Goal: Task Accomplishment & Management: Use online tool/utility

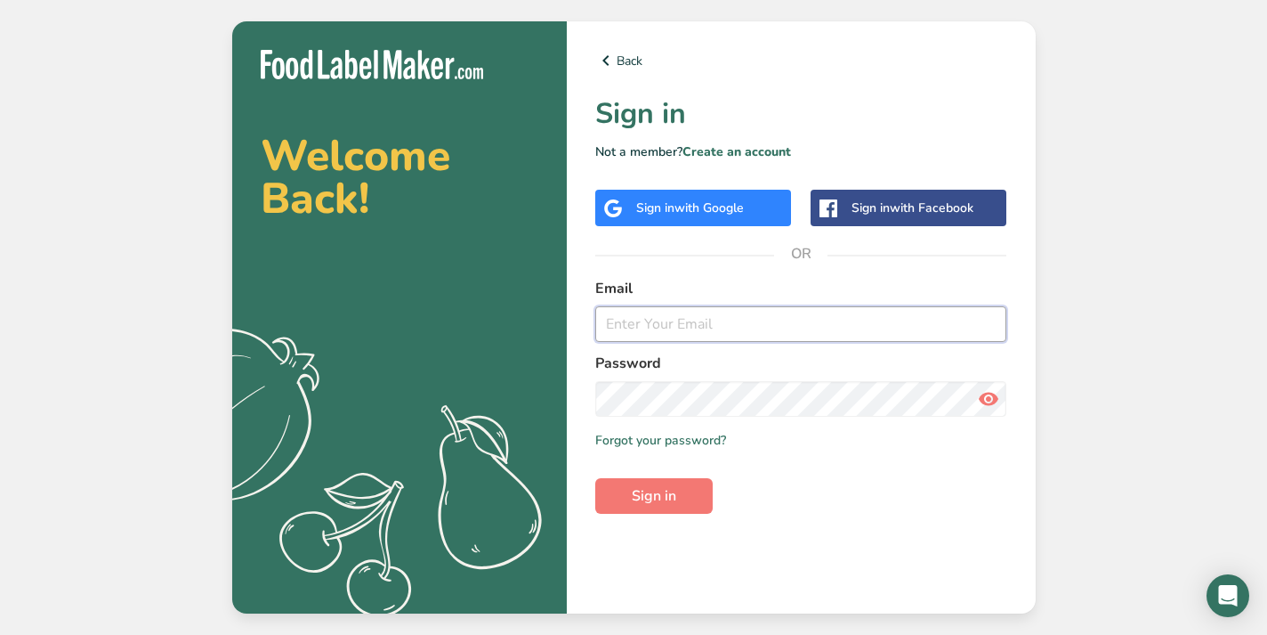
click at [689, 321] on input "email" at bounding box center [801, 324] width 412 height 36
type input "[EMAIL_ADDRESS][DOMAIN_NAME]"
click at [664, 496] on span "Sign in" at bounding box center [654, 495] width 44 height 21
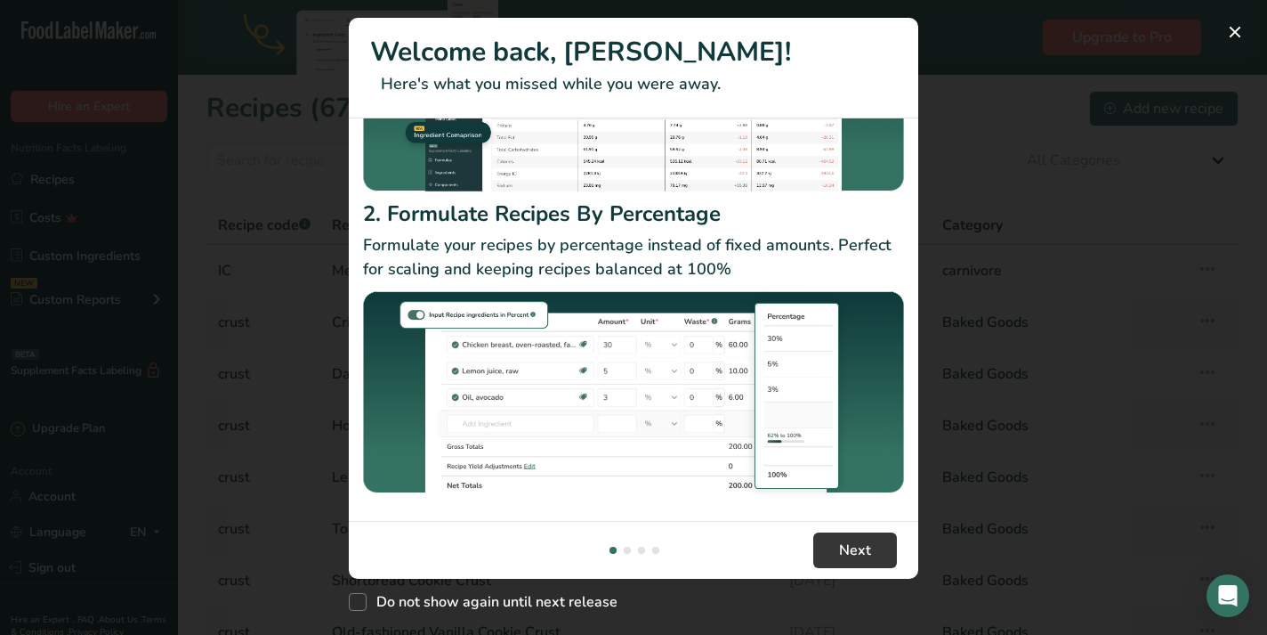
scroll to position [237, 0]
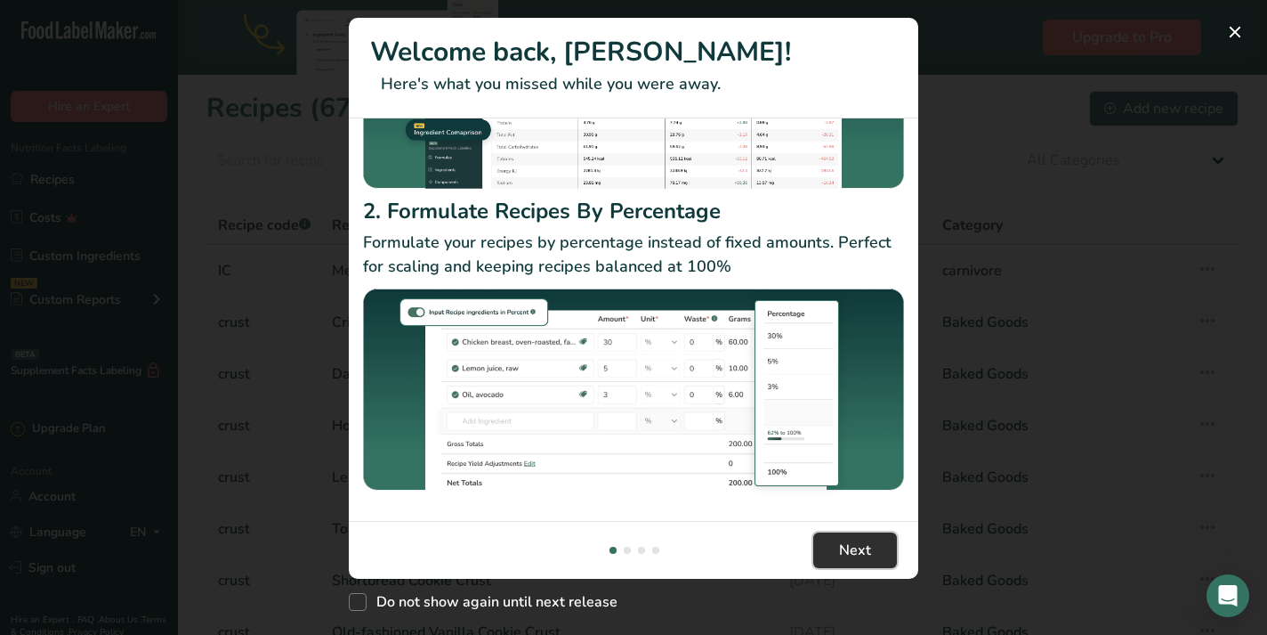
click at [861, 551] on span "Next" at bounding box center [855, 549] width 32 height 21
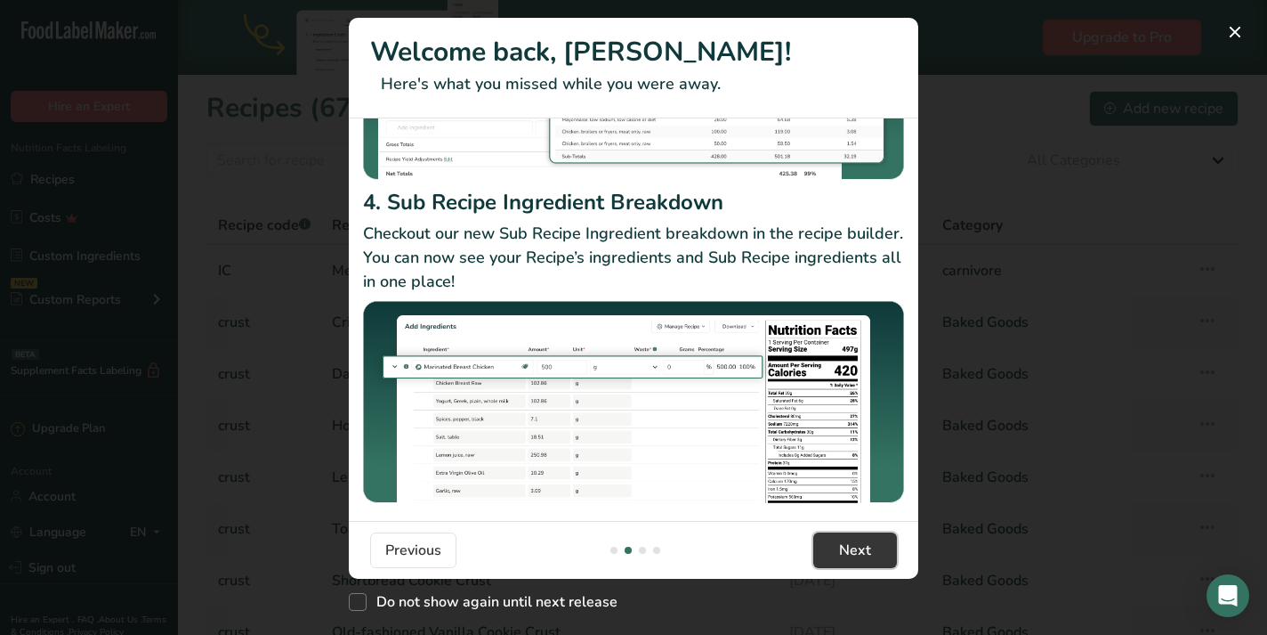
scroll to position [295, 0]
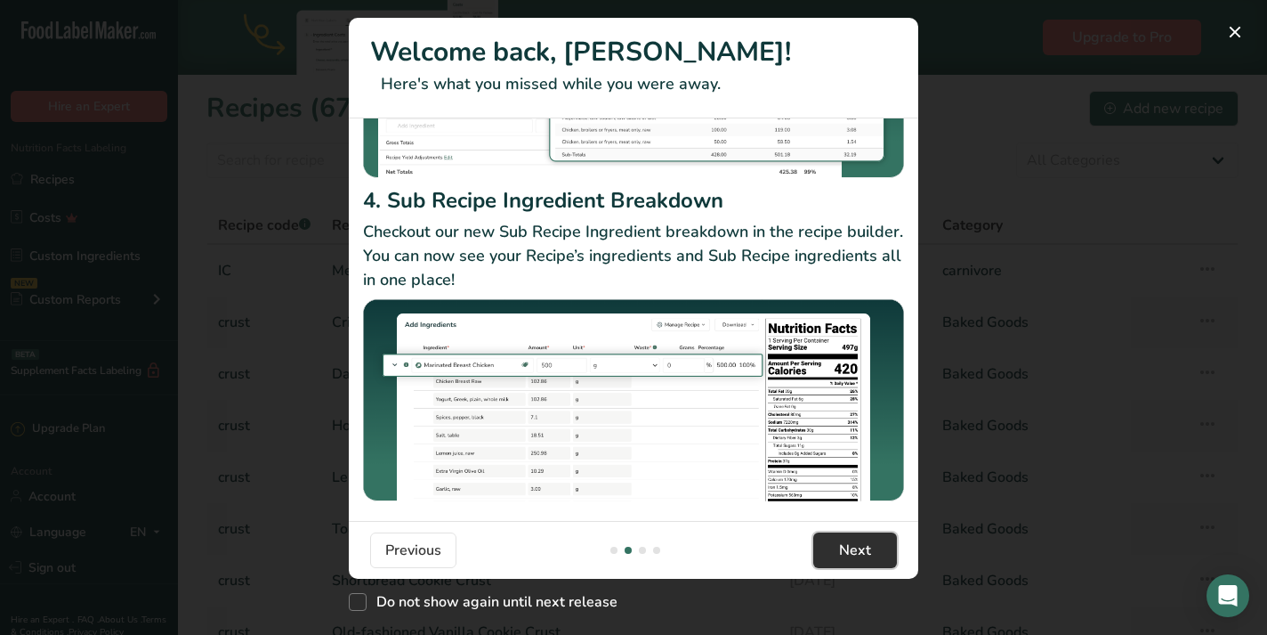
click at [877, 547] on button "Next" at bounding box center [855, 550] width 84 height 36
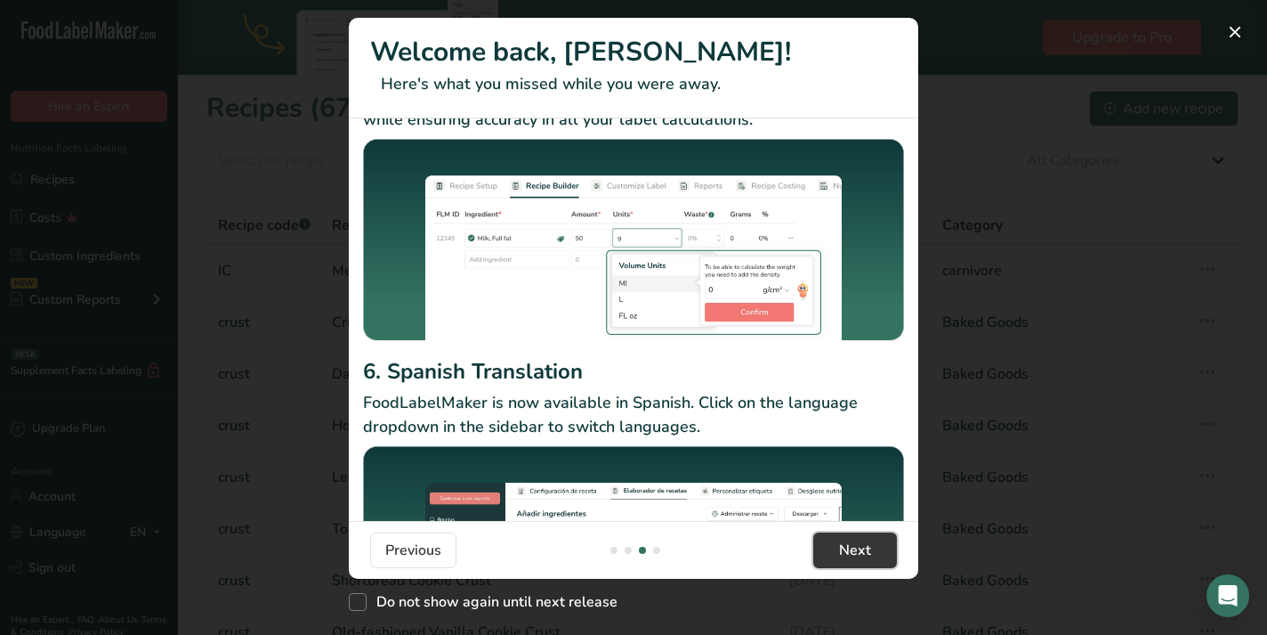
scroll to position [255, 0]
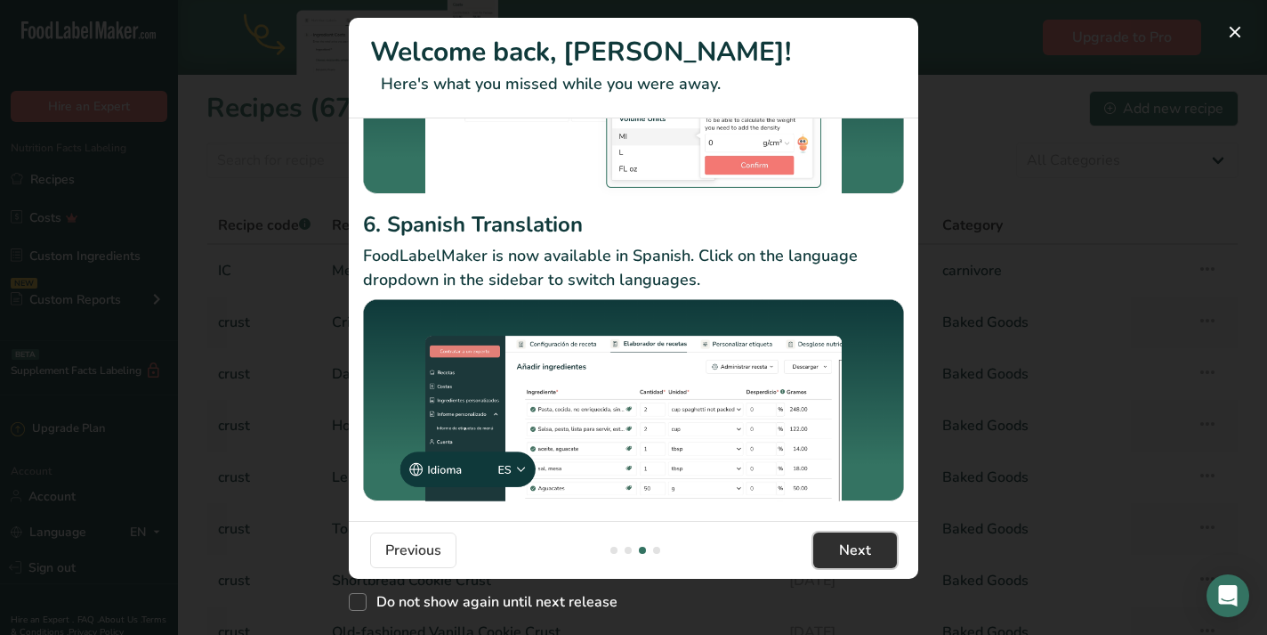
click at [858, 547] on span "Next" at bounding box center [855, 549] width 32 height 21
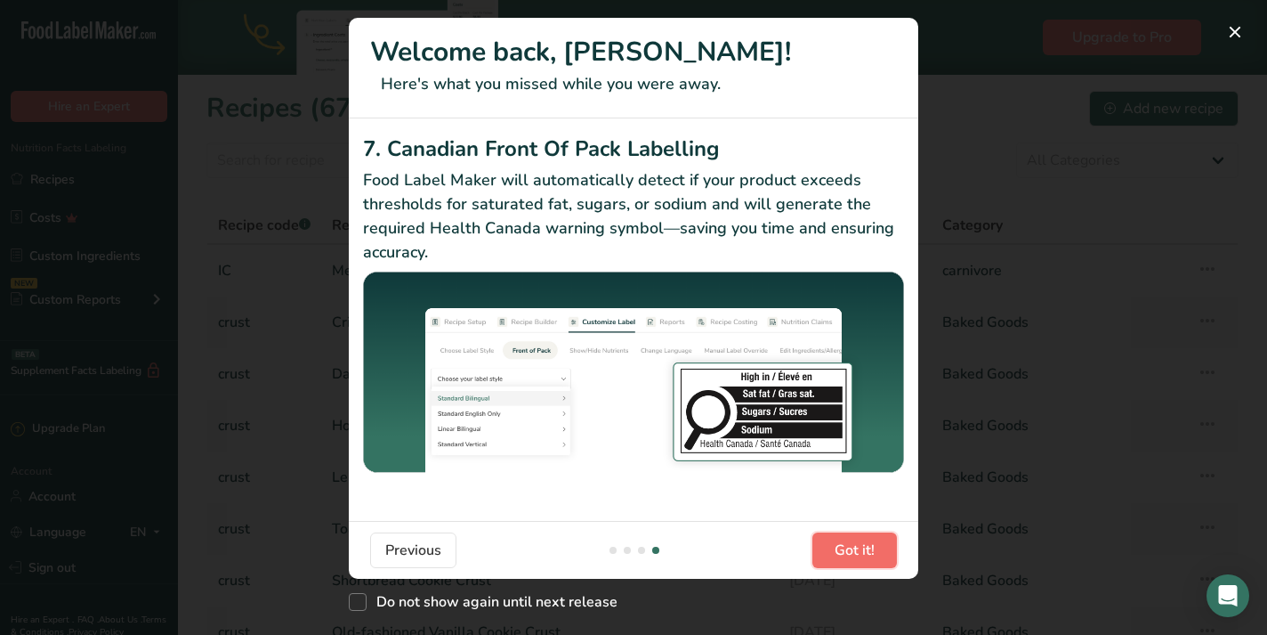
click at [843, 562] on button "Got it!" at bounding box center [855, 550] width 85 height 36
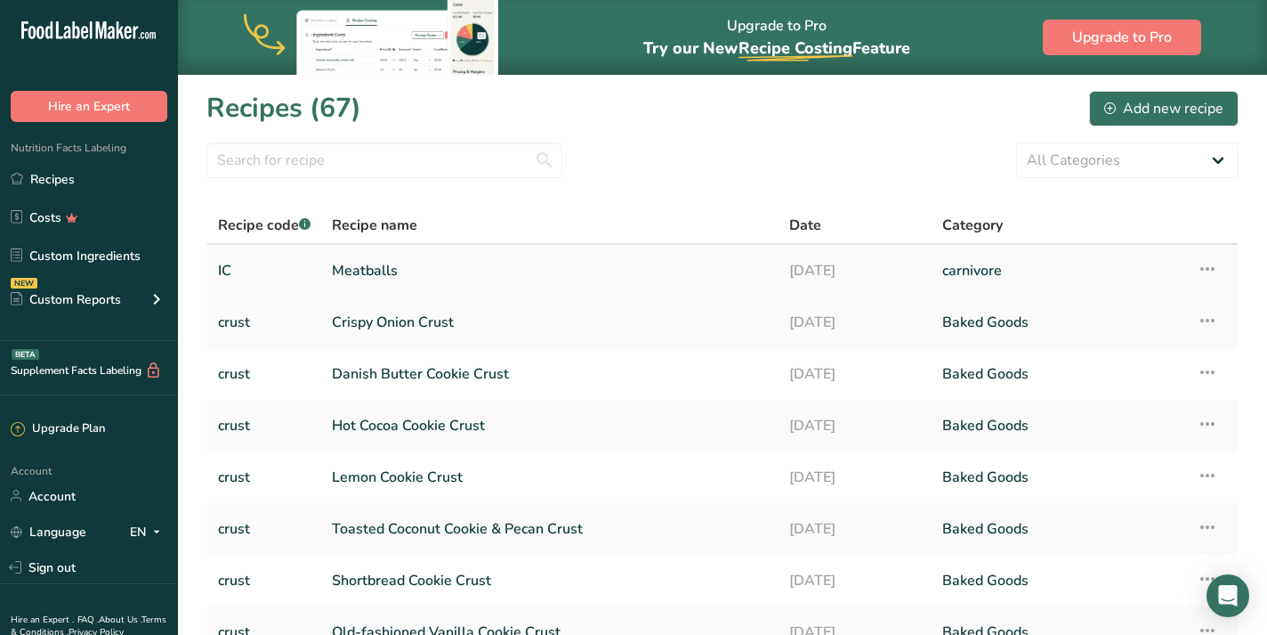
click at [380, 267] on link "Meatballs" at bounding box center [550, 270] width 436 height 37
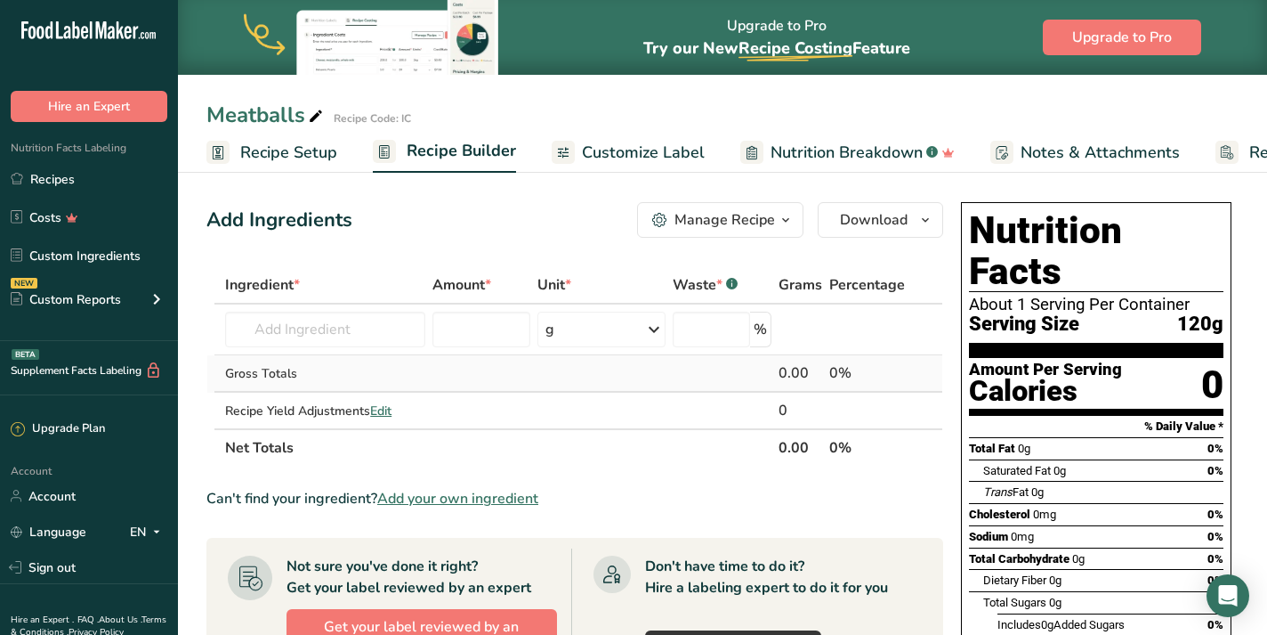
click at [300, 376] on div "Gross Totals" at bounding box center [324, 373] width 199 height 19
click at [312, 338] on input "text" at bounding box center [324, 329] width 199 height 36
click at [312, 331] on input "text" at bounding box center [324, 329] width 199 height 36
type input "p"
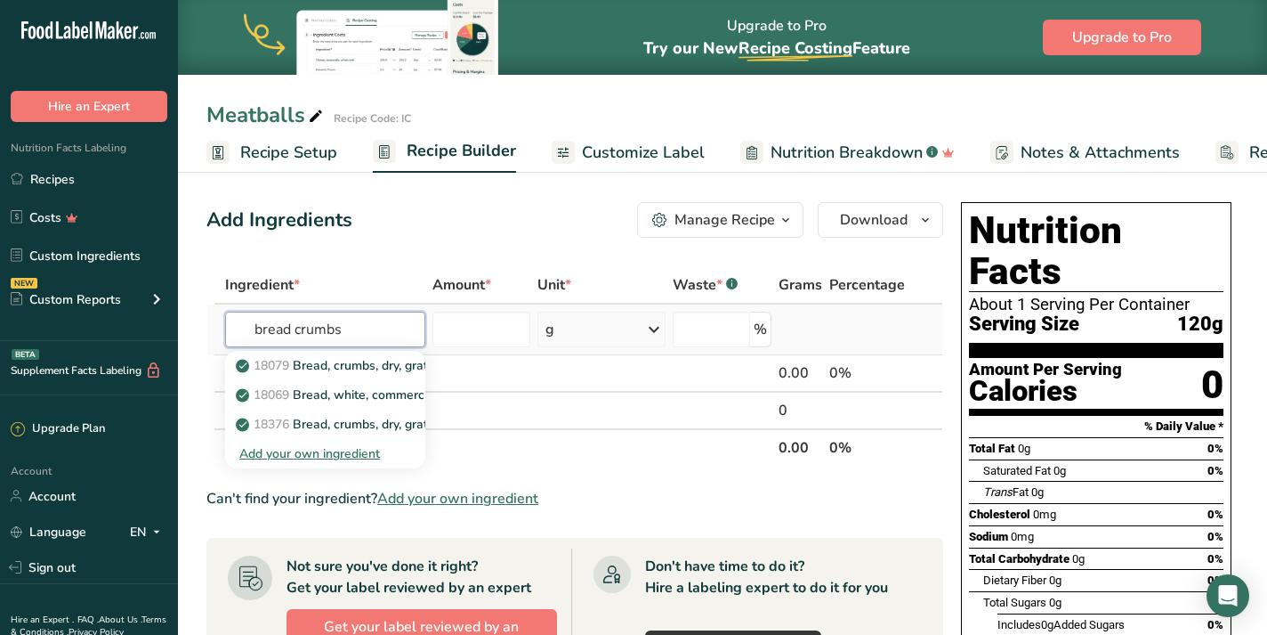
type input "bread crumbs"
click at [351, 452] on div "Add your own ingredient" at bounding box center [324, 453] width 171 height 19
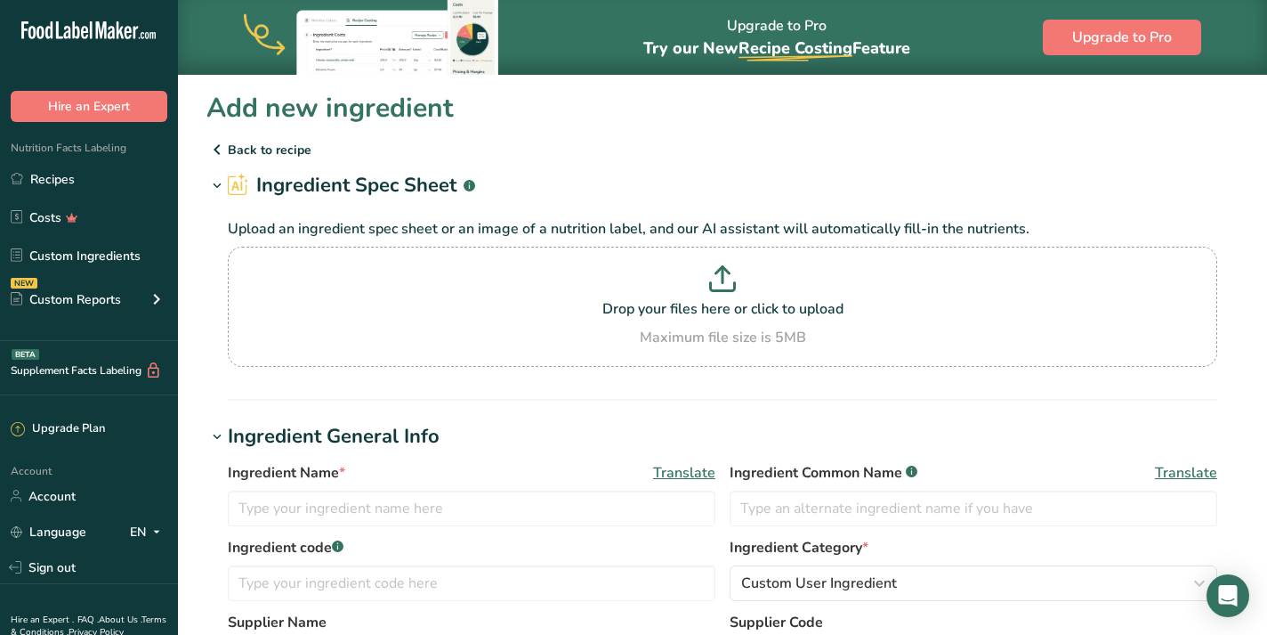
click at [214, 144] on icon at bounding box center [216, 149] width 21 height 32
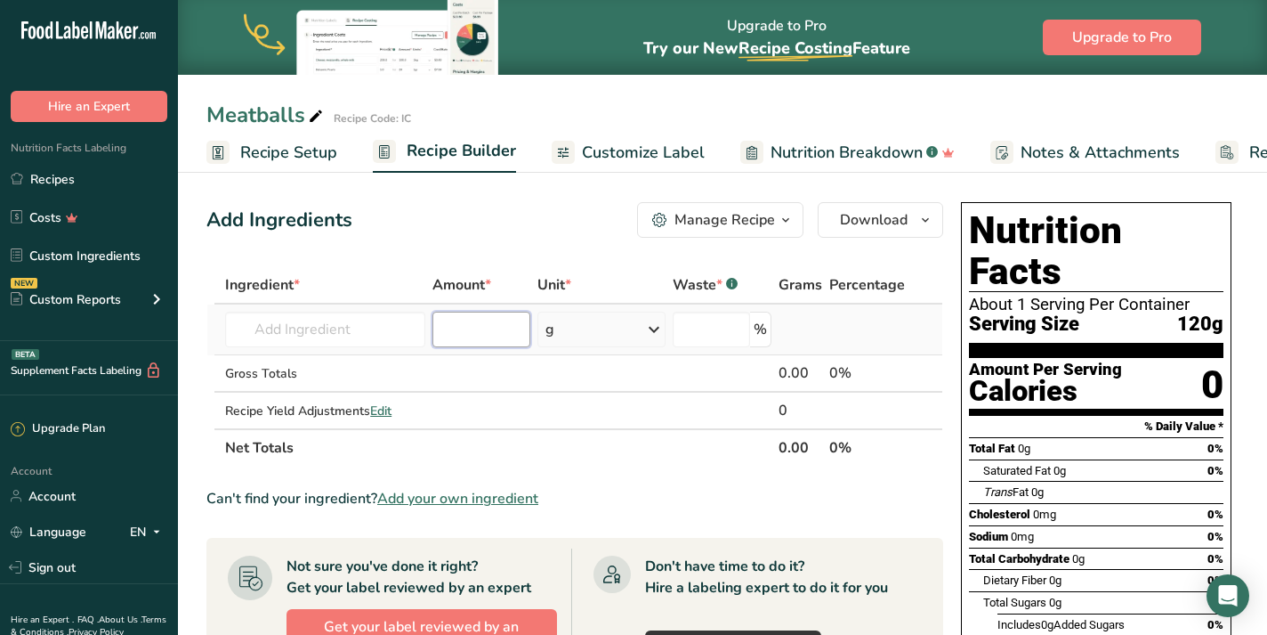
click at [441, 330] on input "number" at bounding box center [482, 329] width 98 height 36
click at [315, 328] on input "text" at bounding box center [324, 329] width 199 height 36
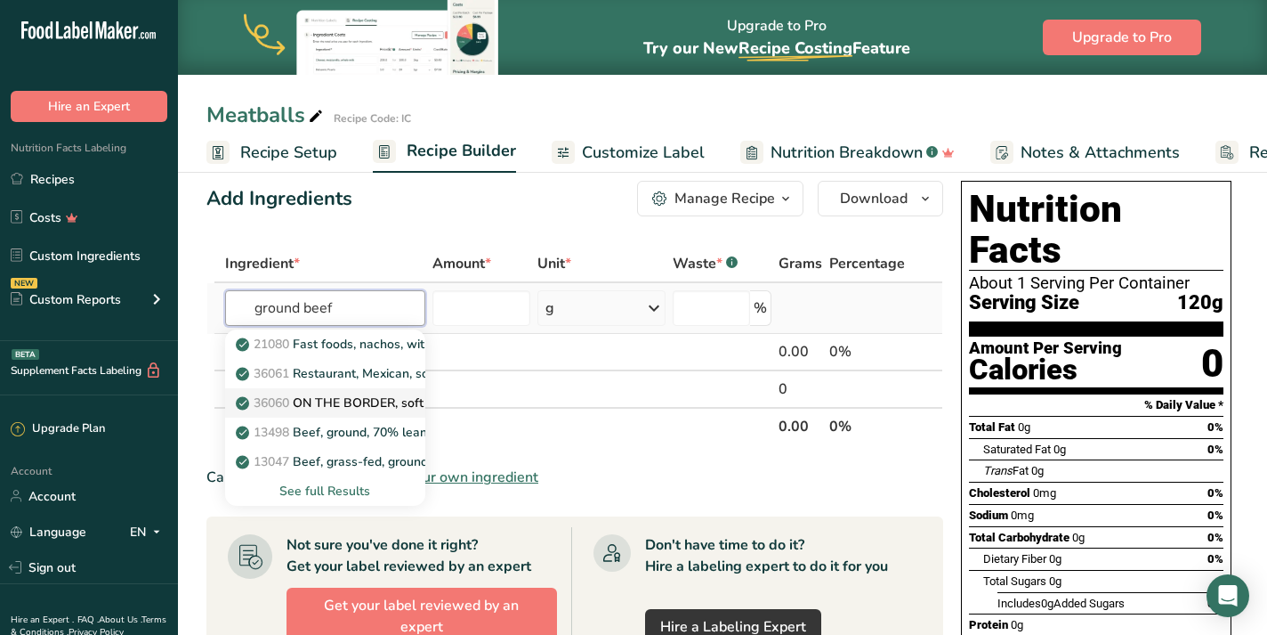
scroll to position [33, 0]
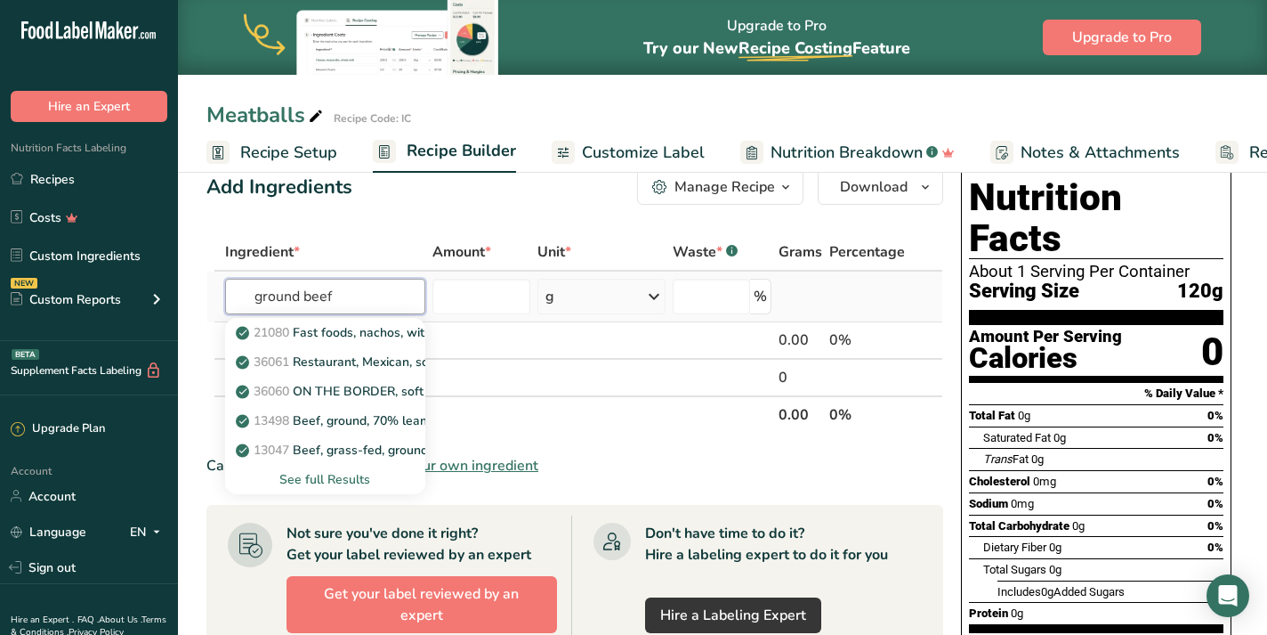
type input "ground beef"
click at [340, 477] on div "See full Results" at bounding box center [324, 479] width 171 height 19
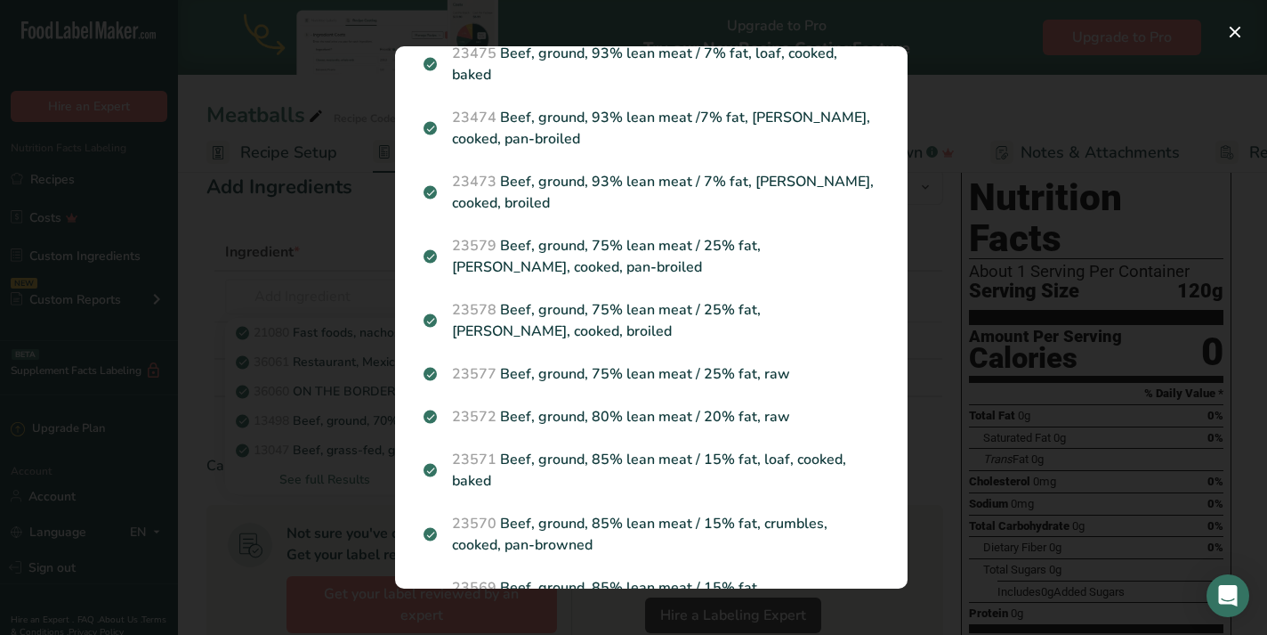
scroll to position [471, 0]
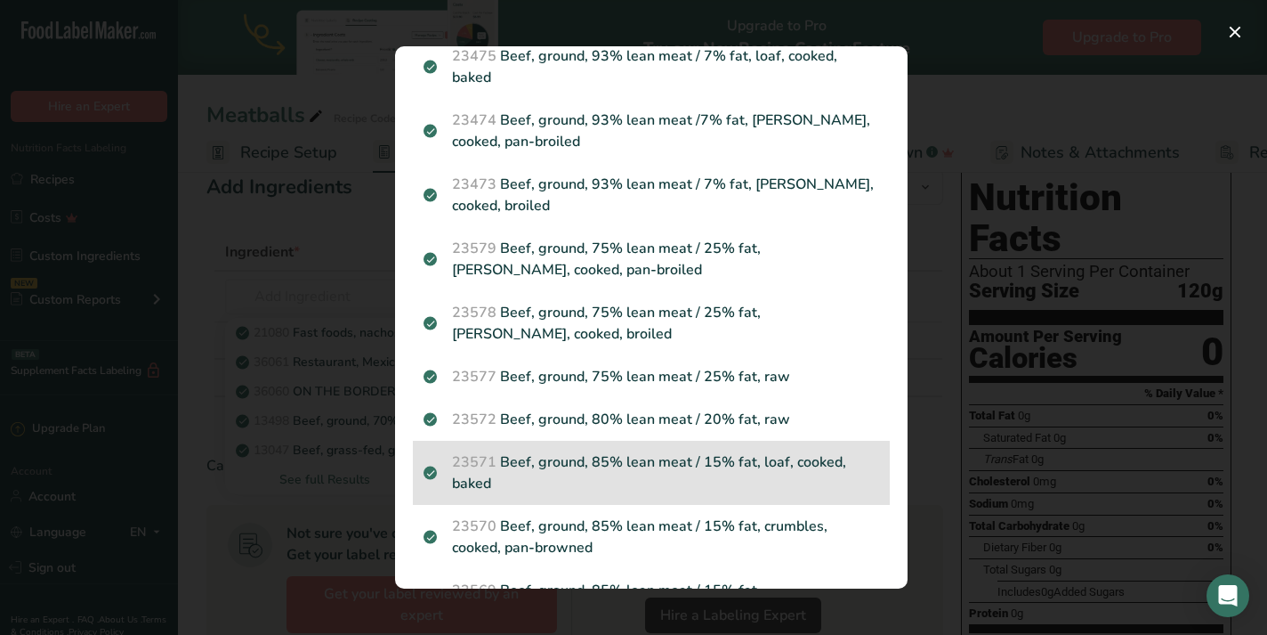
click at [718, 451] on p "23571 Beef, ground, 85% lean meat / 15% fat, loaf, cooked, baked" at bounding box center [652, 472] width 456 height 43
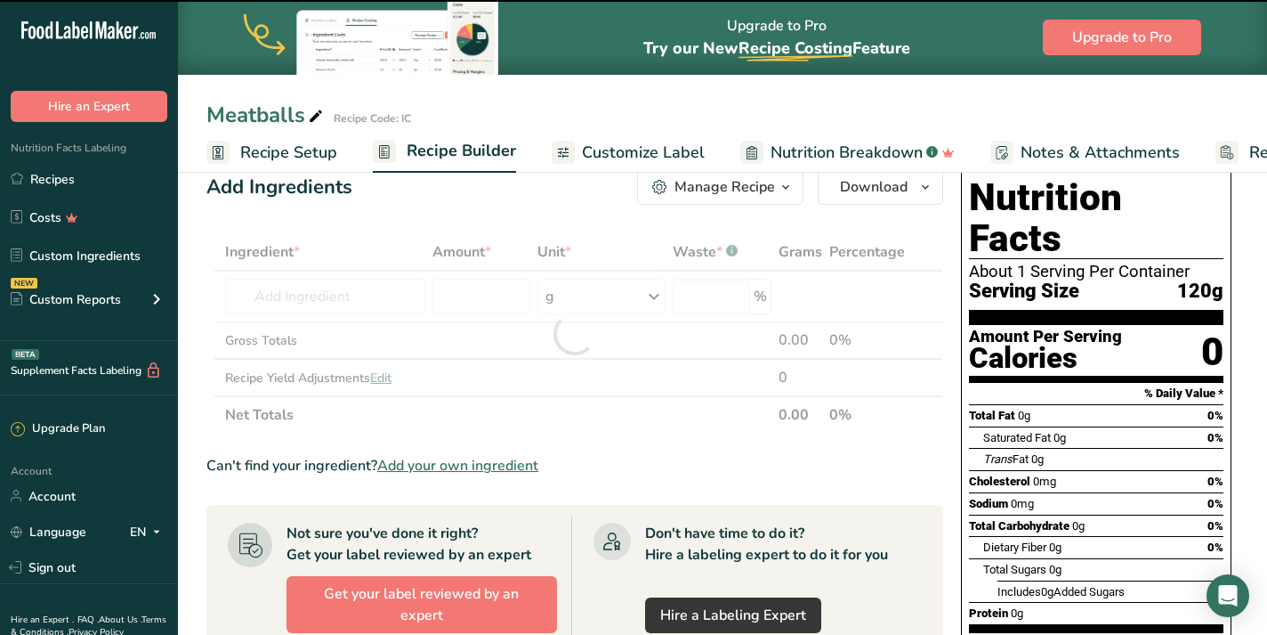
type input "0"
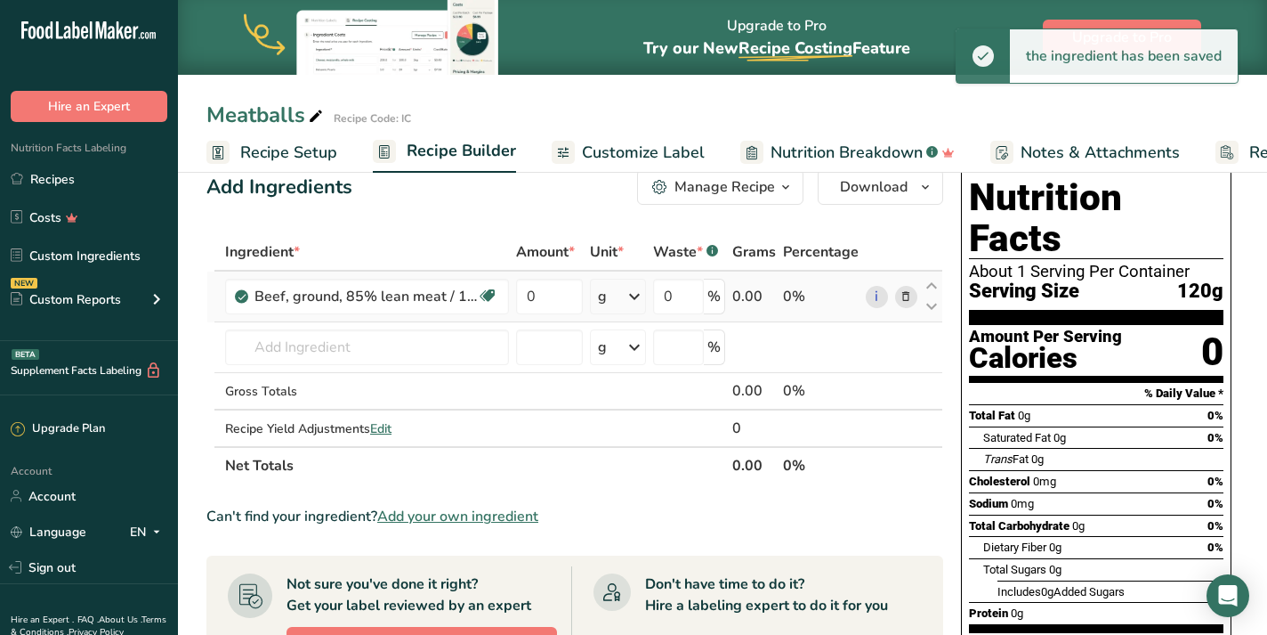
click at [632, 292] on icon at bounding box center [634, 296] width 21 height 32
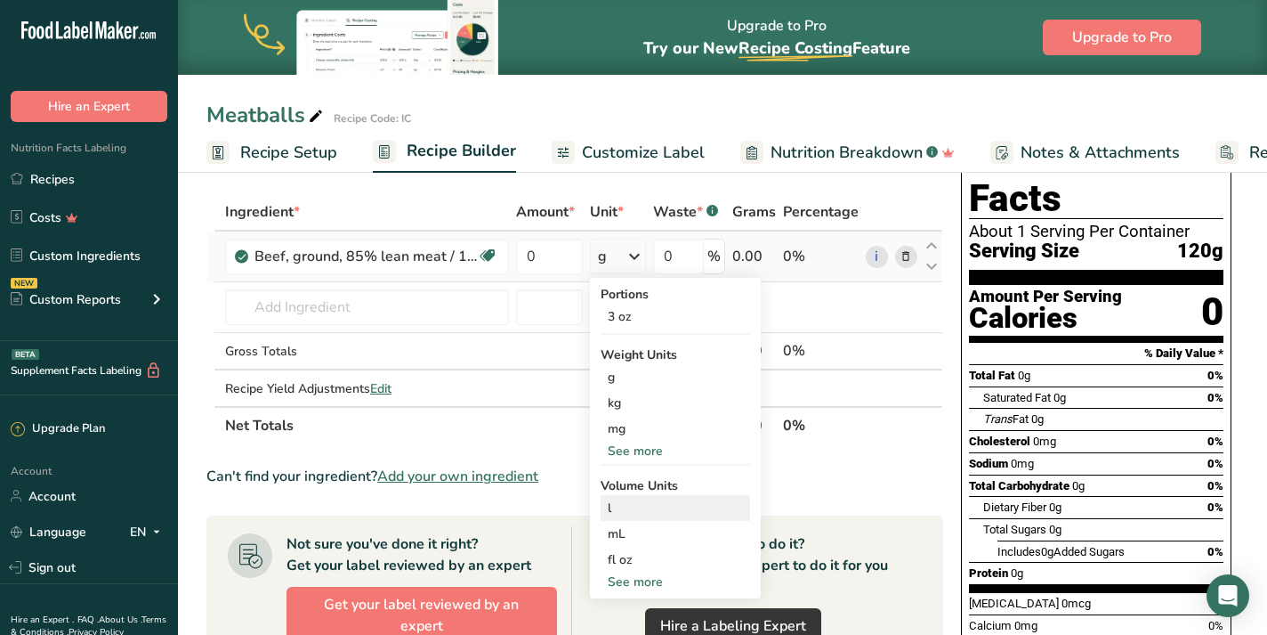
scroll to position [78, 0]
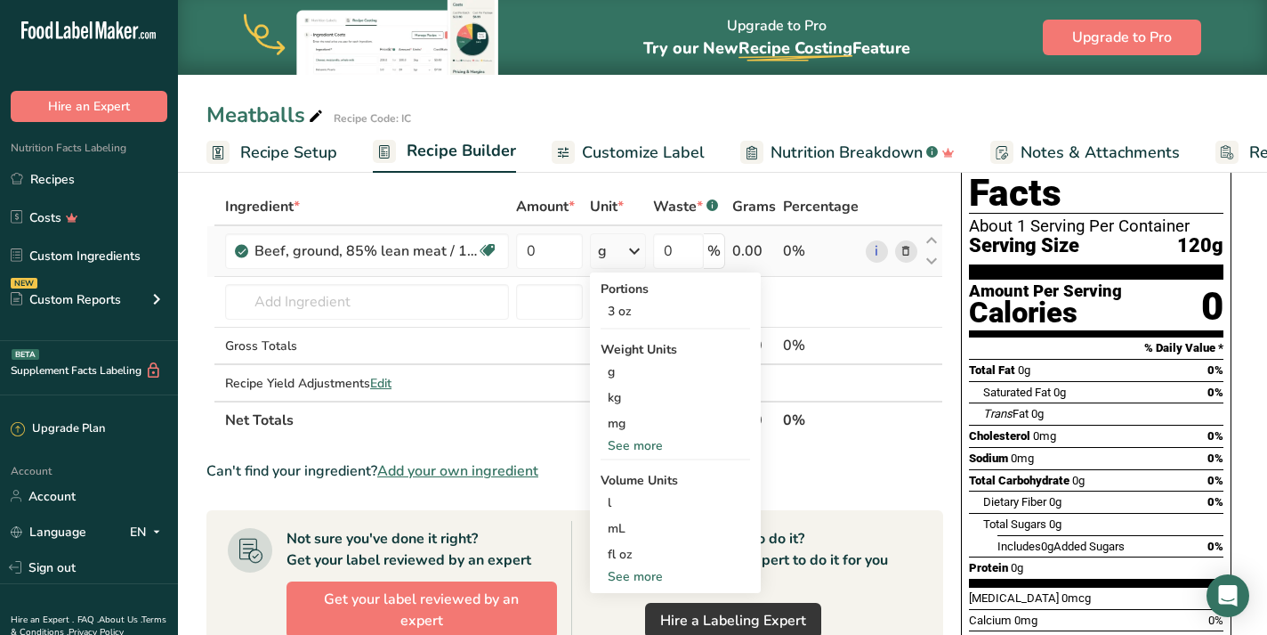
click at [652, 440] on div "See more" at bounding box center [676, 445] width 150 height 19
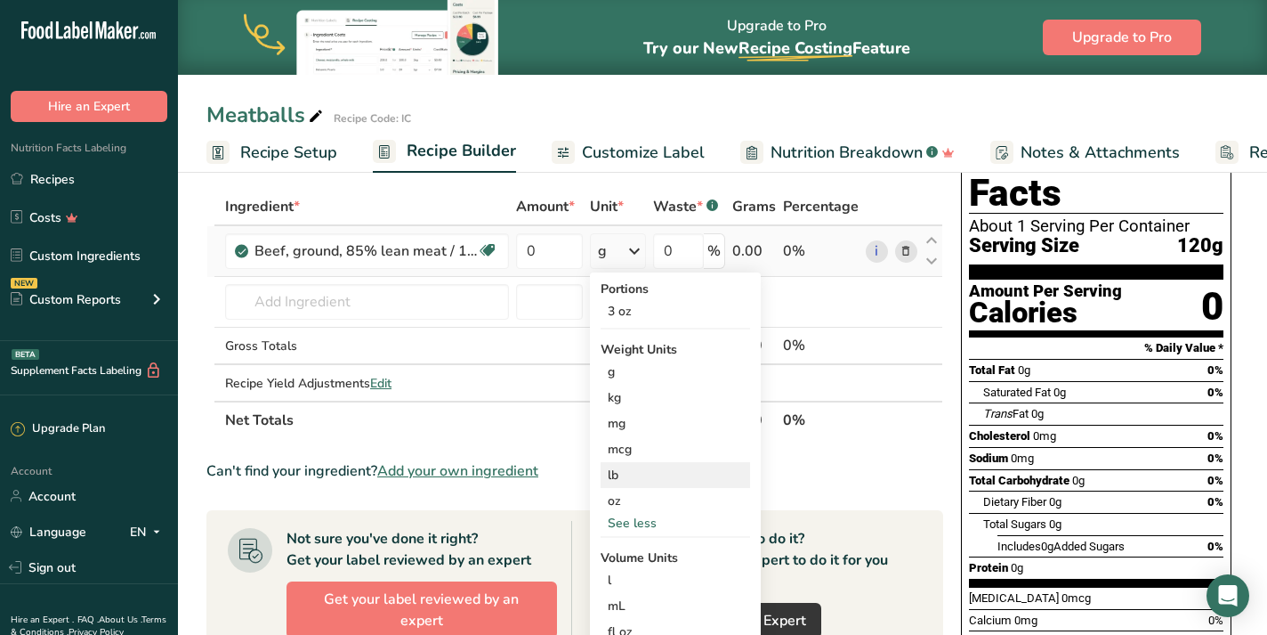
click at [646, 479] on div "lb" at bounding box center [676, 475] width 150 height 26
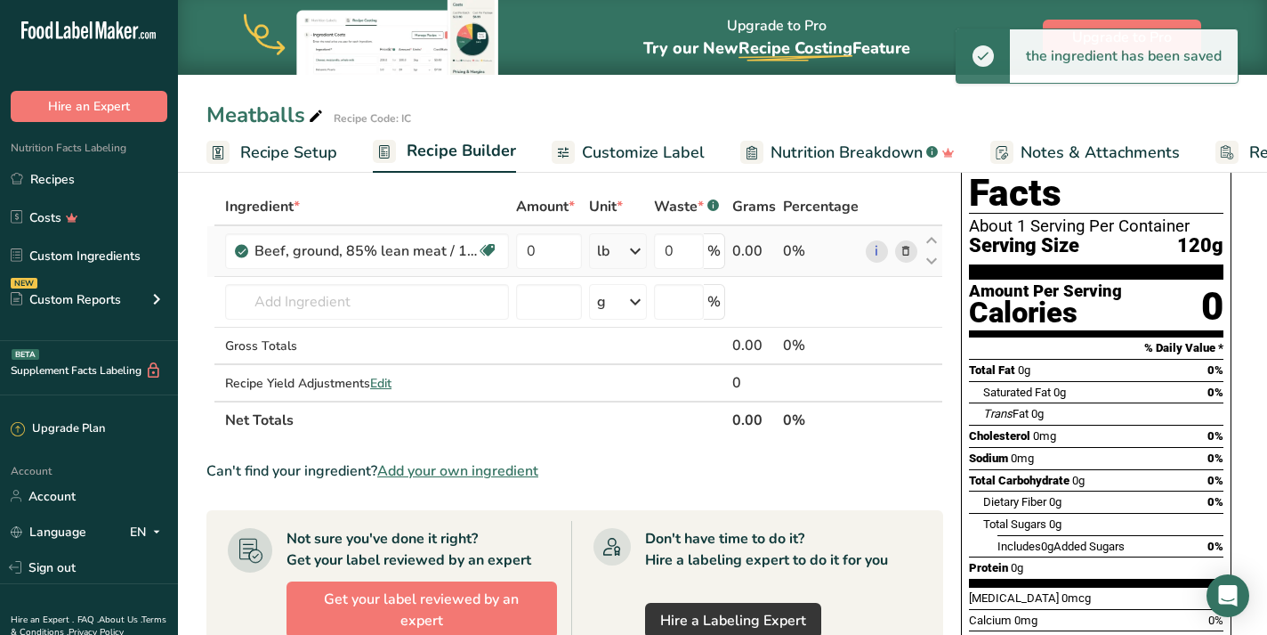
click at [633, 254] on icon at bounding box center [635, 251] width 21 height 32
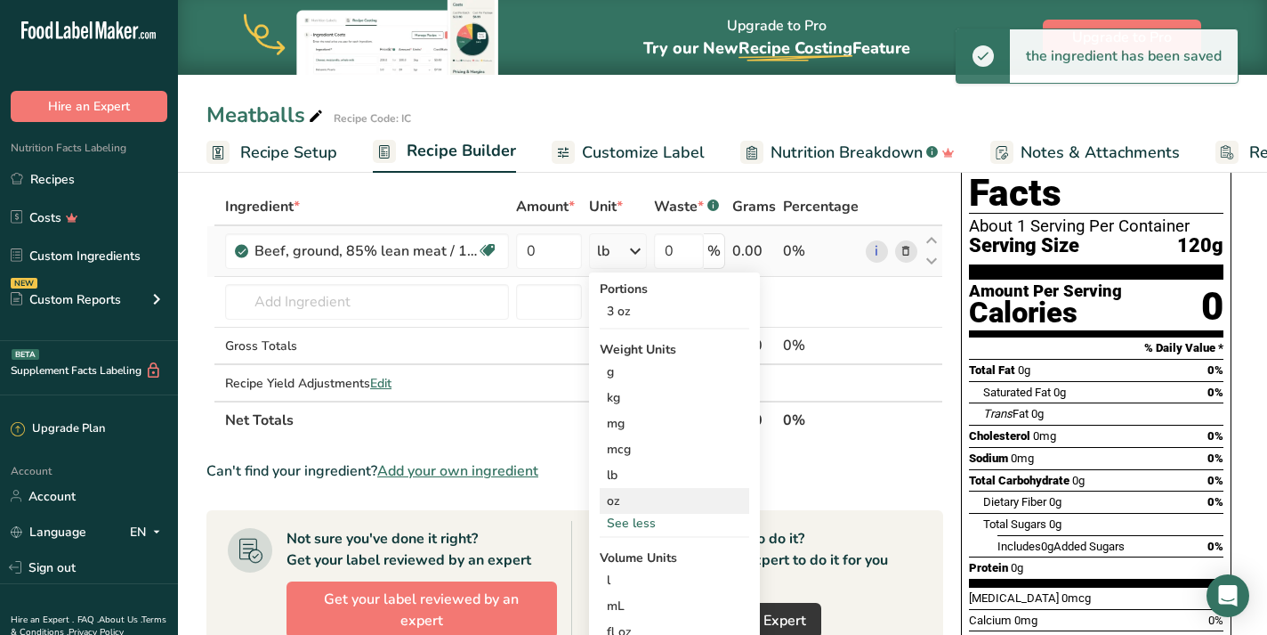
click at [651, 488] on div "oz" at bounding box center [675, 501] width 150 height 26
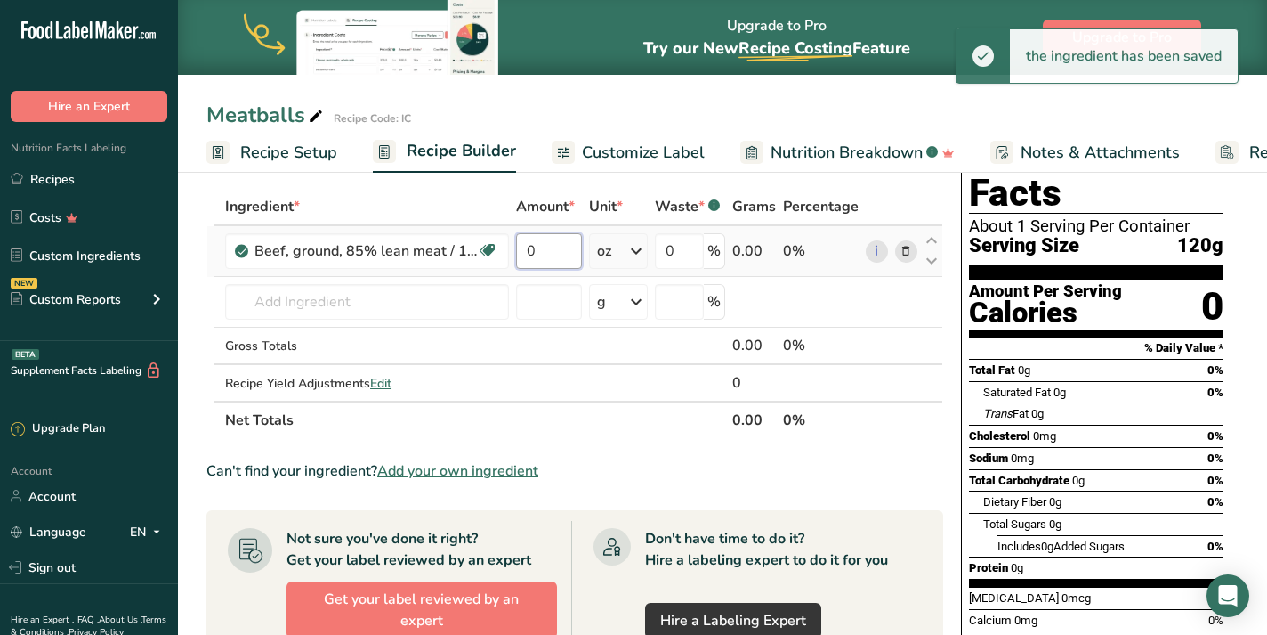
click at [553, 255] on input "0" at bounding box center [548, 251] width 65 height 36
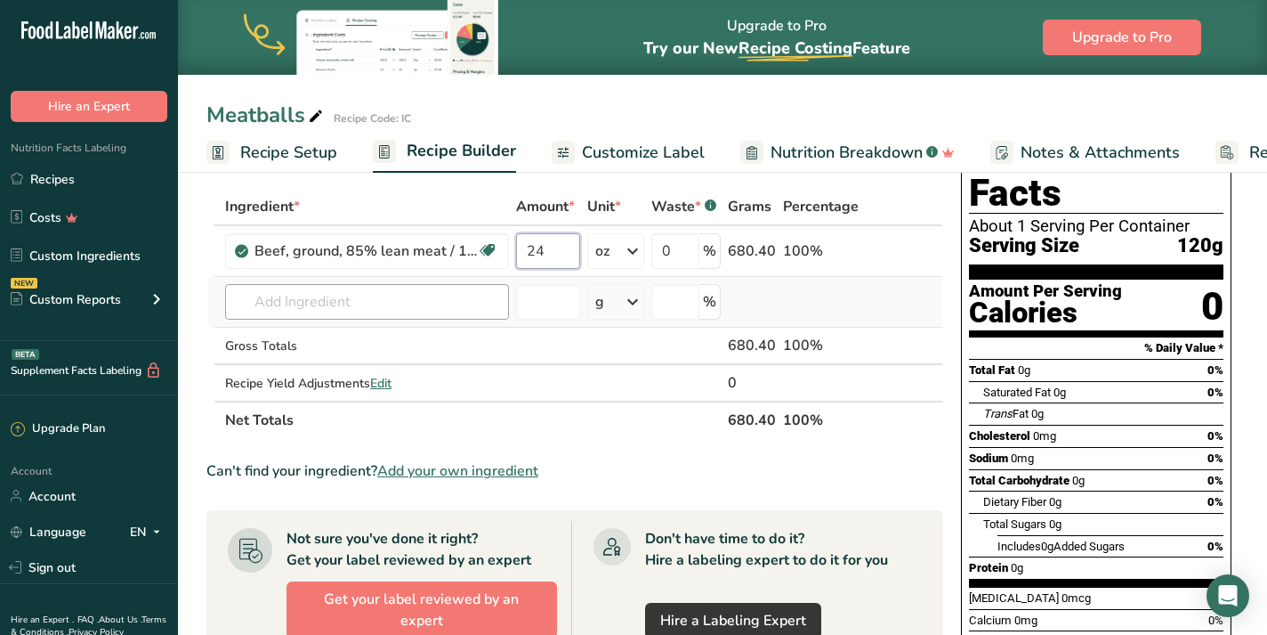
type input "24"
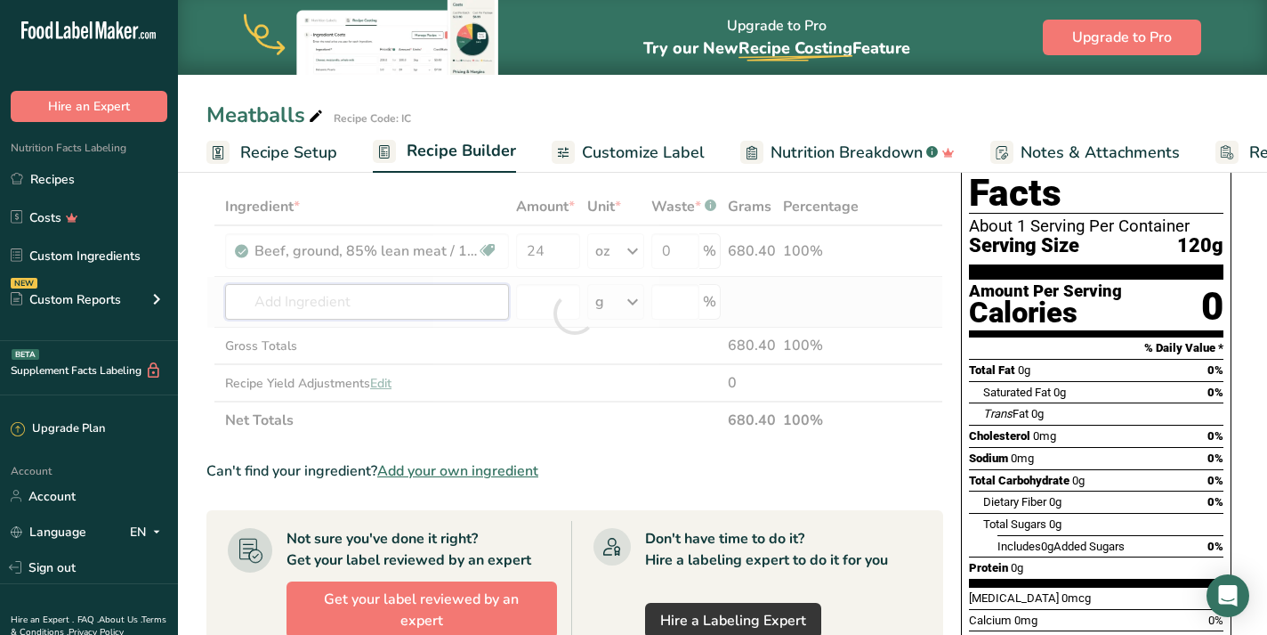
click at [344, 302] on div "Ingredient * Amount * Unit * Waste * .a-a{fill:#347362;}.b-a{fill:#fff;} Grams …" at bounding box center [574, 313] width 737 height 251
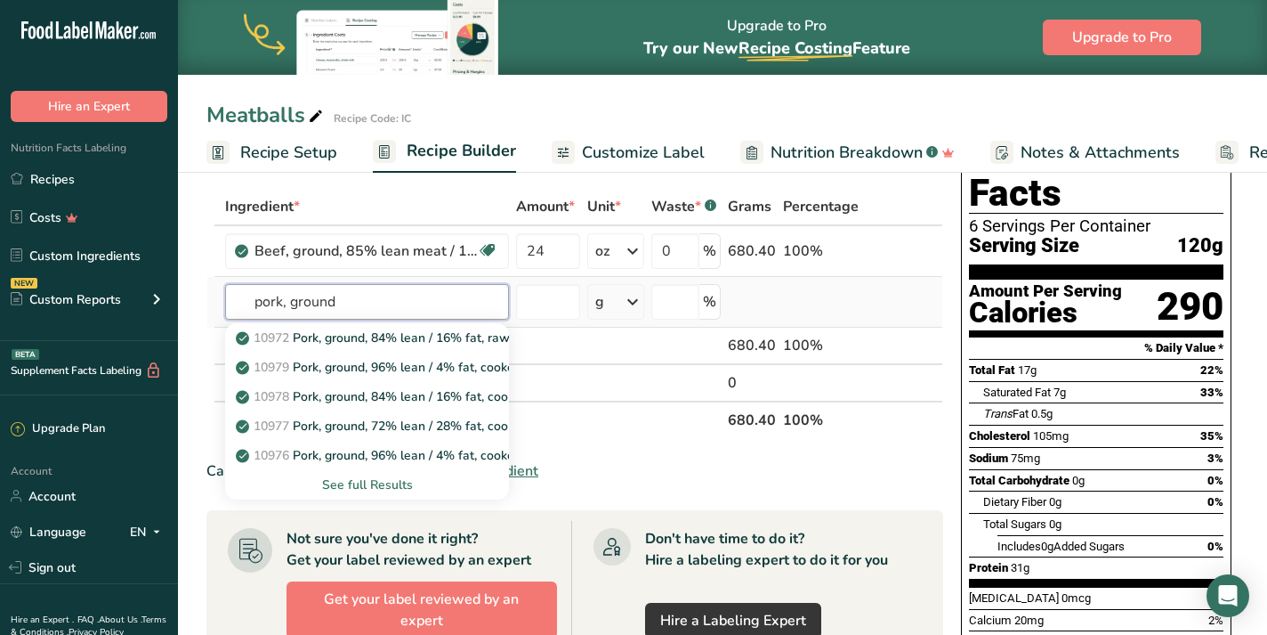
type input "pork, ground"
click at [369, 480] on div "See full Results" at bounding box center [366, 484] width 255 height 19
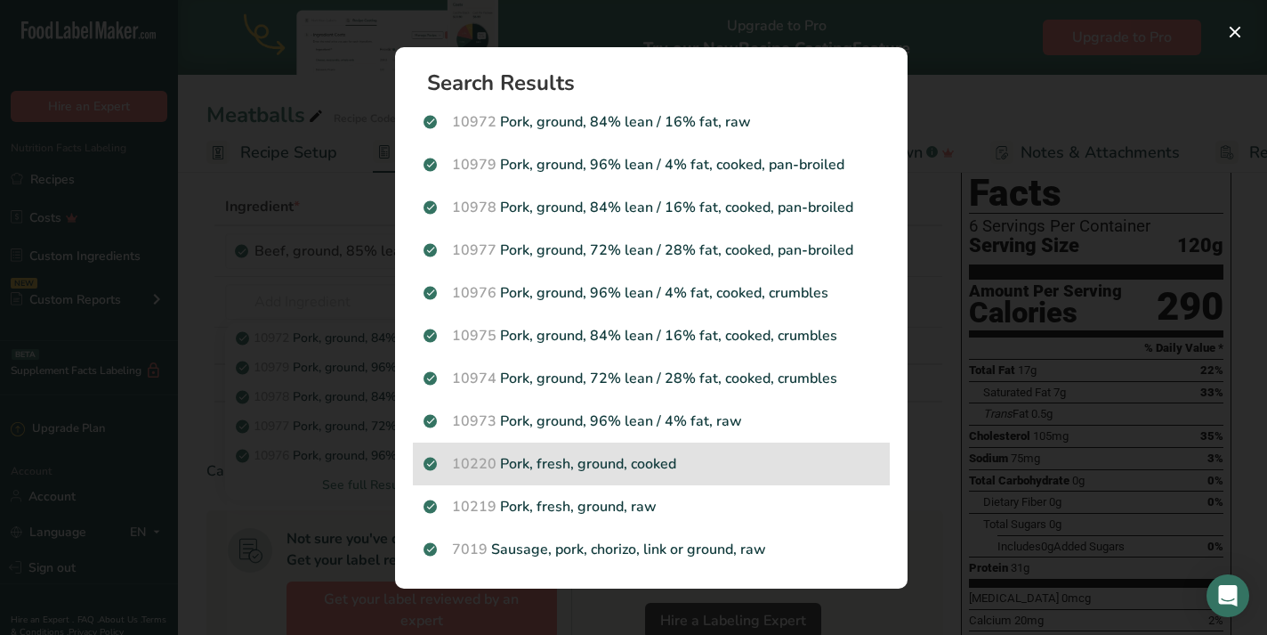
click at [673, 456] on p "10220 Pork, fresh, ground, cooked" at bounding box center [652, 463] width 456 height 21
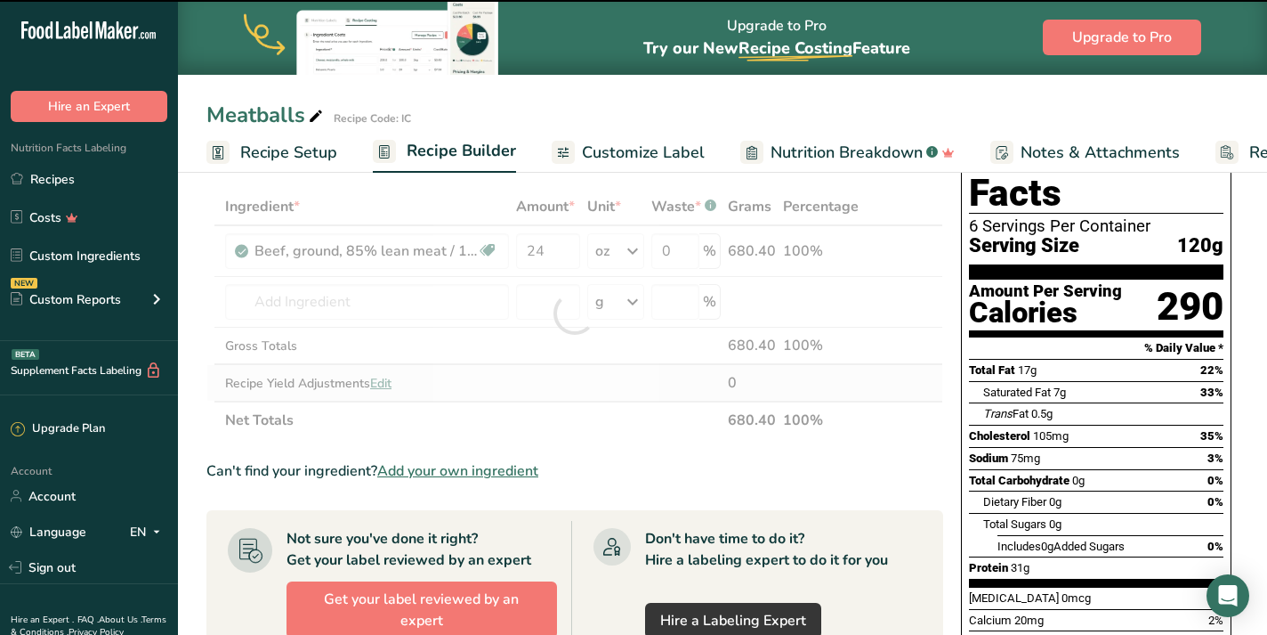
type input "0"
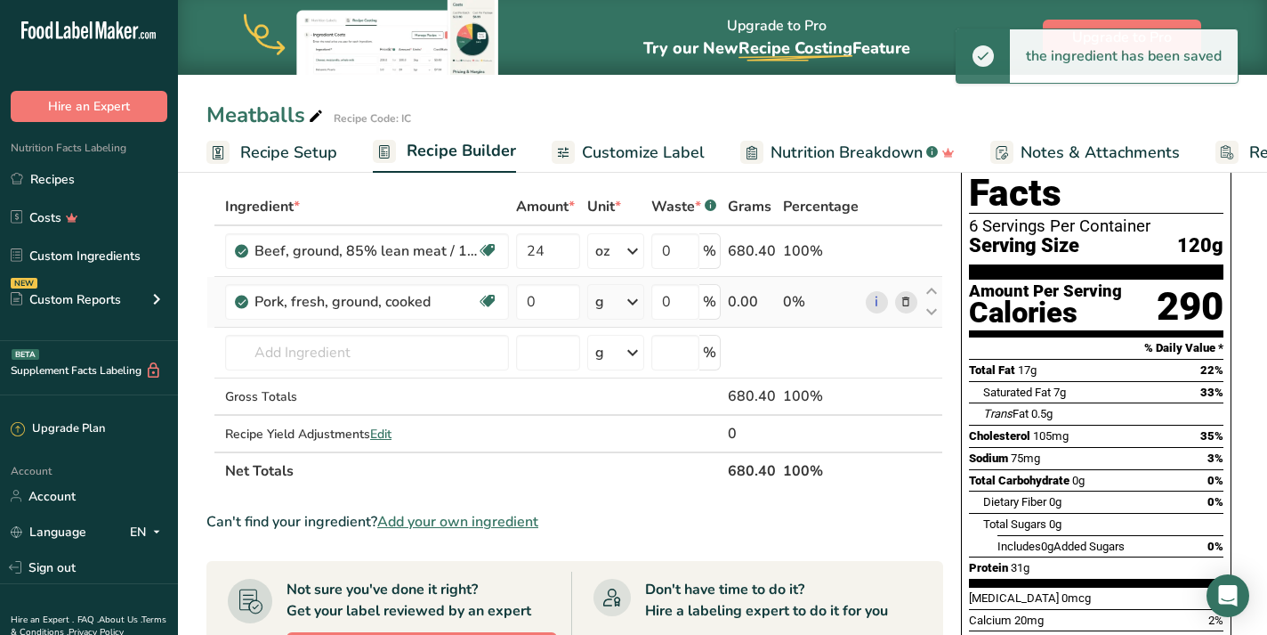
click at [630, 307] on icon at bounding box center [632, 302] width 21 height 32
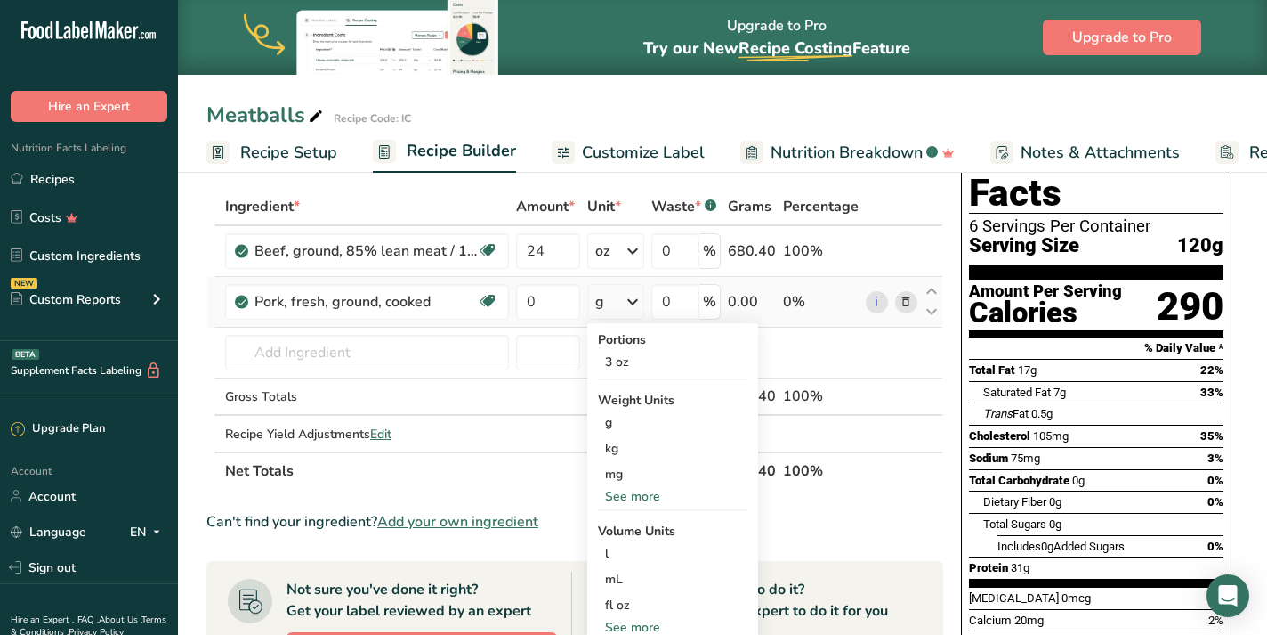
click at [646, 502] on div "See more" at bounding box center [673, 496] width 150 height 19
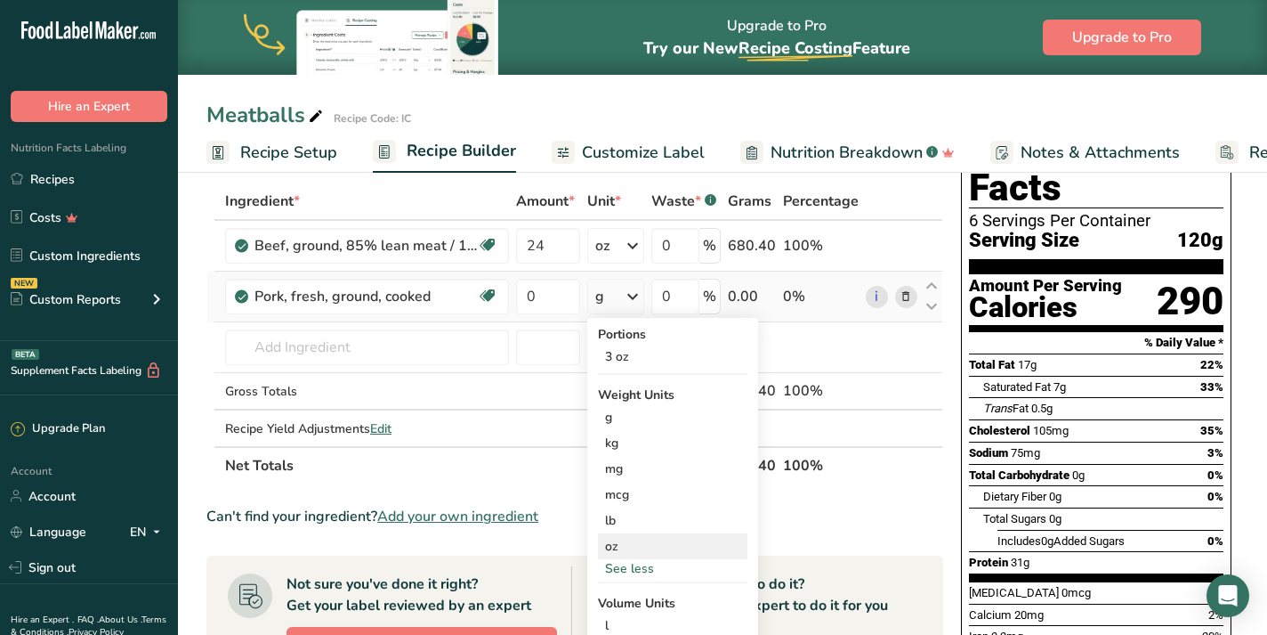
click at [639, 540] on div "oz" at bounding box center [673, 546] width 150 height 26
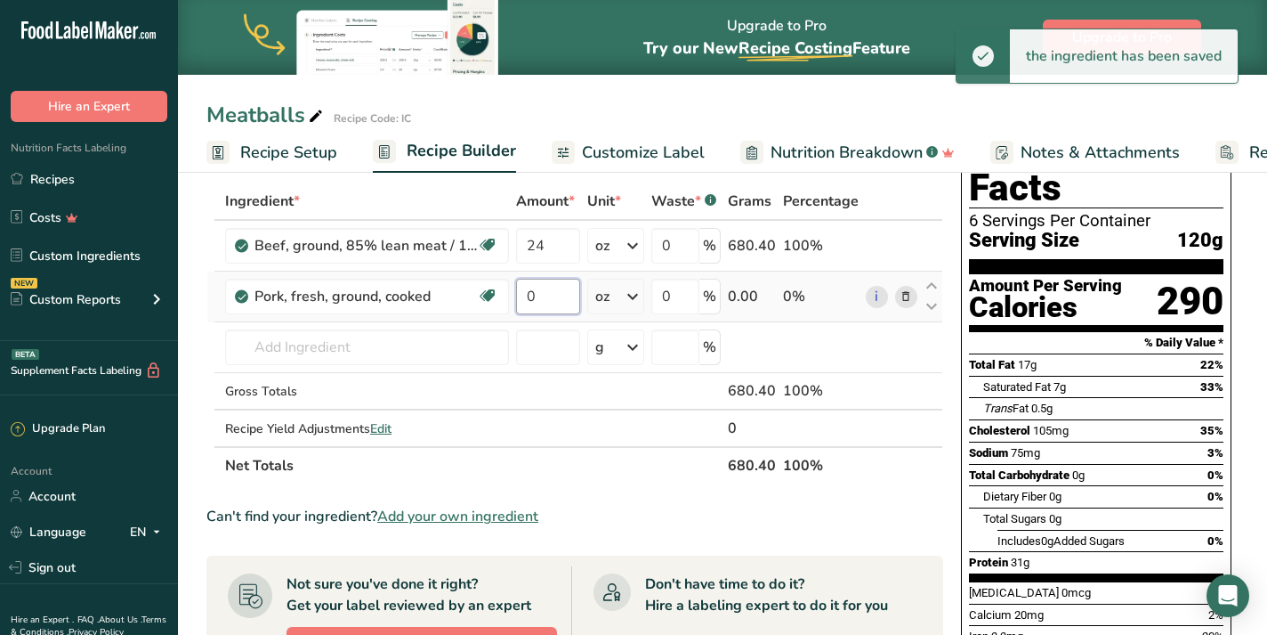
click at [542, 293] on input "0" at bounding box center [548, 297] width 64 height 36
type input "24"
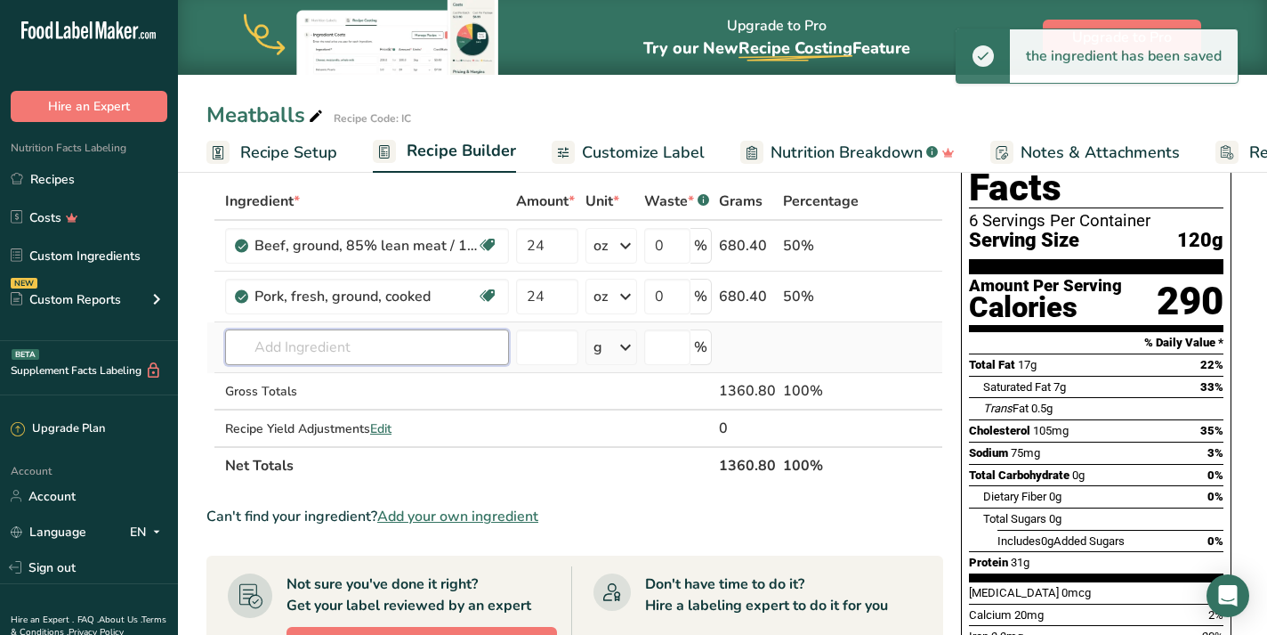
click at [313, 340] on div "Ingredient * Amount * Unit * Waste * .a-a{fill:#347362;}.b-a{fill:#fff;} Grams …" at bounding box center [574, 333] width 737 height 302
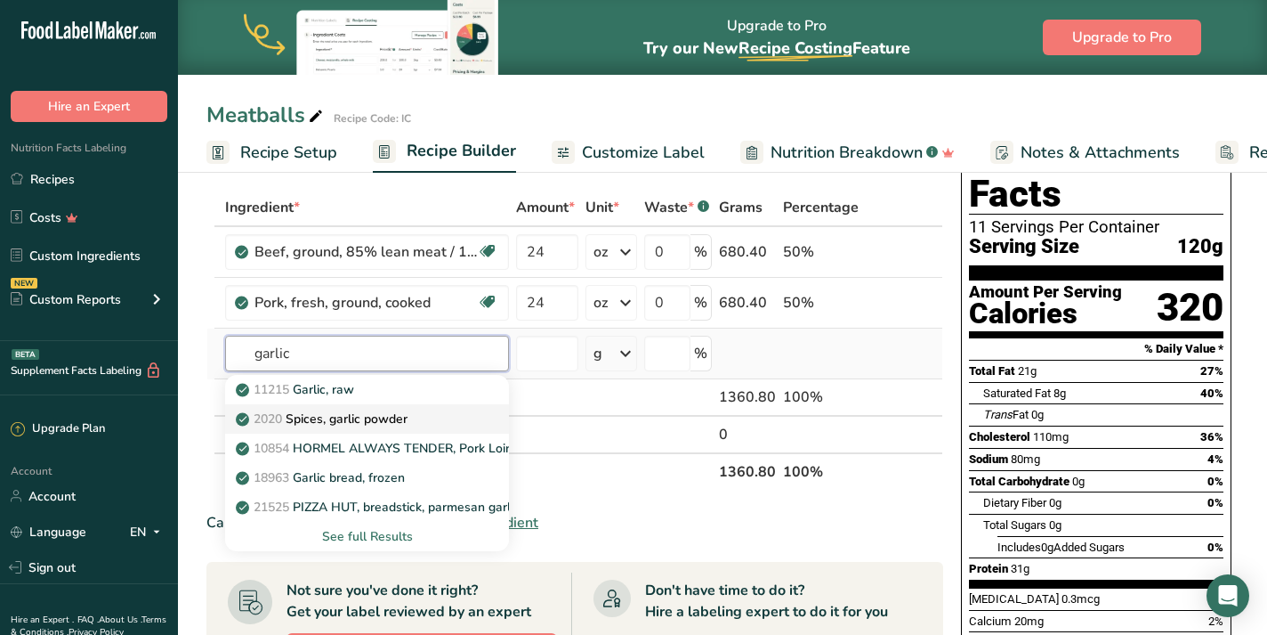
type input "garlic"
click at [370, 412] on p "2020 Spices, garlic powder" at bounding box center [323, 418] width 168 height 19
type input "Spices, garlic powder"
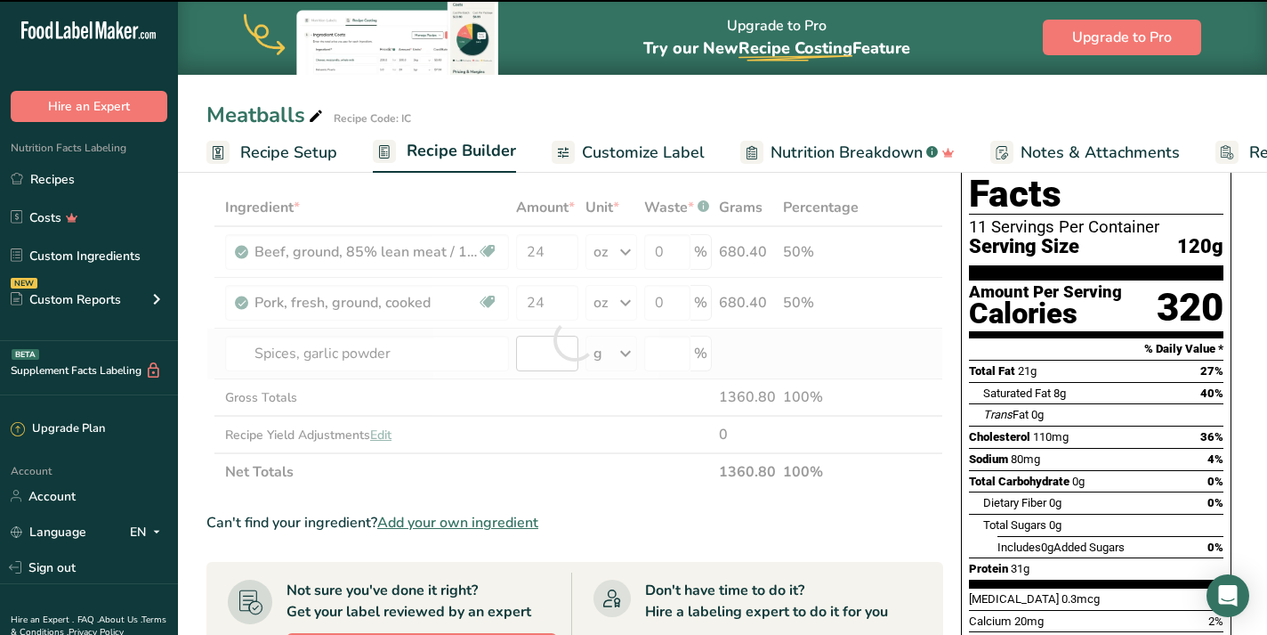
type input "0"
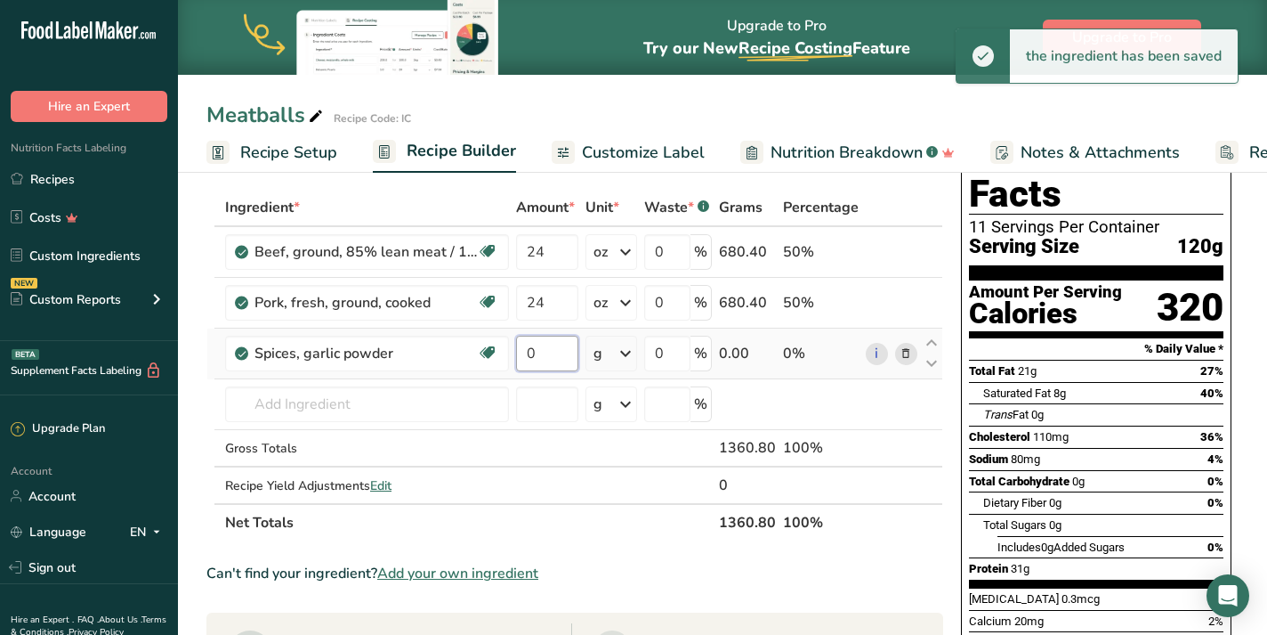
click at [554, 353] on input "0" at bounding box center [547, 354] width 62 height 36
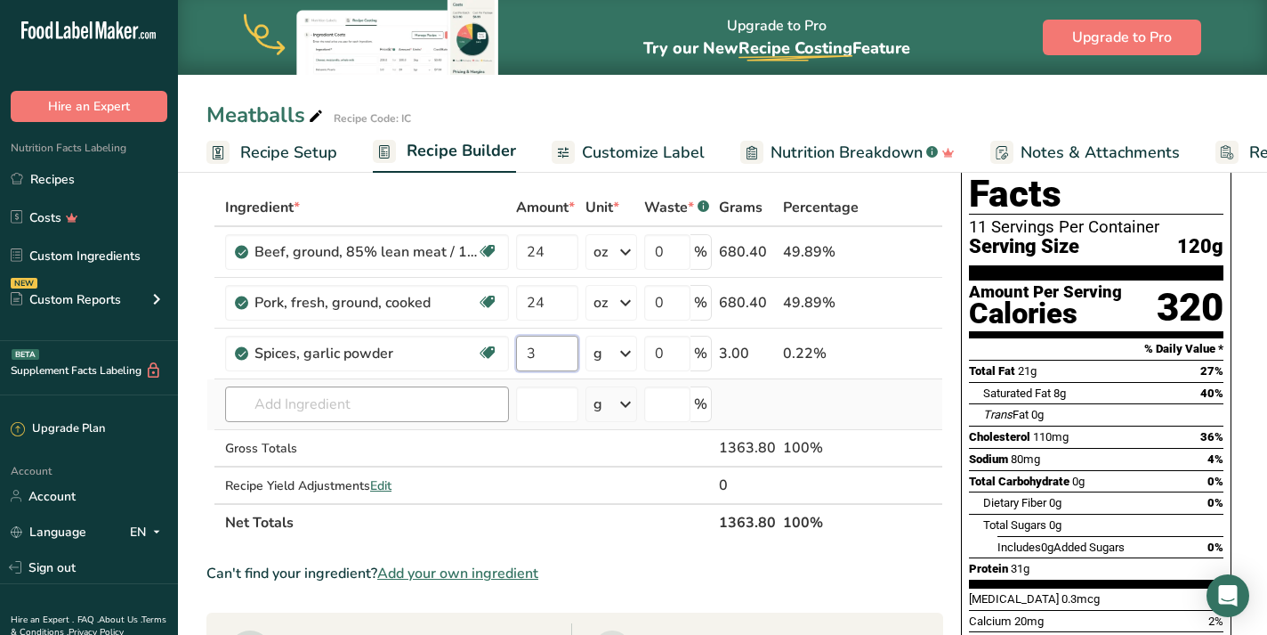
type input "3"
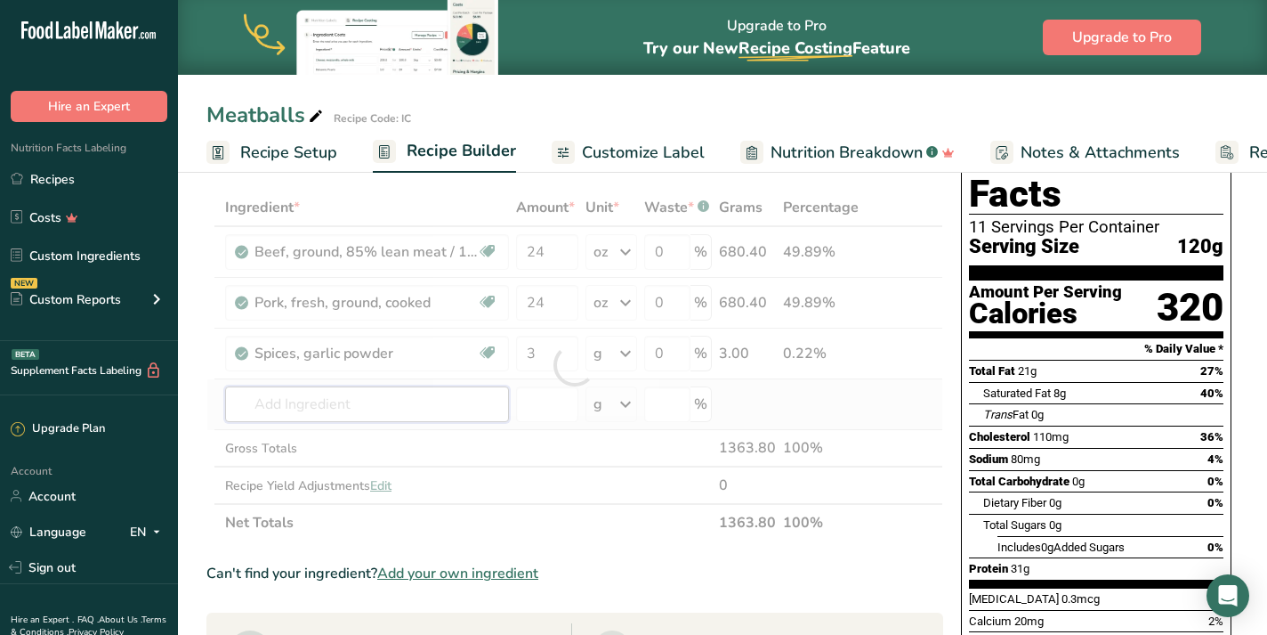
click at [327, 405] on div "Ingredient * Amount * Unit * Waste * .a-a{fill:#347362;}.b-a{fill:#fff;} Grams …" at bounding box center [574, 365] width 737 height 352
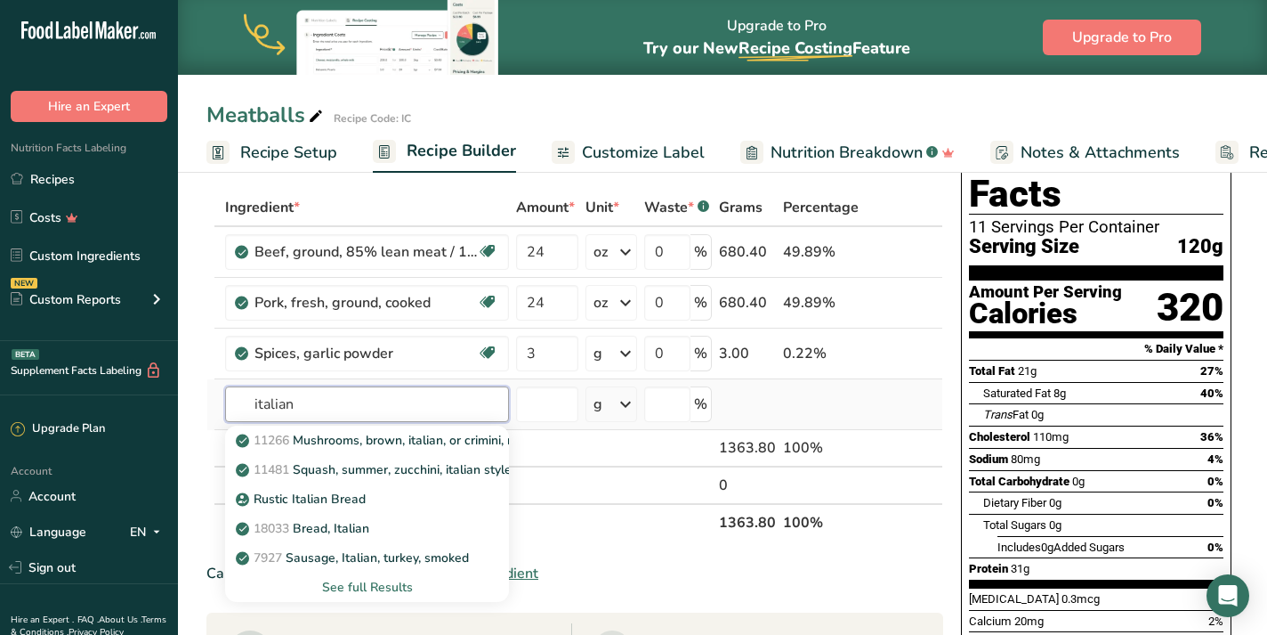
type input "italian"
click at [388, 587] on div "See full Results" at bounding box center [366, 587] width 255 height 19
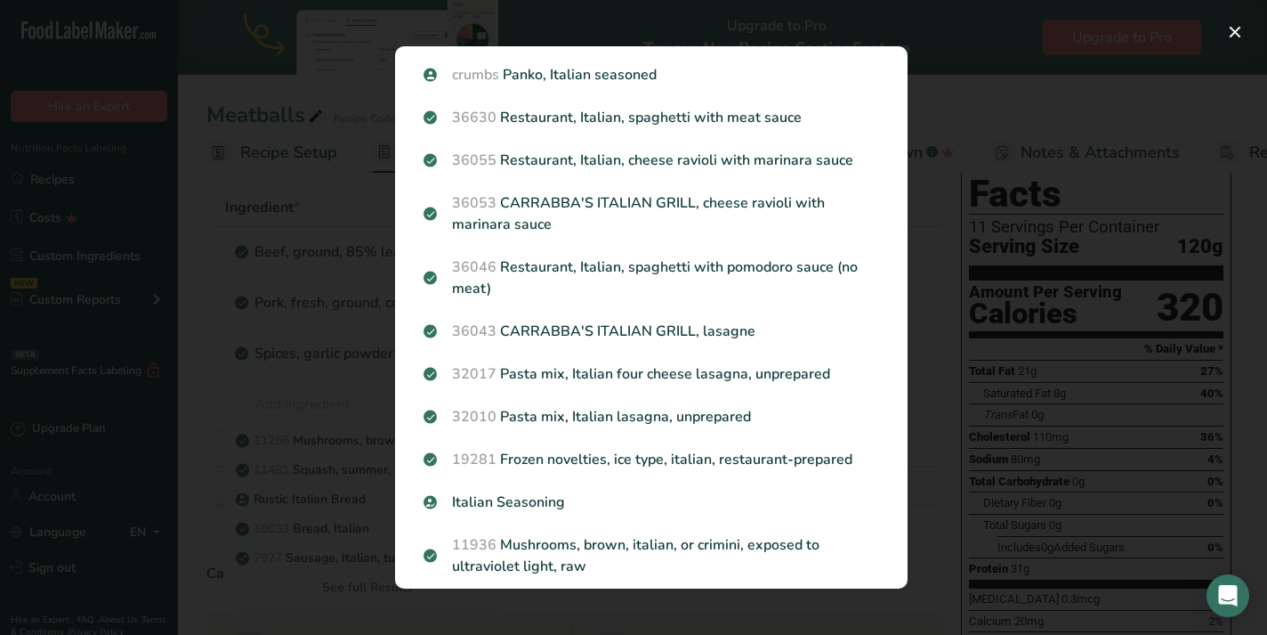
scroll to position [1110, 0]
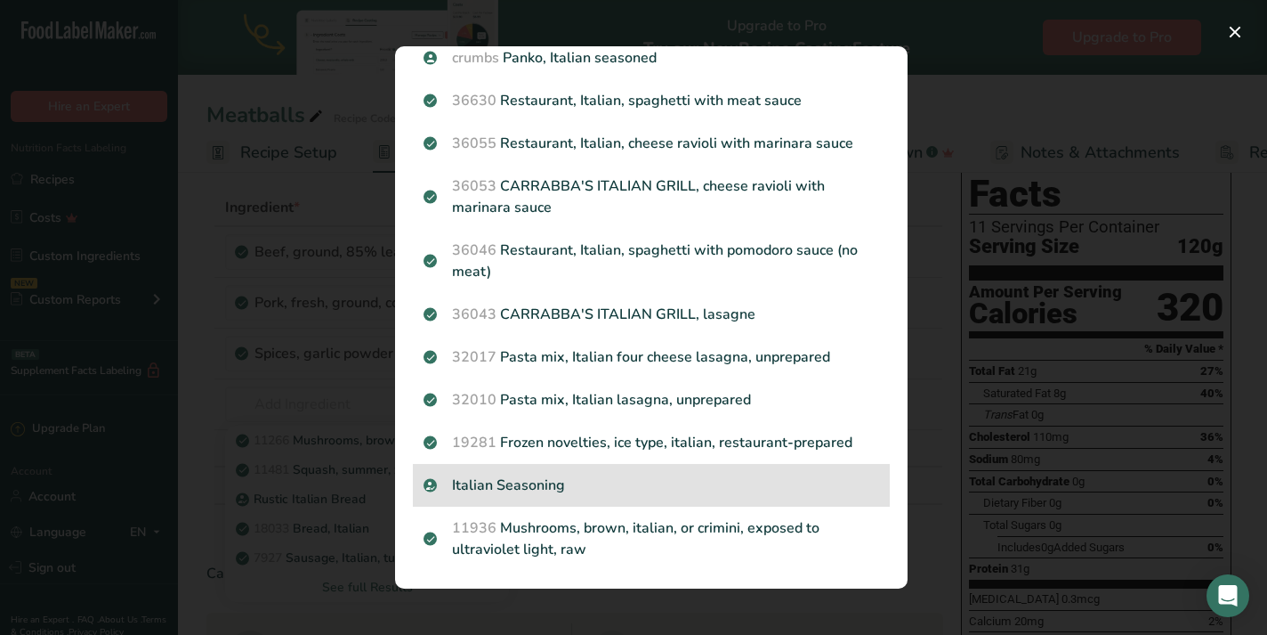
click at [573, 479] on p "Italian Seasoning" at bounding box center [652, 484] width 456 height 21
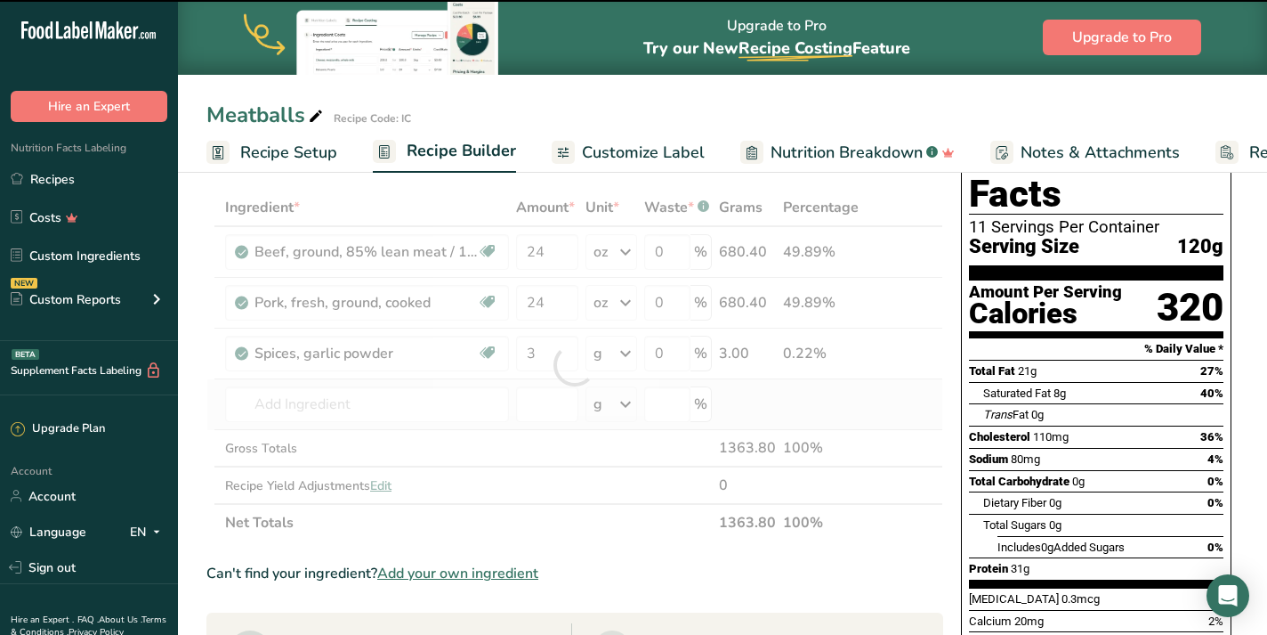
type input "0"
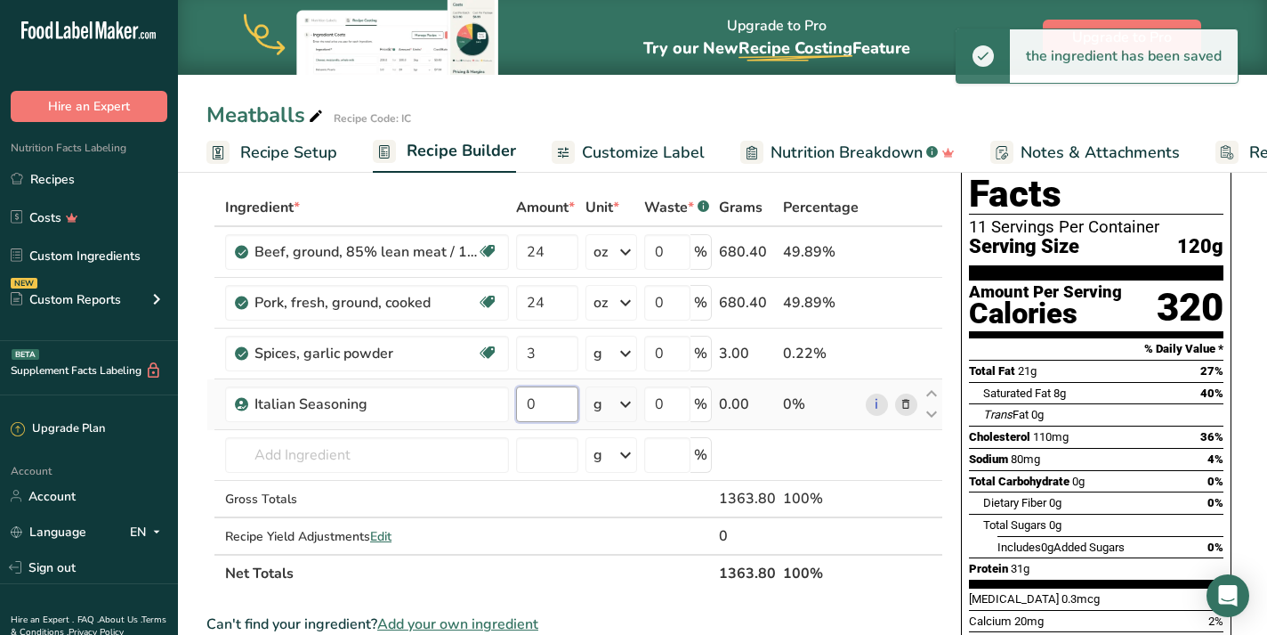
click at [546, 409] on input "0" at bounding box center [547, 404] width 62 height 36
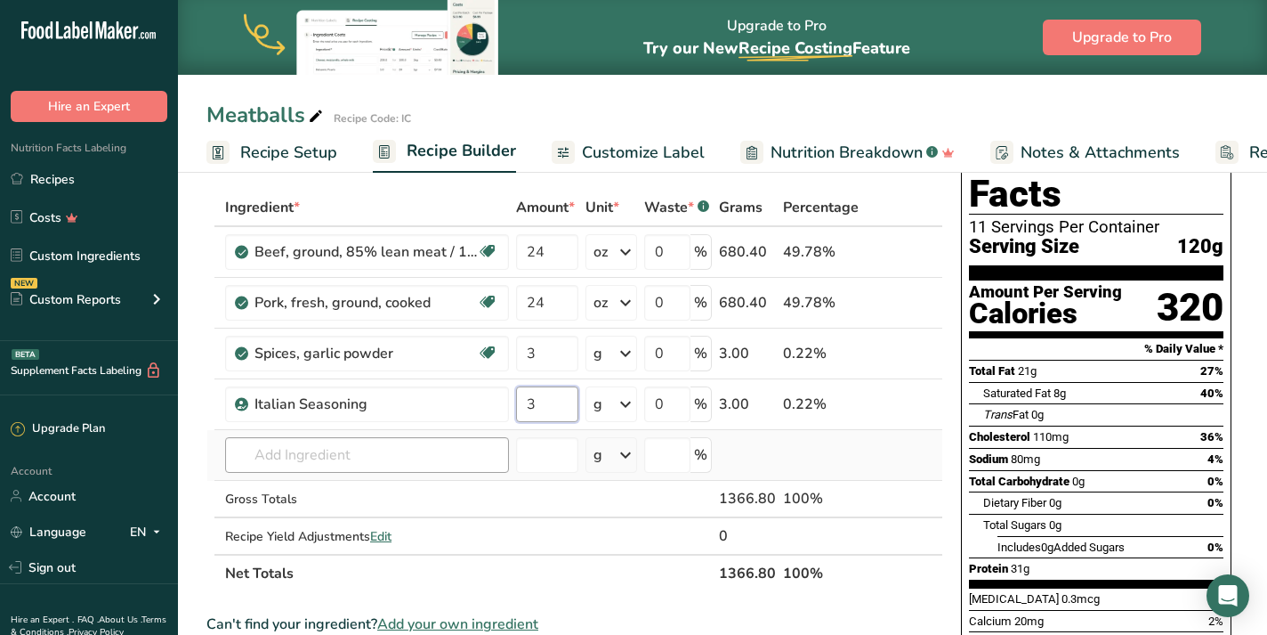
type input "3"
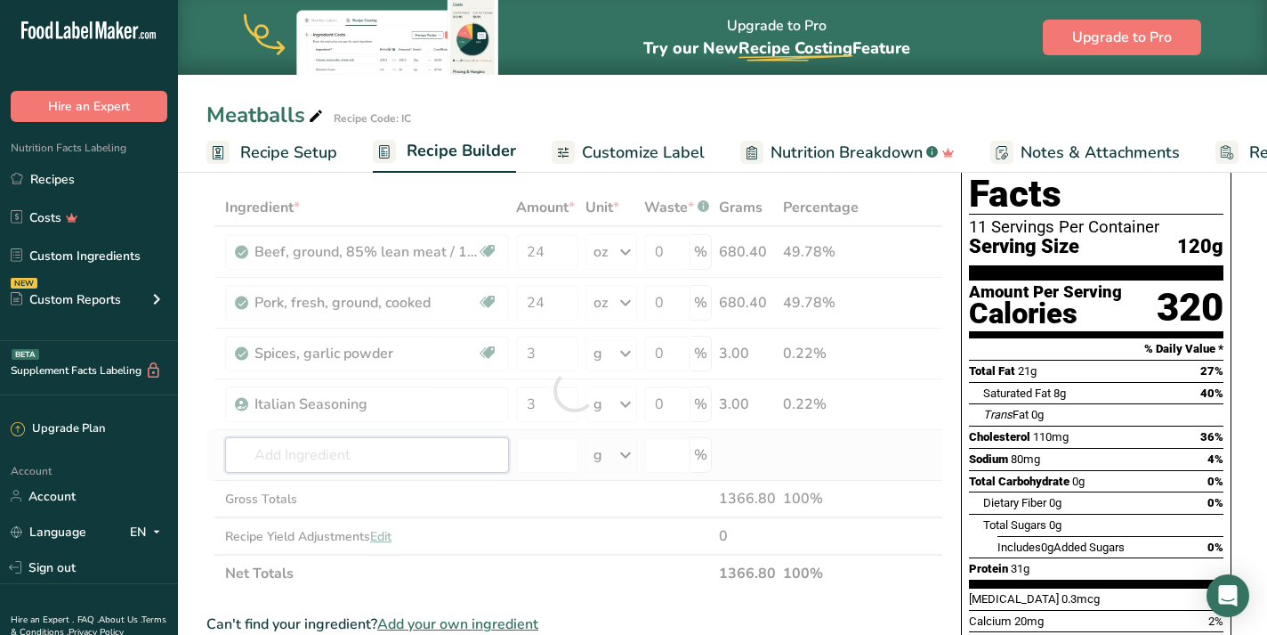
click at [328, 465] on div "Ingredient * Amount * Unit * Waste * .a-a{fill:#347362;}.b-a{fill:#fff;} Grams …" at bounding box center [574, 390] width 737 height 403
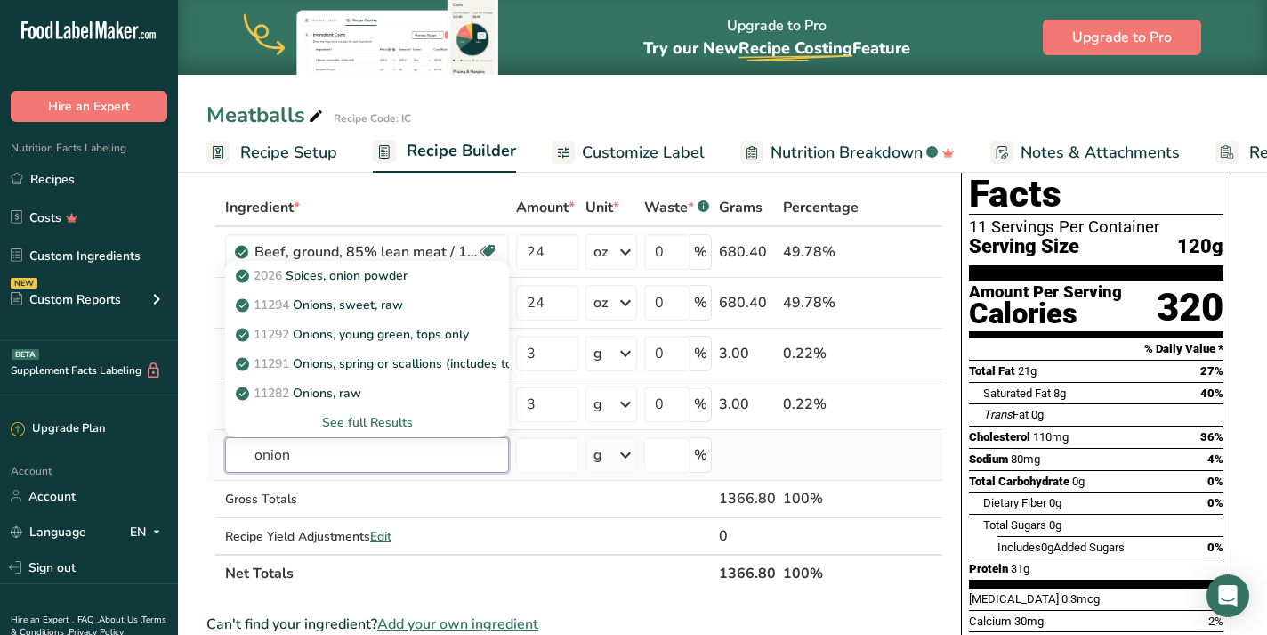
type input "onion"
click at [379, 420] on div "See full Results" at bounding box center [366, 422] width 255 height 19
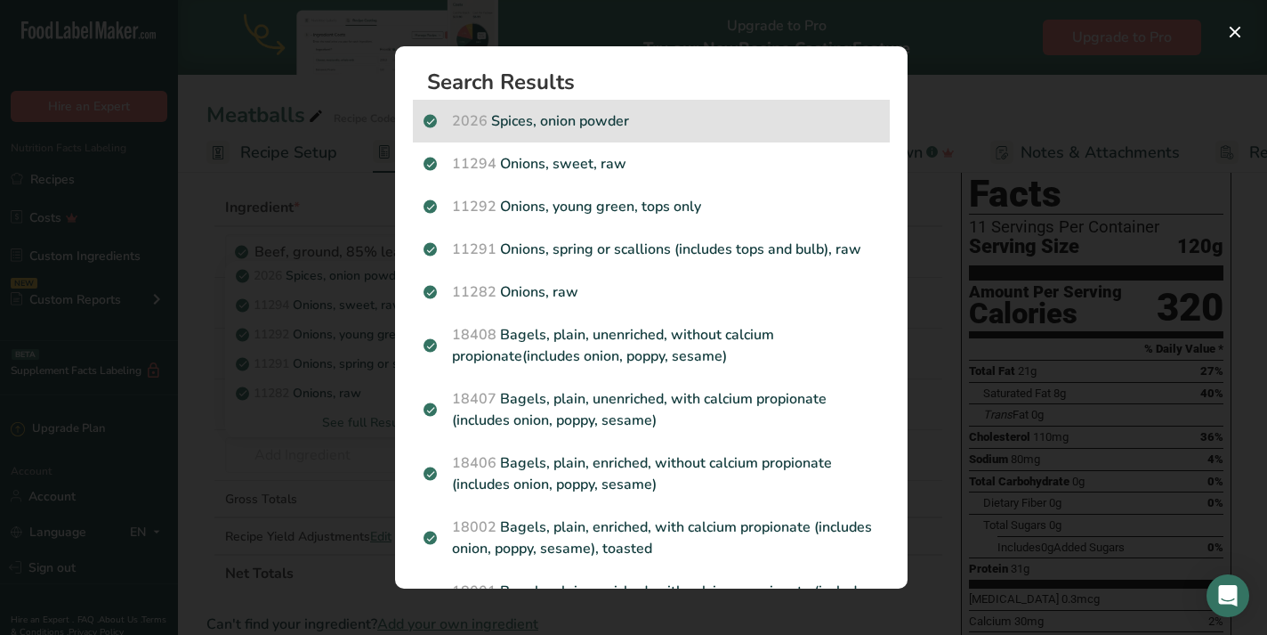
click at [587, 137] on div "2026 Spices, onion powder" at bounding box center [651, 121] width 477 height 43
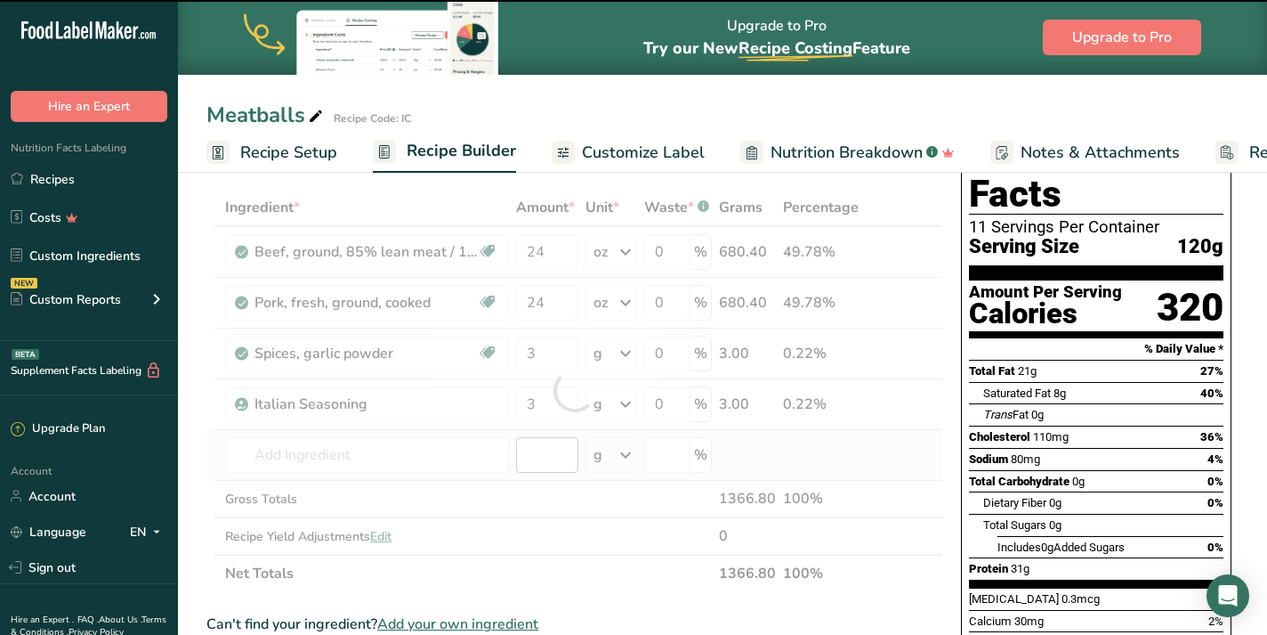
type input "0"
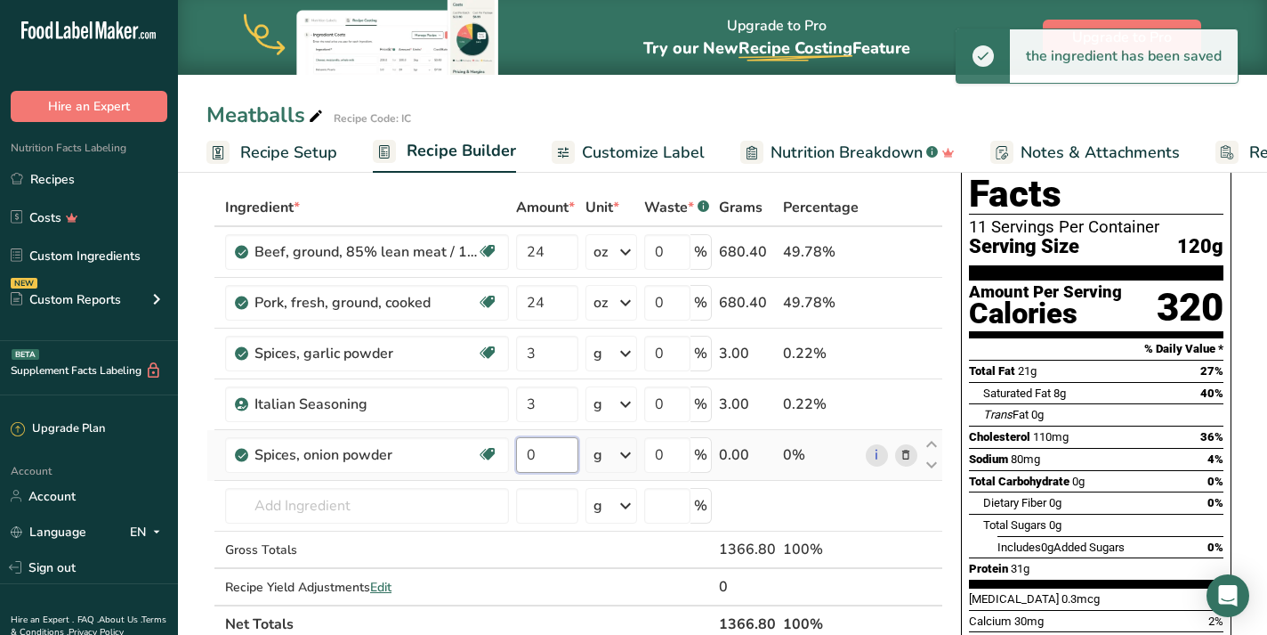
click at [549, 450] on input "0" at bounding box center [547, 455] width 62 height 36
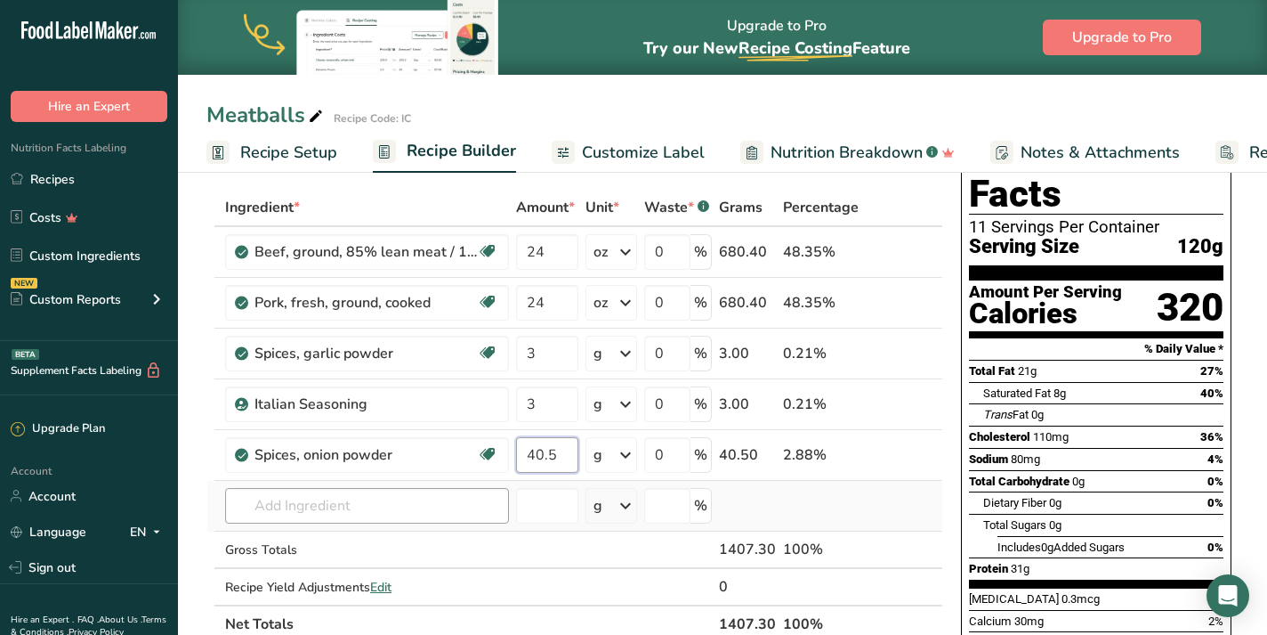
type input "40.5"
click at [342, 508] on div "Ingredient * Amount * Unit * Waste * .a-a{fill:#347362;}.b-a{fill:#fff;} Grams …" at bounding box center [574, 416] width 737 height 454
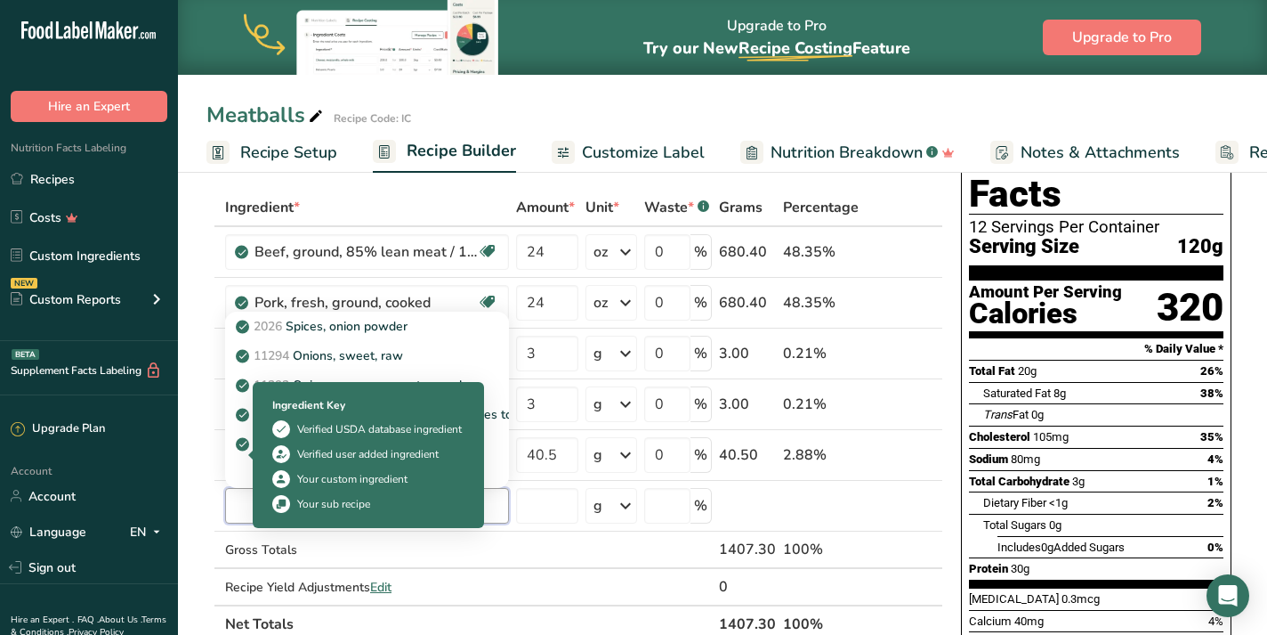
type input "e.g.,"
drag, startPoint x: 259, startPoint y: 489, endPoint x: 519, endPoint y: 501, distance: 260.1
click at [519, 501] on input "number" at bounding box center [547, 506] width 62 height 36
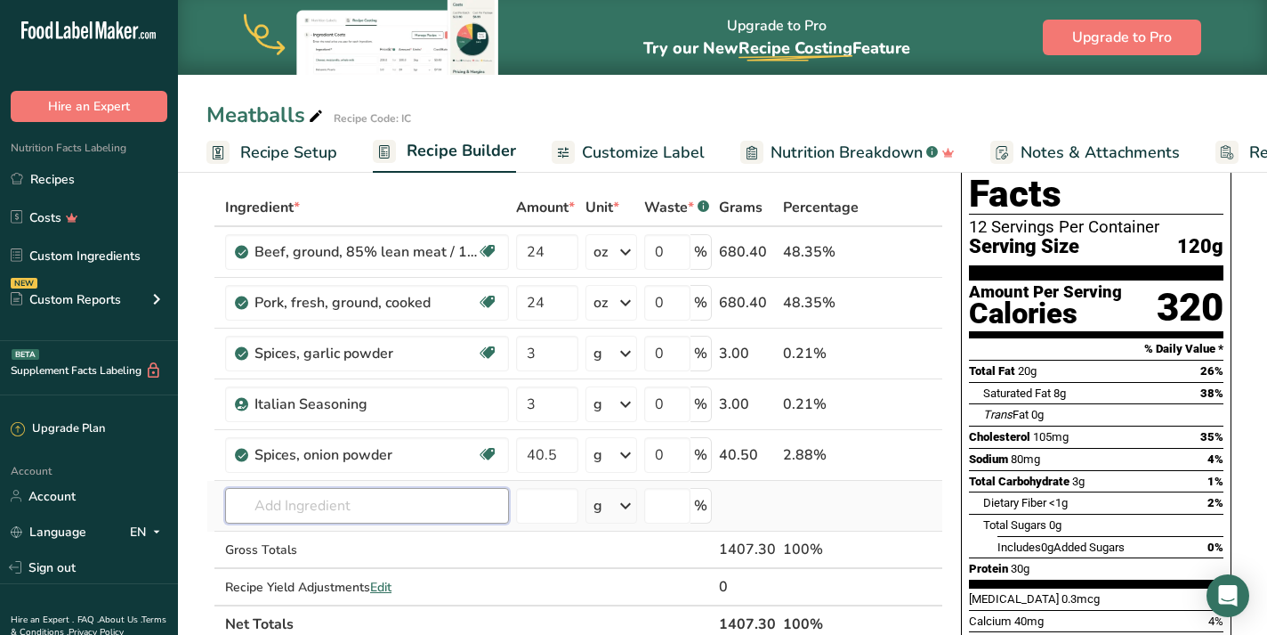
click at [389, 506] on input "text" at bounding box center [367, 506] width 284 height 36
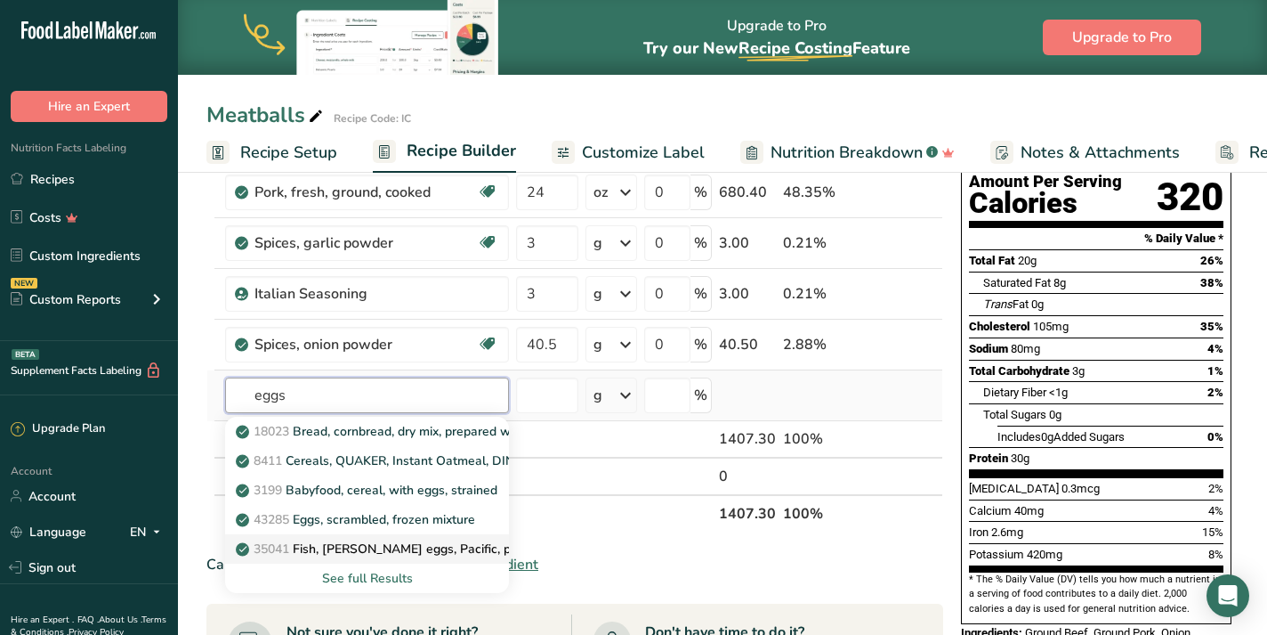
scroll to position [190, 0]
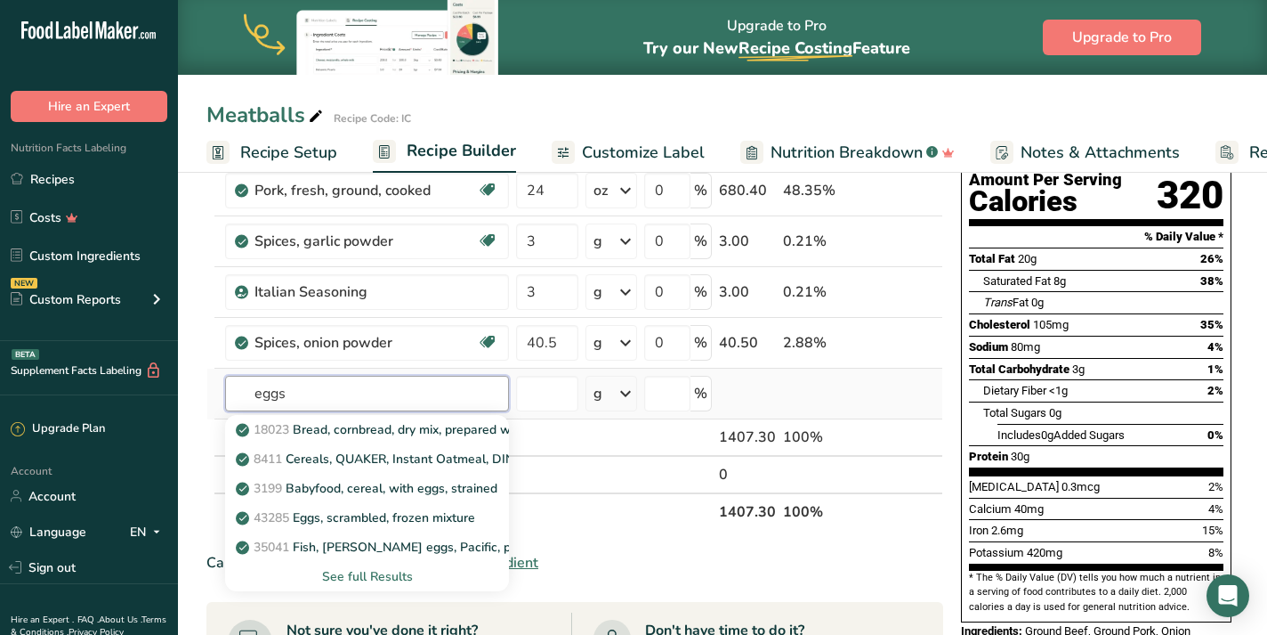
type input "eggs"
click at [402, 579] on div "See full Results" at bounding box center [366, 576] width 255 height 19
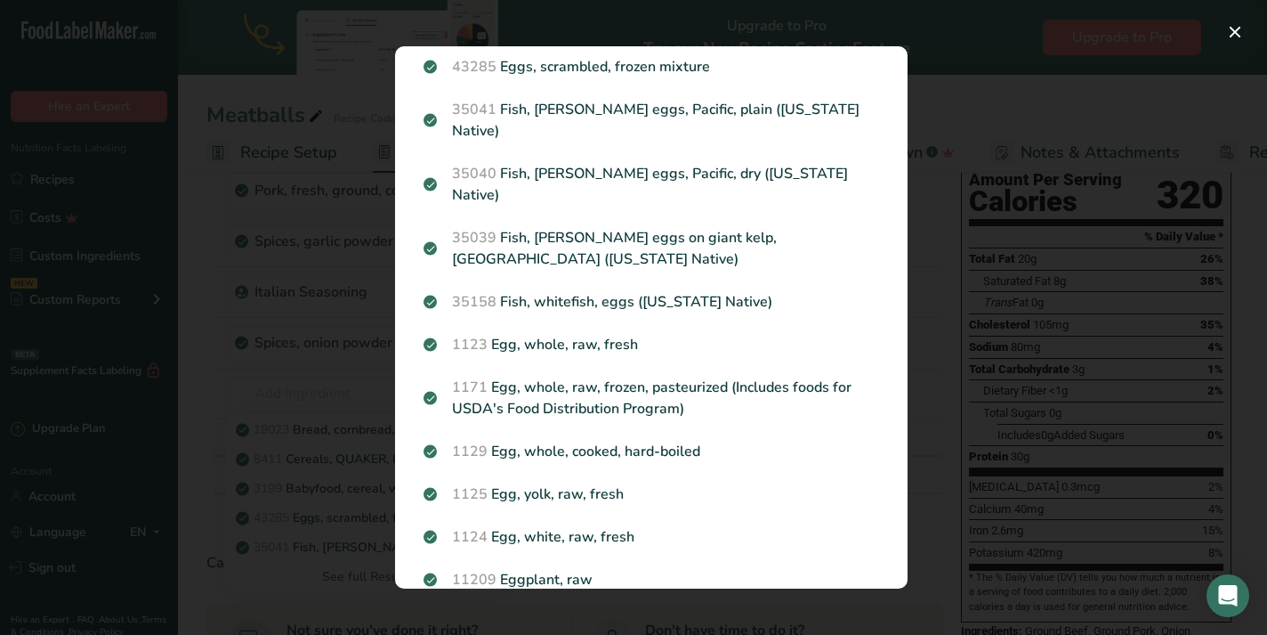
scroll to position [226, 0]
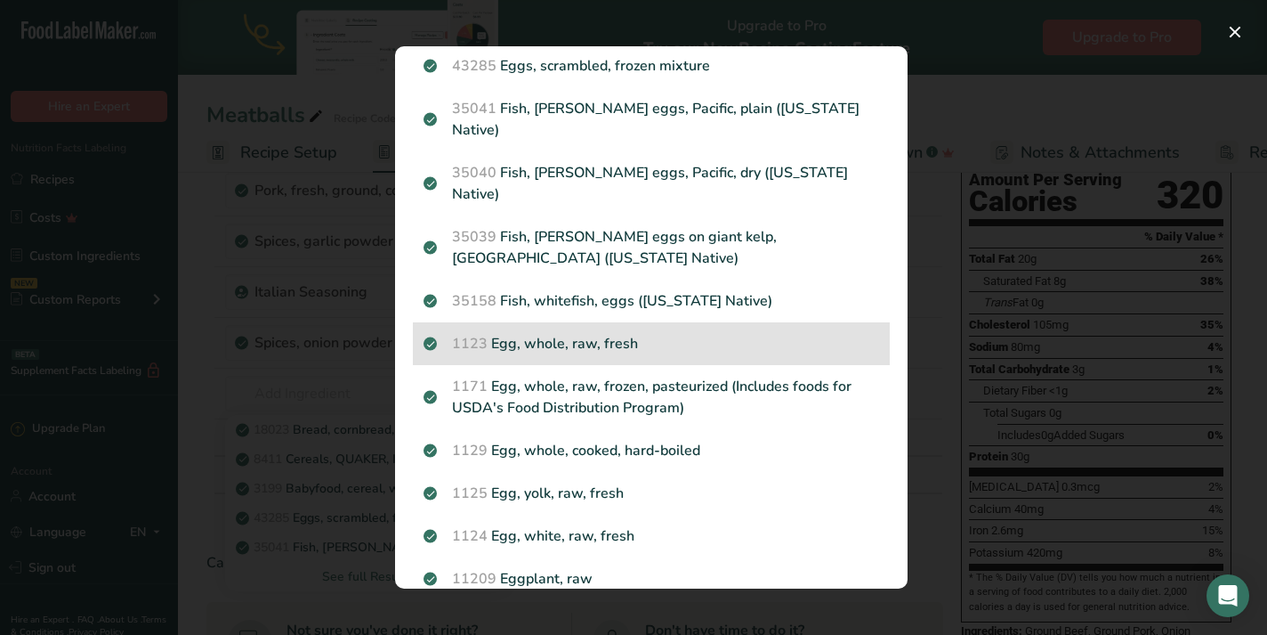
click at [648, 333] on p "1123 Egg, whole, raw, fresh" at bounding box center [652, 343] width 456 height 21
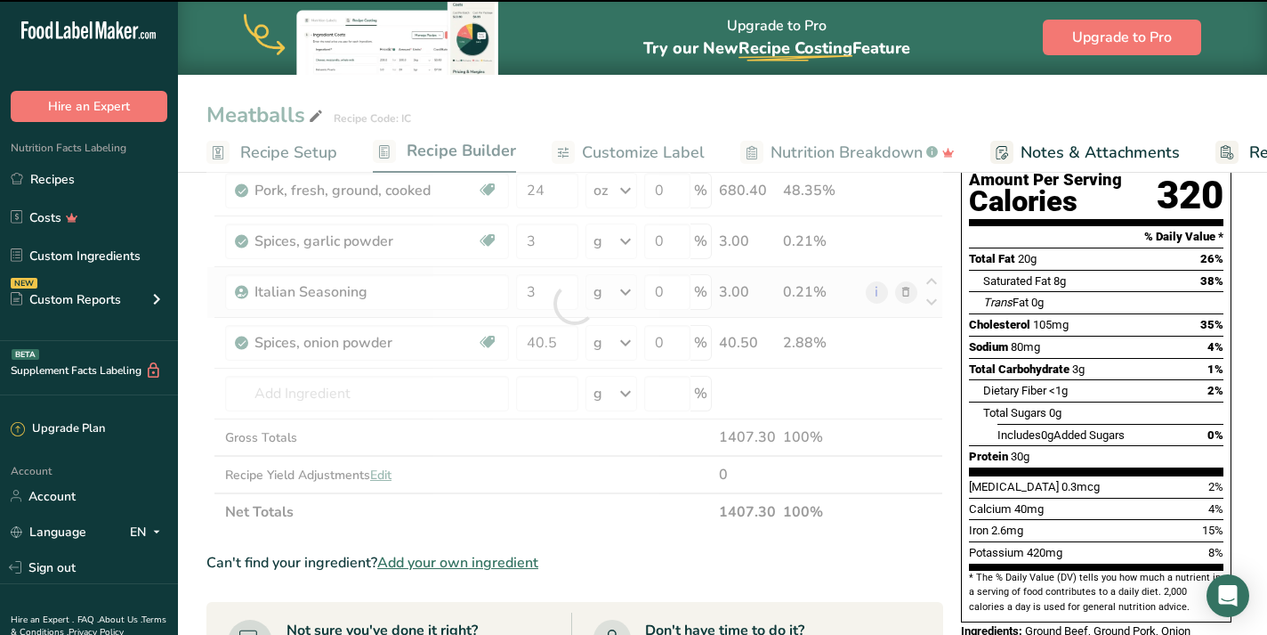
type input "0"
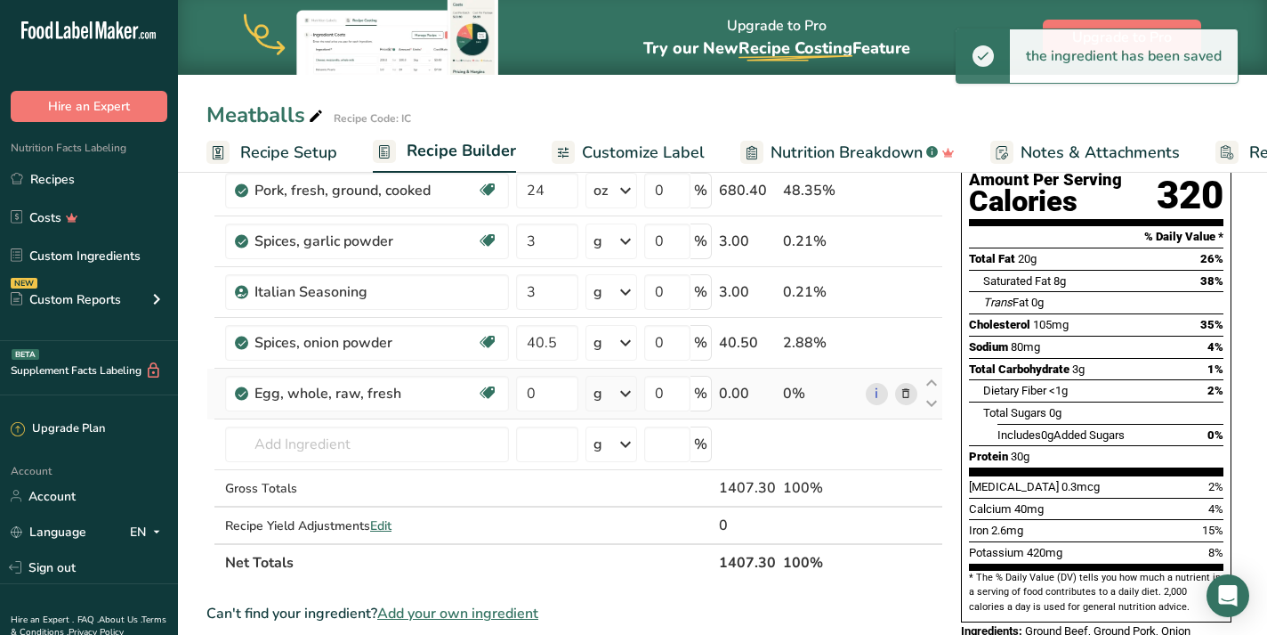
click at [624, 399] on icon at bounding box center [625, 393] width 21 height 32
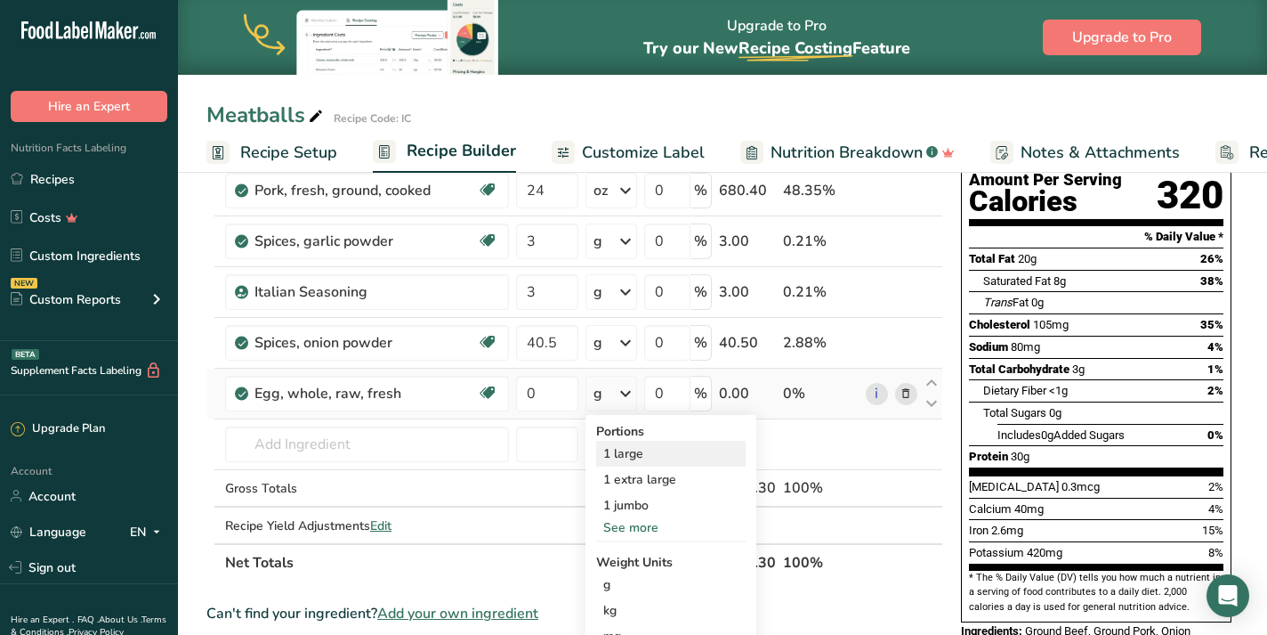
click at [638, 462] on div "1 large" at bounding box center [671, 454] width 150 height 26
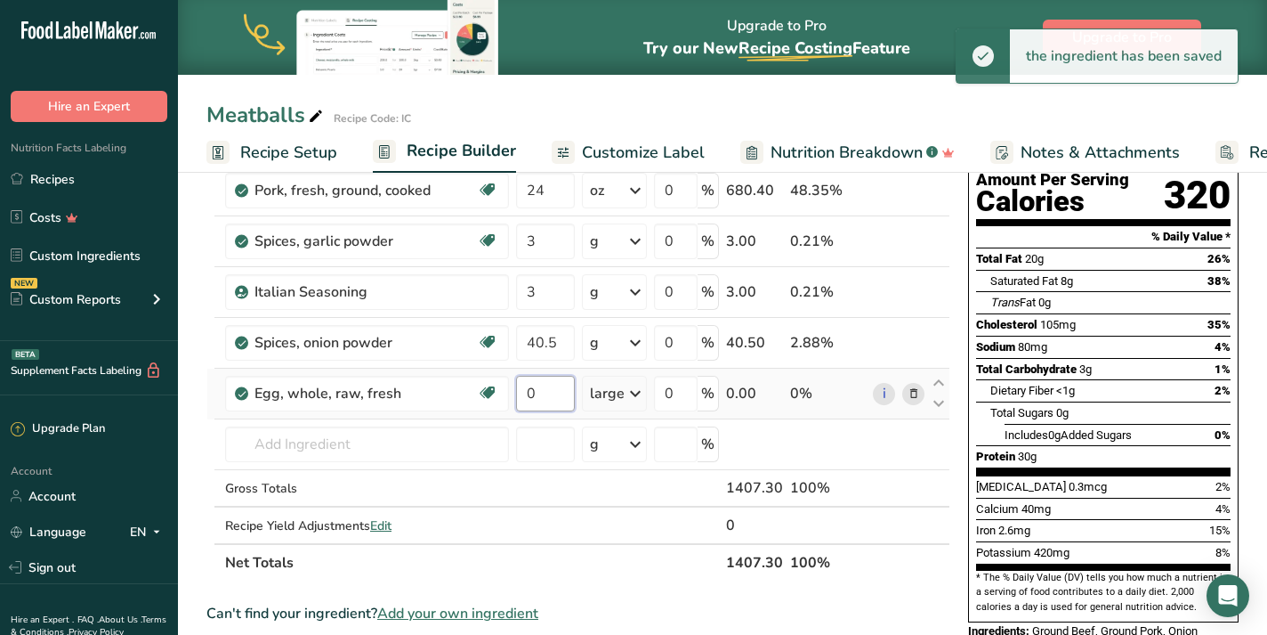
click at [550, 393] on input "0" at bounding box center [545, 394] width 59 height 36
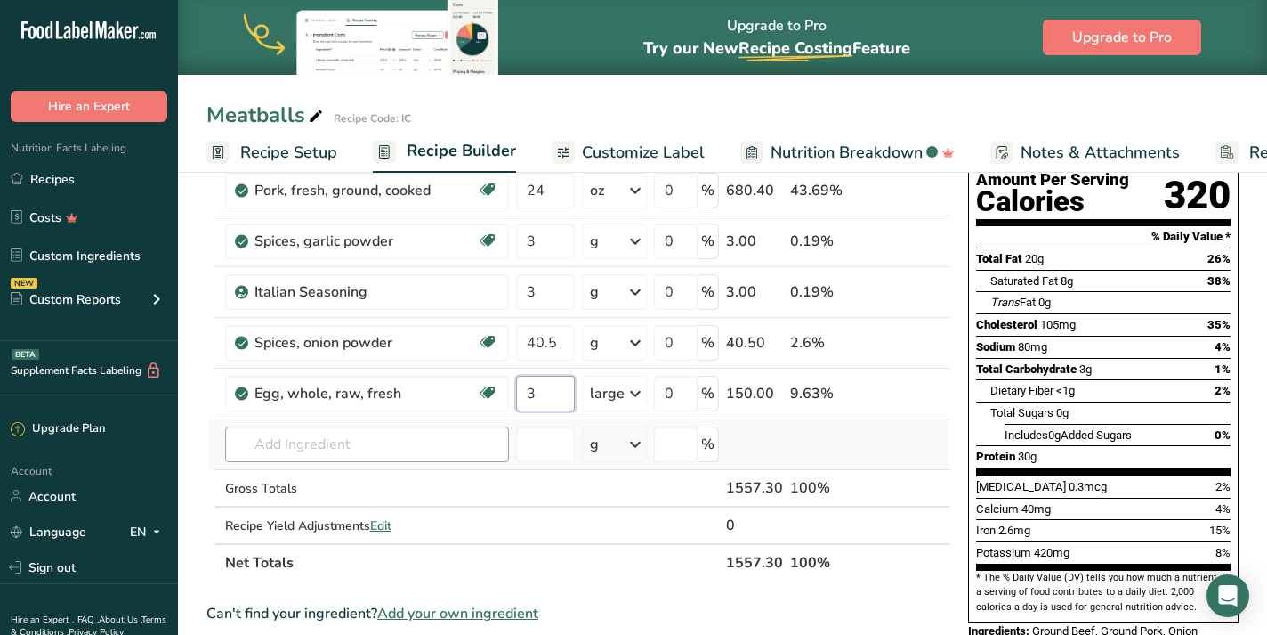
type input "3"
click at [317, 442] on div "Ingredient * Amount * Unit * Waste * .a-a{fill:#347362;}.b-a{fill:#fff;} Grams …" at bounding box center [578, 329] width 744 height 505
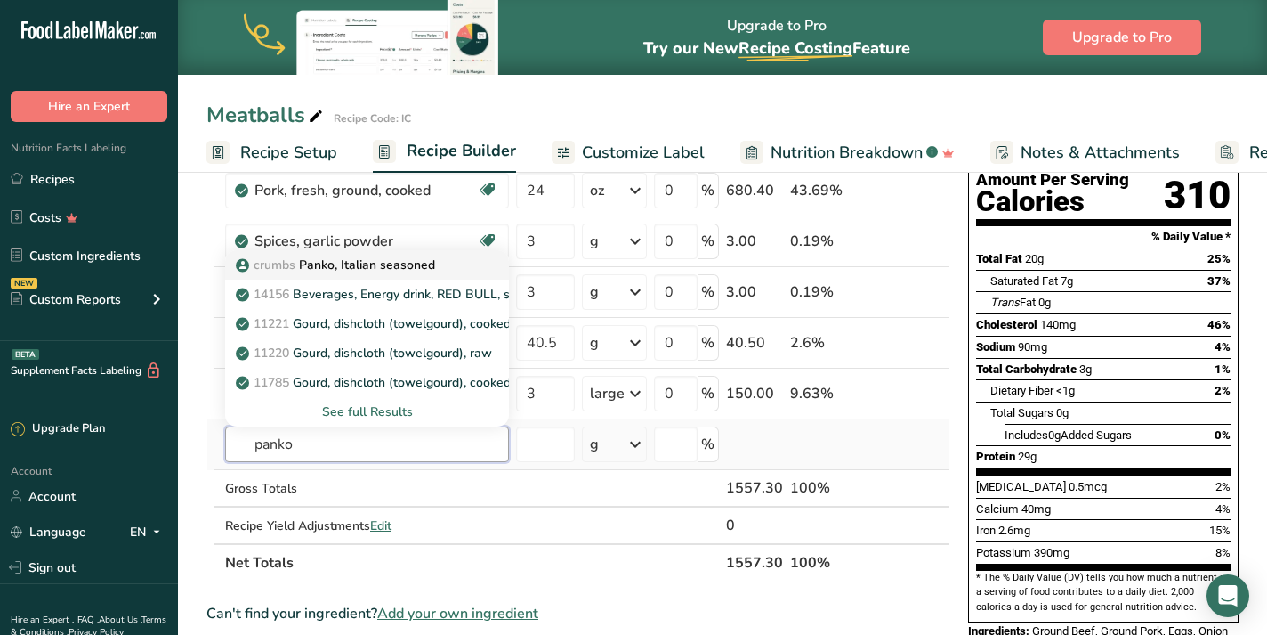
type input "panko"
click at [413, 267] on p "crumbs Panko, Italian seasoned" at bounding box center [337, 264] width 196 height 19
type input "Panko, Italian seasoned"
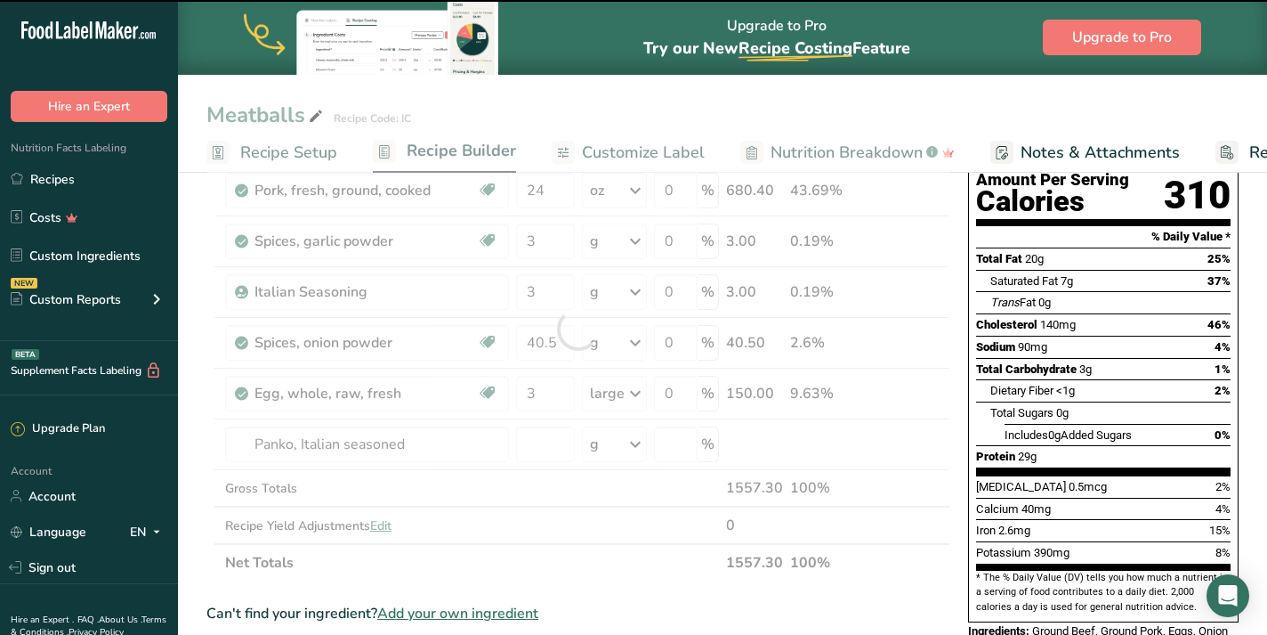
type input "0"
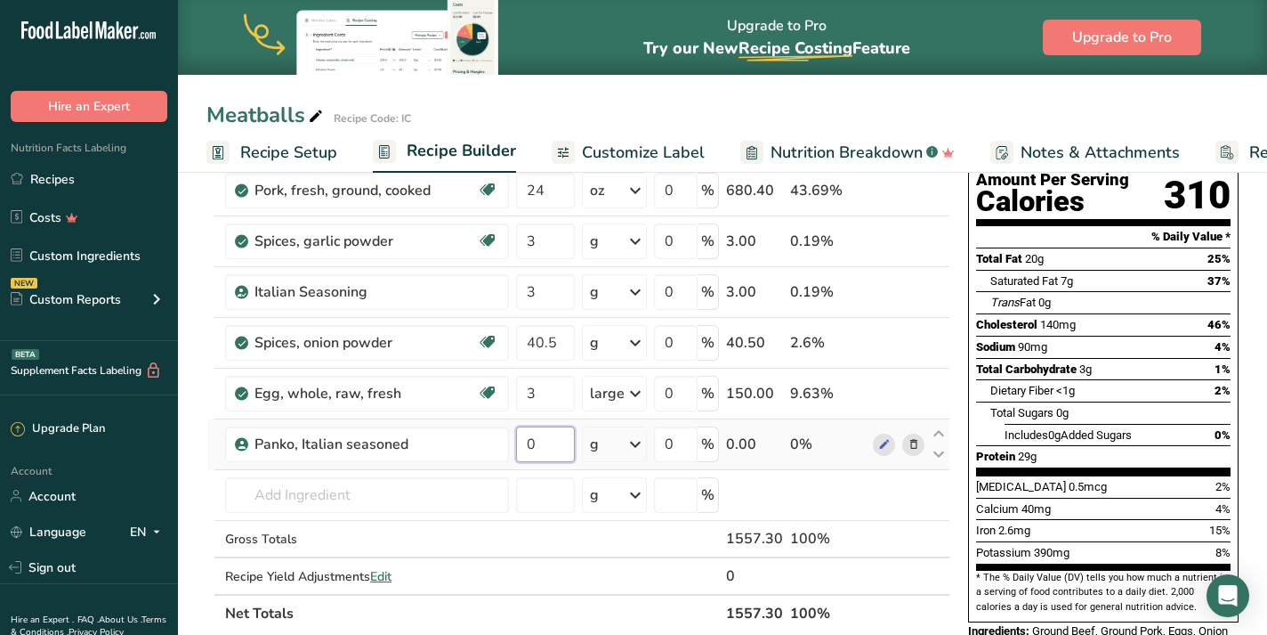
click at [538, 449] on input "0" at bounding box center [545, 444] width 59 height 36
type input "49"
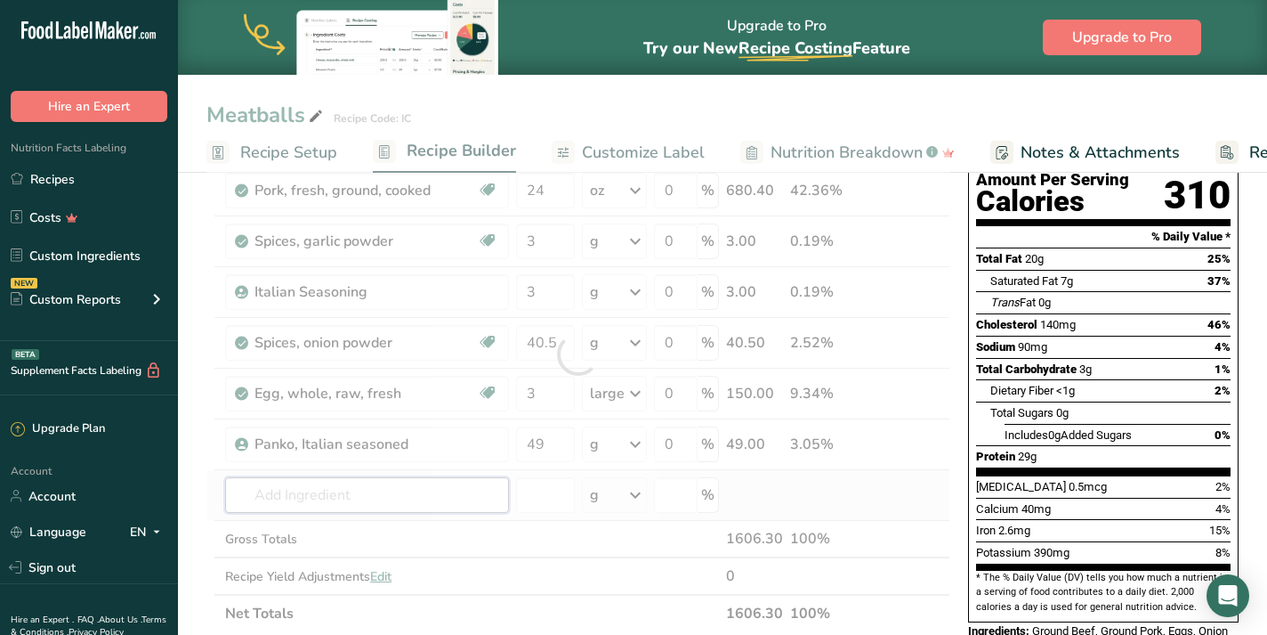
click at [324, 495] on div "Ingredient * Amount * Unit * Waste * .a-a{fill:#347362;}.b-a{fill:#fff;} Grams …" at bounding box center [578, 354] width 744 height 555
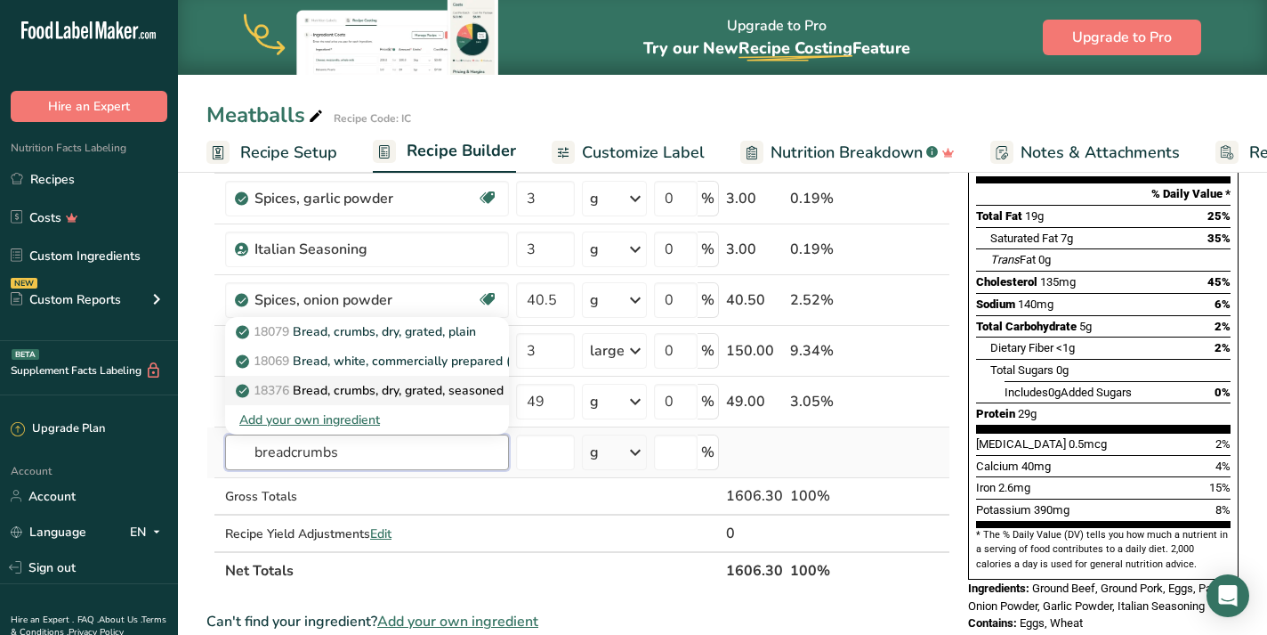
scroll to position [234, 0]
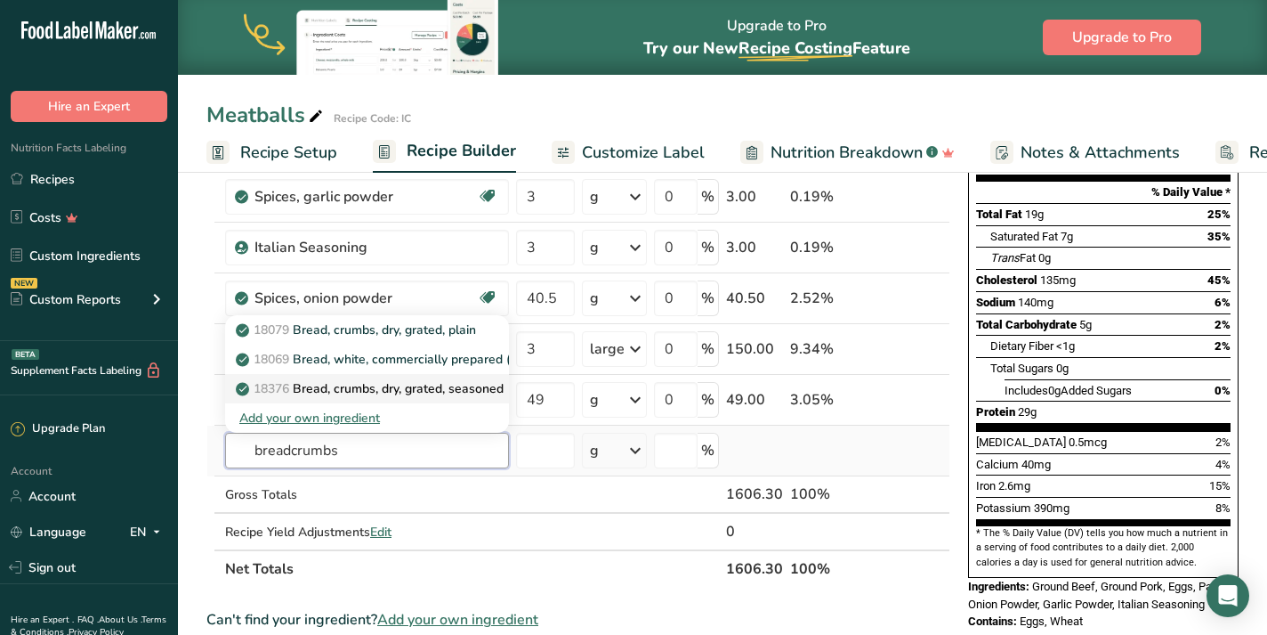
type input "breadcrumbs"
click at [352, 387] on p "18376 Bread, crumbs, dry, grated, seasoned" at bounding box center [371, 388] width 264 height 19
type input "Bread, crumbs, dry, grated, seasoned"
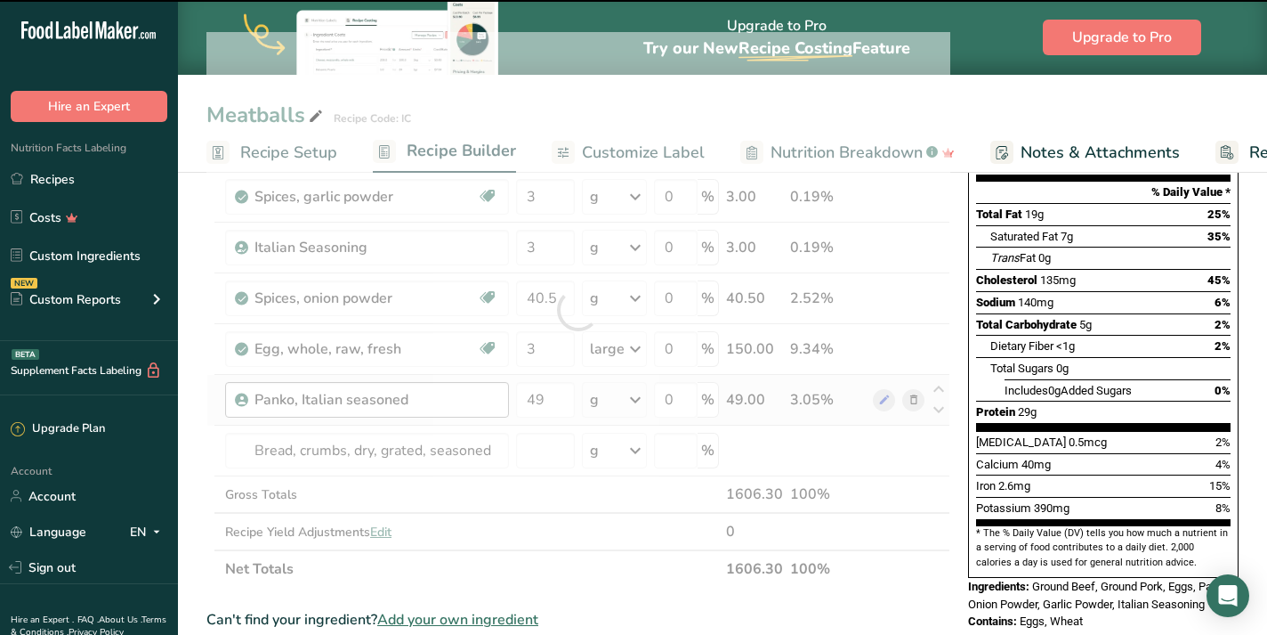
type input "0"
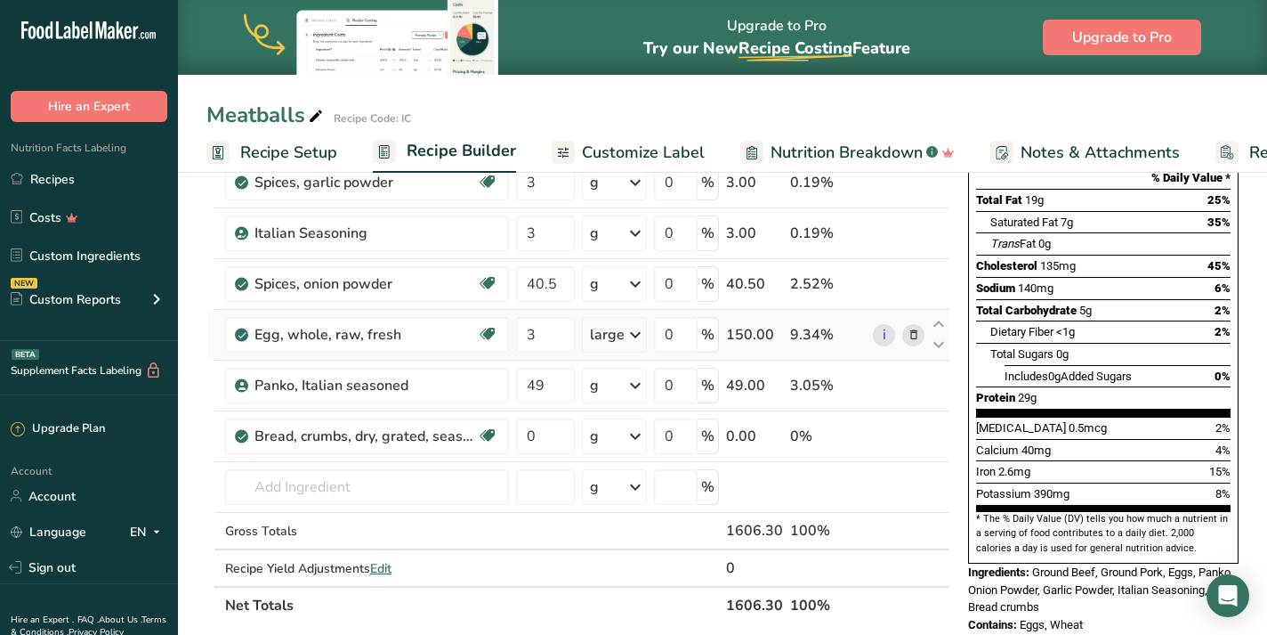
scroll to position [249, 0]
drag, startPoint x: 557, startPoint y: 386, endPoint x: 520, endPoint y: 387, distance: 37.4
click at [520, 387] on input "49" at bounding box center [545, 385] width 59 height 36
type input "30"
click at [538, 438] on div "Ingredient * Amount * Unit * Waste * .a-a{fill:#347362;}.b-a{fill:#fff;} Grams …" at bounding box center [578, 320] width 744 height 606
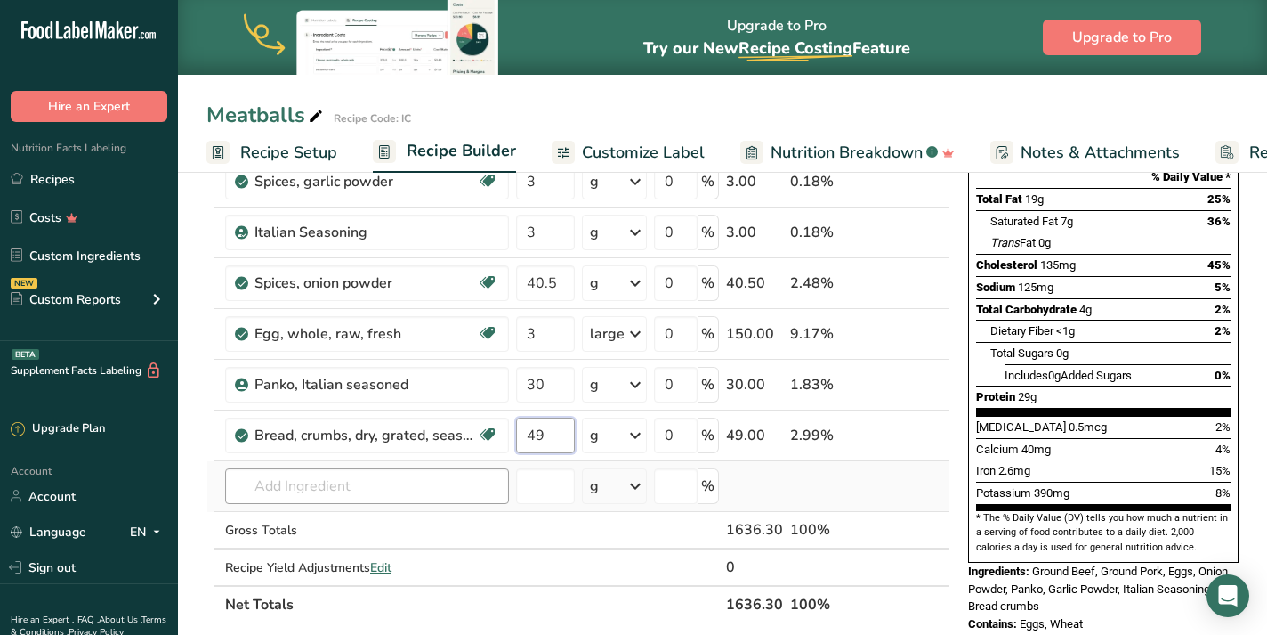
type input "49"
click at [321, 488] on div "Ingredient * Amount * Unit * Waste * .a-a{fill:#347362;}.b-a{fill:#fff;} Grams …" at bounding box center [578, 320] width 744 height 606
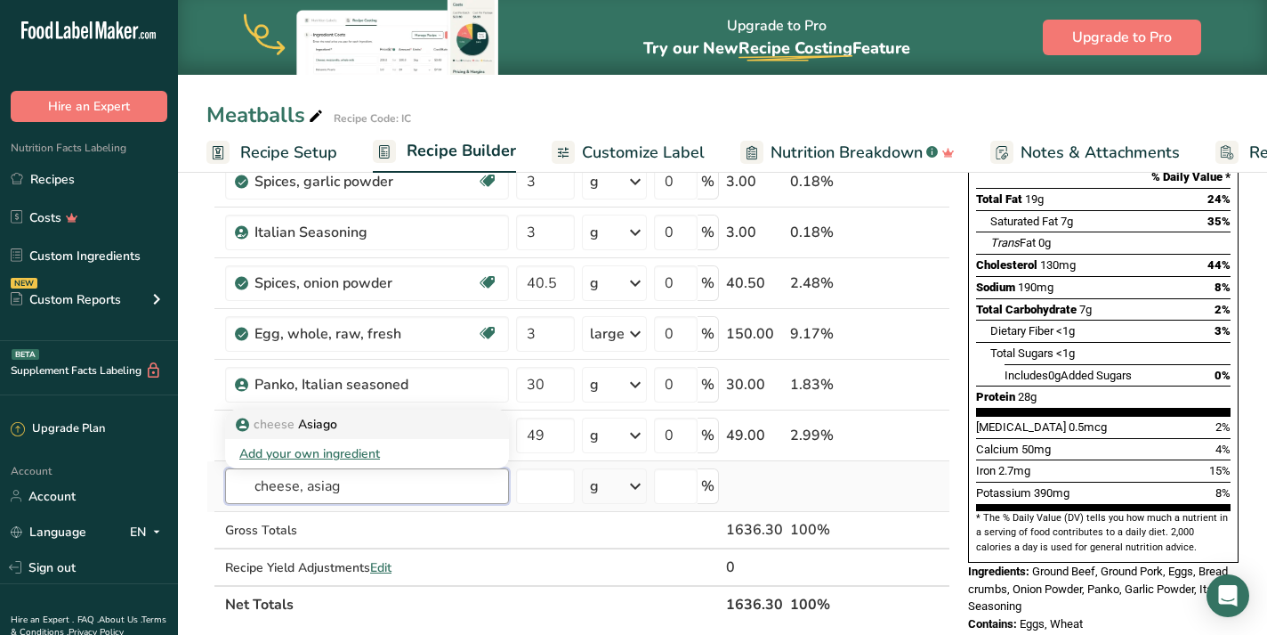
type input "cheese, asiag"
click at [376, 421] on div "cheese [GEOGRAPHIC_DATA]" at bounding box center [352, 424] width 227 height 19
type input "Asiago"
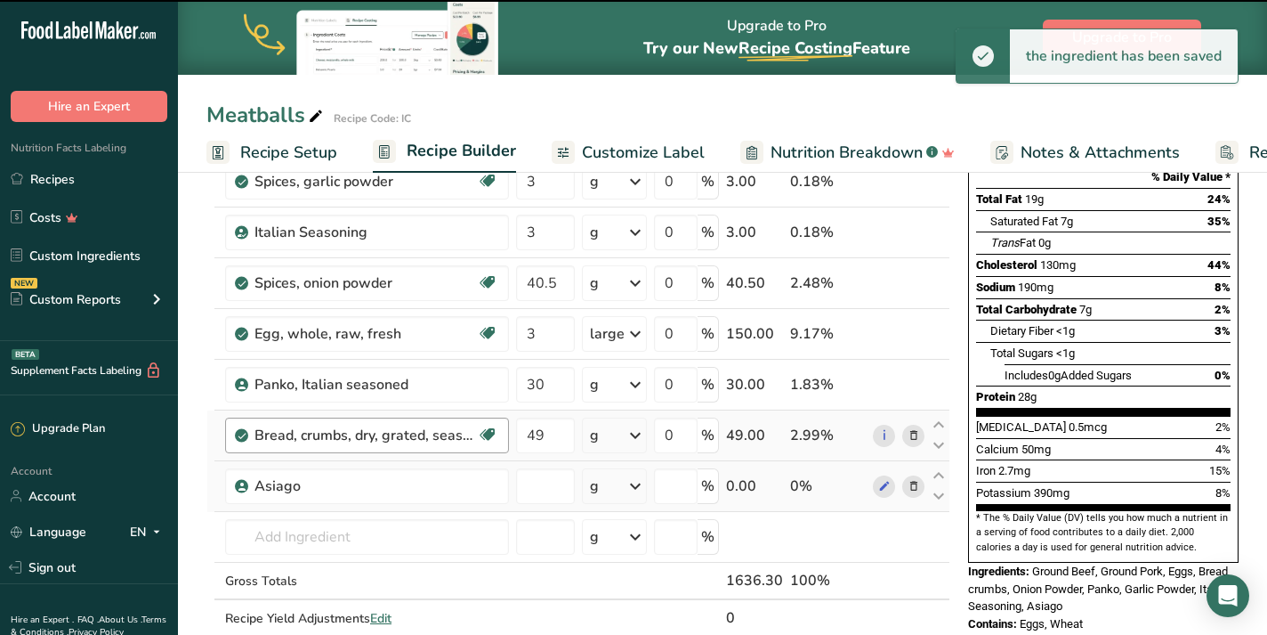
type input "0"
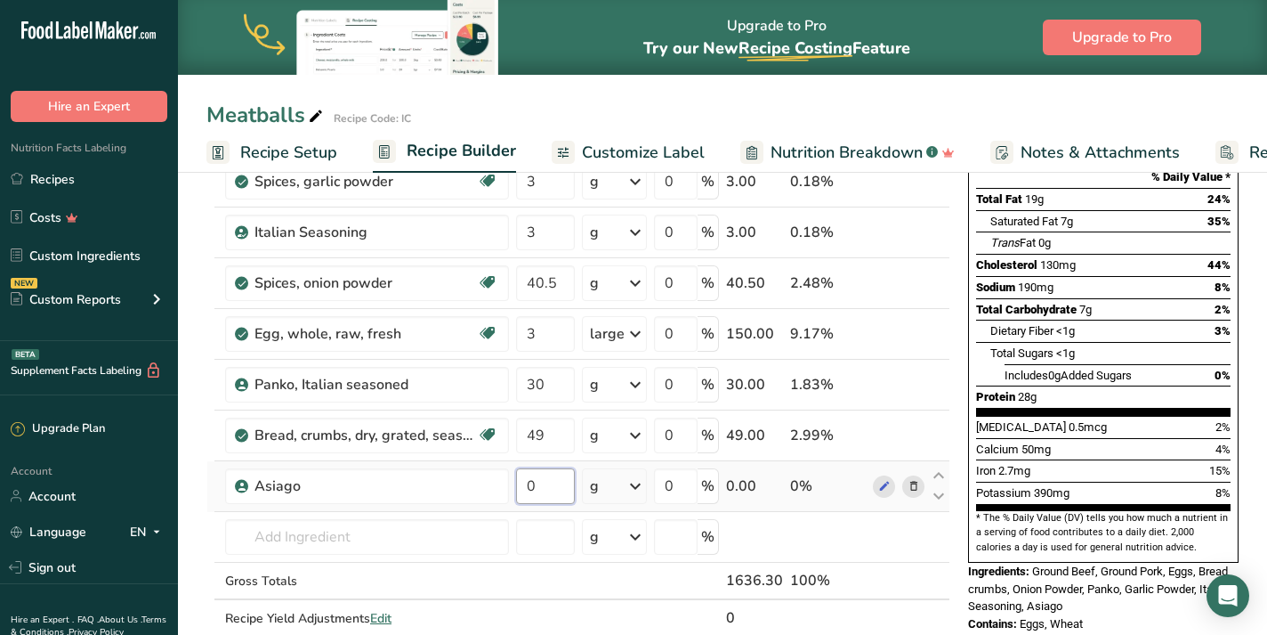
click at [552, 482] on input "0" at bounding box center [545, 486] width 59 height 36
type input "27"
click at [269, 531] on div "Ingredient * Amount * Unit * Waste * .a-a{fill:#347362;}.b-a{fill:#fff;} Grams …" at bounding box center [578, 345] width 744 height 657
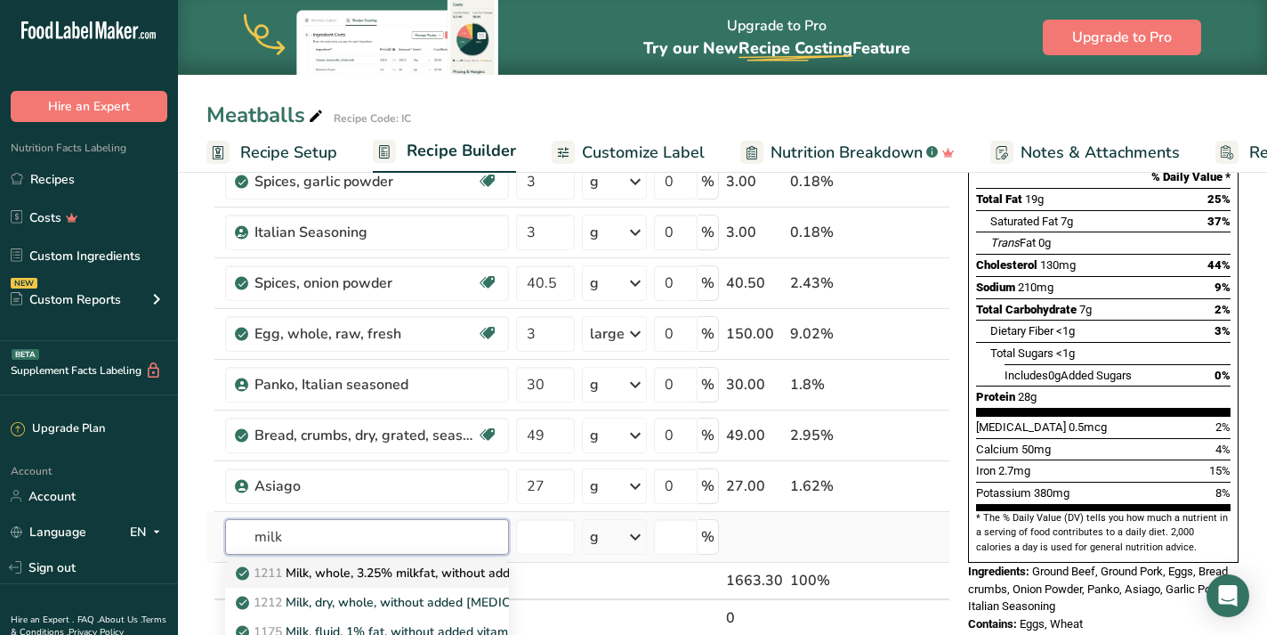
type input "milk"
click at [352, 571] on p "1211 Milk, whole, 3.25% milkfat, without added vitamin A and [MEDICAL_DATA]" at bounding box center [476, 572] width 474 height 19
type input "Milk, whole, 3.25% milkfat, without added vitamin A and [MEDICAL_DATA]"
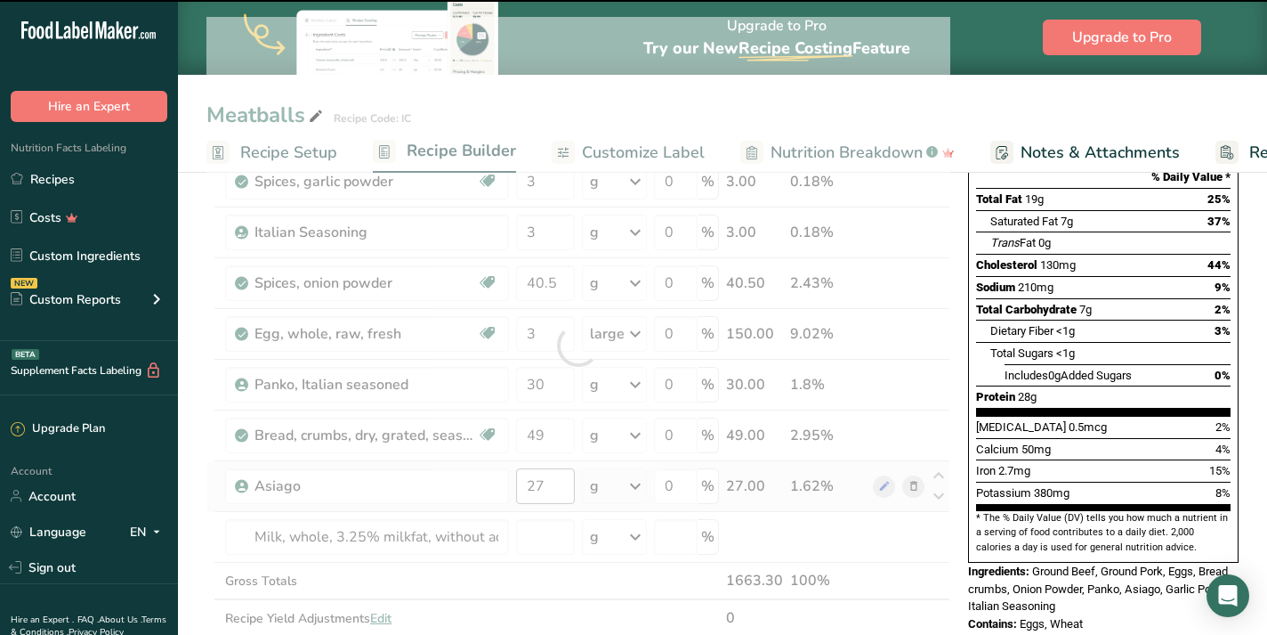
type input "0"
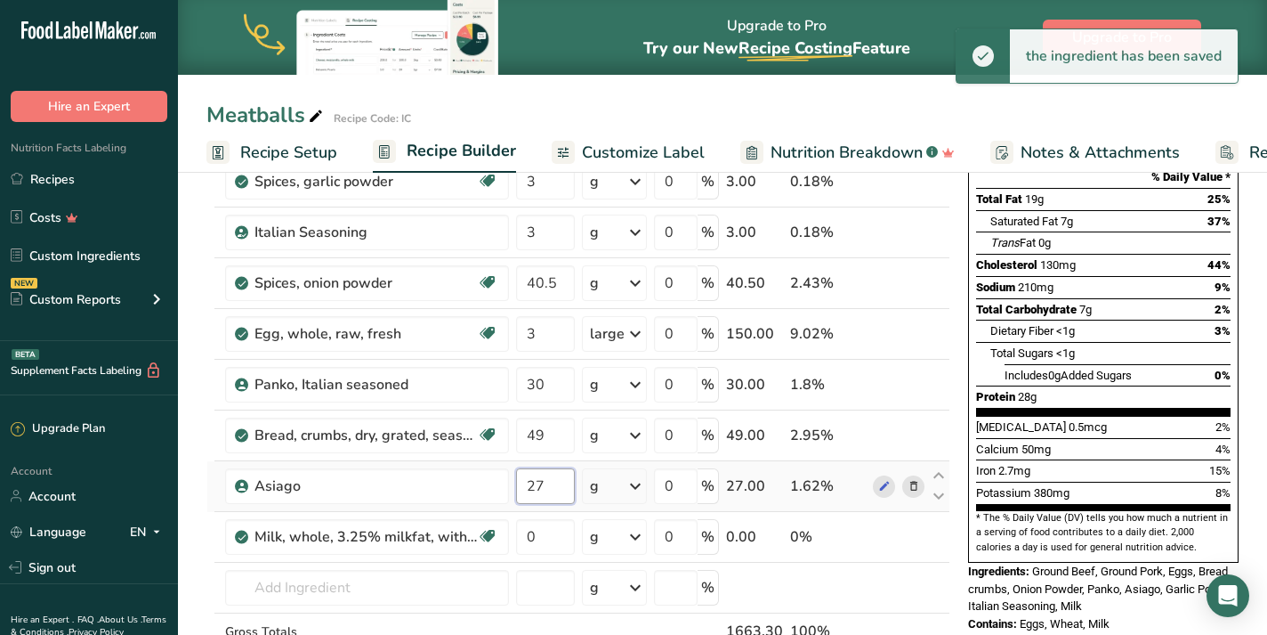
drag, startPoint x: 549, startPoint y: 482, endPoint x: 536, endPoint y: 482, distance: 13.3
click at [536, 482] on input "27" at bounding box center [545, 486] width 59 height 36
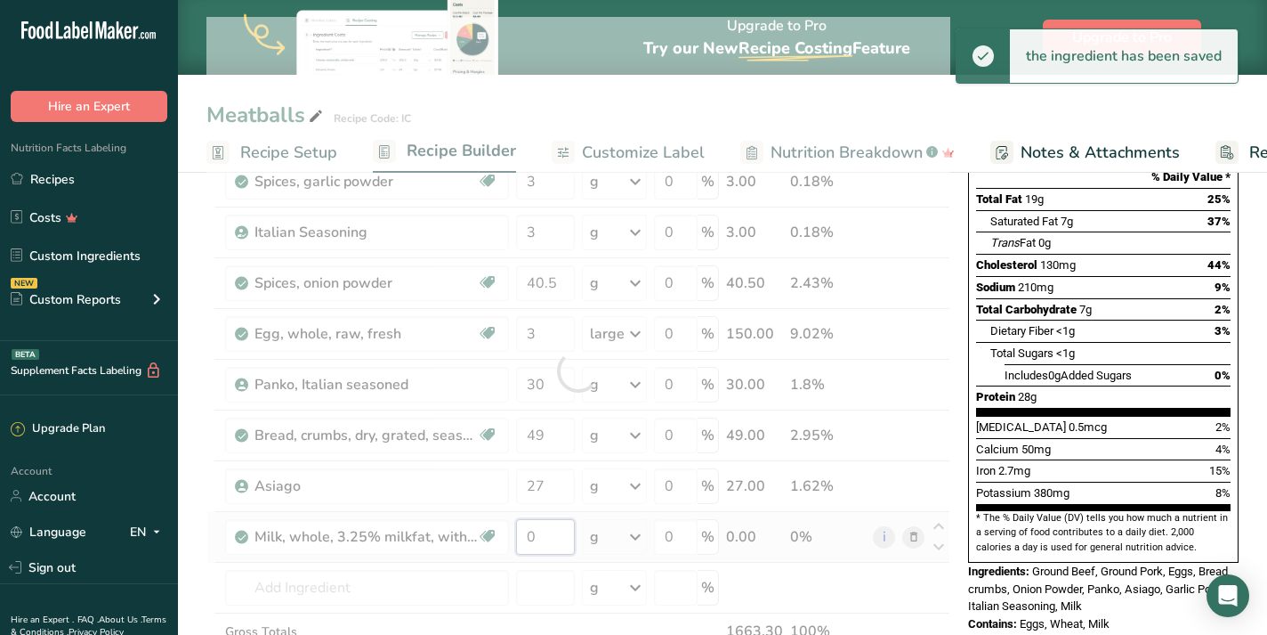
click at [556, 536] on div "Ingredient * Amount * Unit * Waste * .a-a{fill:#347362;}.b-a{fill:#fff;} Grams …" at bounding box center [578, 371] width 744 height 708
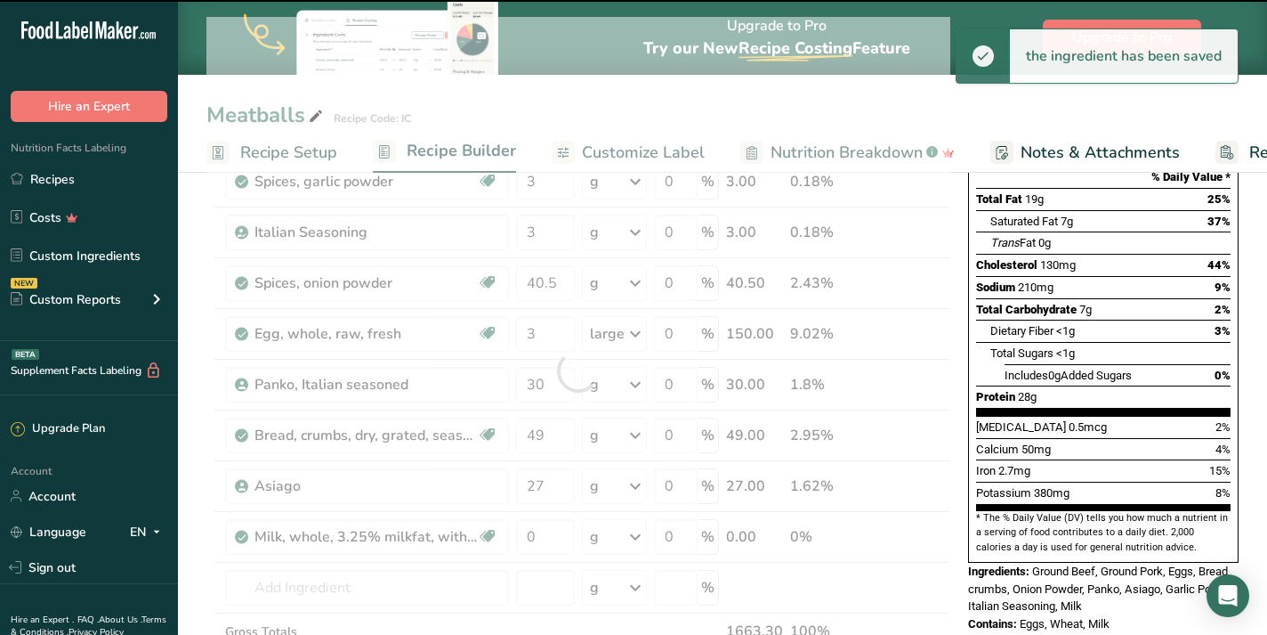
click at [555, 536] on div at bounding box center [578, 371] width 744 height 708
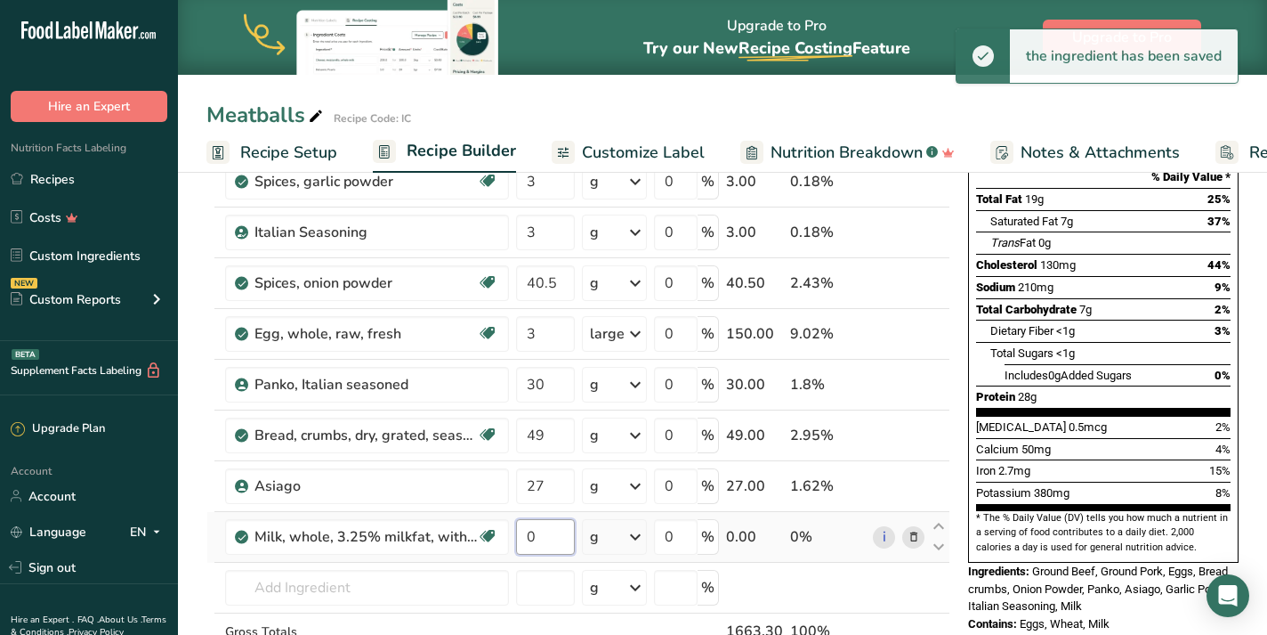
drag, startPoint x: 556, startPoint y: 536, endPoint x: 517, endPoint y: 536, distance: 39.2
click at [516, 536] on input "0" at bounding box center [545, 537] width 59 height 36
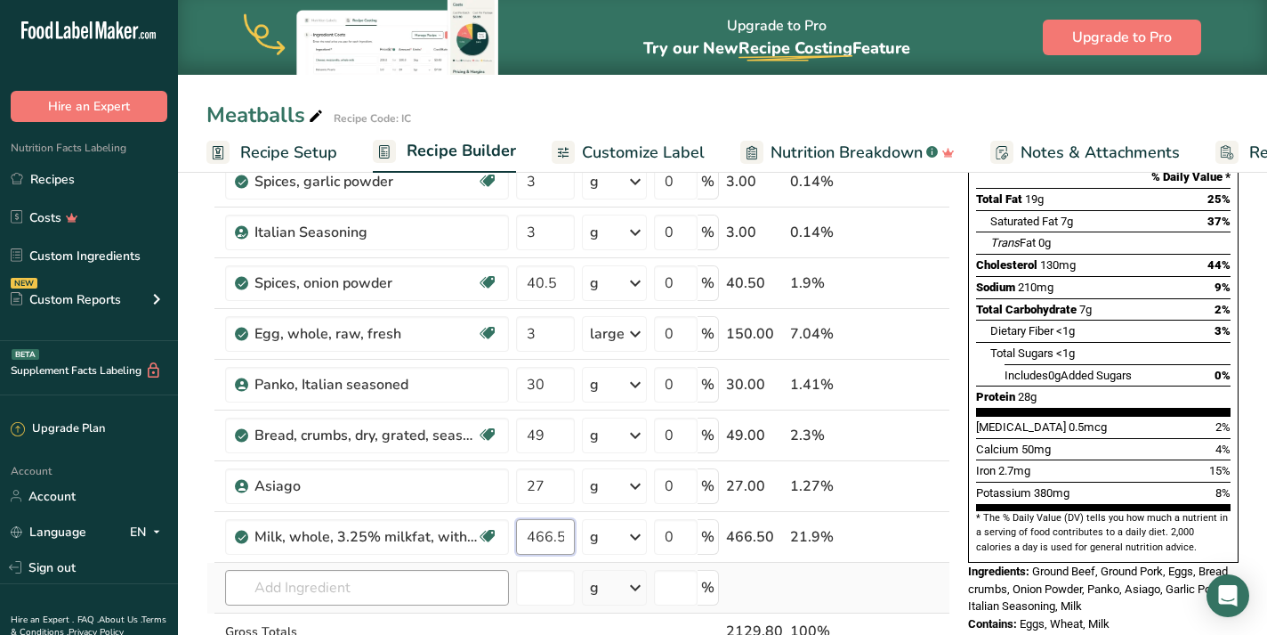
type input "466.5"
click at [298, 587] on div "Ingredient * Amount * Unit * Waste * .a-a{fill:#347362;}.b-a{fill:#fff;} Grams …" at bounding box center [578, 371] width 744 height 708
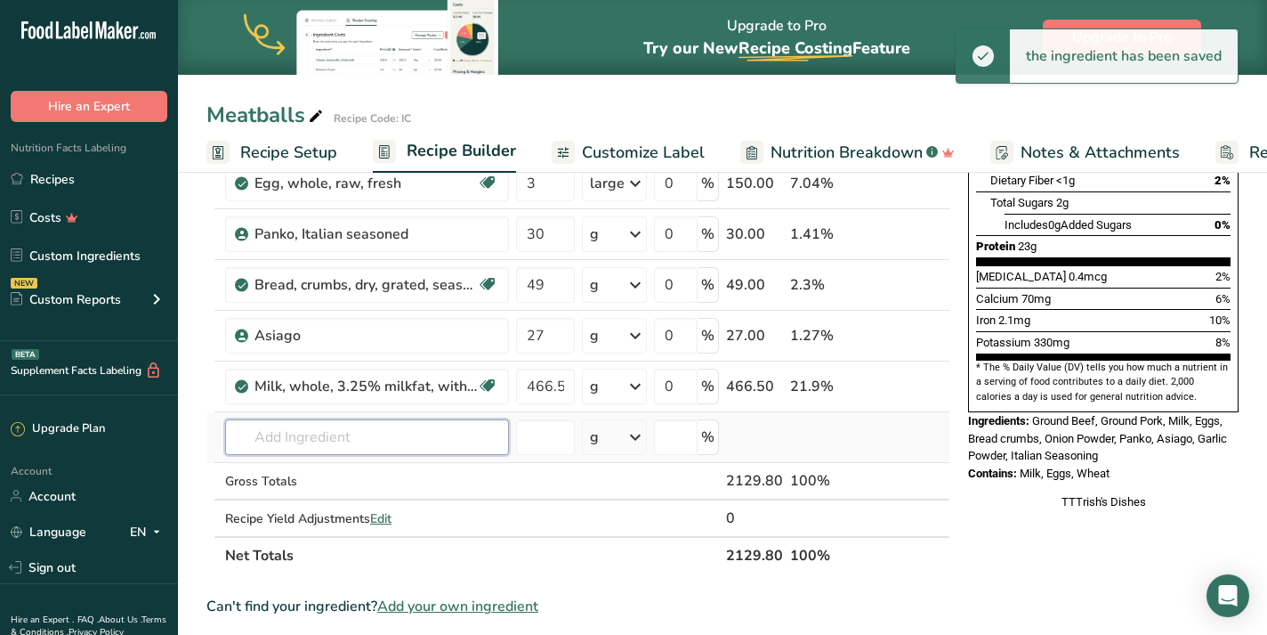
scroll to position [404, 0]
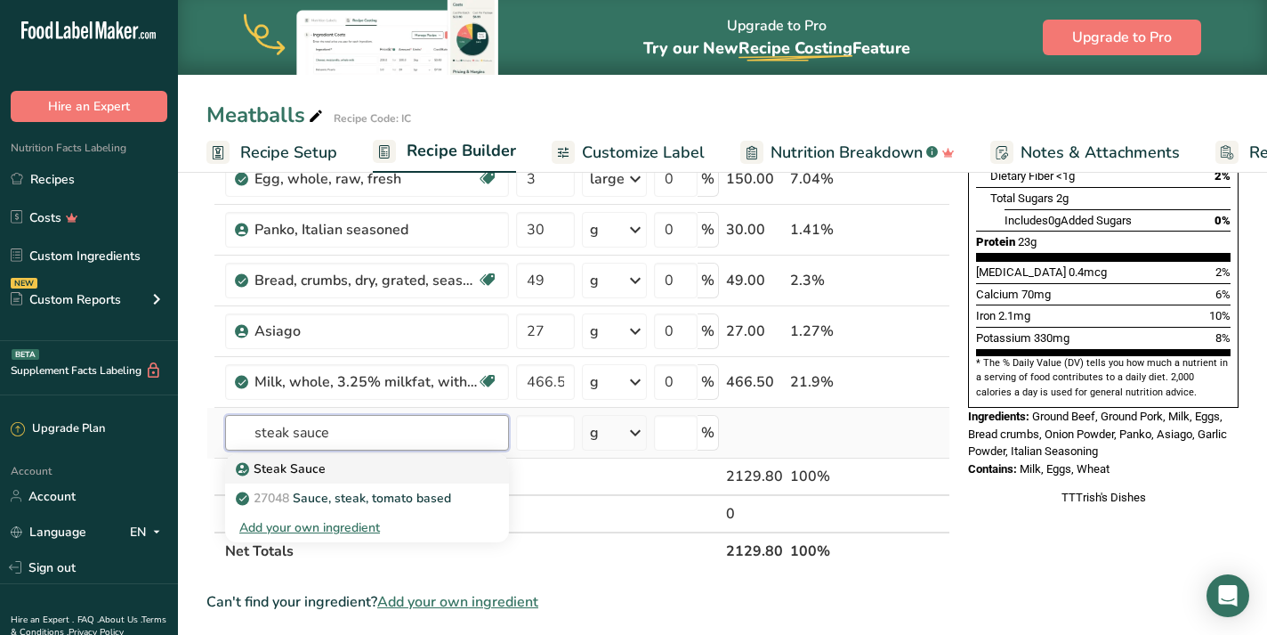
type input "steak sauce"
click at [336, 466] on div "Steak Sauce" at bounding box center [352, 468] width 227 height 19
type input "Steak Sauce"
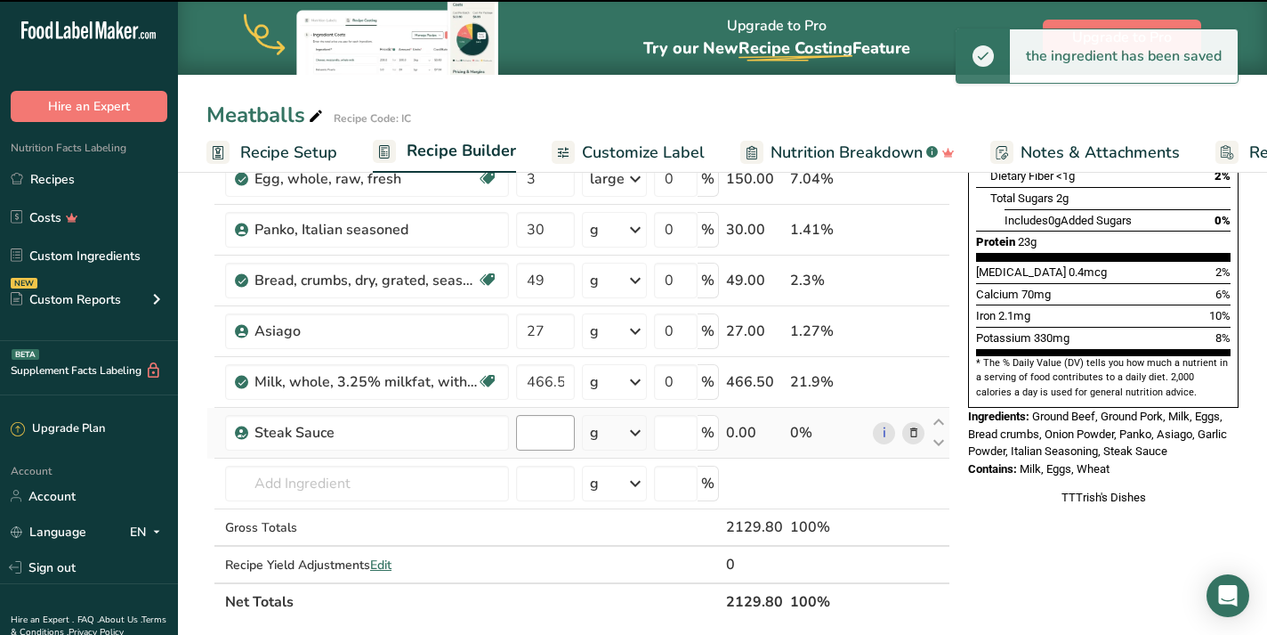
type input "0"
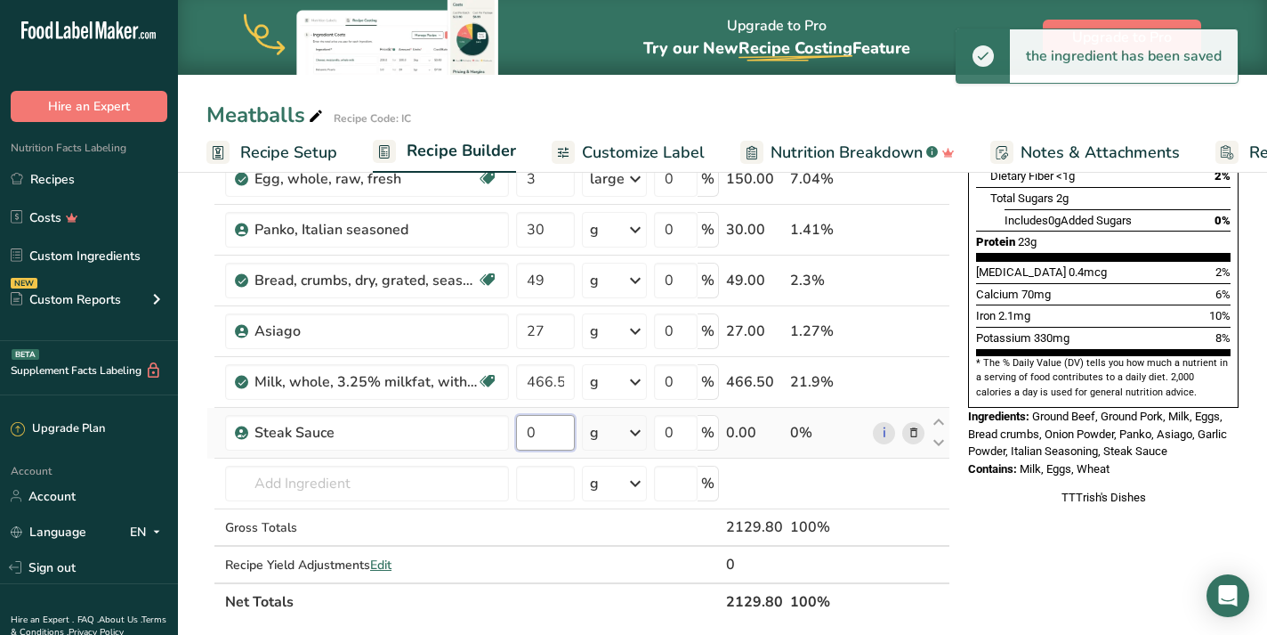
click at [551, 425] on input "0" at bounding box center [545, 433] width 59 height 36
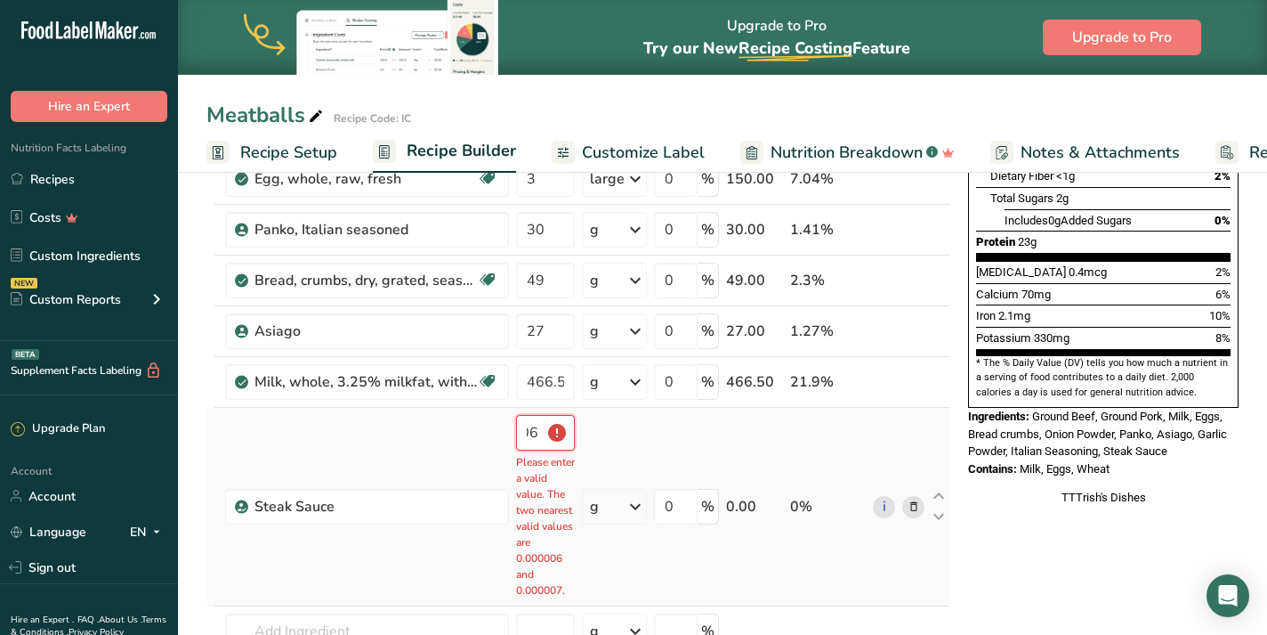
scroll to position [0, 24]
type input "0"
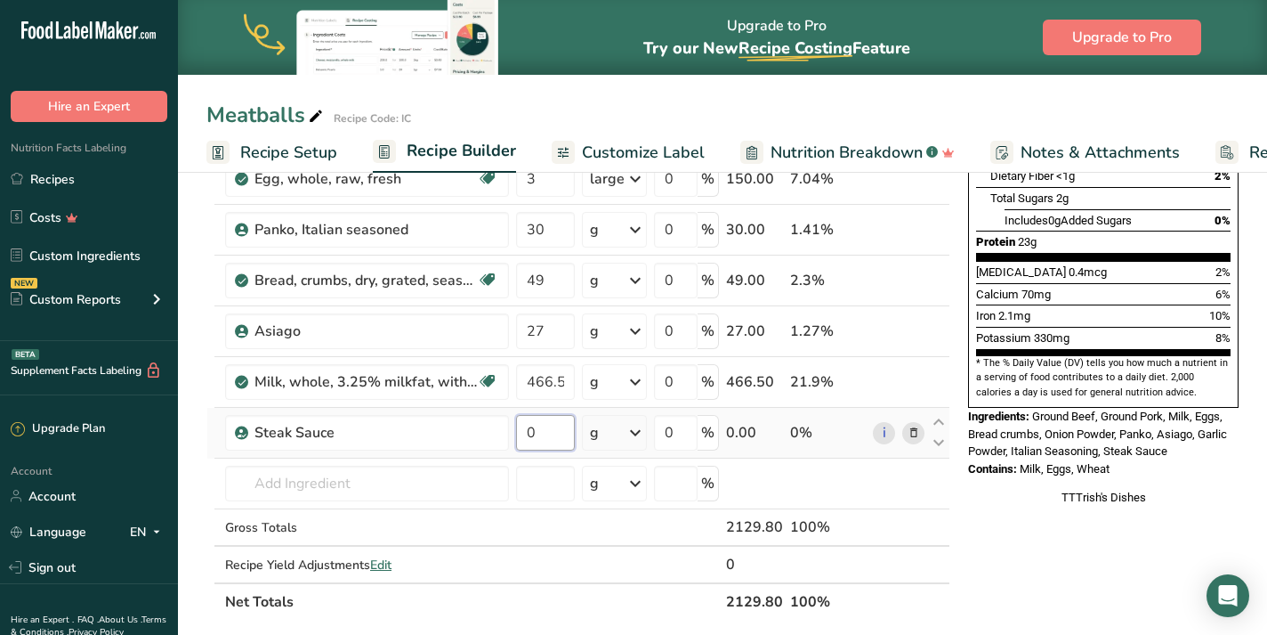
scroll to position [0, 0]
type input "52.5"
click at [344, 486] on div "Ingredient * Amount * Unit * Waste * .a-a{fill:#347362;}.b-a{fill:#fff;} Grams …" at bounding box center [578, 241] width 744 height 758
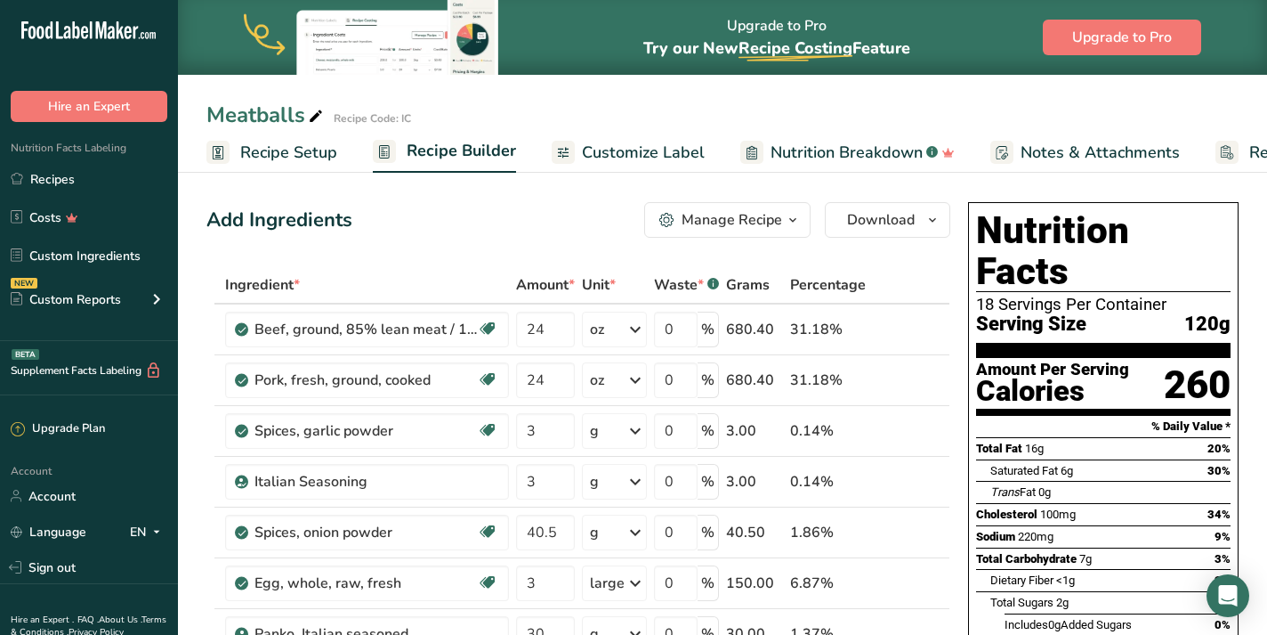
click at [297, 153] on span "Recipe Setup" at bounding box center [288, 153] width 97 height 24
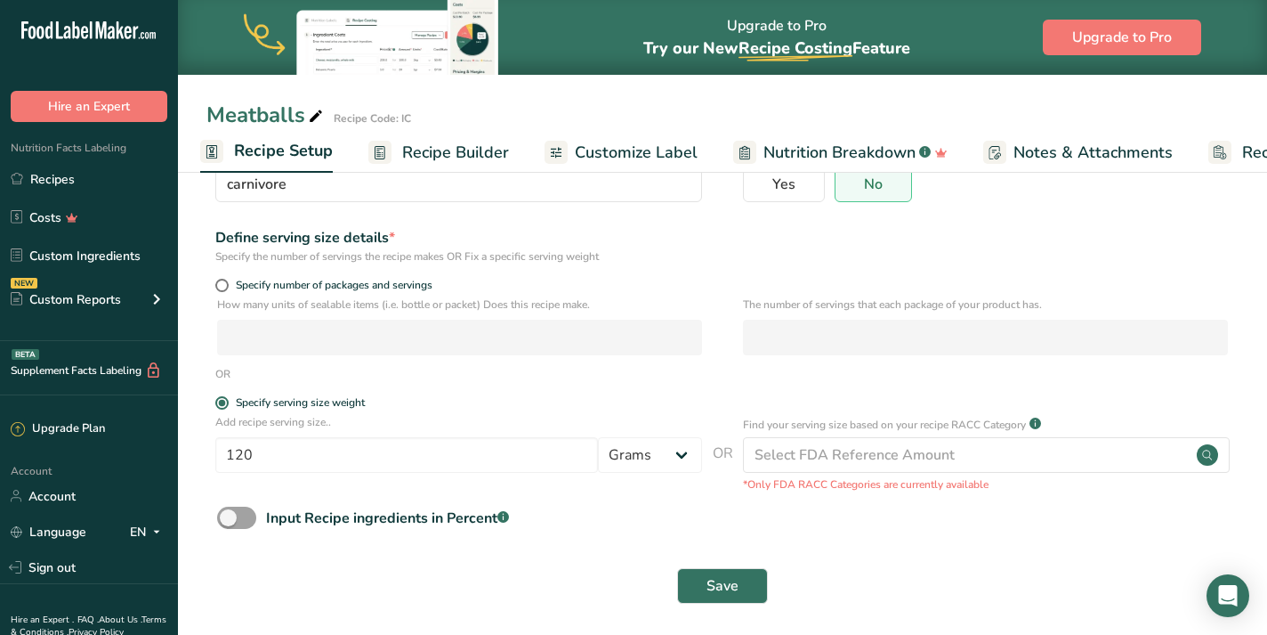
scroll to position [177, 0]
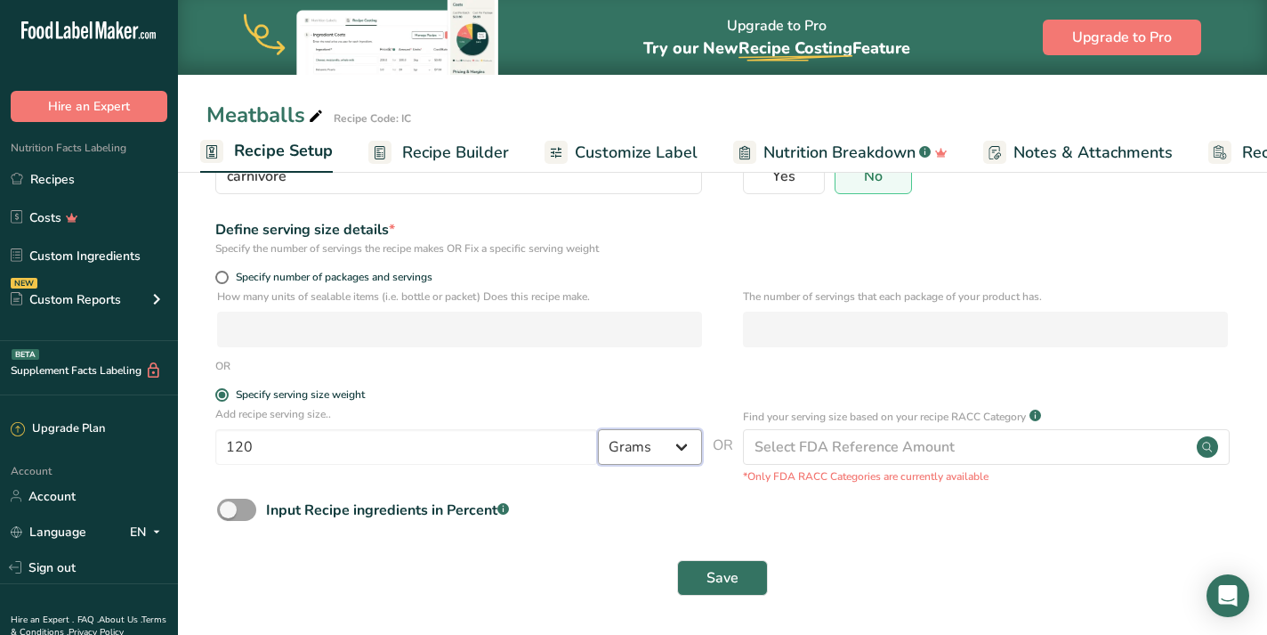
click at [666, 444] on select "Grams kg mg mcg lb oz l mL fl oz tbsp tsp cup qt gallon" at bounding box center [650, 447] width 104 height 36
click at [713, 578] on span "Save" at bounding box center [723, 577] width 32 height 21
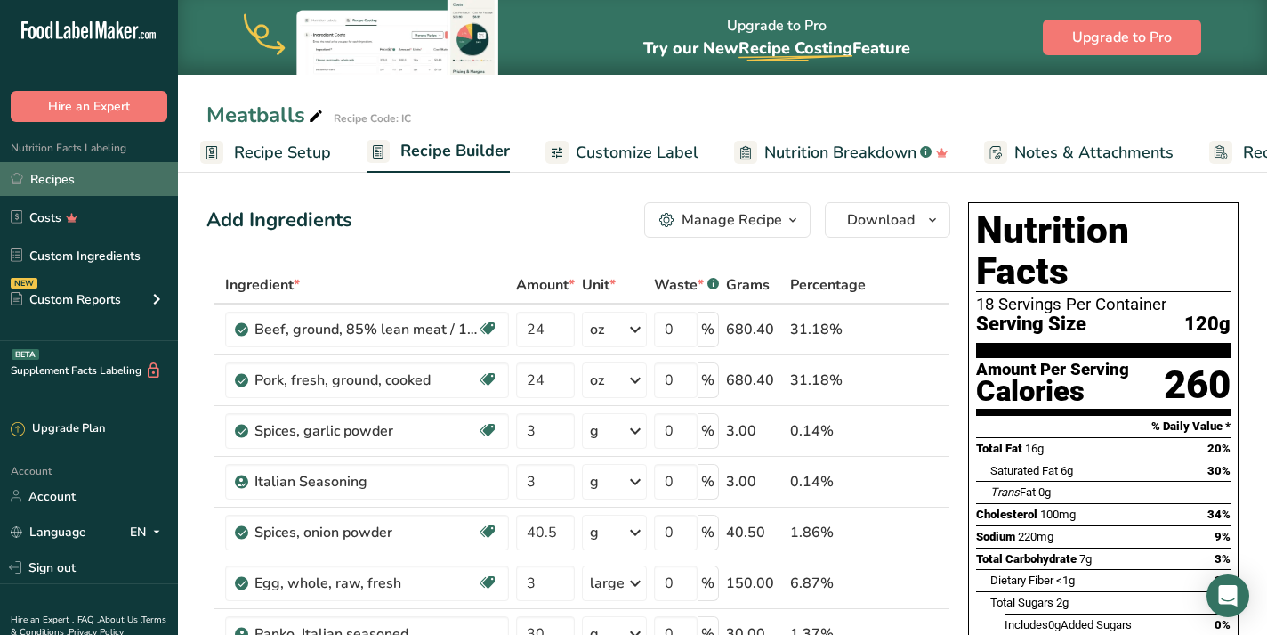
click at [63, 178] on link "Recipes" at bounding box center [89, 179] width 178 height 34
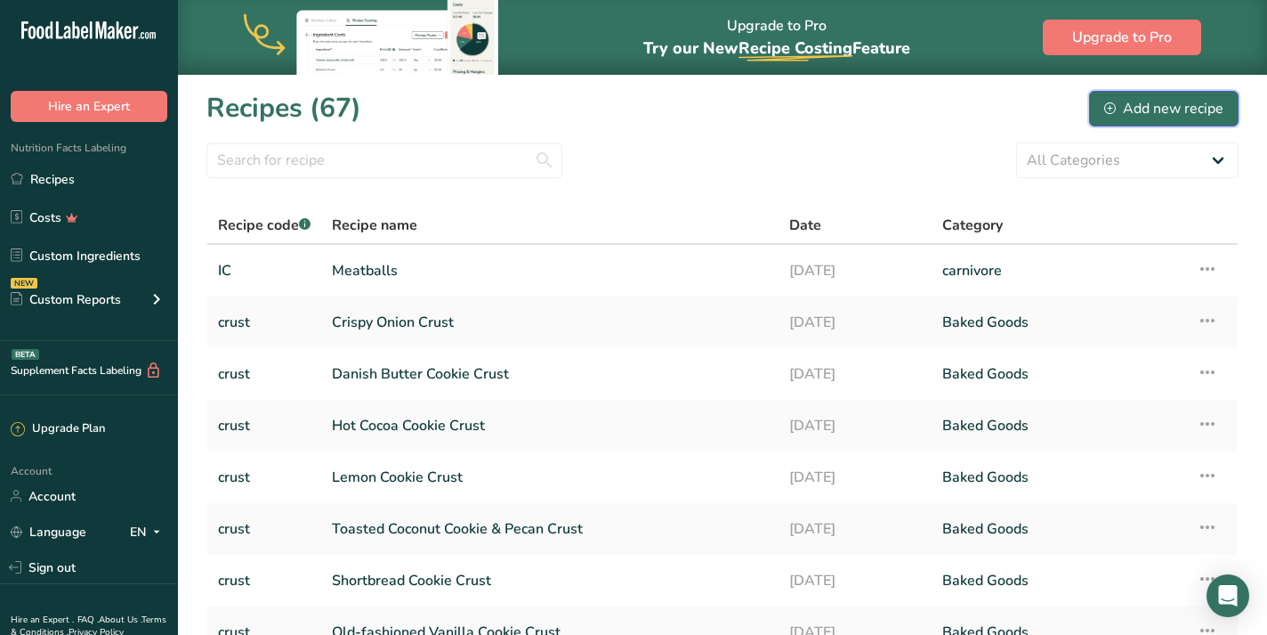
click at [1185, 103] on div "Add new recipe" at bounding box center [1163, 108] width 119 height 21
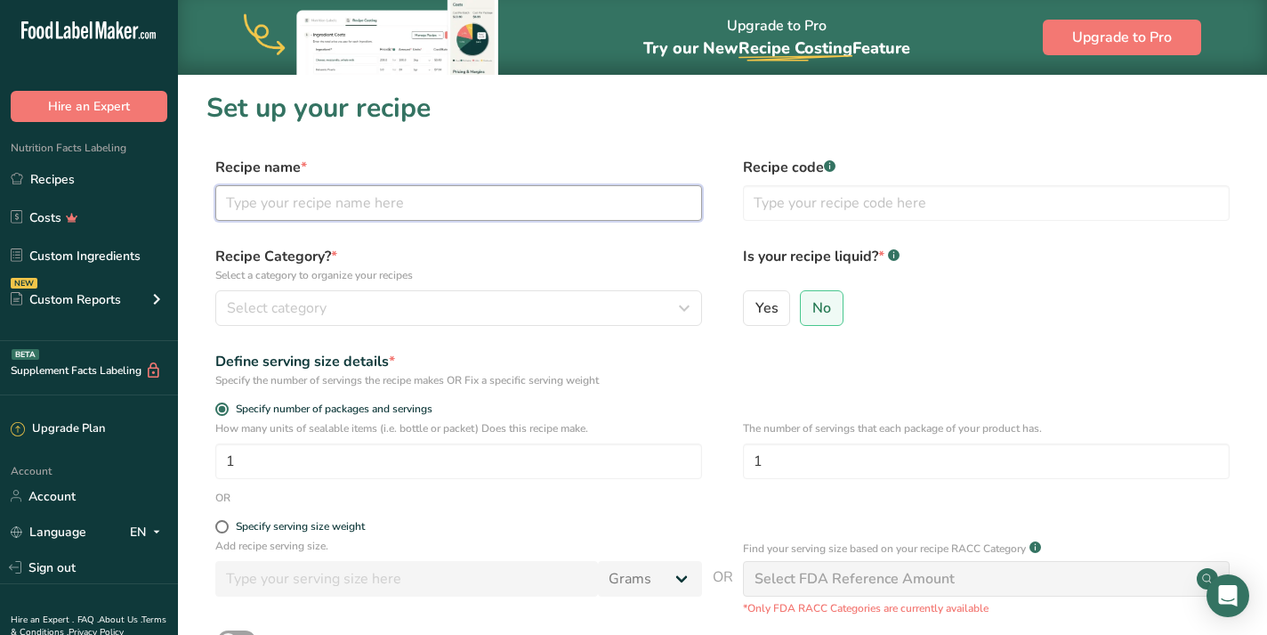
click at [393, 209] on input "text" at bounding box center [458, 203] width 487 height 36
type input "Wild Boar & [PERSON_NAME]"
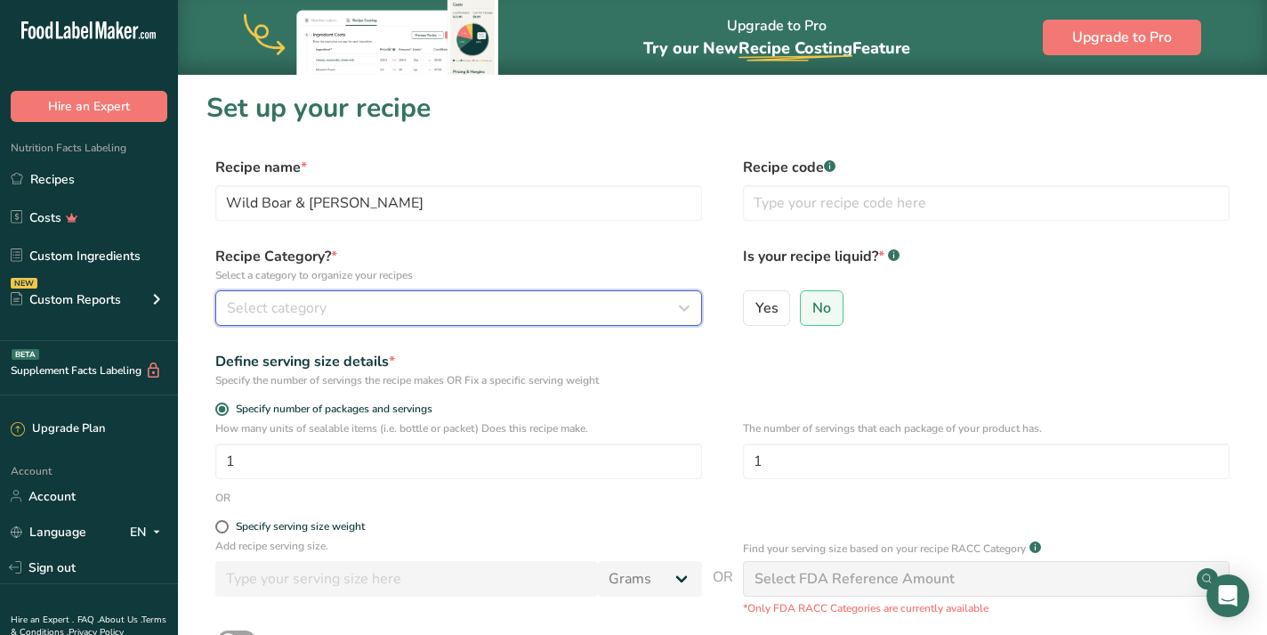
click at [307, 305] on span "Select category" at bounding box center [277, 307] width 100 height 21
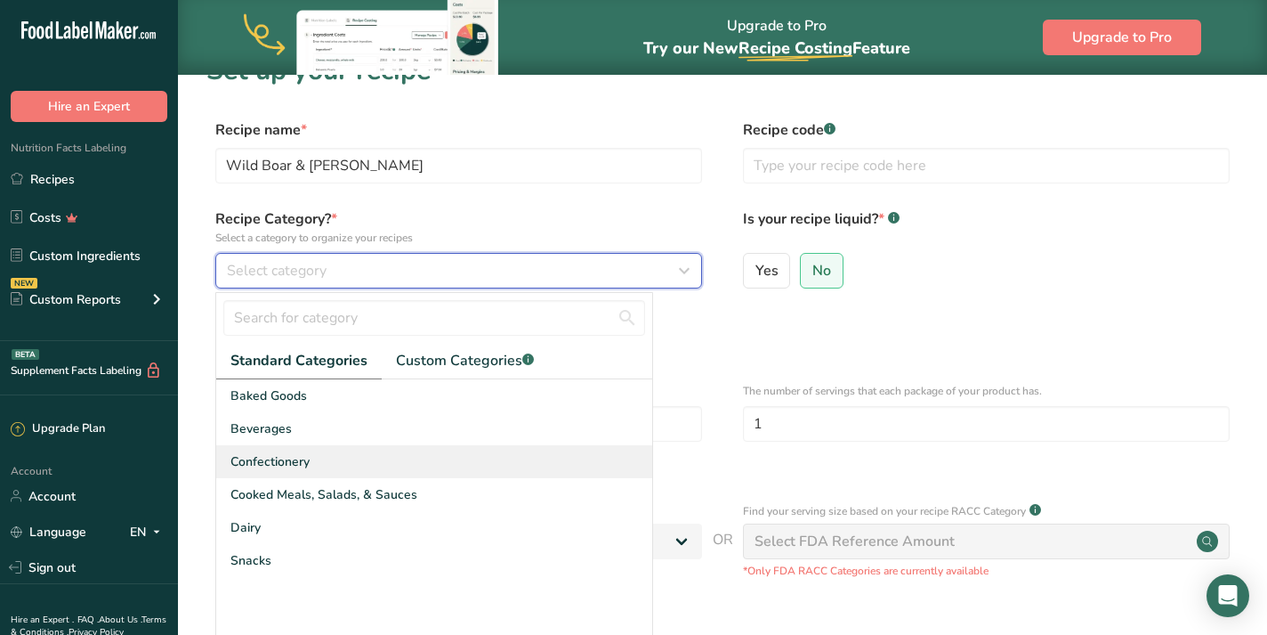
scroll to position [32, 0]
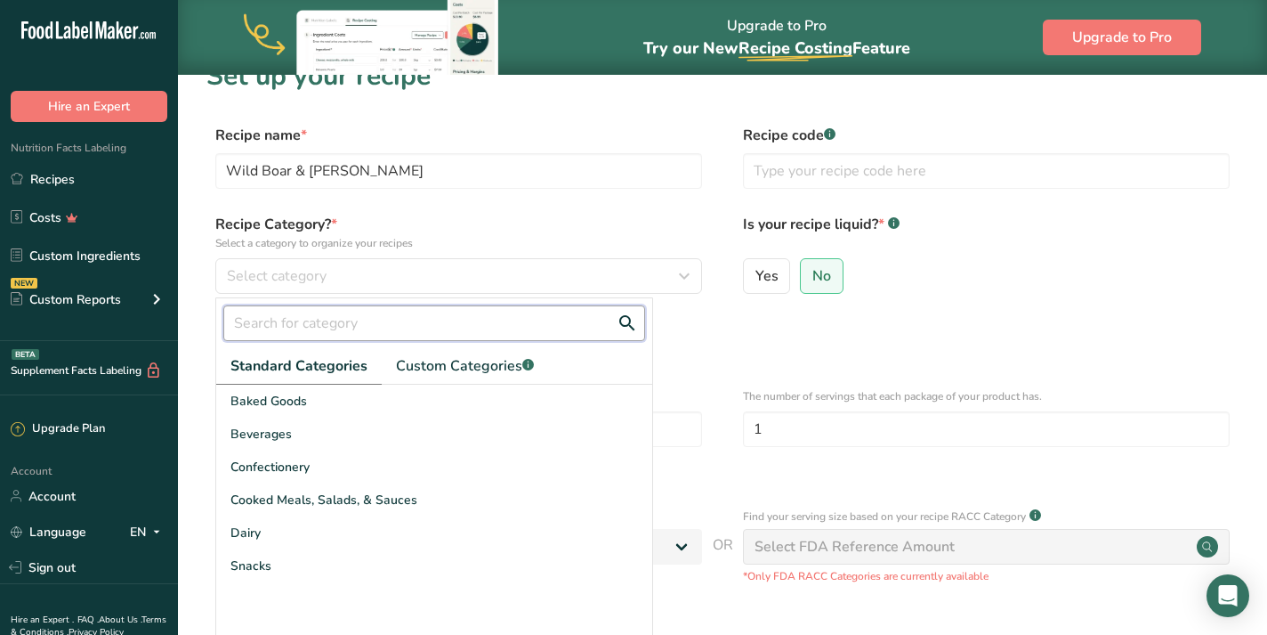
click at [328, 316] on input "text" at bounding box center [434, 323] width 422 height 36
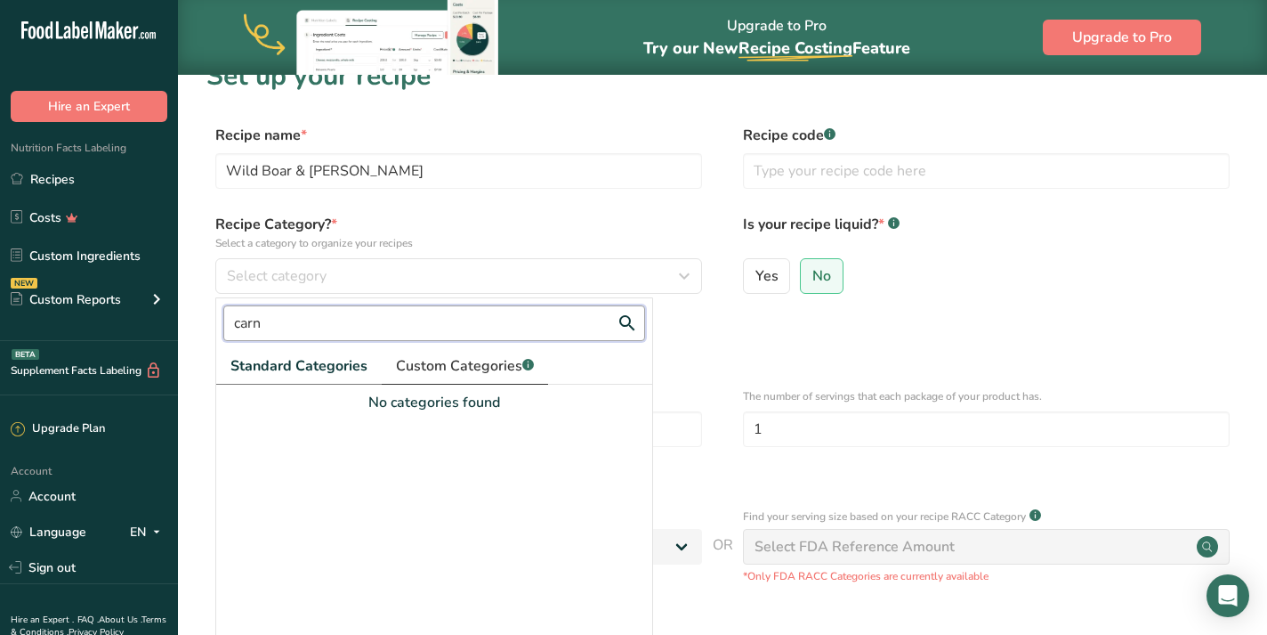
type input "carn"
click at [479, 358] on span "Custom Categories .a-a{fill:#347362;}.b-a{fill:#fff;}" at bounding box center [465, 365] width 138 height 21
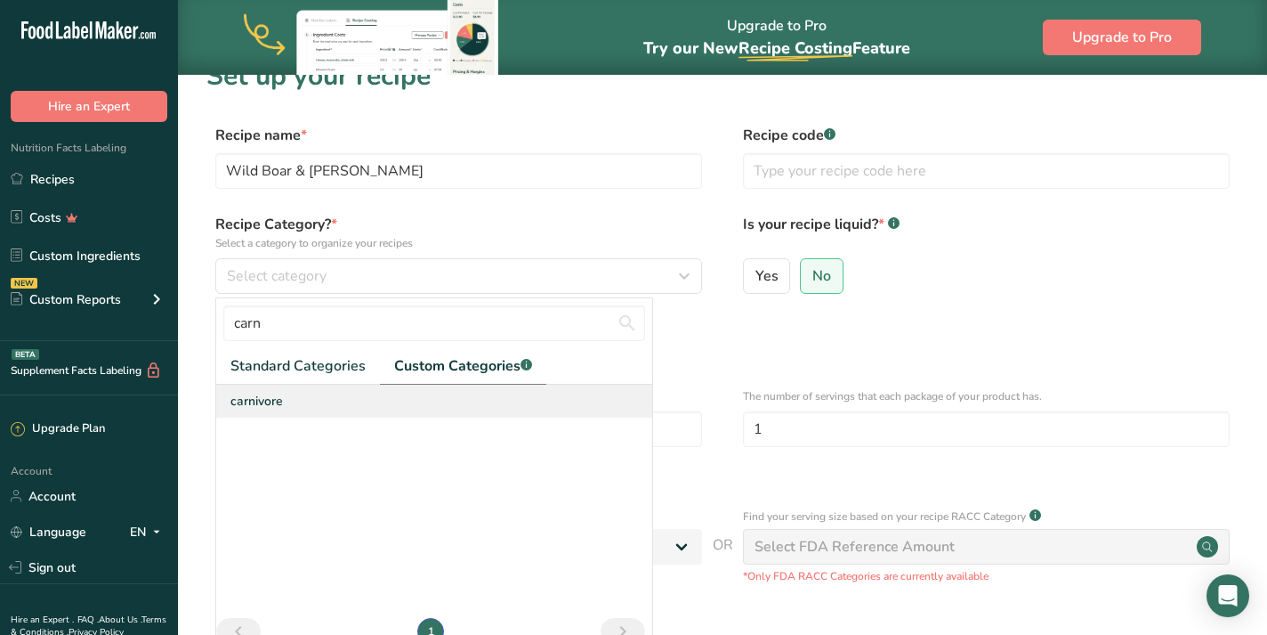
click at [311, 392] on div "carnivore" at bounding box center [434, 400] width 436 height 33
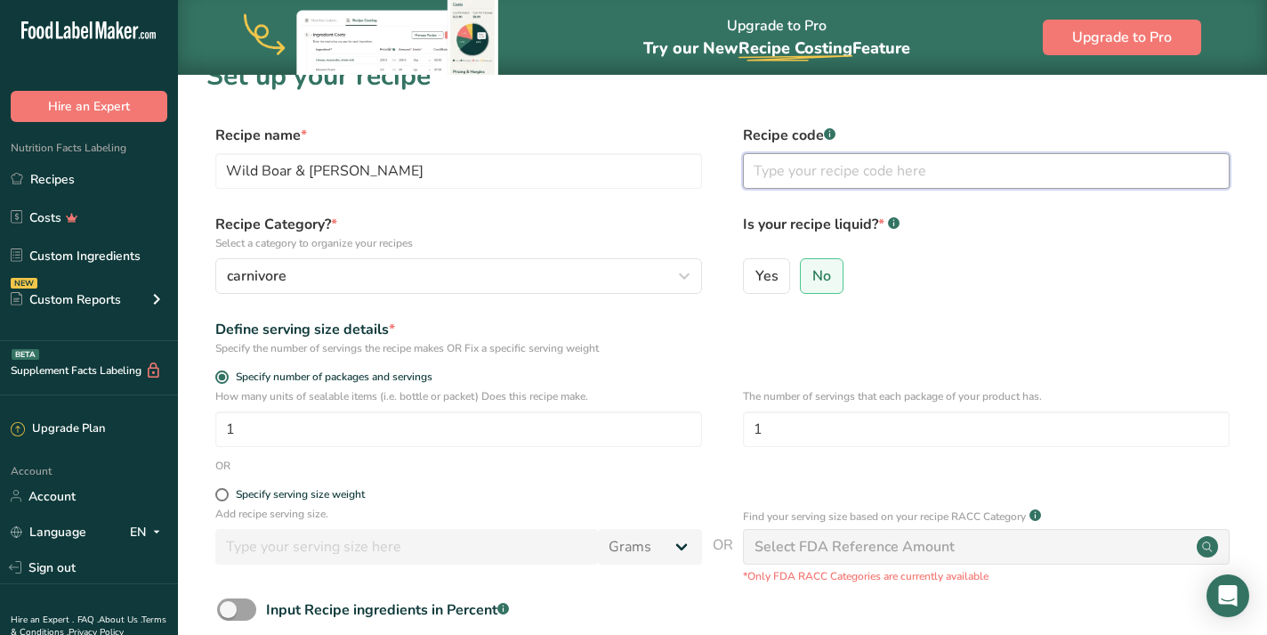
click at [823, 174] on input "text" at bounding box center [986, 171] width 487 height 36
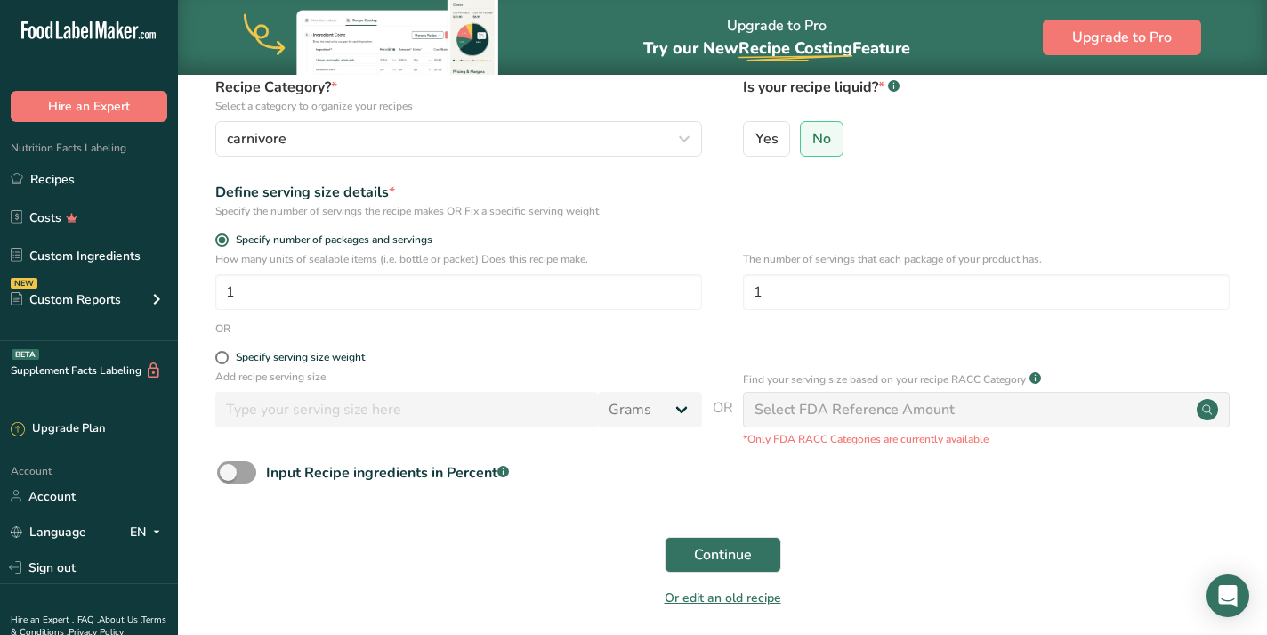
scroll to position [170, 0]
type input "IC"
click at [729, 554] on span "Continue" at bounding box center [723, 553] width 58 height 21
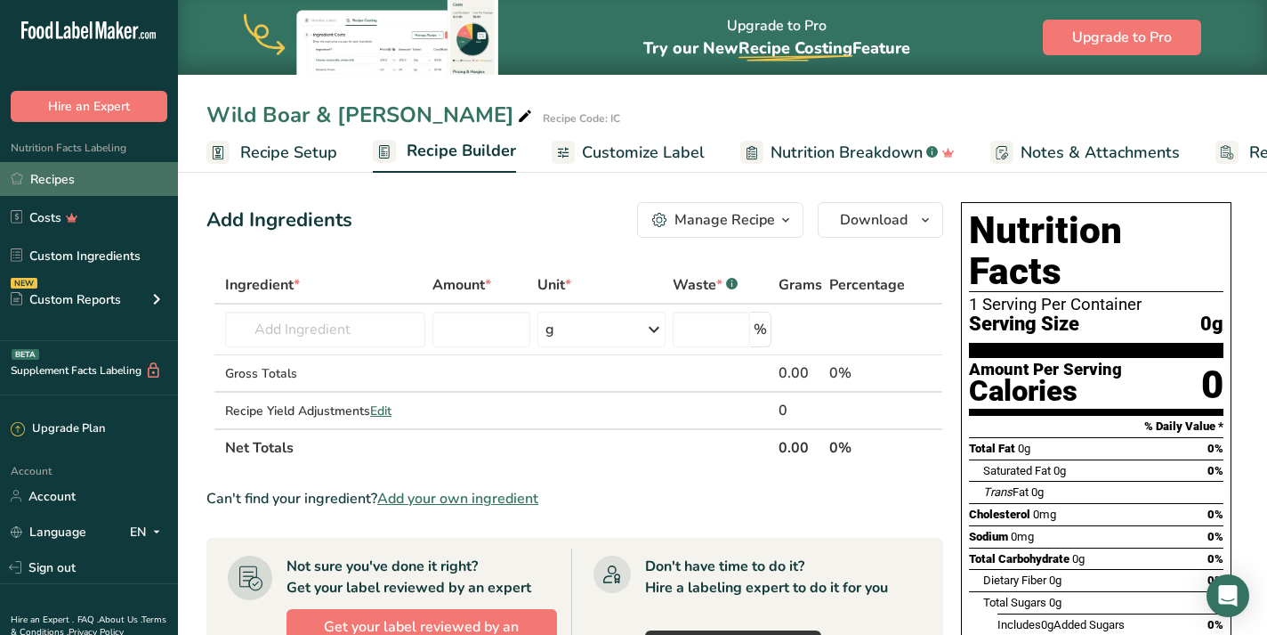
click at [81, 172] on link "Recipes" at bounding box center [89, 179] width 178 height 34
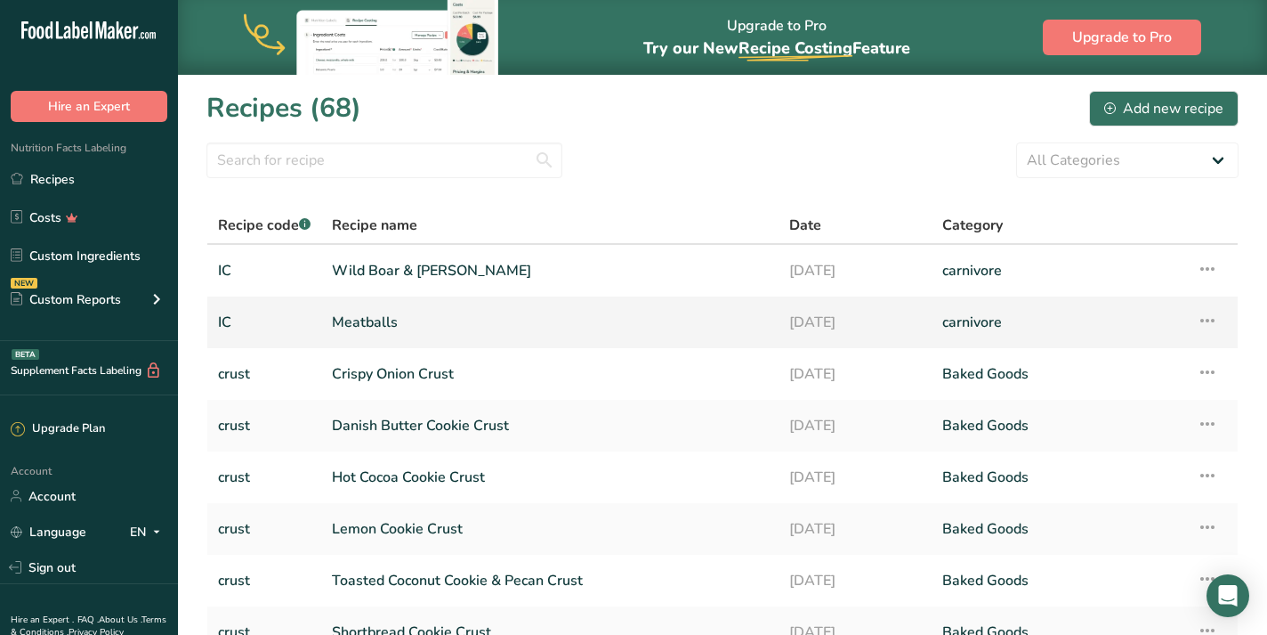
click at [391, 321] on link "Meatballs" at bounding box center [550, 321] width 436 height 37
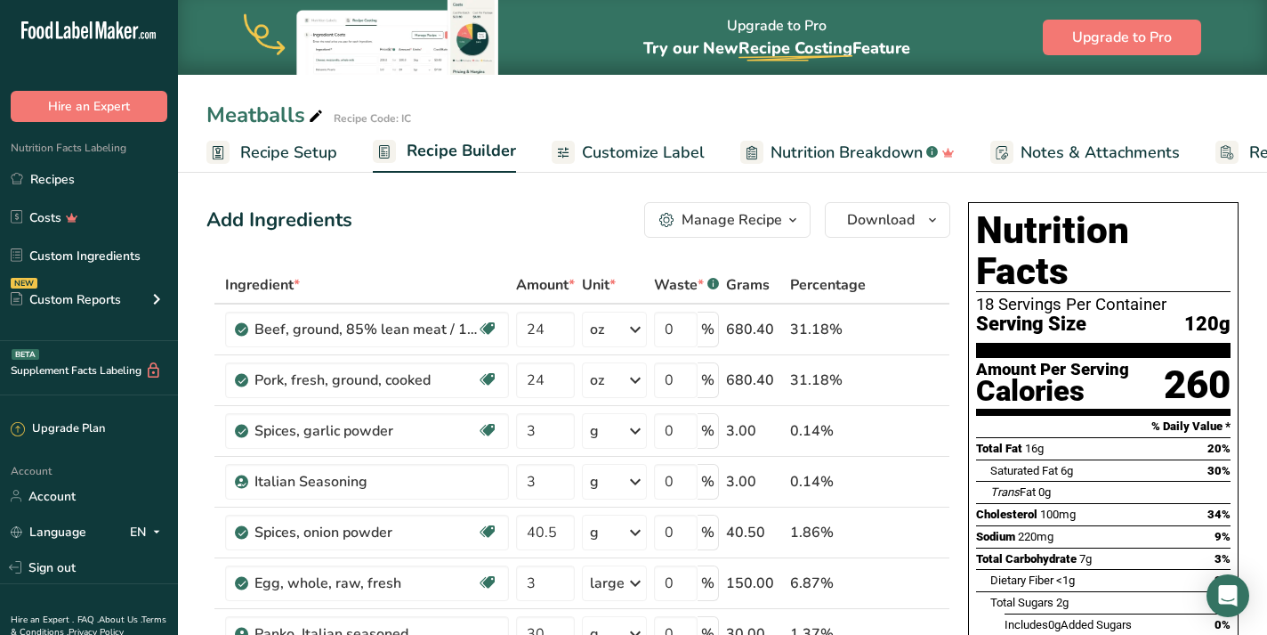
click at [293, 148] on span "Recipe Setup" at bounding box center [288, 153] width 97 height 24
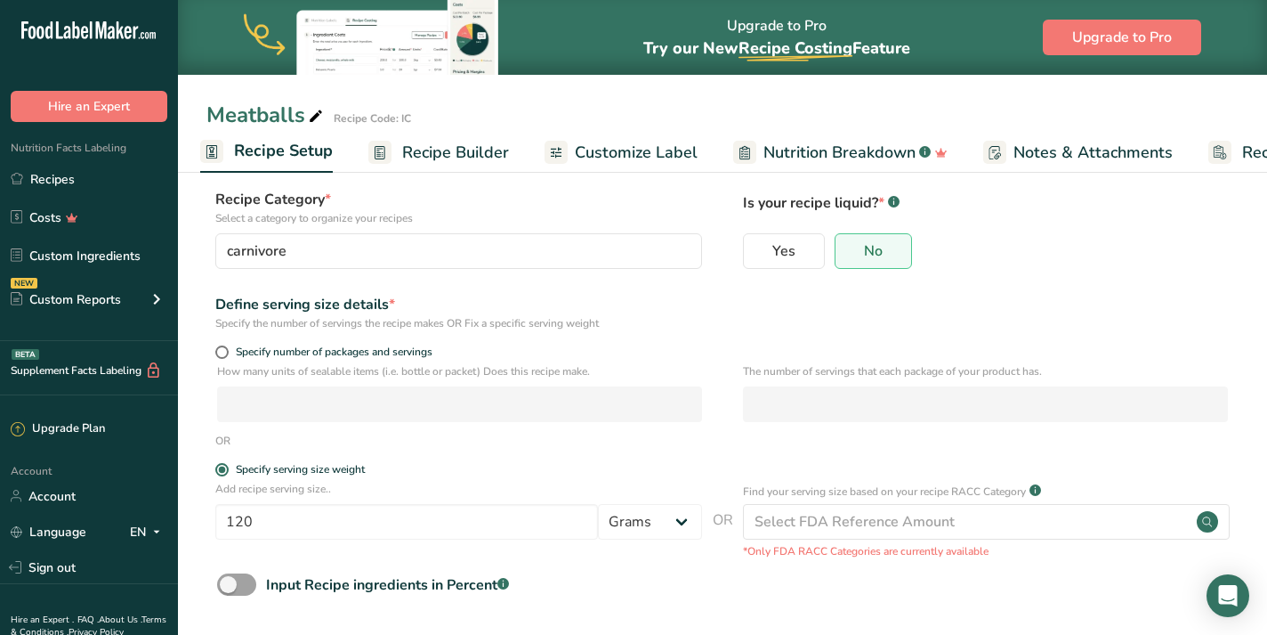
scroll to position [177, 0]
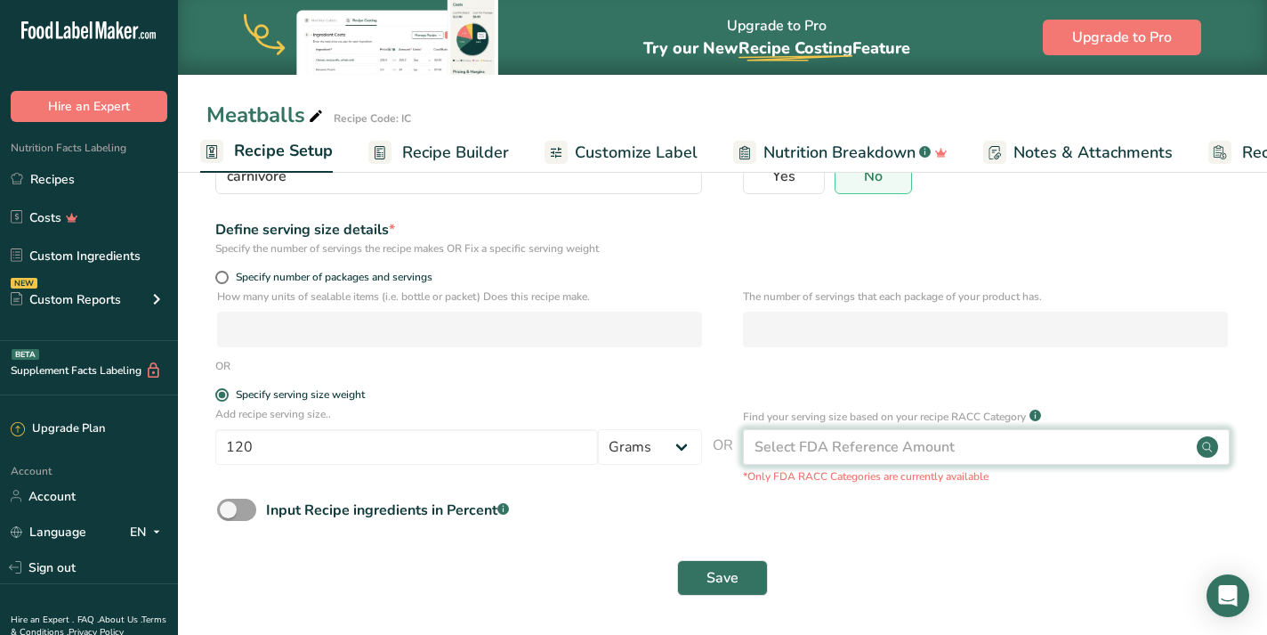
click at [1061, 443] on div "Select FDA Reference Amount" at bounding box center [986, 447] width 487 height 36
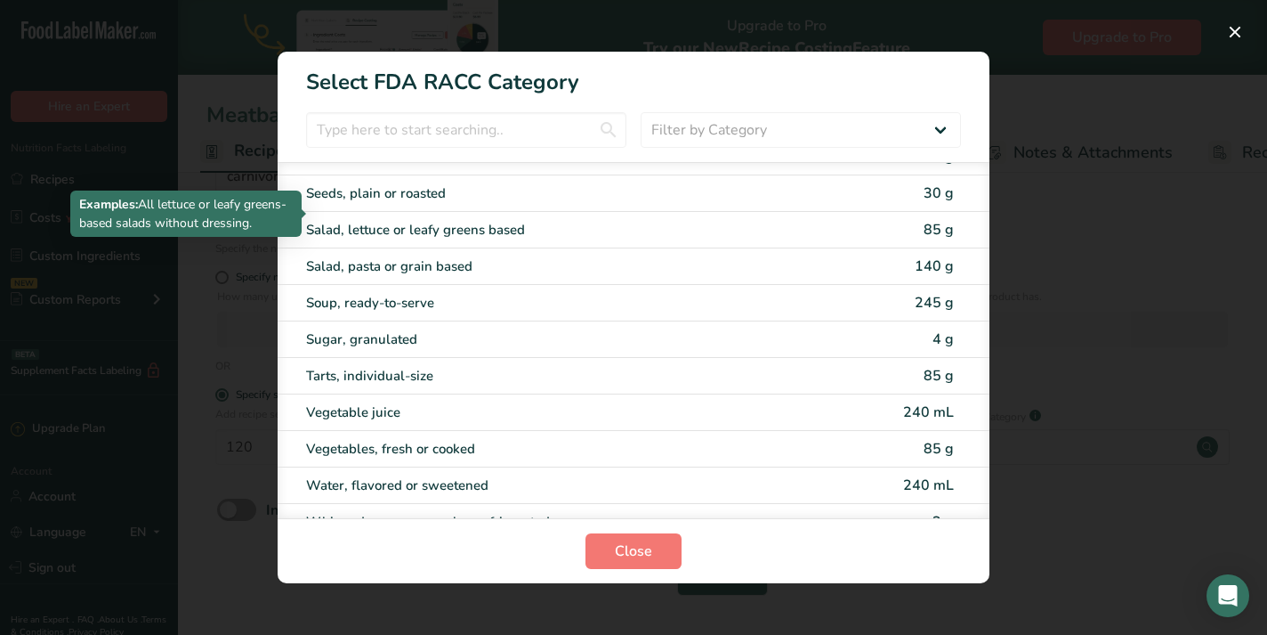
scroll to position [3380, 0]
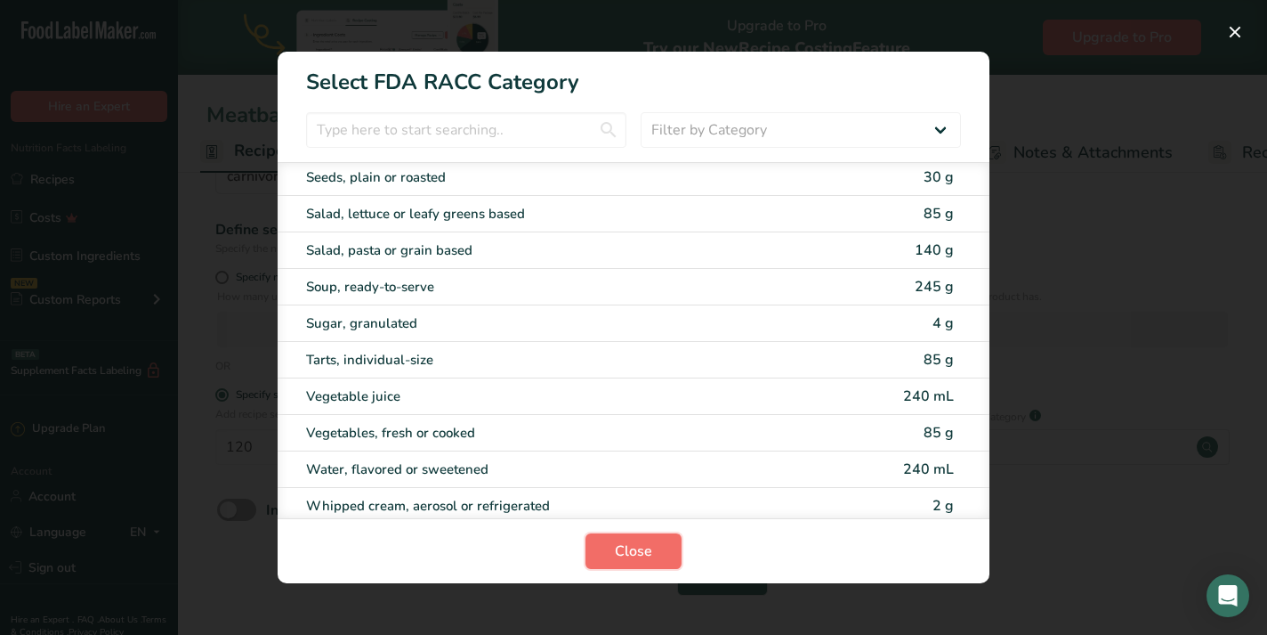
click at [632, 553] on span "Close" at bounding box center [633, 550] width 37 height 21
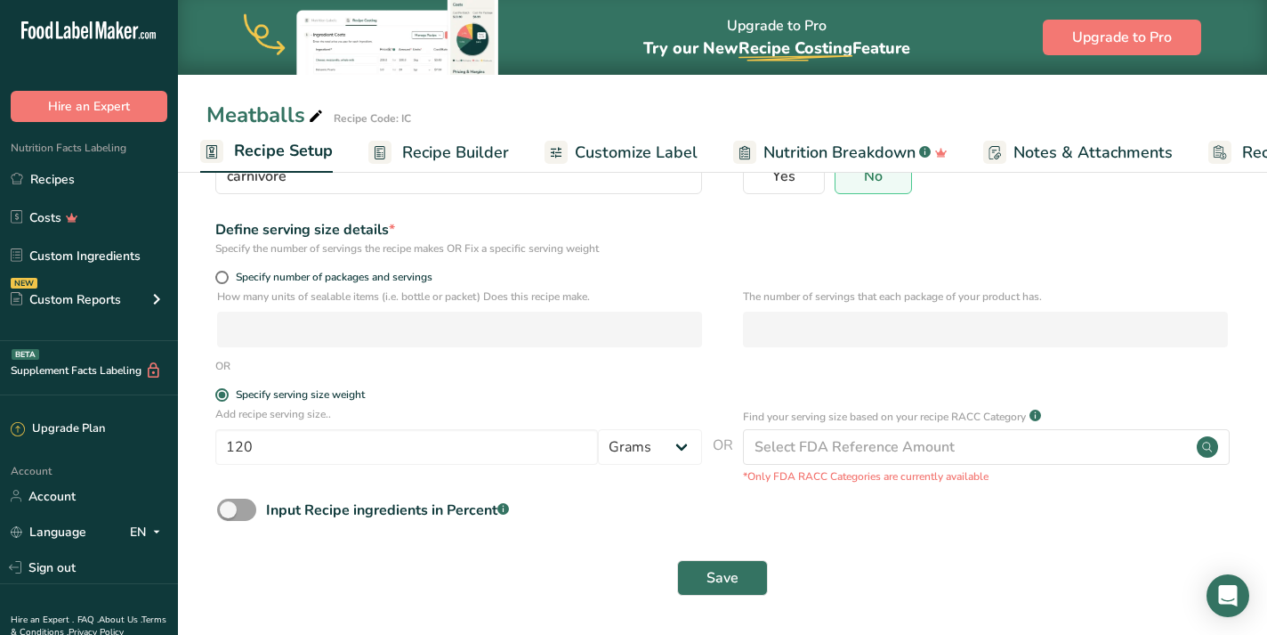
click at [646, 157] on span "Customize Label" at bounding box center [636, 153] width 123 height 24
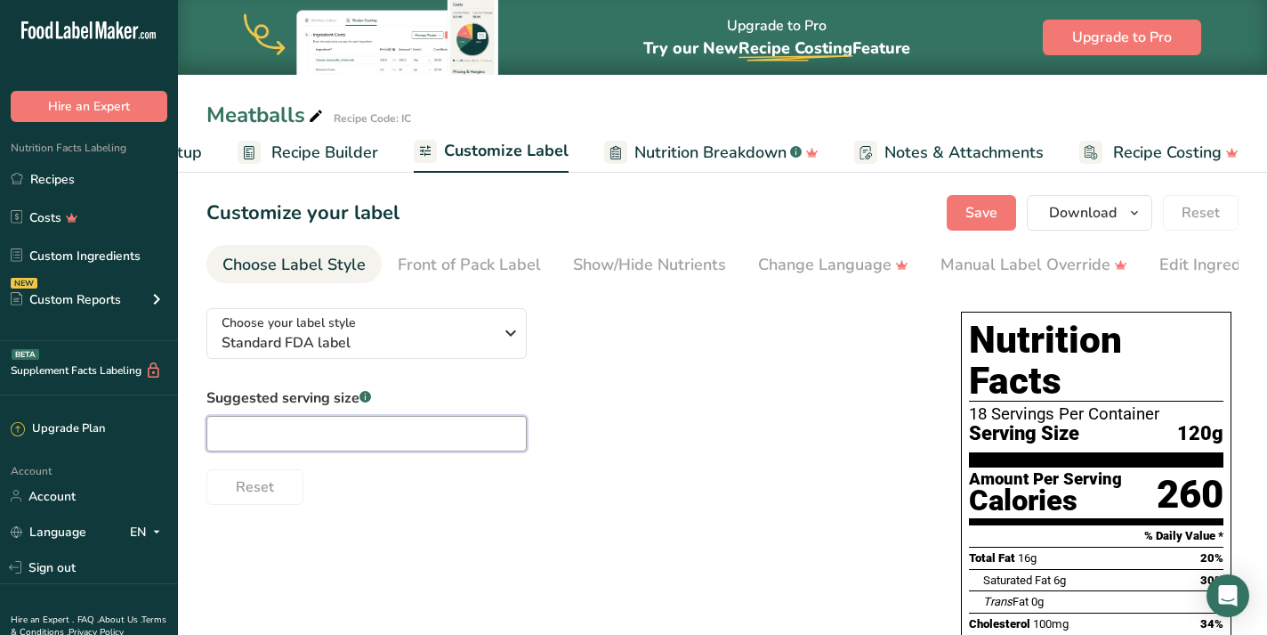
click at [274, 428] on input "text" at bounding box center [366, 434] width 320 height 36
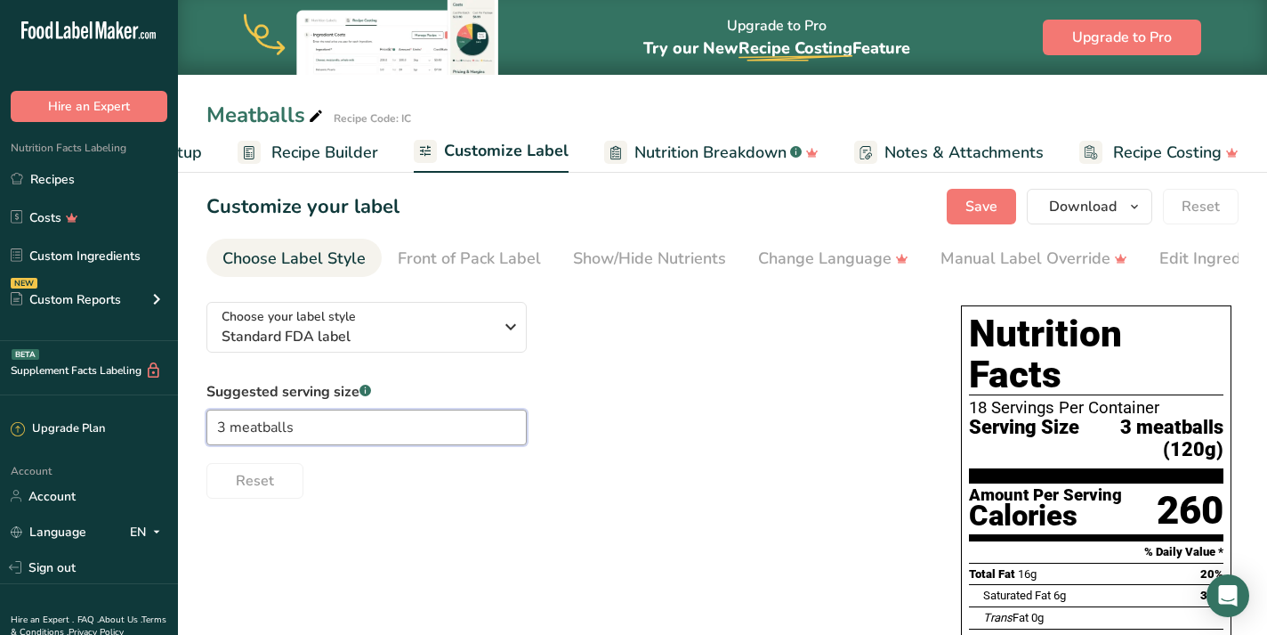
scroll to position [5, 0]
type input "3 meatballs"
click at [979, 206] on span "Save" at bounding box center [982, 207] width 32 height 21
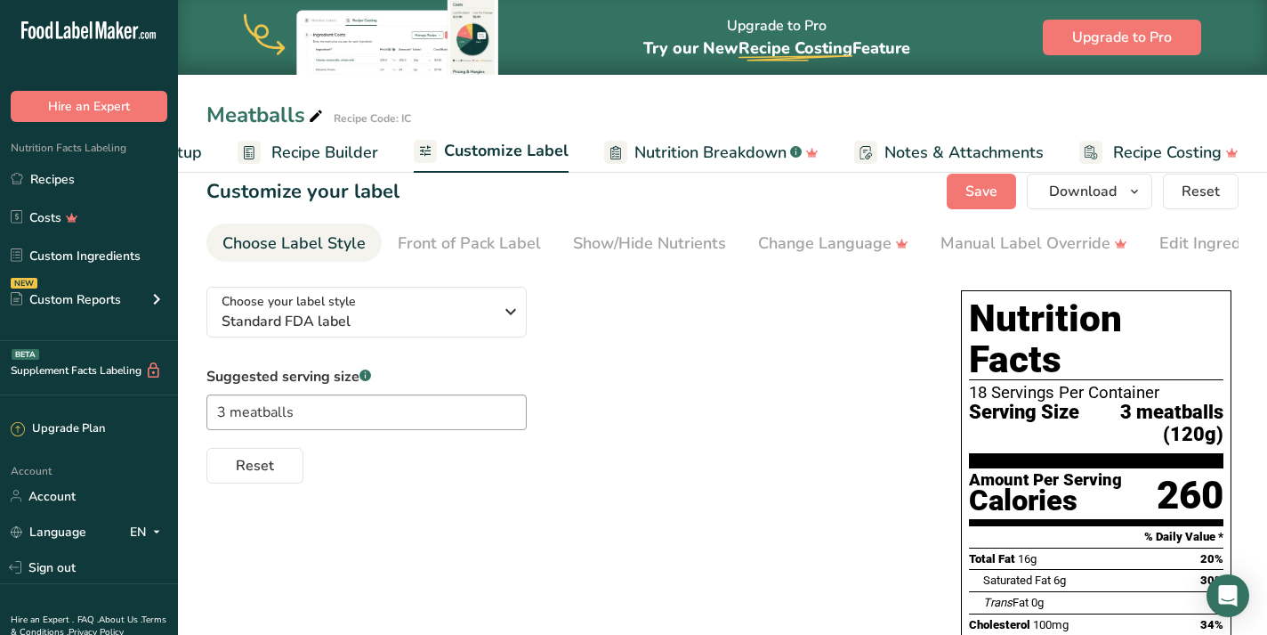
scroll to position [26, 0]
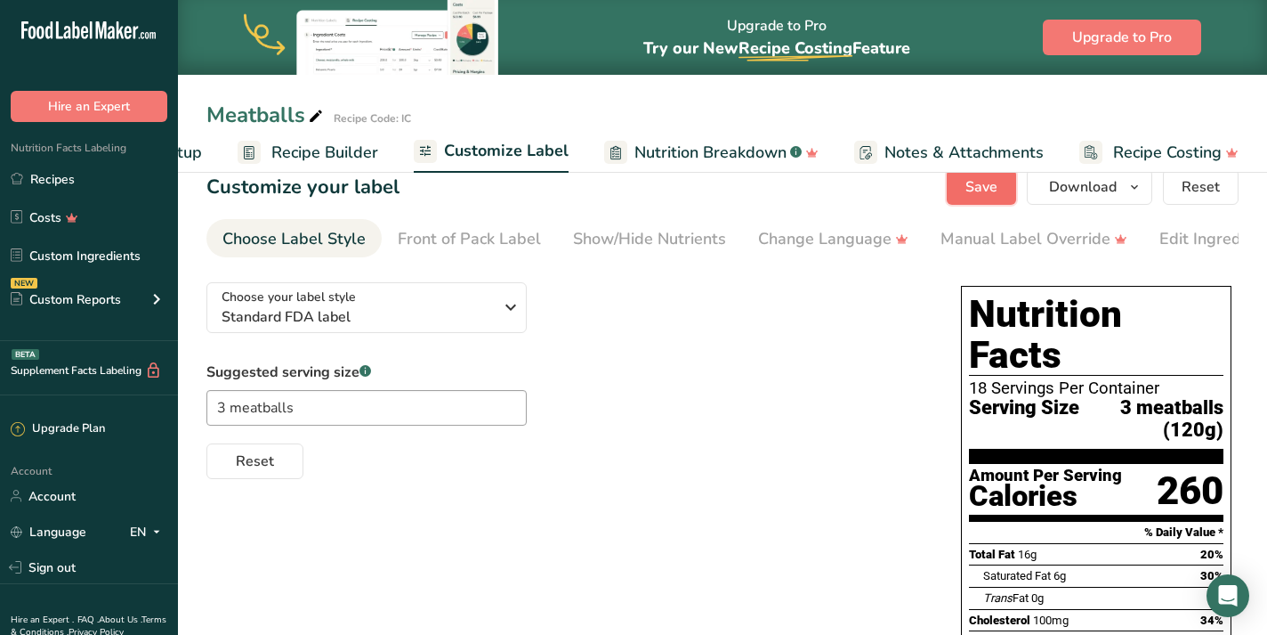
click at [990, 182] on span "Save" at bounding box center [982, 186] width 32 height 21
click at [28, 177] on link "Recipes" at bounding box center [89, 179] width 178 height 34
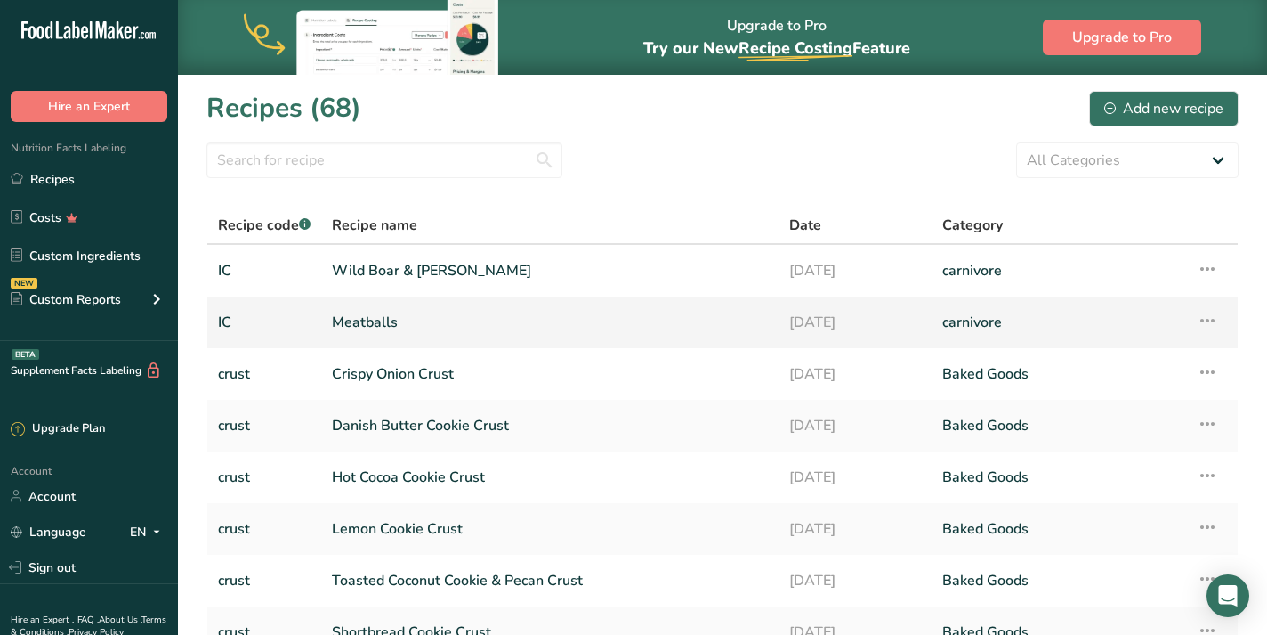
click at [423, 318] on link "Meatballs" at bounding box center [550, 321] width 436 height 37
click at [419, 271] on link "Wild Boar & [PERSON_NAME]" at bounding box center [550, 270] width 436 height 37
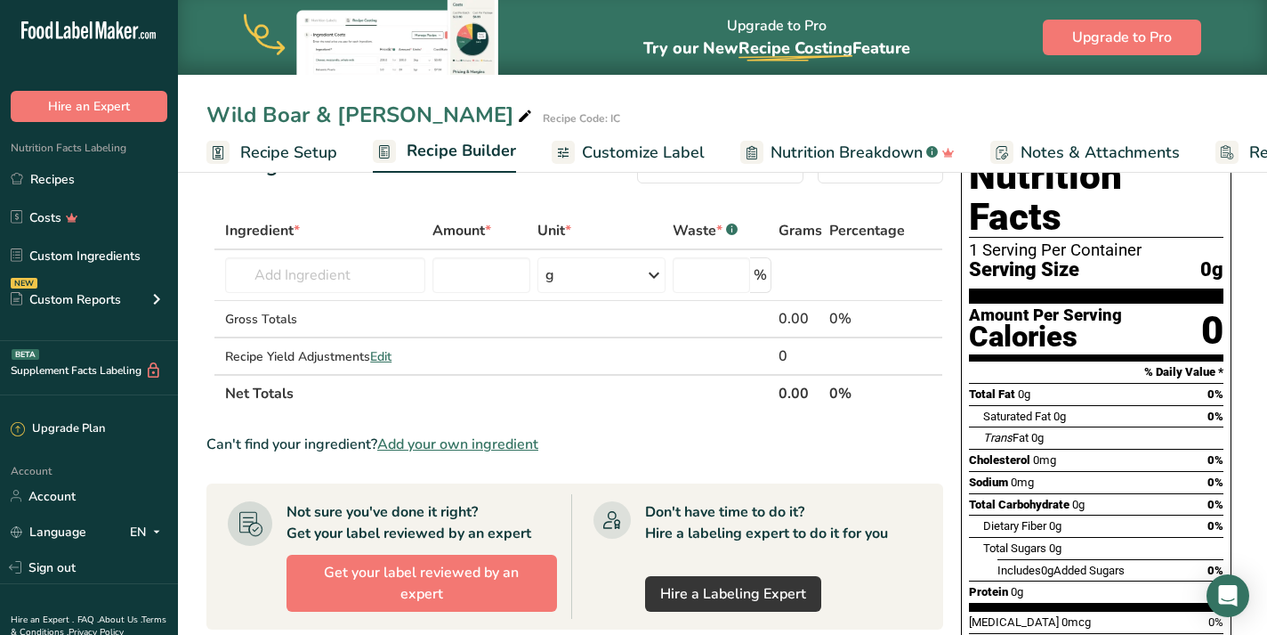
scroll to position [59, 0]
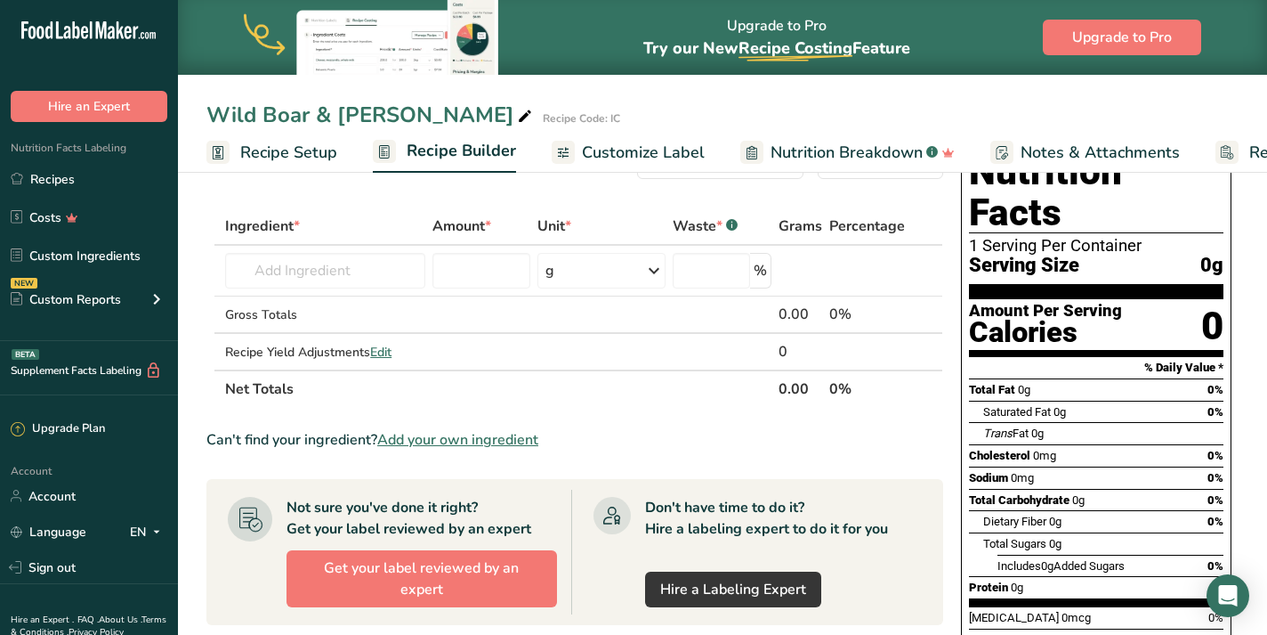
click at [517, 112] on icon at bounding box center [525, 116] width 16 height 25
drag, startPoint x: 479, startPoint y: 117, endPoint x: 314, endPoint y: 105, distance: 165.1
click at [314, 105] on input "Wild Boar & [PERSON_NAME]" at bounding box center [680, 115] width 948 height 32
type input "Wild Boar Sauce"
click at [289, 266] on input "text" at bounding box center [324, 271] width 199 height 36
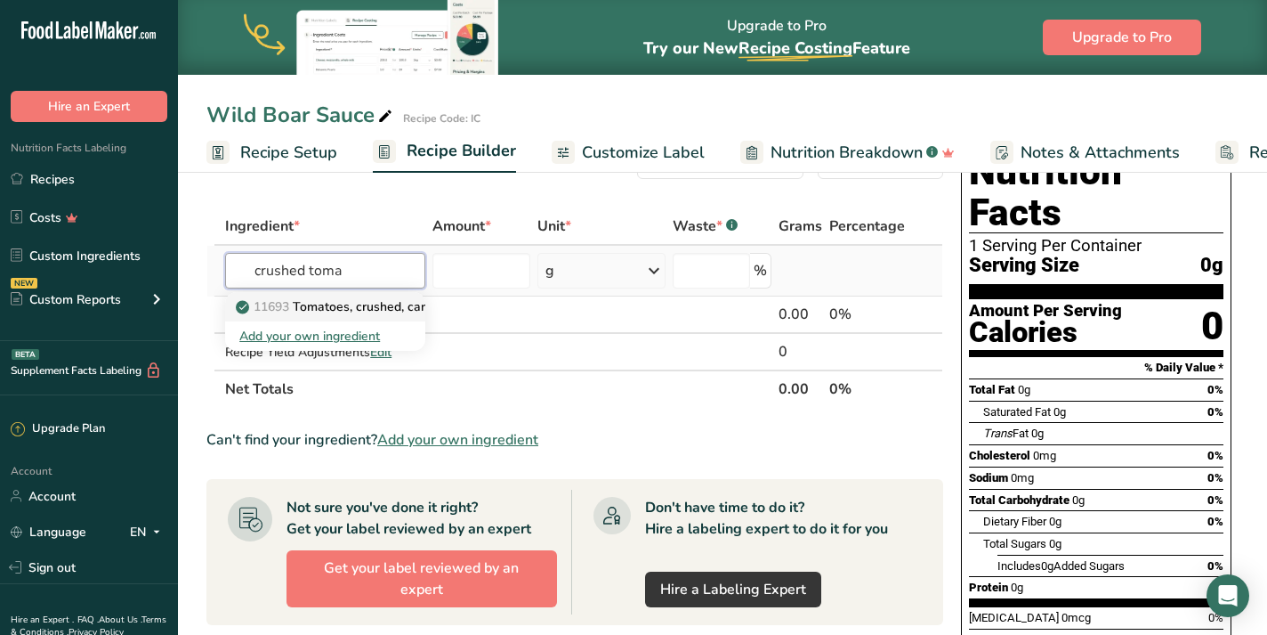
type input "crushed toma"
click at [352, 303] on p "11693 Tomatoes, crushed, canned" at bounding box center [344, 306] width 210 height 19
type input "Tomatoes, crushed, canned"
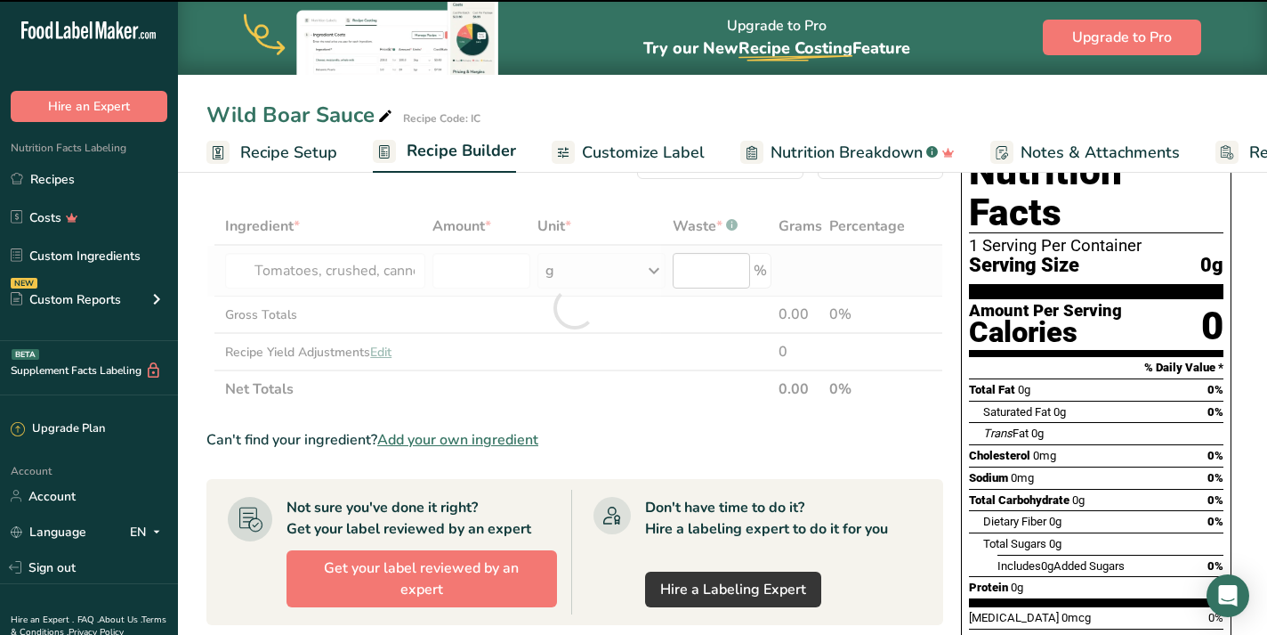
type input "0"
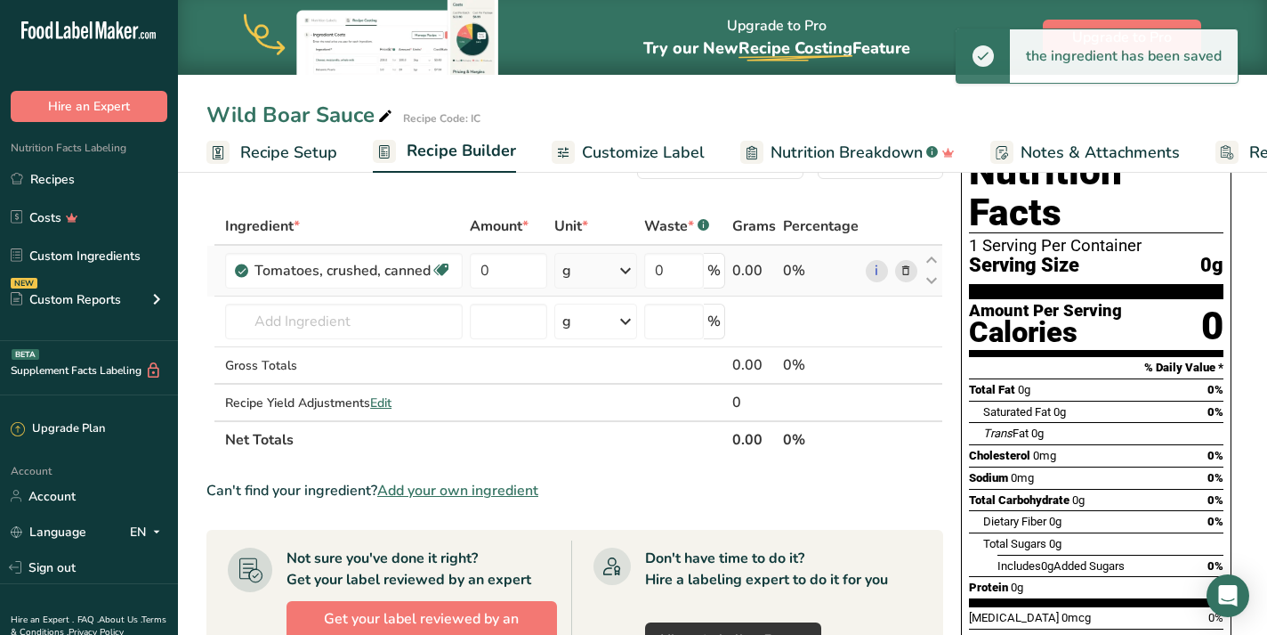
click at [626, 269] on icon at bounding box center [625, 271] width 21 height 32
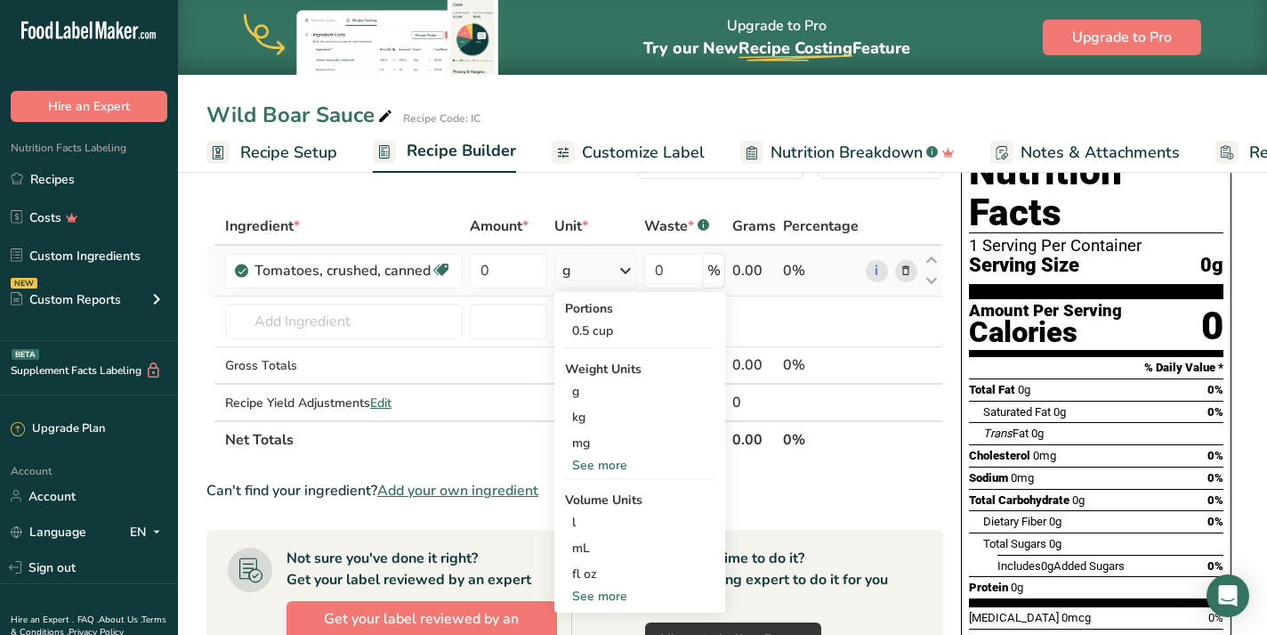
click at [607, 459] on div "See more" at bounding box center [640, 465] width 150 height 19
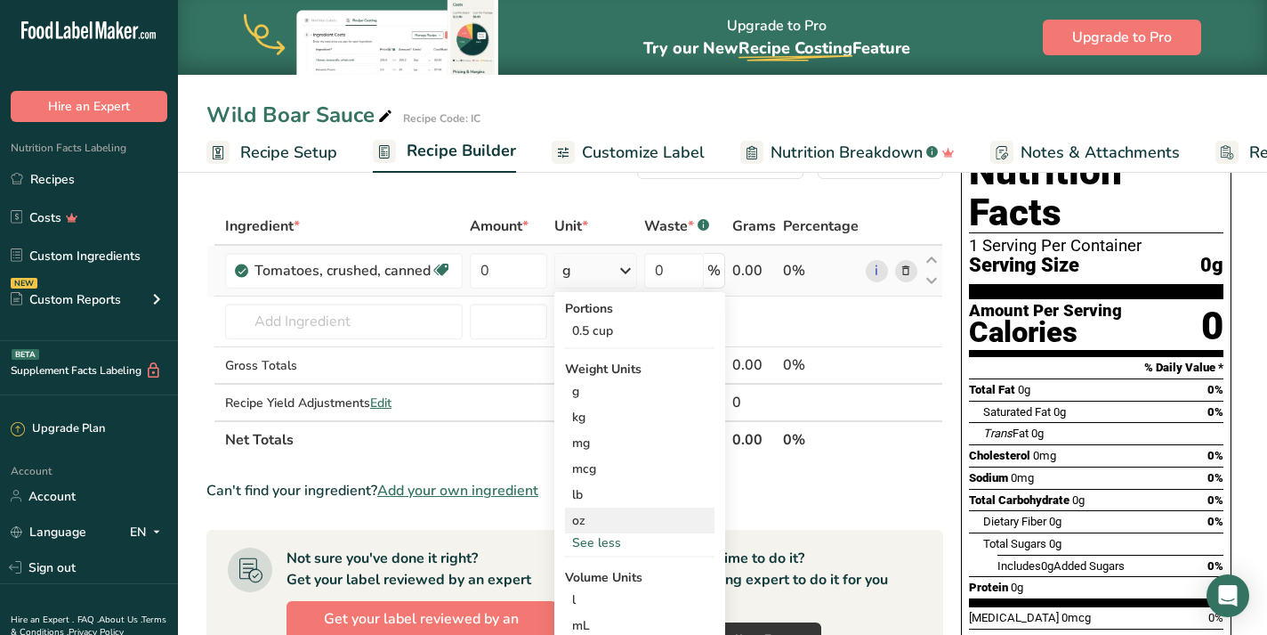
click at [613, 518] on div "oz" at bounding box center [640, 520] width 150 height 26
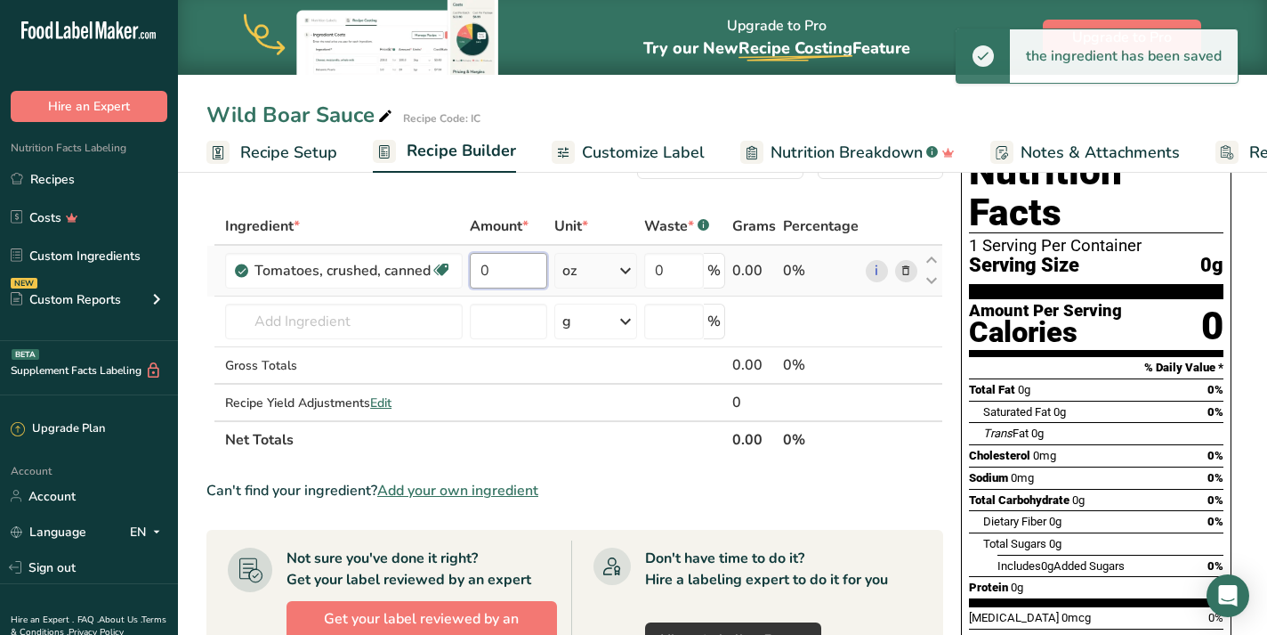
click at [512, 263] on input "0" at bounding box center [508, 271] width 77 height 36
type input "28"
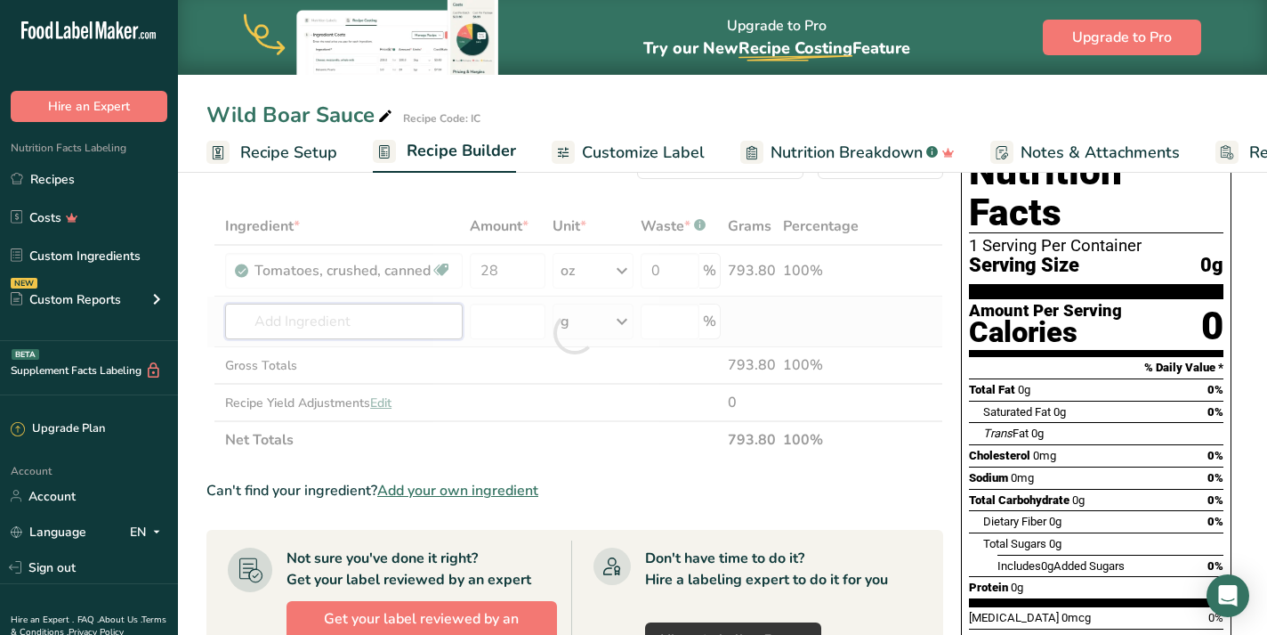
click at [324, 323] on div "Ingredient * Amount * Unit * Waste * .a-a{fill:#347362;}.b-a{fill:#fff;} Grams …" at bounding box center [574, 332] width 737 height 251
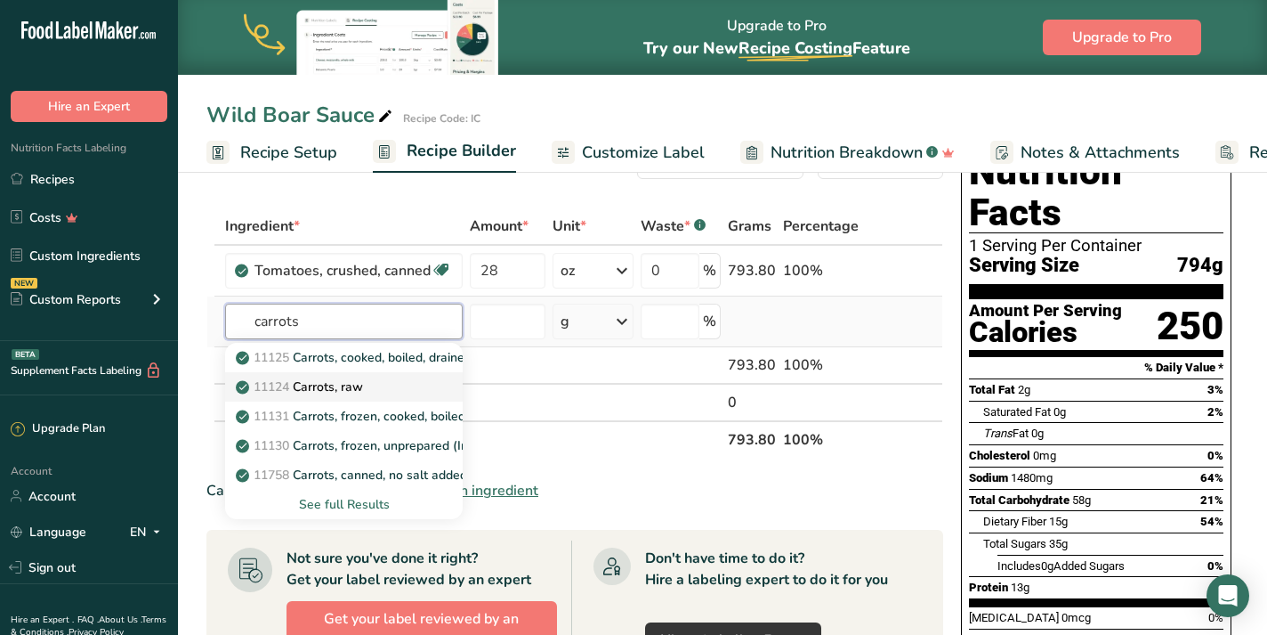
type input "carrots"
click at [377, 380] on div "11124 [GEOGRAPHIC_DATA], raw" at bounding box center [329, 386] width 181 height 19
type input "Carrots, raw"
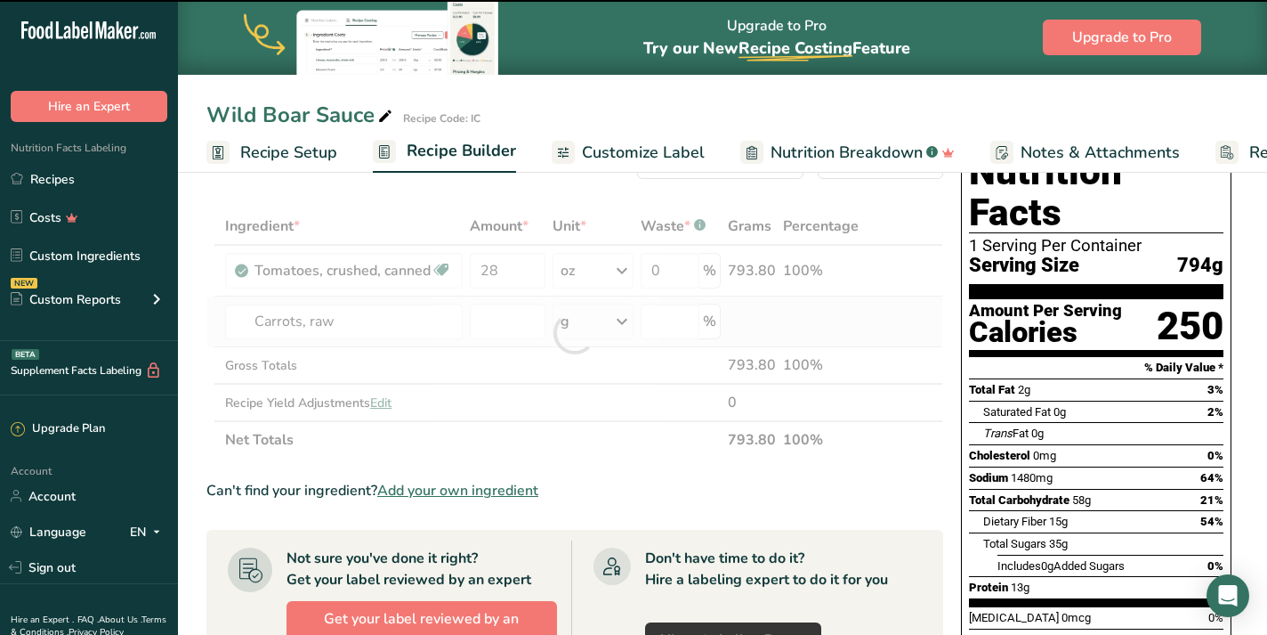
type input "0"
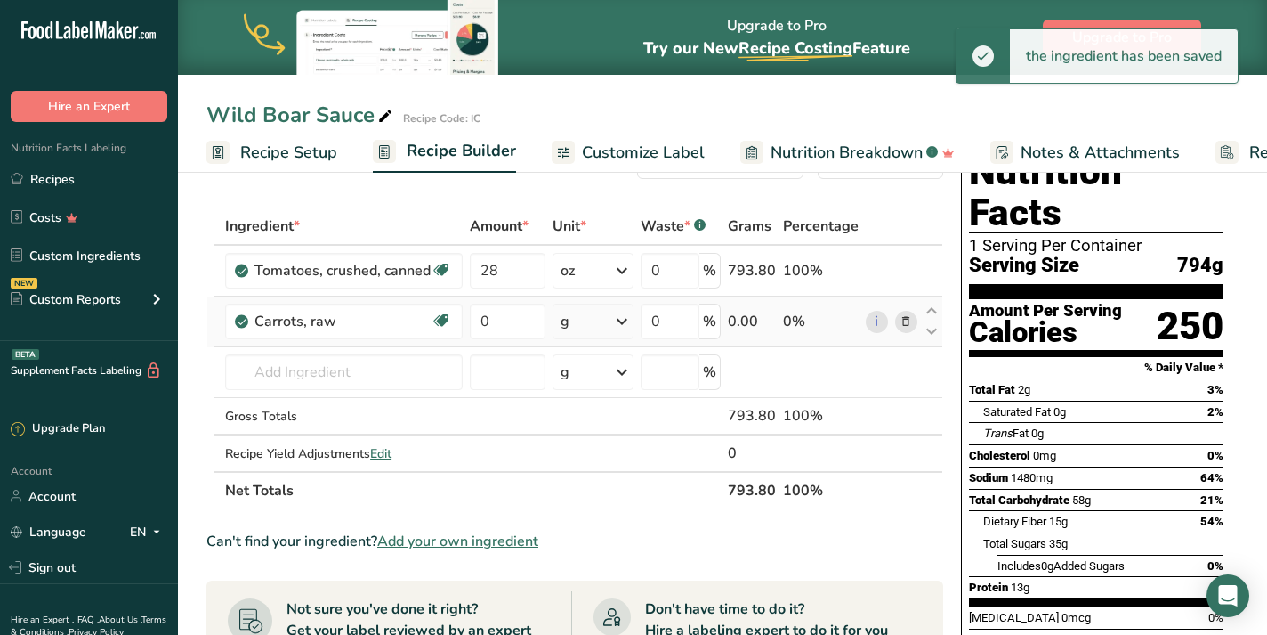
click at [606, 324] on div "g" at bounding box center [593, 321] width 81 height 36
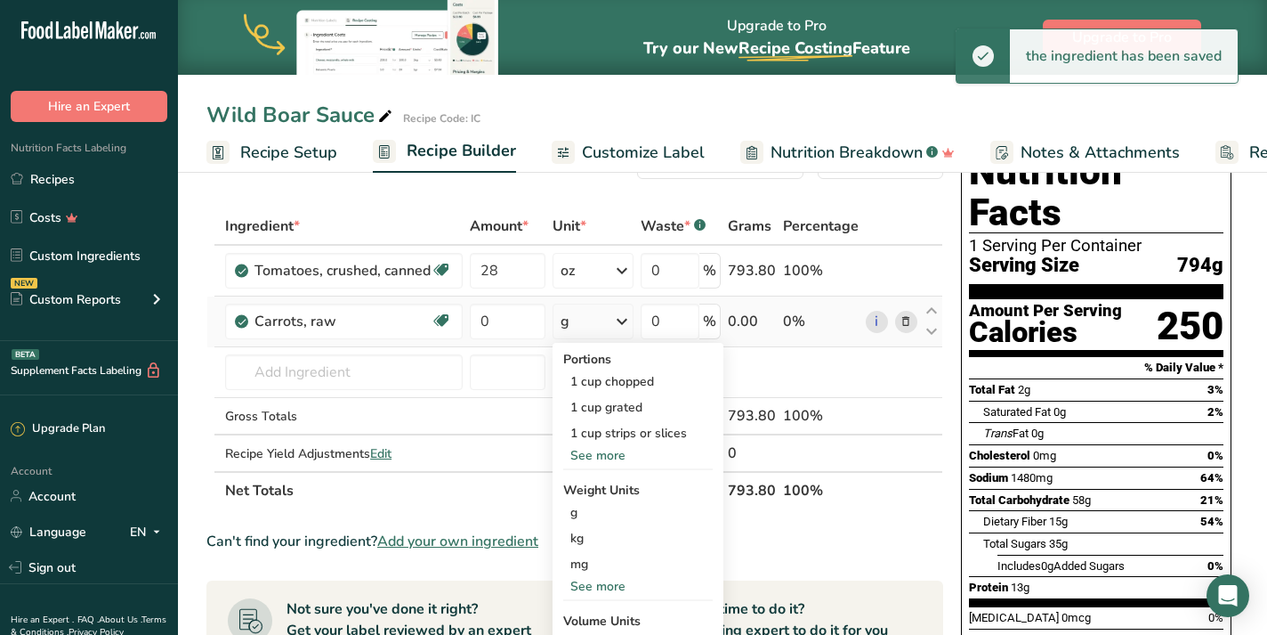
click at [619, 587] on div "See more" at bounding box center [638, 586] width 150 height 19
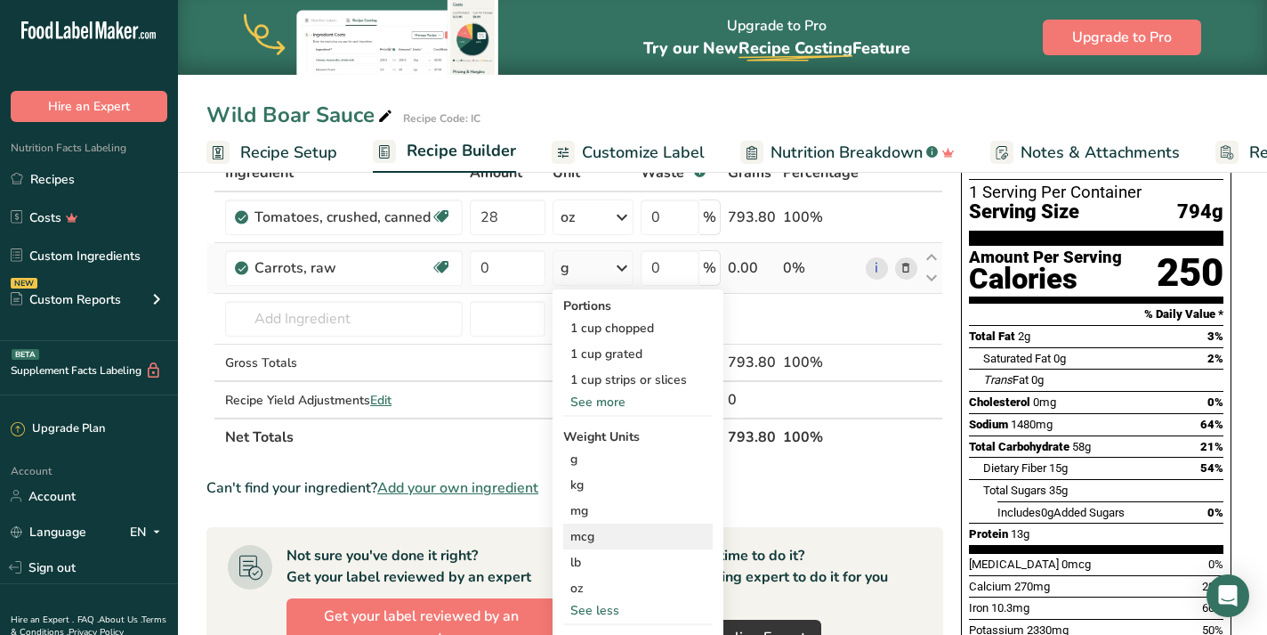
scroll to position [113, 0]
click at [611, 585] on div "oz" at bounding box center [638, 587] width 150 height 26
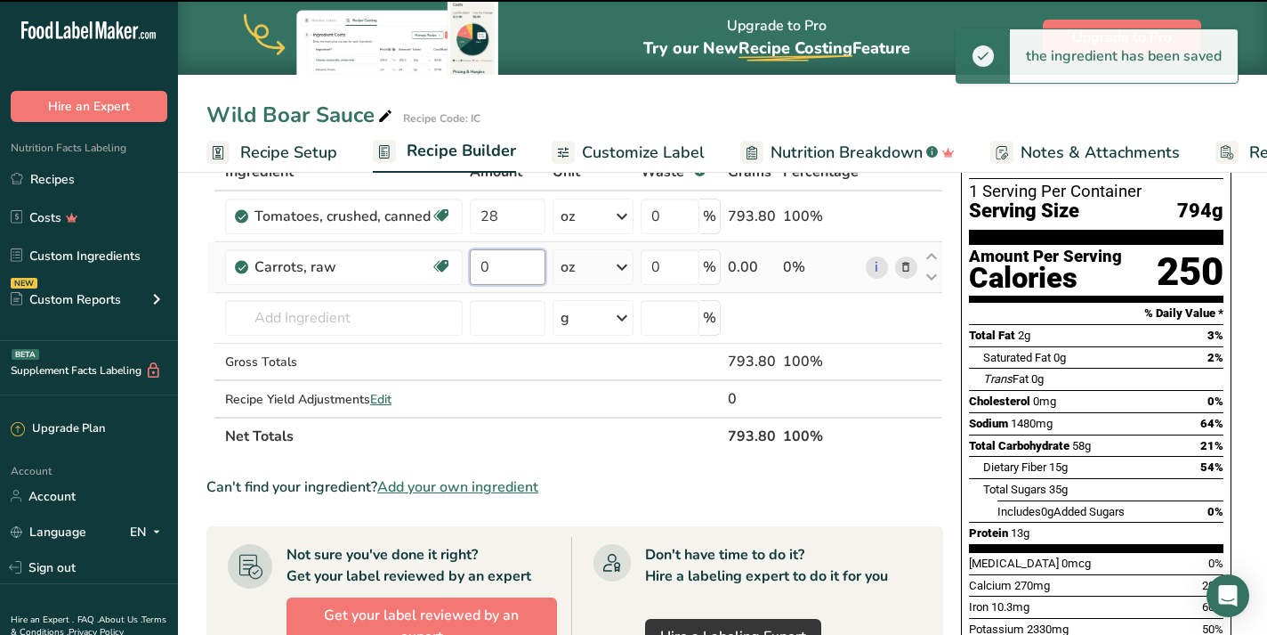
click at [508, 267] on input "0" at bounding box center [508, 267] width 76 height 36
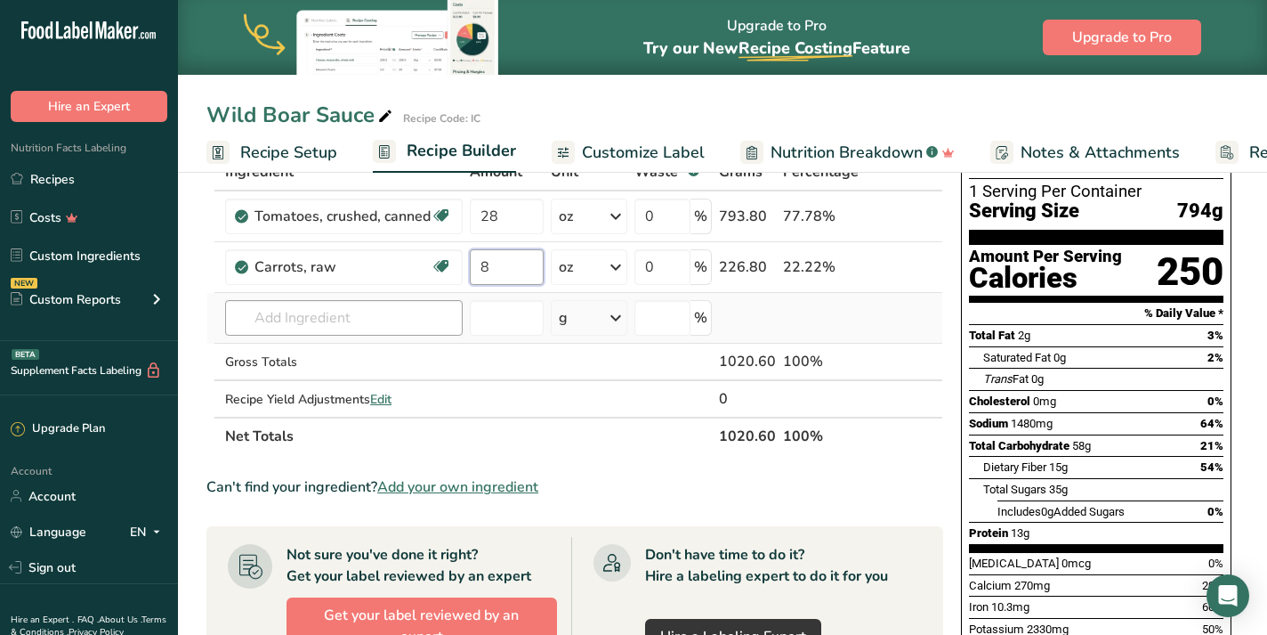
type input "8"
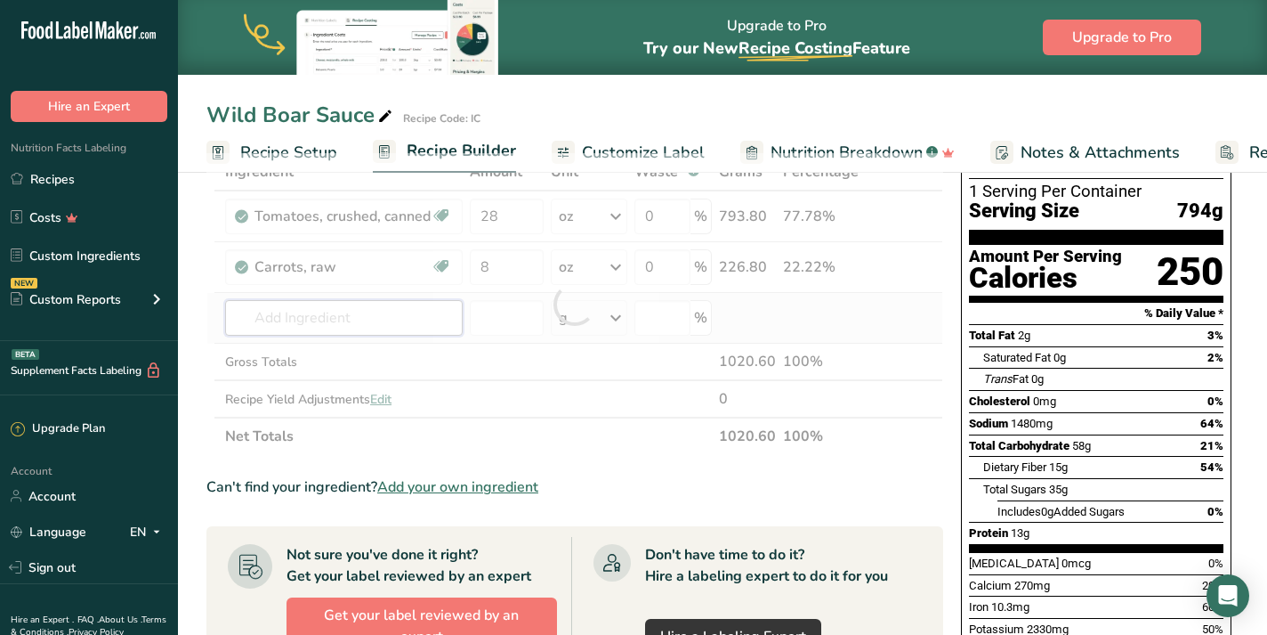
click at [265, 317] on div "Ingredient * Amount * Unit * Waste * .a-a{fill:#347362;}.b-a{fill:#fff;} Grams …" at bounding box center [574, 304] width 737 height 302
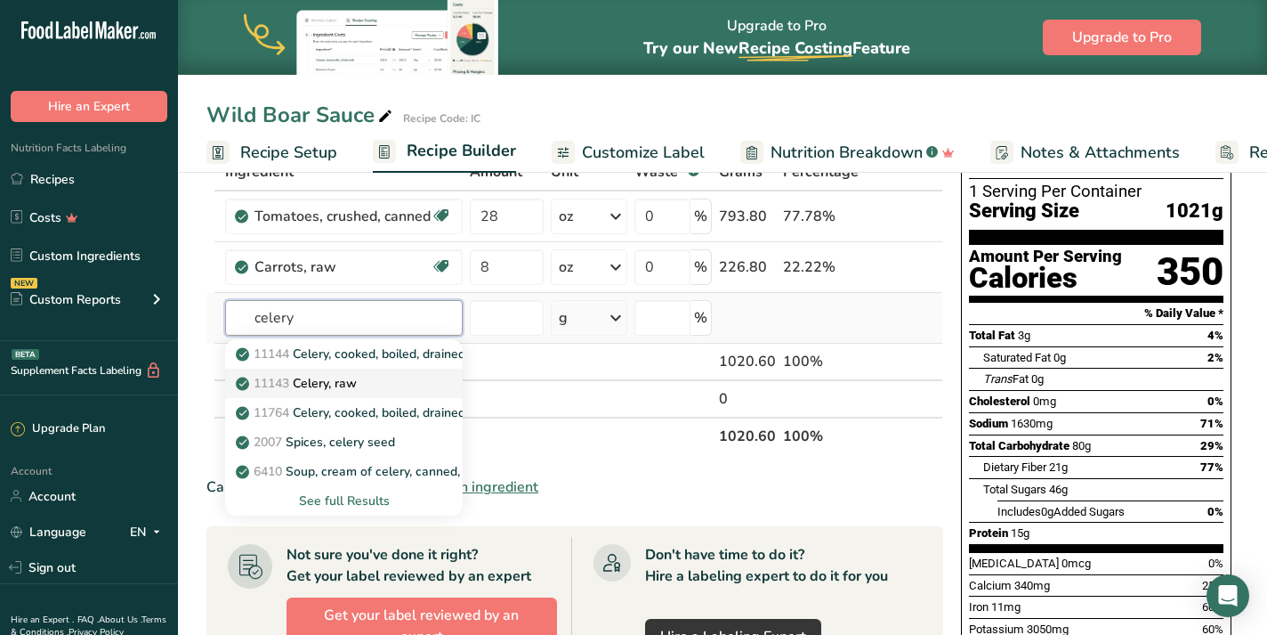
type input "celery"
click at [305, 382] on p "11143 Celery, raw" at bounding box center [297, 383] width 117 height 19
type input "Celery, raw"
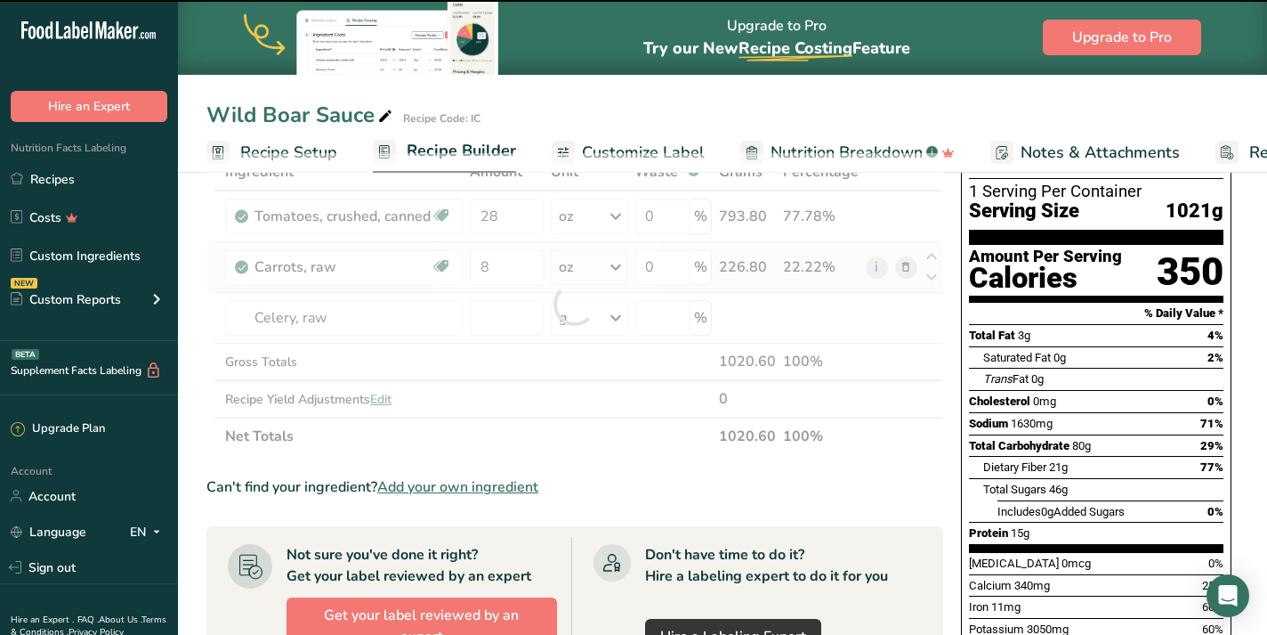
type input "0"
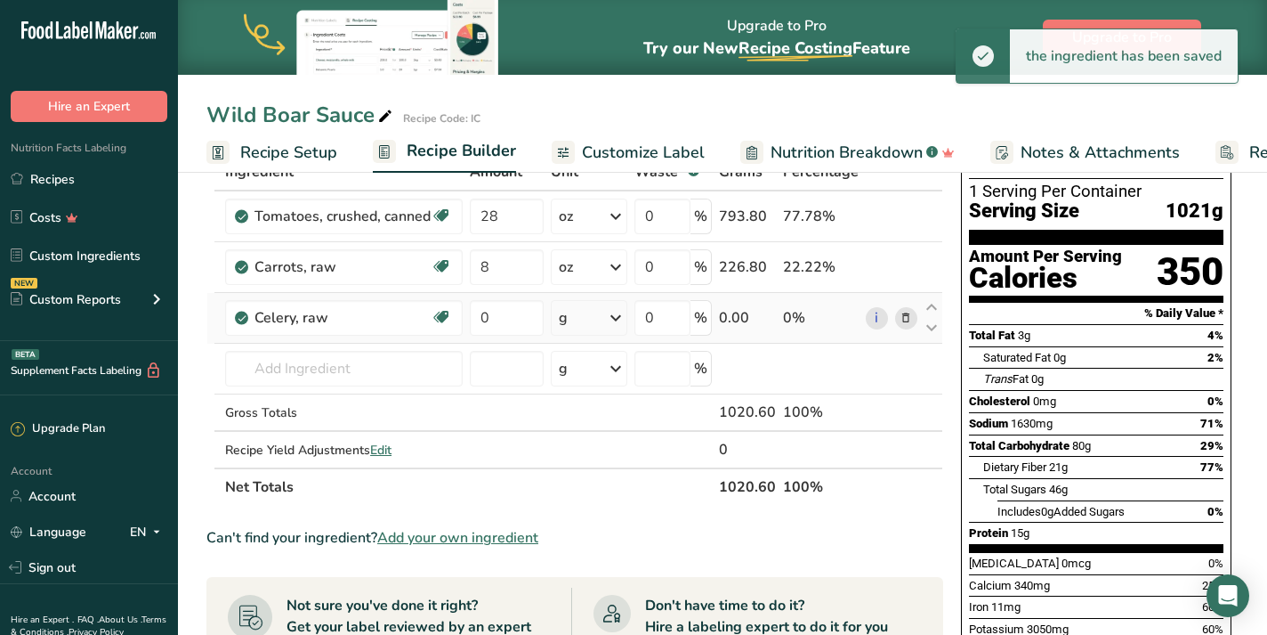
click at [616, 320] on icon at bounding box center [615, 318] width 21 height 32
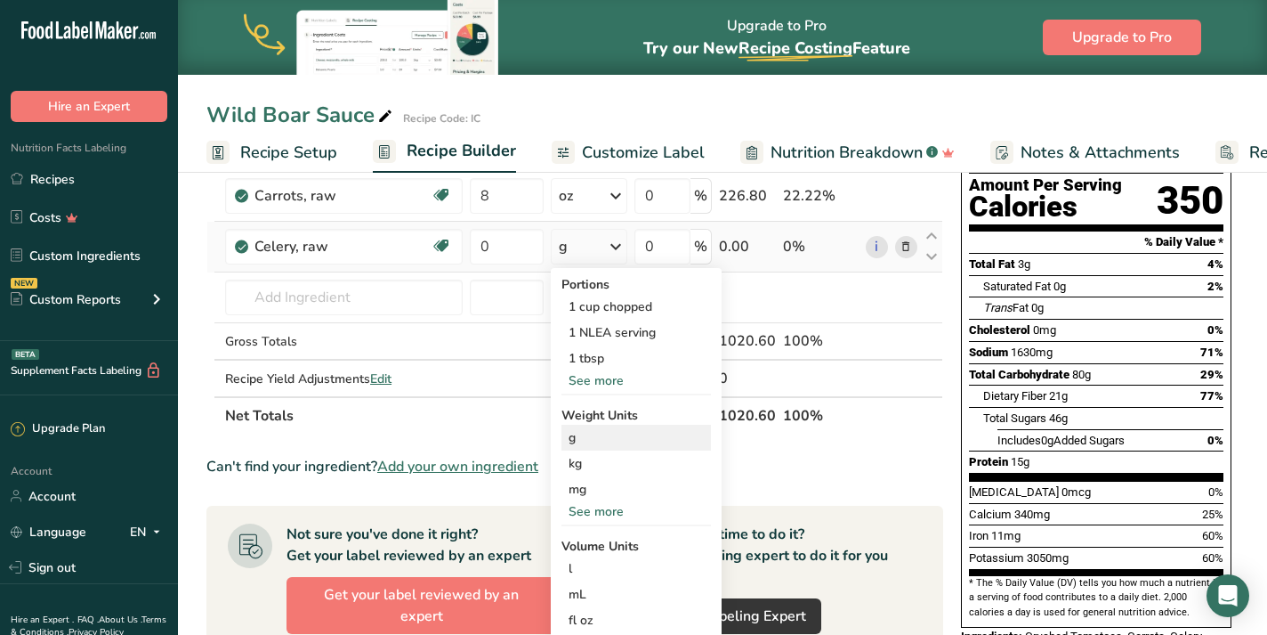
scroll to position [171, 0]
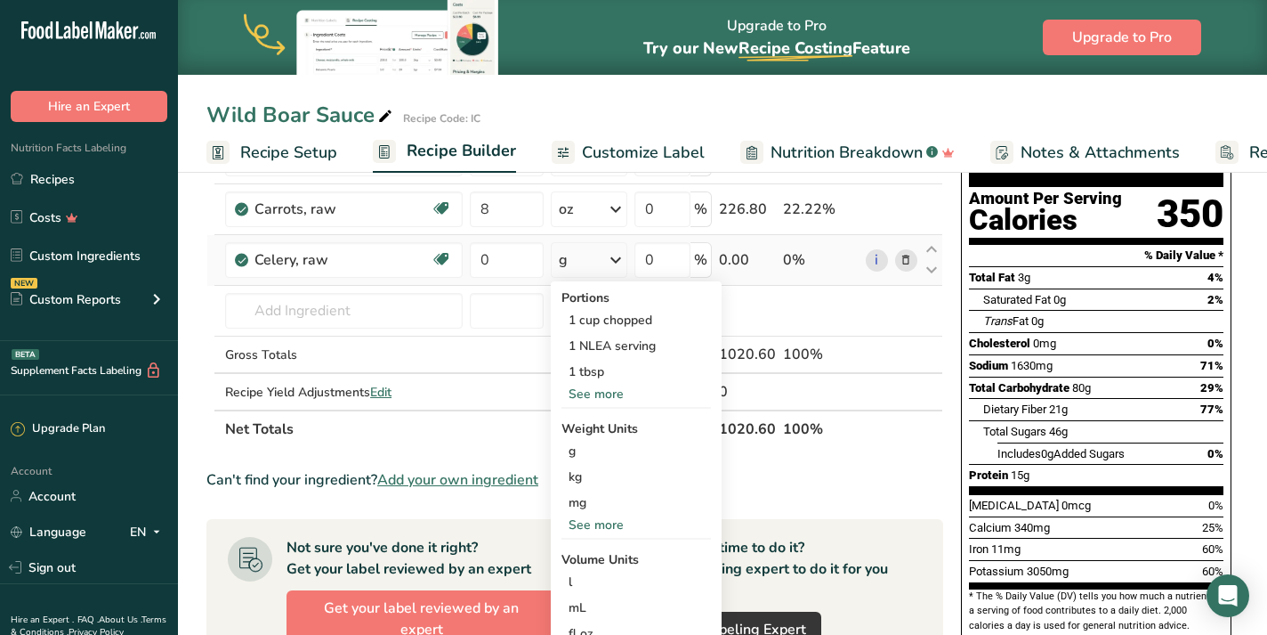
click at [617, 394] on div "See more" at bounding box center [637, 393] width 150 height 19
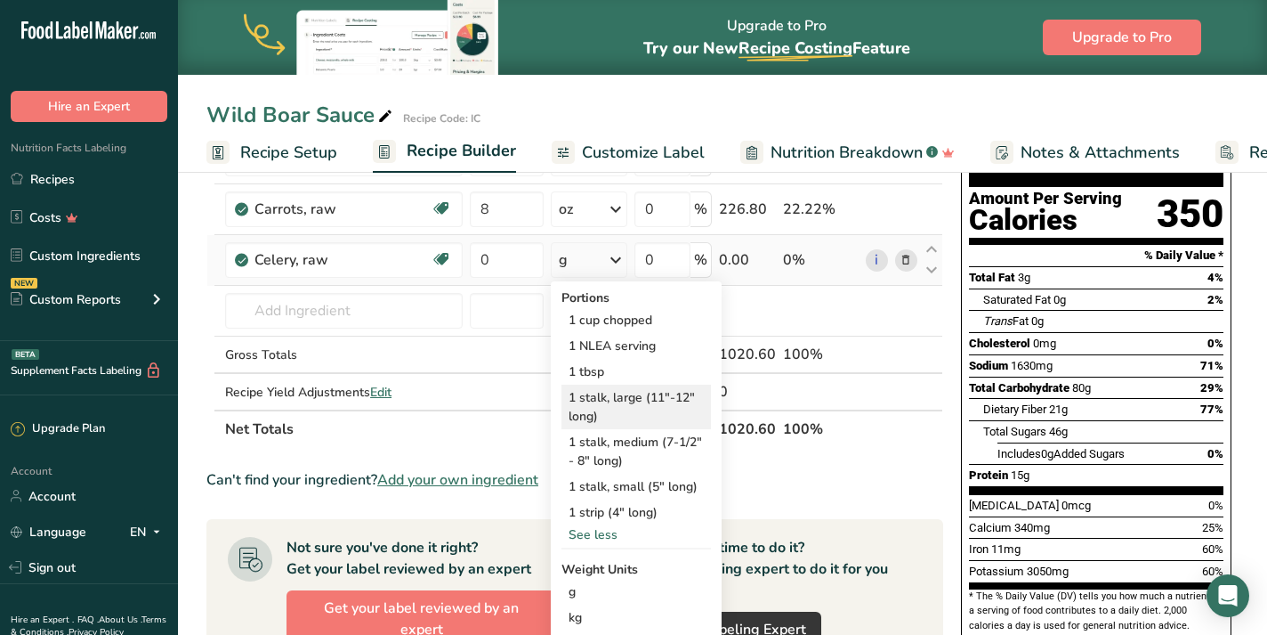
click at [643, 397] on div "1 stalk, large (11"-12" long)" at bounding box center [637, 406] width 150 height 44
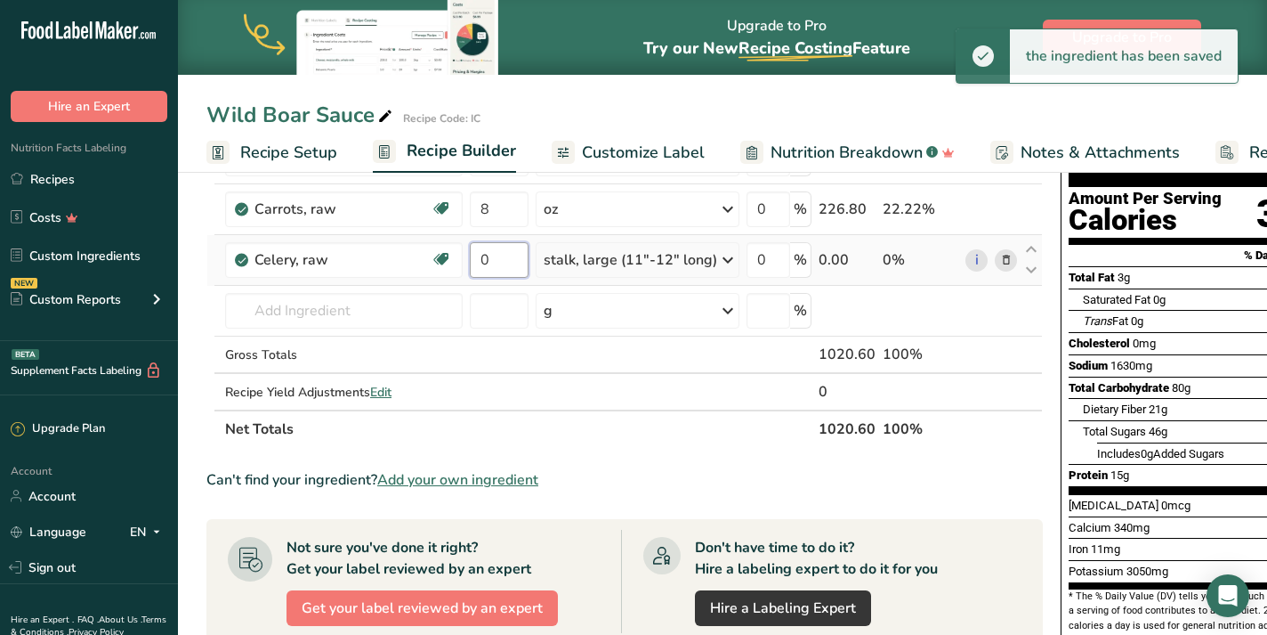
click at [494, 258] on input "0" at bounding box center [499, 260] width 59 height 36
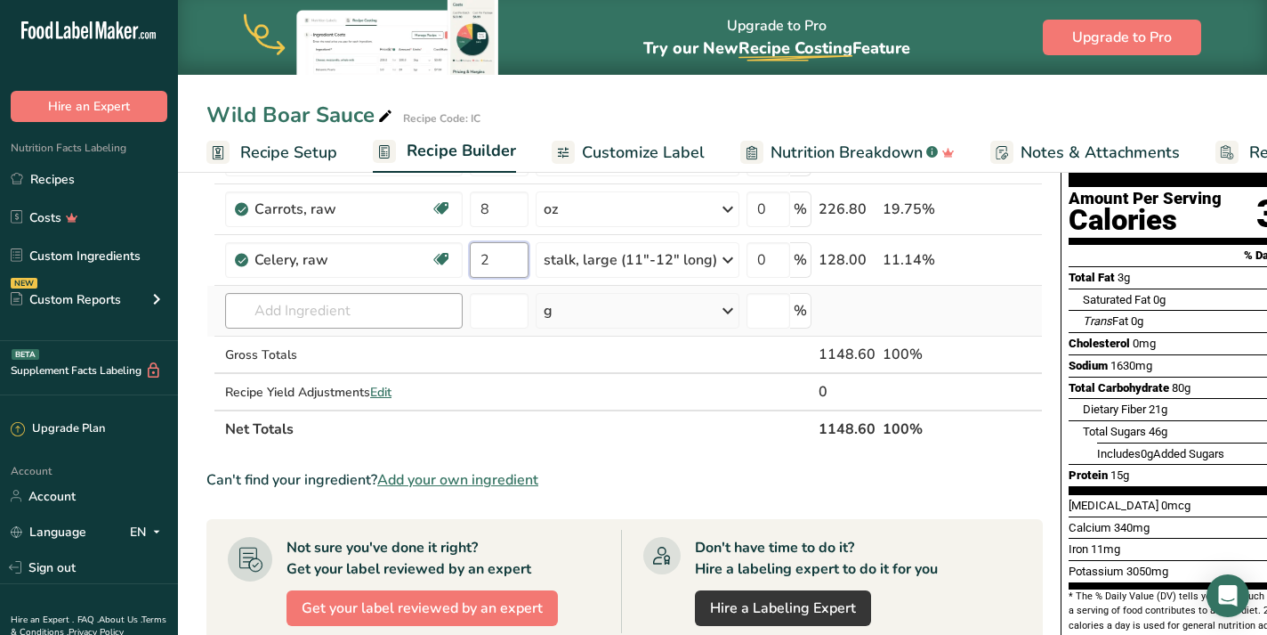
type input "2"
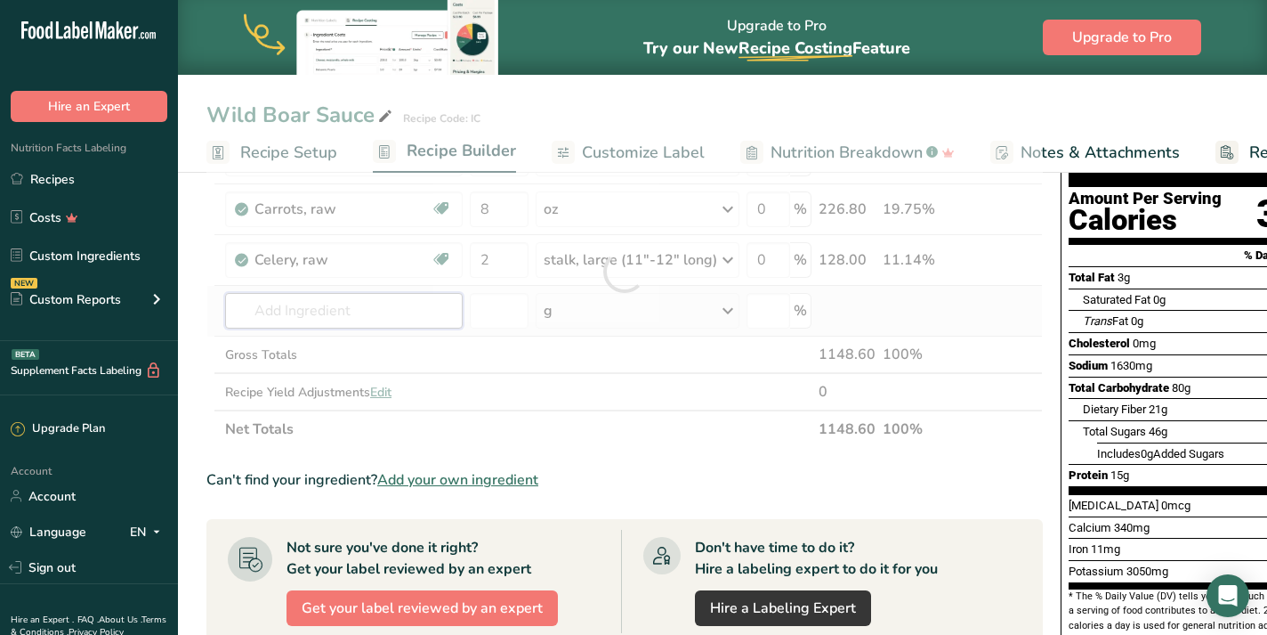
click at [263, 313] on div "Ingredient * Amount * Unit * Waste * .a-a{fill:#347362;}.b-a{fill:#fff;} Grams …" at bounding box center [624, 271] width 837 height 352
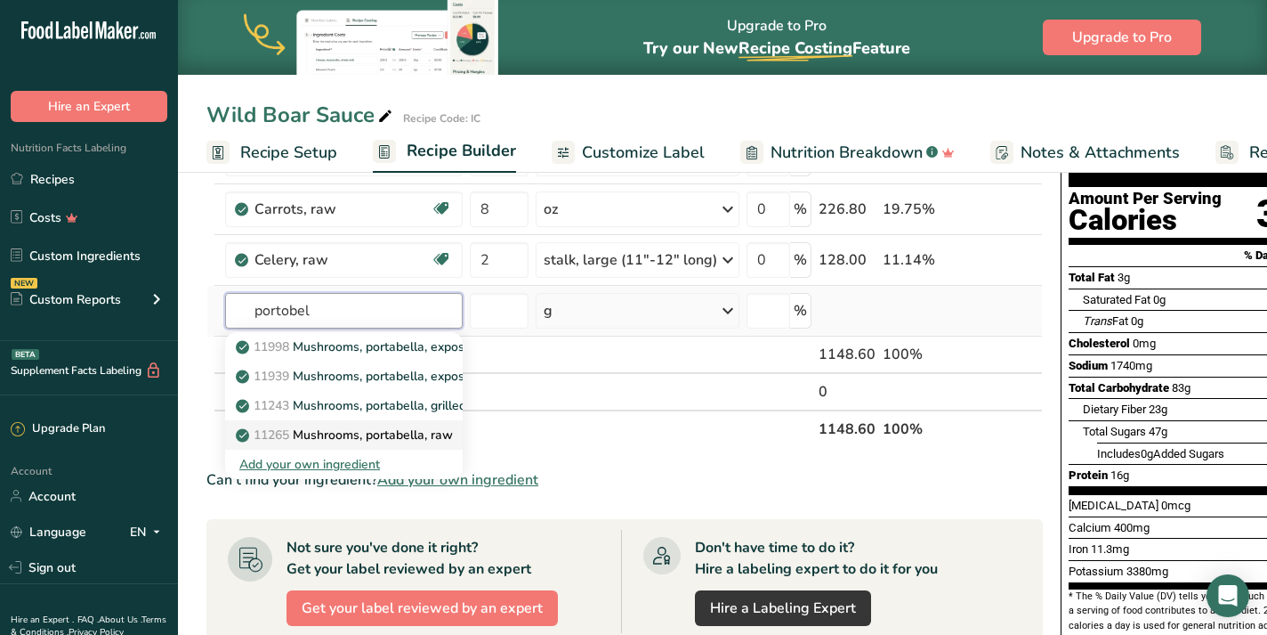
type input "portobel"
click at [440, 440] on p "11265 Mushrooms, portabella, raw" at bounding box center [346, 434] width 214 height 19
type input "Mushrooms, portabella, raw"
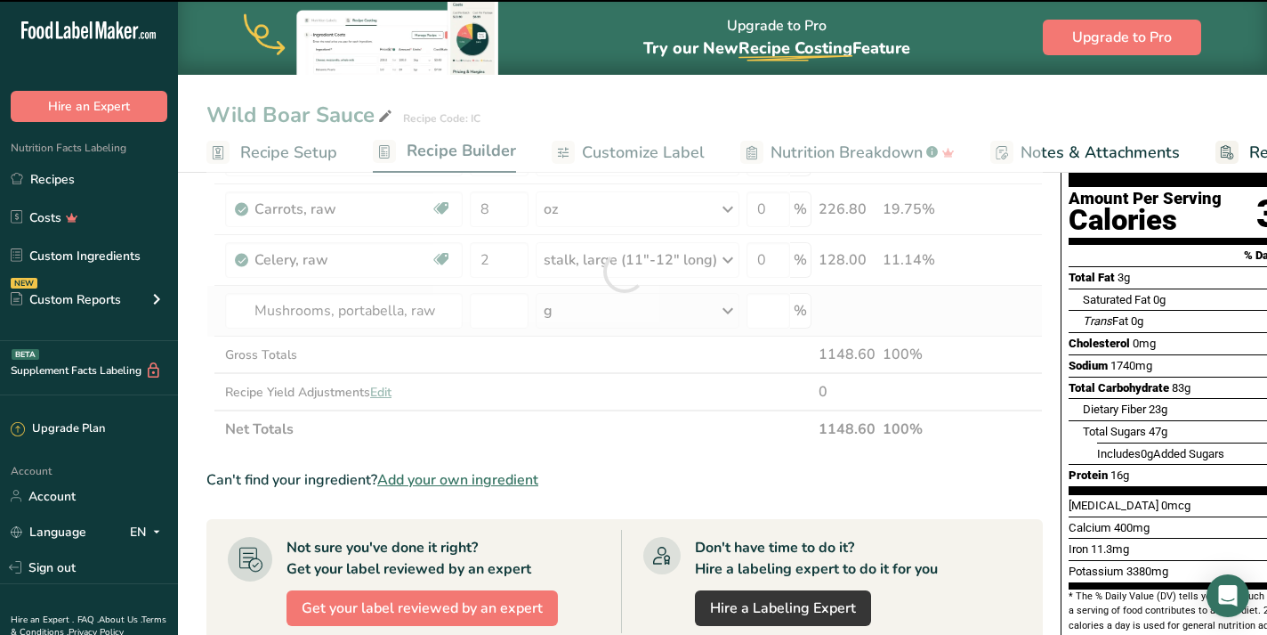
type input "0"
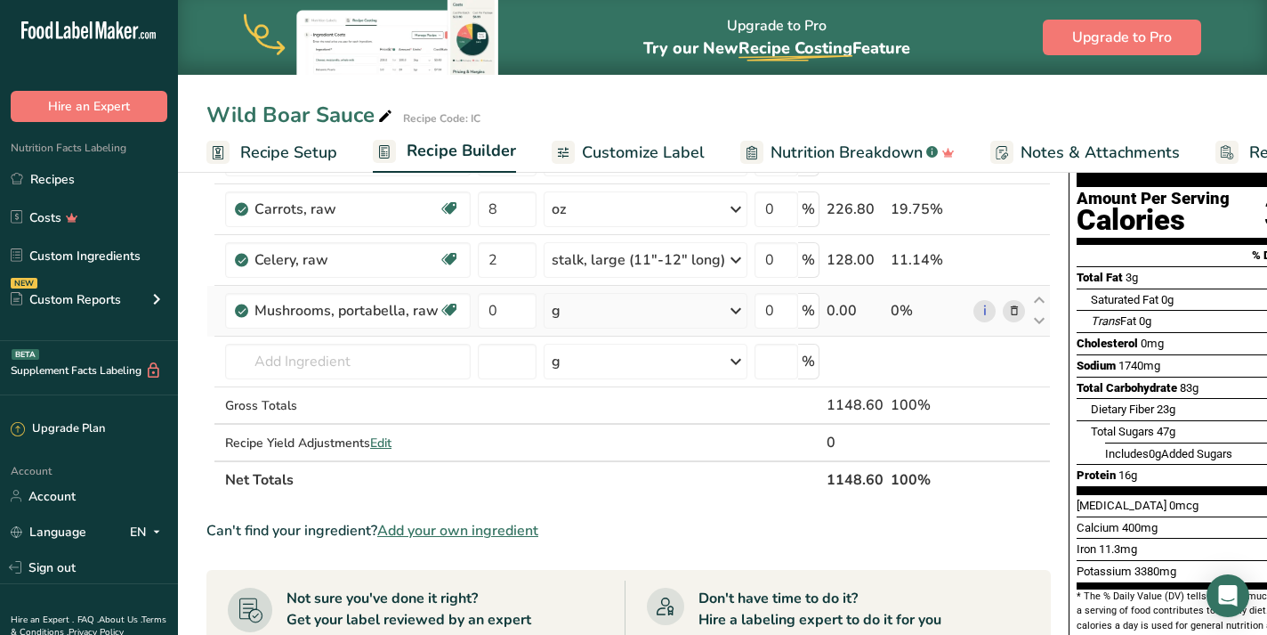
click at [630, 311] on div "g" at bounding box center [646, 311] width 204 height 36
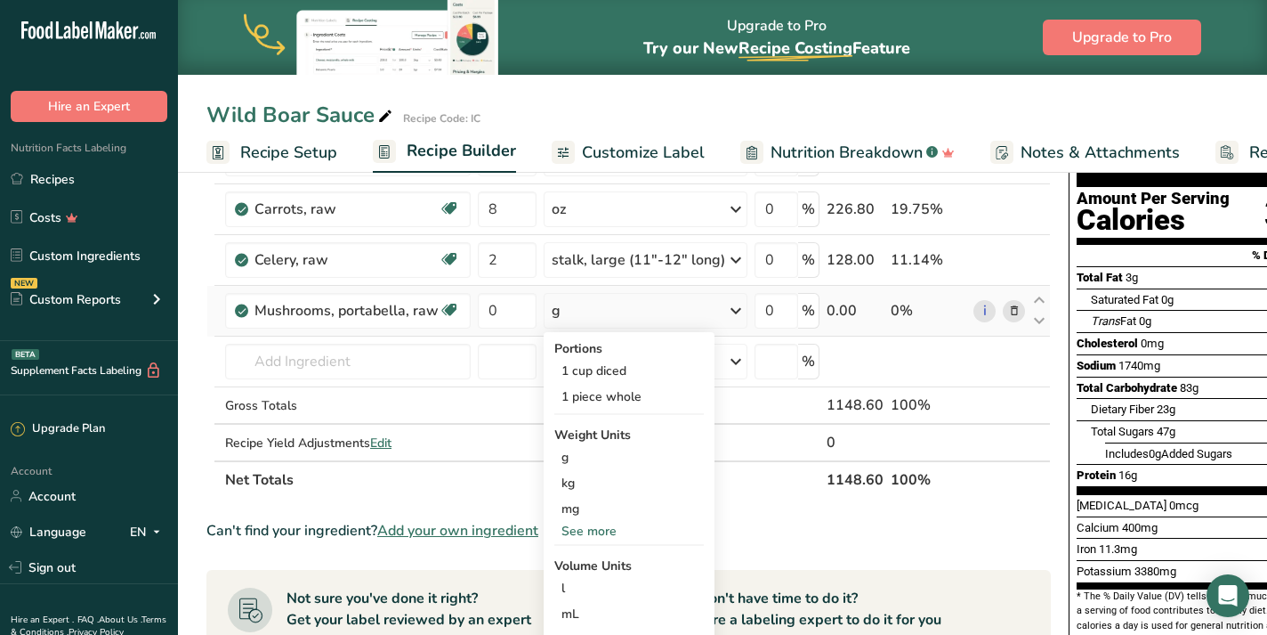
click at [602, 528] on div "See more" at bounding box center [629, 531] width 150 height 19
click at [606, 582] on div "oz" at bounding box center [629, 586] width 150 height 26
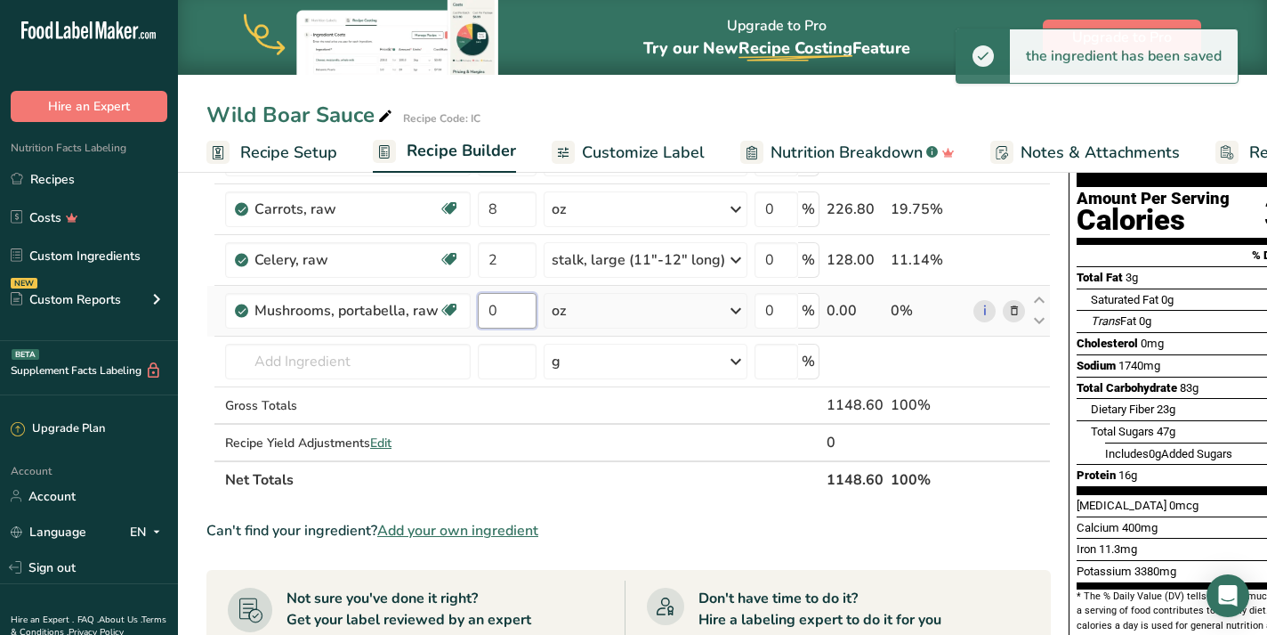
click at [503, 306] on input "0" at bounding box center [507, 311] width 59 height 36
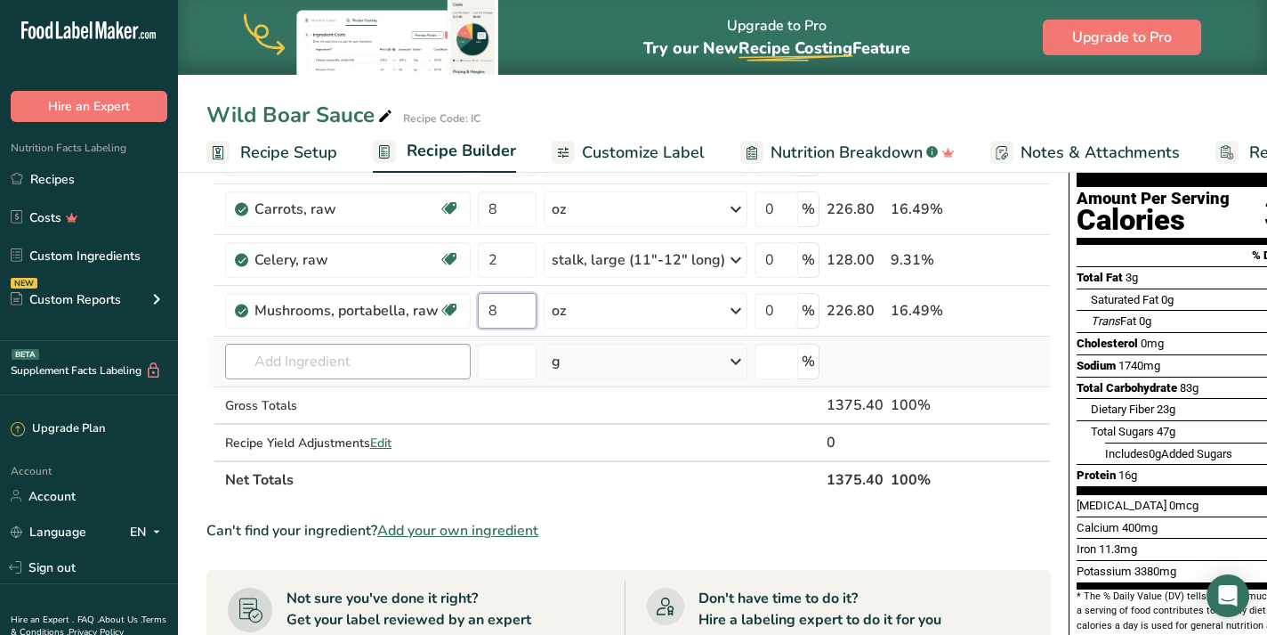
type input "8"
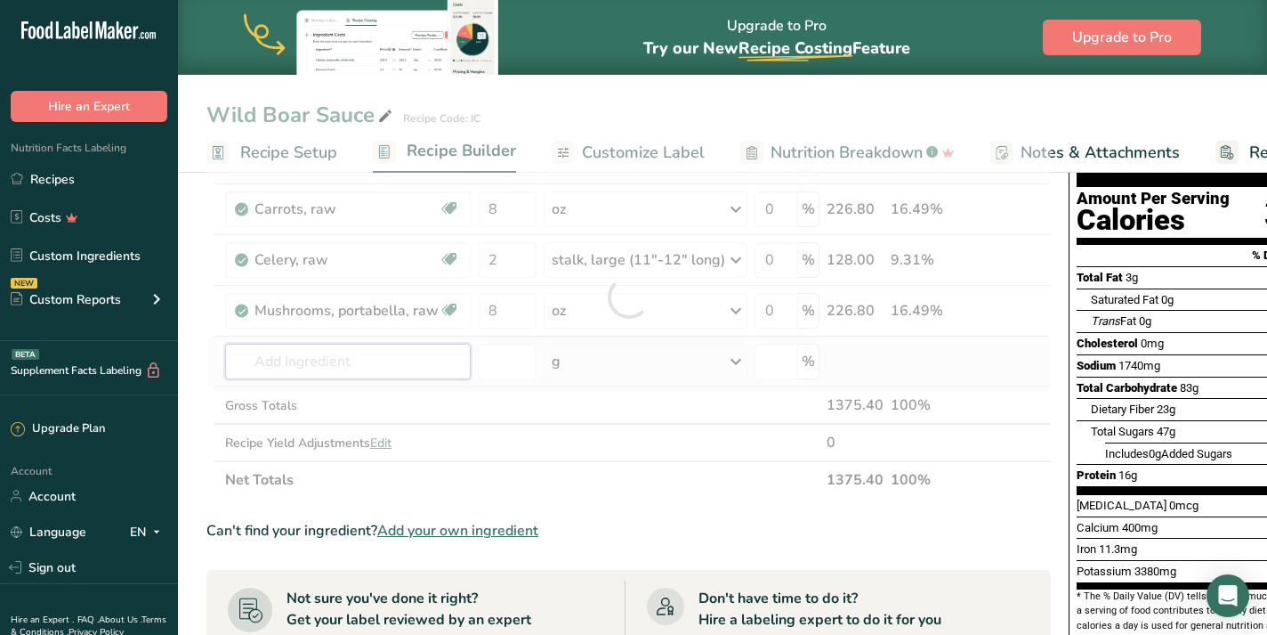
click at [336, 361] on div "Ingredient * Amount * Unit * Waste * .a-a{fill:#347362;}.b-a{fill:#fff;} Grams …" at bounding box center [628, 296] width 845 height 403
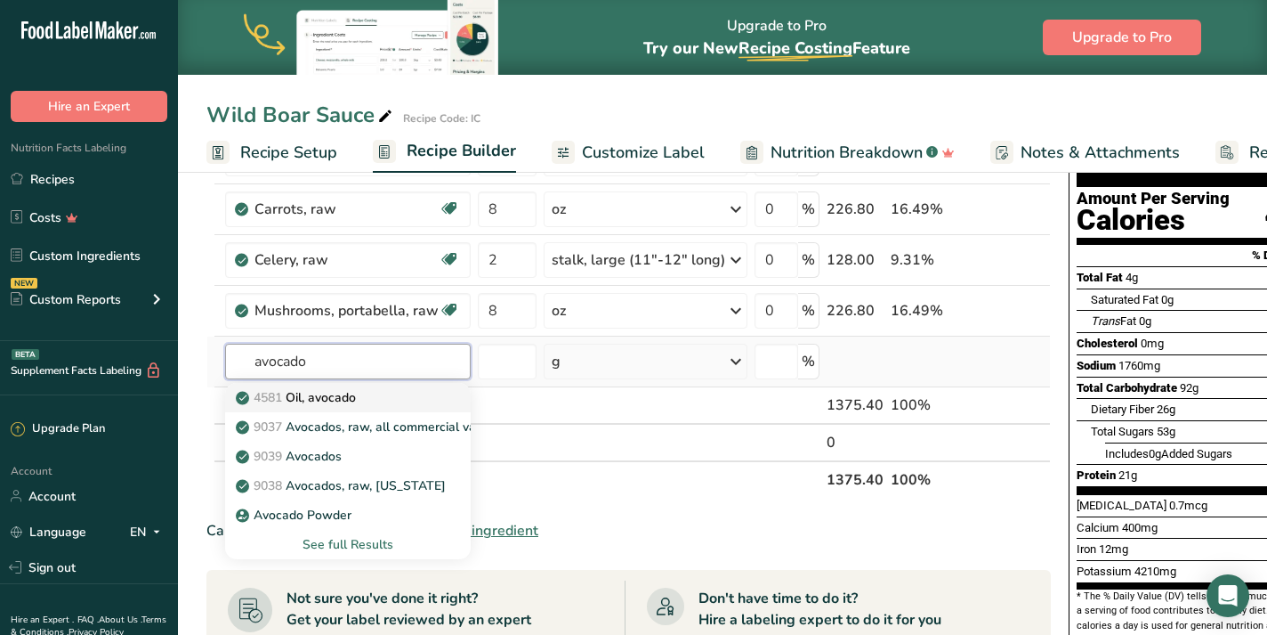
type input "avocado"
click at [356, 405] on p "4581 Oil, avocado" at bounding box center [297, 397] width 117 height 19
type input "Oil, avocado"
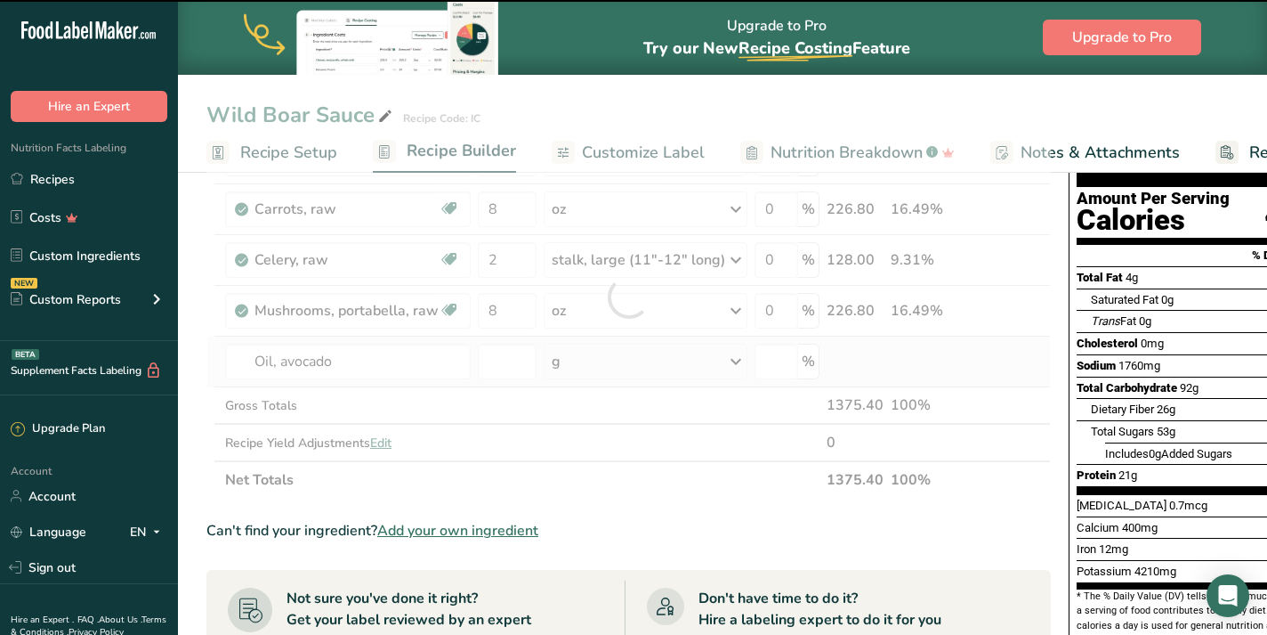
type input "0"
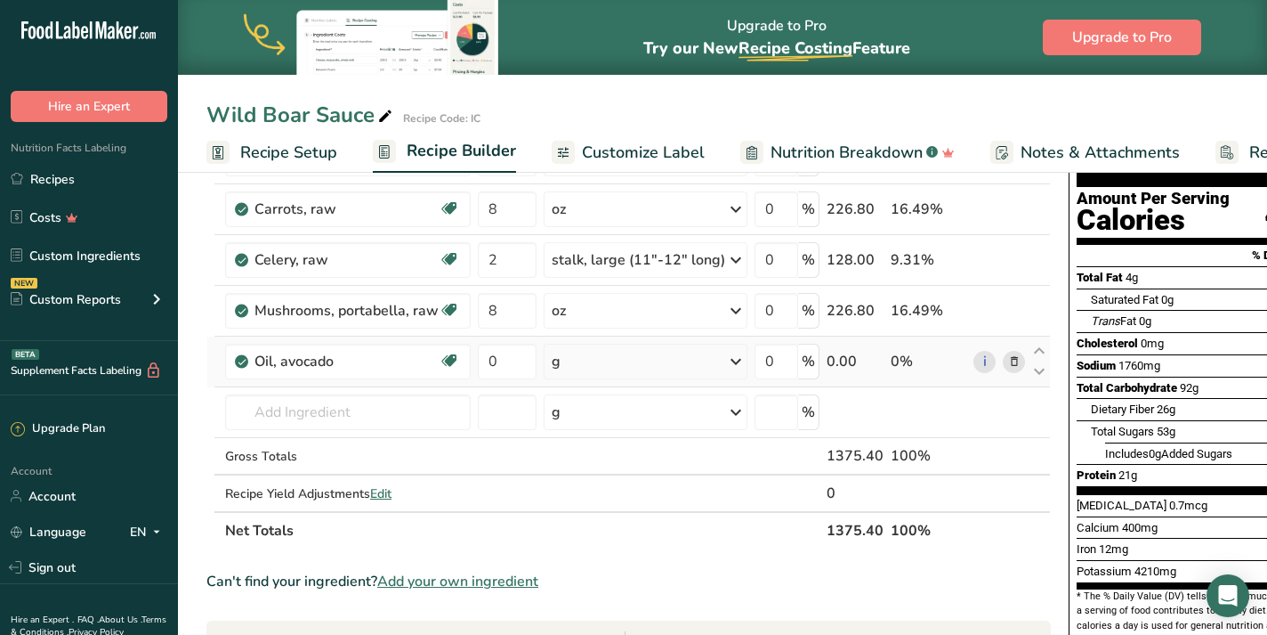
click at [725, 360] on icon at bounding box center [735, 361] width 21 height 32
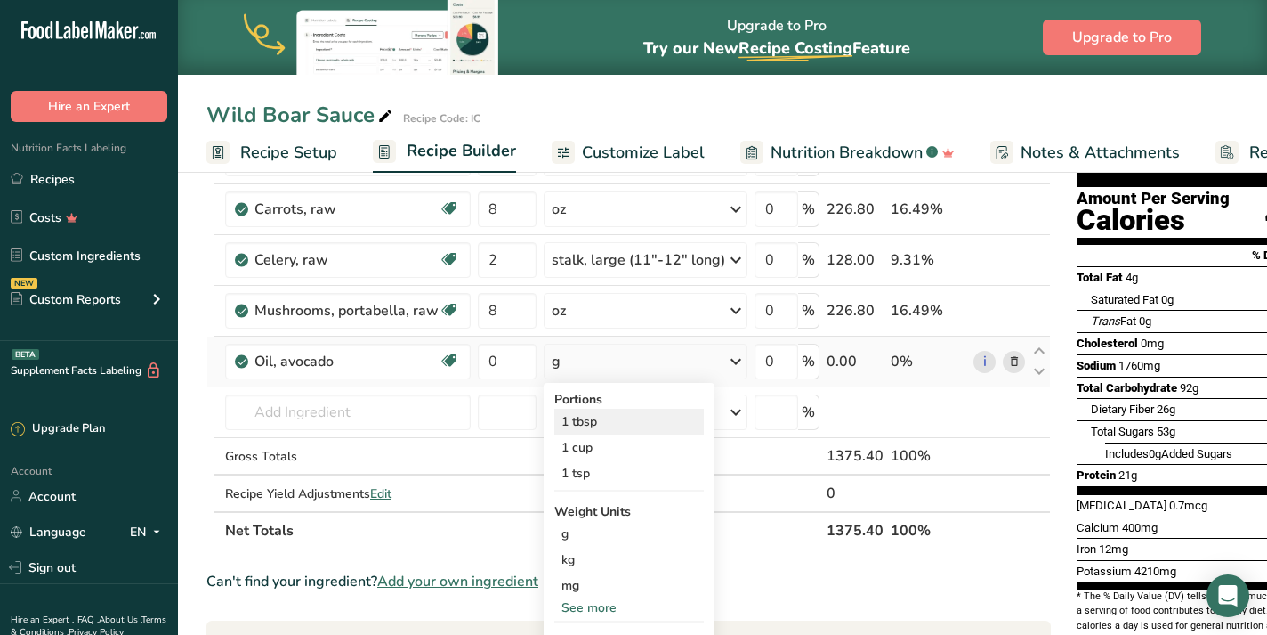
click at [602, 427] on div "1 tbsp" at bounding box center [629, 422] width 150 height 26
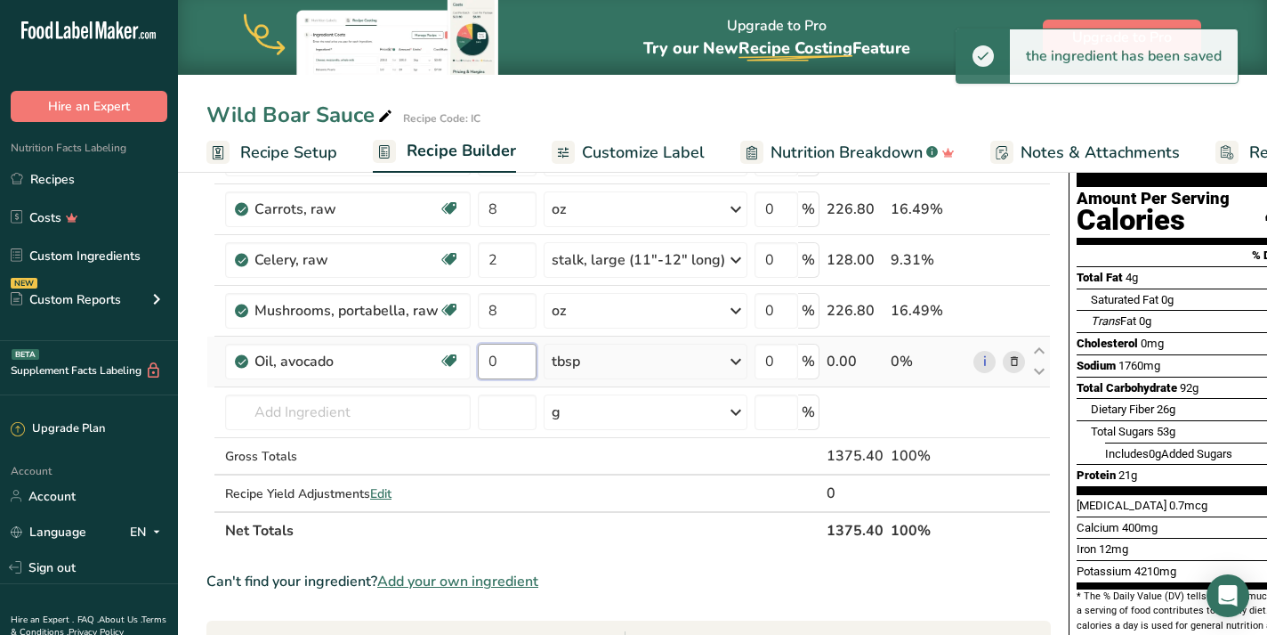
click at [504, 371] on input "0" at bounding box center [507, 362] width 59 height 36
type input "3"
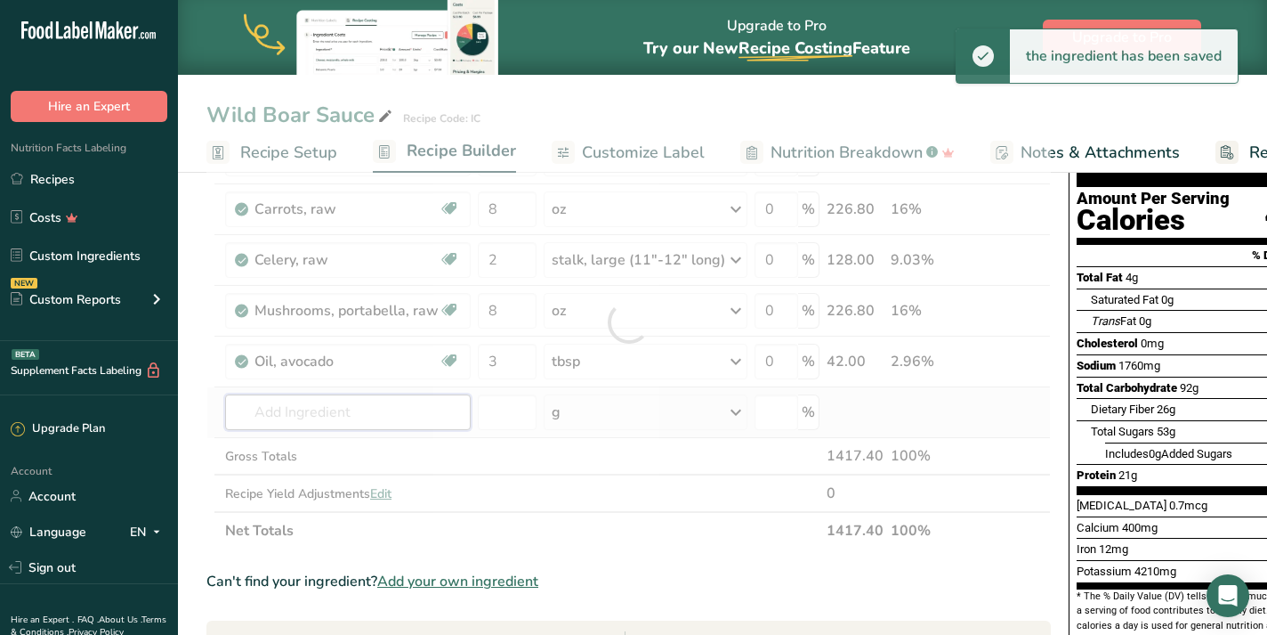
click at [297, 418] on div "Ingredient * Amount * Unit * Waste * .a-a{fill:#347362;}.b-a{fill:#fff;} Grams …" at bounding box center [628, 322] width 845 height 454
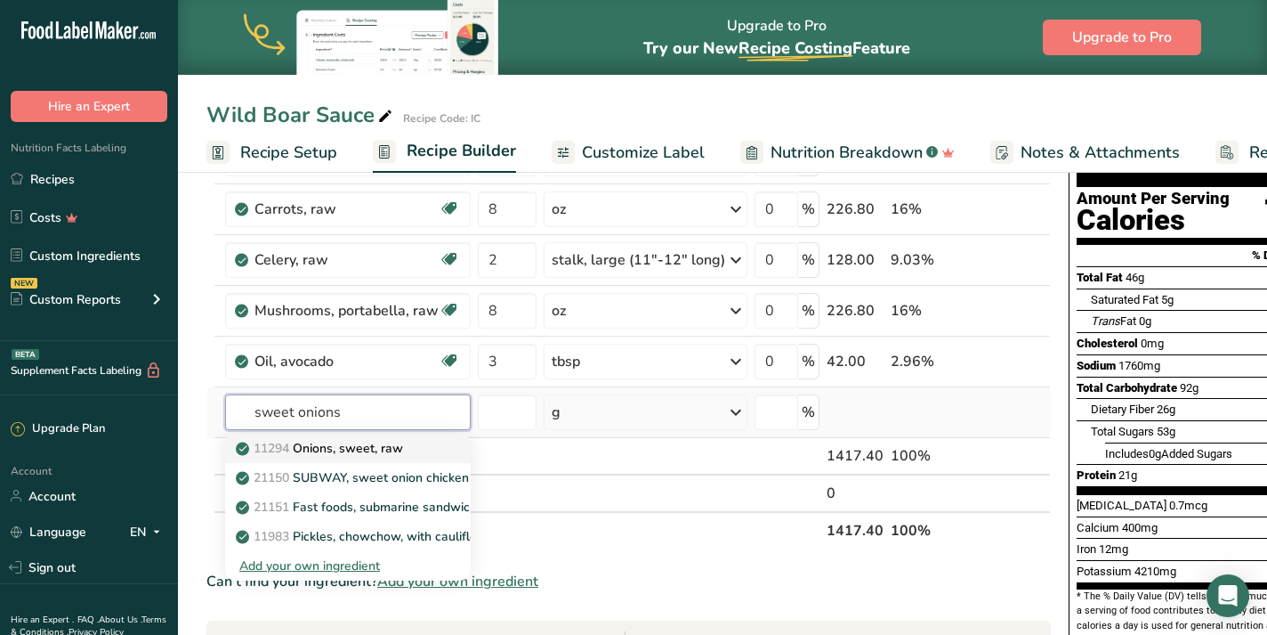
type input "sweet onions"
click at [289, 441] on span "11294" at bounding box center [272, 448] width 36 height 17
type input "Onions, sweet, raw"
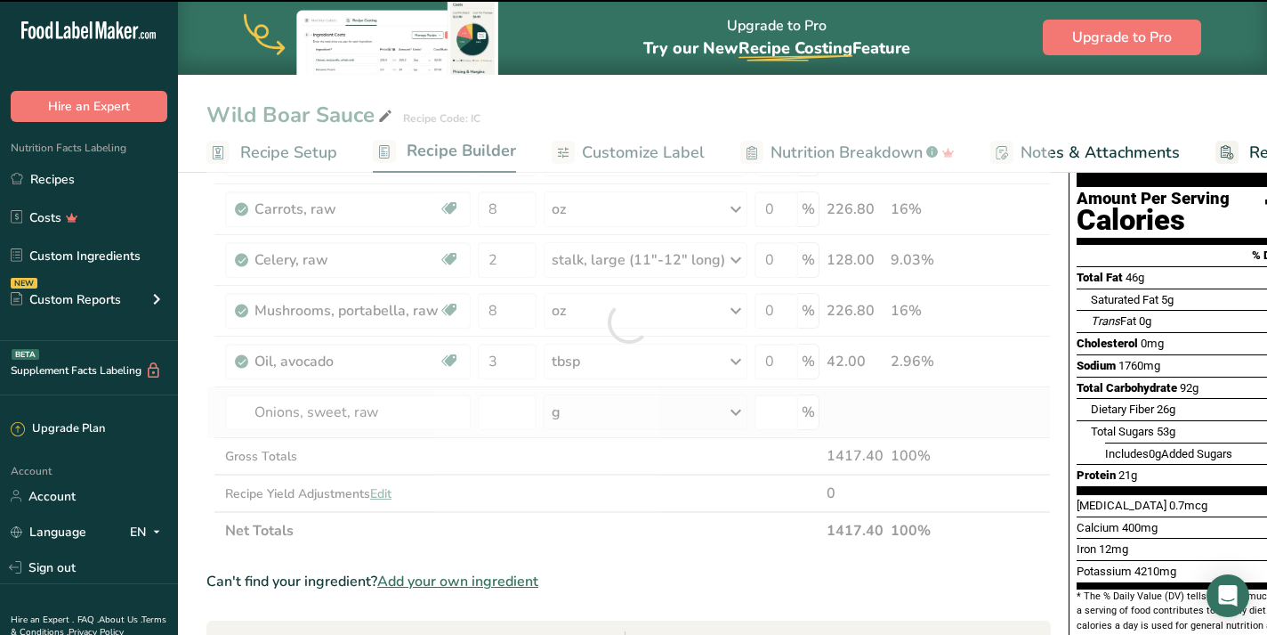
type input "0"
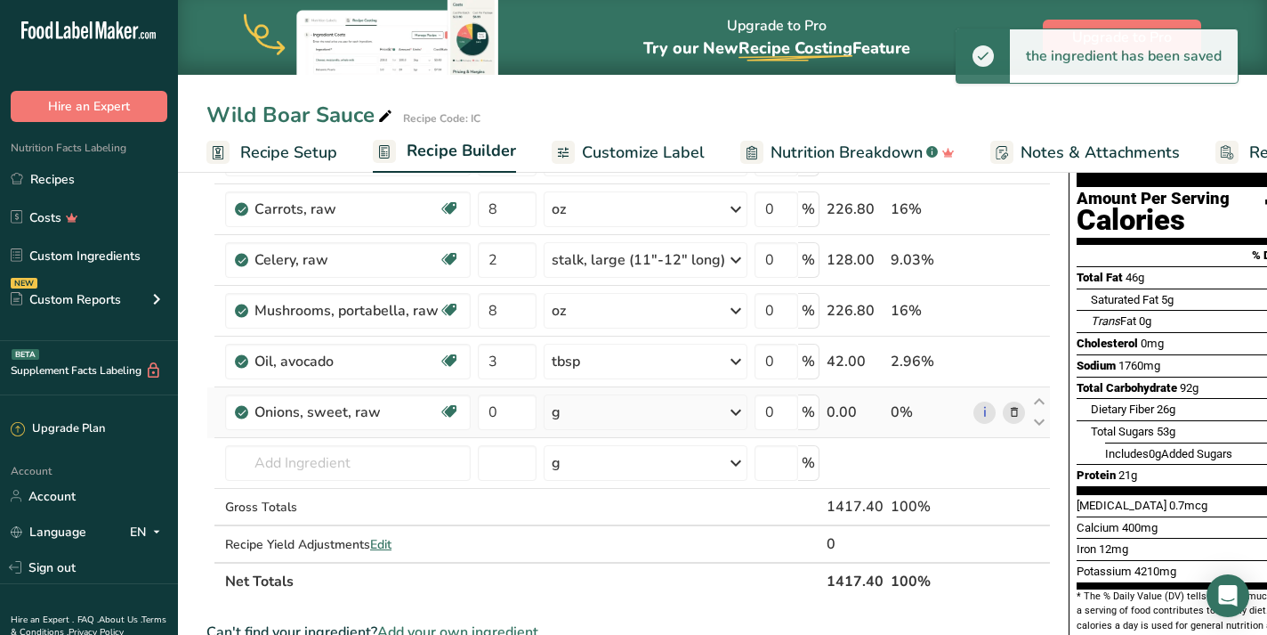
click at [729, 410] on icon at bounding box center [735, 412] width 21 height 32
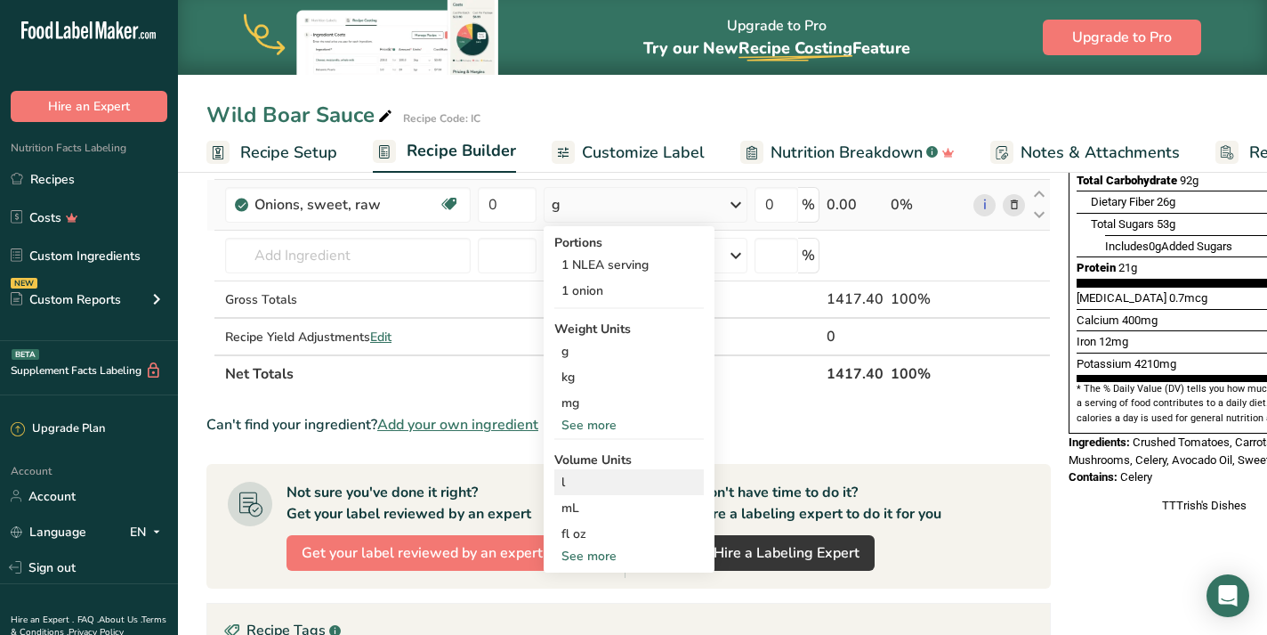
scroll to position [390, 0]
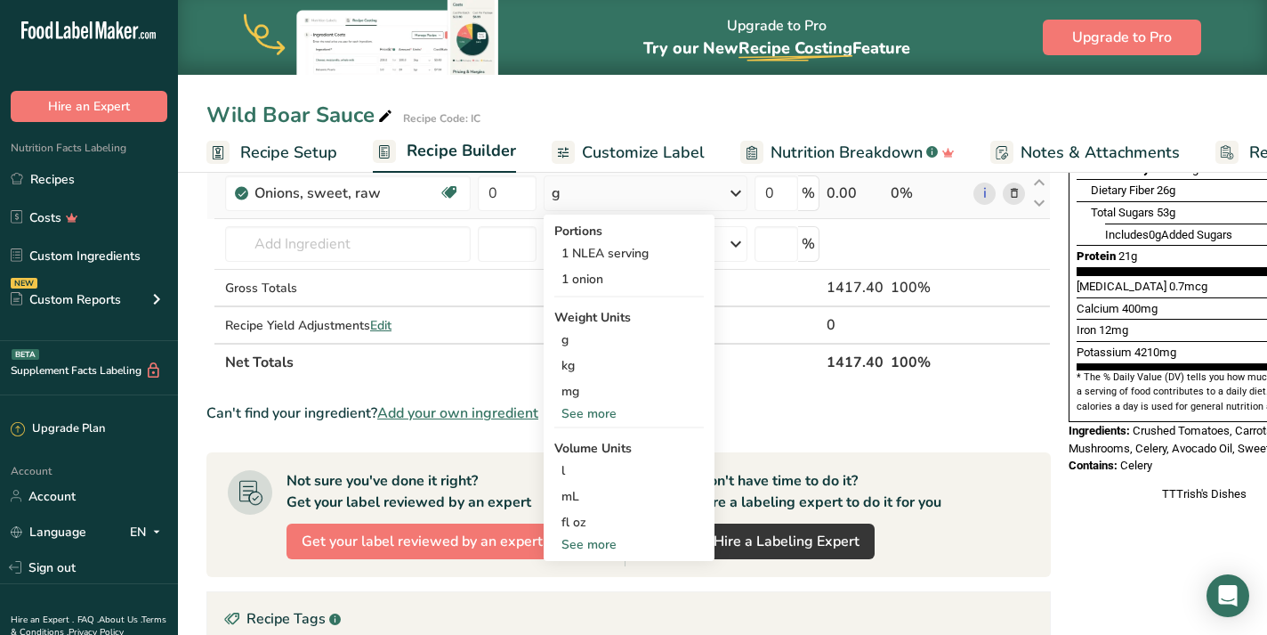
click at [615, 545] on div "See more" at bounding box center [629, 544] width 150 height 19
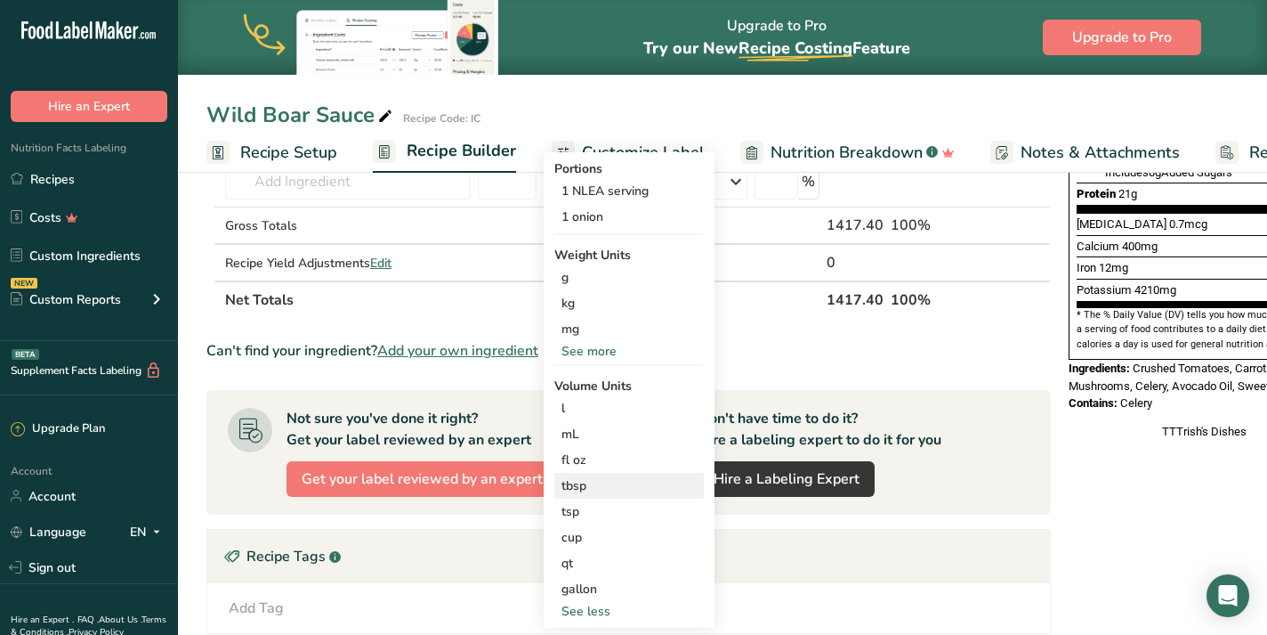
scroll to position [467, 0]
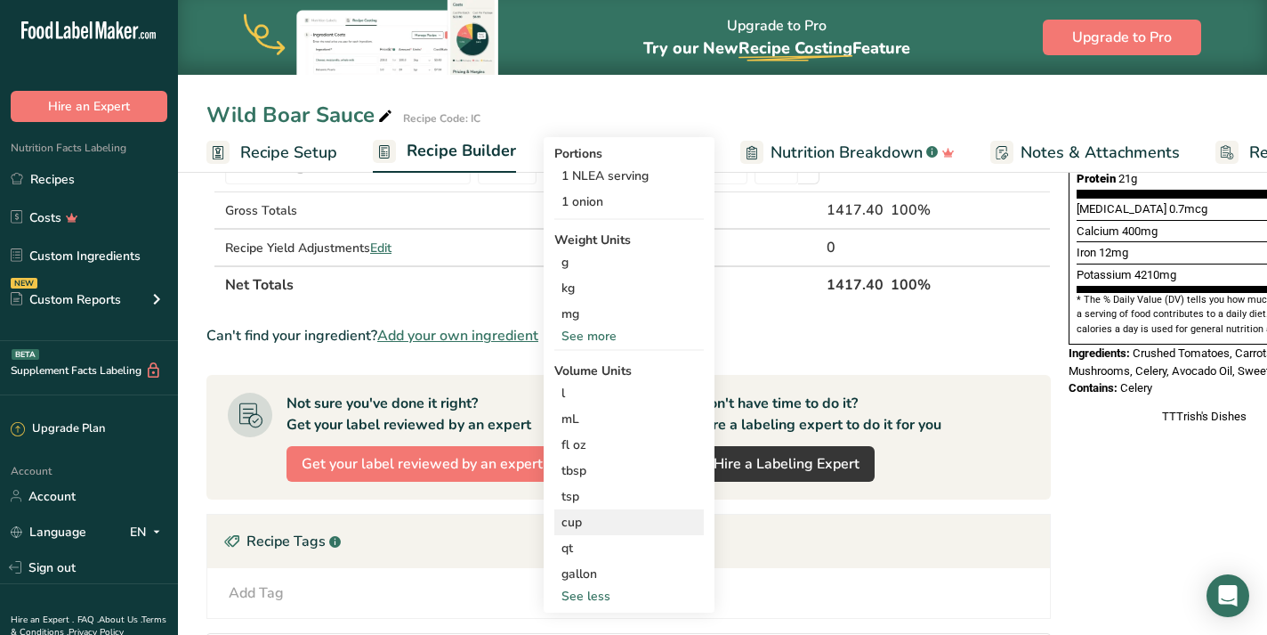
click at [609, 521] on div "cup" at bounding box center [629, 522] width 135 height 19
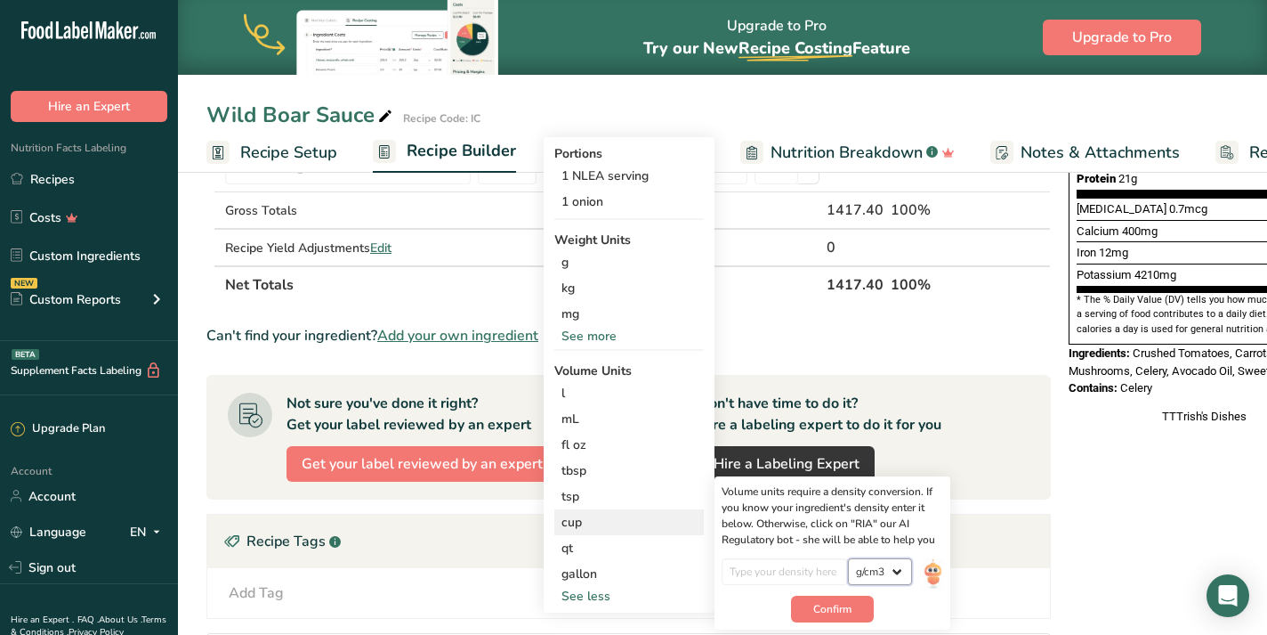
click at [896, 580] on select "lb/ft3 g/cm3" at bounding box center [880, 571] width 64 height 27
click at [848, 558] on select "lb/ft3 g/cm3" at bounding box center [880, 571] width 64 height 27
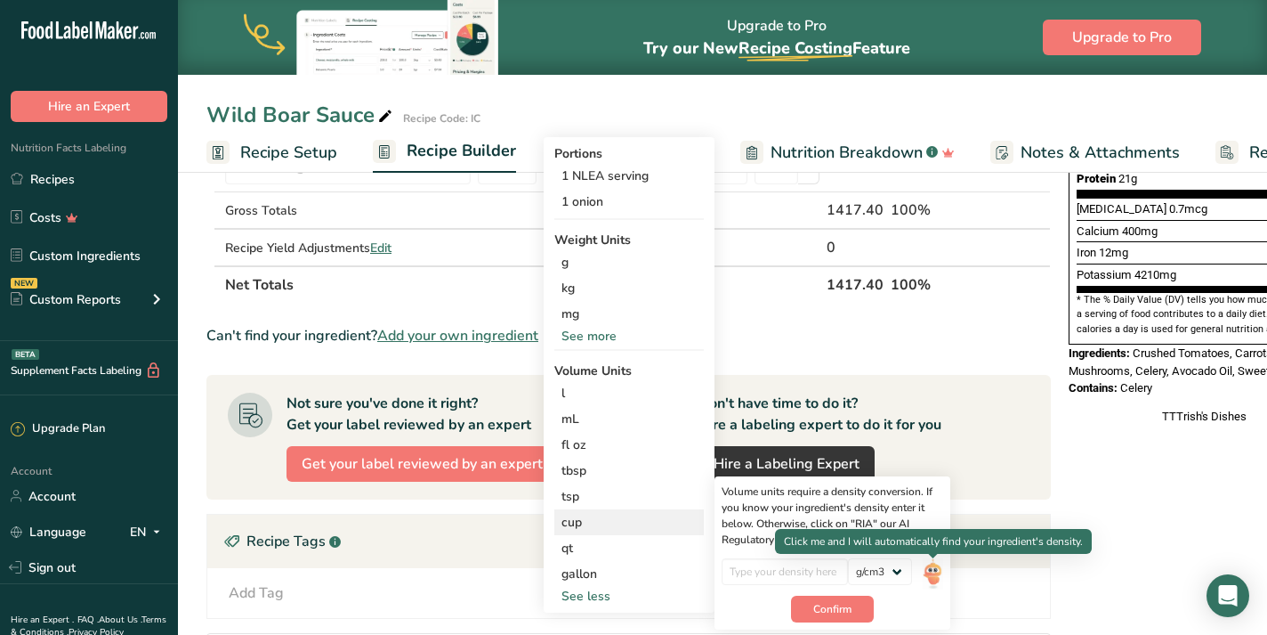
click at [930, 573] on img at bounding box center [933, 573] width 20 height 31
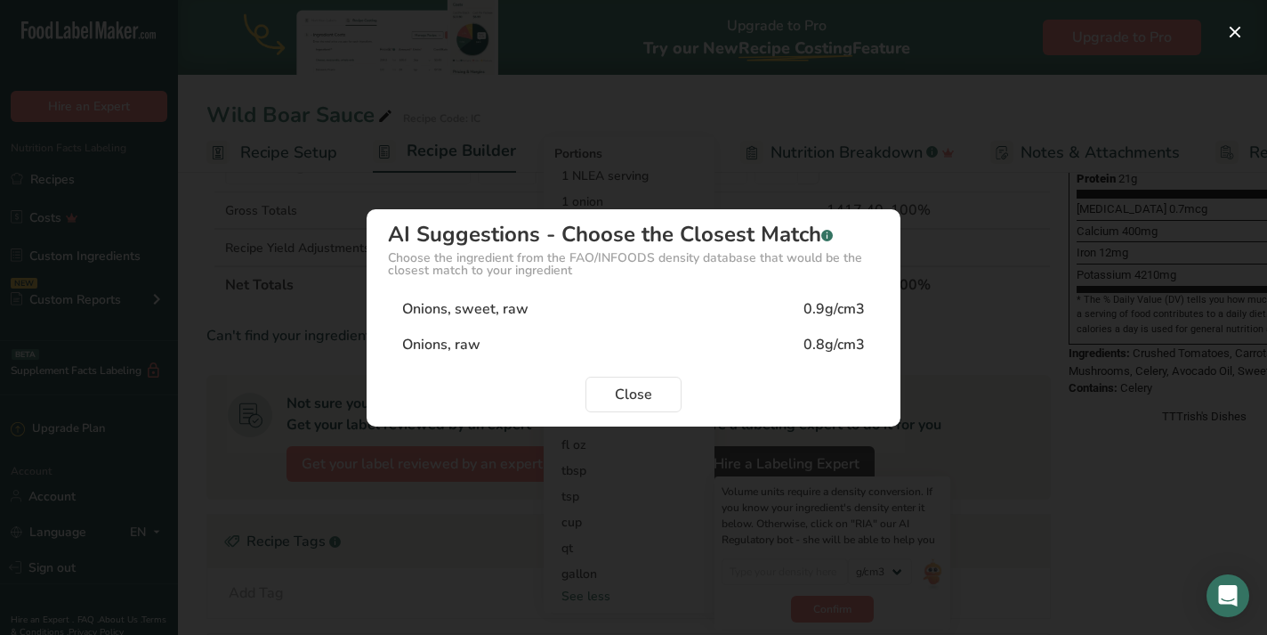
click at [628, 312] on div "Onions, sweet, raw 0.9g/cm3" at bounding box center [633, 309] width 491 height 36
type input "0.9"
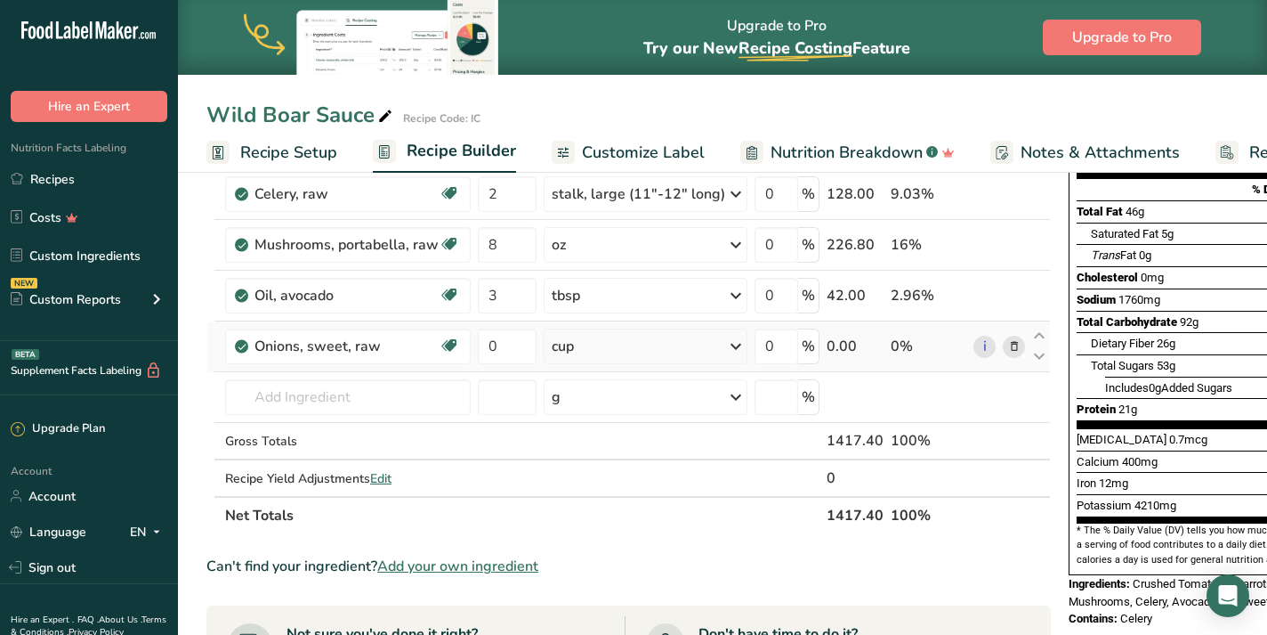
scroll to position [226, 0]
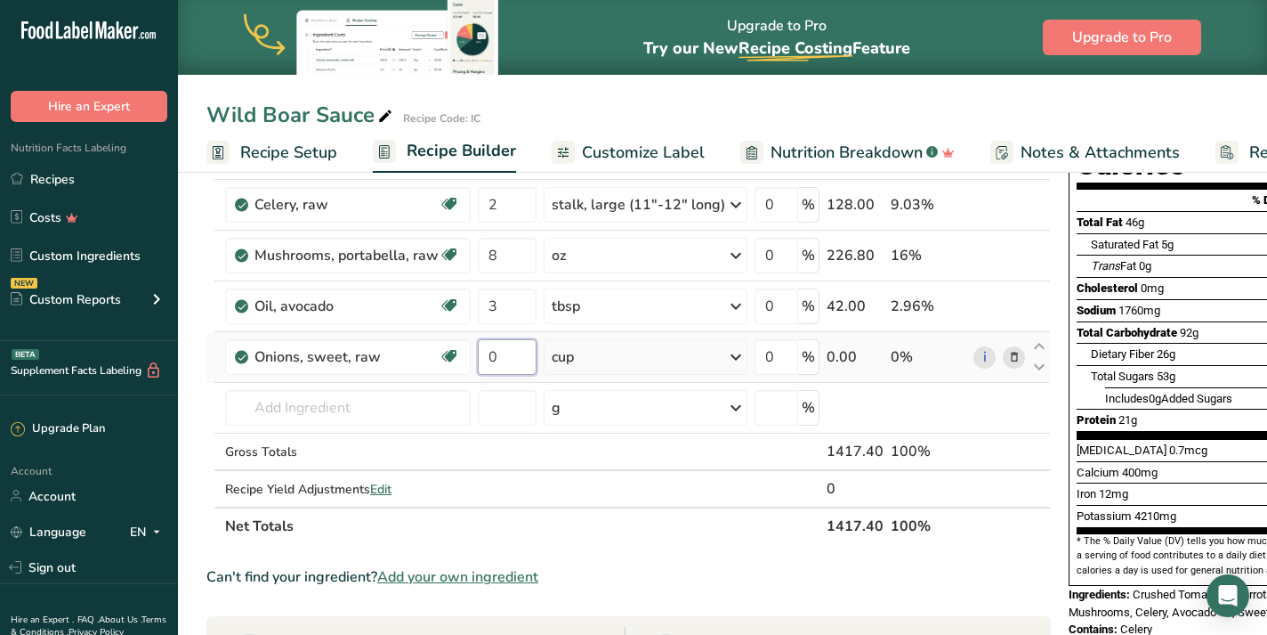
click at [498, 355] on input "0" at bounding box center [507, 357] width 59 height 36
type input "2"
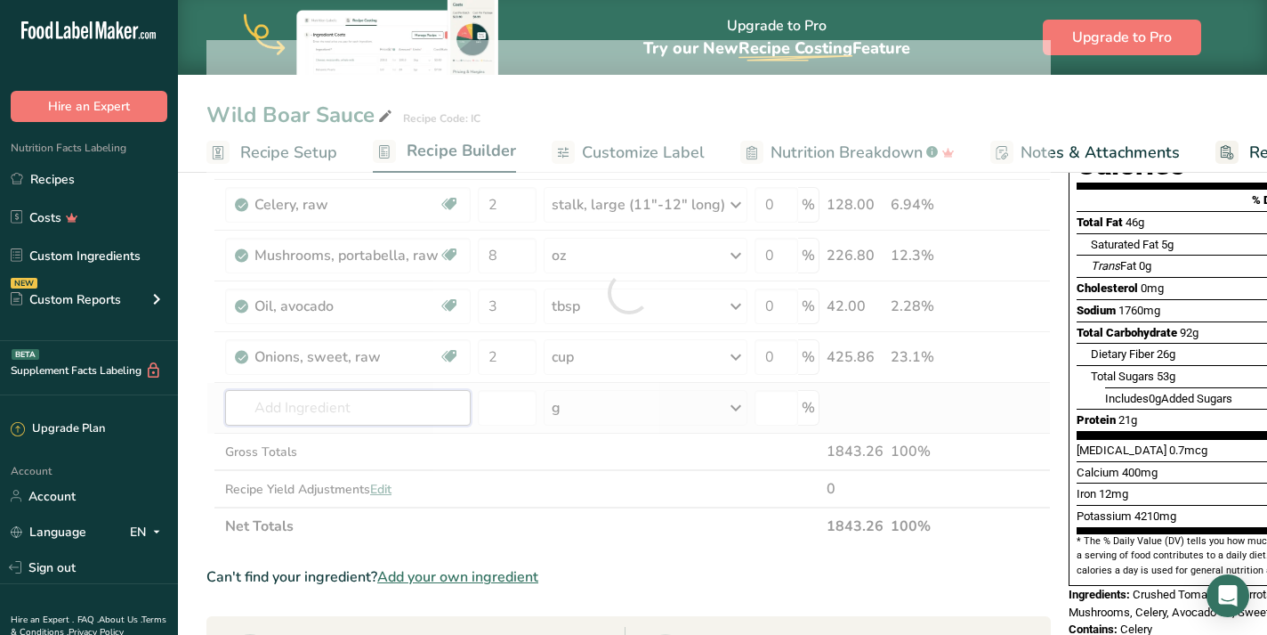
click at [267, 417] on div "Ingredient * Amount * Unit * Waste * .a-a{fill:#347362;}.b-a{fill:#fff;} Grams …" at bounding box center [628, 292] width 845 height 505
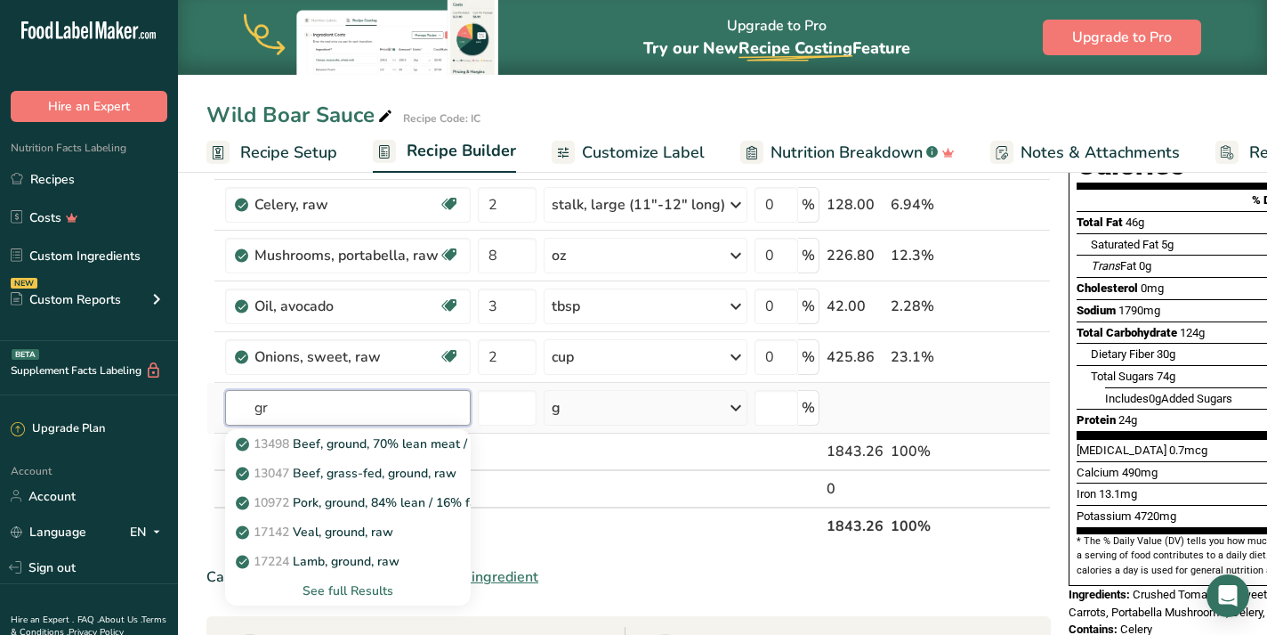
type input "g"
type input "boar"
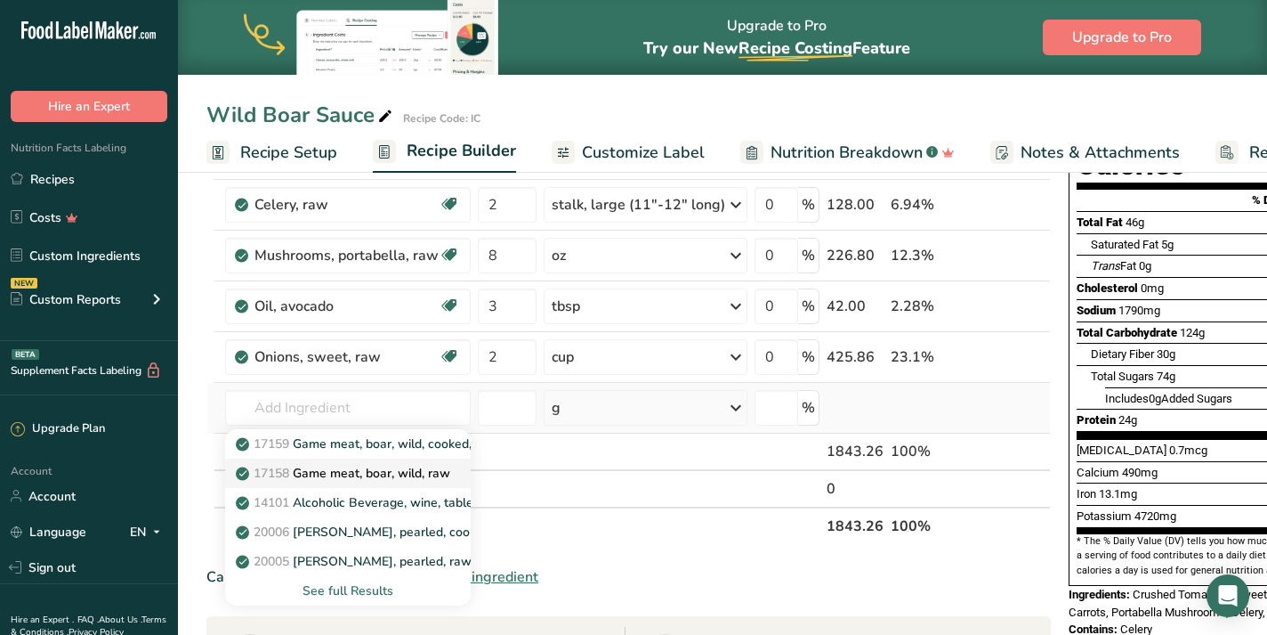
click at [382, 473] on p "17158 Game meat, boar, wild, raw" at bounding box center [344, 473] width 211 height 19
type input "Game meat, boar, wild, raw"
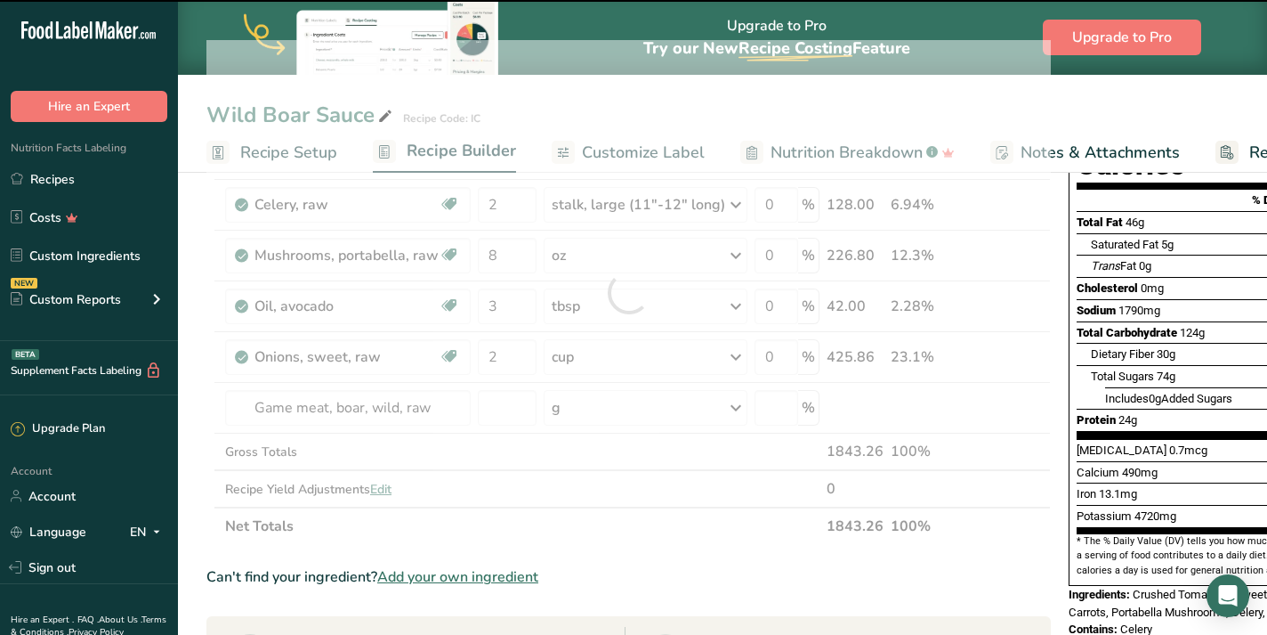
type input "0"
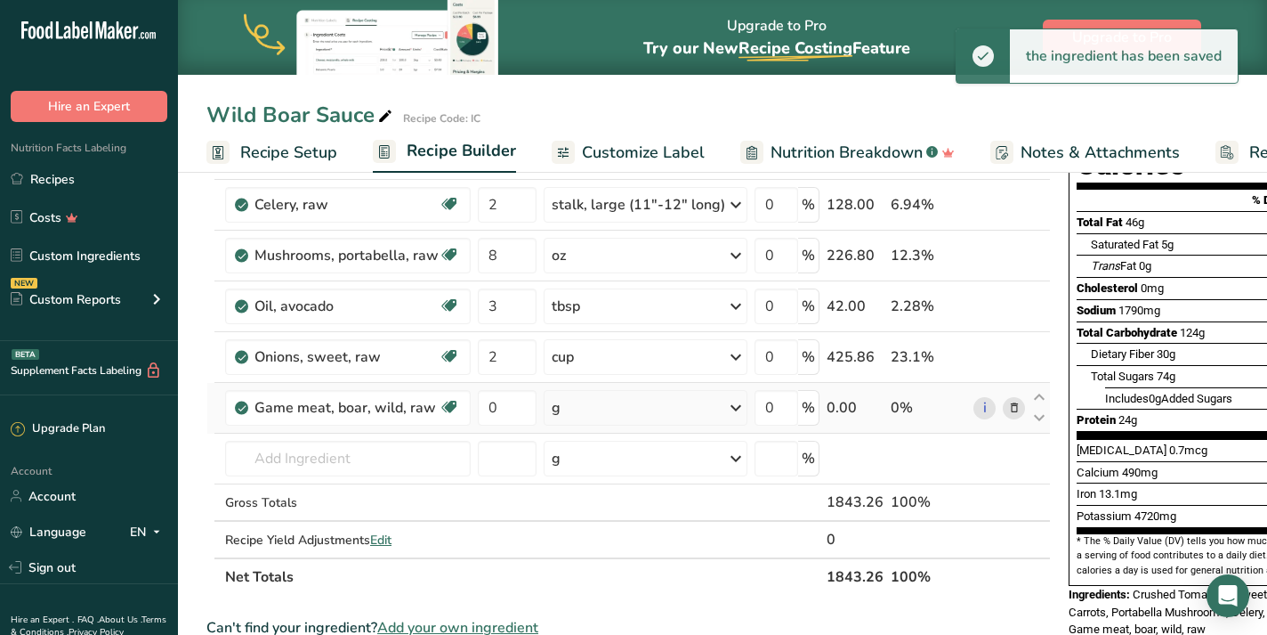
click at [725, 408] on icon at bounding box center [735, 408] width 21 height 32
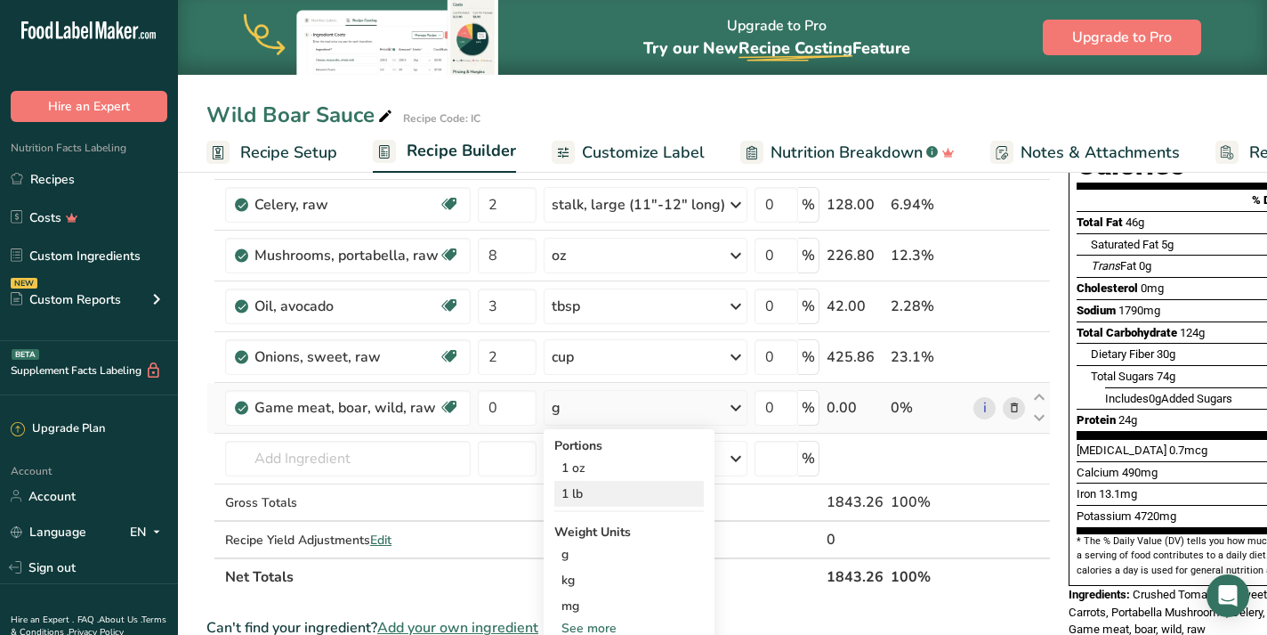
click at [643, 504] on div "1 lb" at bounding box center [629, 494] width 150 height 26
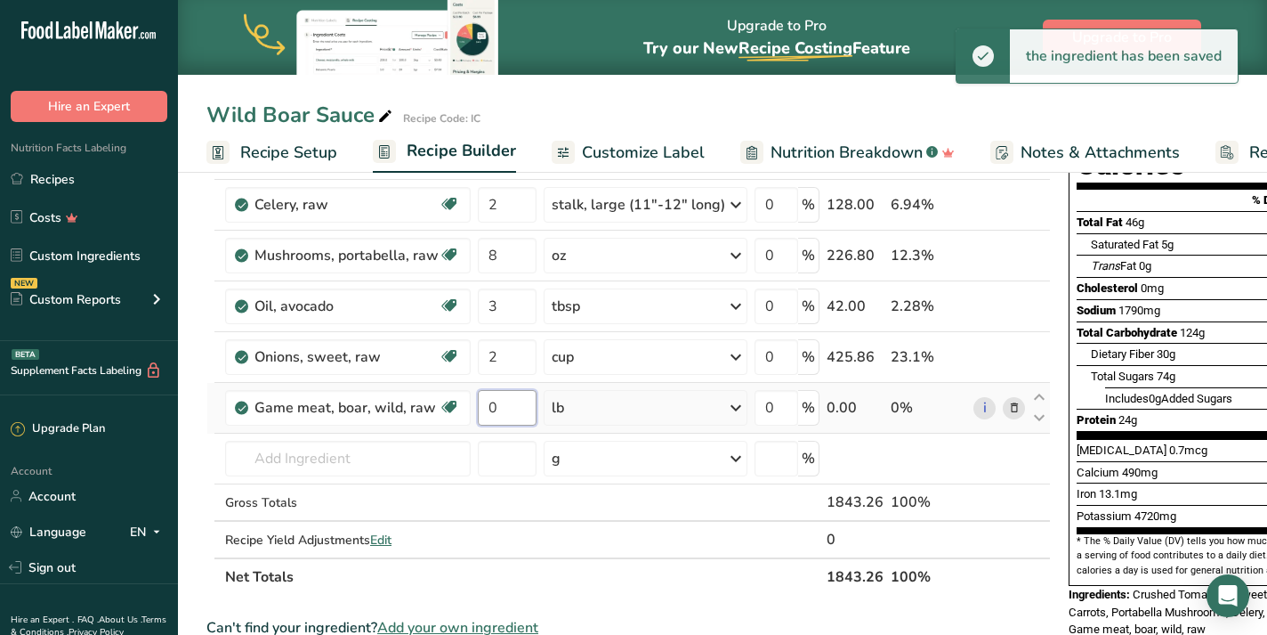
click at [518, 407] on input "0" at bounding box center [507, 408] width 59 height 36
type input "1"
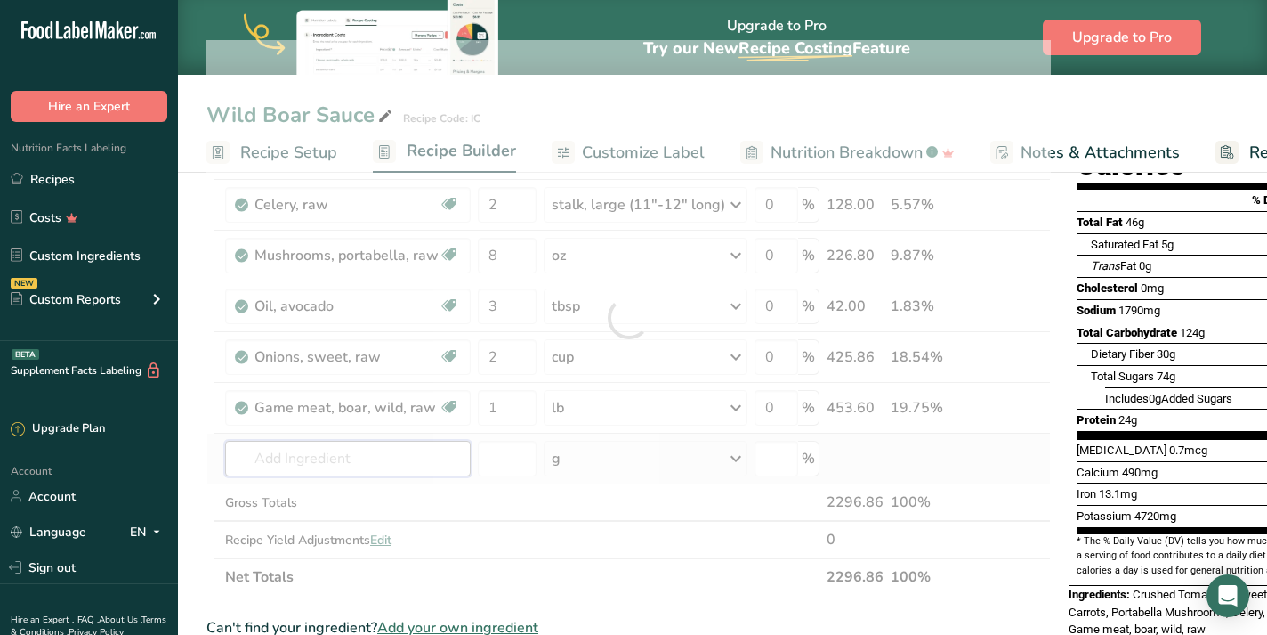
click at [308, 457] on div "Ingredient * Amount * Unit * Waste * .a-a{fill:#347362;}.b-a{fill:#fff;} Grams …" at bounding box center [628, 317] width 845 height 555
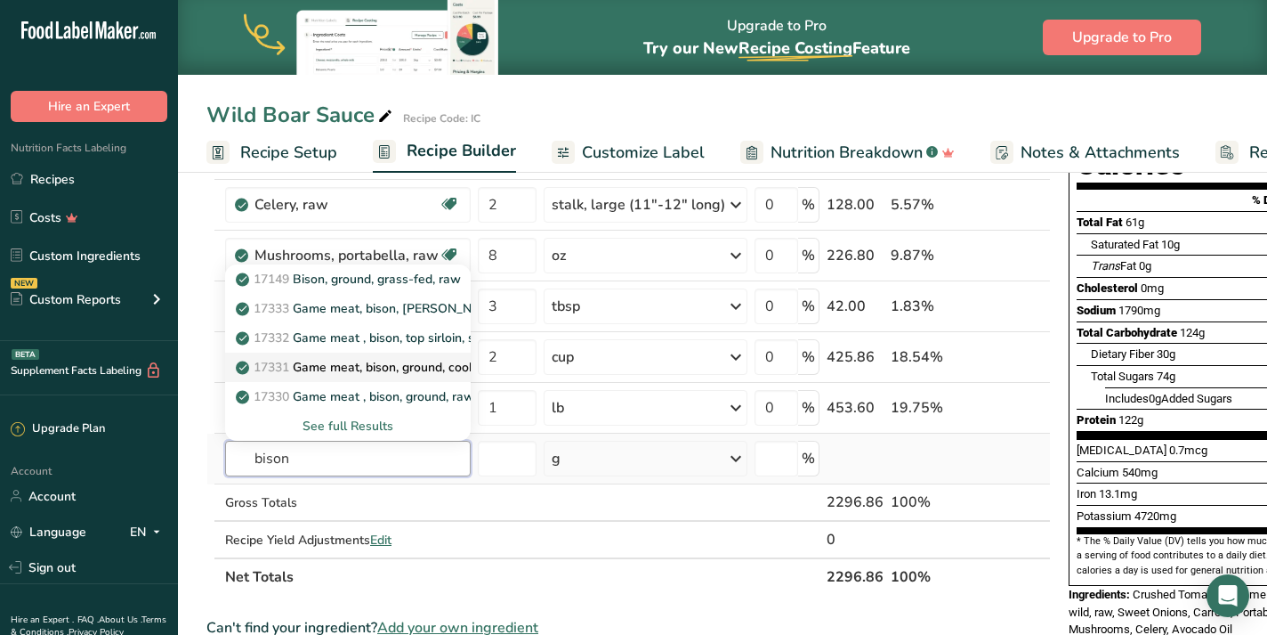
type input "bison"
click at [400, 370] on p "17331 Game meat, bison, ground, cooked, pan-broiled" at bounding box center [400, 367] width 322 height 19
type input "Game meat, bison, ground, cooked, pan-broiled"
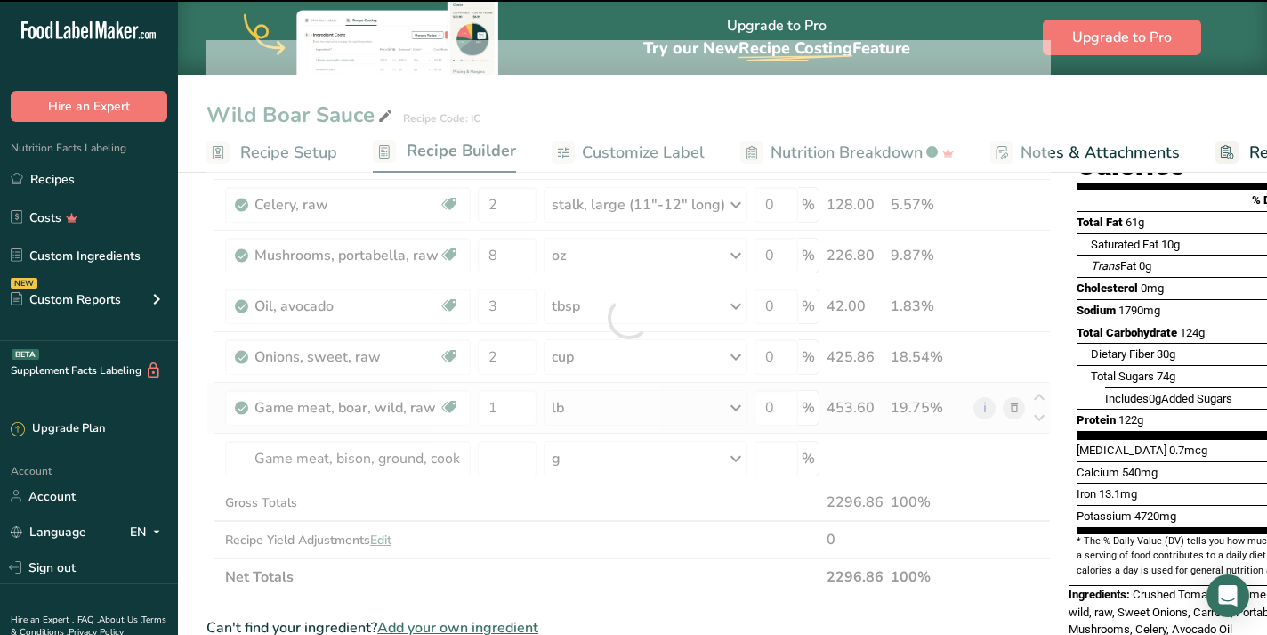
type input "0"
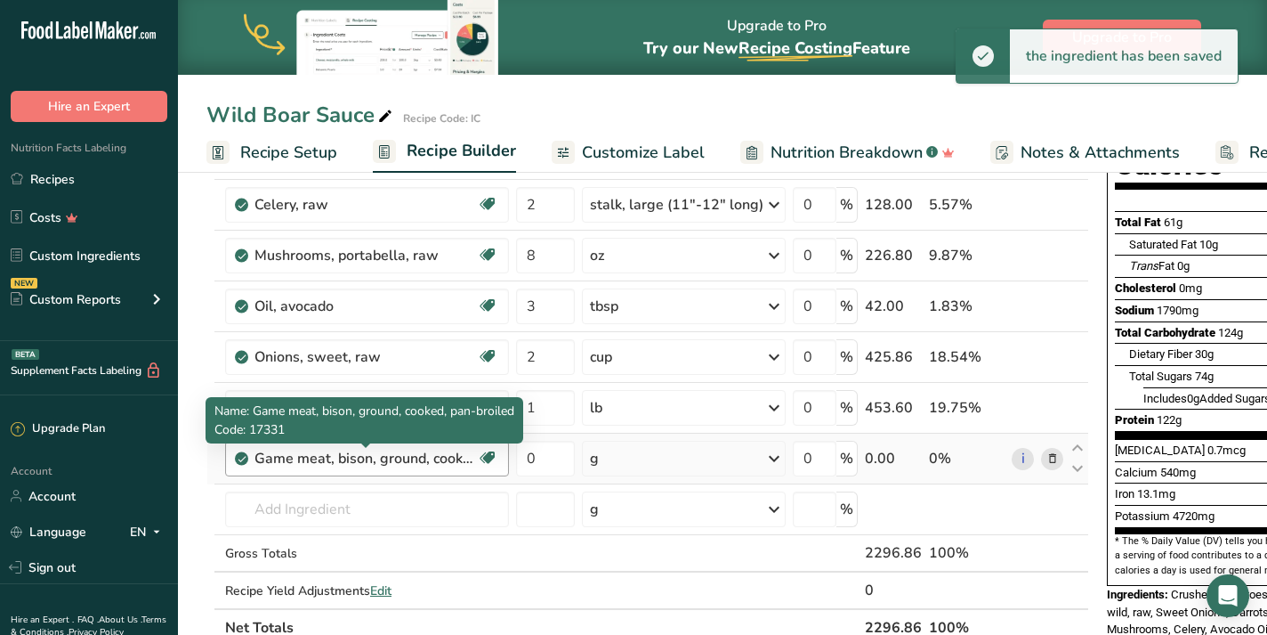
click at [423, 467] on div "Game meat, bison, ground, cooked, pan-broiled" at bounding box center [366, 458] width 222 height 21
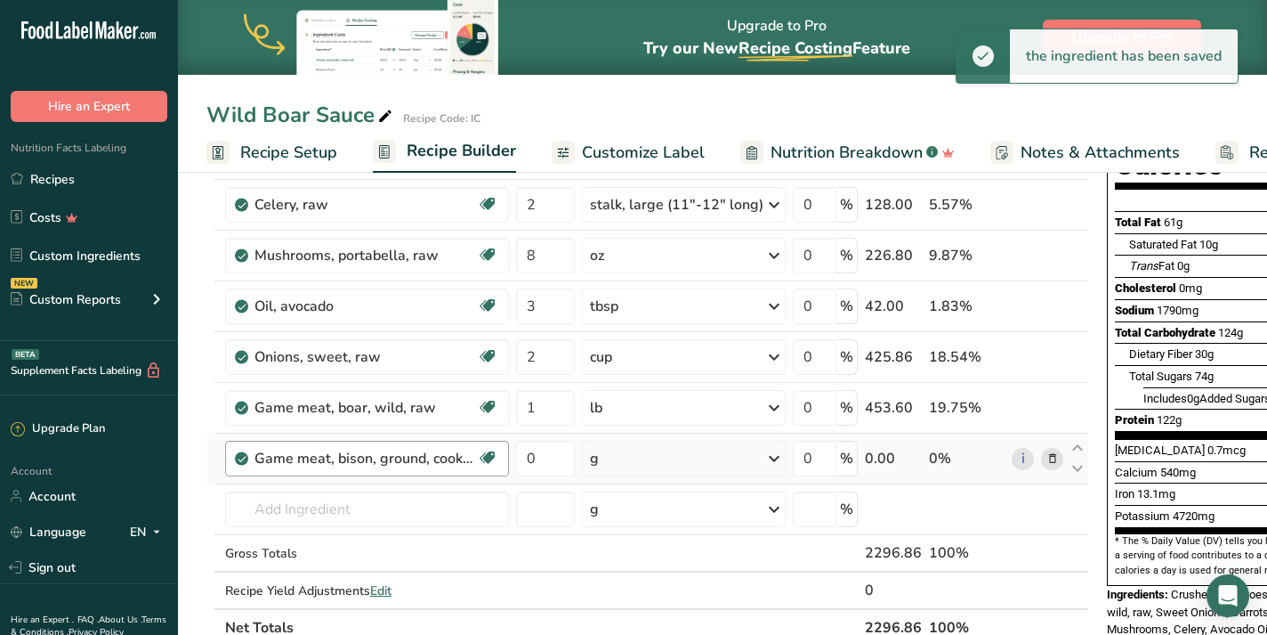
click at [466, 457] on div "Game meat, bison, ground, cooked, pan-broiled" at bounding box center [366, 458] width 222 height 21
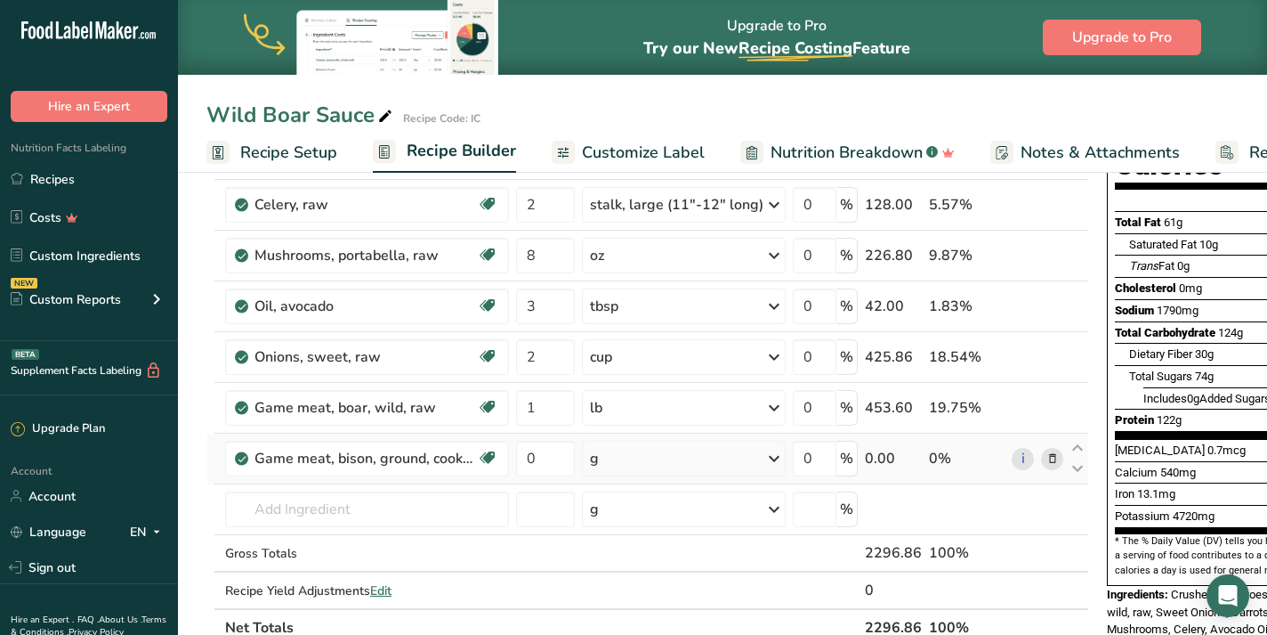
click at [1047, 457] on icon at bounding box center [1053, 458] width 12 height 19
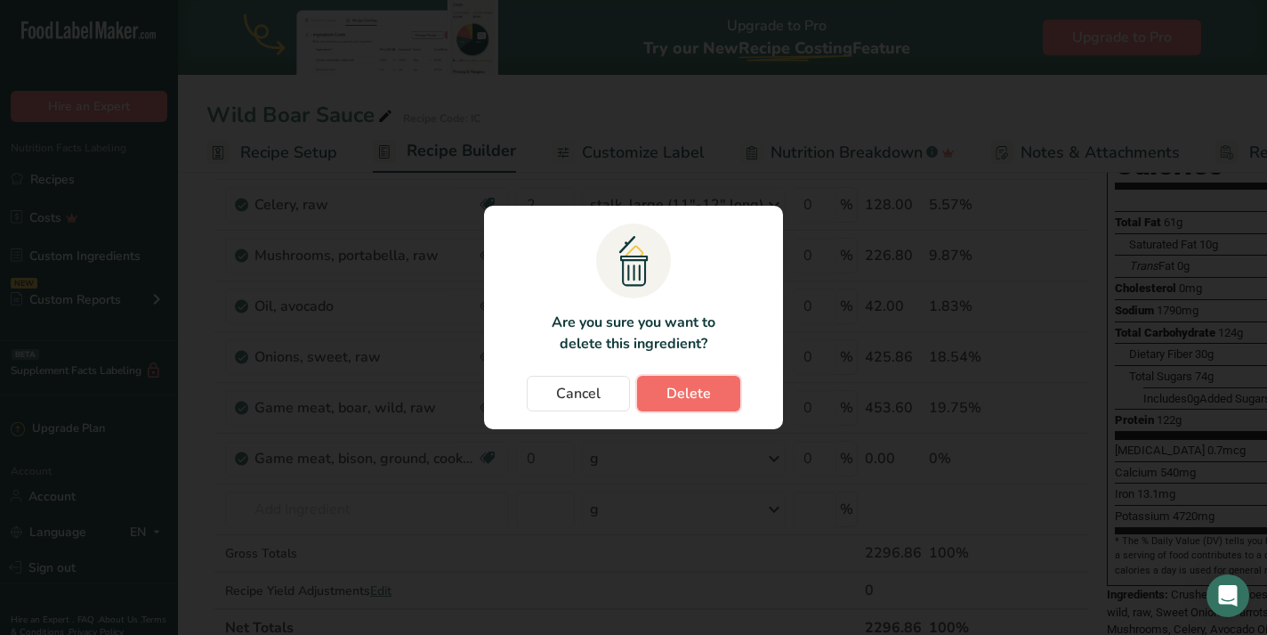
click at [675, 404] on button "Delete" at bounding box center [688, 394] width 103 height 36
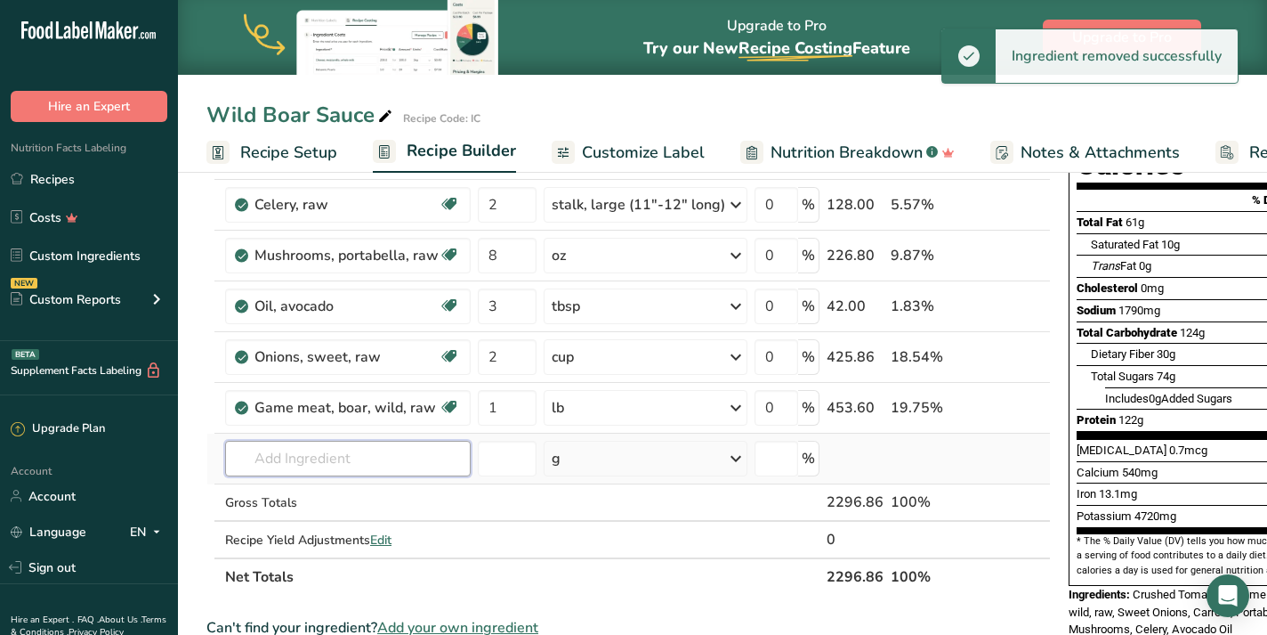
click at [307, 465] on input "text" at bounding box center [348, 459] width 246 height 36
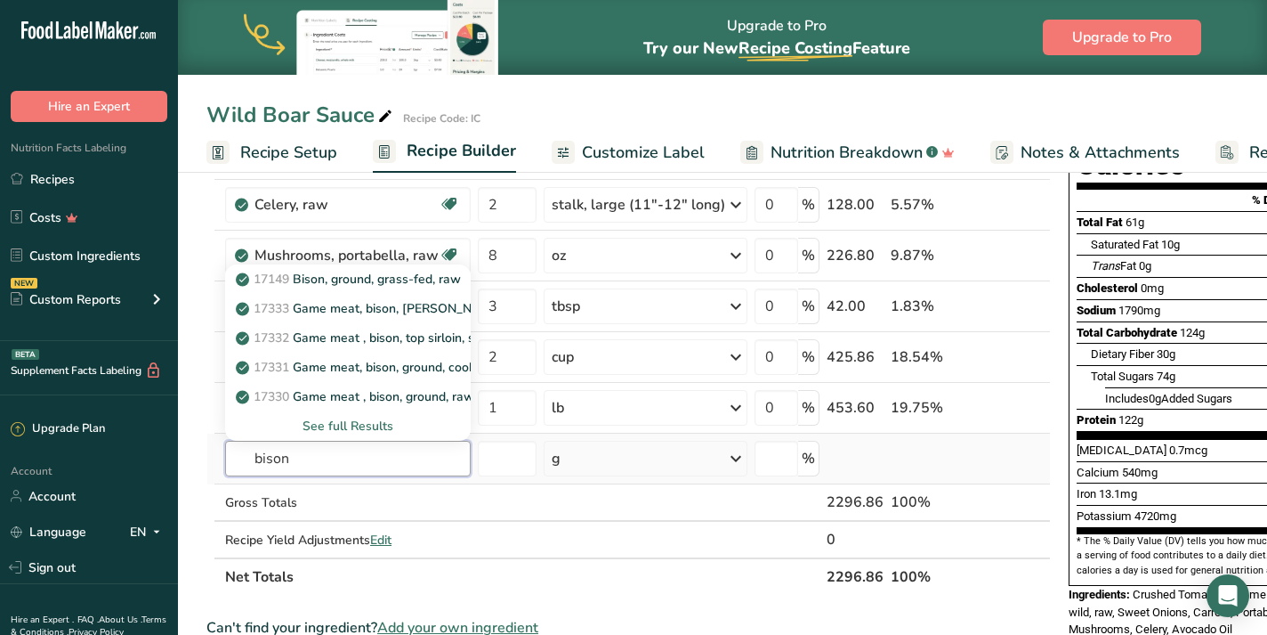
type input "bison"
click at [392, 425] on div "See full Results" at bounding box center [347, 426] width 217 height 19
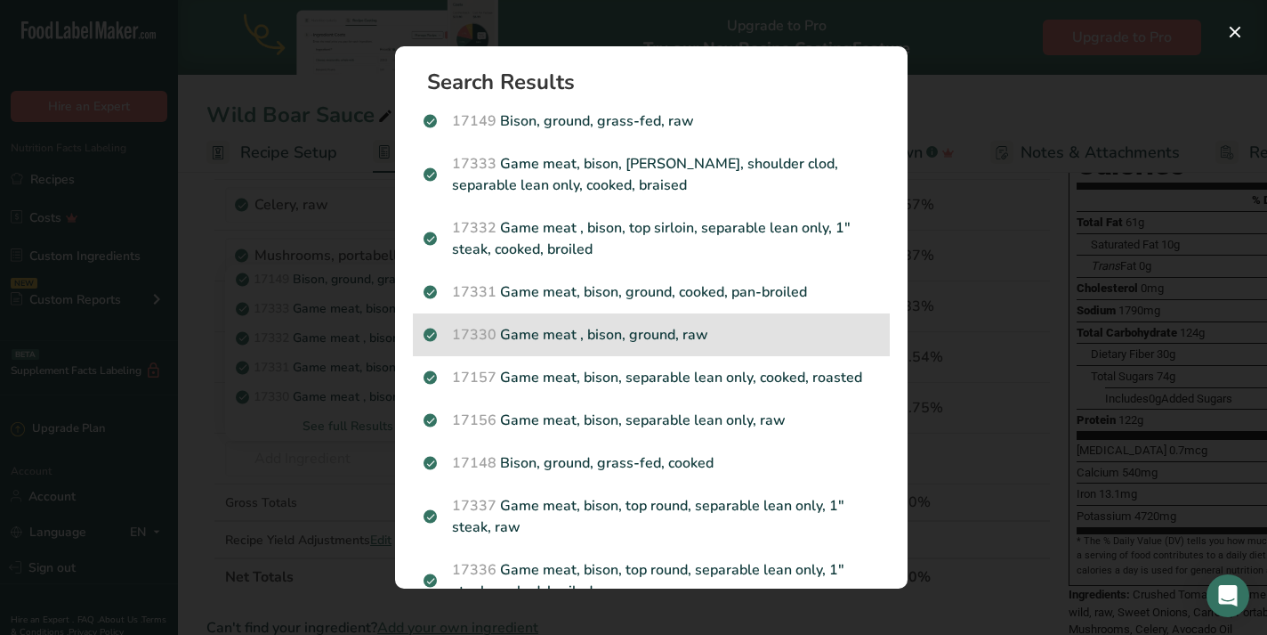
click at [733, 328] on p "17330 Game meat , bison, ground, raw" at bounding box center [652, 334] width 456 height 21
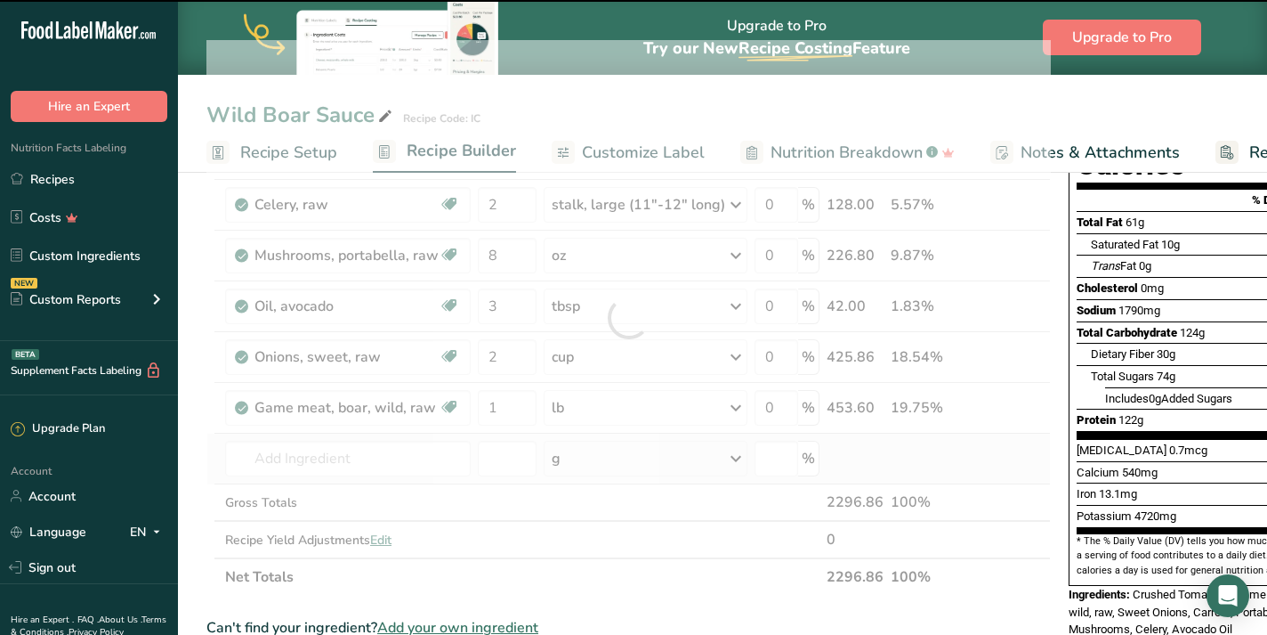
type input "0"
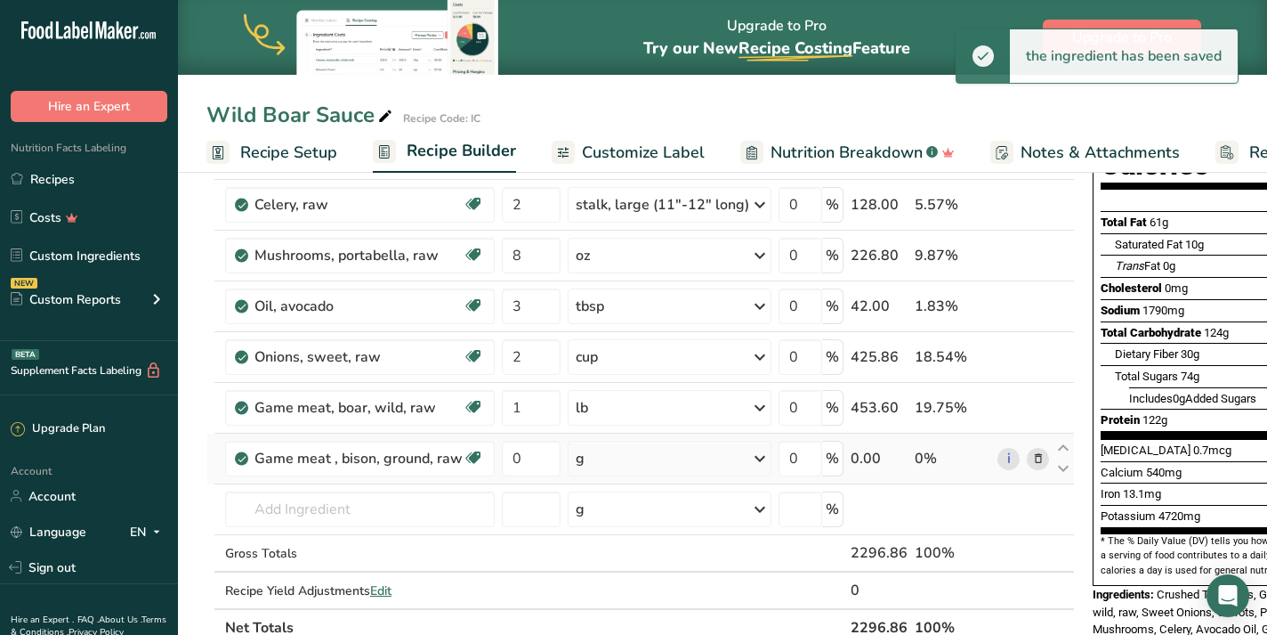
click at [755, 458] on icon at bounding box center [759, 458] width 21 height 32
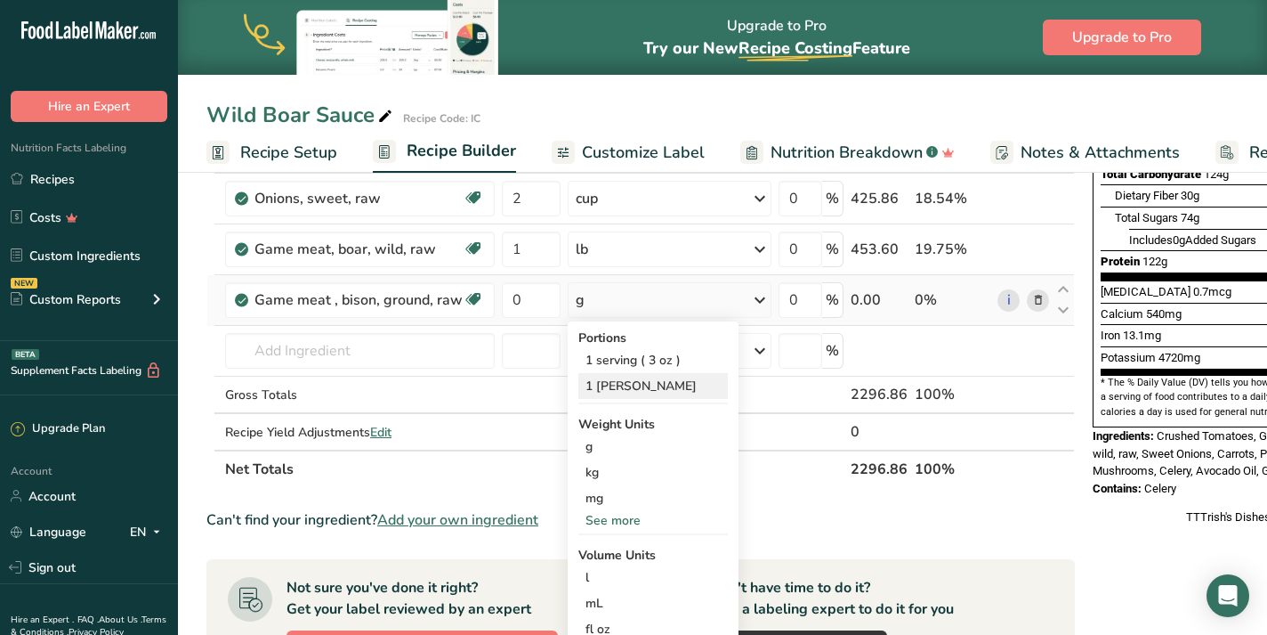
scroll to position [386, 0]
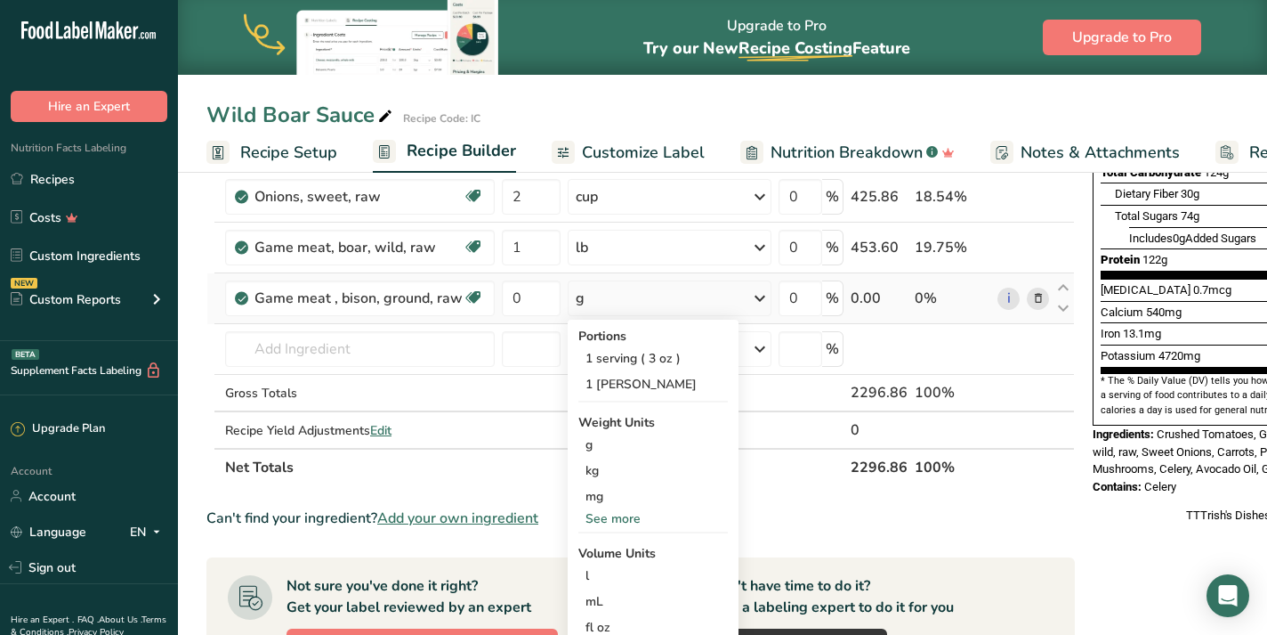
click at [638, 523] on div "See more" at bounding box center [653, 518] width 150 height 19
click at [639, 542] on div "lb" at bounding box center [653, 548] width 150 height 26
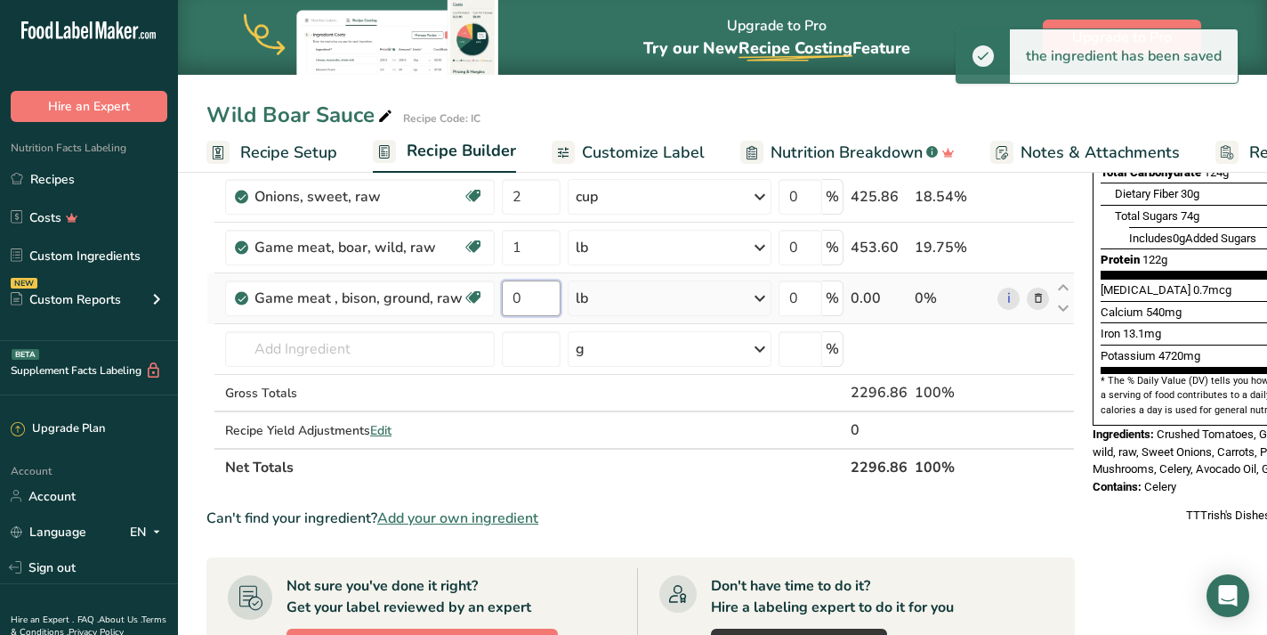
click at [535, 300] on input "0" at bounding box center [531, 298] width 59 height 36
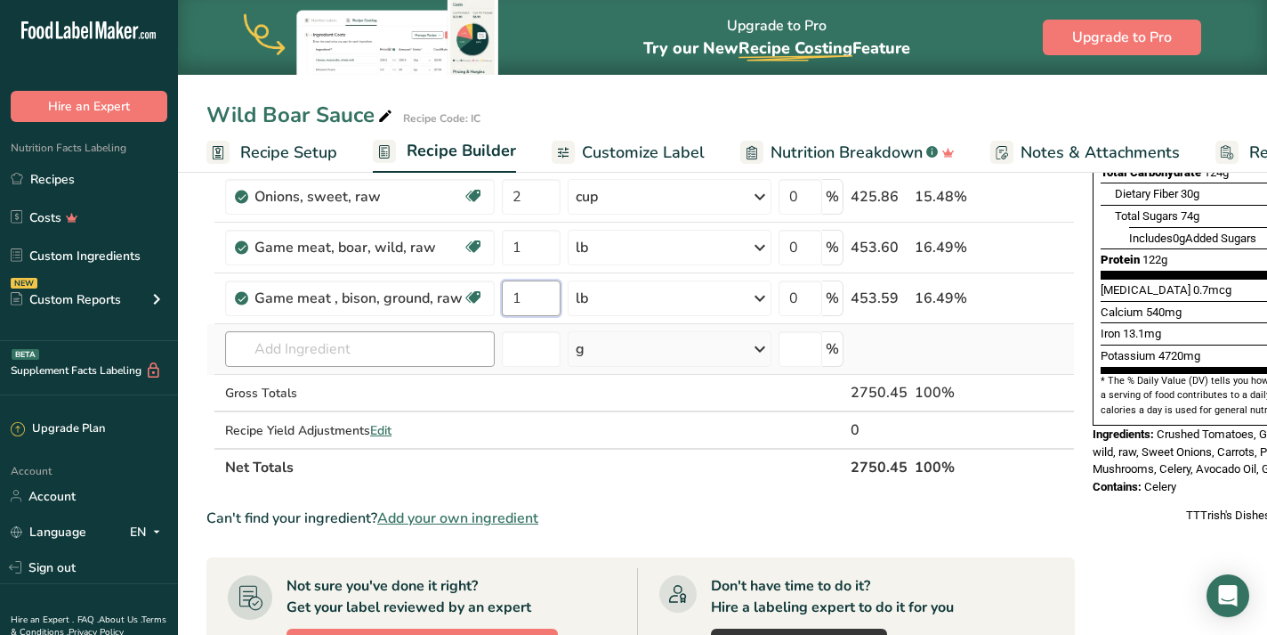
type input "1"
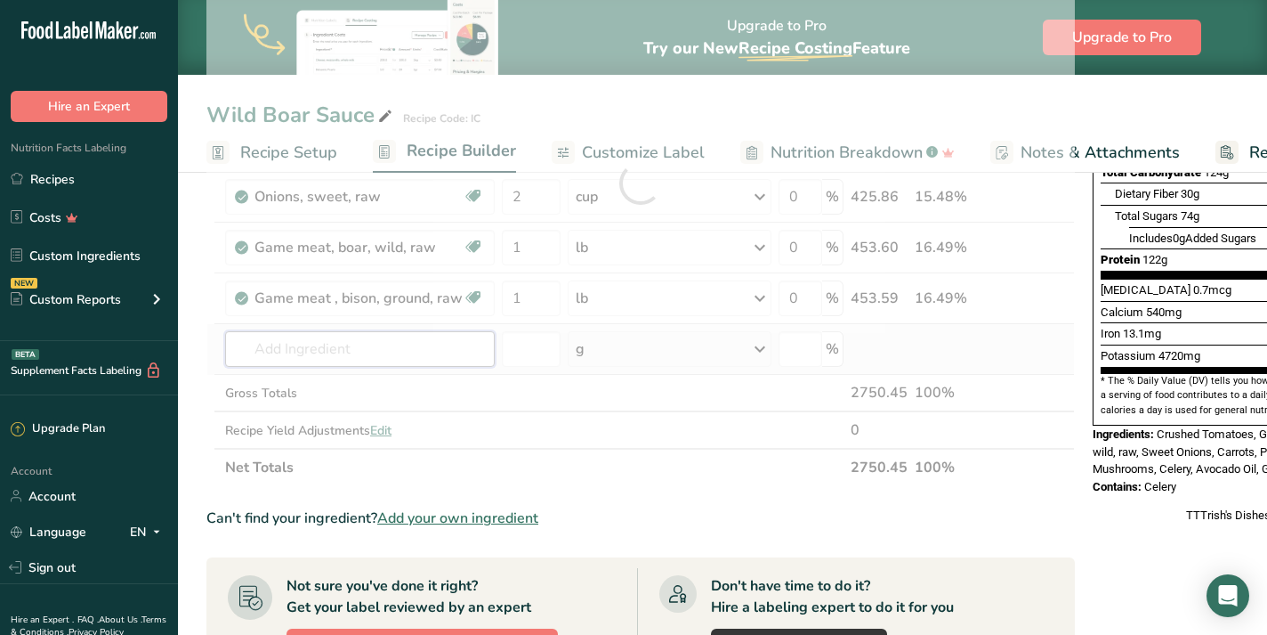
click at [306, 356] on div "Ingredient * Amount * Unit * Waste * .a-a{fill:#347362;}.b-a{fill:#fff;} Grams …" at bounding box center [640, 183] width 869 height 606
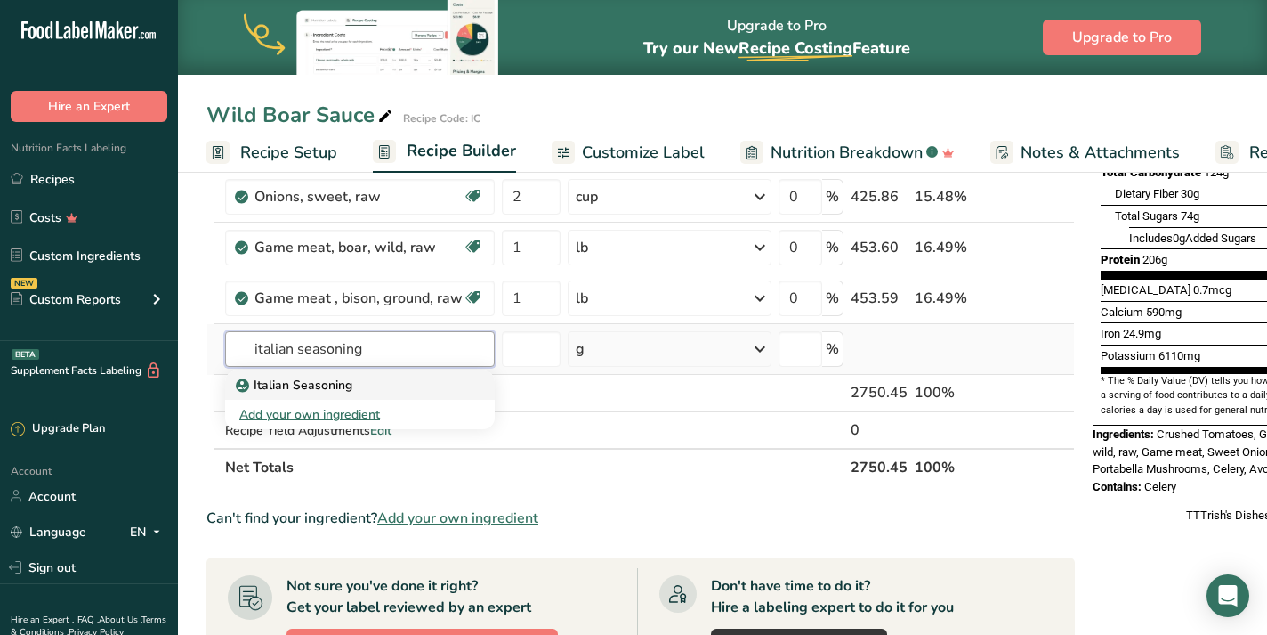
type input "italian seasoning"
click at [394, 388] on div "Italian Seasoning" at bounding box center [345, 385] width 213 height 19
type input "Italian Seasoning"
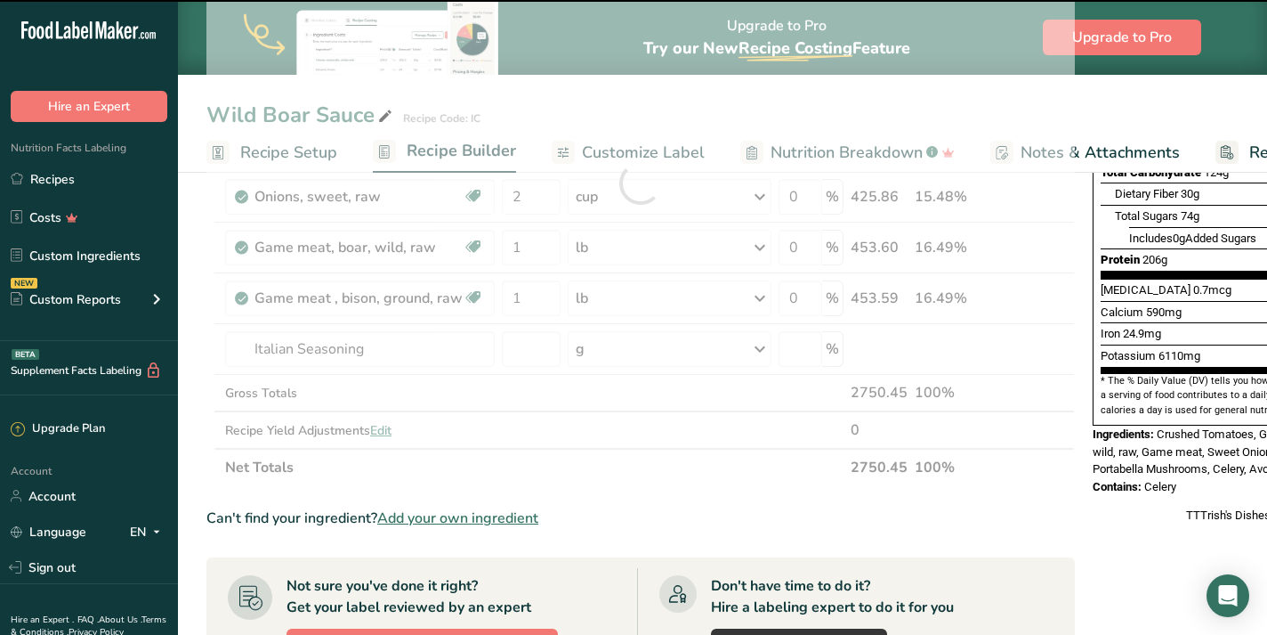
type input "0"
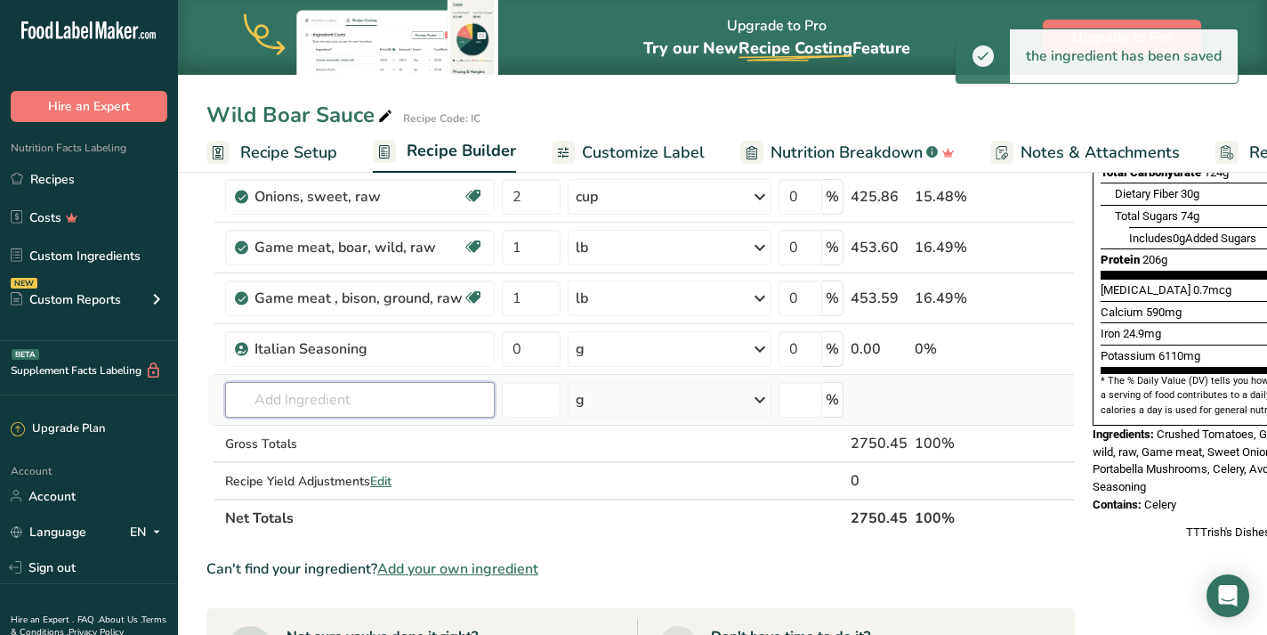
click at [302, 400] on input "text" at bounding box center [360, 400] width 270 height 36
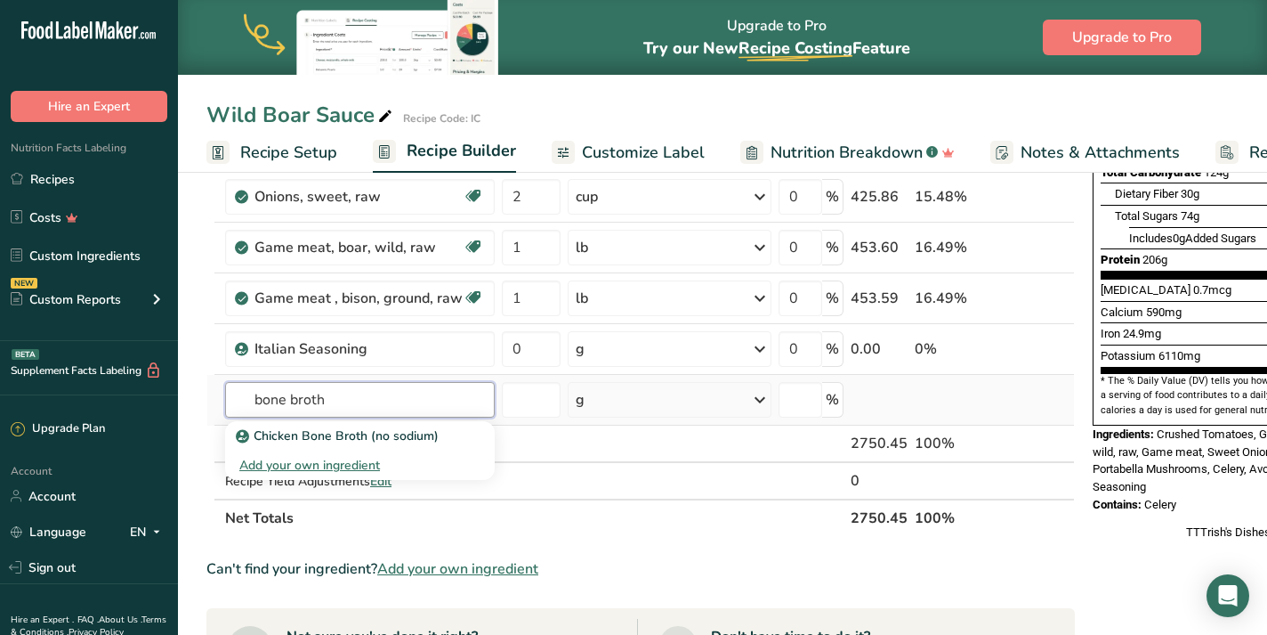
type input "bone broth"
click at [357, 468] on div "Add your own ingredient" at bounding box center [359, 465] width 241 height 19
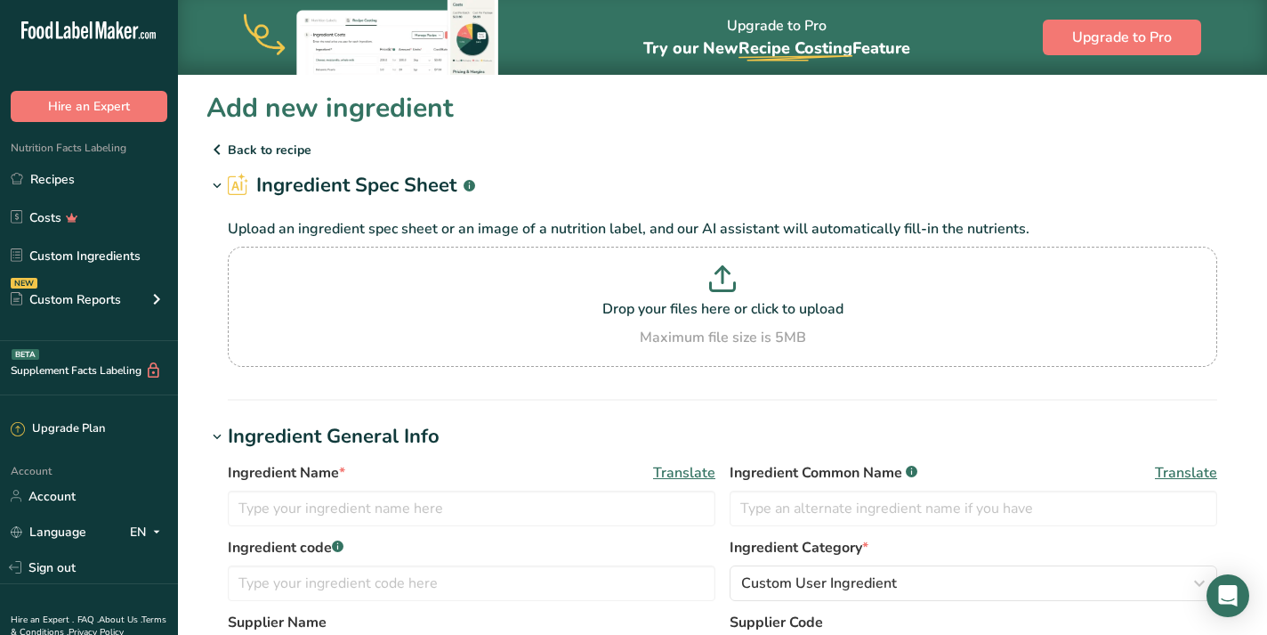
click at [231, 149] on p "Back to recipe" at bounding box center [722, 149] width 1032 height 21
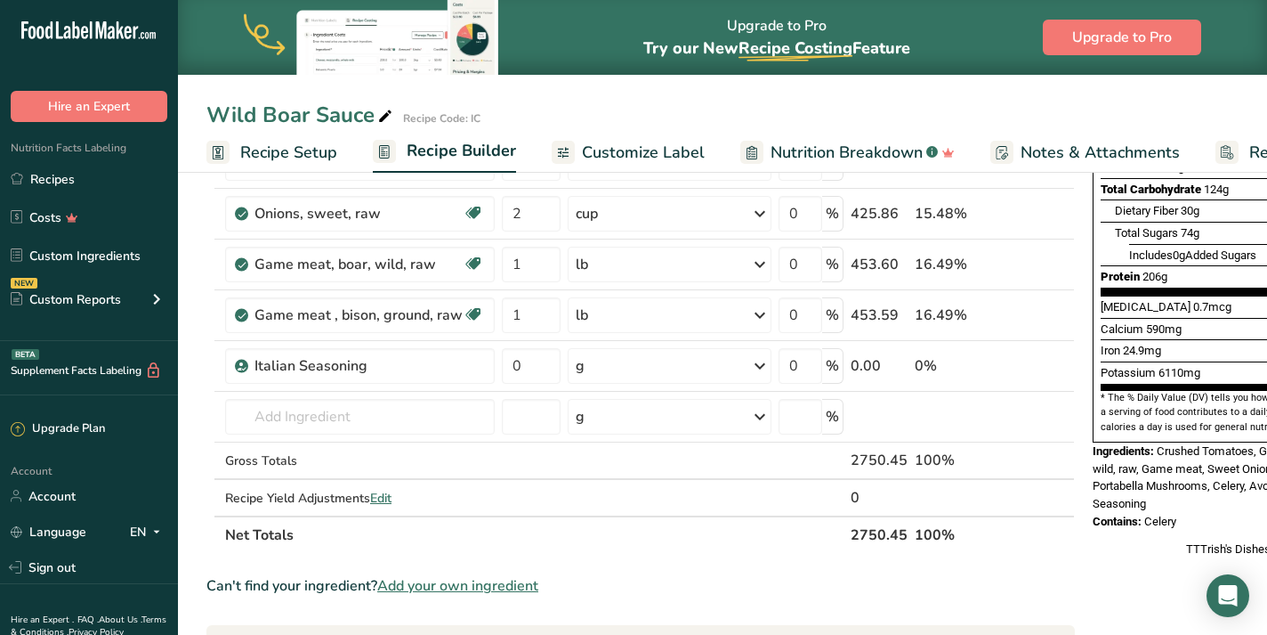
scroll to position [368, 0]
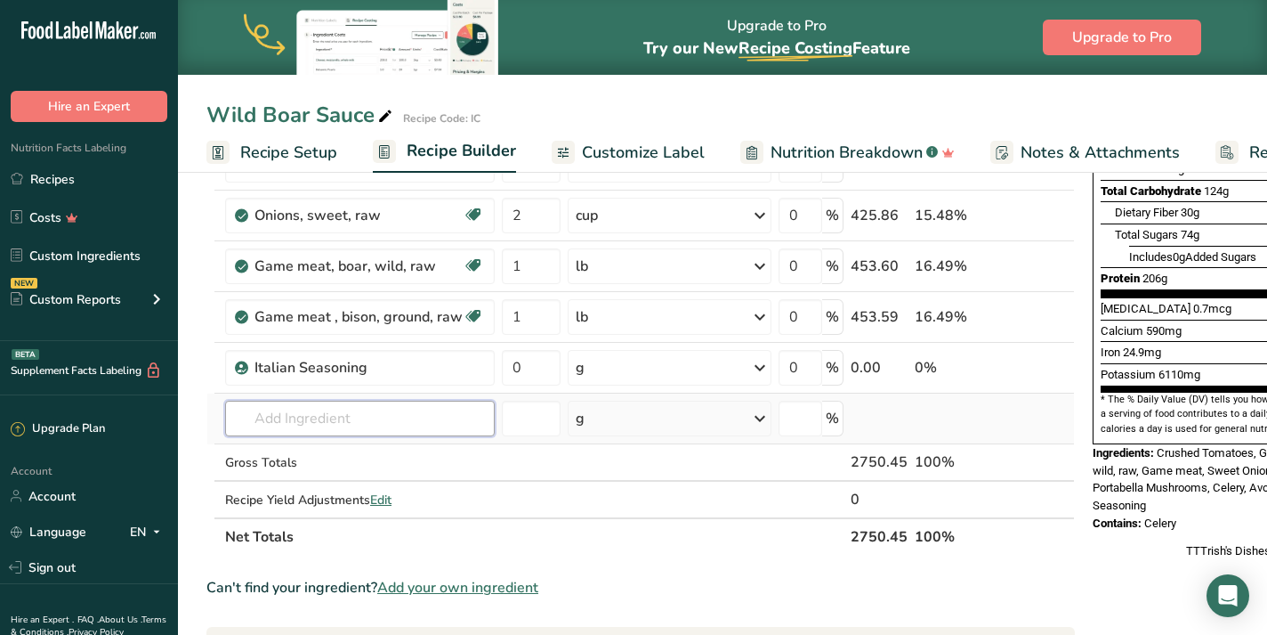
click at [344, 415] on input "text" at bounding box center [360, 418] width 270 height 36
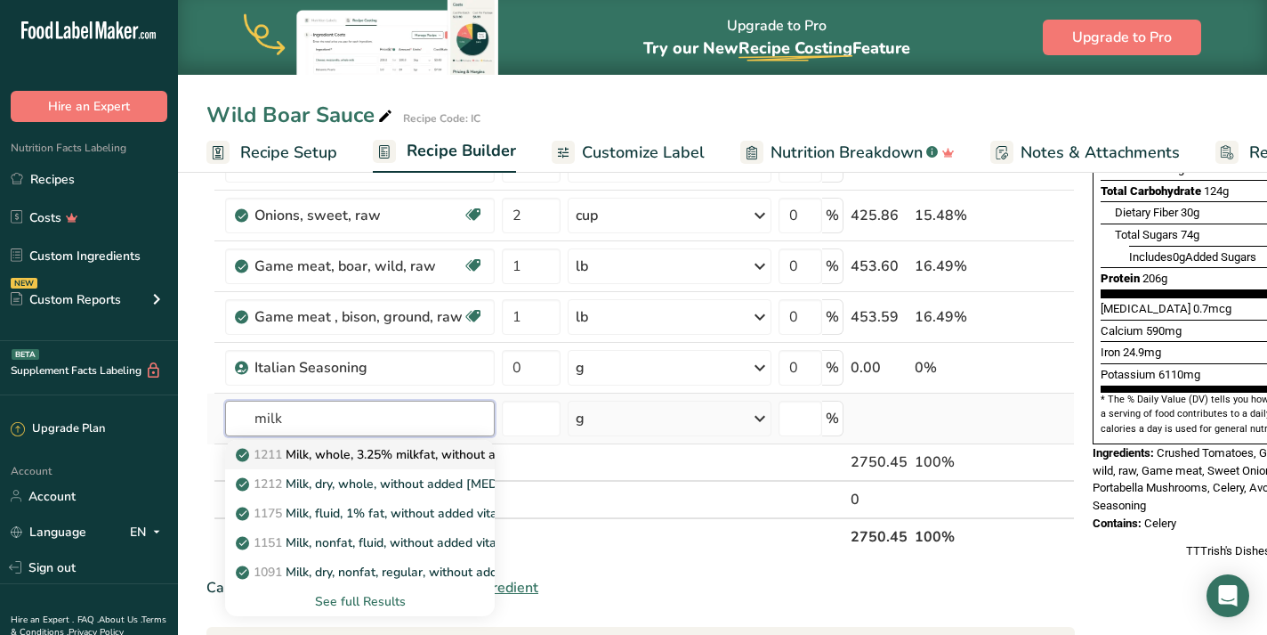
type input "milk"
click at [355, 449] on p "1211 Milk, whole, 3.25% milkfat, without added vitamin A and [MEDICAL_DATA]" at bounding box center [476, 454] width 474 height 19
type input "Milk, whole, 3.25% milkfat, without added vitamin A and [MEDICAL_DATA]"
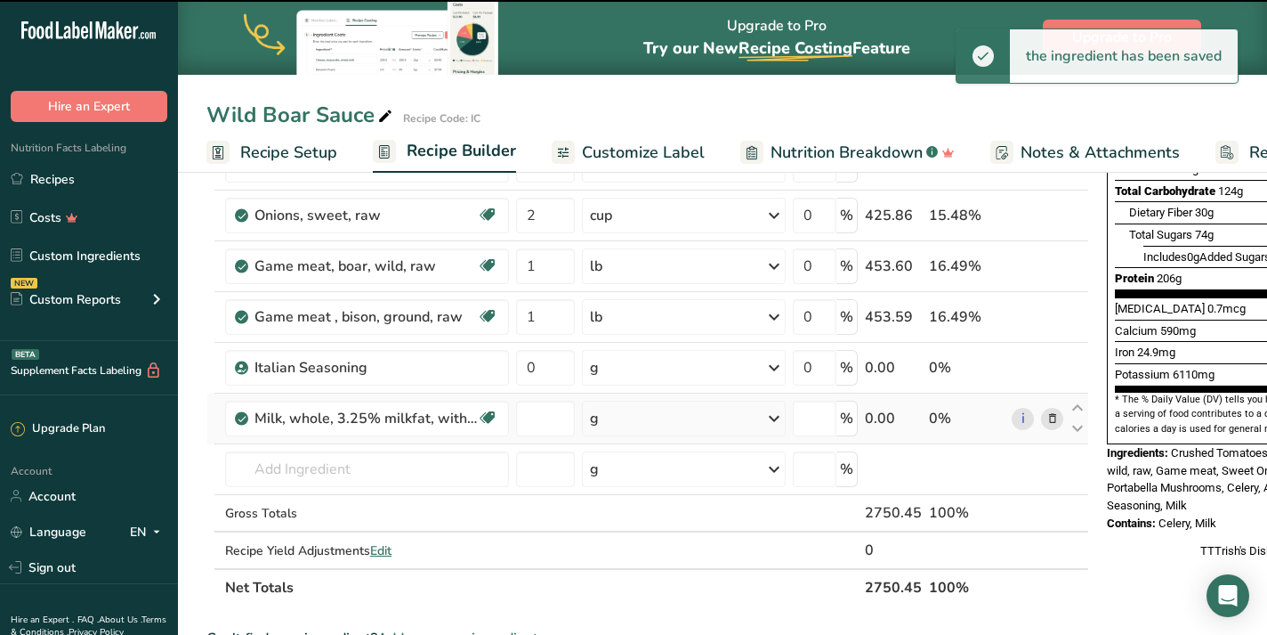
type input "0"
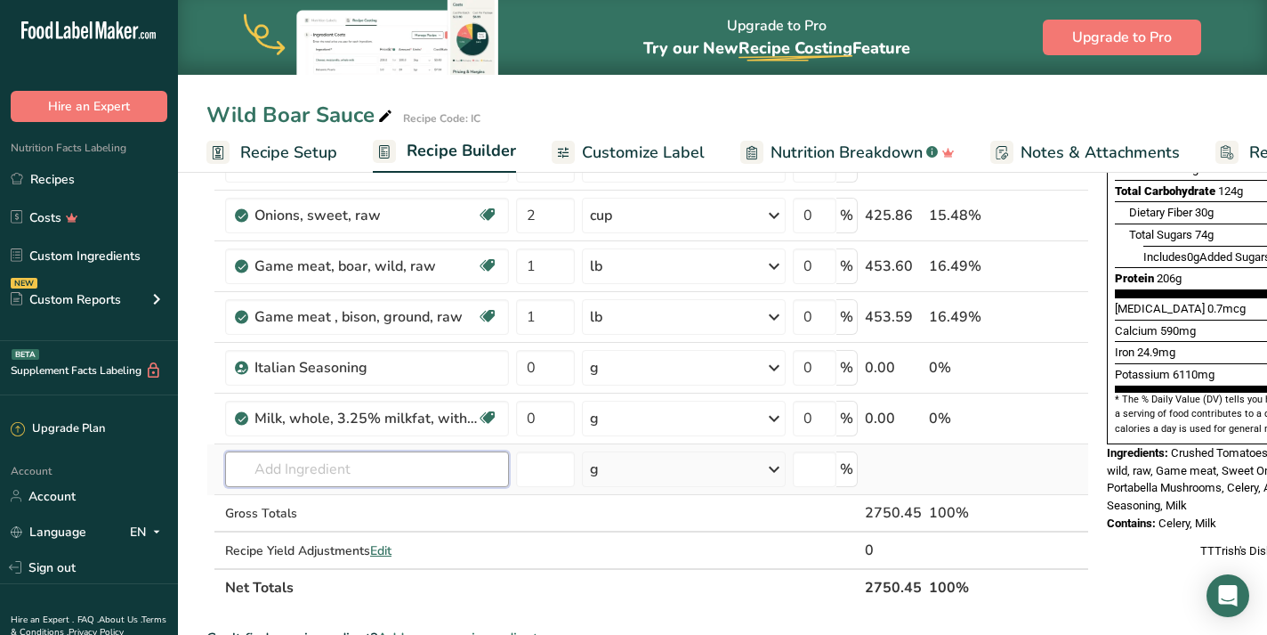
click at [266, 473] on input "text" at bounding box center [367, 469] width 284 height 36
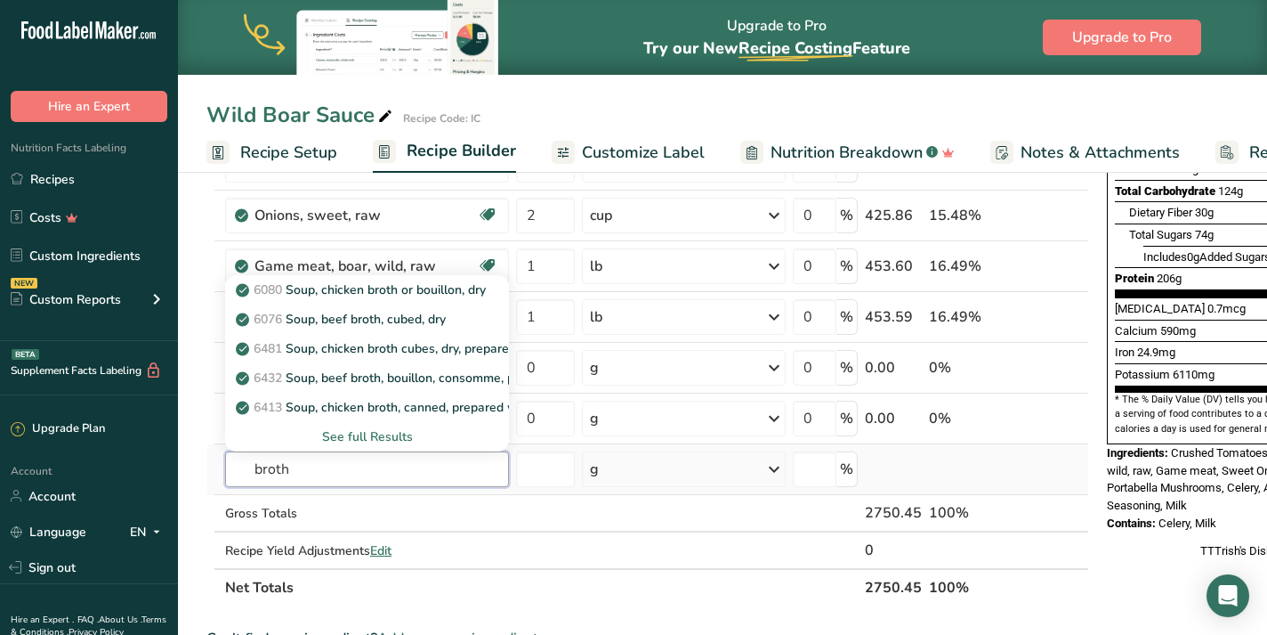
type input "broth"
click at [339, 437] on div "See full Results" at bounding box center [366, 436] width 255 height 19
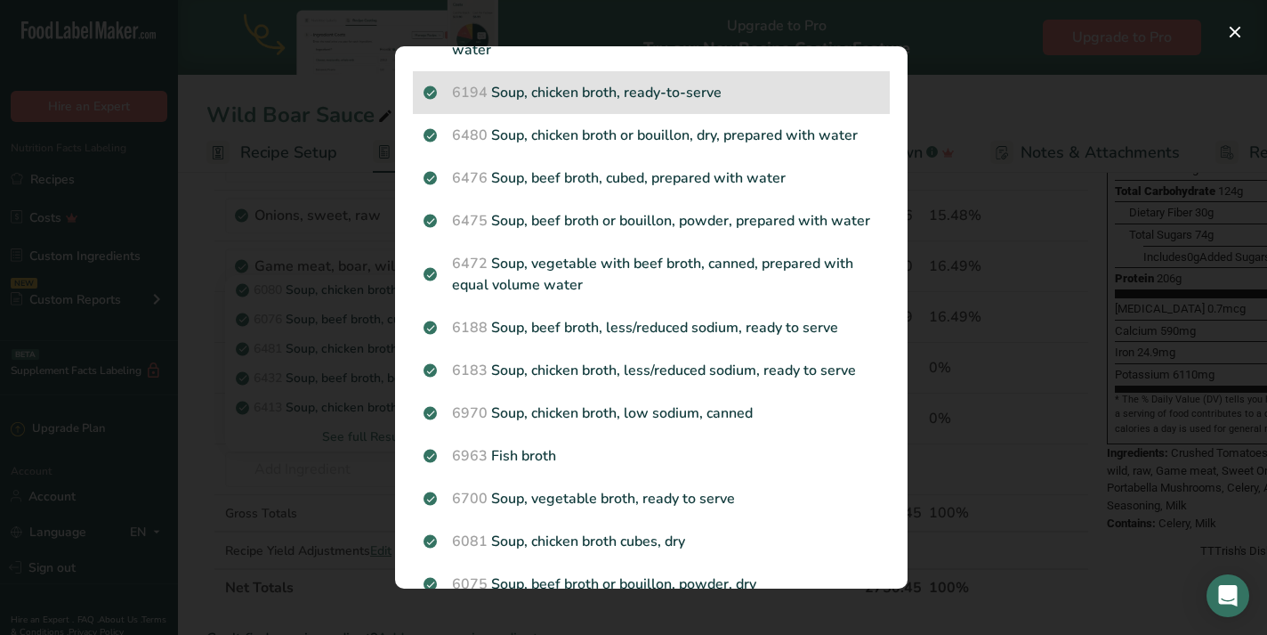
scroll to position [290, 0]
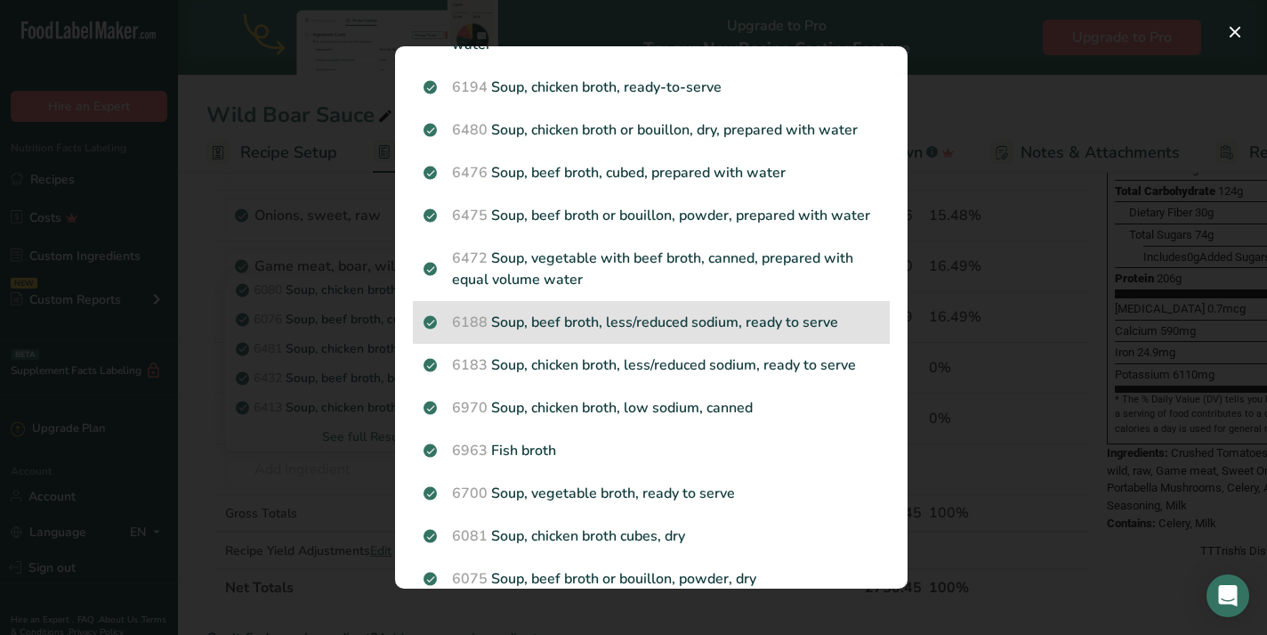
click at [686, 318] on p "6188 Soup, beef broth, less/reduced sodium, ready to serve" at bounding box center [652, 321] width 456 height 21
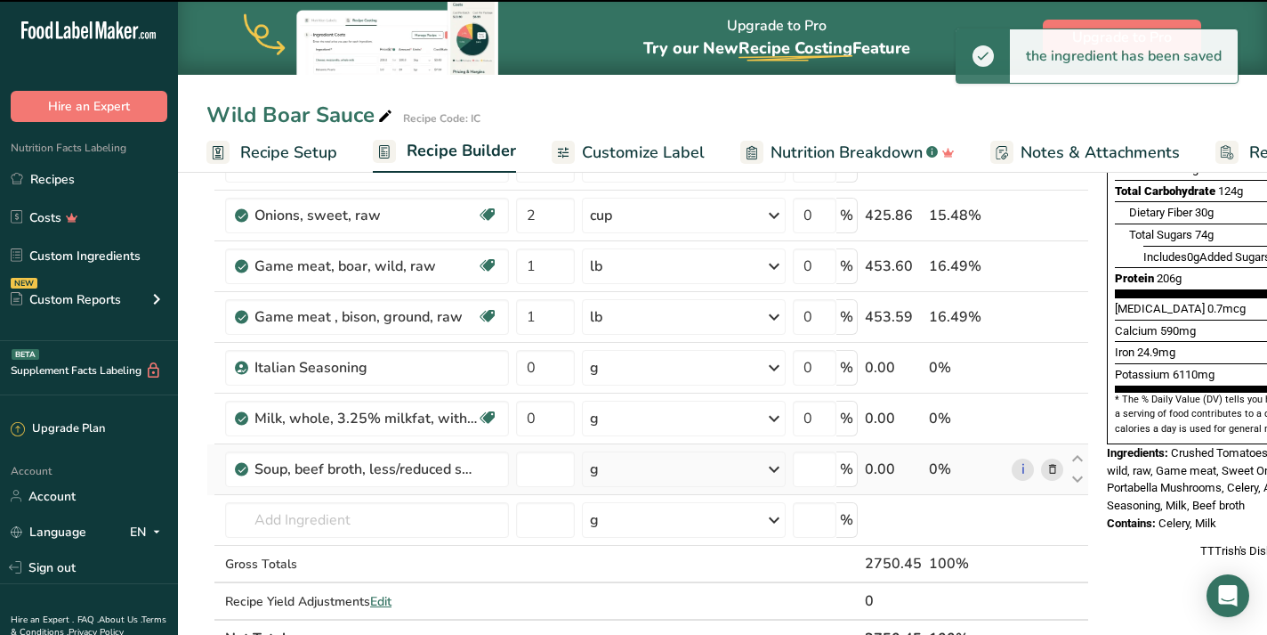
type input "0"
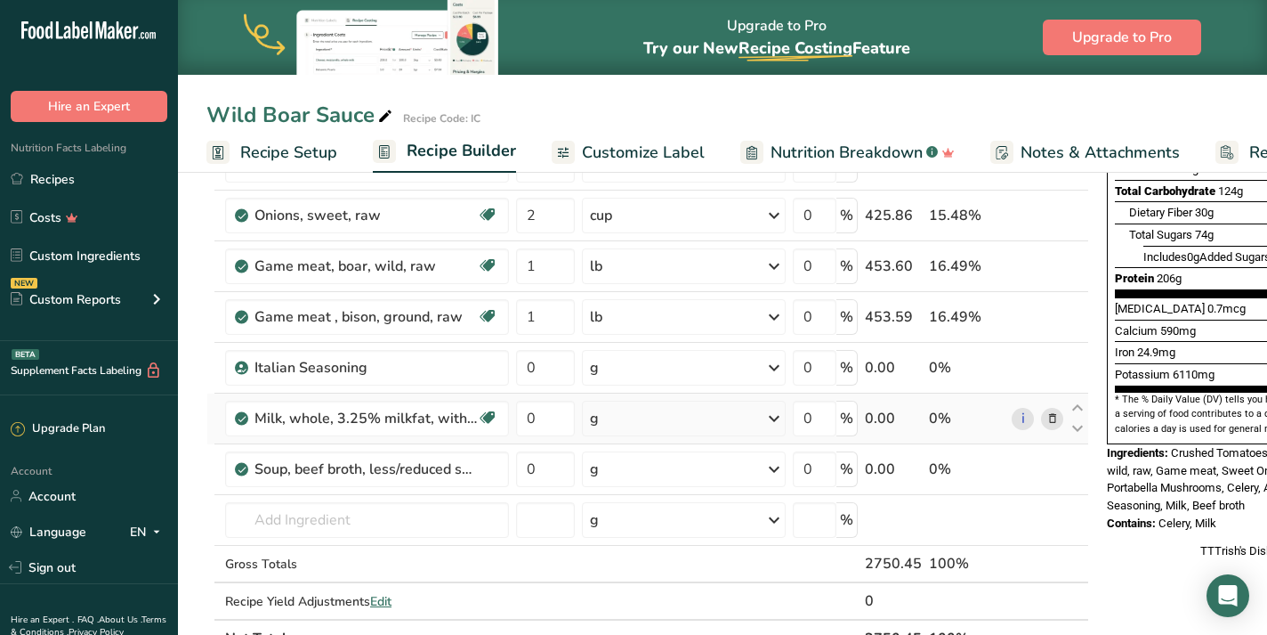
click at [730, 415] on div "g" at bounding box center [684, 418] width 204 height 36
click at [657, 476] on div "1 cup" at bounding box center [668, 478] width 150 height 26
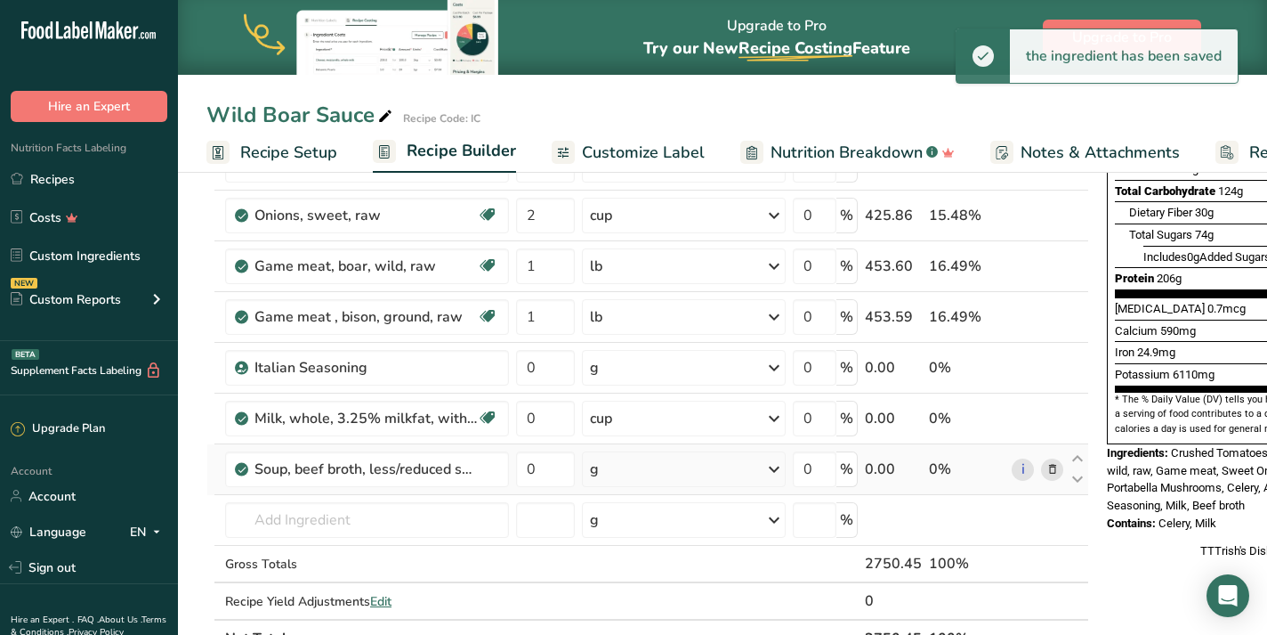
click at [746, 476] on div "g" at bounding box center [684, 469] width 204 height 36
click at [708, 527] on div "1 cup" at bounding box center [668, 529] width 150 height 26
click at [549, 423] on input "0" at bounding box center [545, 418] width 59 height 36
type input "2"
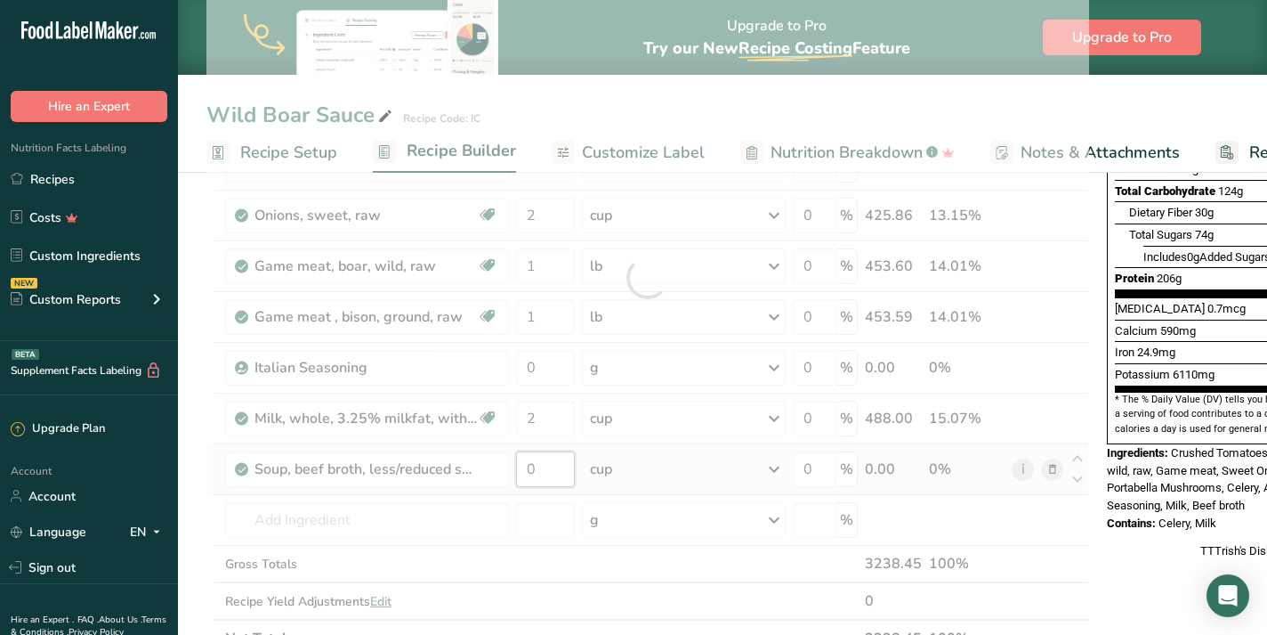
click at [541, 472] on div "Ingredient * Amount * Unit * Waste * .a-a{fill:#347362;}.b-a{fill:#fff;} Grams …" at bounding box center [647, 278] width 883 height 758
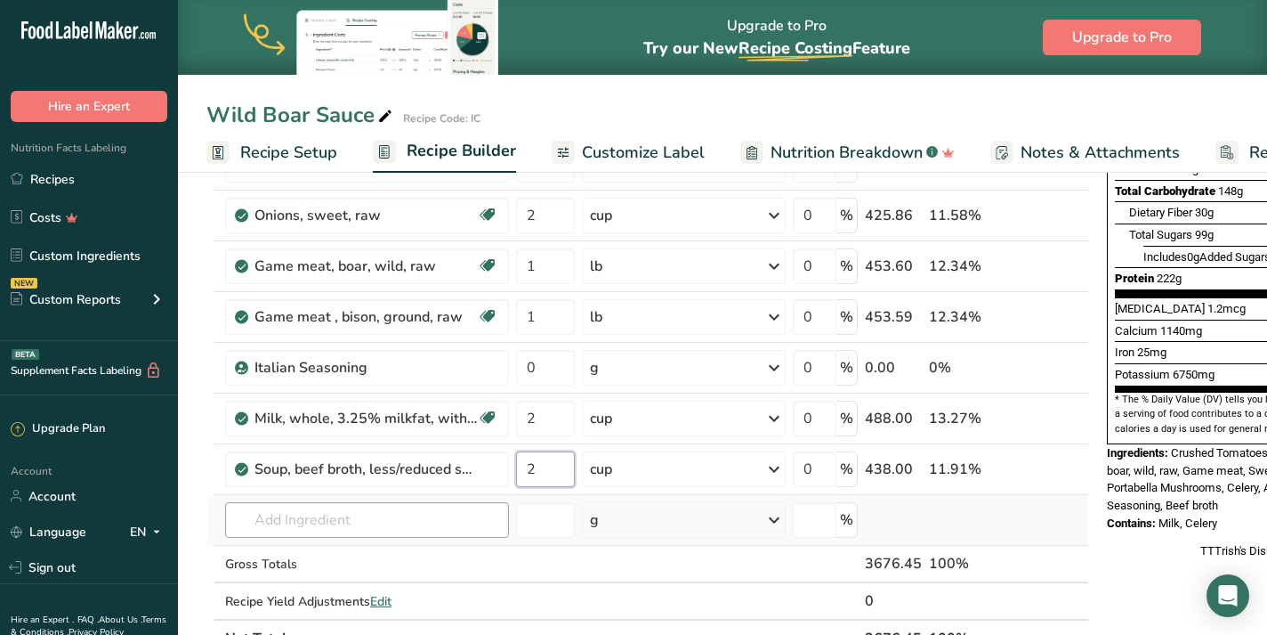
type input "2"
click at [283, 522] on div "Ingredient * Amount * Unit * Waste * .a-a{fill:#347362;}.b-a{fill:#fff;} Grams …" at bounding box center [647, 278] width 883 height 758
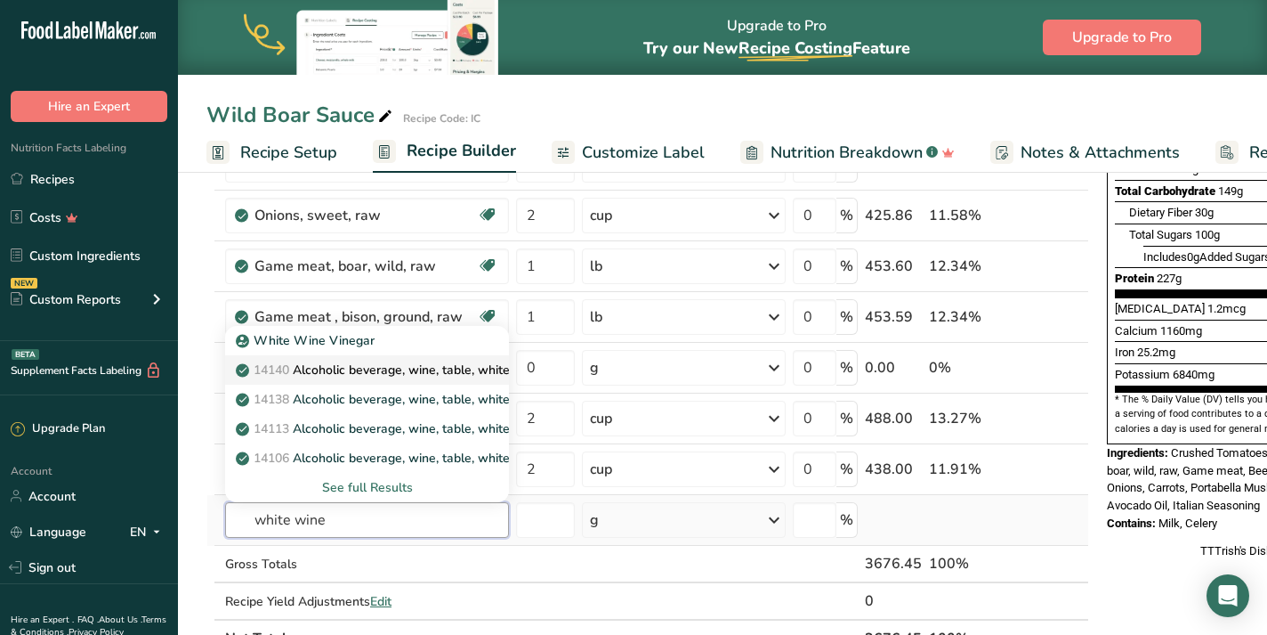
type input "white wine"
click at [414, 368] on p "14140 Alcoholic beverage, wine, table, white, Muscat" at bounding box center [398, 369] width 319 height 19
type input "Alcoholic beverage, wine, table, white, Muscat"
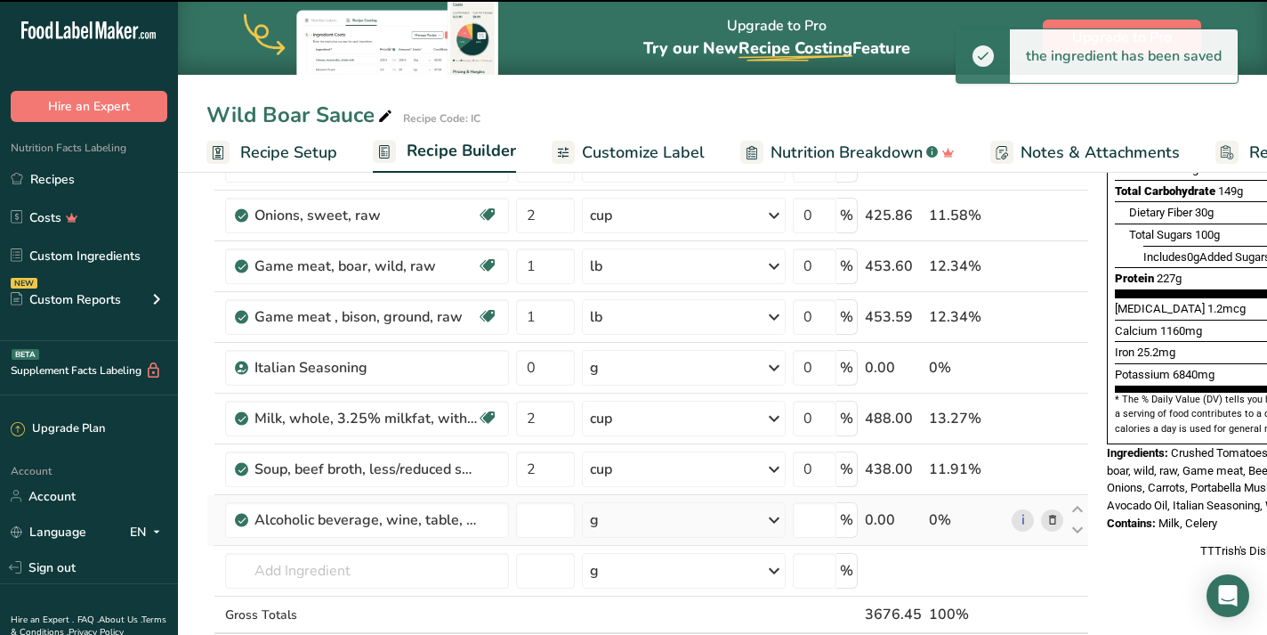
type input "0"
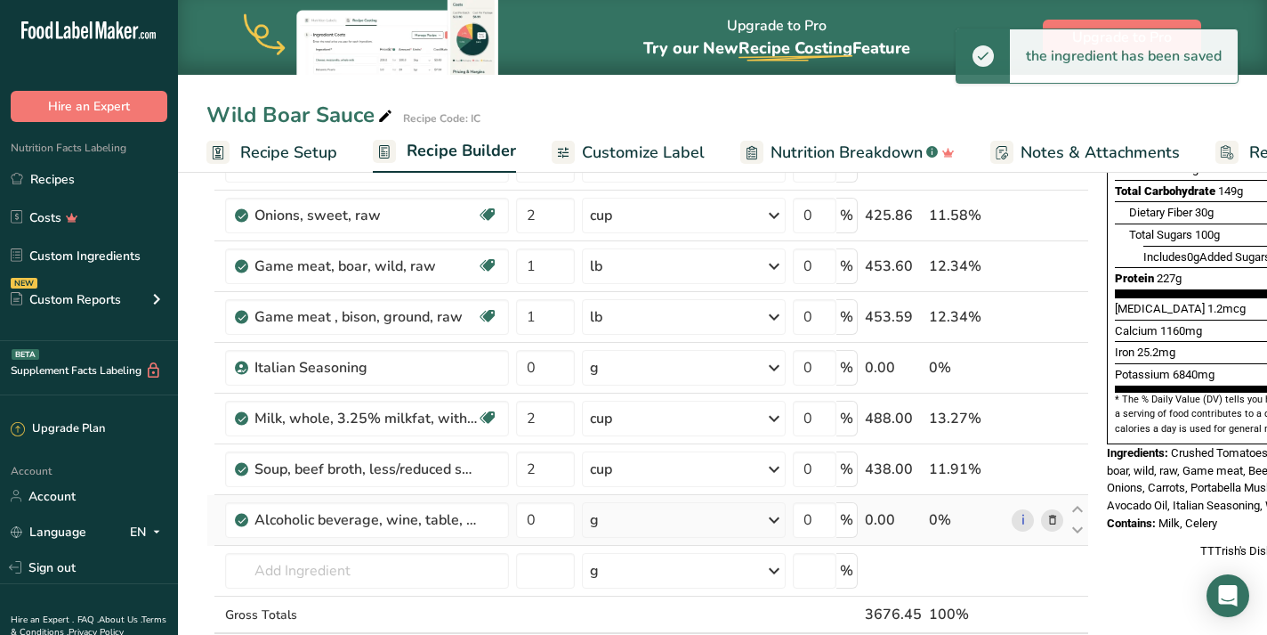
click at [770, 521] on icon at bounding box center [774, 520] width 21 height 32
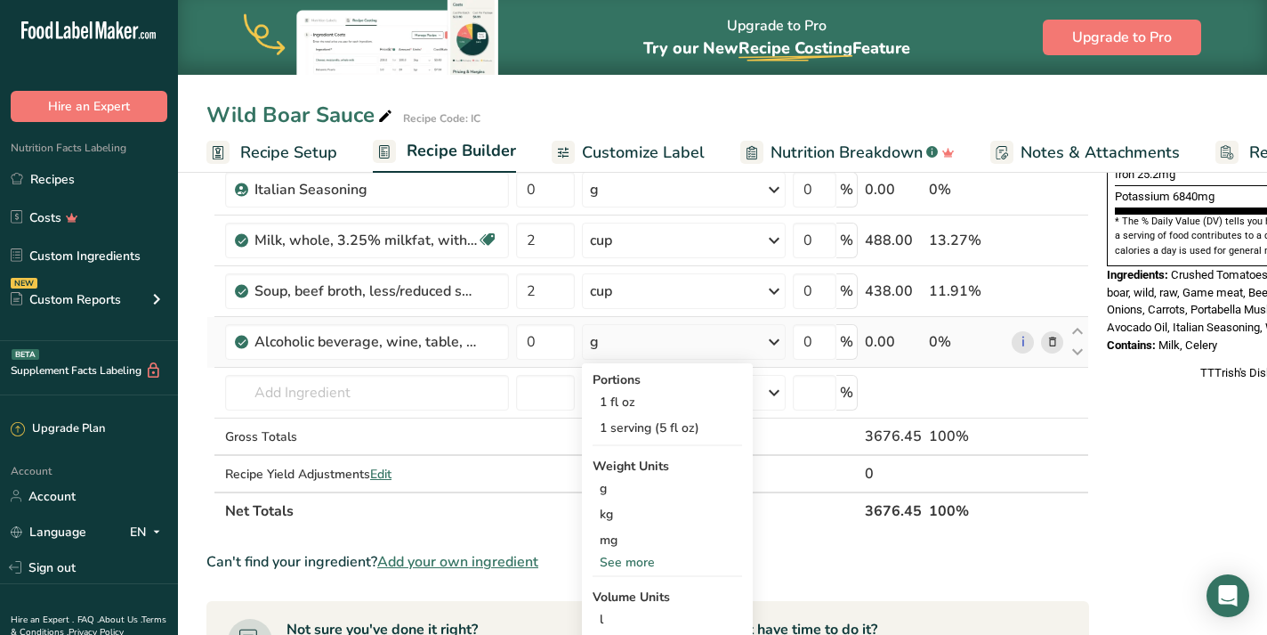
scroll to position [547, 0]
click at [645, 562] on div "See more" at bounding box center [668, 560] width 150 height 19
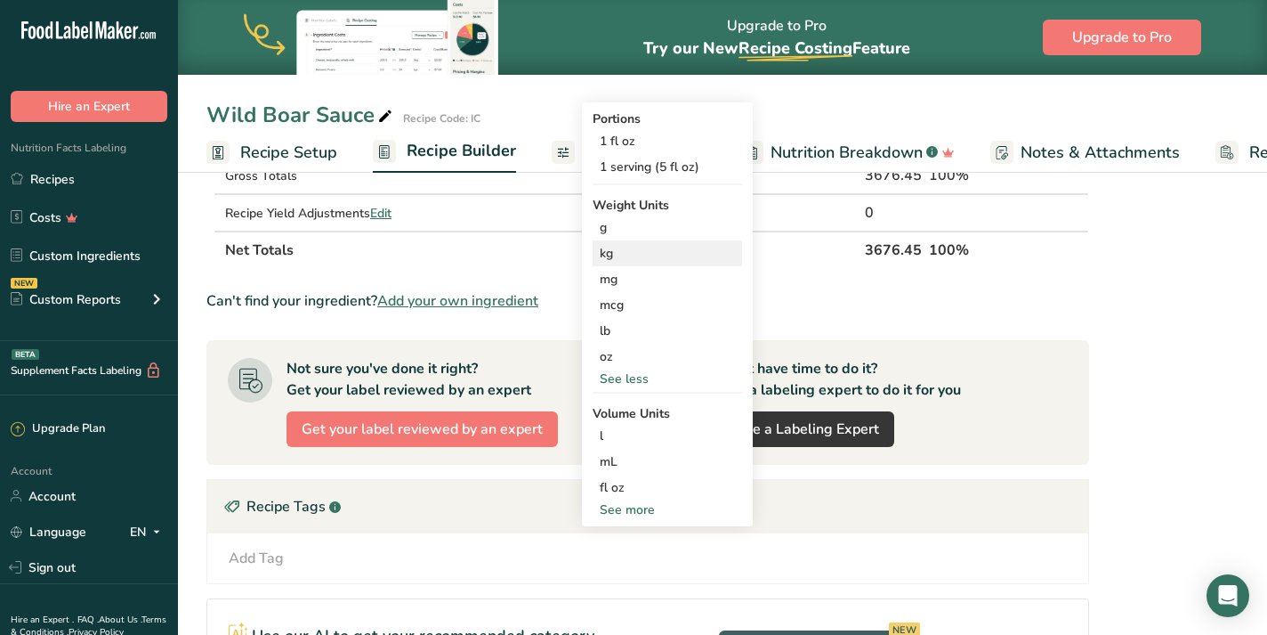
scroll to position [807, 0]
click at [642, 511] on div "See more" at bounding box center [668, 508] width 150 height 19
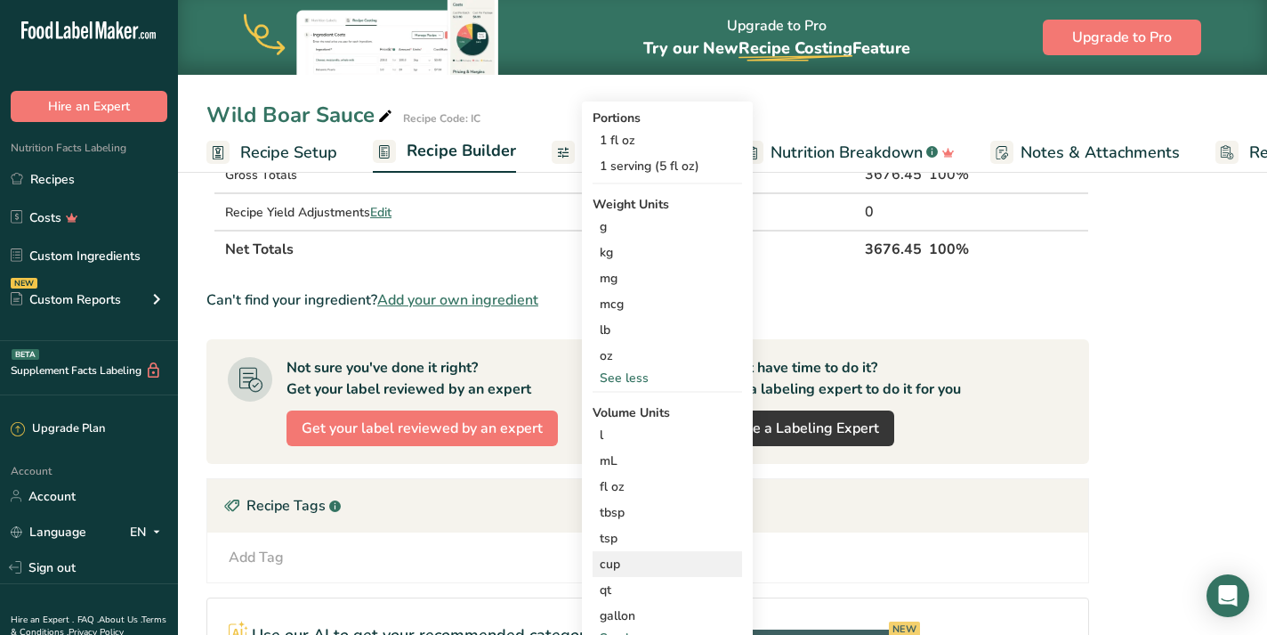
click at [665, 570] on div "cup" at bounding box center [667, 563] width 135 height 19
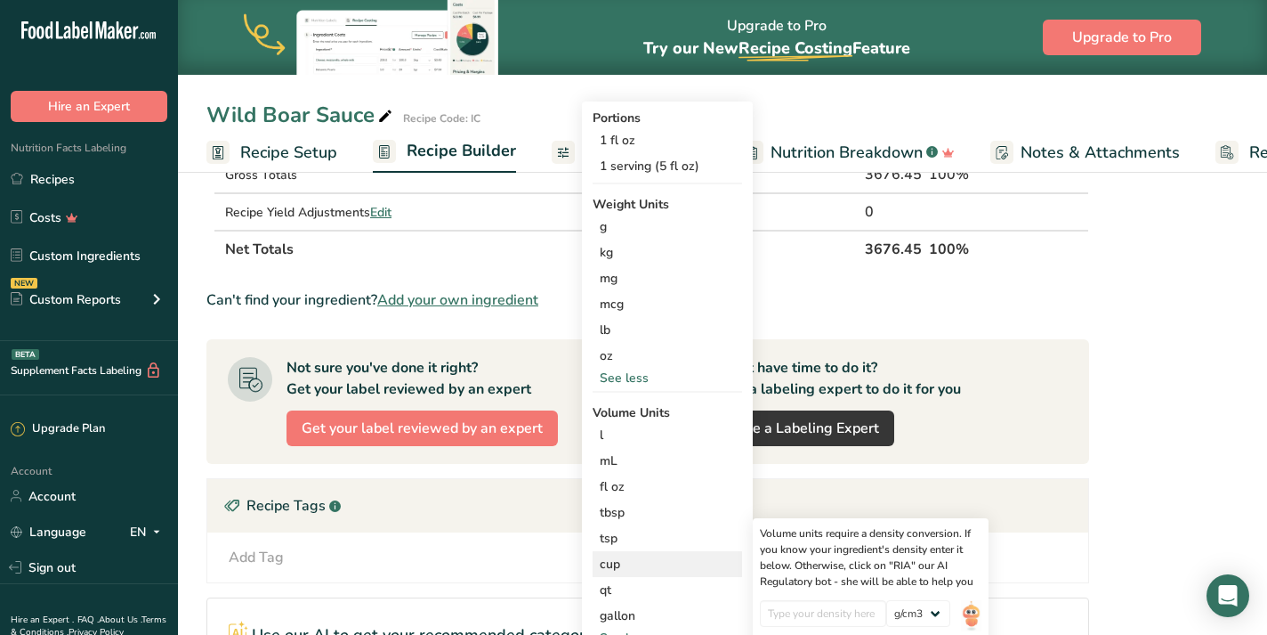
click at [649, 565] on div "cup" at bounding box center [667, 563] width 135 height 19
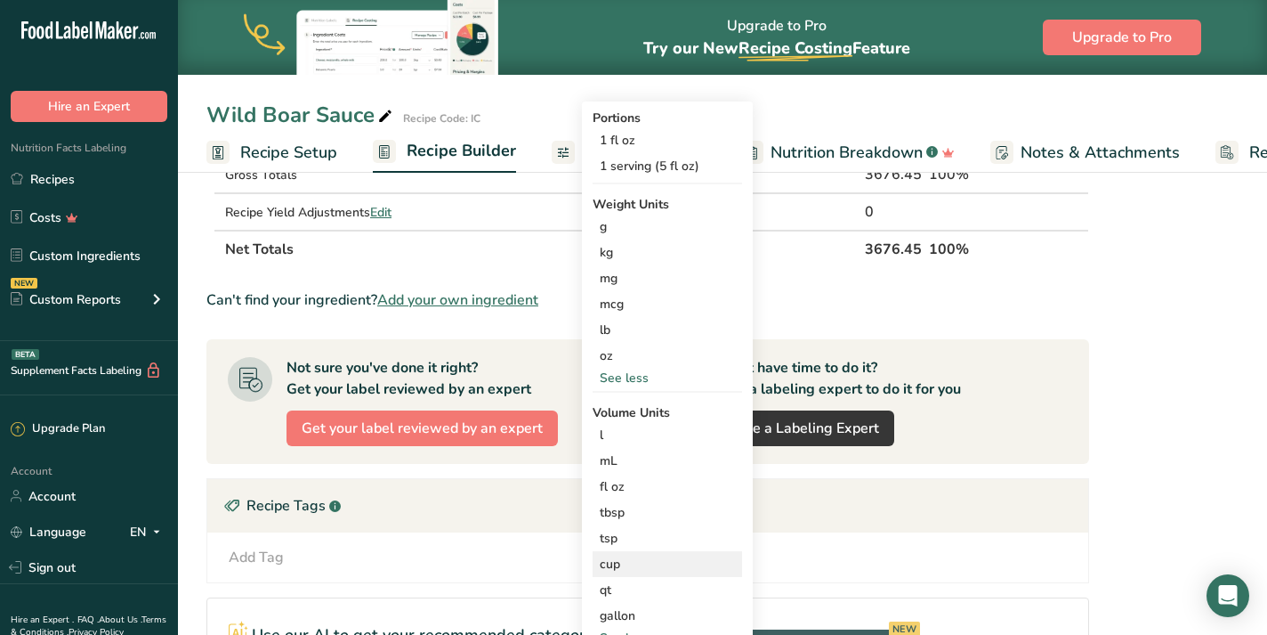
click at [626, 559] on div "cup" at bounding box center [667, 563] width 135 height 19
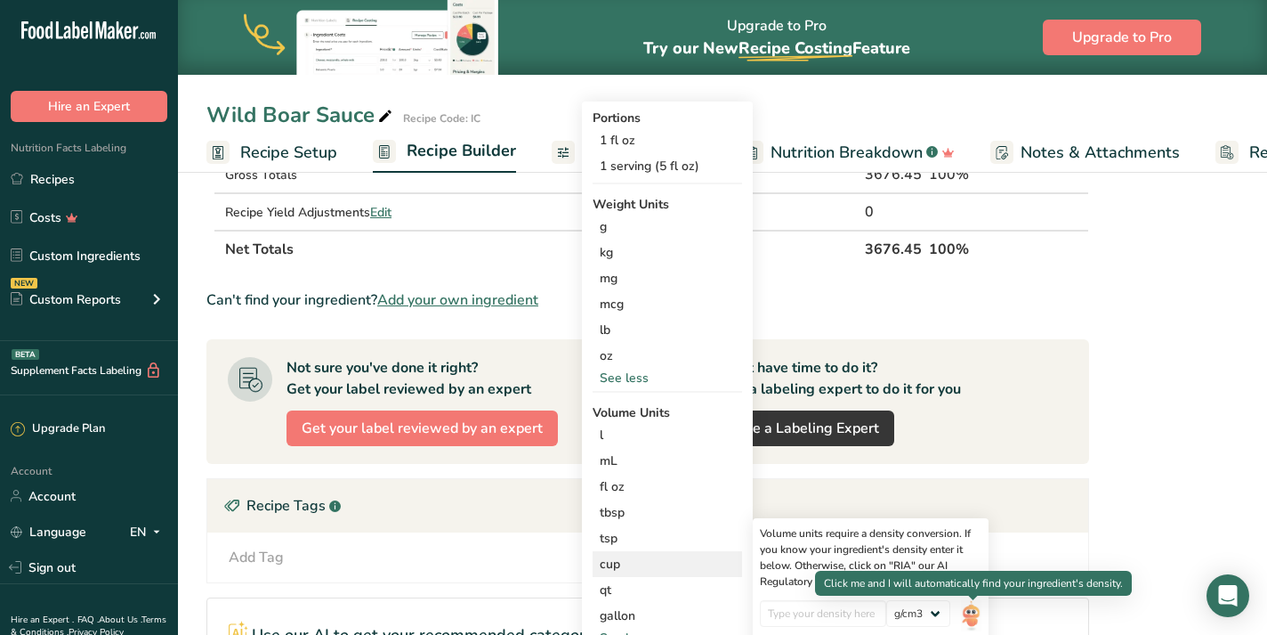
click at [970, 611] on img at bounding box center [971, 615] width 20 height 31
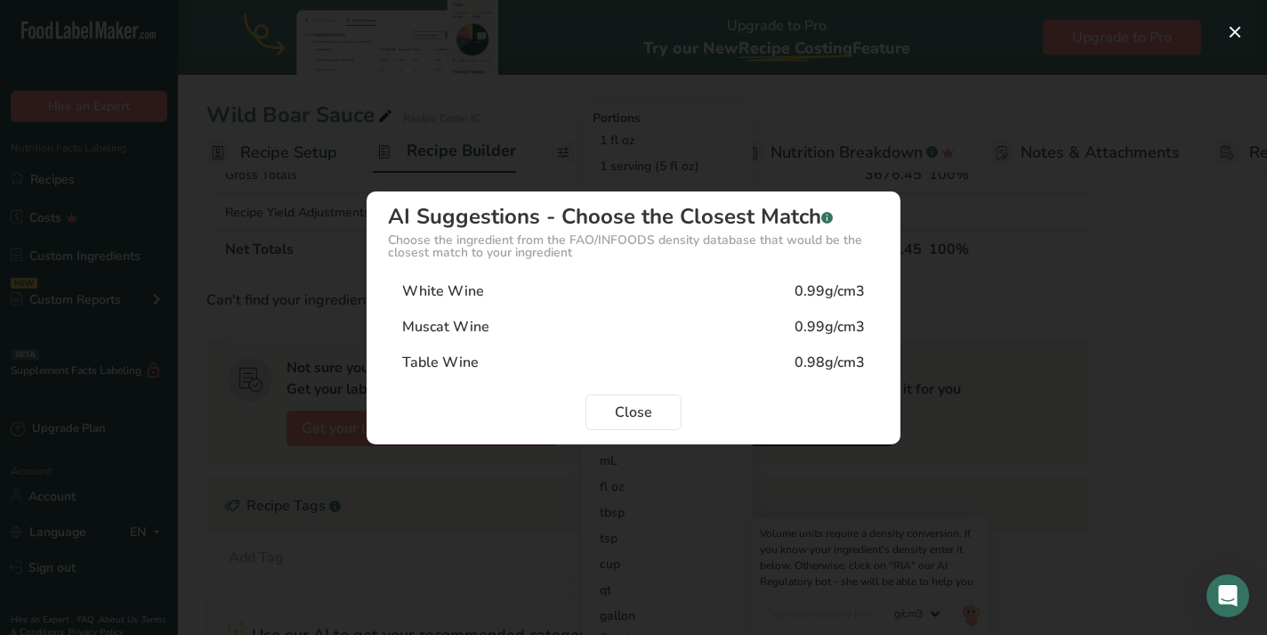
click at [687, 296] on div "White Wine 0.99g/cm3" at bounding box center [633, 291] width 491 height 36
type input "0.99"
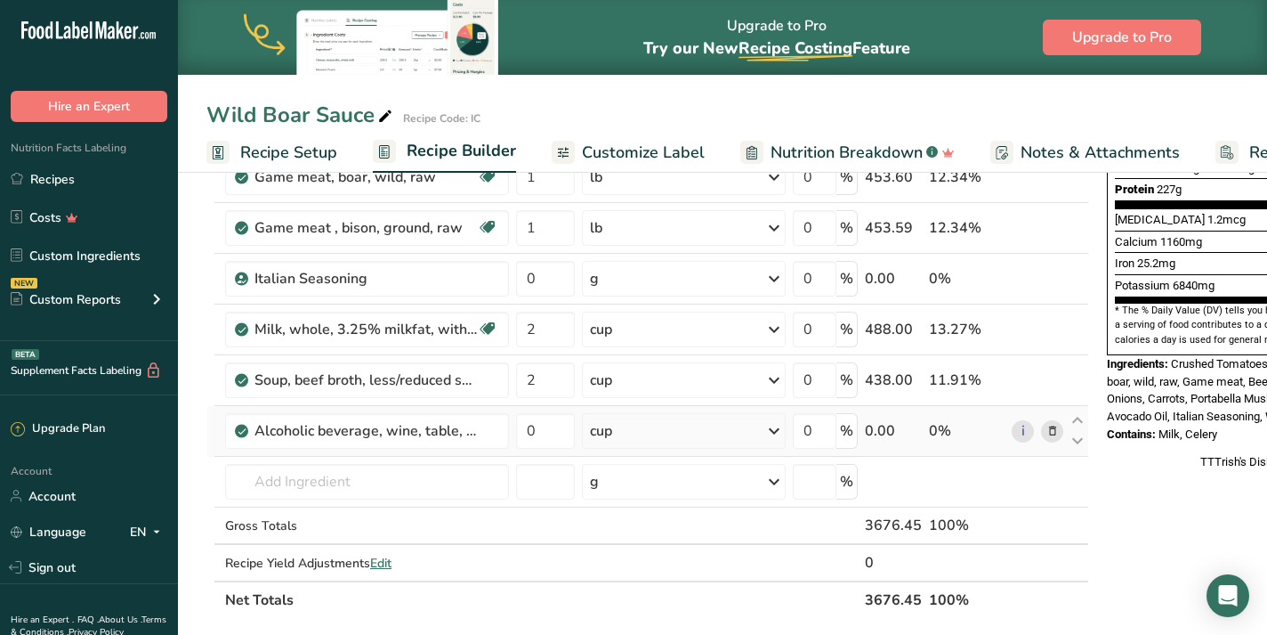
scroll to position [454, 0]
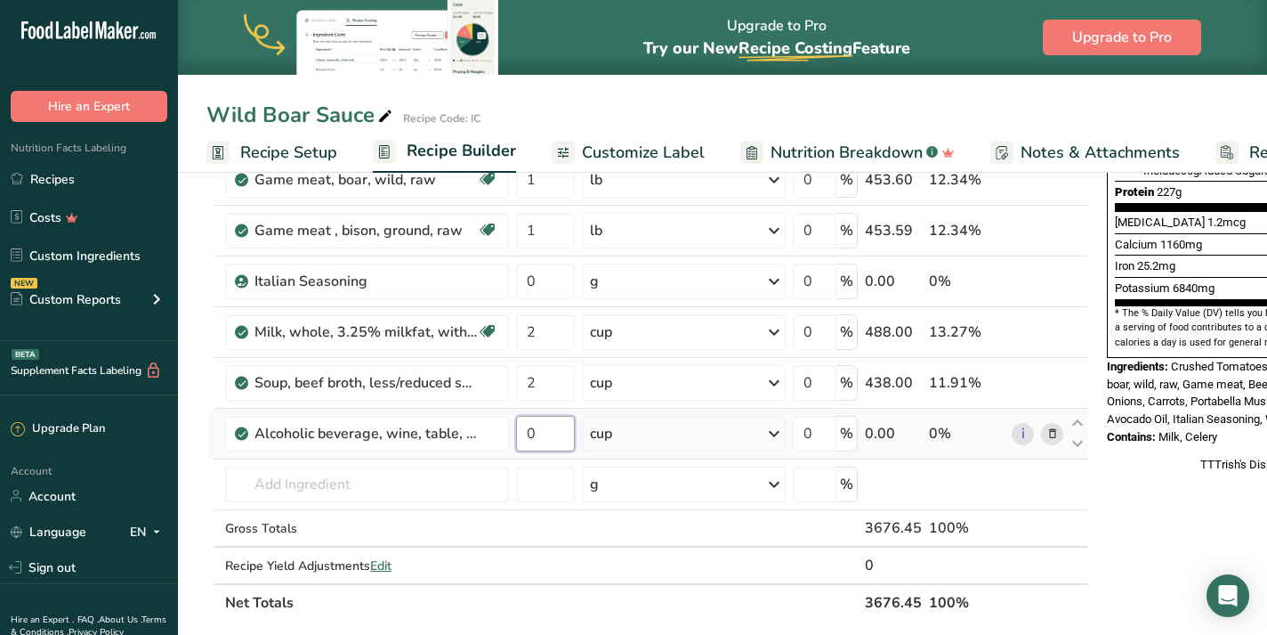
click at [555, 425] on input "0" at bounding box center [545, 434] width 59 height 36
type input "1"
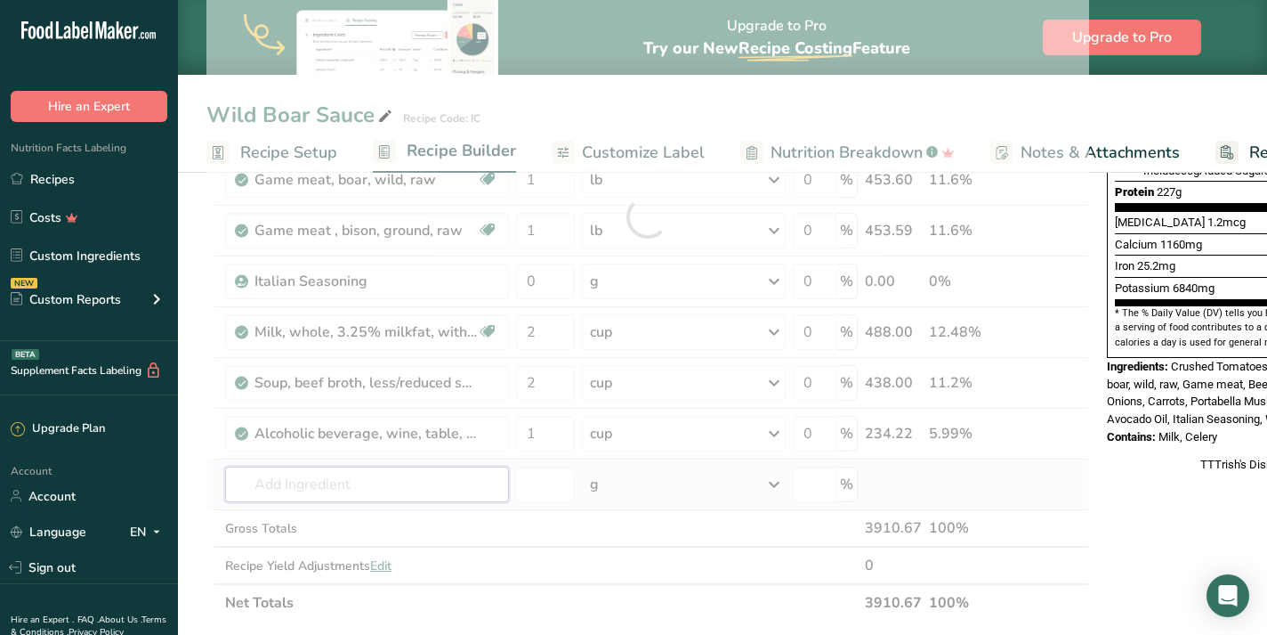
click at [288, 488] on div "Ingredient * Amount * Unit * Waste * .a-a{fill:#347362;}.b-a{fill:#fff;} Grams …" at bounding box center [647, 216] width 883 height 809
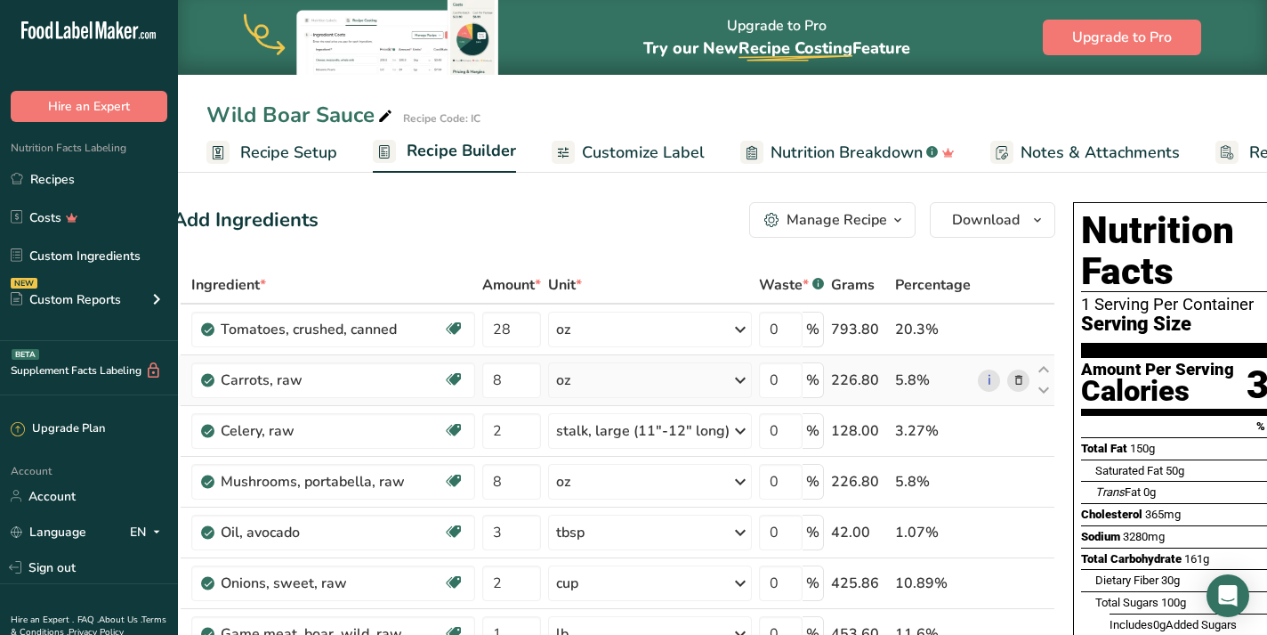
scroll to position [0, 0]
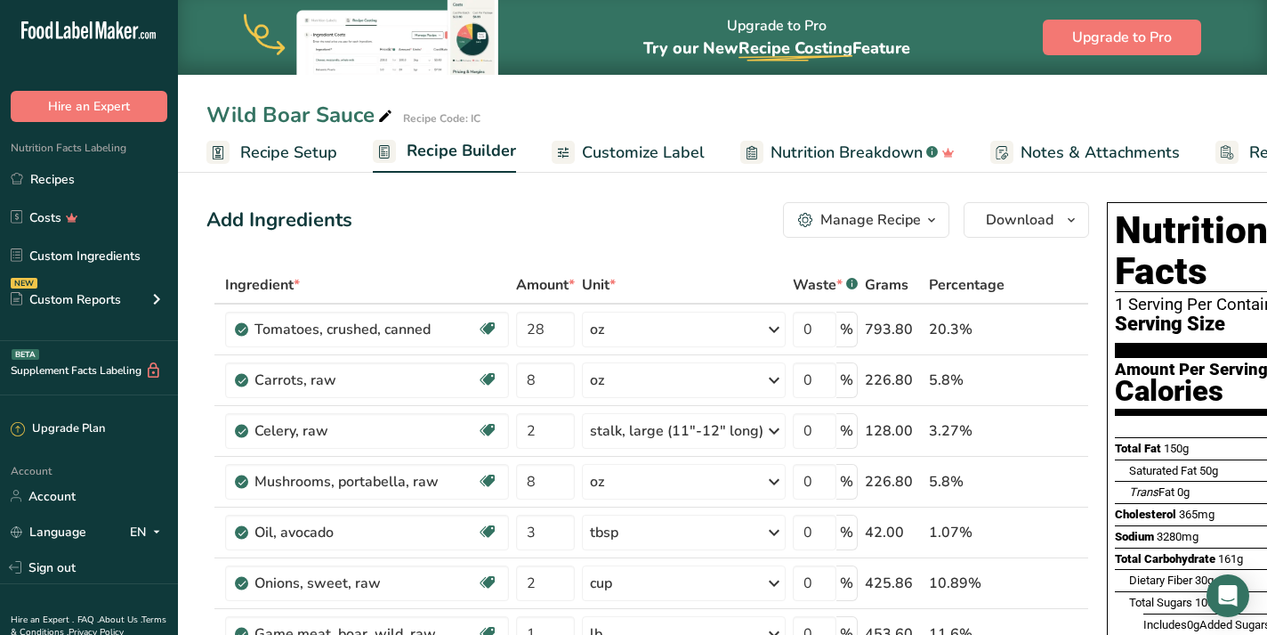
click at [303, 154] on span "Recipe Setup" at bounding box center [288, 153] width 97 height 24
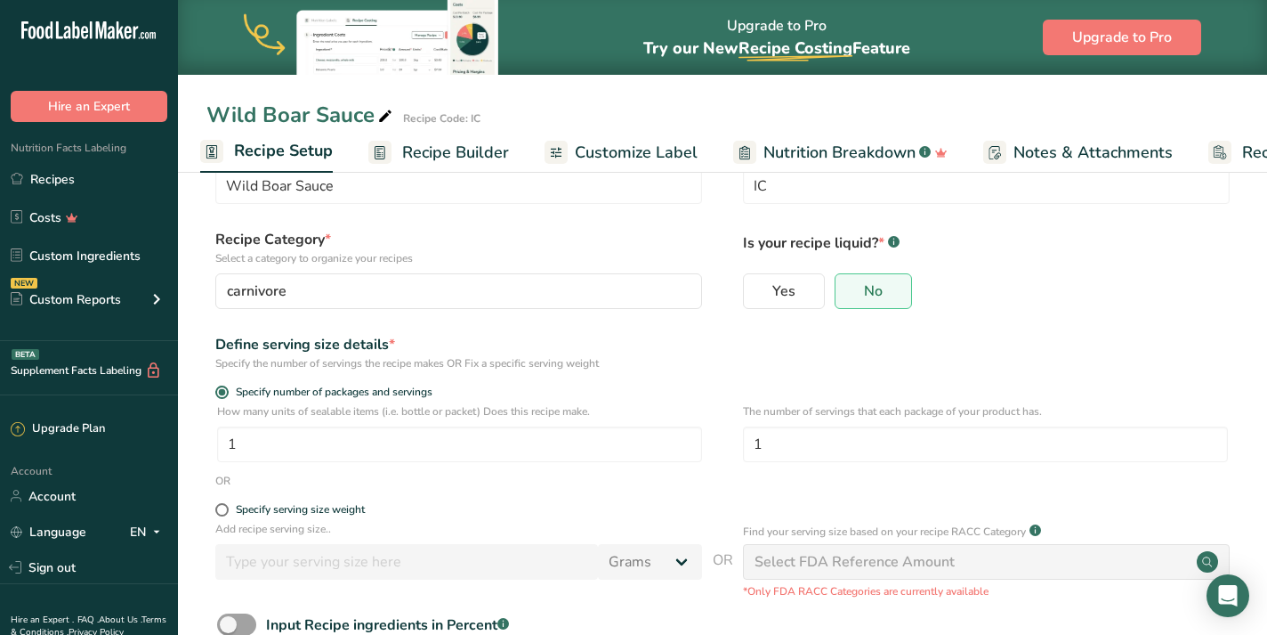
scroll to position [177, 0]
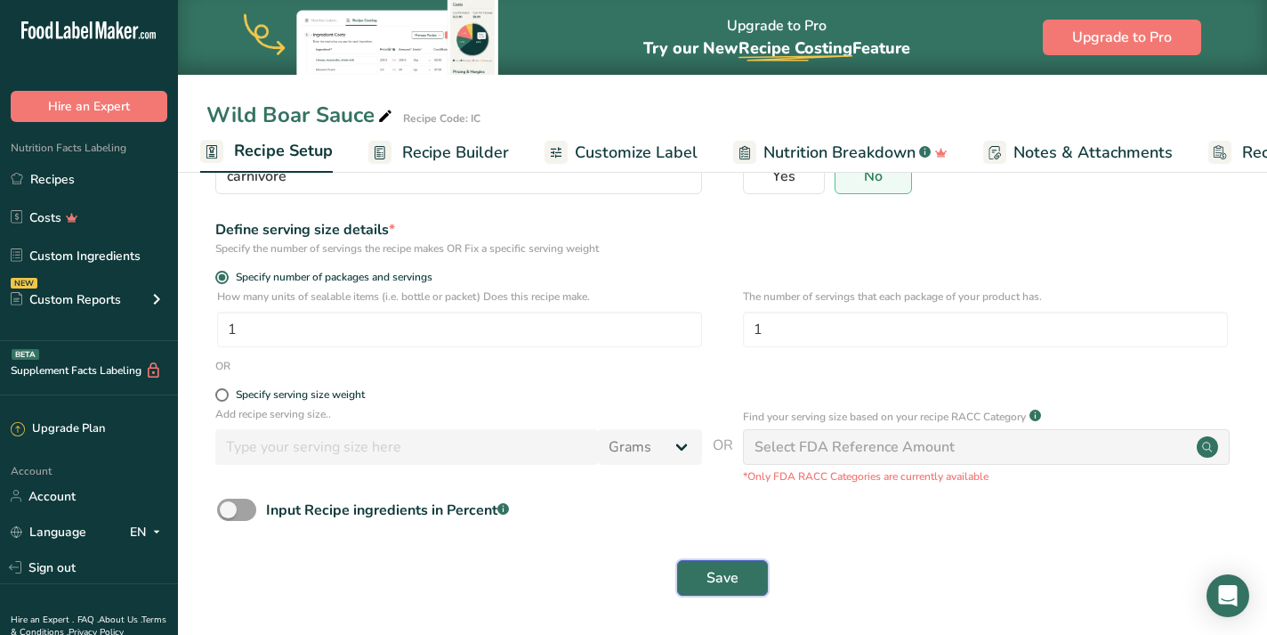
click at [722, 575] on span "Save" at bounding box center [723, 577] width 32 height 21
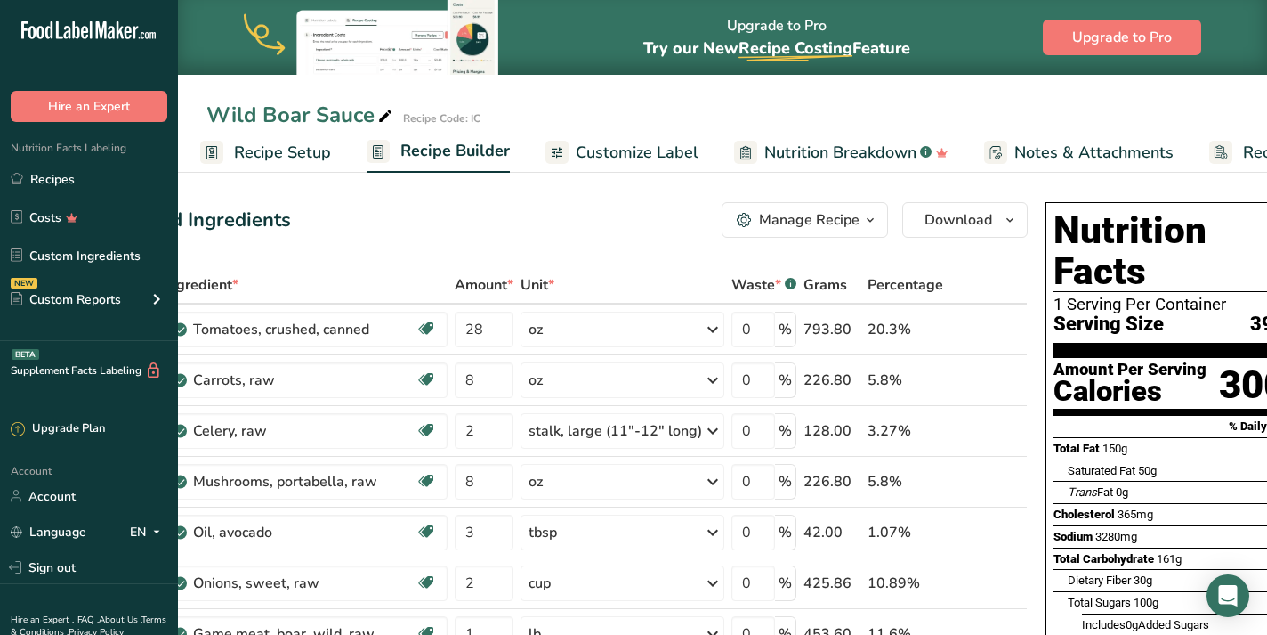
scroll to position [0, 60]
click at [870, 228] on icon "button" at bounding box center [872, 220] width 14 height 22
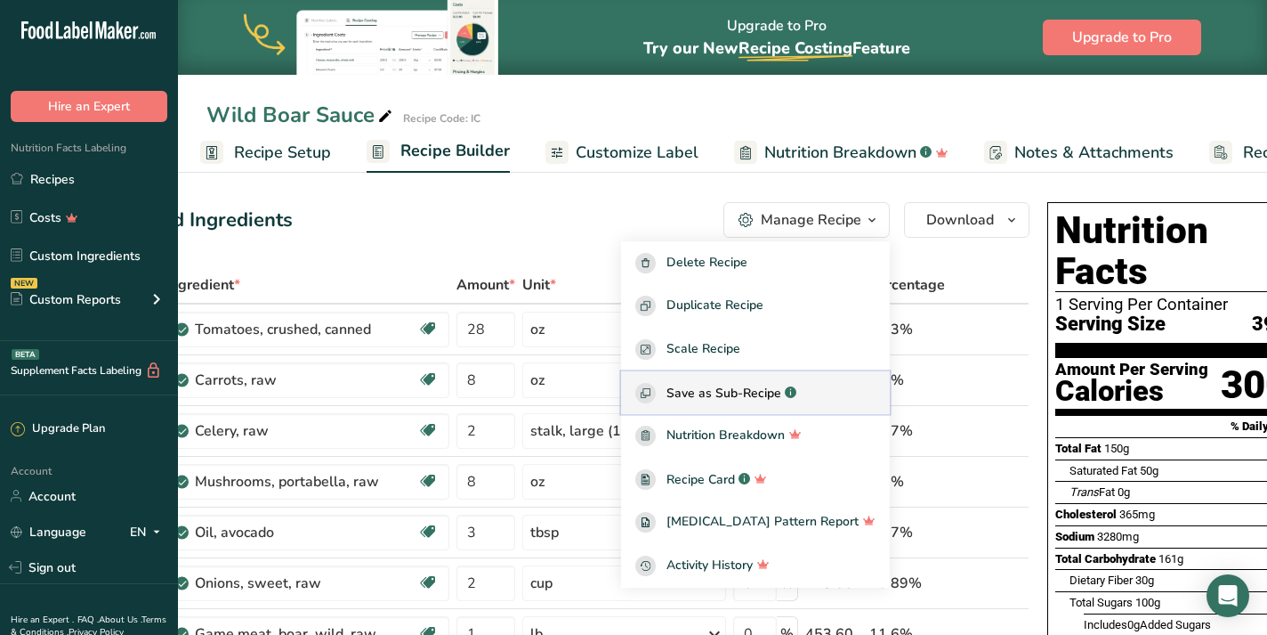
click at [781, 397] on span "Save as Sub-Recipe" at bounding box center [724, 393] width 115 height 19
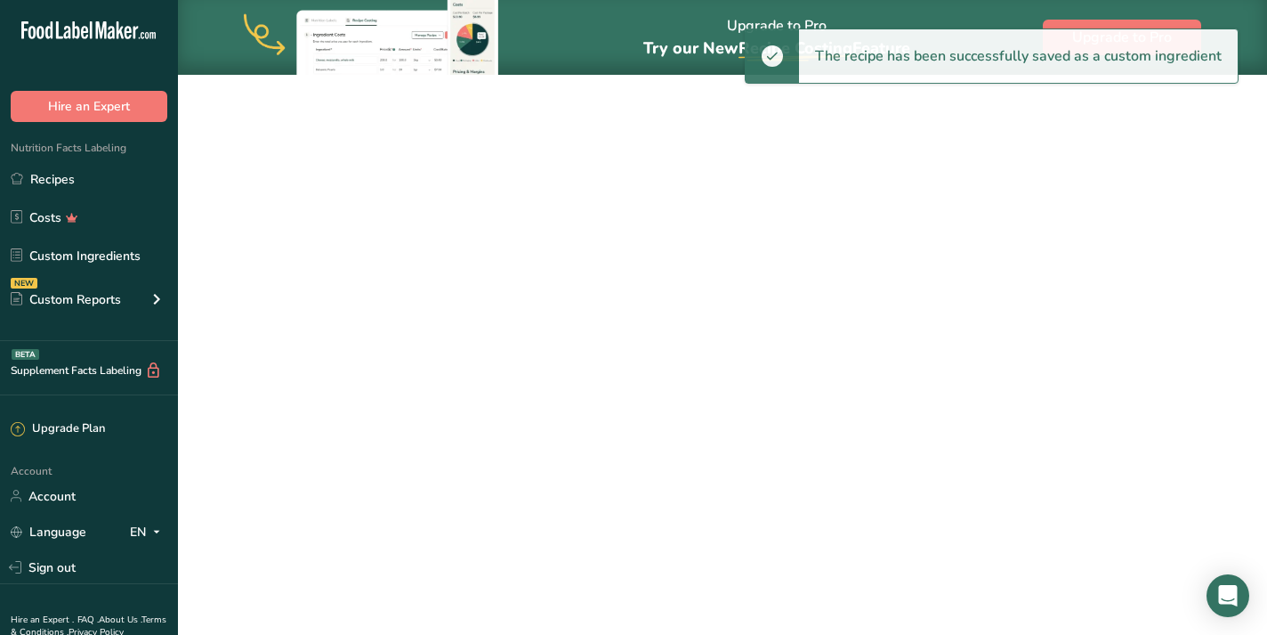
select select "30"
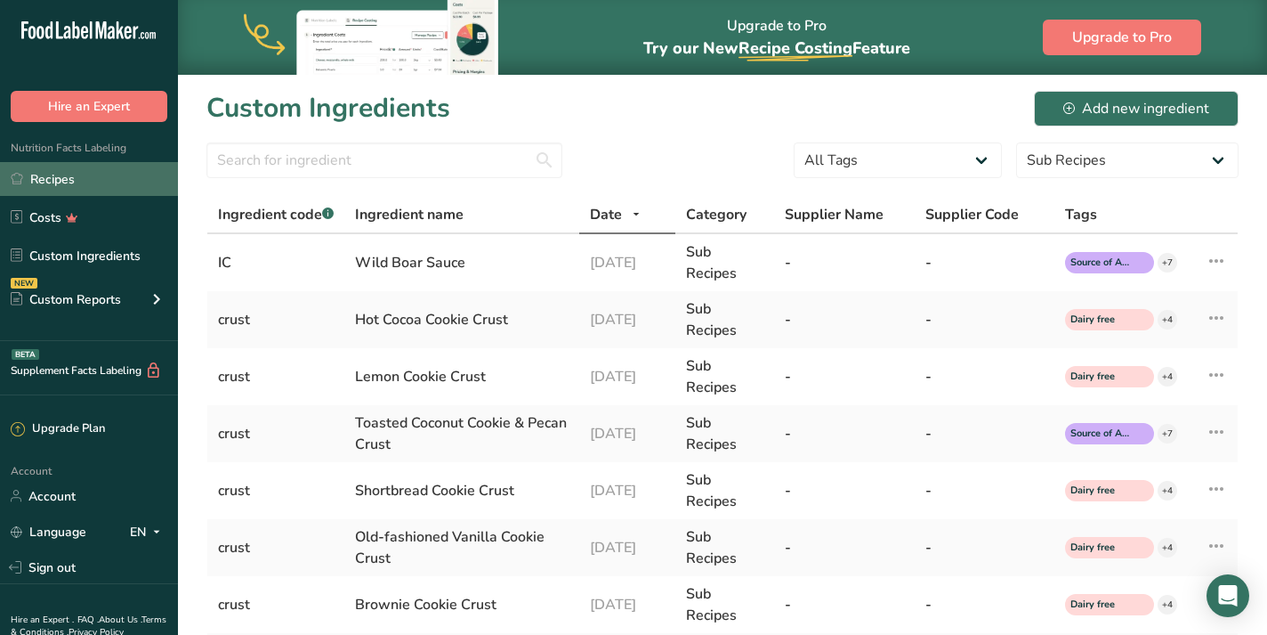
click at [63, 166] on link "Recipes" at bounding box center [89, 179] width 178 height 34
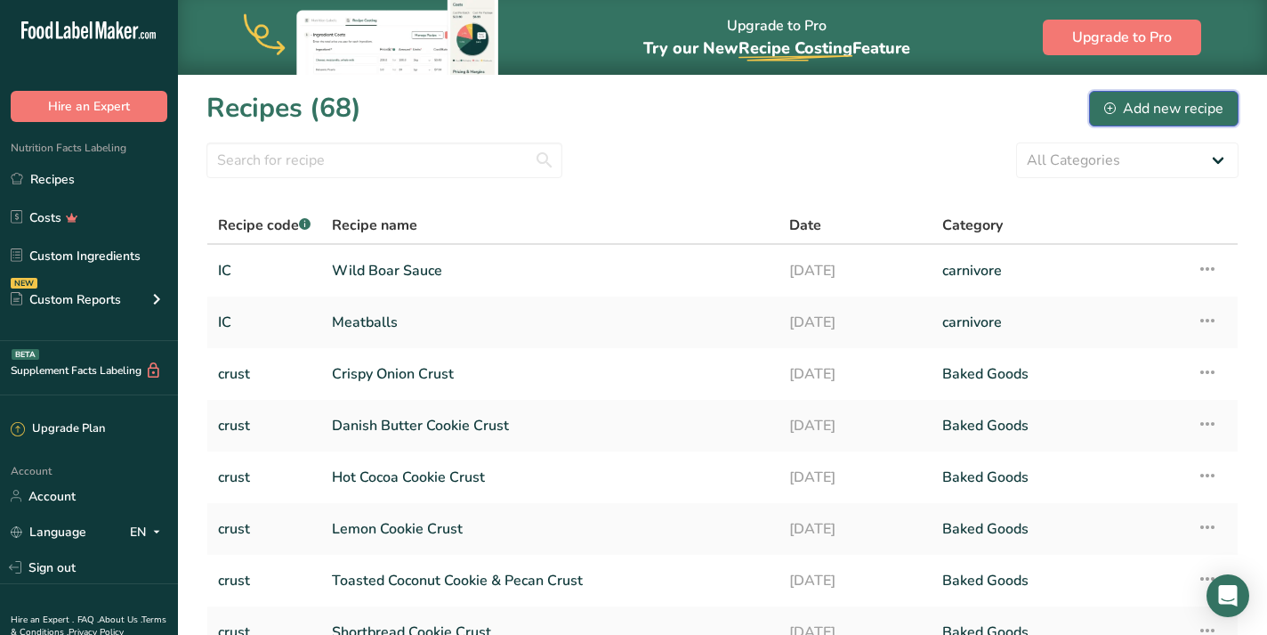
click at [1163, 119] on button "Add new recipe" at bounding box center [1164, 109] width 150 height 36
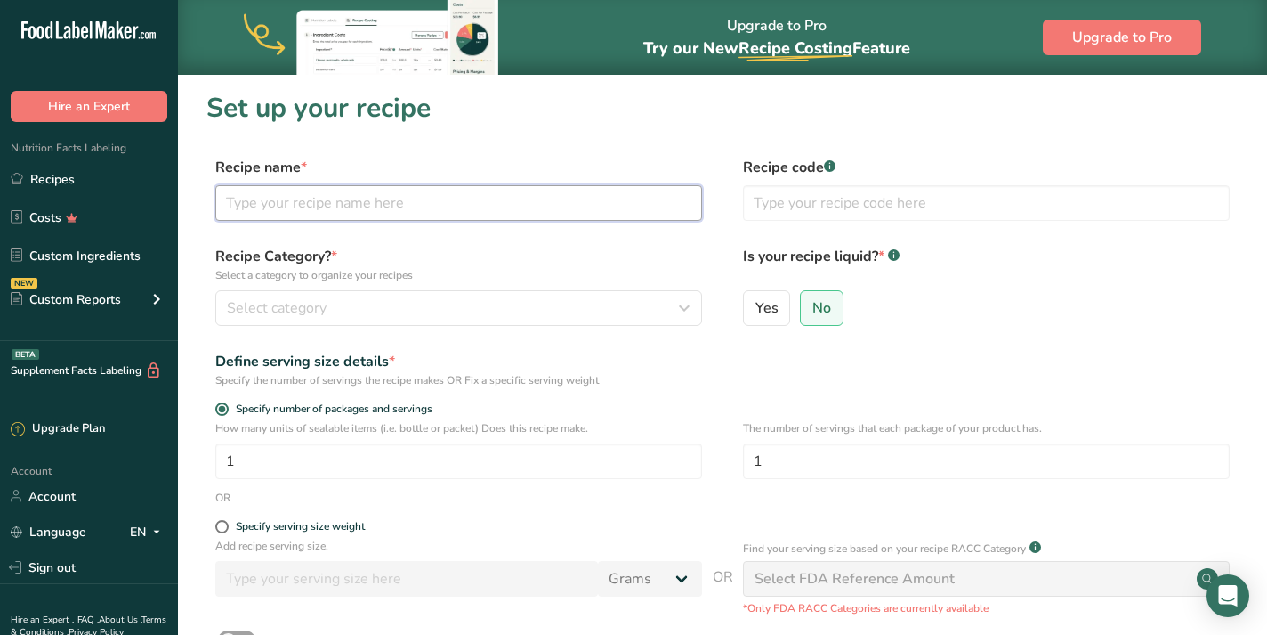
click at [348, 206] on input "text" at bounding box center [458, 203] width 487 height 36
type input "Bechamel"
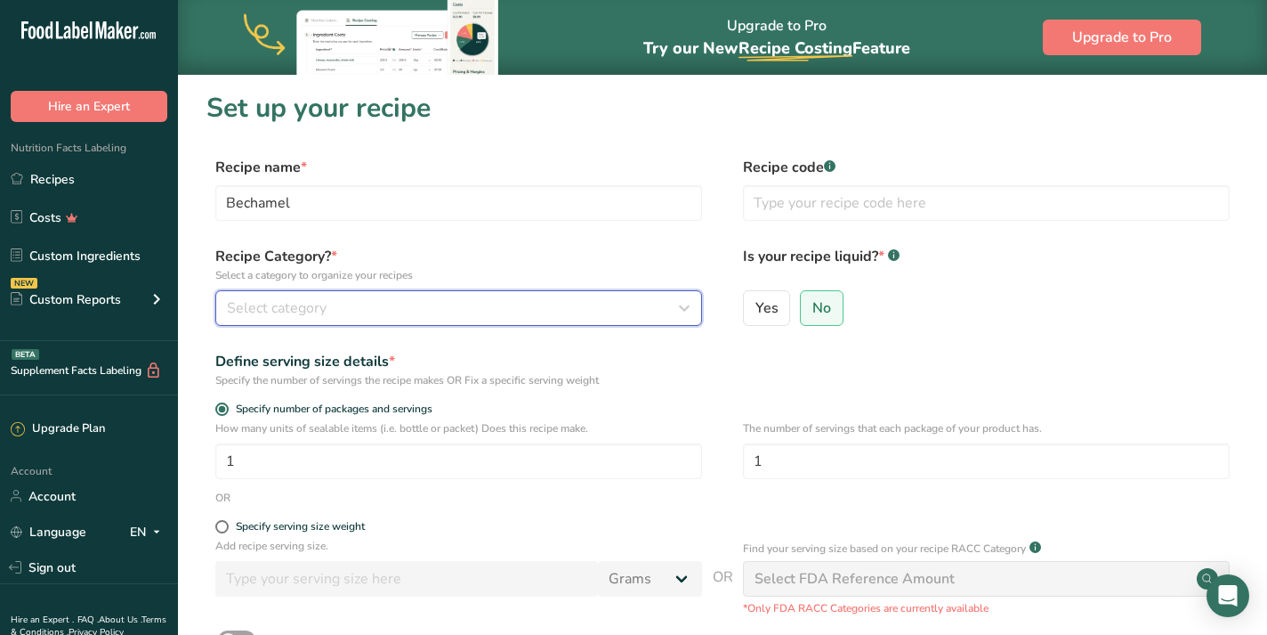
click at [341, 311] on div "Select category" at bounding box center [453, 307] width 453 height 21
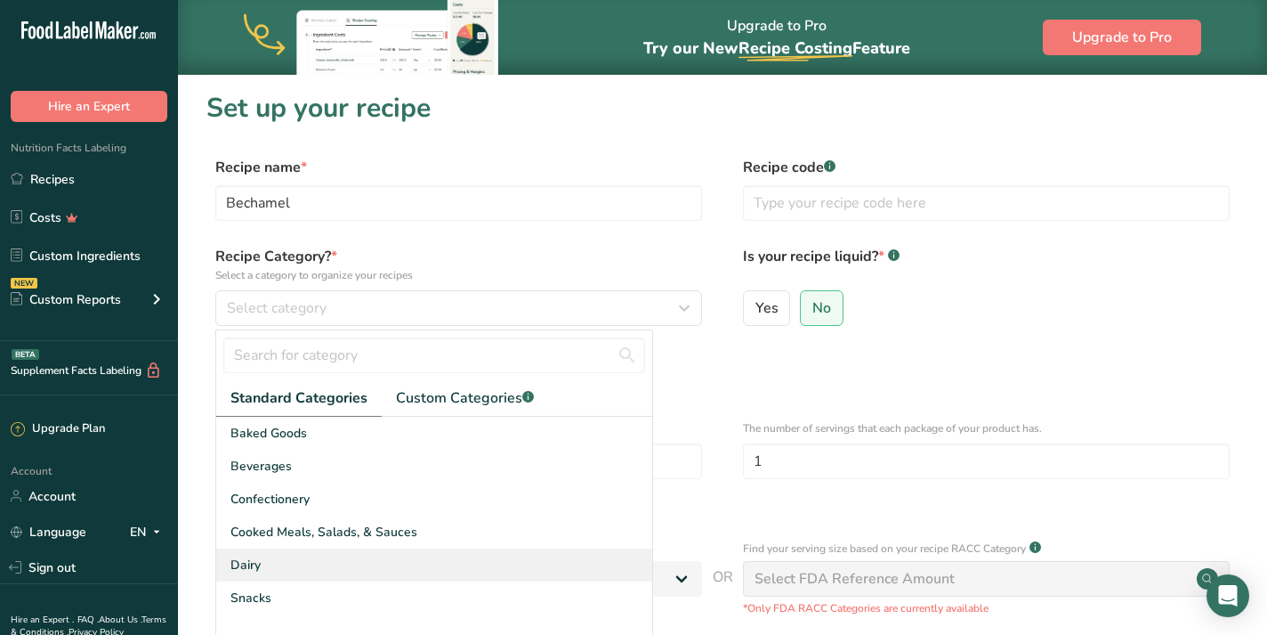
click at [298, 554] on div "Dairy" at bounding box center [434, 564] width 436 height 33
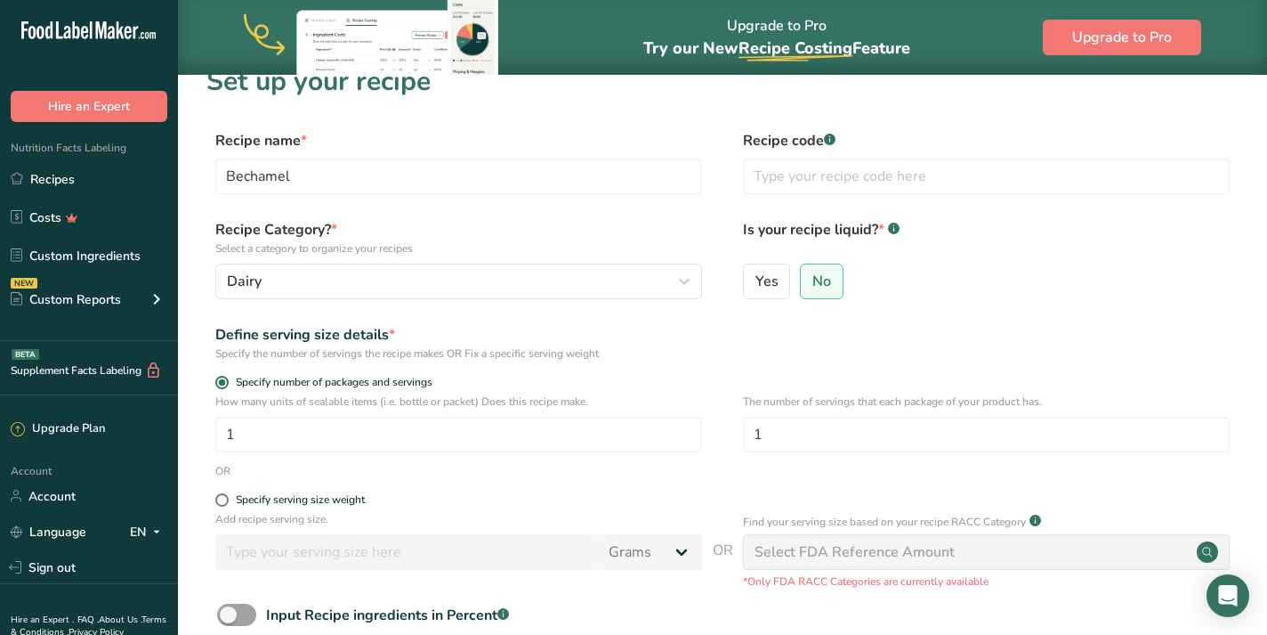
scroll to position [28, 0]
click at [797, 177] on input "text" at bounding box center [986, 176] width 487 height 36
type input "IS"
click at [769, 285] on span "Yes" at bounding box center [767, 280] width 23 height 18
click at [756, 285] on input "Yes" at bounding box center [750, 280] width 12 height 12
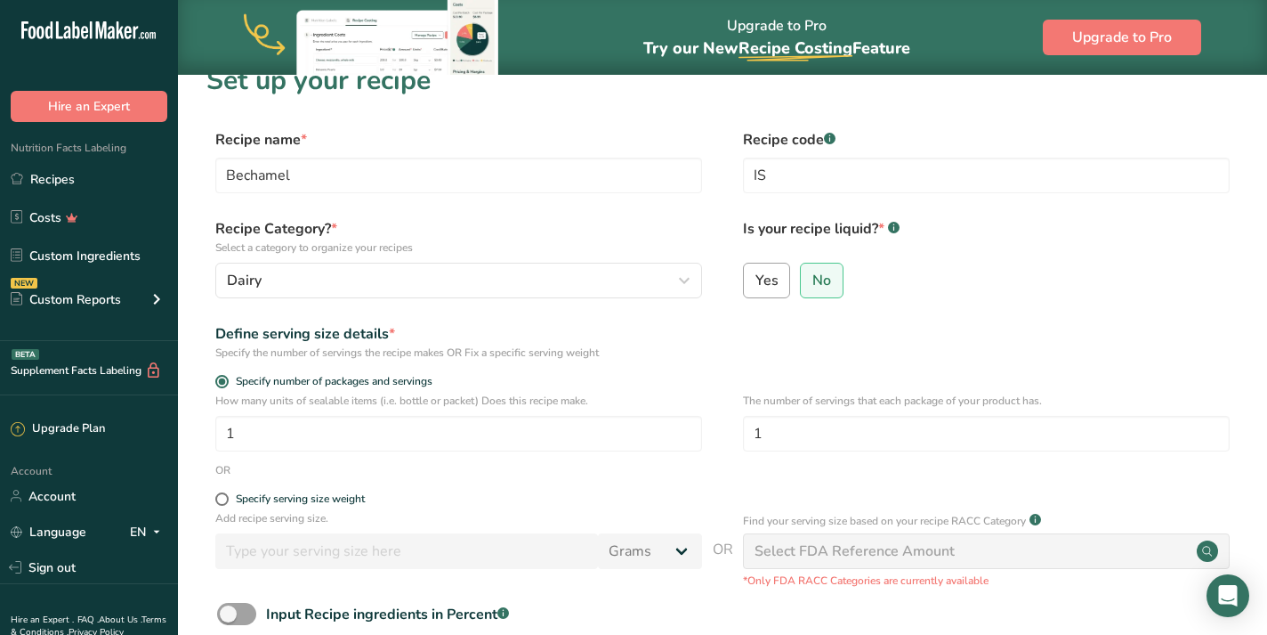
radio input "true"
radio input "false"
select select "22"
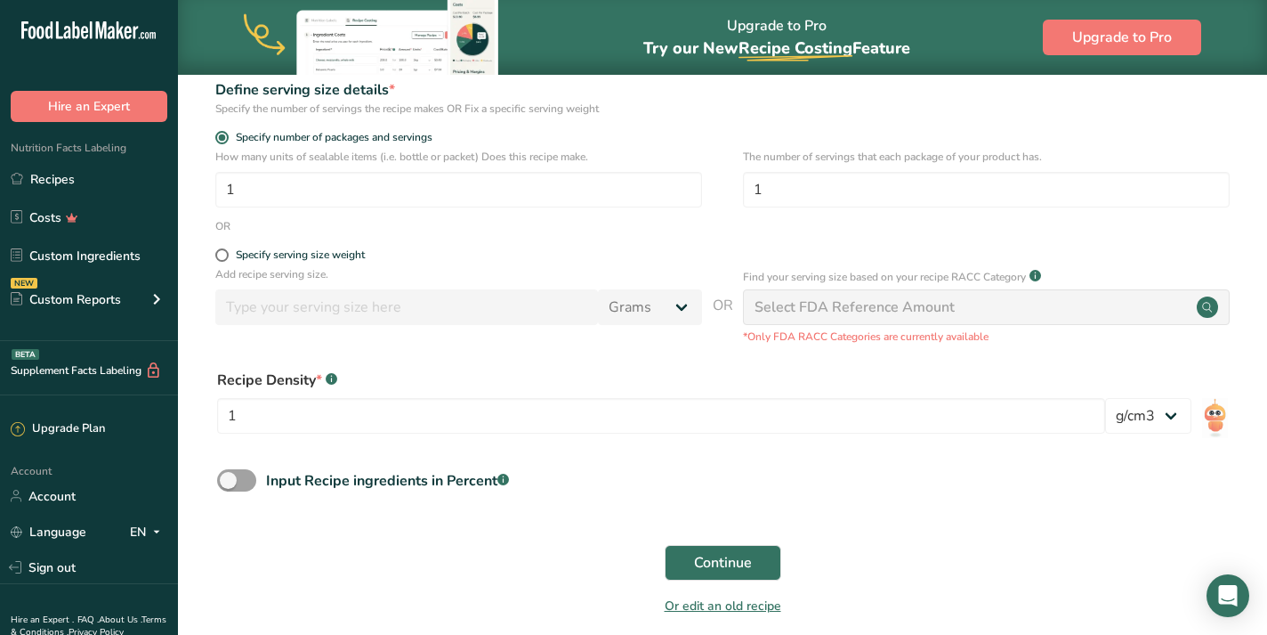
scroll to position [274, 0]
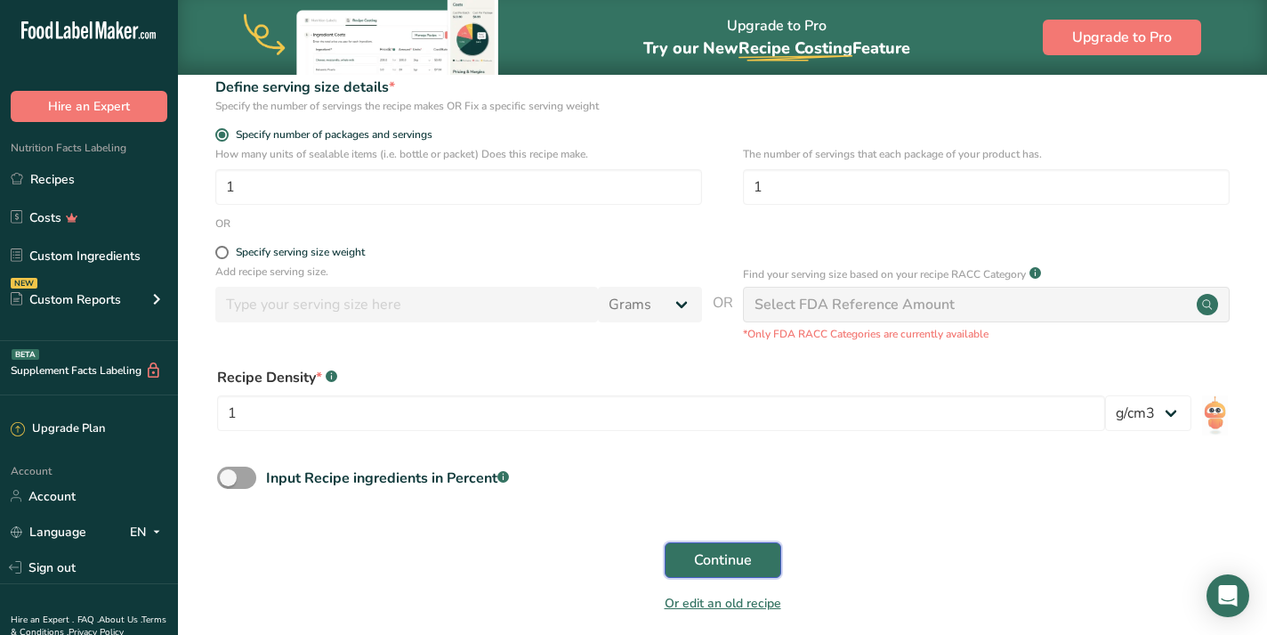
click at [723, 564] on span "Continue" at bounding box center [723, 559] width 58 height 21
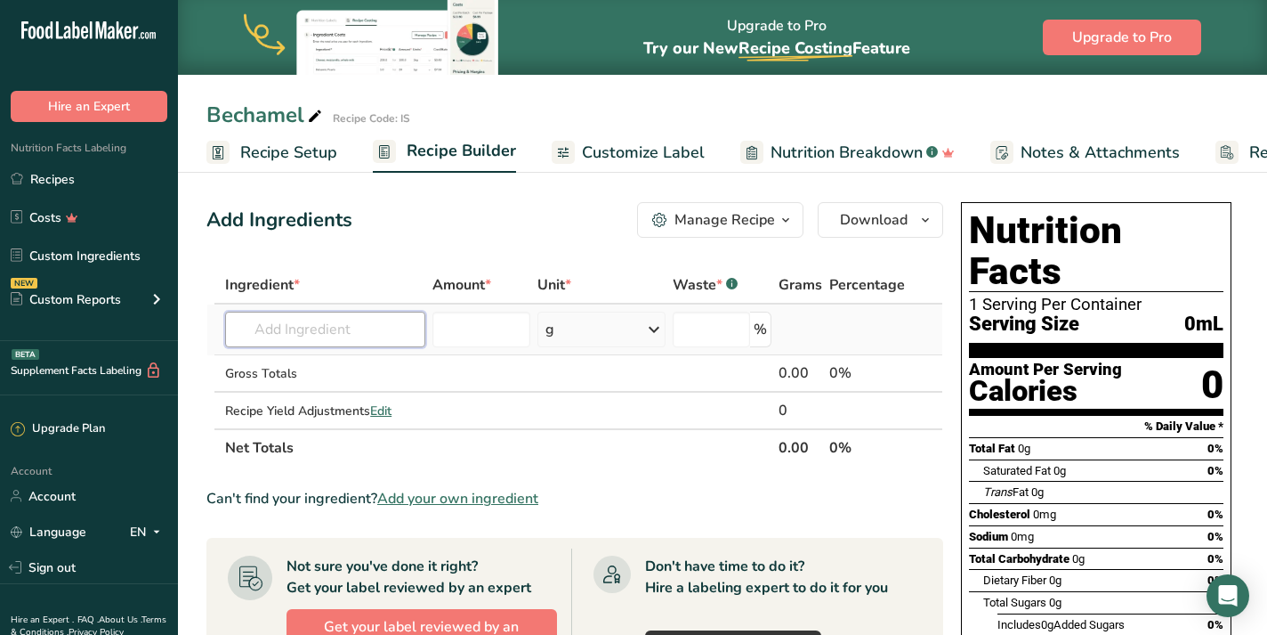
click at [301, 327] on input "text" at bounding box center [324, 329] width 199 height 36
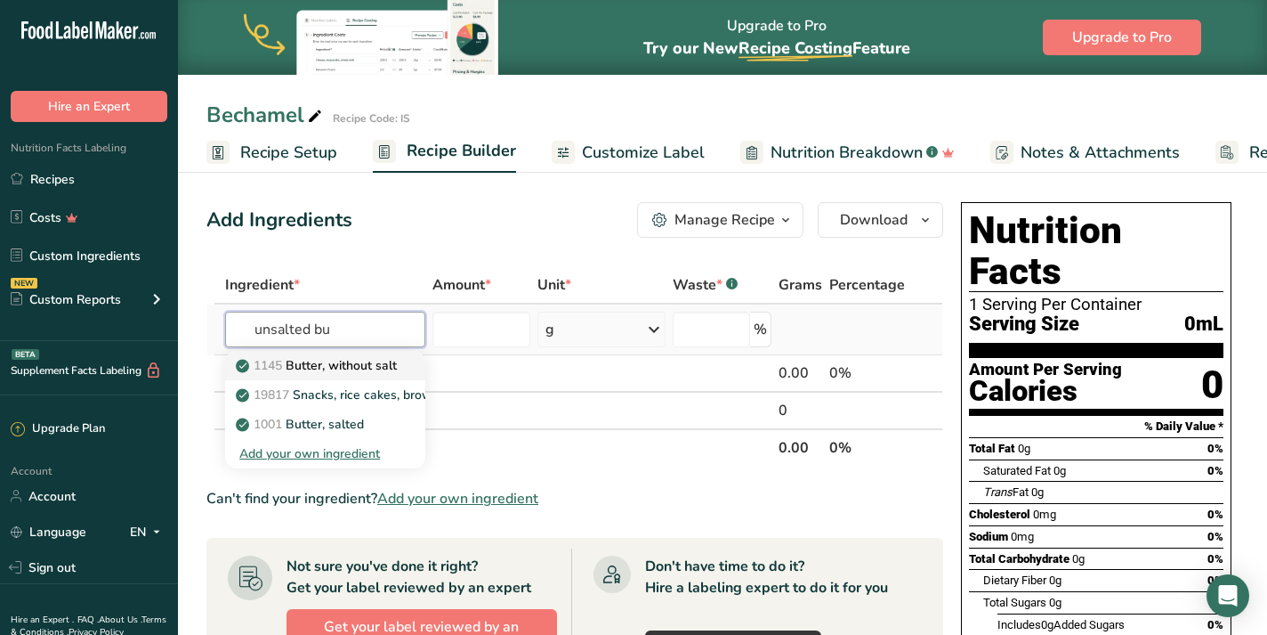
type input "unsalted bu"
click at [332, 371] on p "1145 Butter, without salt" at bounding box center [318, 365] width 158 height 19
type input "Butter, without salt"
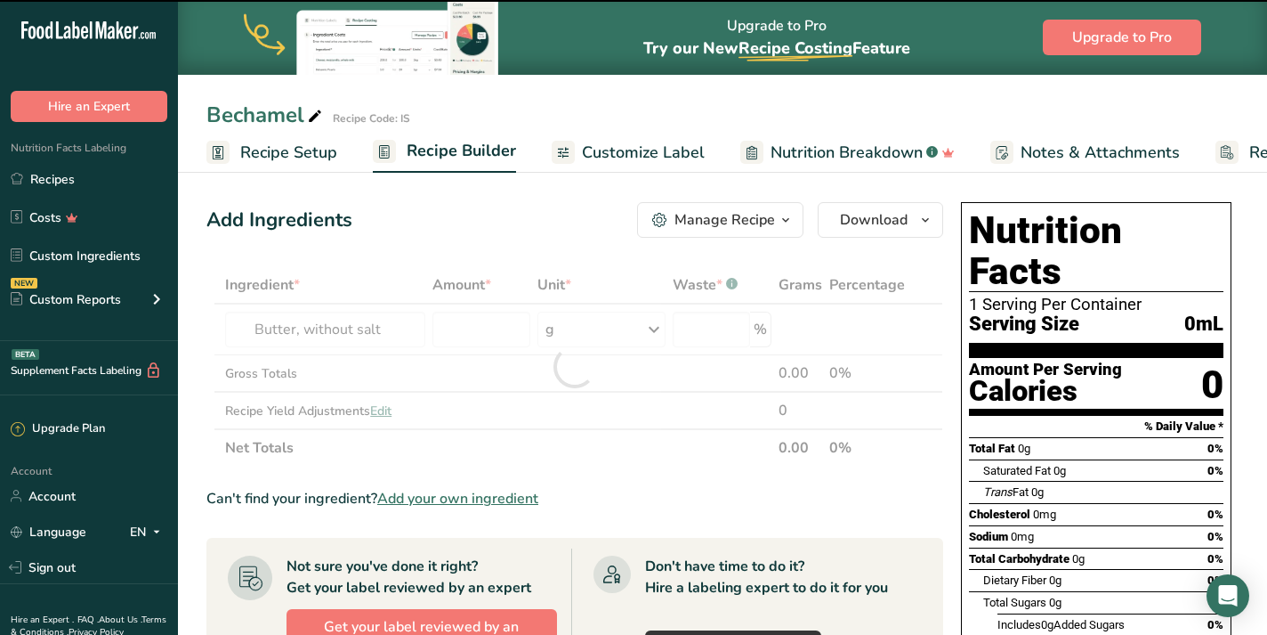
type input "0"
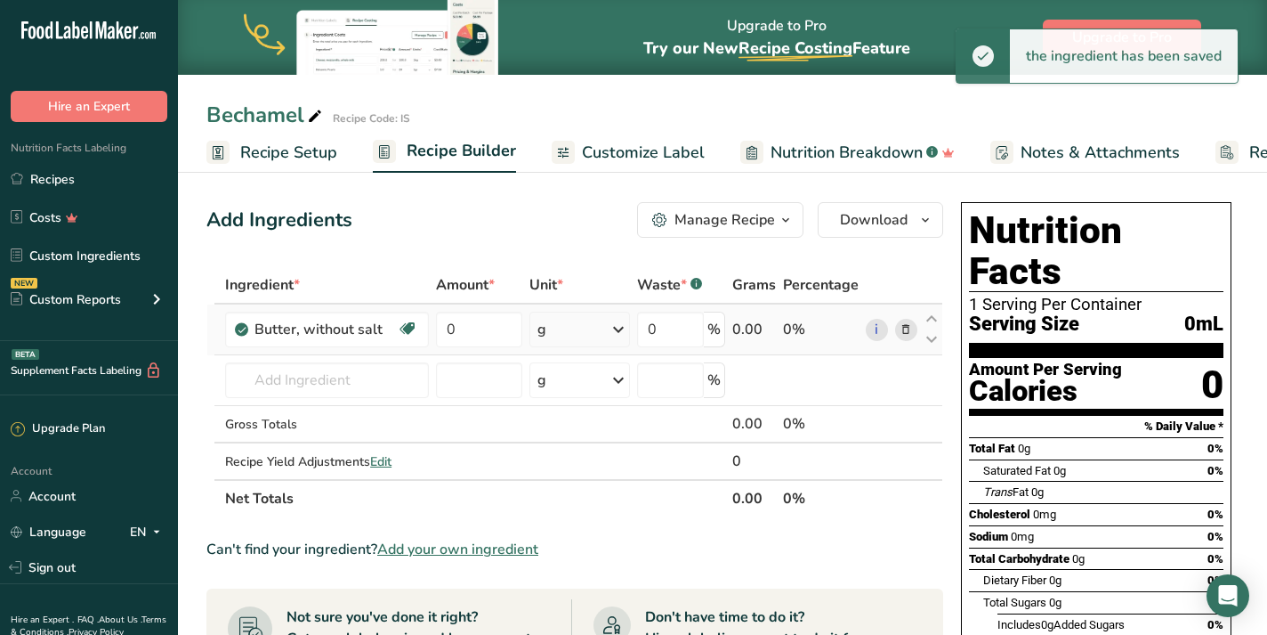
click at [617, 331] on icon at bounding box center [618, 329] width 21 height 32
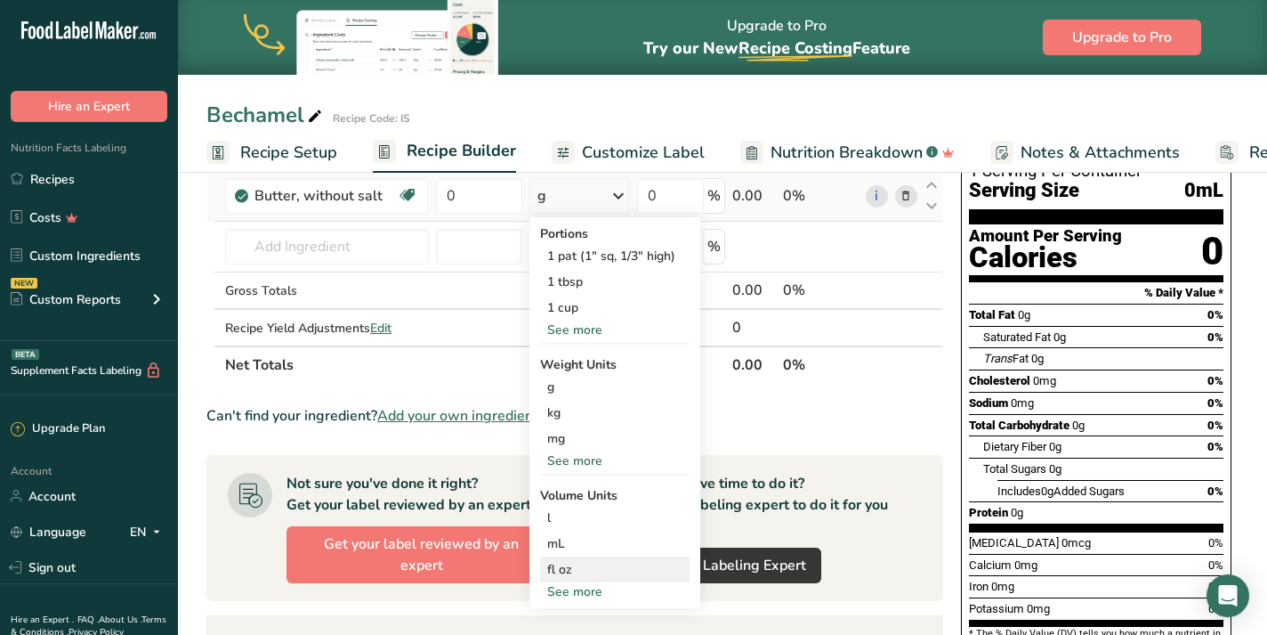
scroll to position [134, 0]
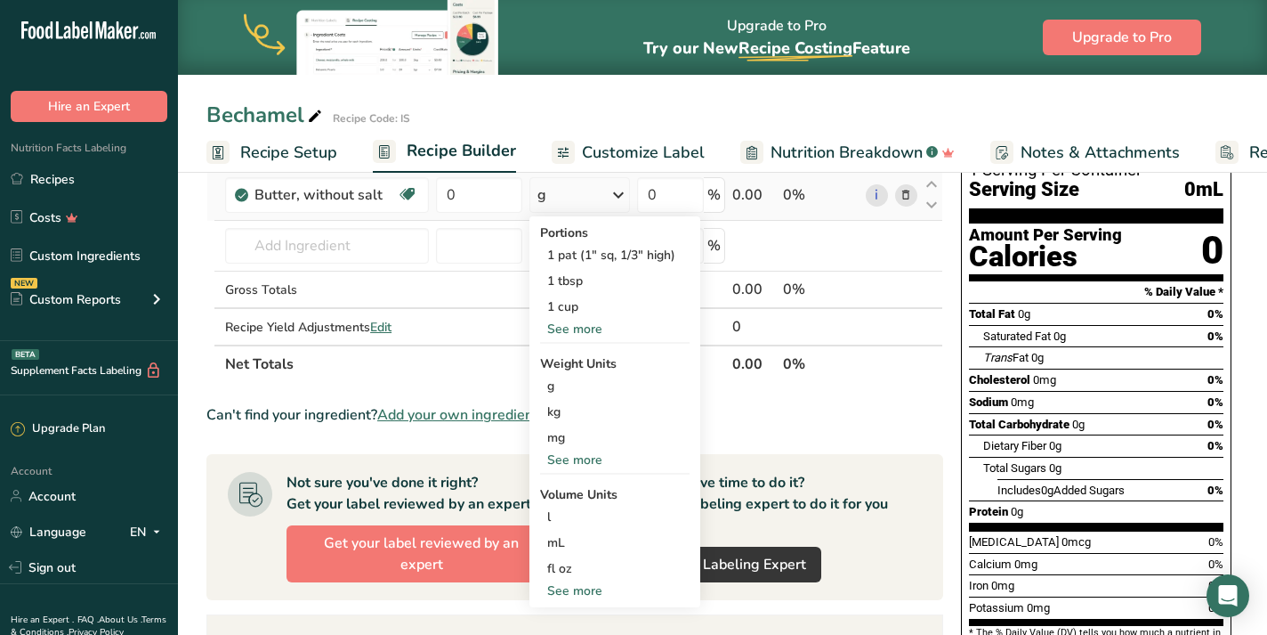
click at [573, 592] on div "See more" at bounding box center [615, 590] width 150 height 19
select select "22"
click at [589, 594] on div "tbsp" at bounding box center [614, 594] width 135 height 19
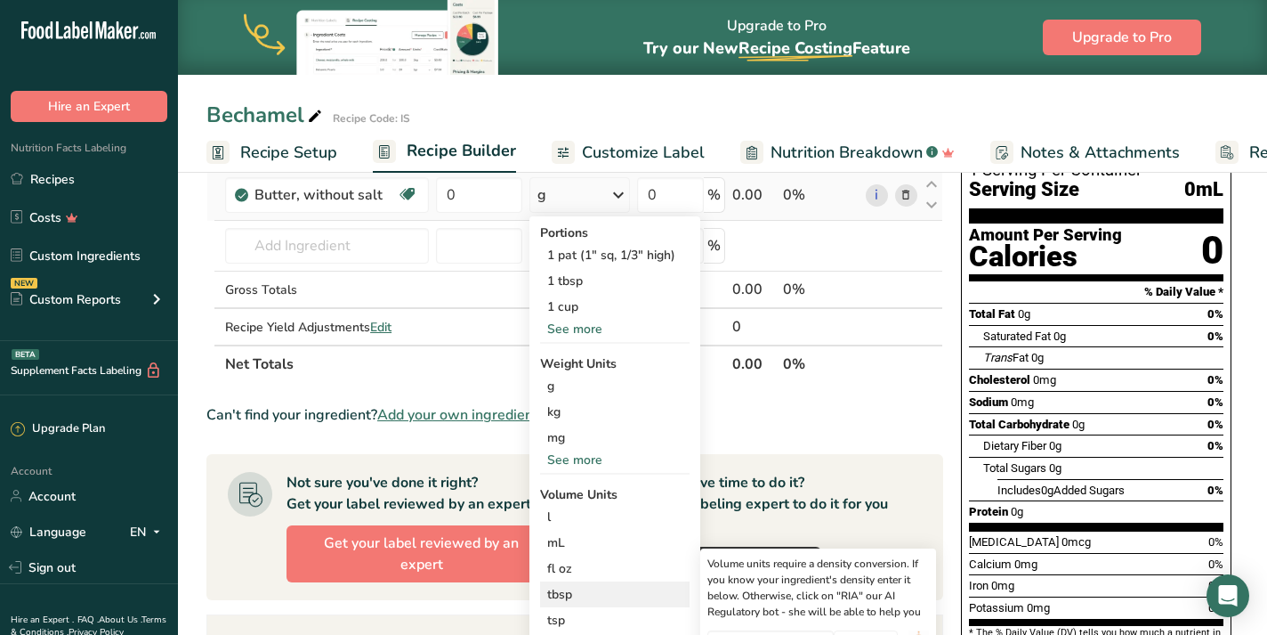
click at [575, 593] on div "tbsp" at bounding box center [614, 594] width 135 height 19
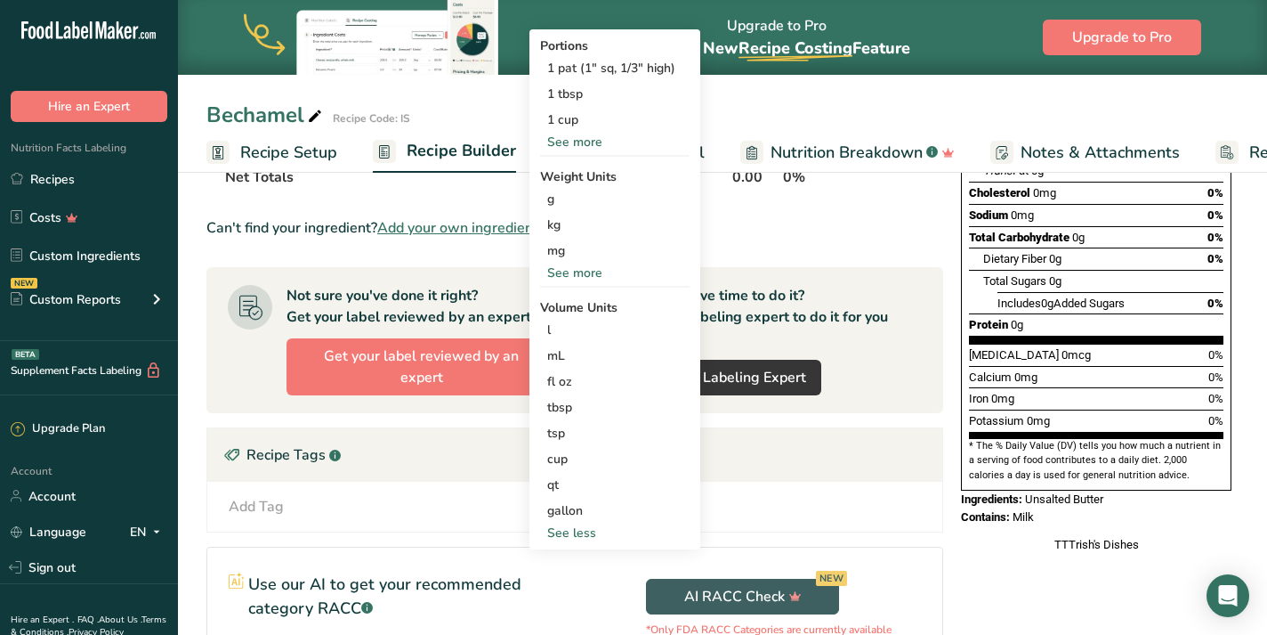
scroll to position [323, 0]
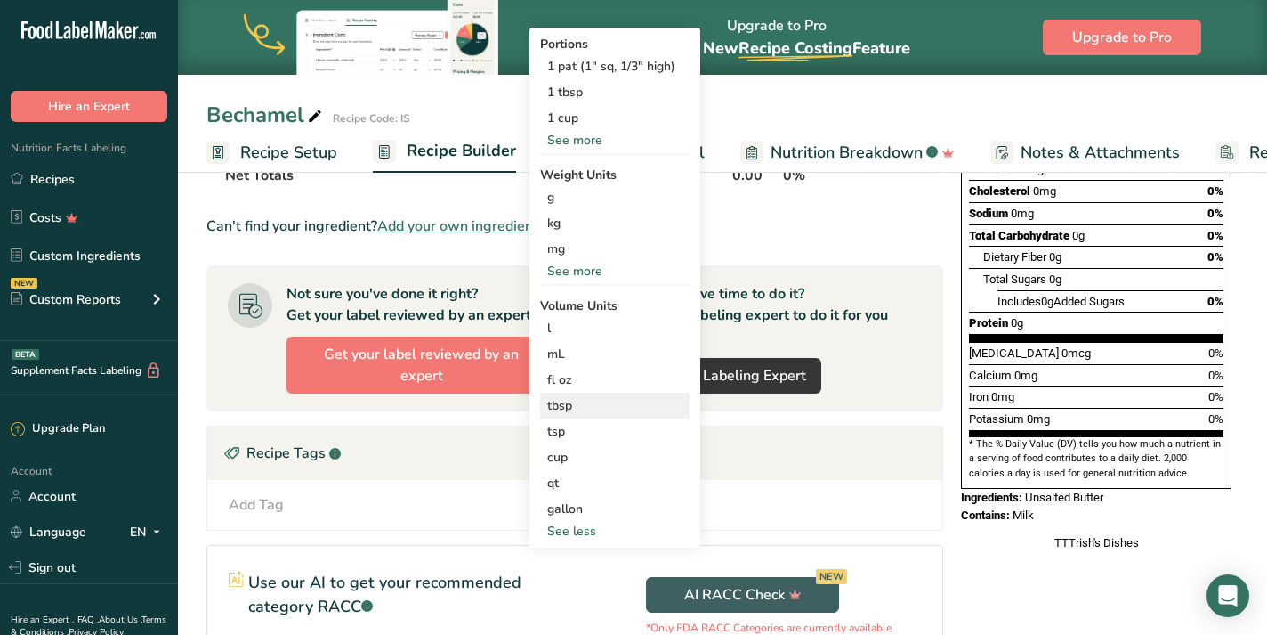
click at [608, 408] on div "tbsp" at bounding box center [614, 405] width 135 height 19
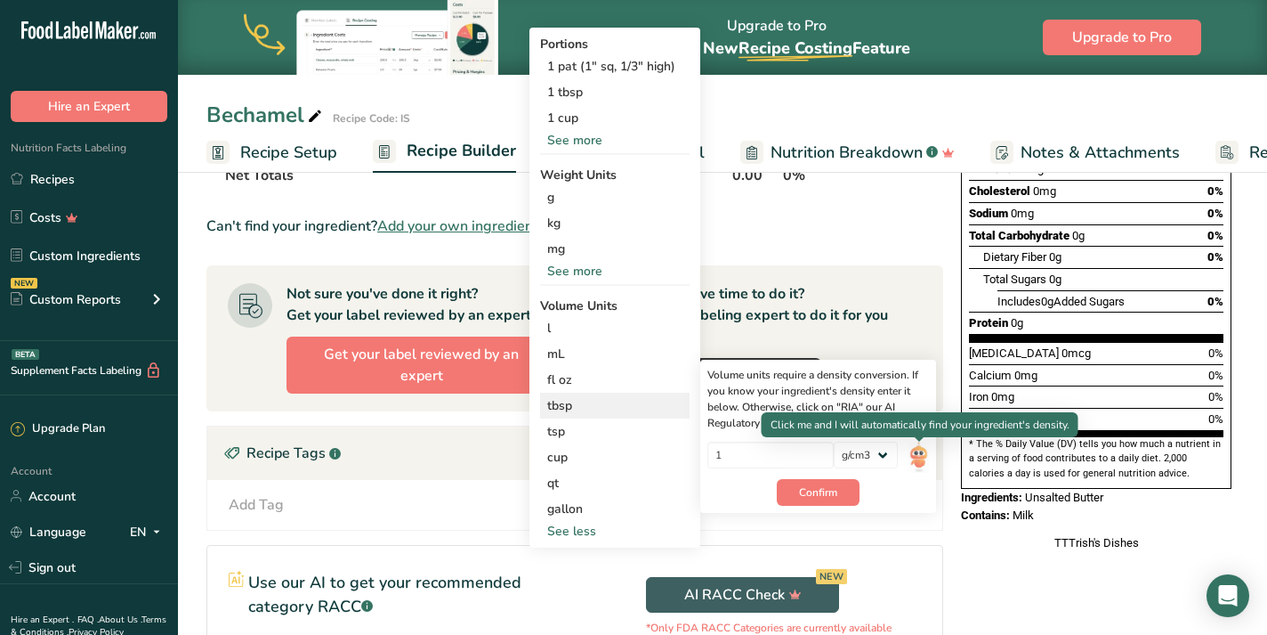
click at [916, 458] on img at bounding box center [919, 456] width 20 height 31
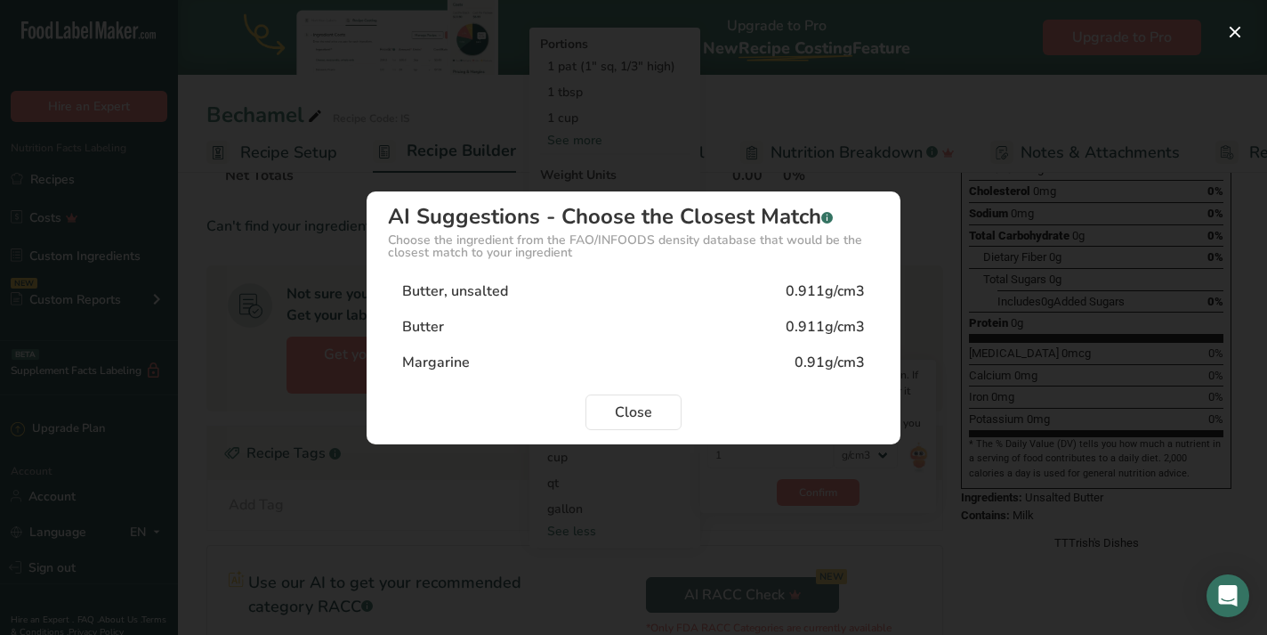
click at [645, 297] on div "Butter, unsalted 0.911g/cm3" at bounding box center [633, 291] width 491 height 36
type input "0.911"
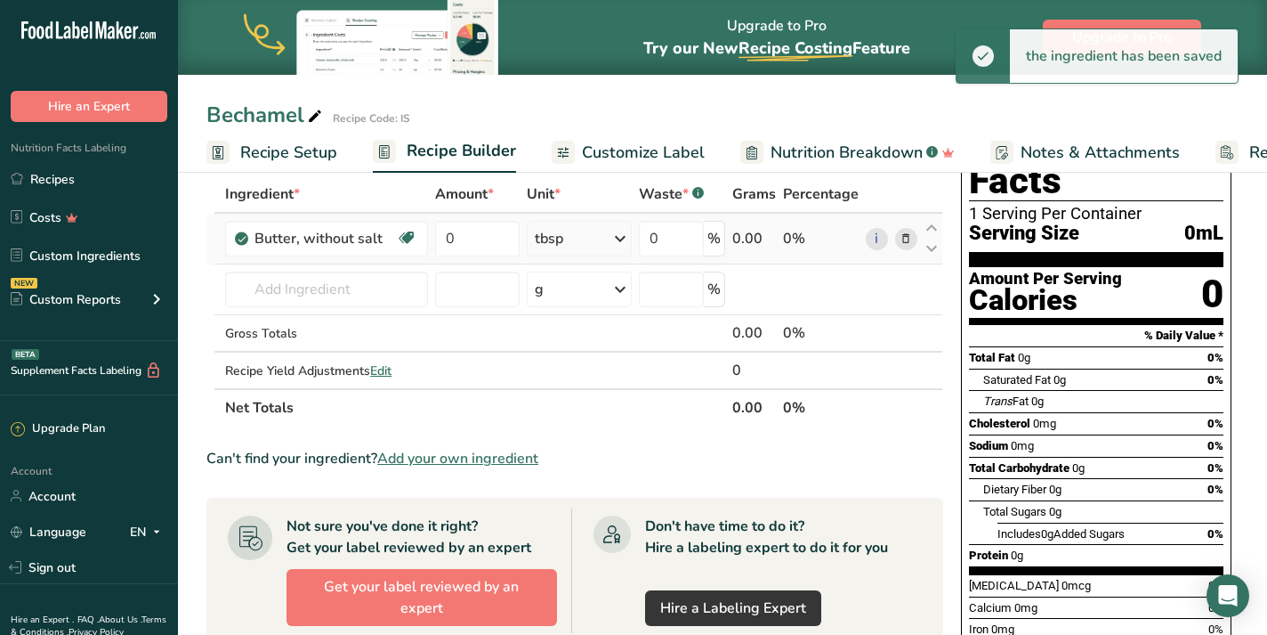
scroll to position [87, 0]
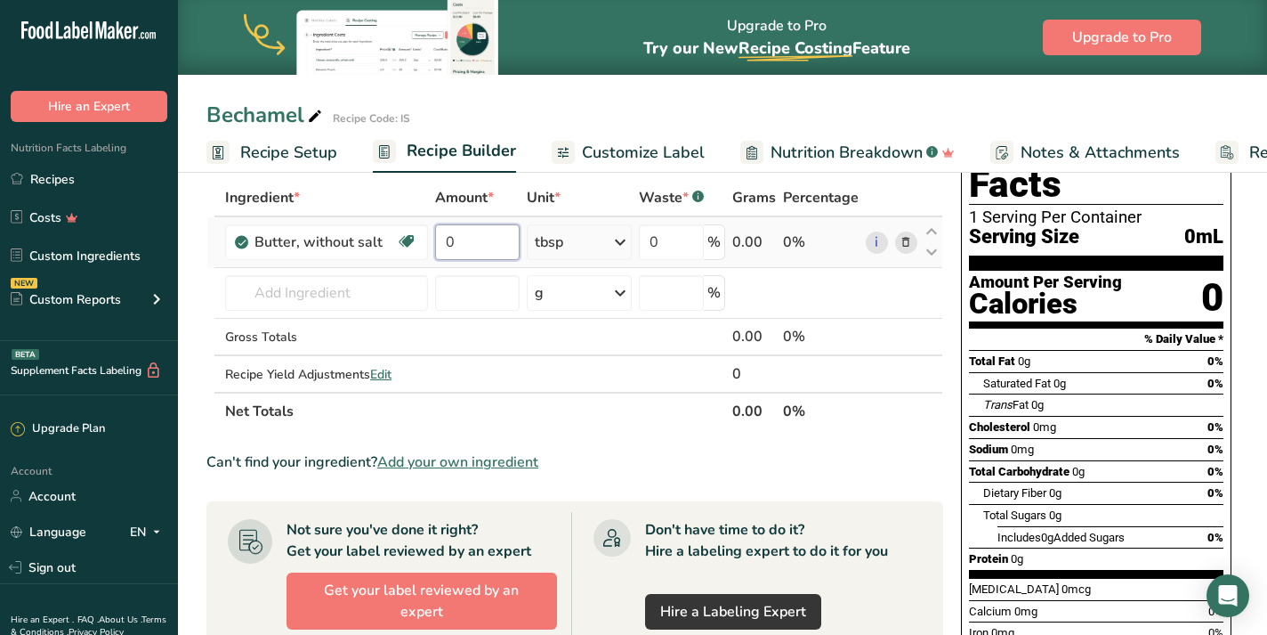
click at [488, 247] on input "0" at bounding box center [477, 242] width 84 height 36
type input "4"
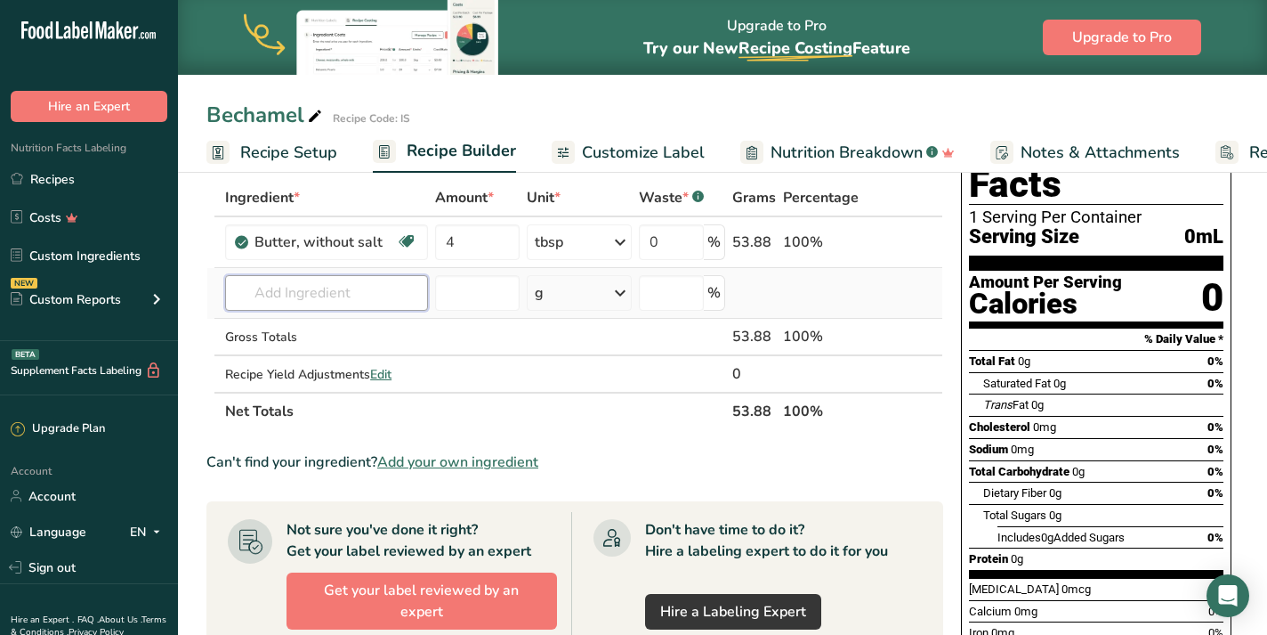
click at [312, 290] on div "Ingredient * Amount * Unit * Waste * .a-a{fill:#347362;}.b-a{fill:#fff;} Grams …" at bounding box center [574, 304] width 737 height 251
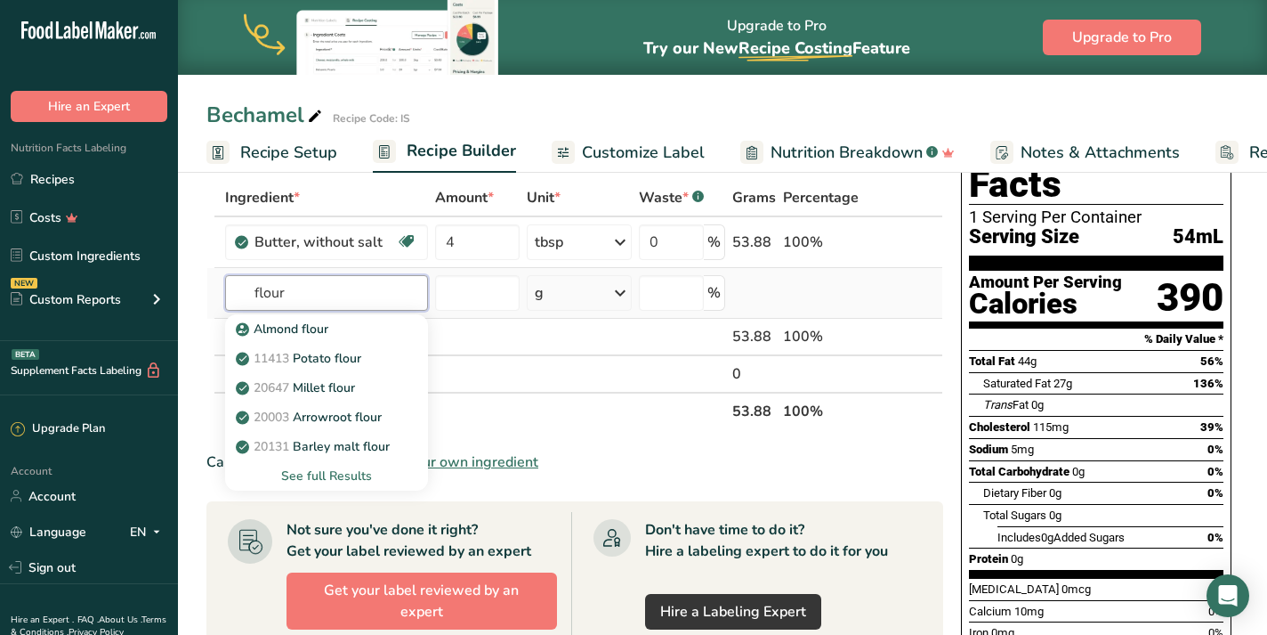
type input "flour"
click at [360, 479] on div "See full Results" at bounding box center [326, 475] width 174 height 19
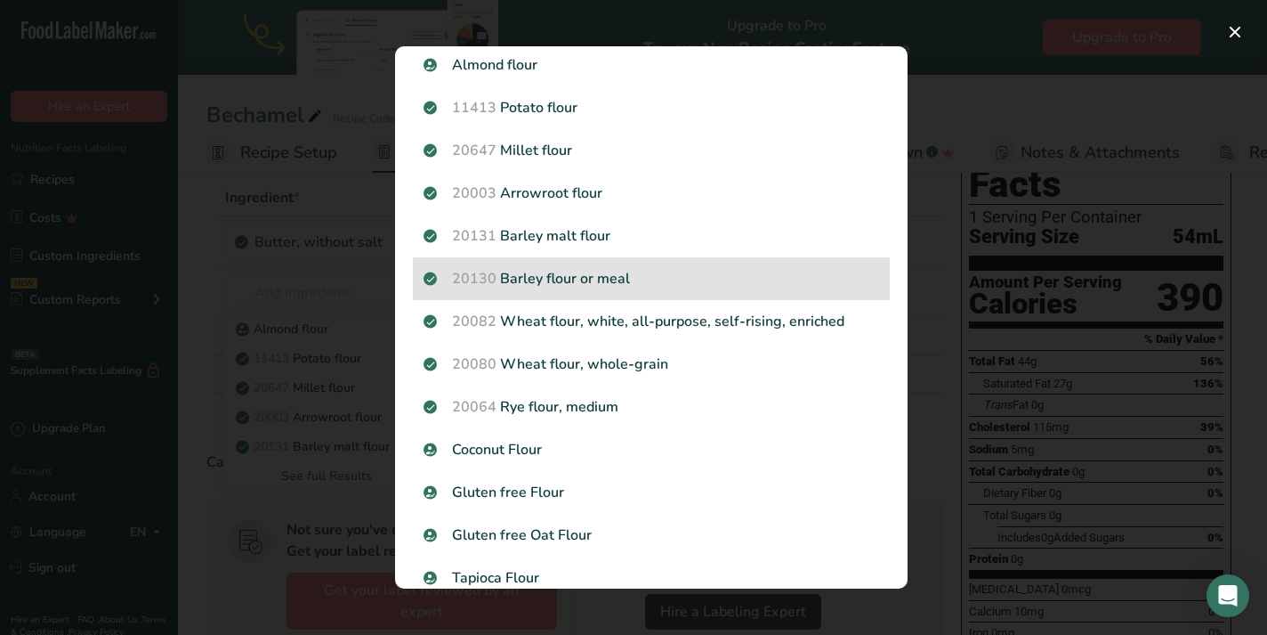
scroll to position [58, 0]
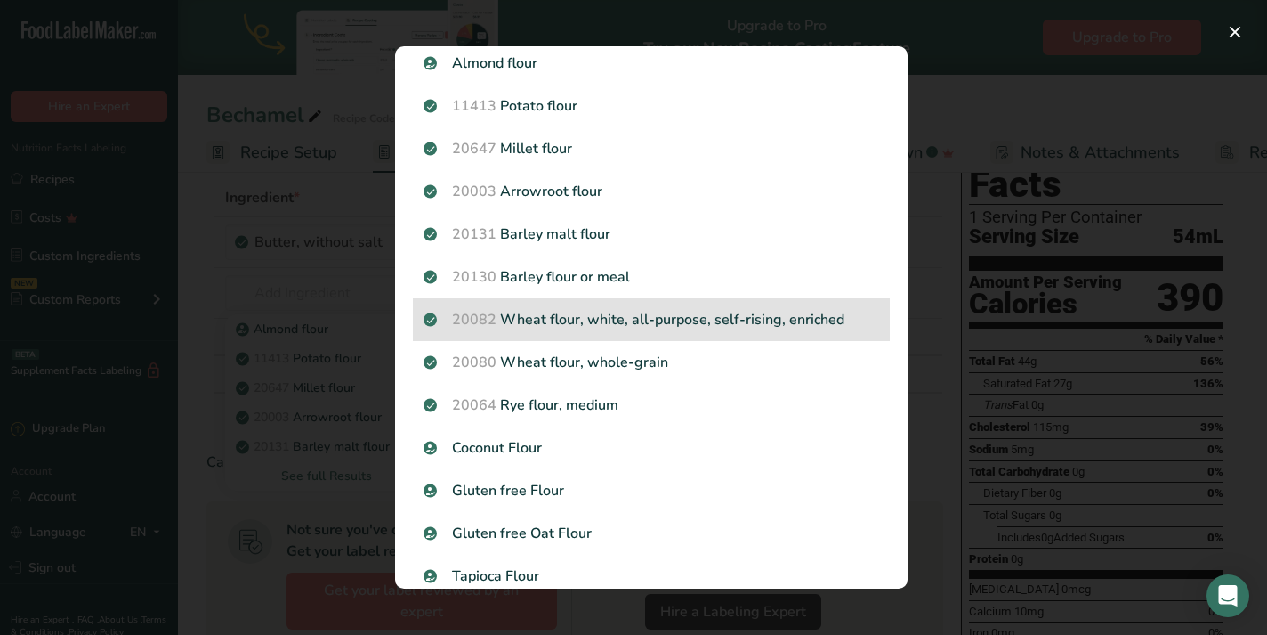
click at [651, 322] on p "20082 Wheat flour, white, all-purpose, self-rising, enriched" at bounding box center [652, 319] width 456 height 21
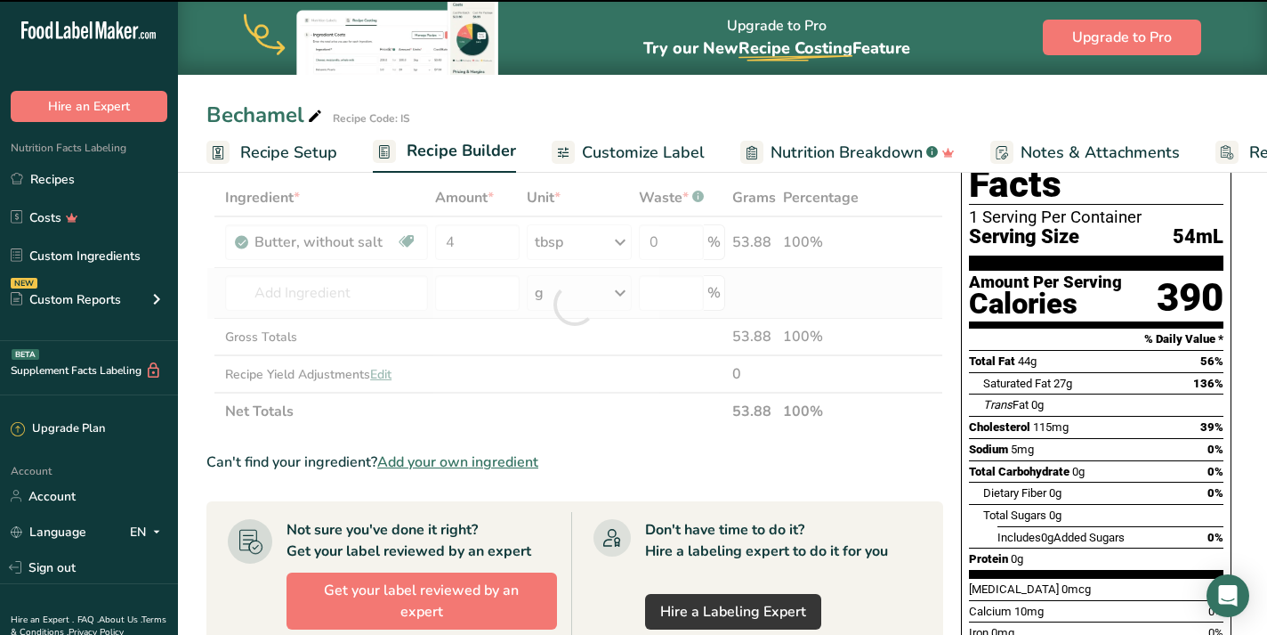
type input "0"
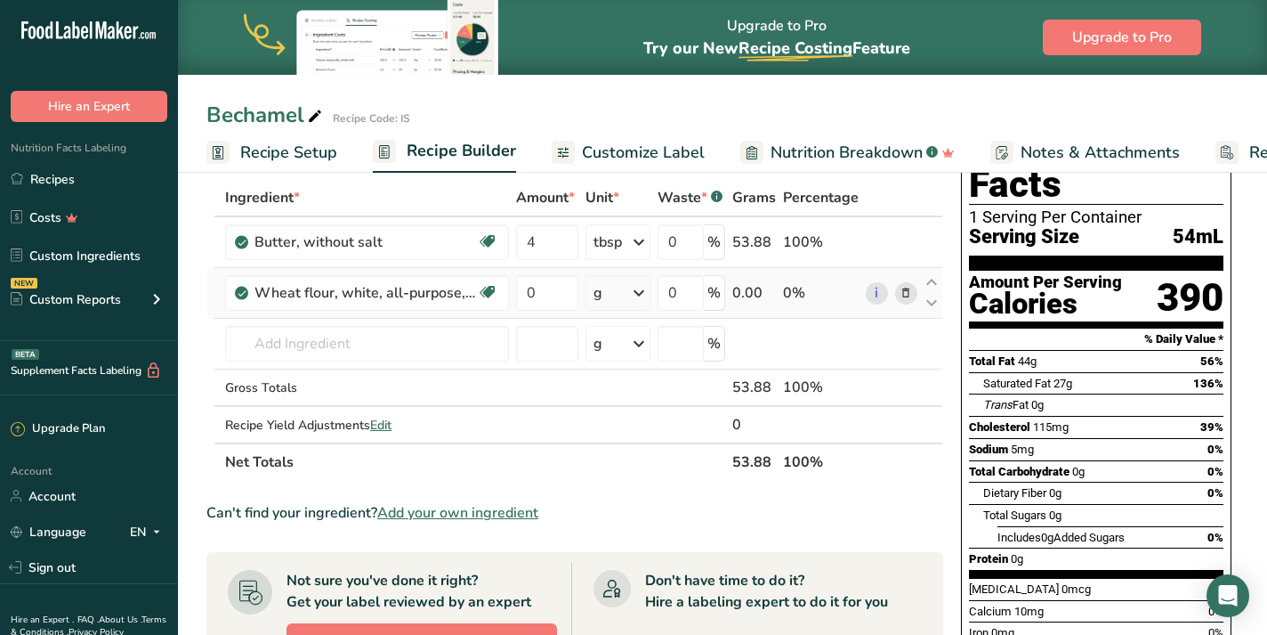
click at [630, 287] on icon at bounding box center [638, 293] width 21 height 32
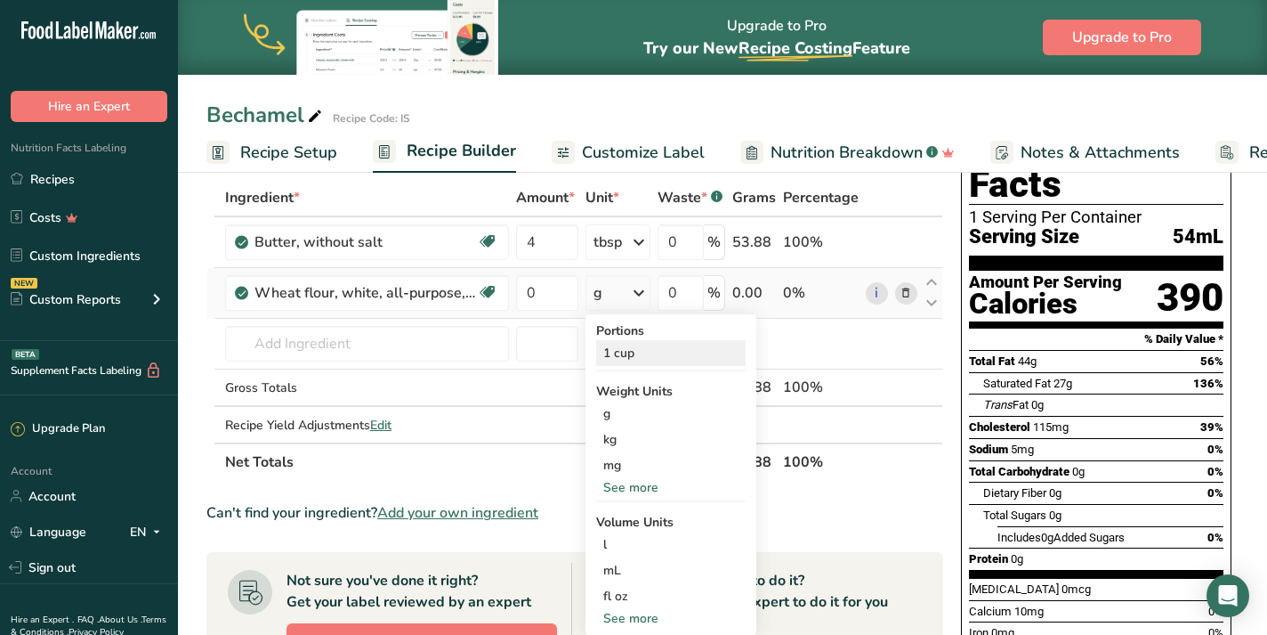
click at [636, 353] on div "1 cup" at bounding box center [671, 353] width 150 height 26
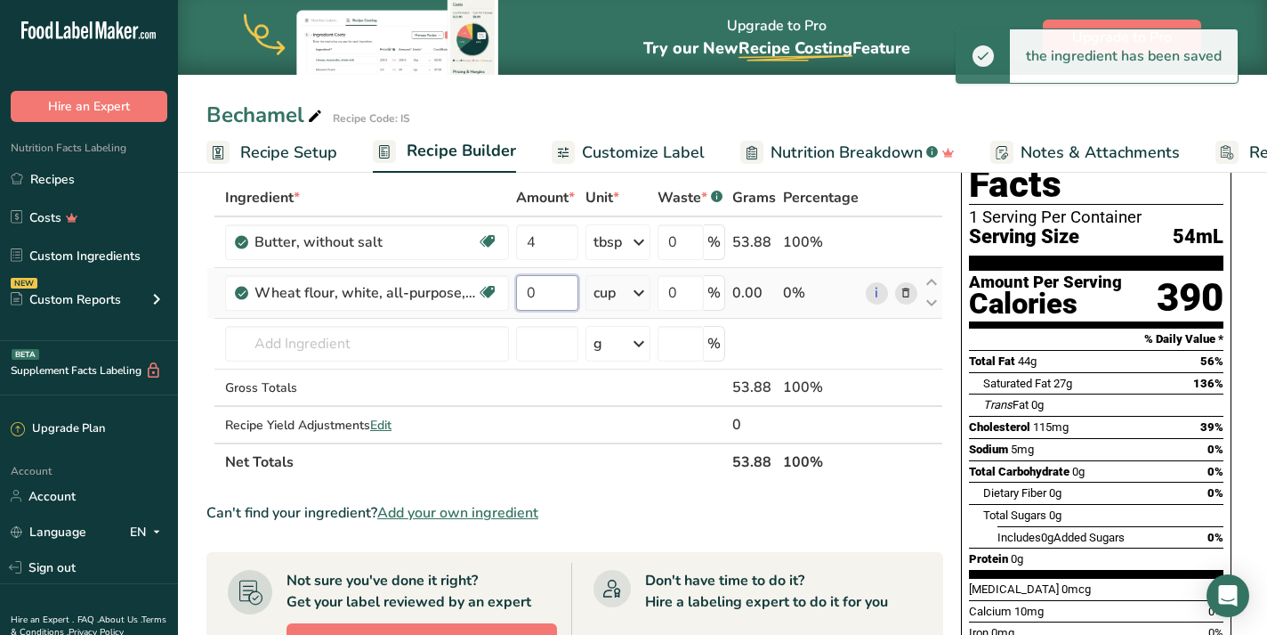
click at [552, 298] on input "0" at bounding box center [547, 293] width 62 height 36
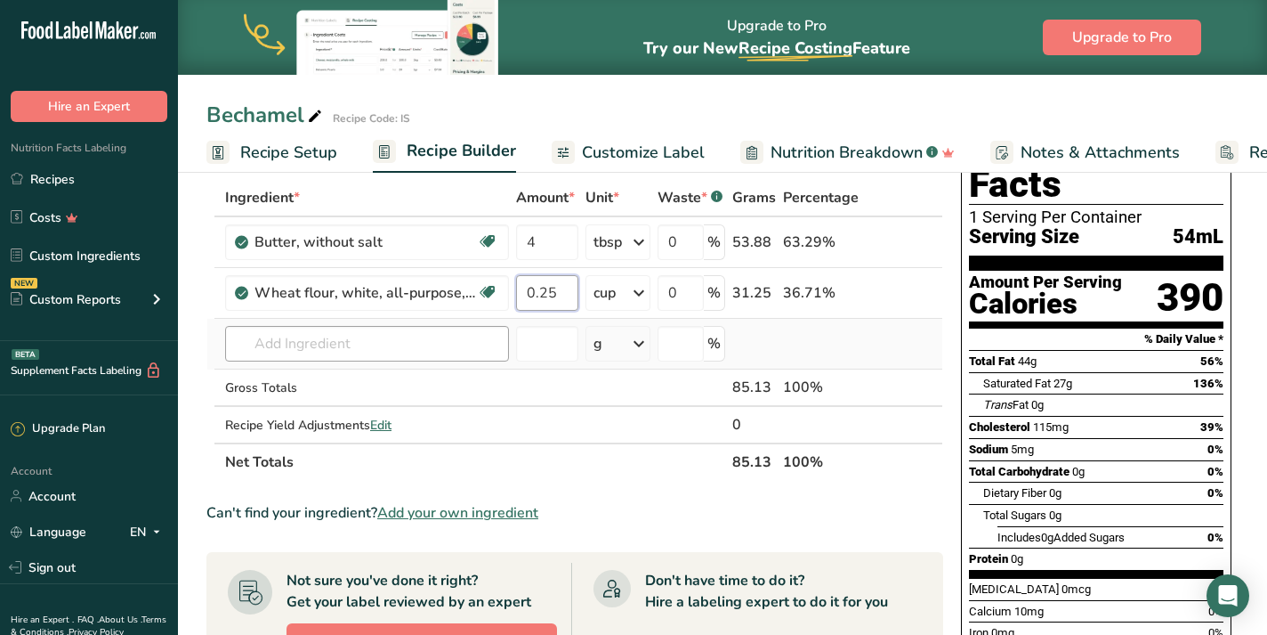
type input "0.25"
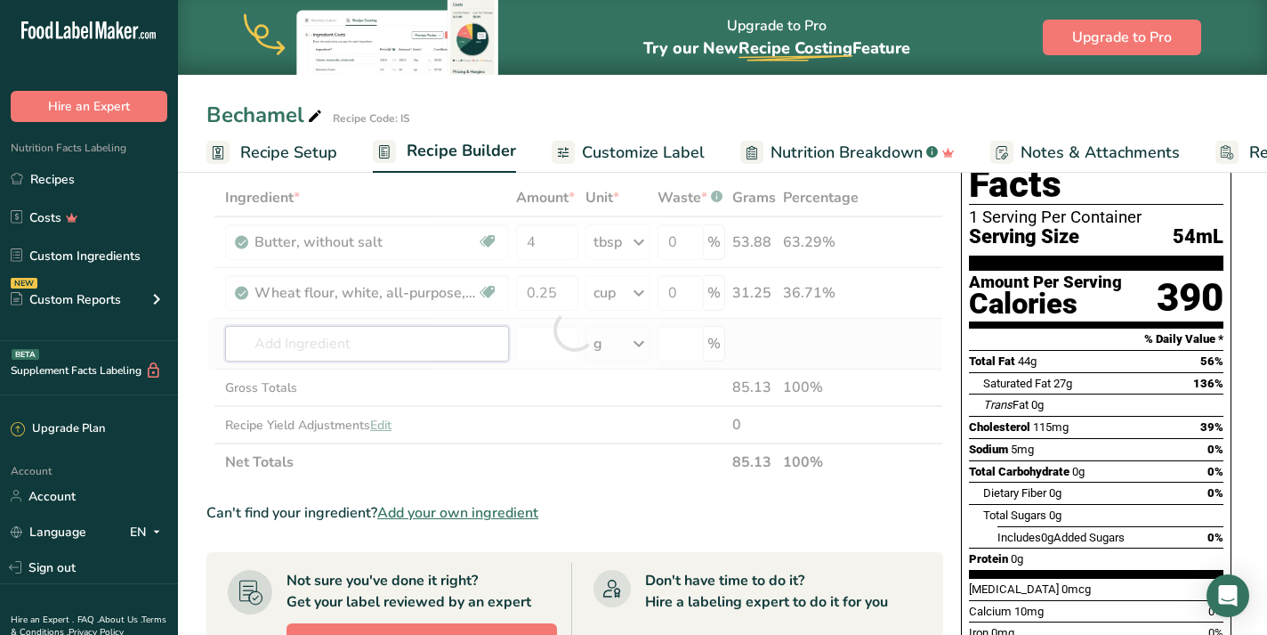
click at [265, 352] on div "Ingredient * Amount * Unit * Waste * .a-a{fill:#347362;}.b-a{fill:#fff;} Grams …" at bounding box center [574, 330] width 737 height 302
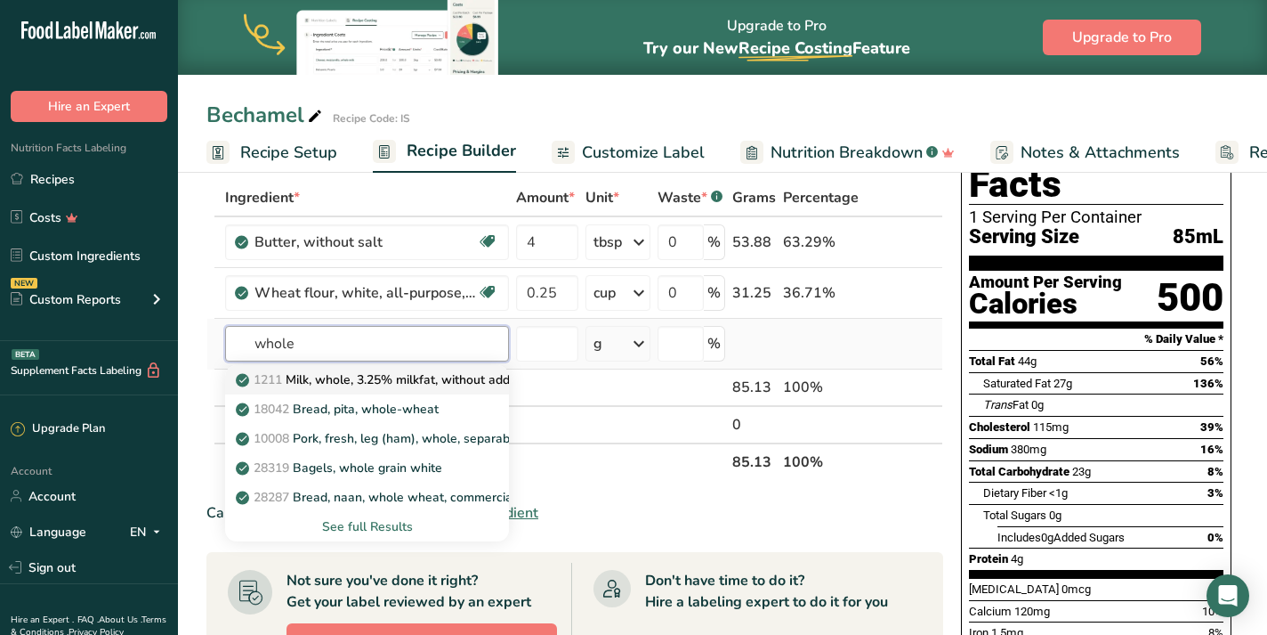
type input "whole"
click at [337, 374] on p "1211 Milk, whole, 3.25% milkfat, without added vitamin A and [MEDICAL_DATA]" at bounding box center [476, 379] width 474 height 19
type input "Milk, whole, 3.25% milkfat, without added vitamin A and [MEDICAL_DATA]"
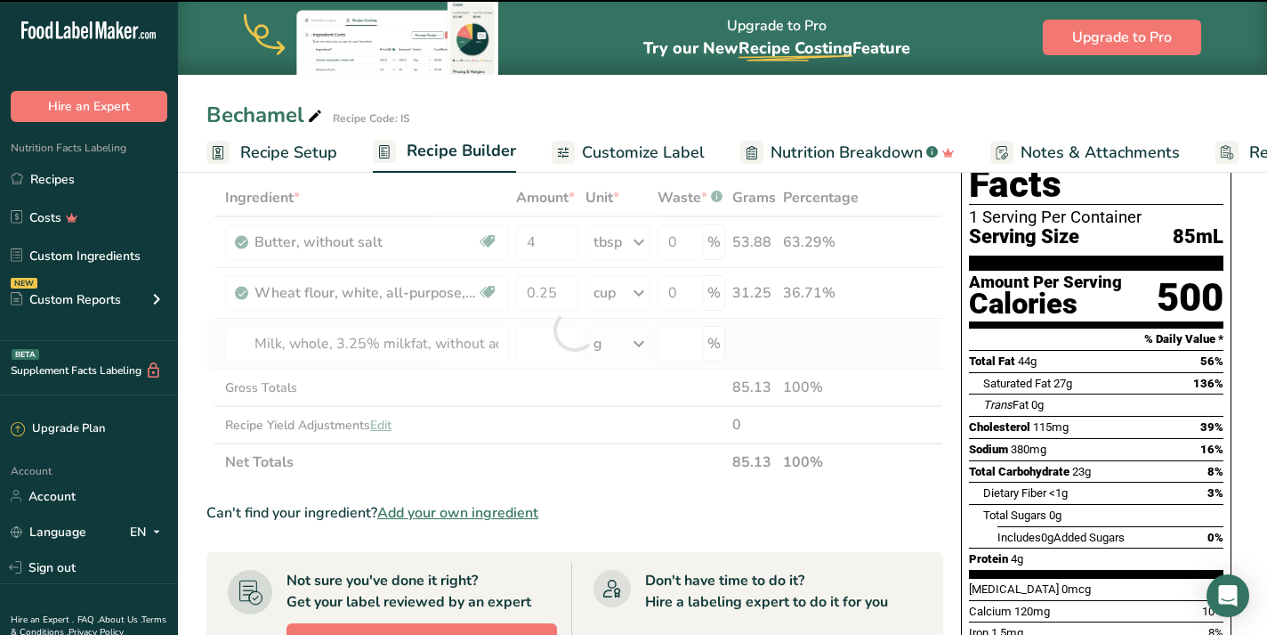
type input "0"
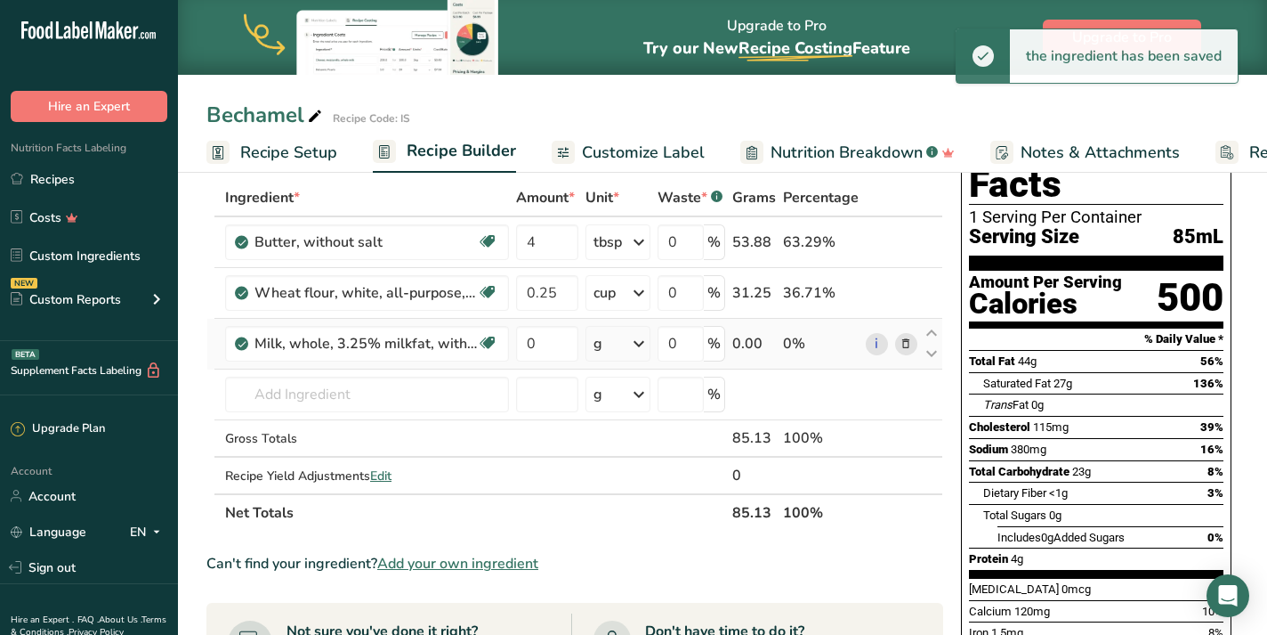
click at [640, 344] on icon at bounding box center [638, 344] width 21 height 32
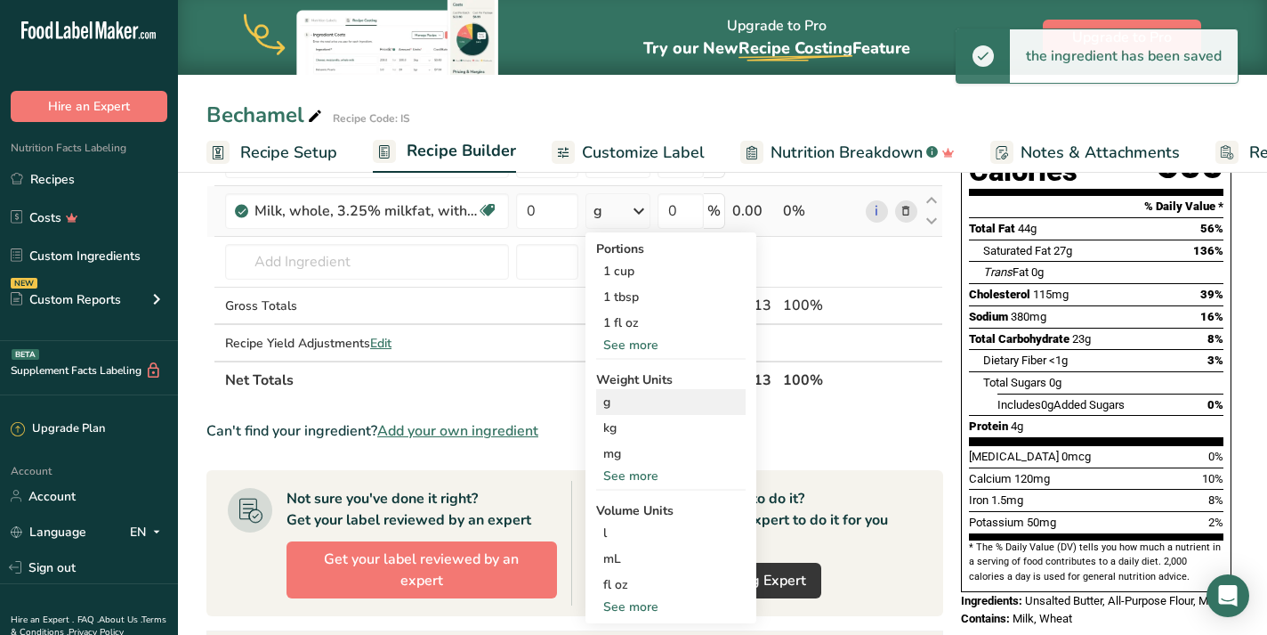
scroll to position [290, 0]
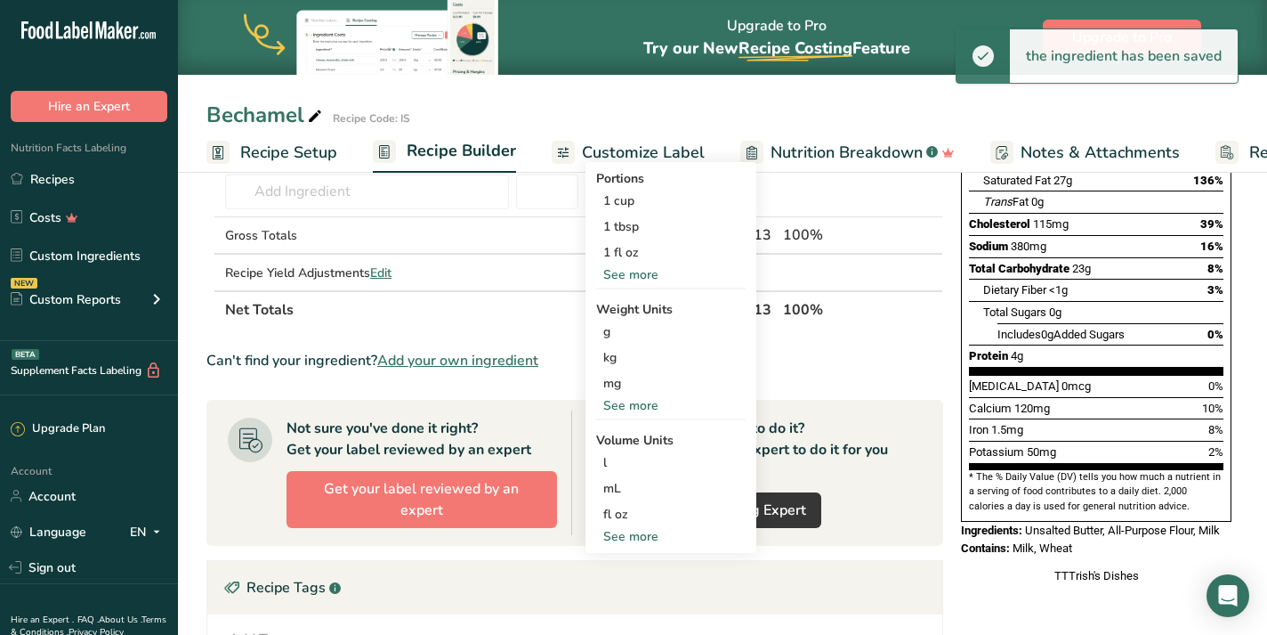
click at [661, 538] on div "See more" at bounding box center [671, 536] width 150 height 19
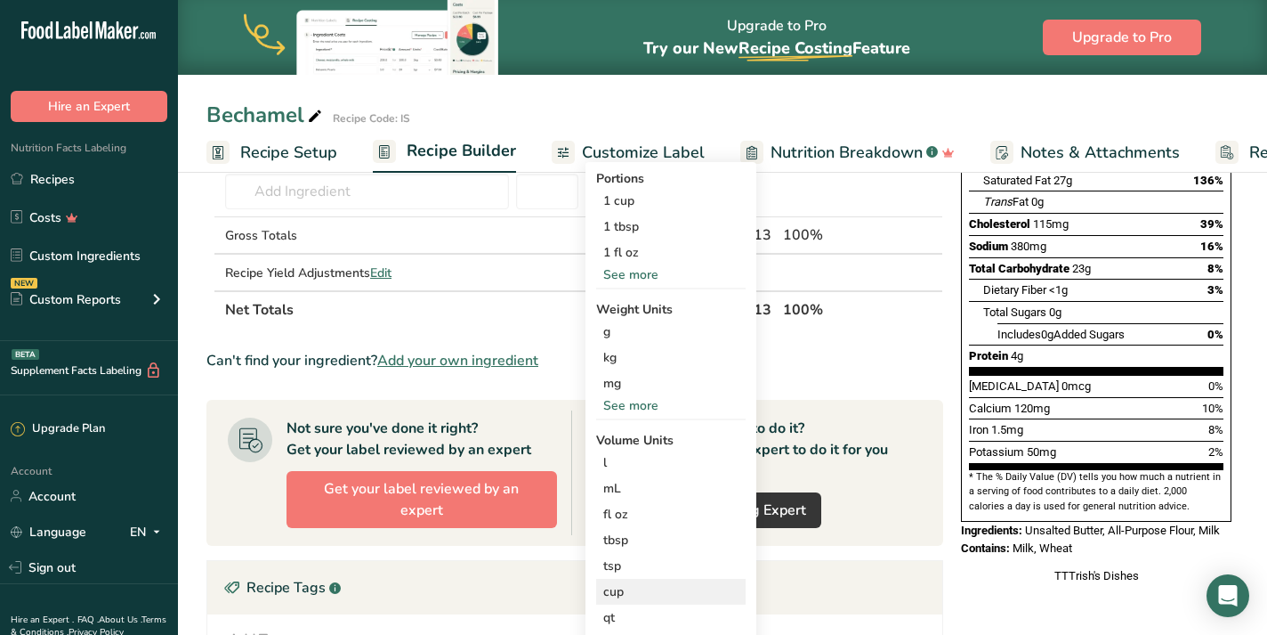
click at [647, 590] on div "cup" at bounding box center [670, 591] width 135 height 19
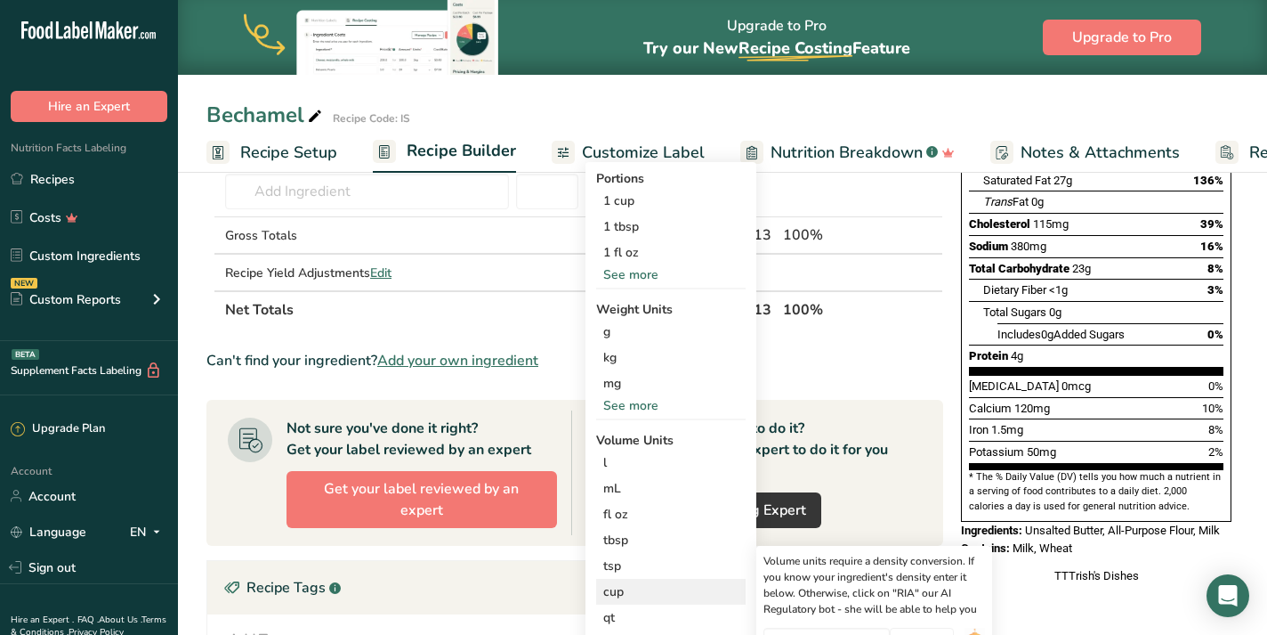
click at [639, 592] on div "cup" at bounding box center [670, 591] width 135 height 19
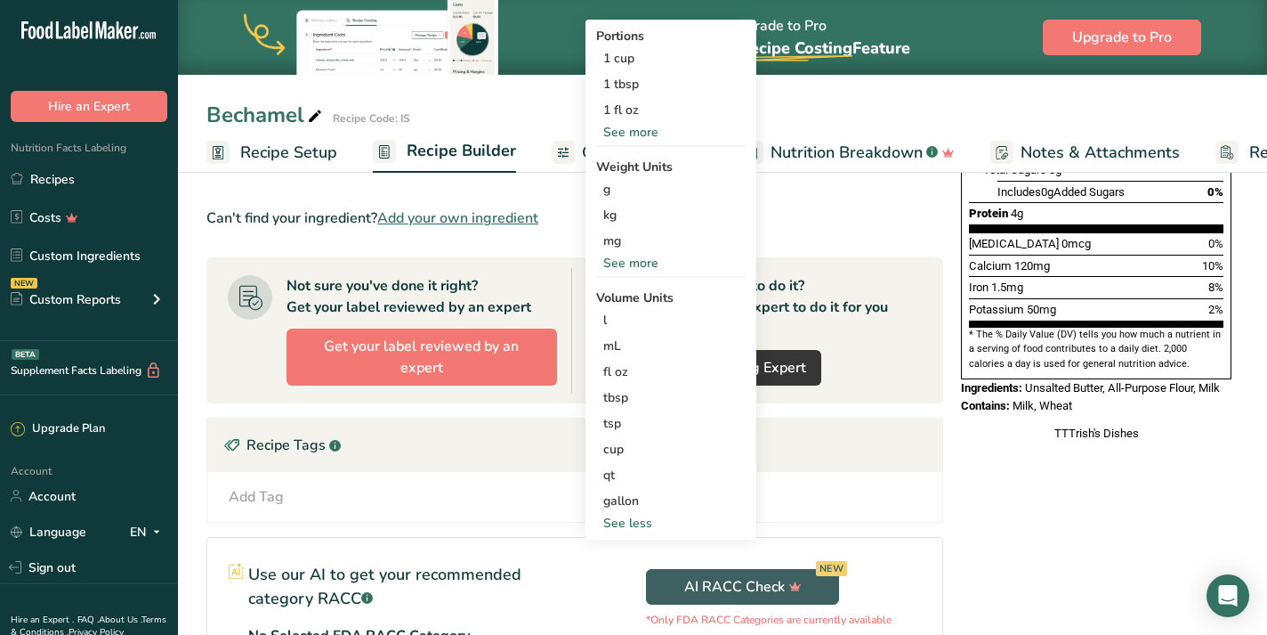
scroll to position [441, 0]
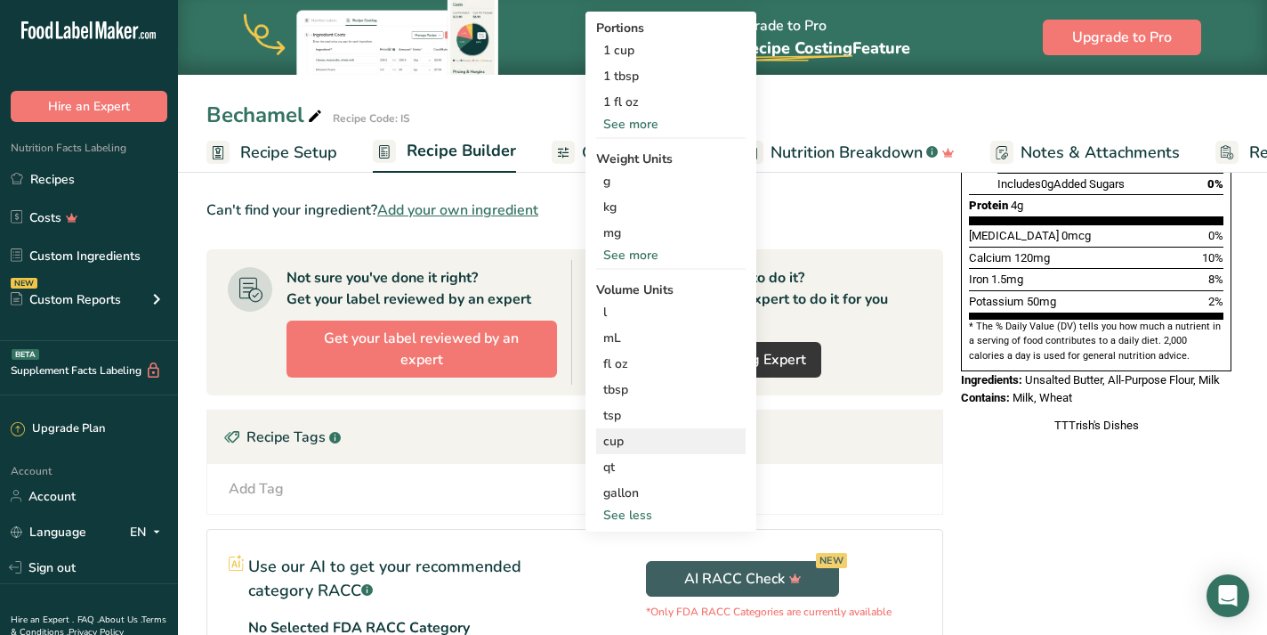
click at [708, 437] on div "cup" at bounding box center [670, 441] width 135 height 19
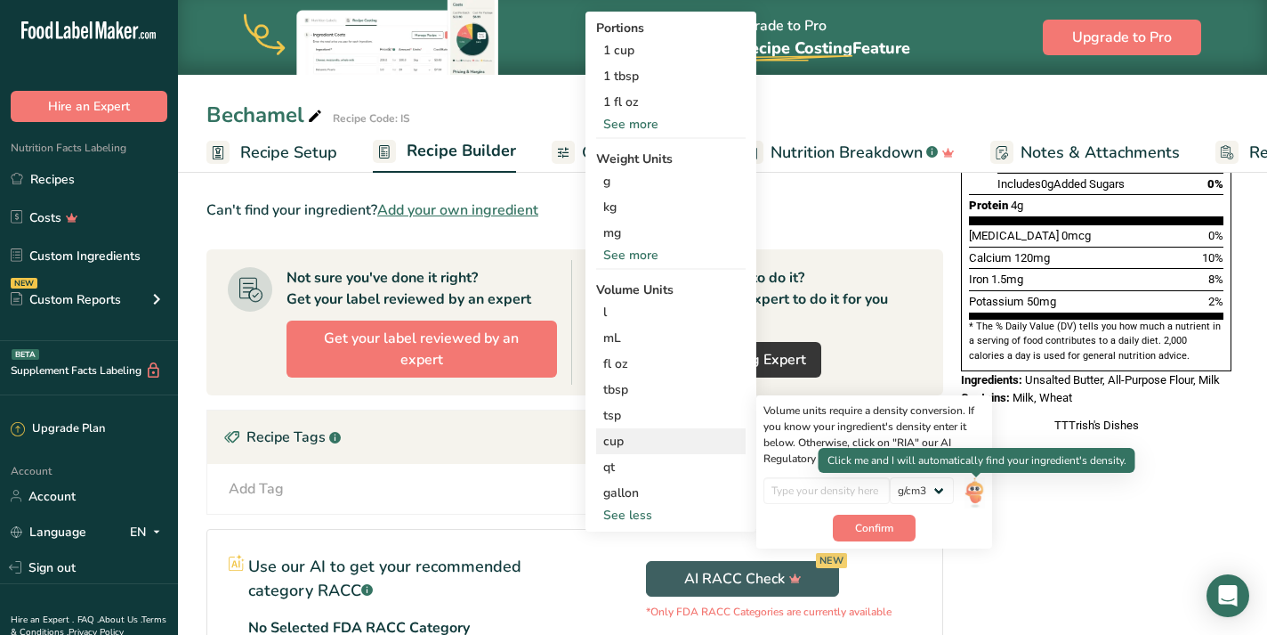
click at [981, 488] on img at bounding box center [975, 492] width 20 height 31
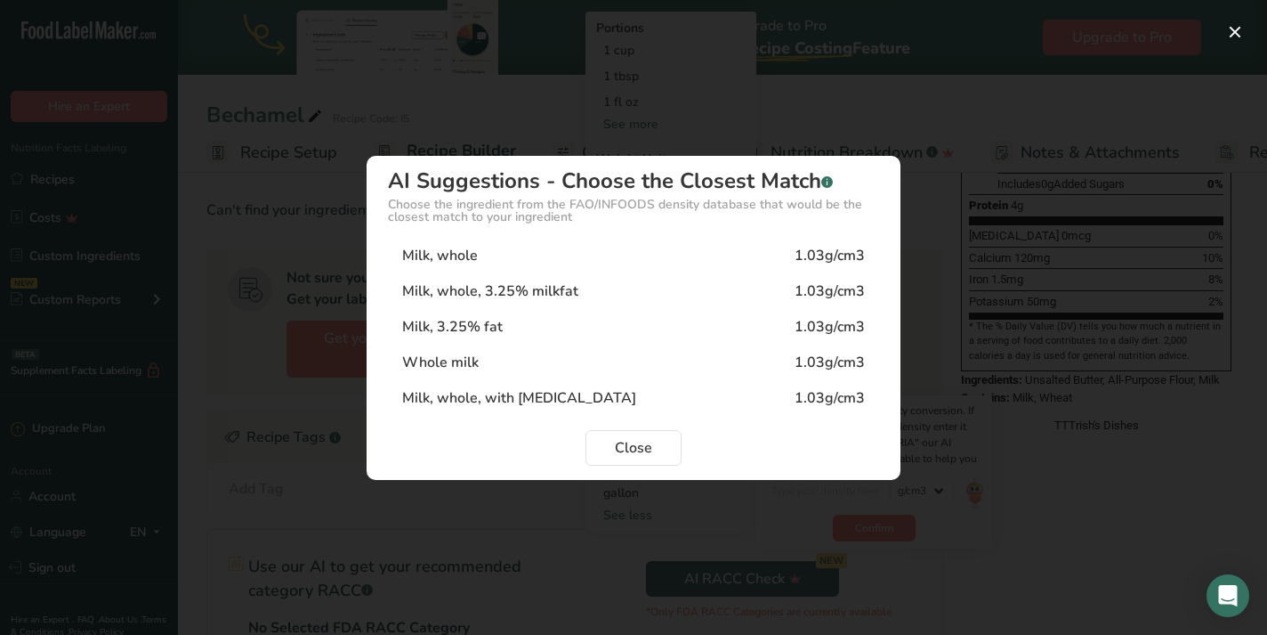
click at [664, 267] on div "Milk, whole 1.03g/cm3" at bounding box center [633, 256] width 491 height 36
type input "1.03"
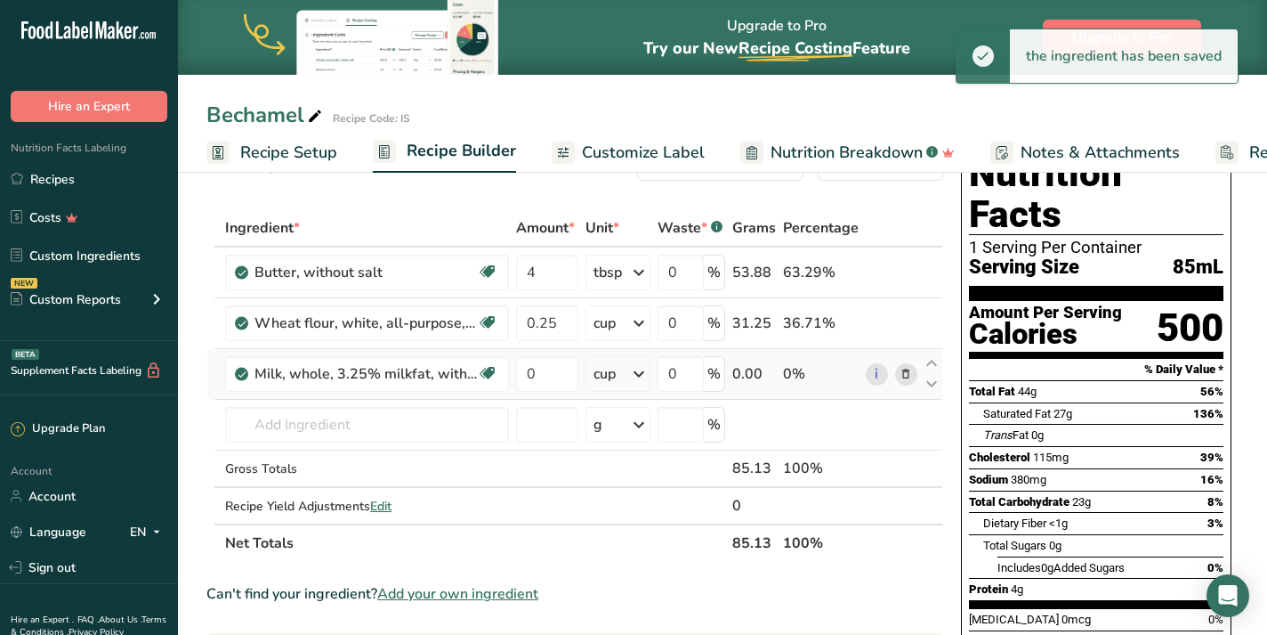
scroll to position [58, 0]
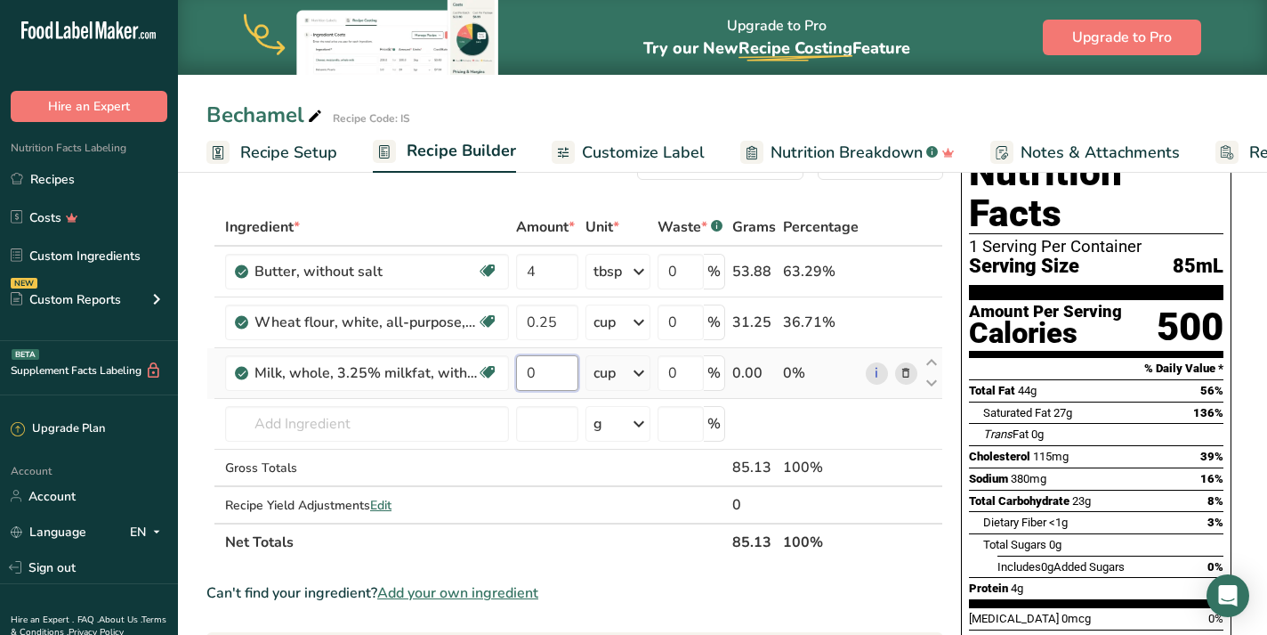
click at [557, 376] on input "0" at bounding box center [547, 373] width 62 height 36
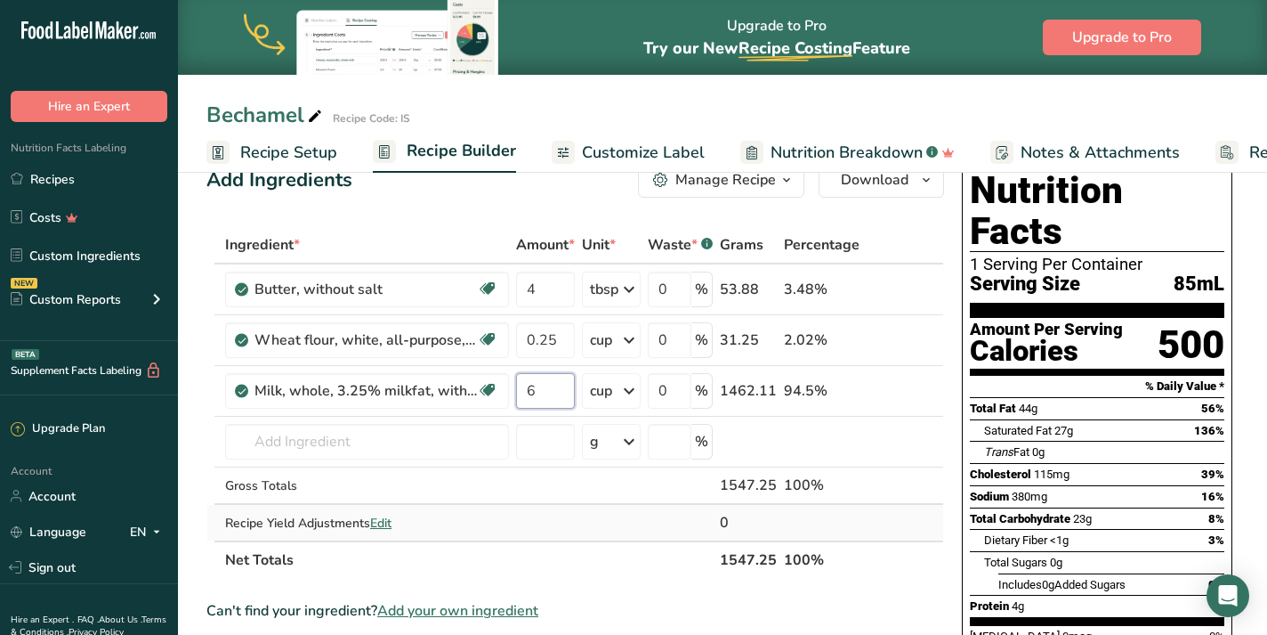
scroll to position [0, 0]
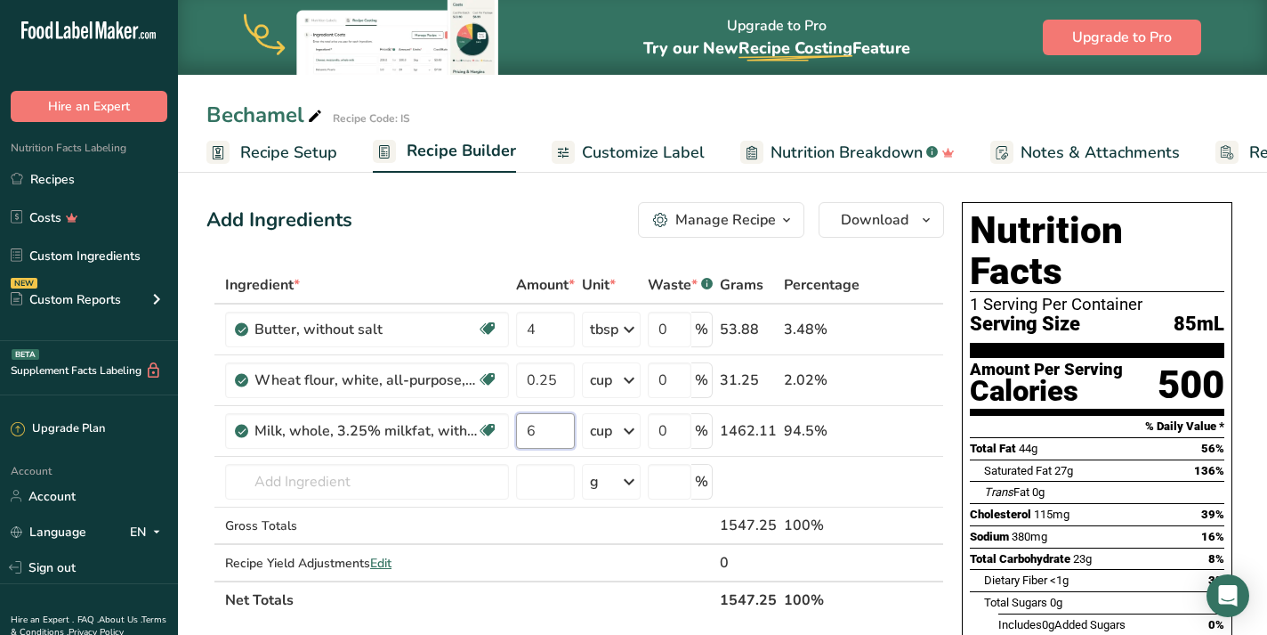
type input "6"
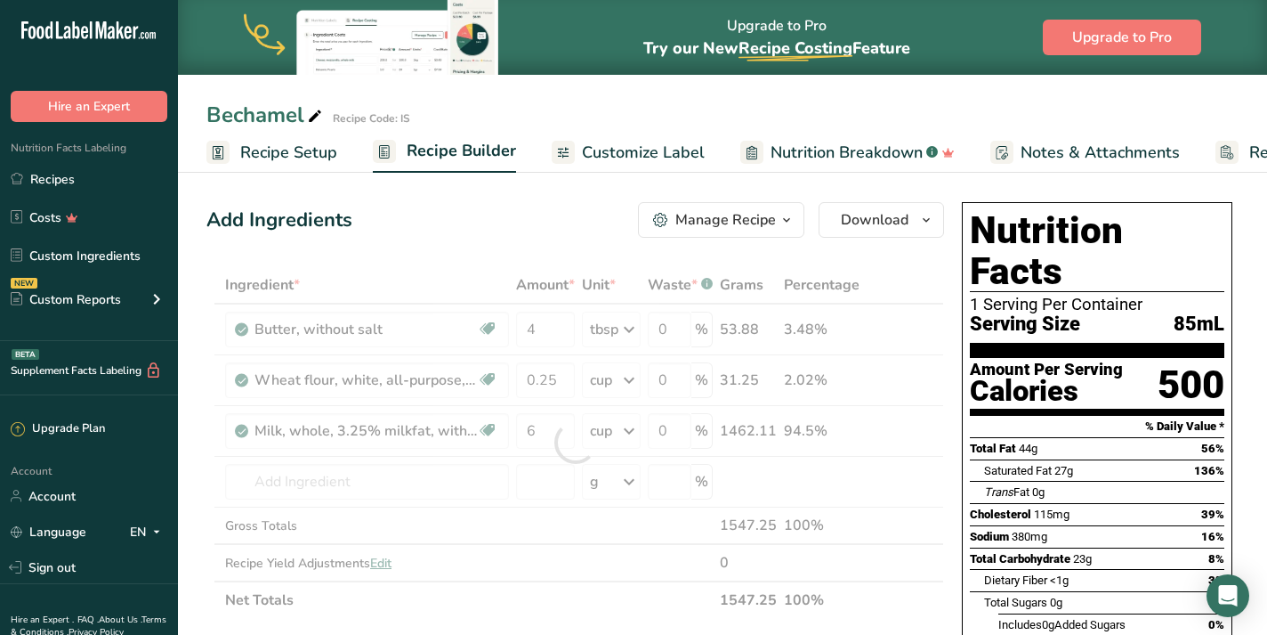
click at [744, 214] on div "Manage Recipe" at bounding box center [726, 219] width 101 height 21
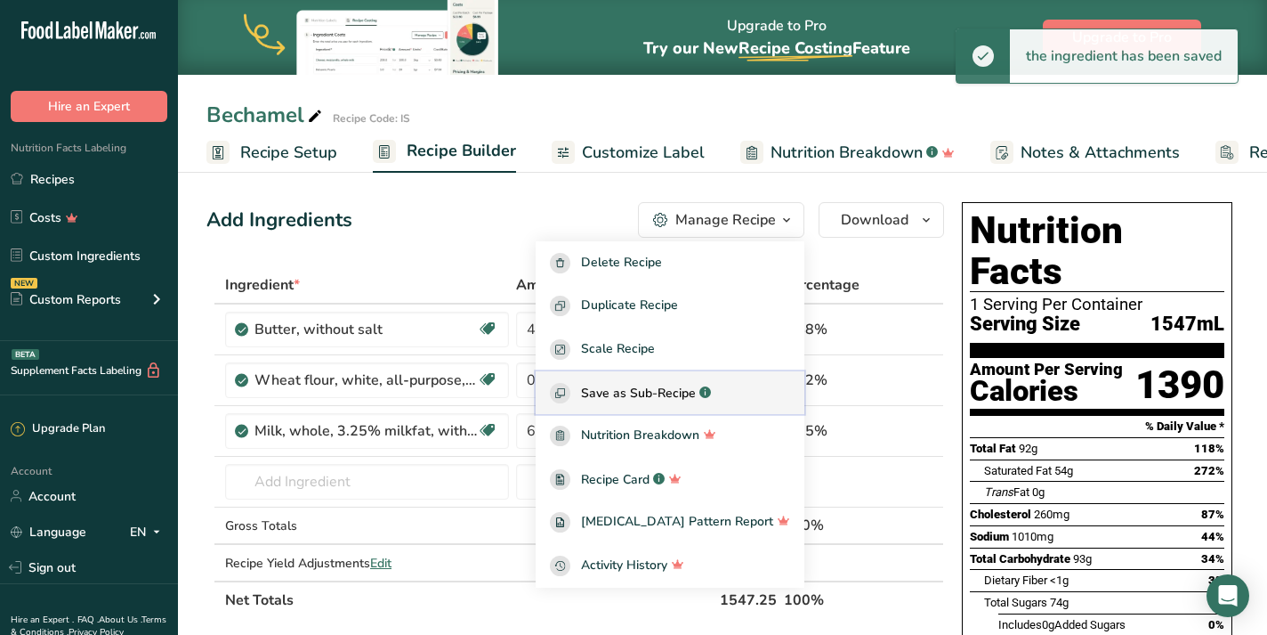
click at [696, 394] on span "Save as Sub-Recipe" at bounding box center [638, 393] width 115 height 19
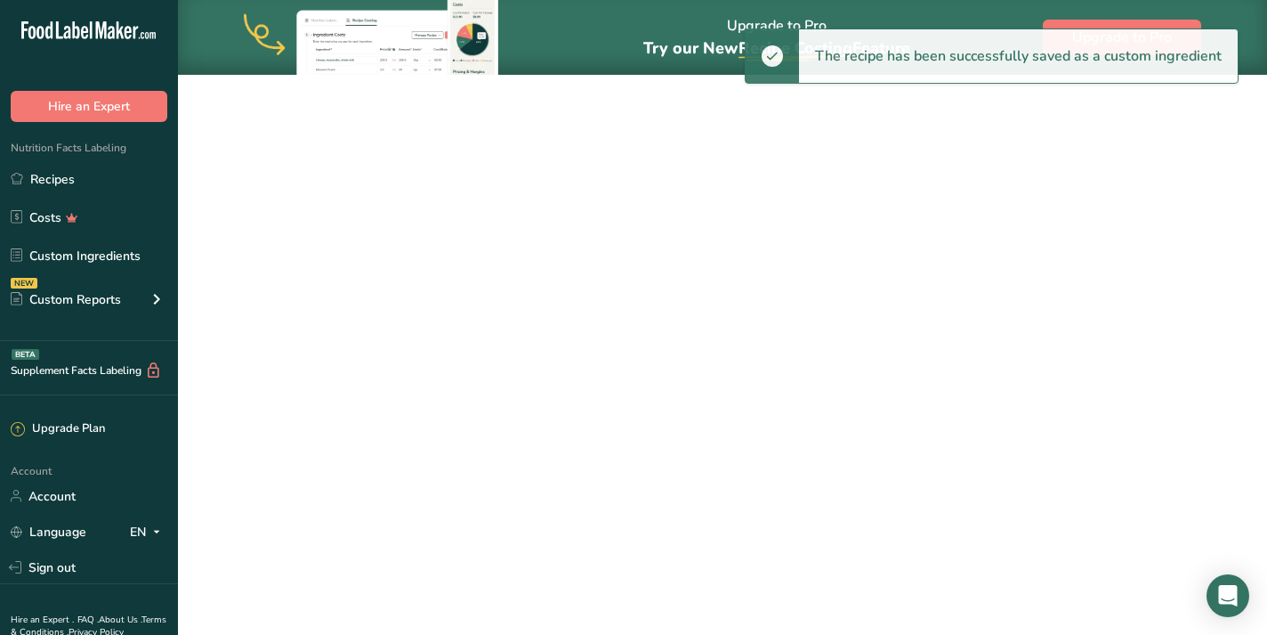
select select "30"
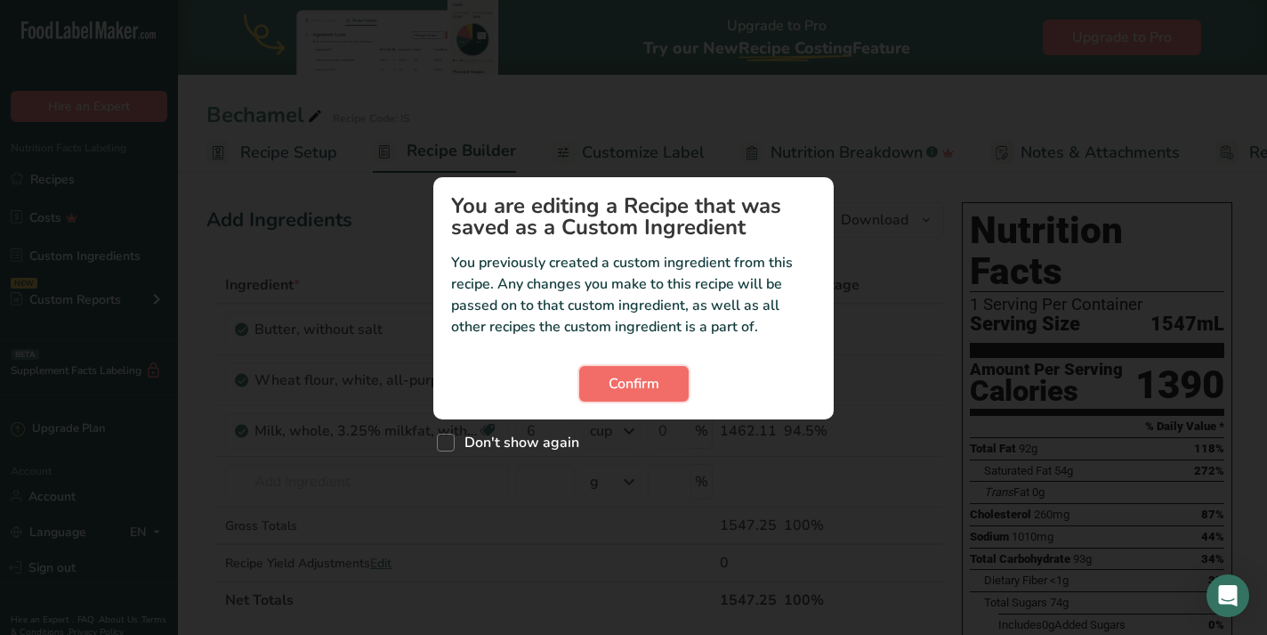
click at [667, 390] on button "Confirm" at bounding box center [633, 384] width 109 height 36
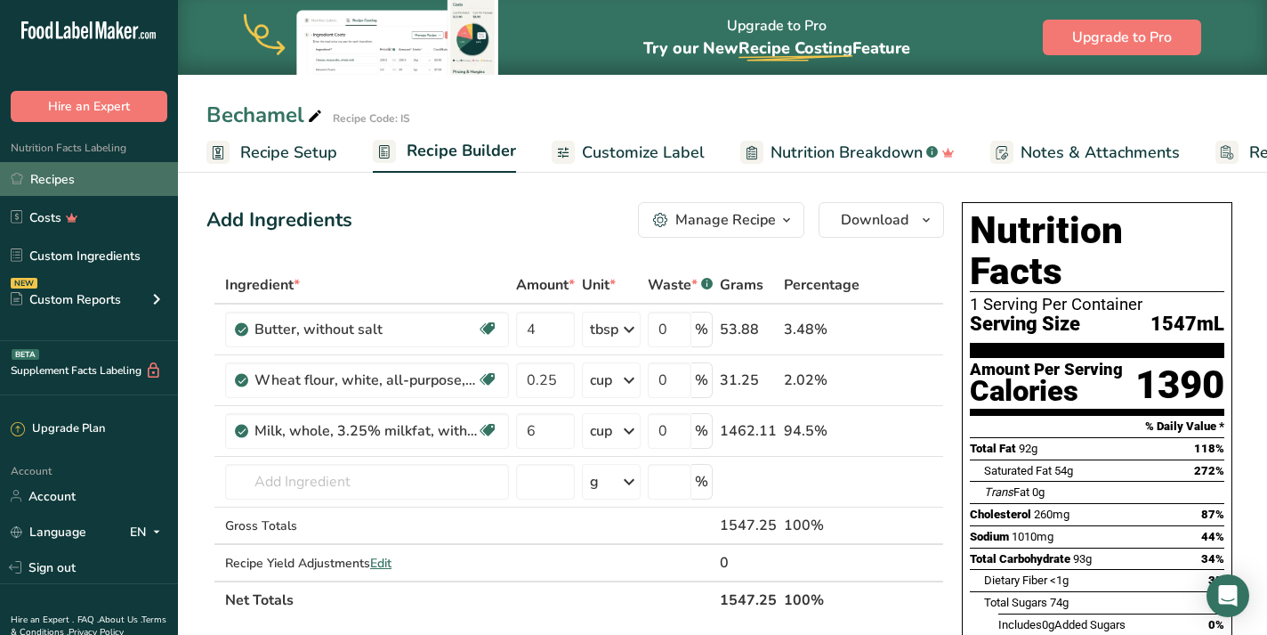
click at [71, 182] on link "Recipes" at bounding box center [89, 179] width 178 height 34
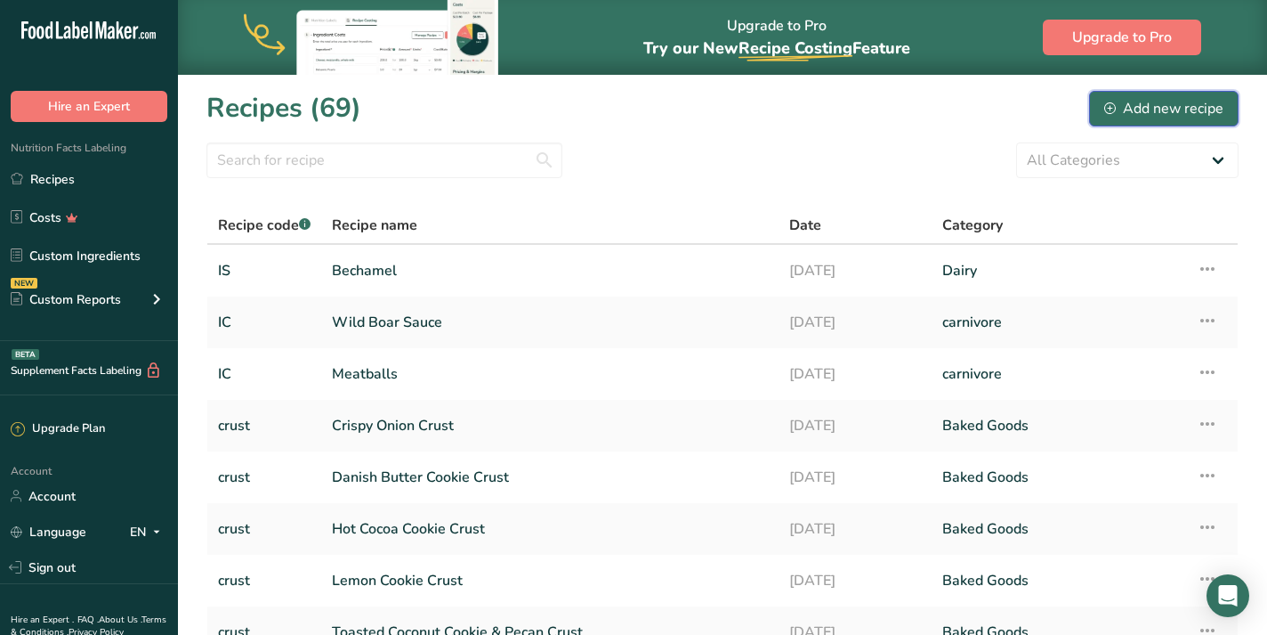
click at [1160, 102] on div "Add new recipe" at bounding box center [1163, 108] width 119 height 21
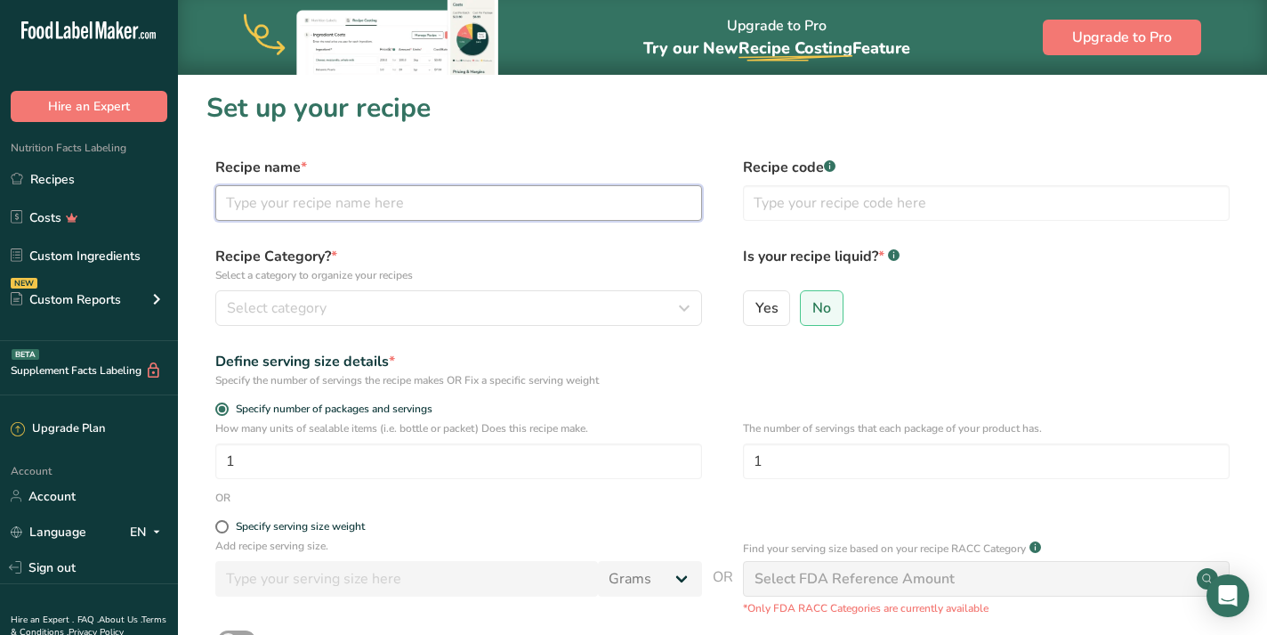
click at [417, 204] on input "text" at bounding box center [458, 203] width 487 height 36
type input "spinach pasta"
click at [793, 208] on input "text" at bounding box center [986, 203] width 487 height 36
type input "IP"
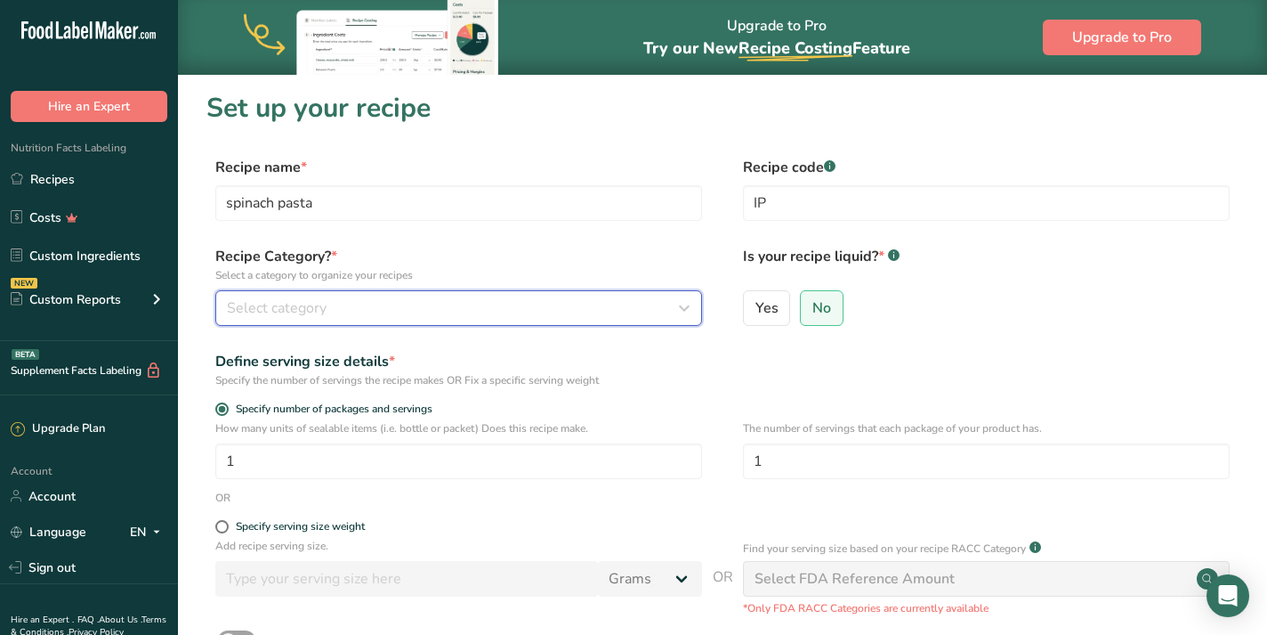
click at [258, 306] on span "Select category" at bounding box center [277, 307] width 100 height 21
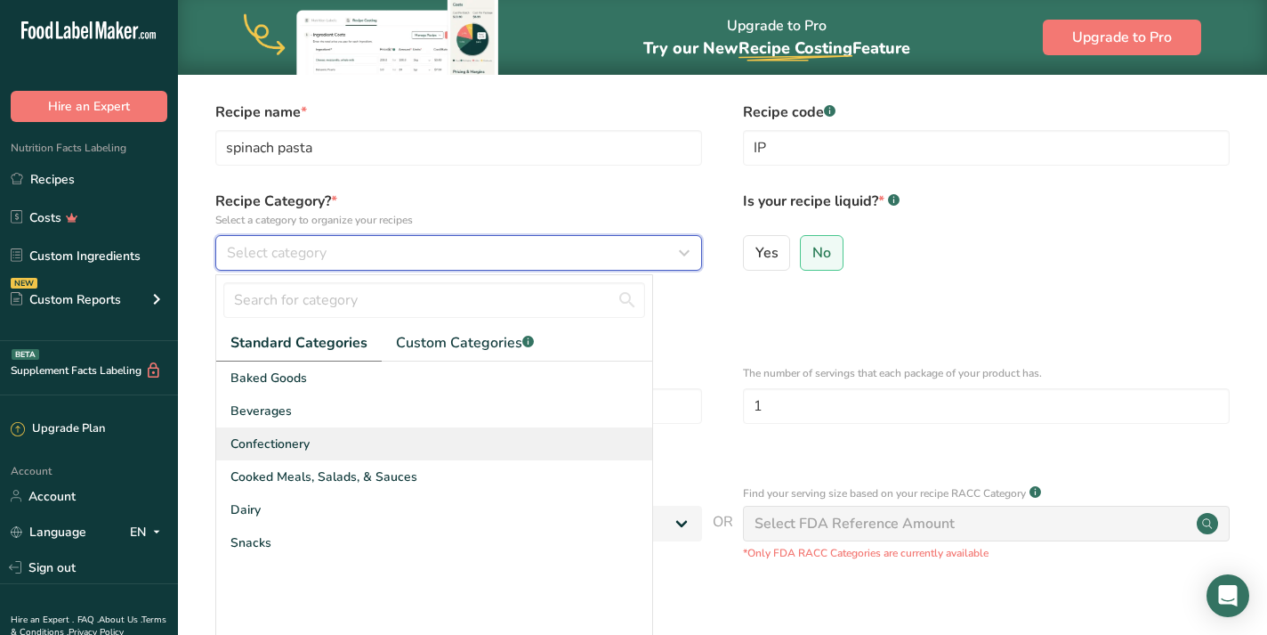
scroll to position [61, 0]
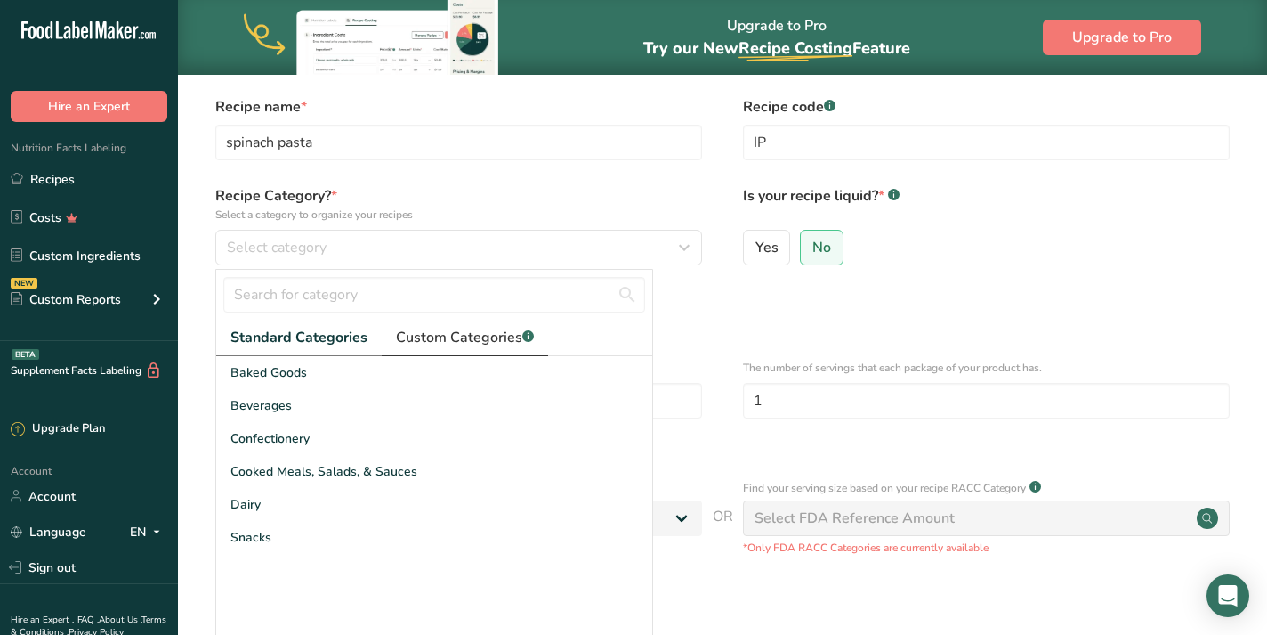
click at [458, 342] on span "Custom Categories .a-a{fill:#347362;}.b-a{fill:#fff;}" at bounding box center [465, 337] width 138 height 21
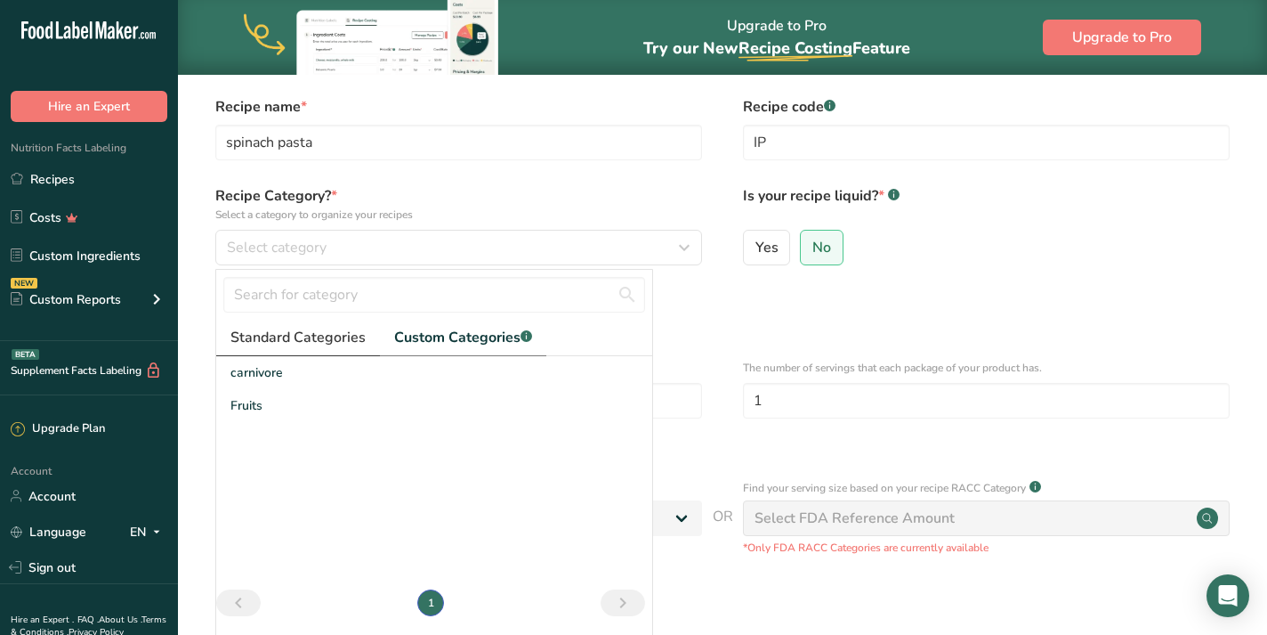
click at [305, 340] on span "Standard Categories" at bounding box center [298, 337] width 135 height 21
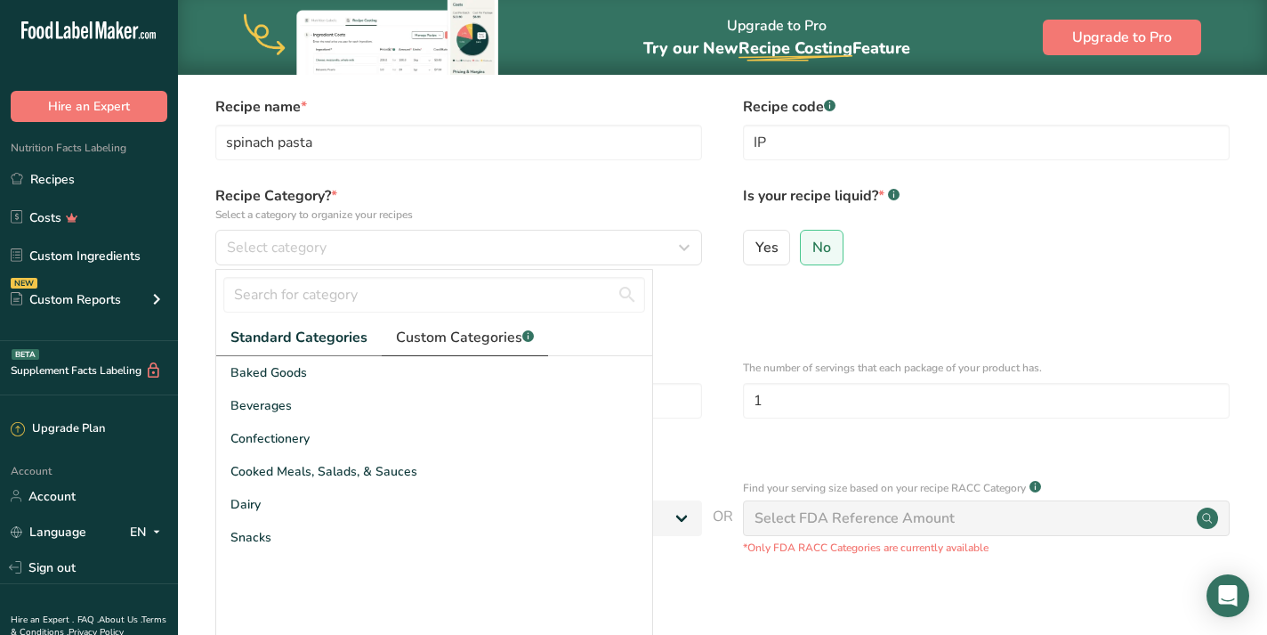
click at [457, 344] on span "Custom Categories .a-a{fill:#347362;}.b-a{fill:#fff;}" at bounding box center [465, 337] width 138 height 21
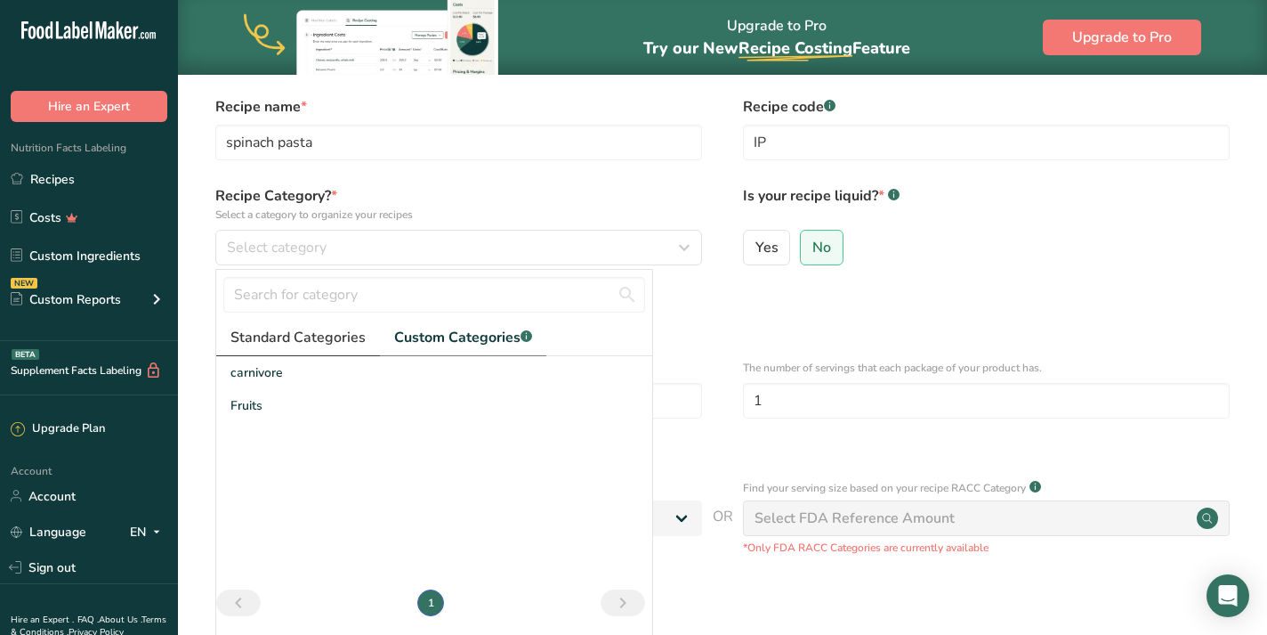
click at [314, 331] on span "Standard Categories" at bounding box center [298, 337] width 135 height 21
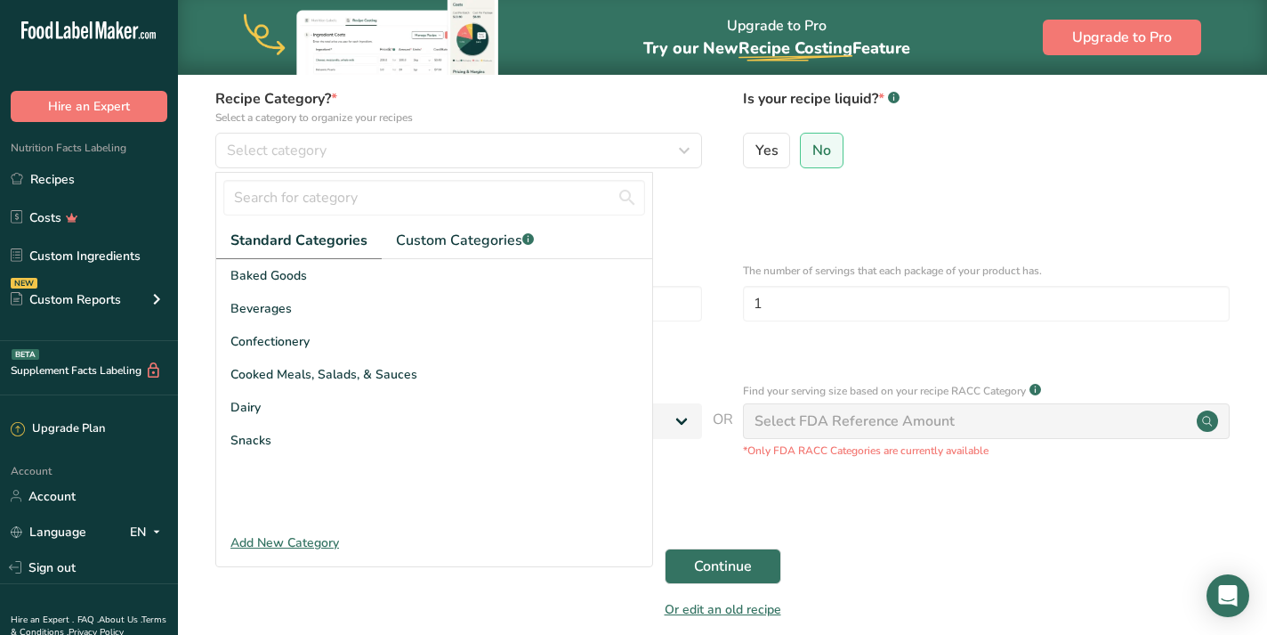
scroll to position [159, 0]
click at [320, 545] on div "Add New Category" at bounding box center [434, 540] width 436 height 19
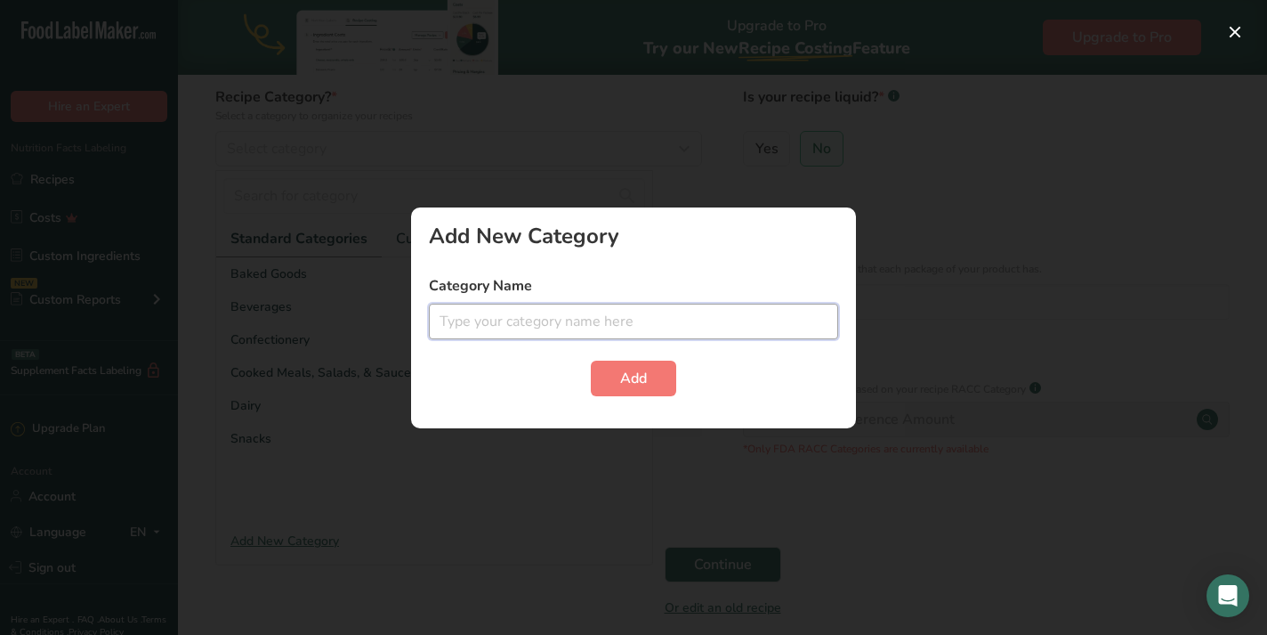
click at [540, 321] on input "text" at bounding box center [633, 321] width 409 height 36
type input "pasta"
click at [638, 378] on span "Add" at bounding box center [633, 378] width 27 height 21
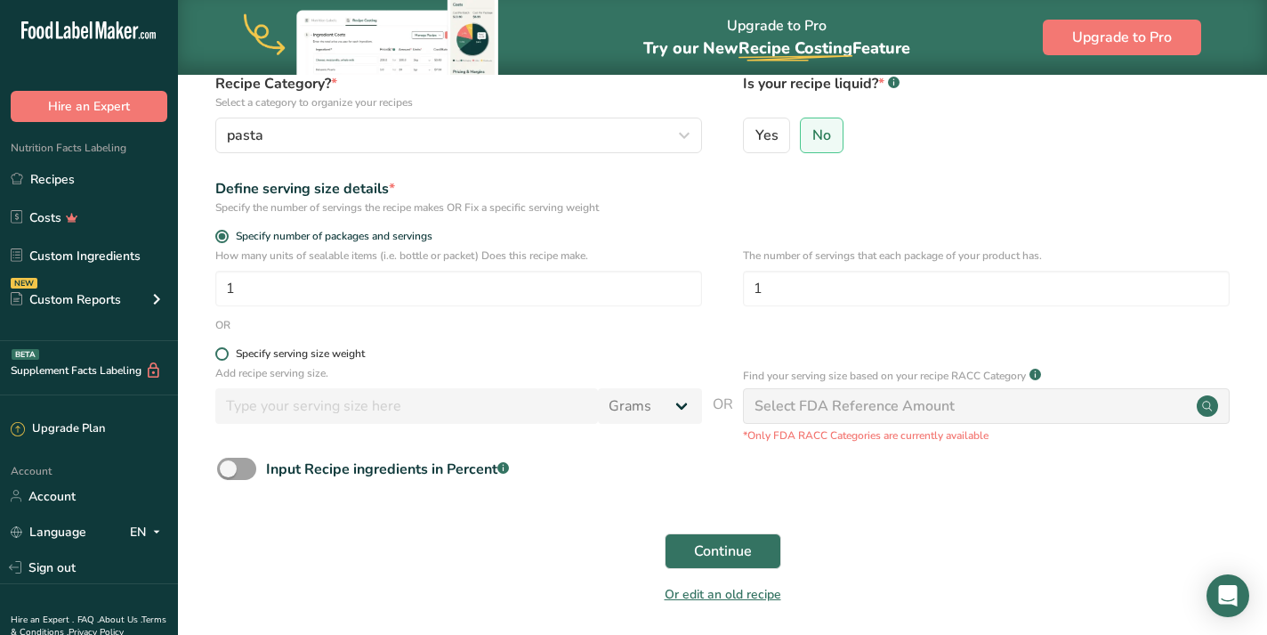
scroll to position [186, 0]
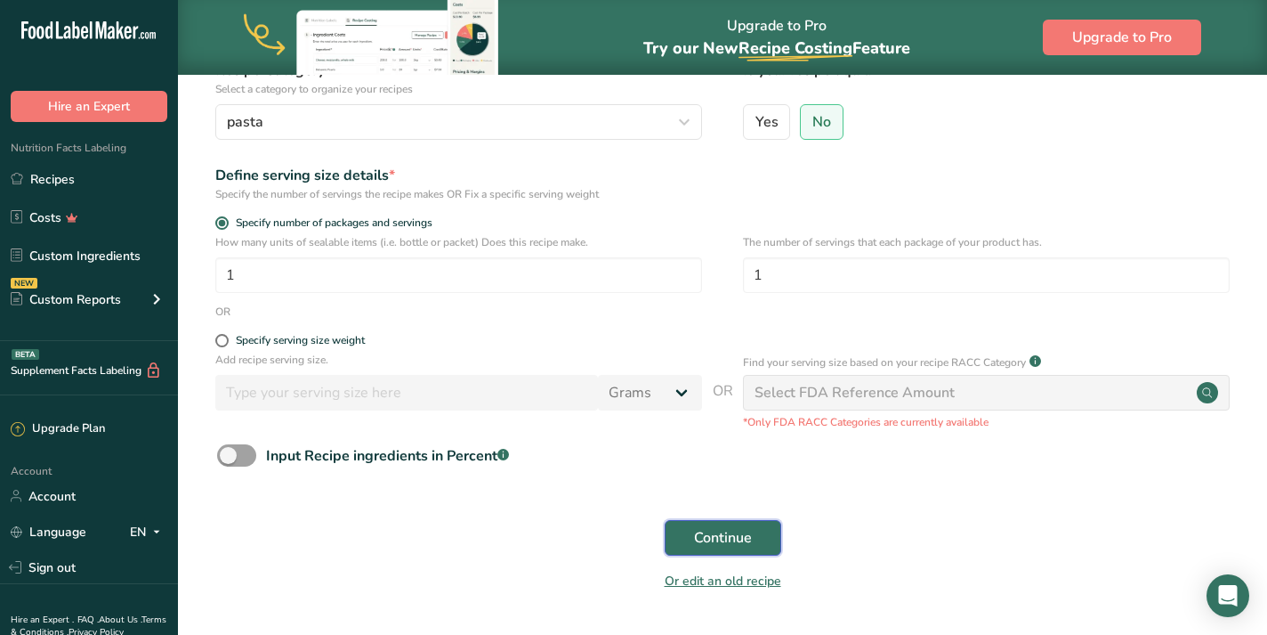
click at [708, 537] on span "Continue" at bounding box center [723, 537] width 58 height 21
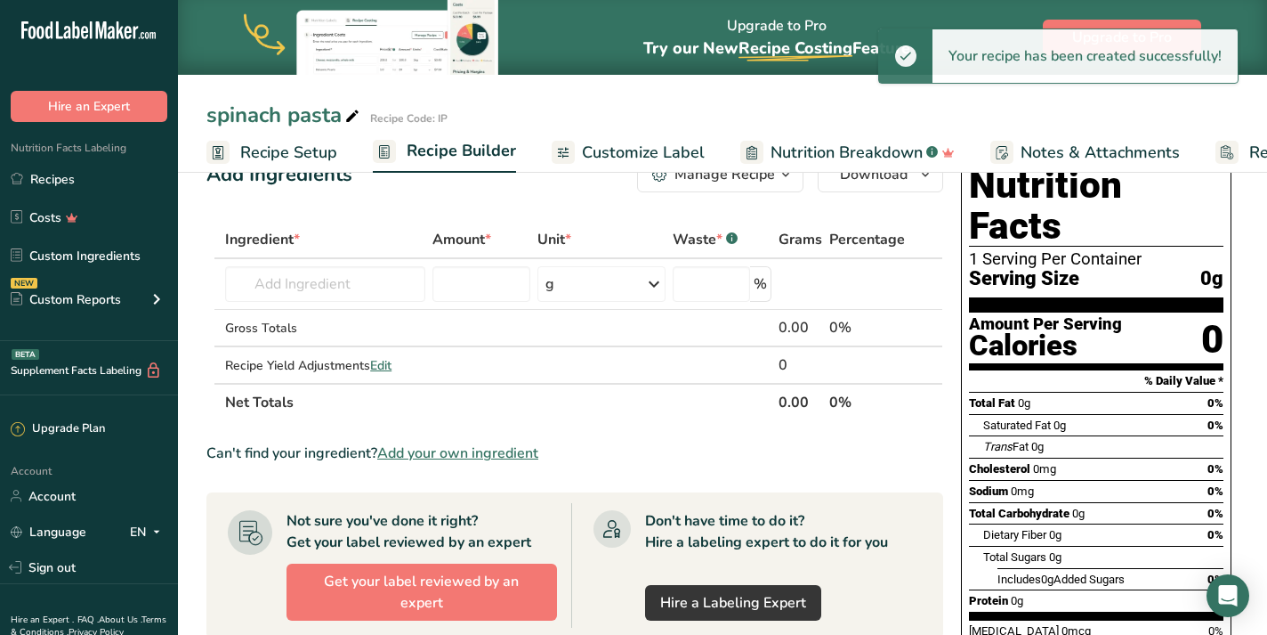
scroll to position [49, 0]
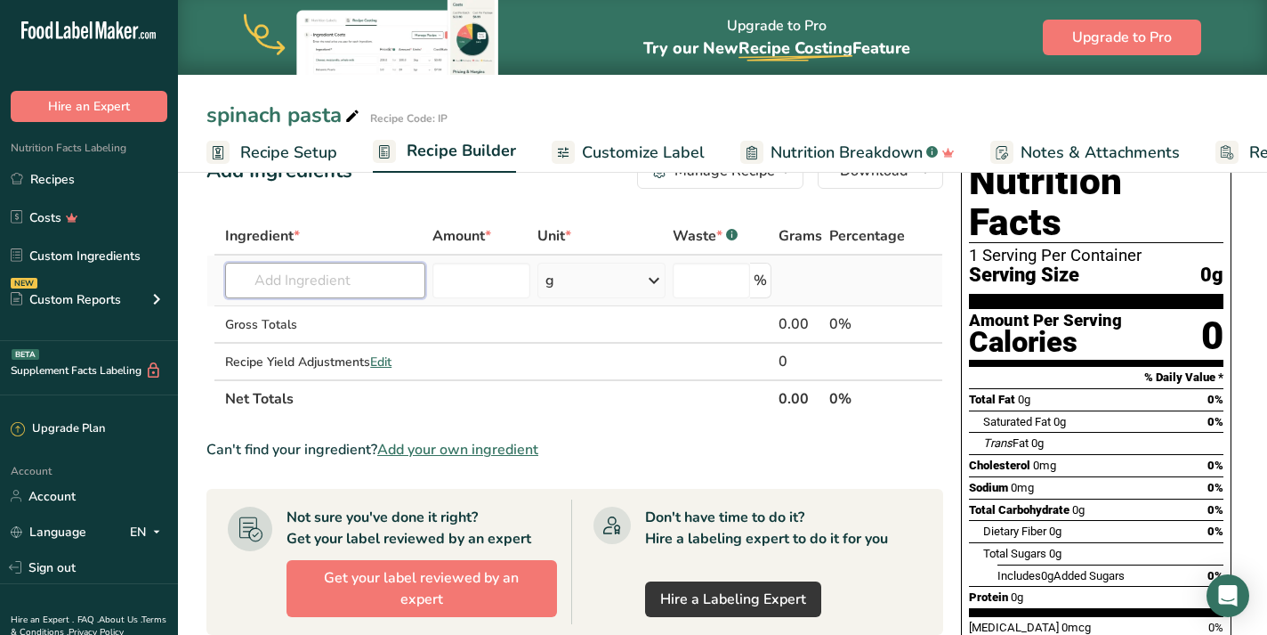
click at [370, 282] on input "text" at bounding box center [324, 281] width 199 height 36
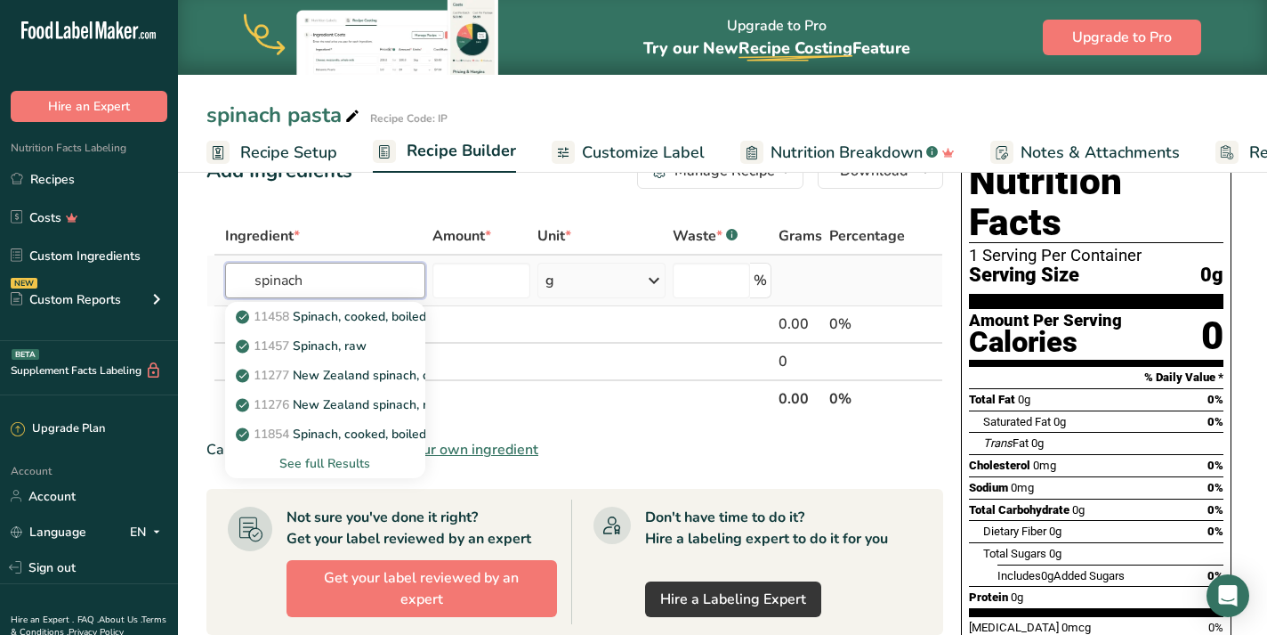
type input "spinach"
click at [379, 462] on div "See full Results" at bounding box center [324, 463] width 171 height 19
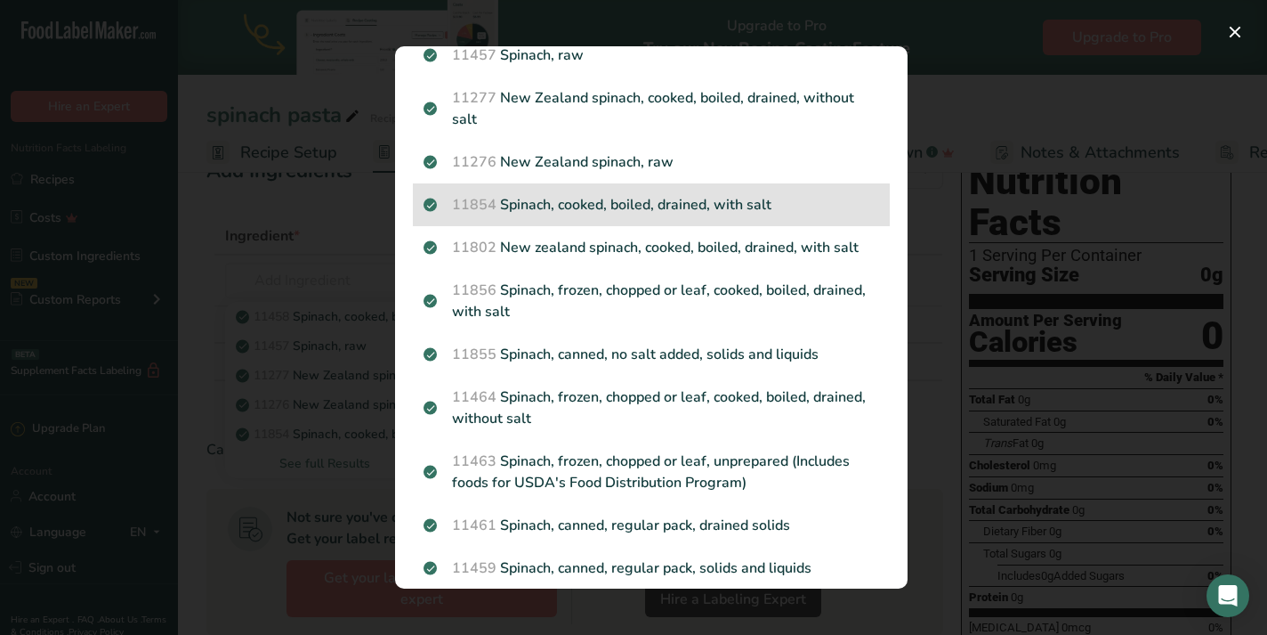
scroll to position [0, 0]
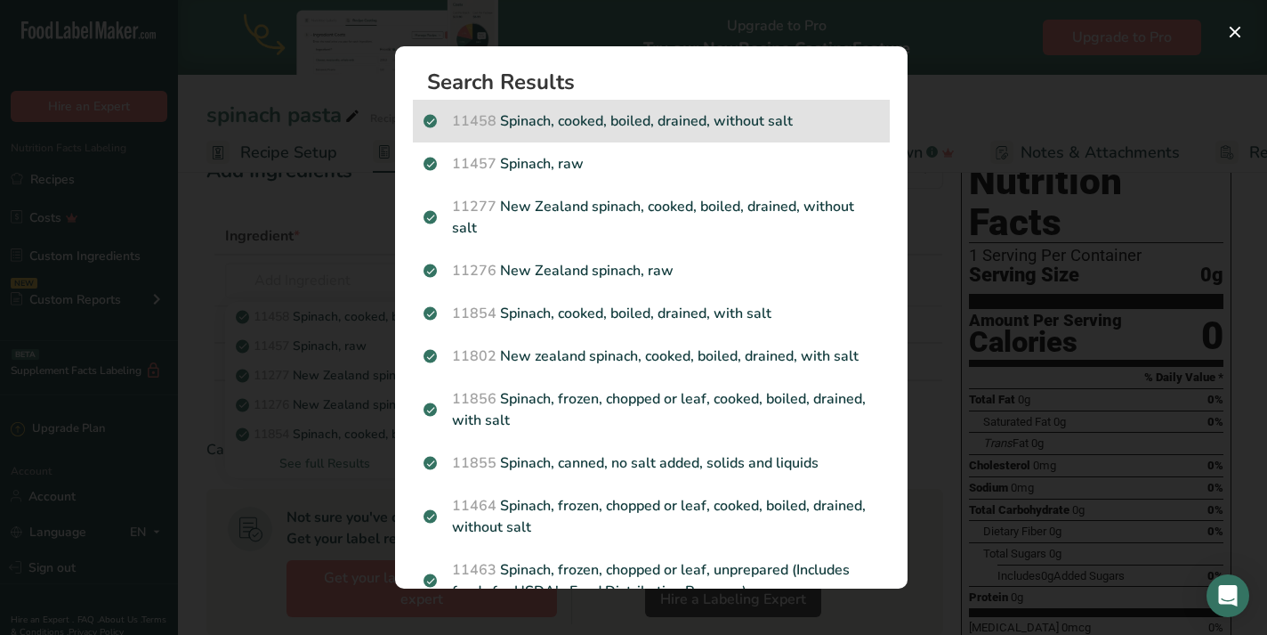
click at [685, 116] on p "11458 Spinach, cooked, boiled, drained, without salt" at bounding box center [652, 120] width 456 height 21
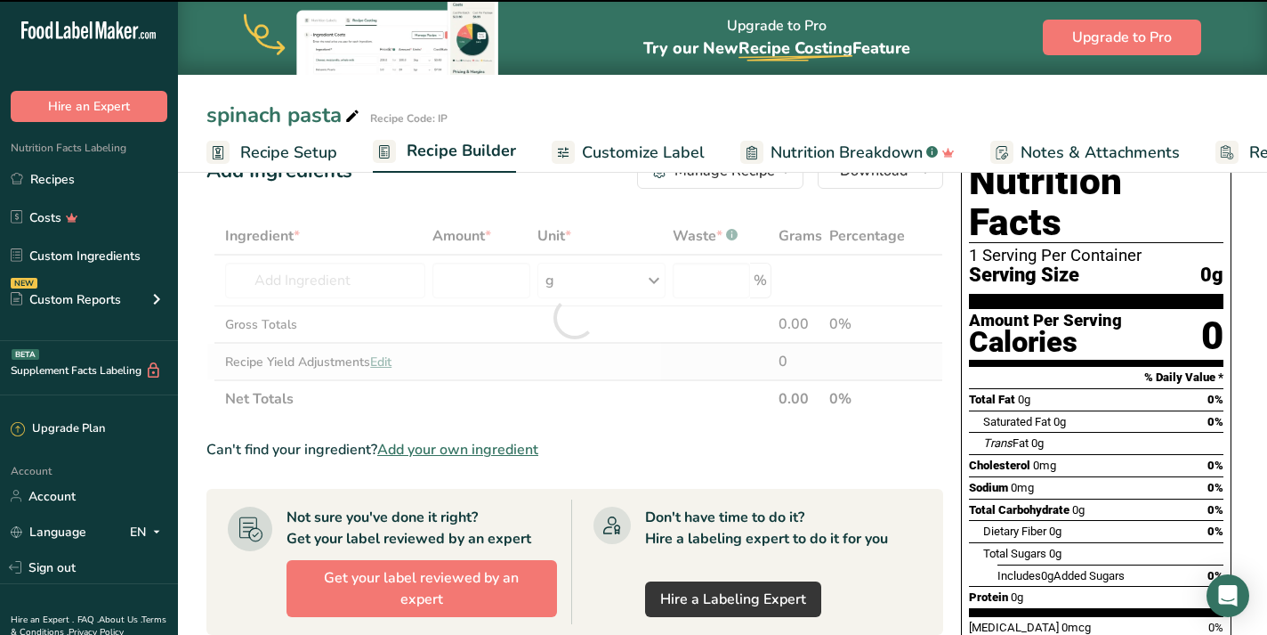
type input "0"
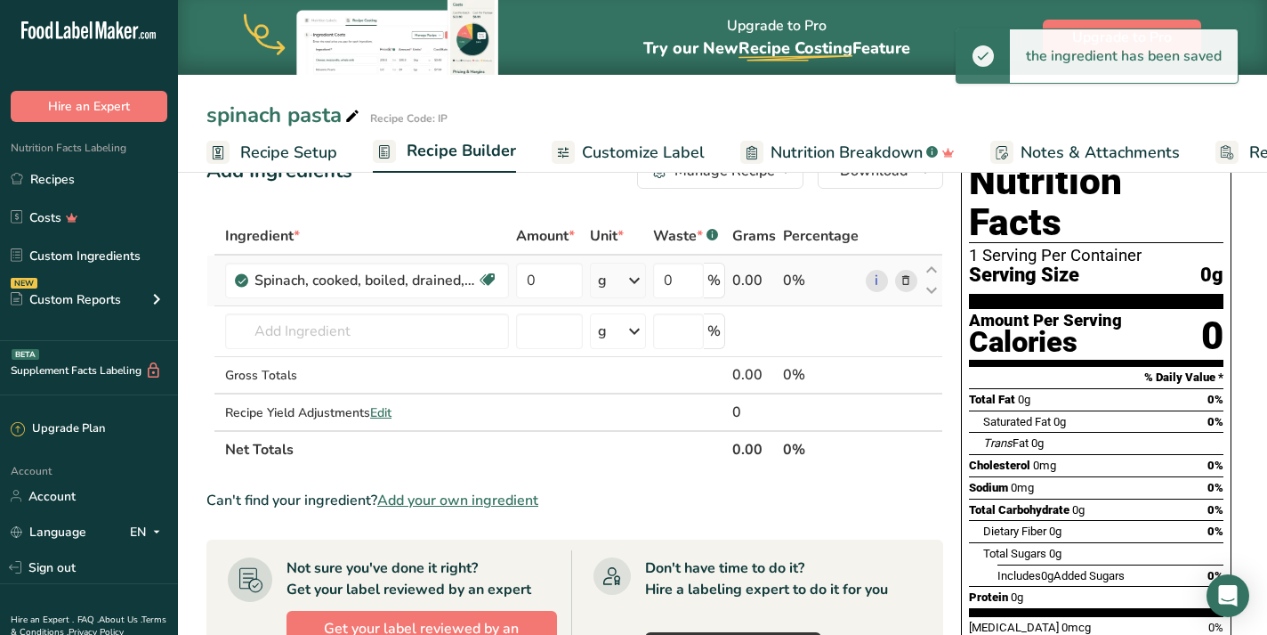
click at [635, 281] on icon at bounding box center [634, 280] width 21 height 32
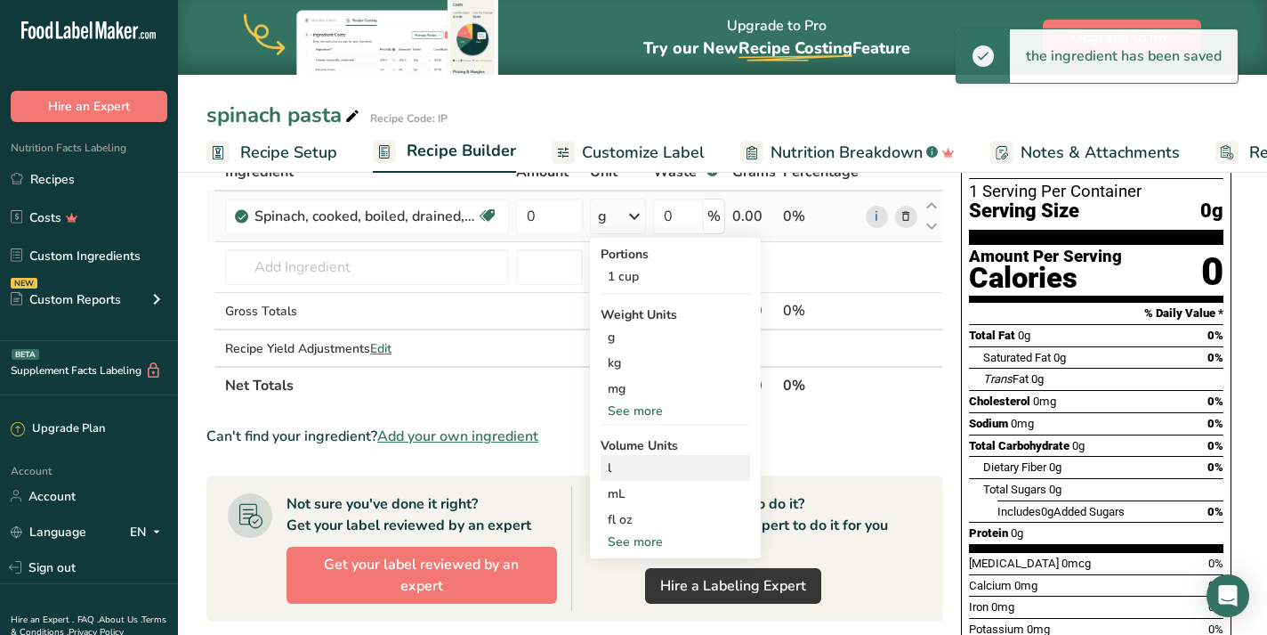
scroll to position [117, 0]
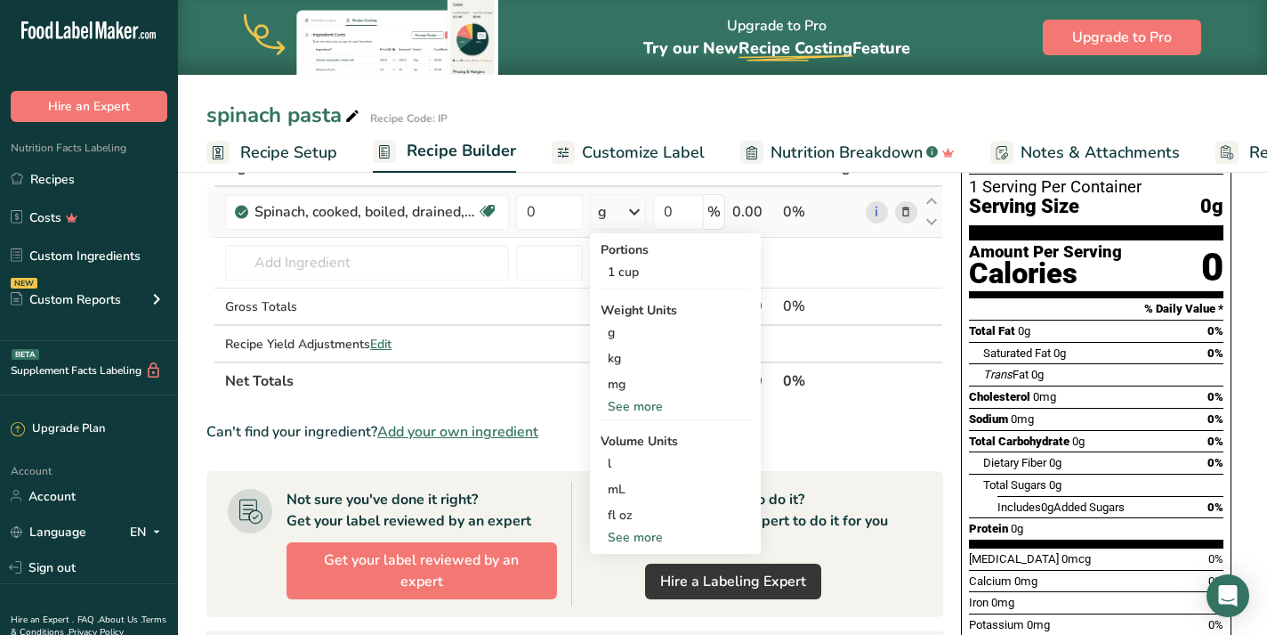
click at [657, 409] on div "See more" at bounding box center [676, 406] width 150 height 19
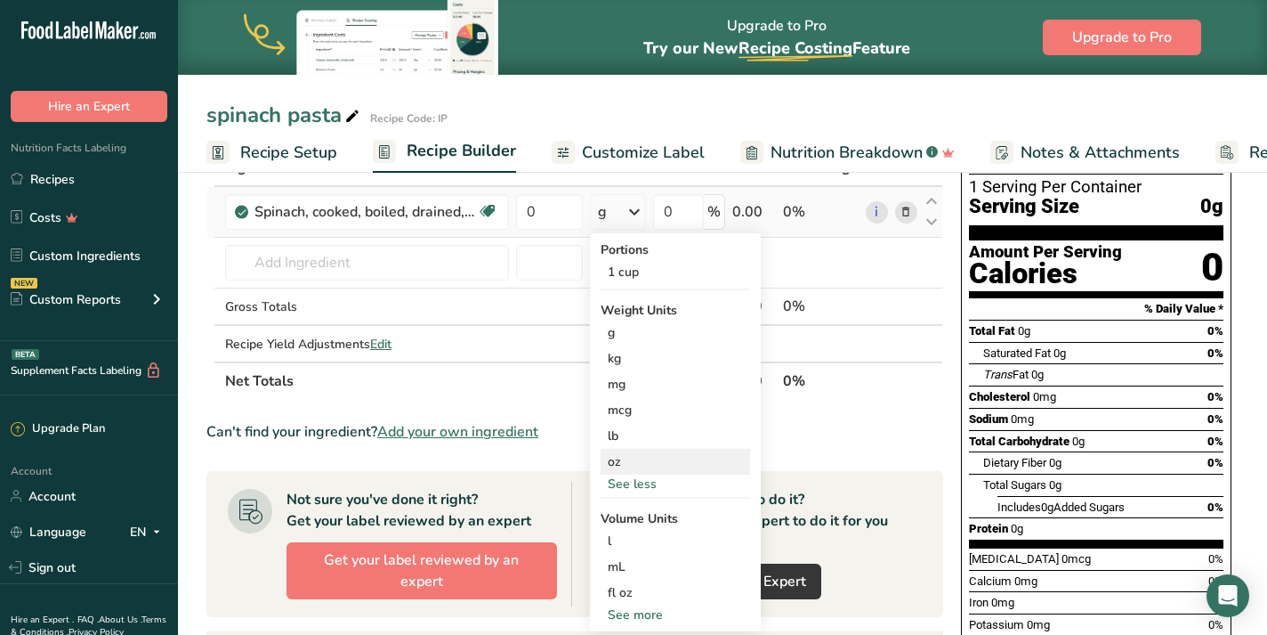
click at [653, 466] on div "oz" at bounding box center [676, 462] width 150 height 26
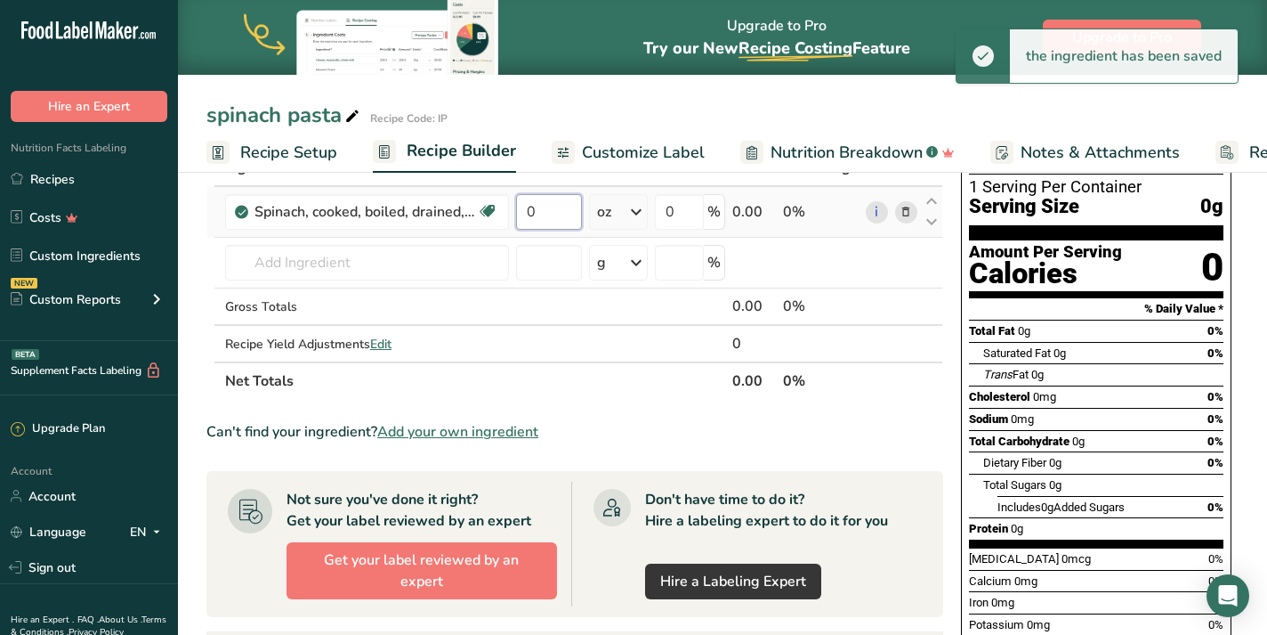
click at [559, 212] on input "0" at bounding box center [548, 212] width 65 height 36
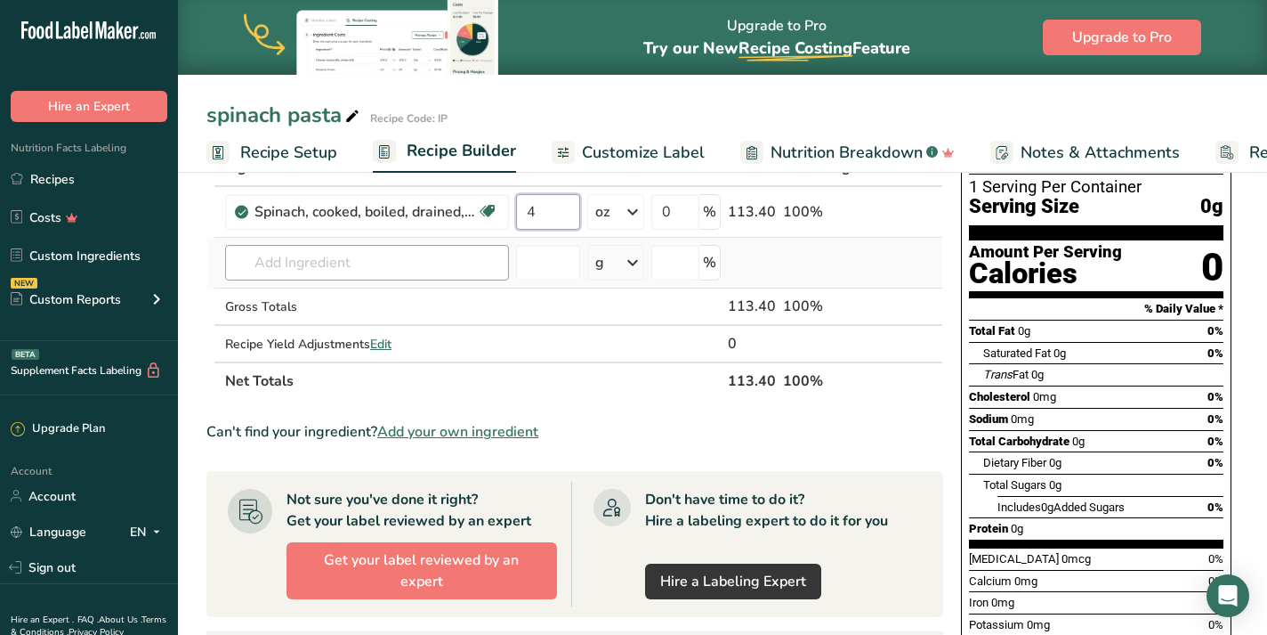
type input "4"
click at [321, 265] on div "Ingredient * Amount * Unit * Waste * .a-a{fill:#347362;}.b-a{fill:#fff;} Grams …" at bounding box center [574, 274] width 737 height 251
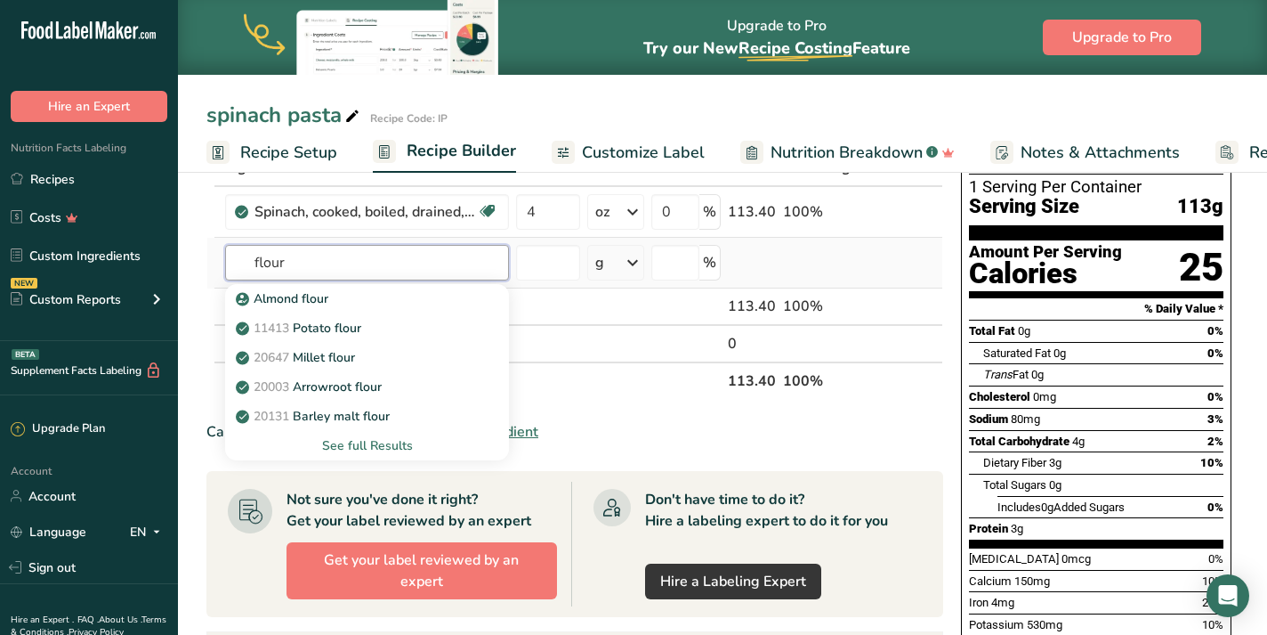
type input "flour"
click at [374, 447] on div "See full Results" at bounding box center [366, 445] width 255 height 19
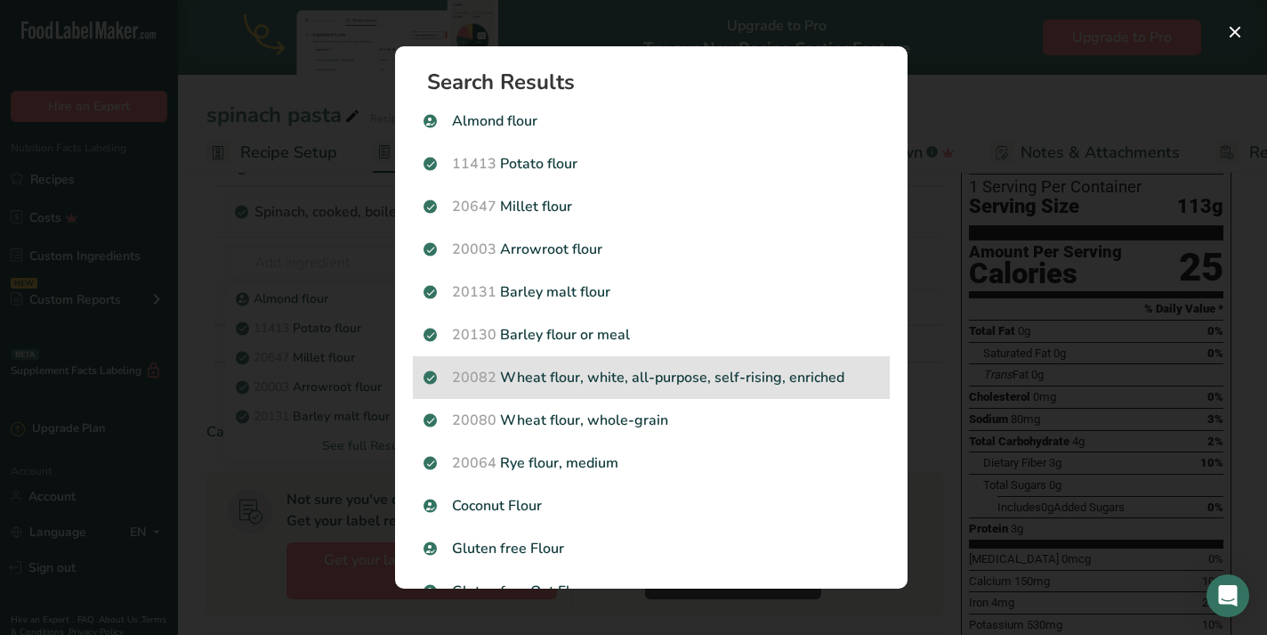
click at [689, 367] on p "20082 Wheat flour, white, all-purpose, self-rising, enriched" at bounding box center [652, 377] width 456 height 21
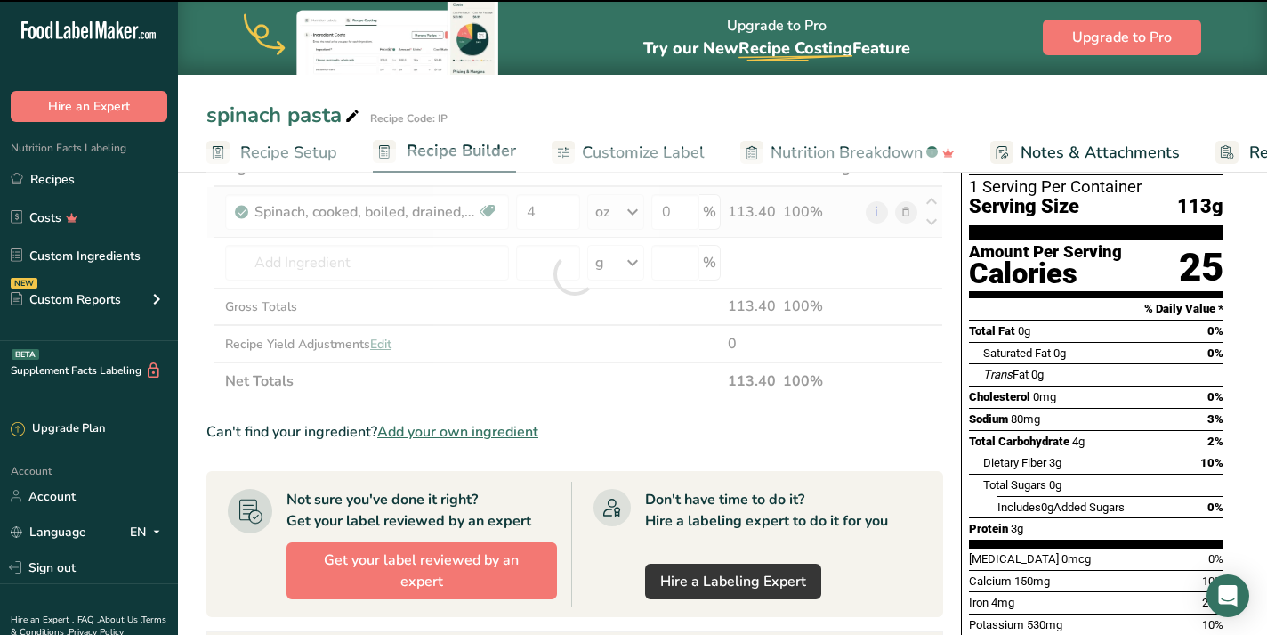
type input "0"
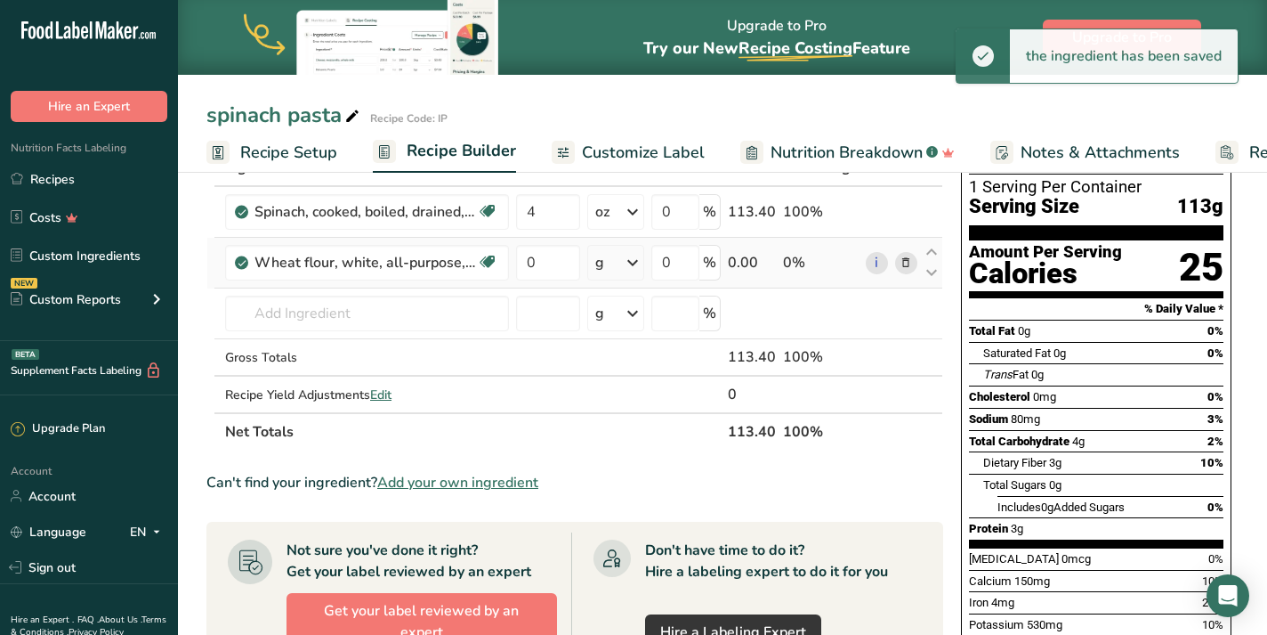
click at [622, 258] on div "g" at bounding box center [615, 263] width 56 height 36
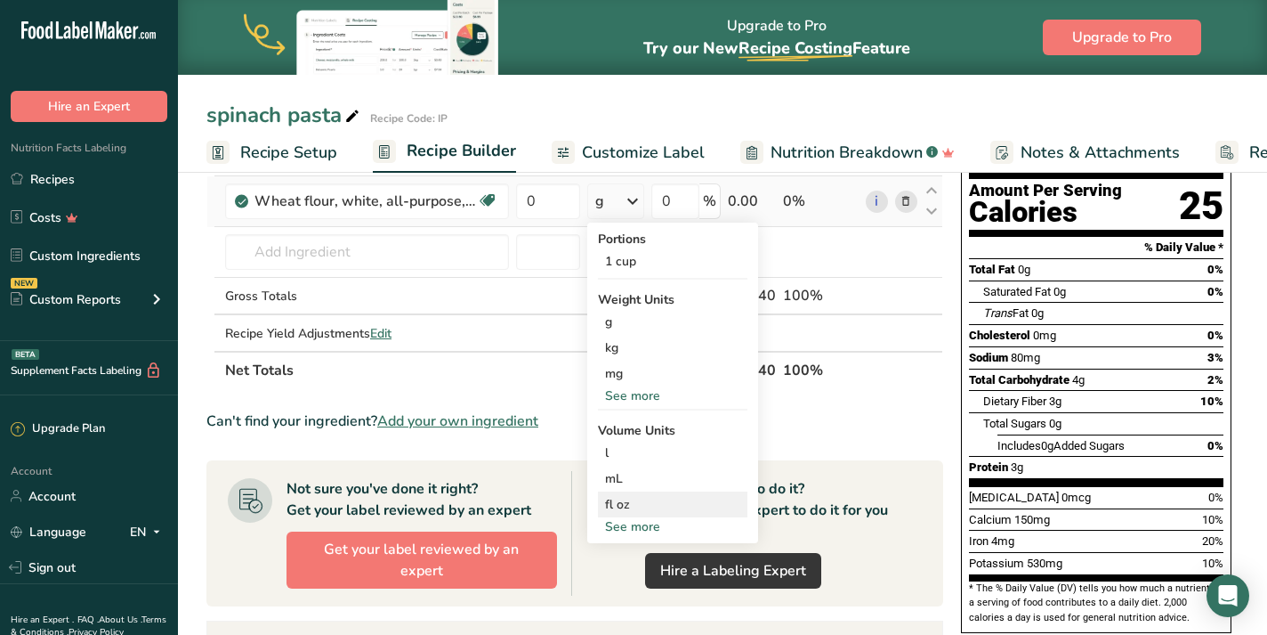
scroll to position [182, 0]
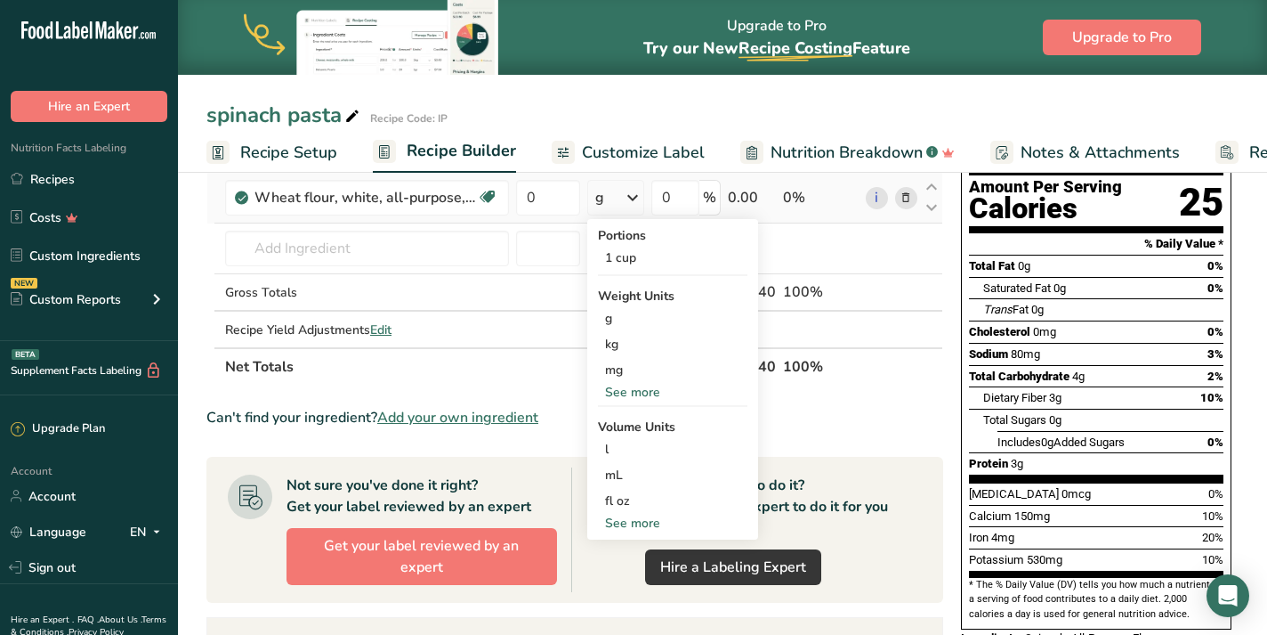
click at [643, 520] on div "See more" at bounding box center [673, 523] width 150 height 19
select select "22"
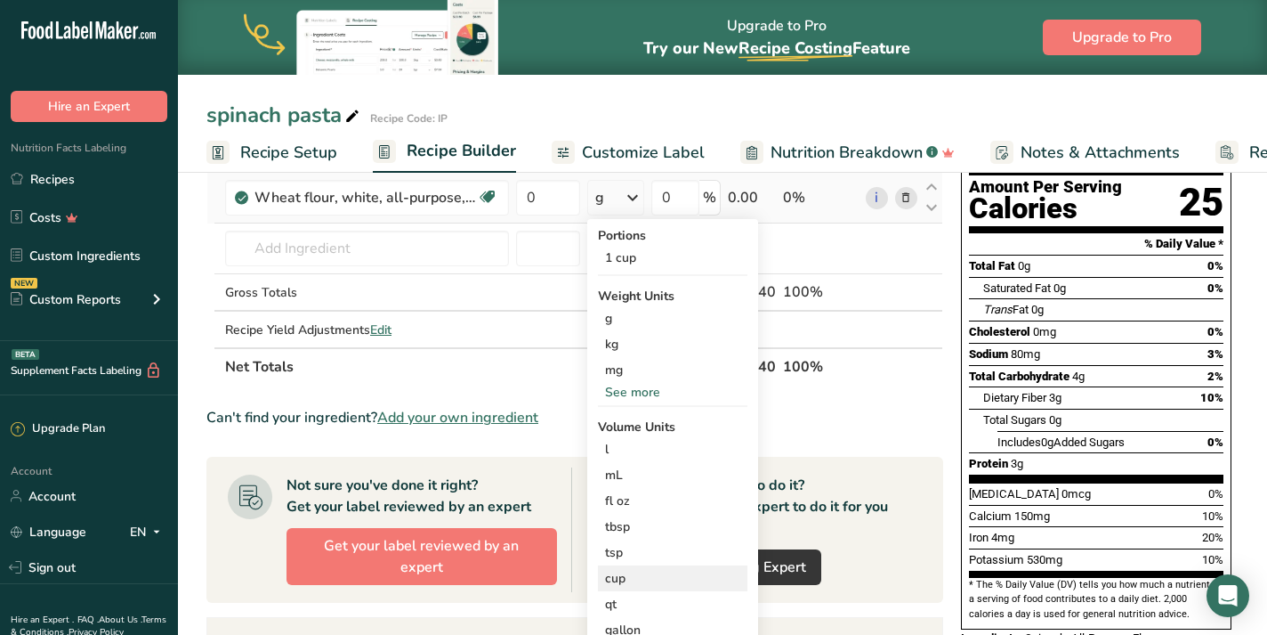
click at [655, 577] on div "cup" at bounding box center [672, 578] width 135 height 19
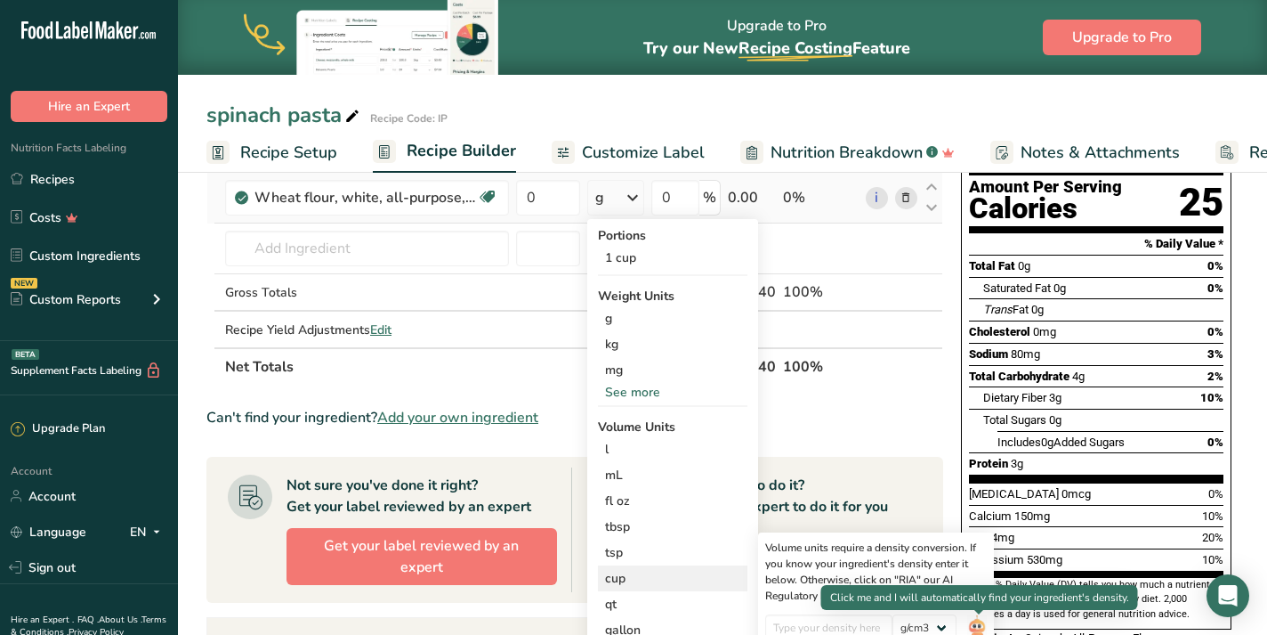
click at [983, 629] on img at bounding box center [977, 629] width 20 height 31
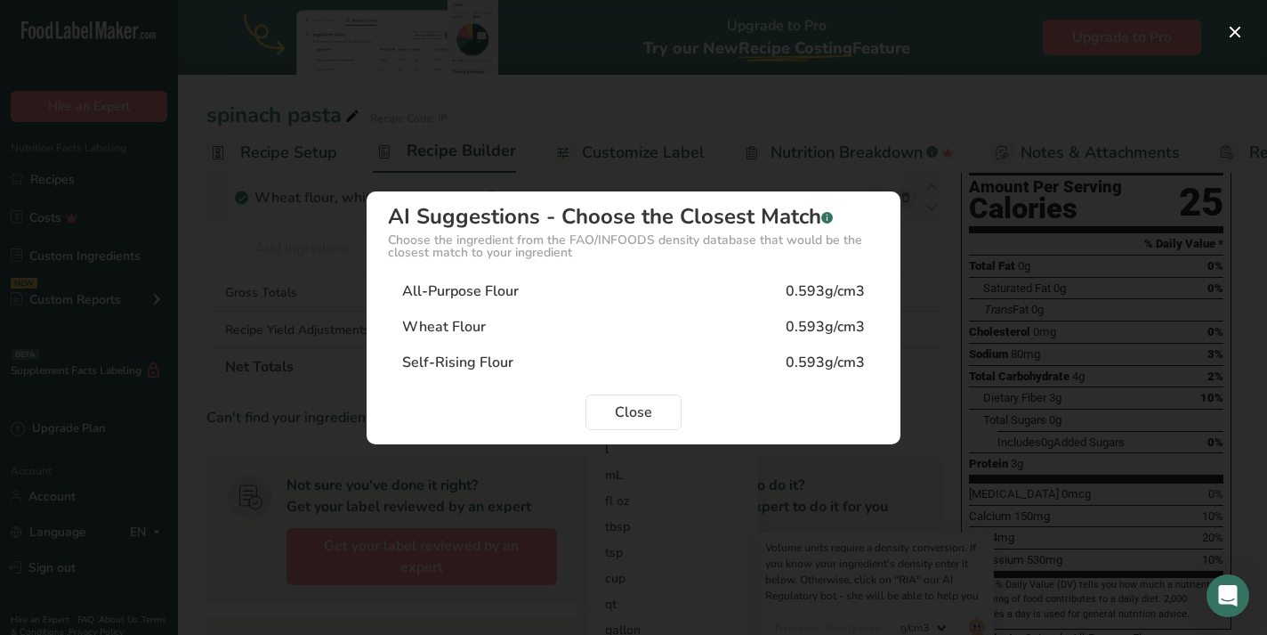
click at [686, 299] on div "All-Purpose Flour 0.593g/cm3" at bounding box center [633, 291] width 491 height 36
type input "0.593"
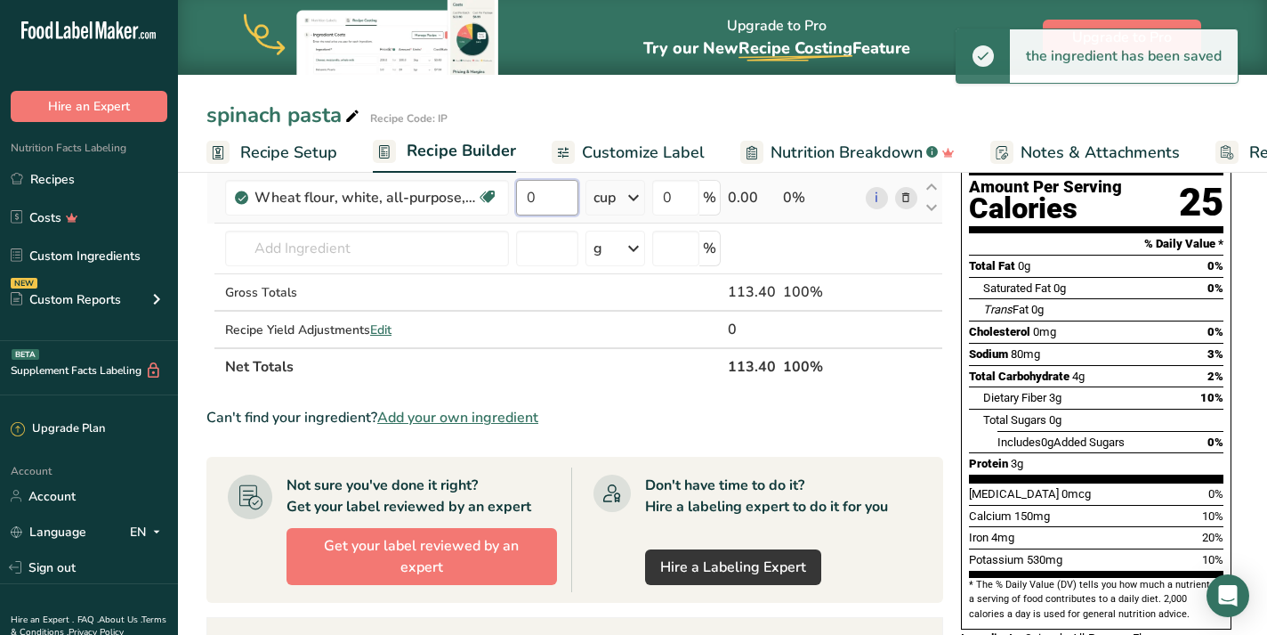
click at [553, 190] on input "0" at bounding box center [547, 198] width 62 height 36
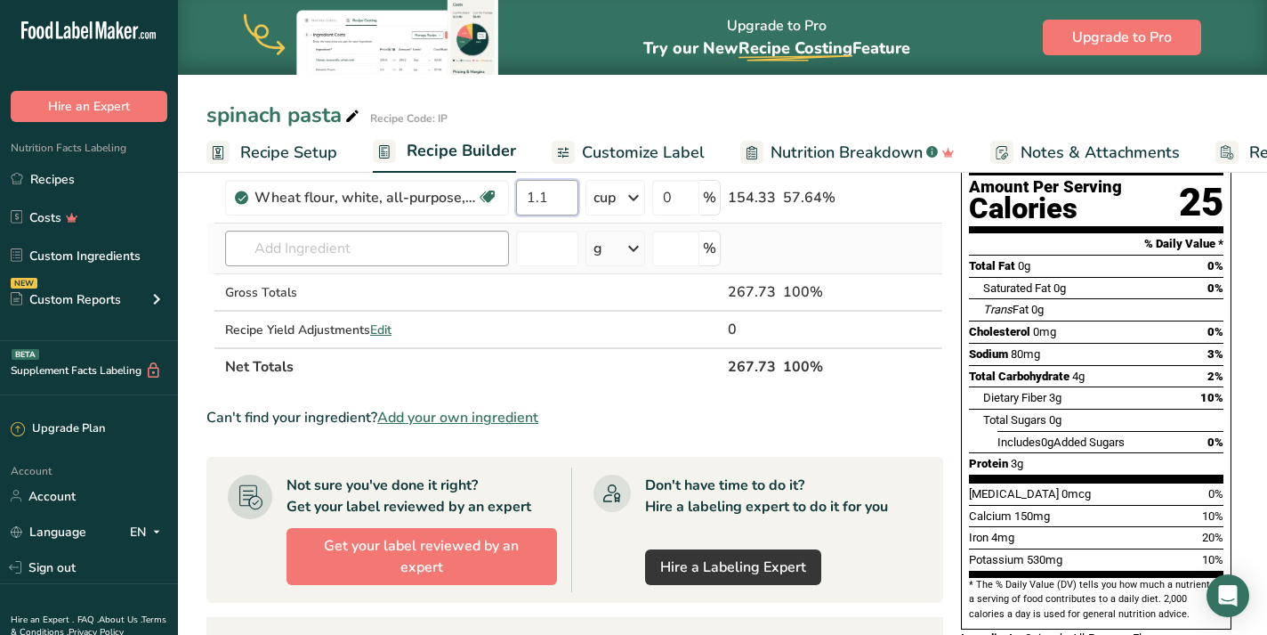
type input "1.1"
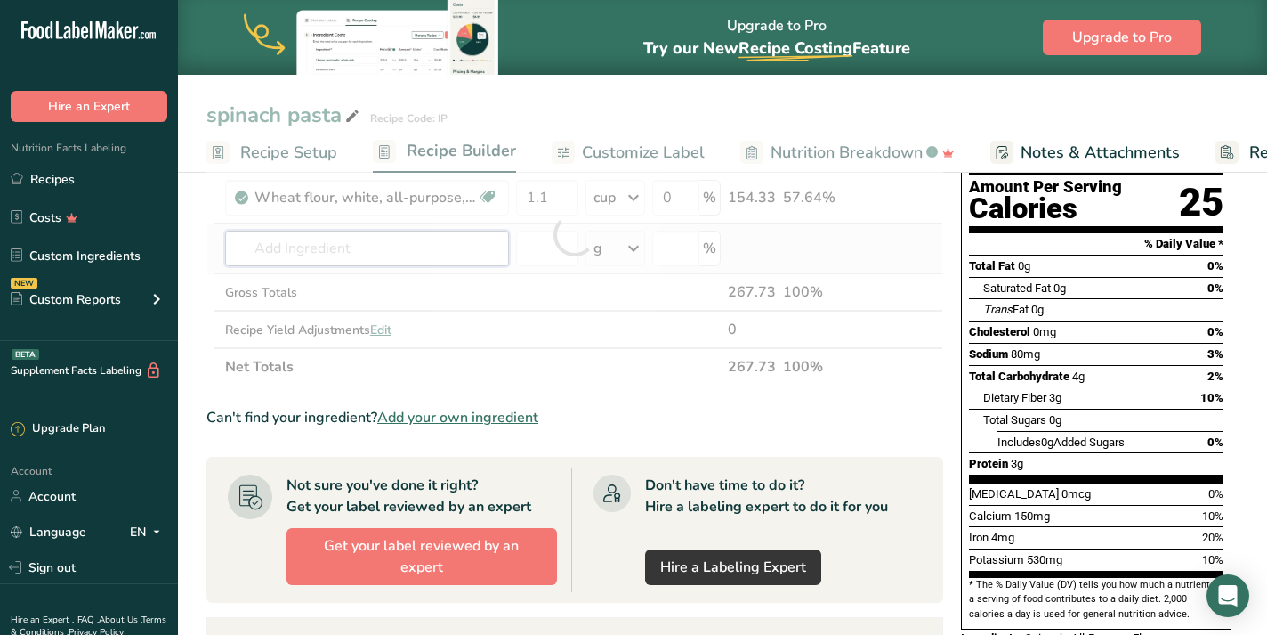
click at [276, 242] on div "Ingredient * Amount * Unit * Waste * .a-a{fill:#347362;}.b-a{fill:#fff;} Grams …" at bounding box center [574, 235] width 737 height 302
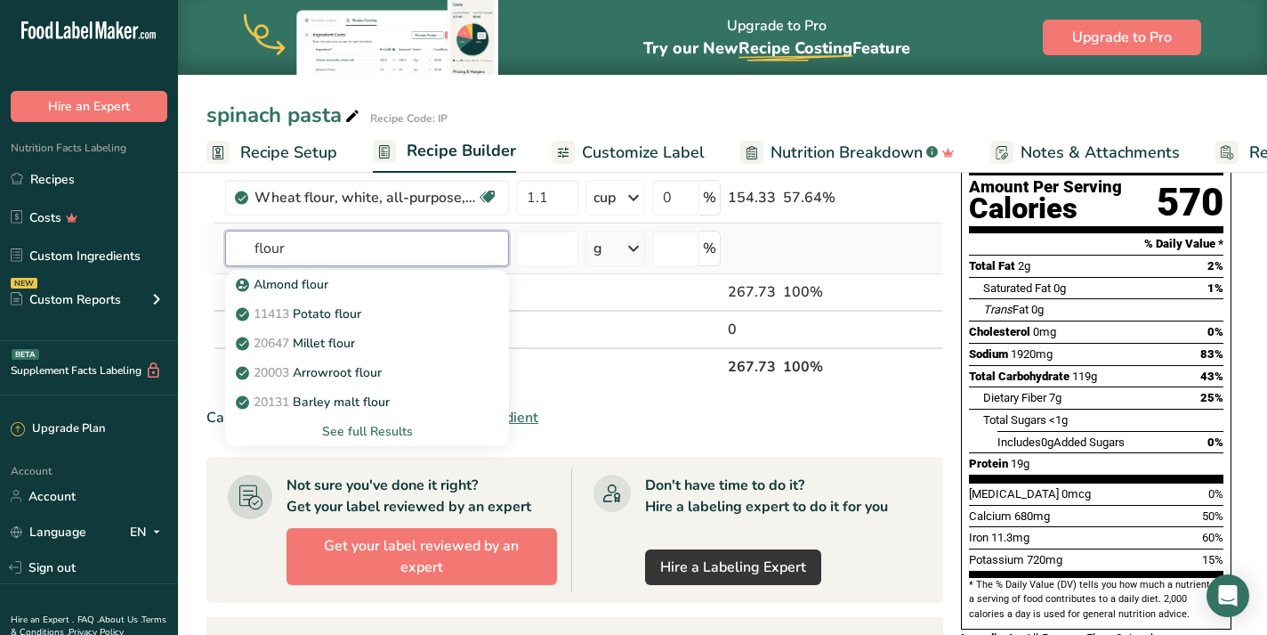
type input "flour"
click at [372, 426] on div "See full Results" at bounding box center [366, 431] width 255 height 19
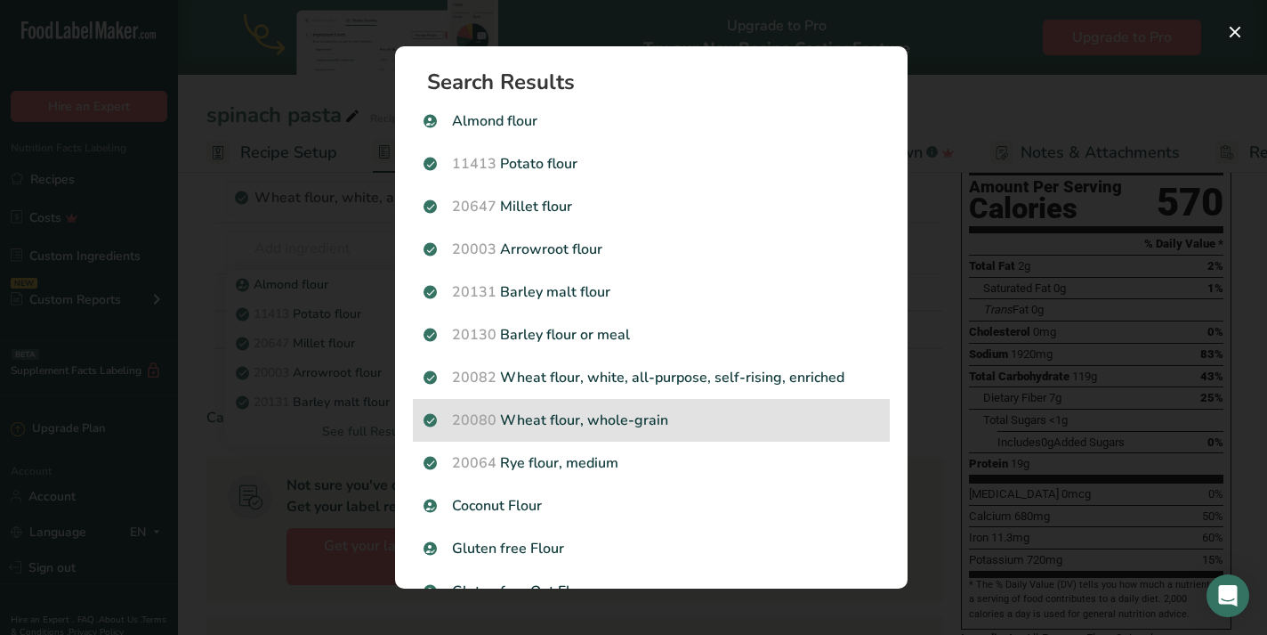
click at [702, 418] on p "20080 Wheat flour, whole-grain" at bounding box center [652, 419] width 456 height 21
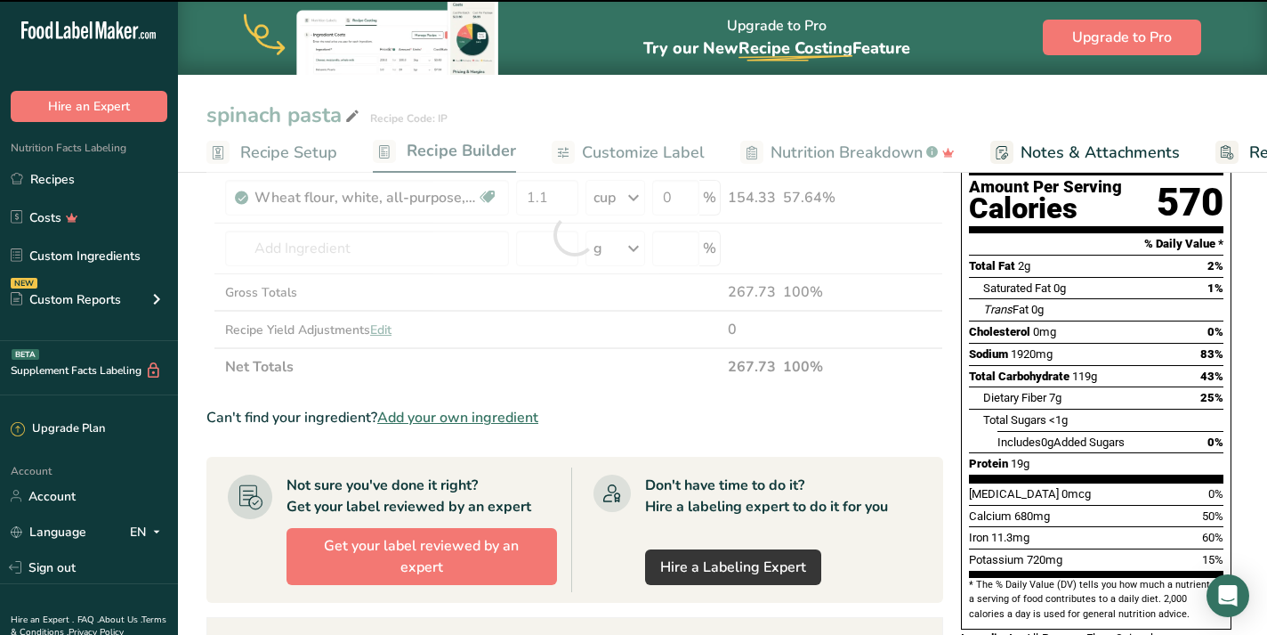
type input "0"
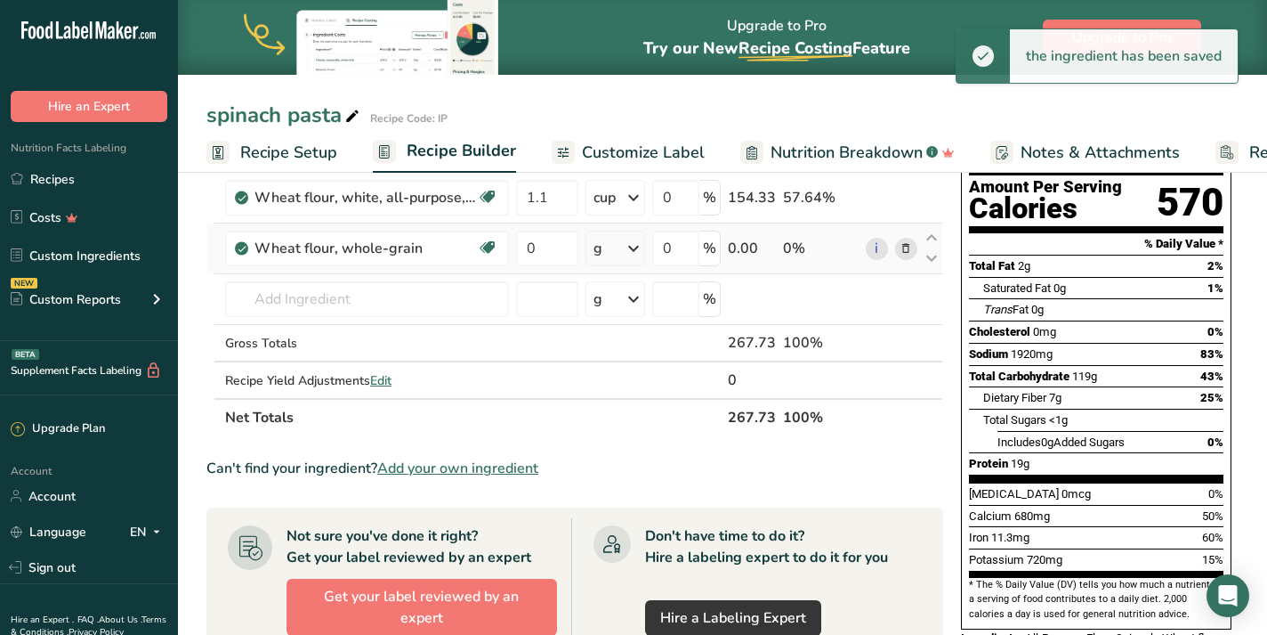
click at [638, 247] on icon at bounding box center [633, 248] width 21 height 32
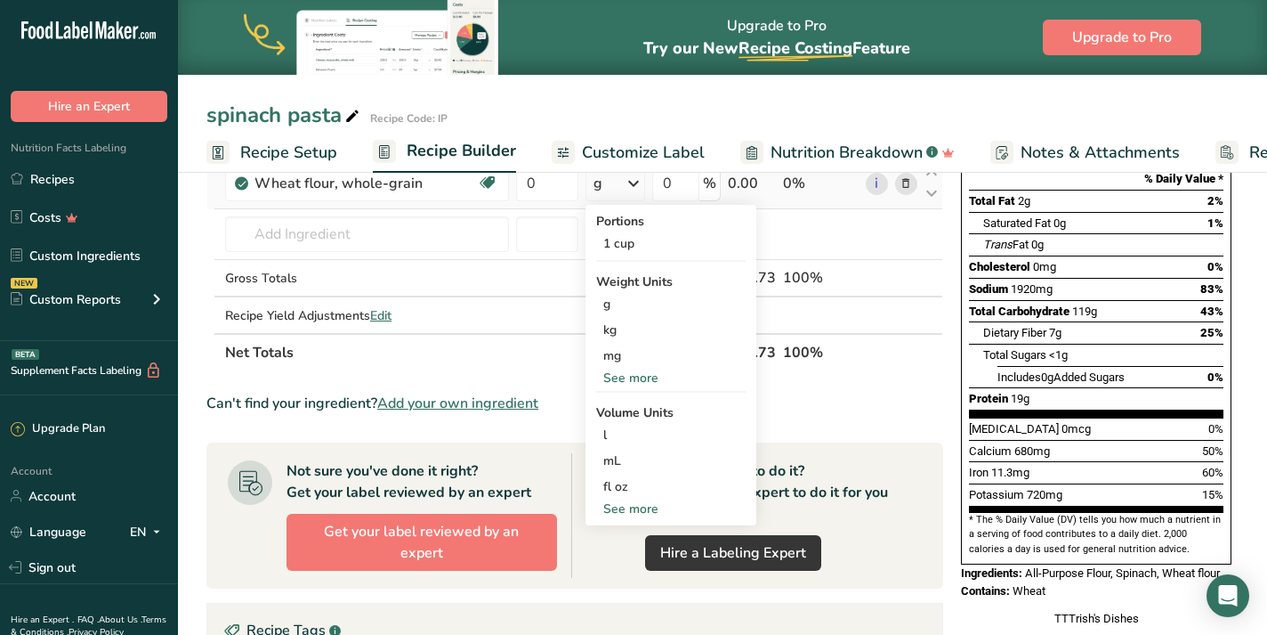
scroll to position [247, 0]
click at [657, 505] on div "See more" at bounding box center [671, 509] width 150 height 19
select select "22"
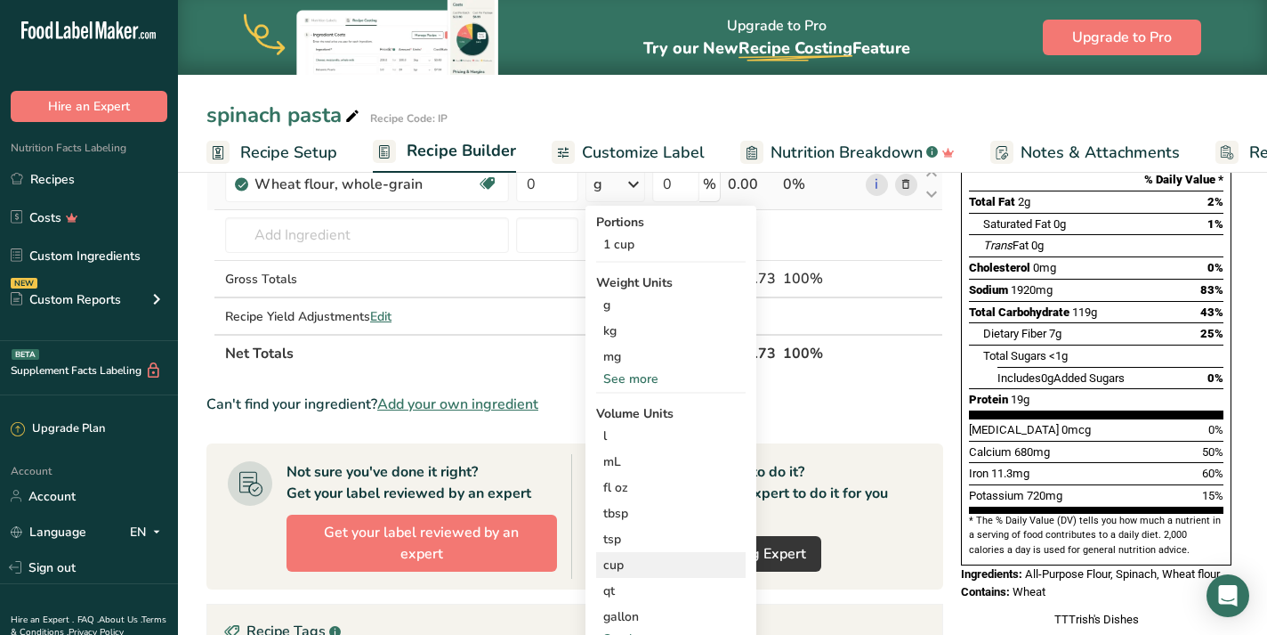
click at [661, 560] on div "cup" at bounding box center [670, 564] width 135 height 19
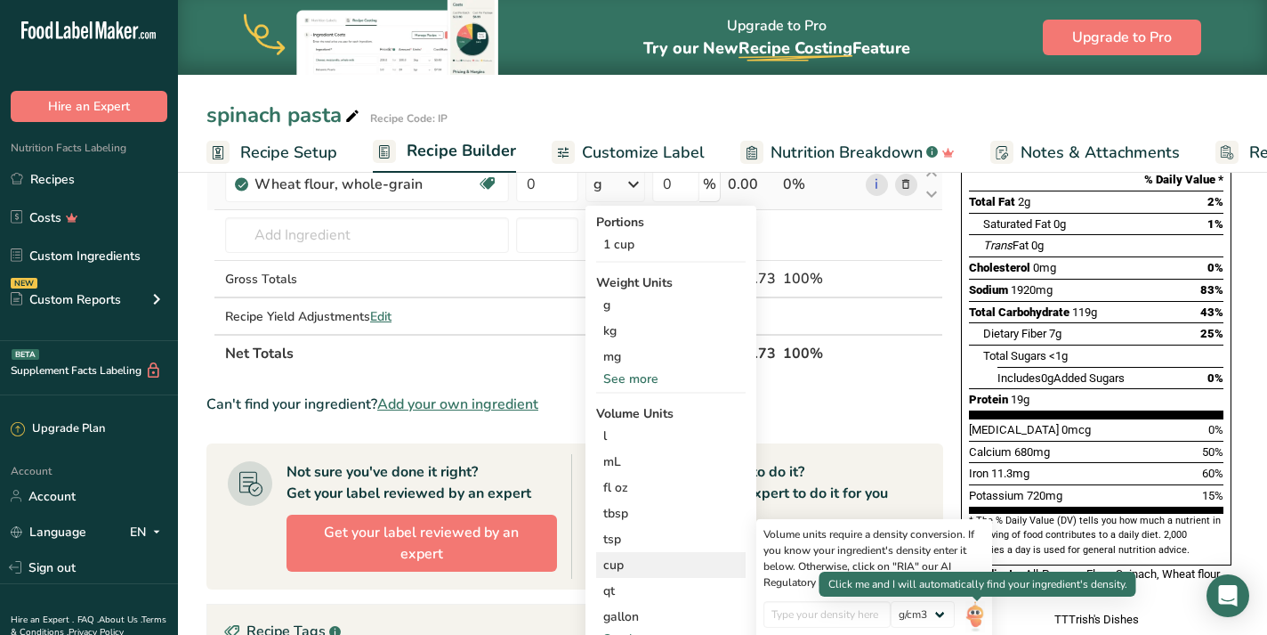
click at [977, 605] on img at bounding box center [976, 616] width 20 height 31
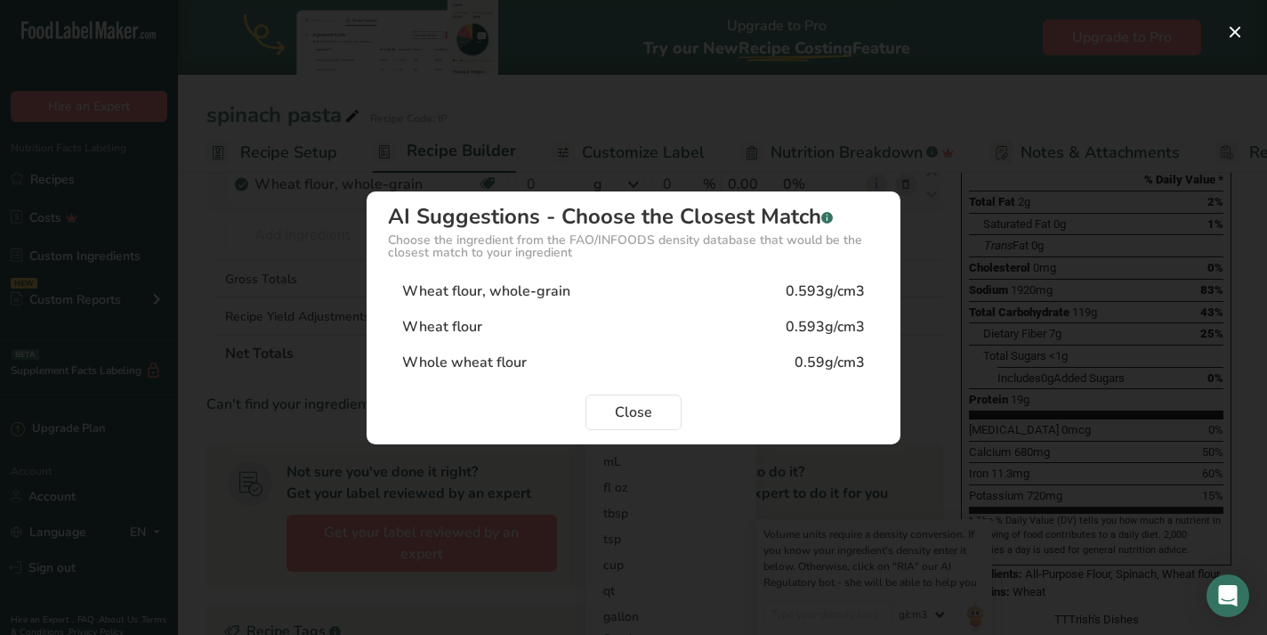
click at [569, 338] on div "Wheat flour 0.593g/cm3" at bounding box center [633, 327] width 491 height 36
type input "0.593"
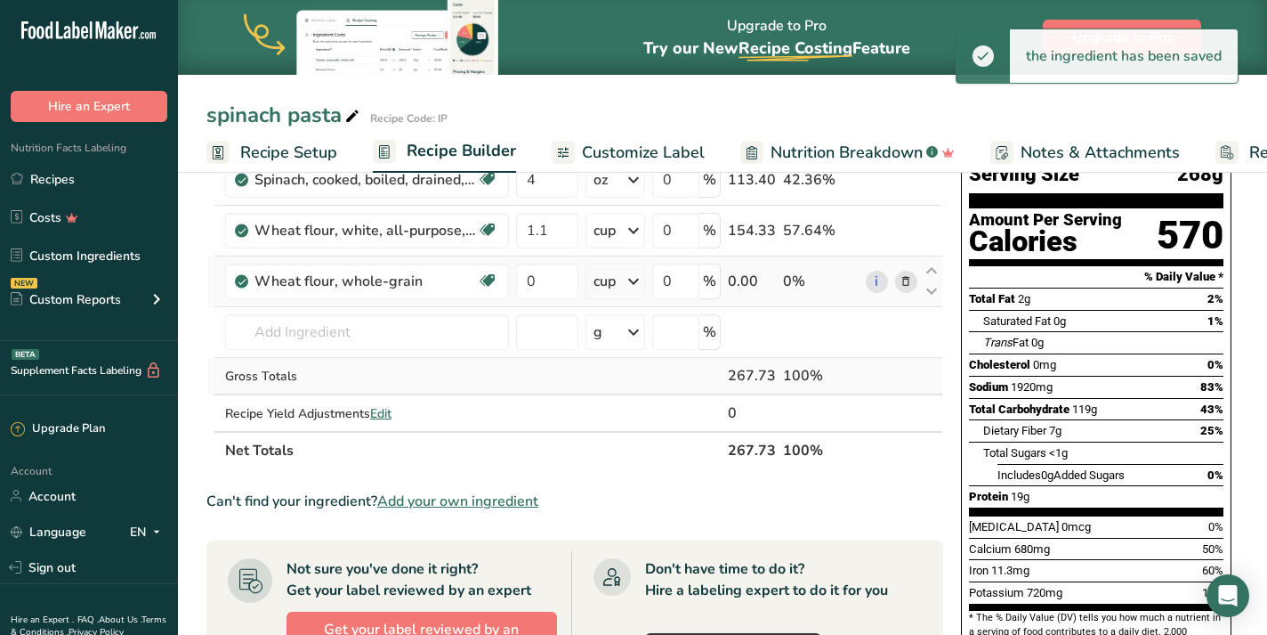
scroll to position [129, 0]
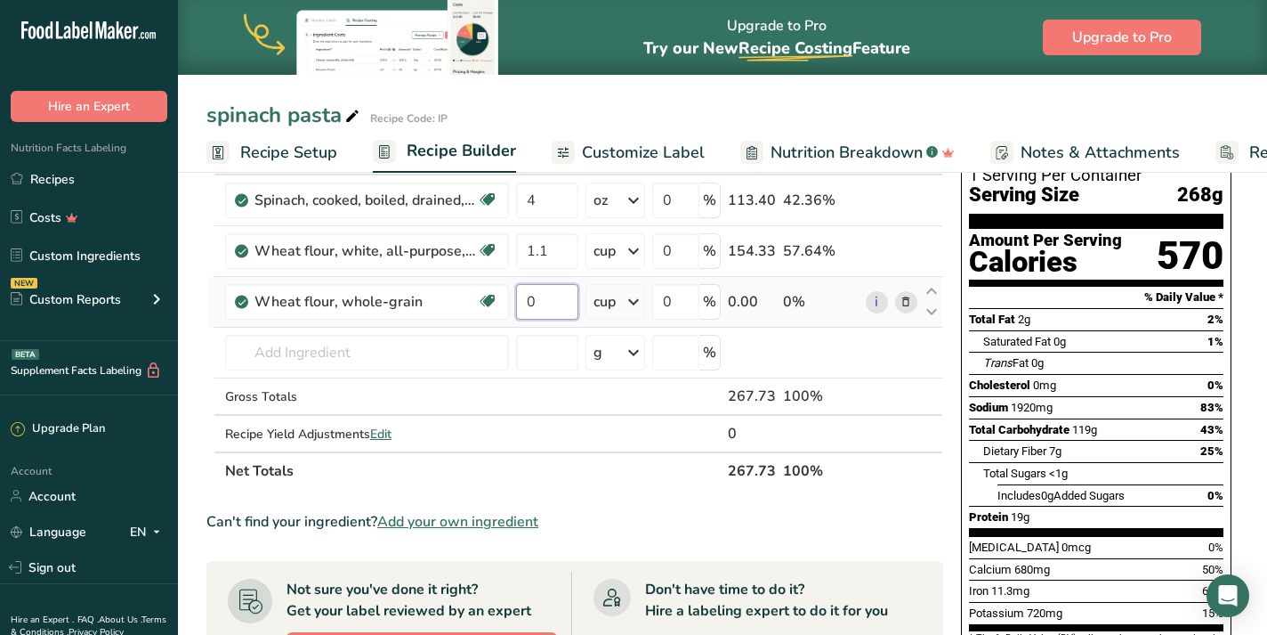
click at [554, 300] on input "0" at bounding box center [547, 302] width 62 height 36
type input "1"
click at [299, 351] on div "Ingredient * Amount * Unit * Waste * .a-a{fill:#347362;}.b-a{fill:#fff;} Grams …" at bounding box center [574, 313] width 737 height 352
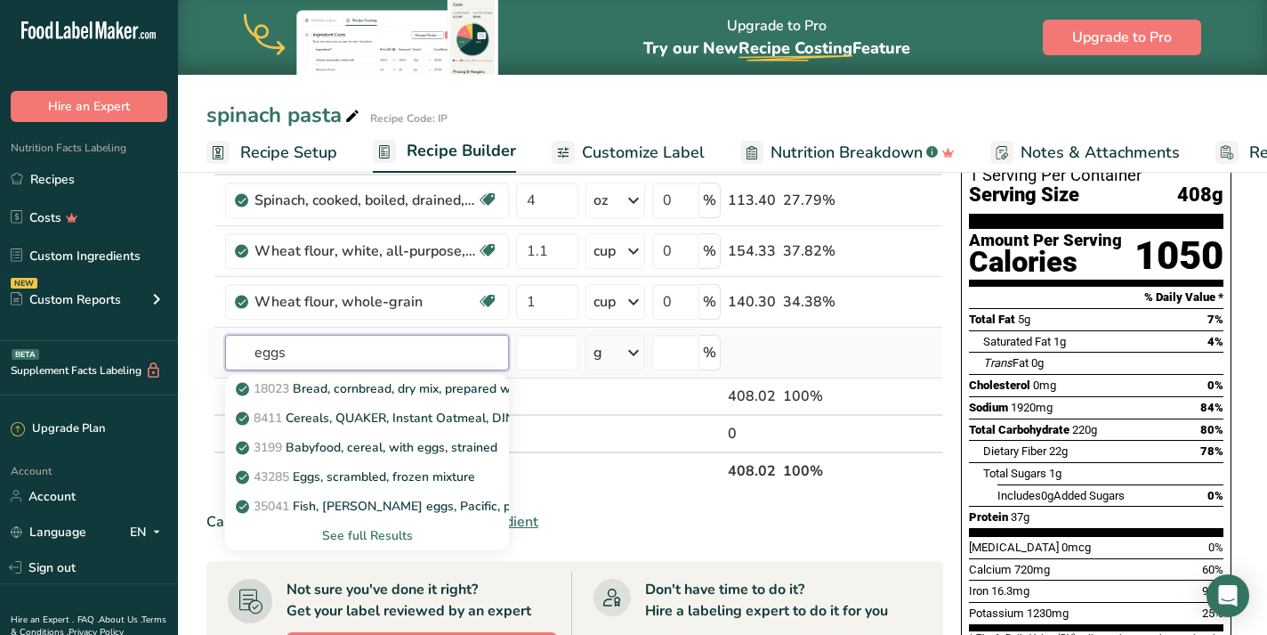
type input "eggs"
click at [379, 536] on div "See full Results" at bounding box center [366, 535] width 255 height 19
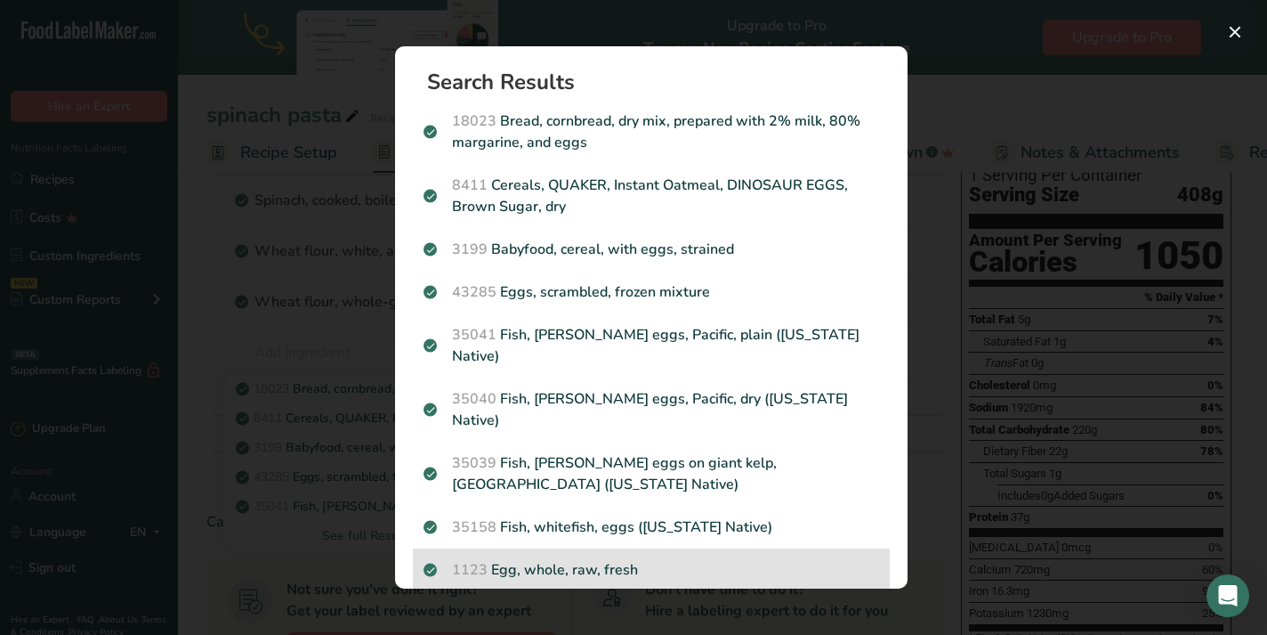
click at [678, 548] on div "1123 Egg, whole, raw, fresh" at bounding box center [651, 569] width 477 height 43
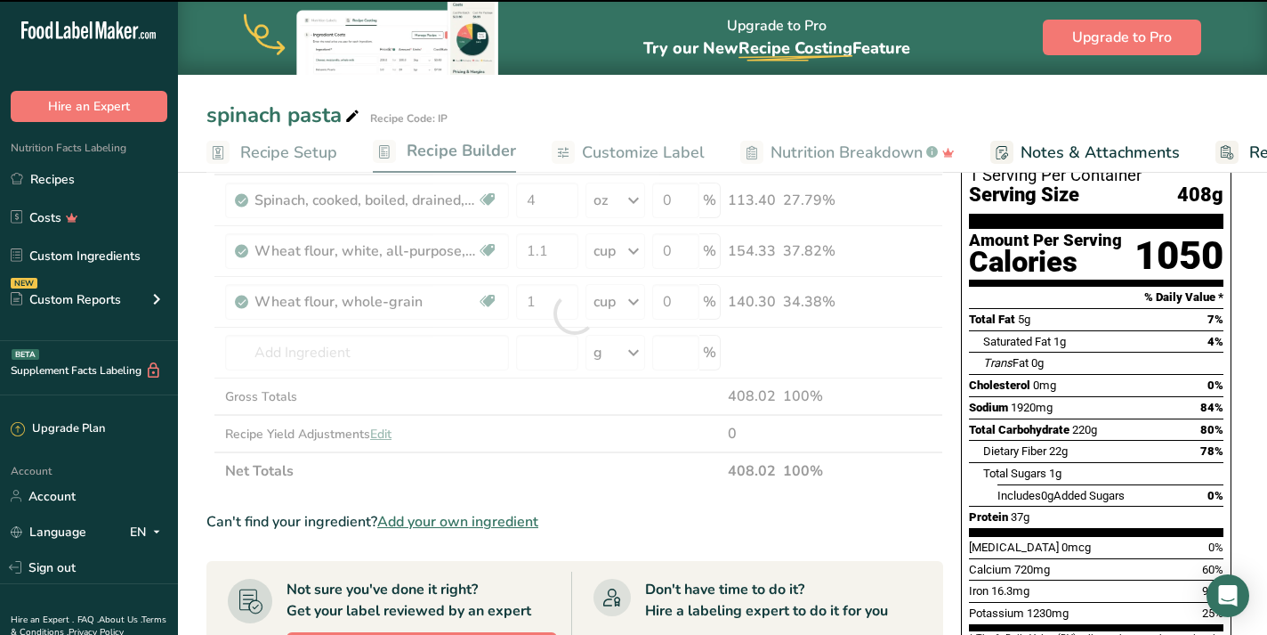
type input "0"
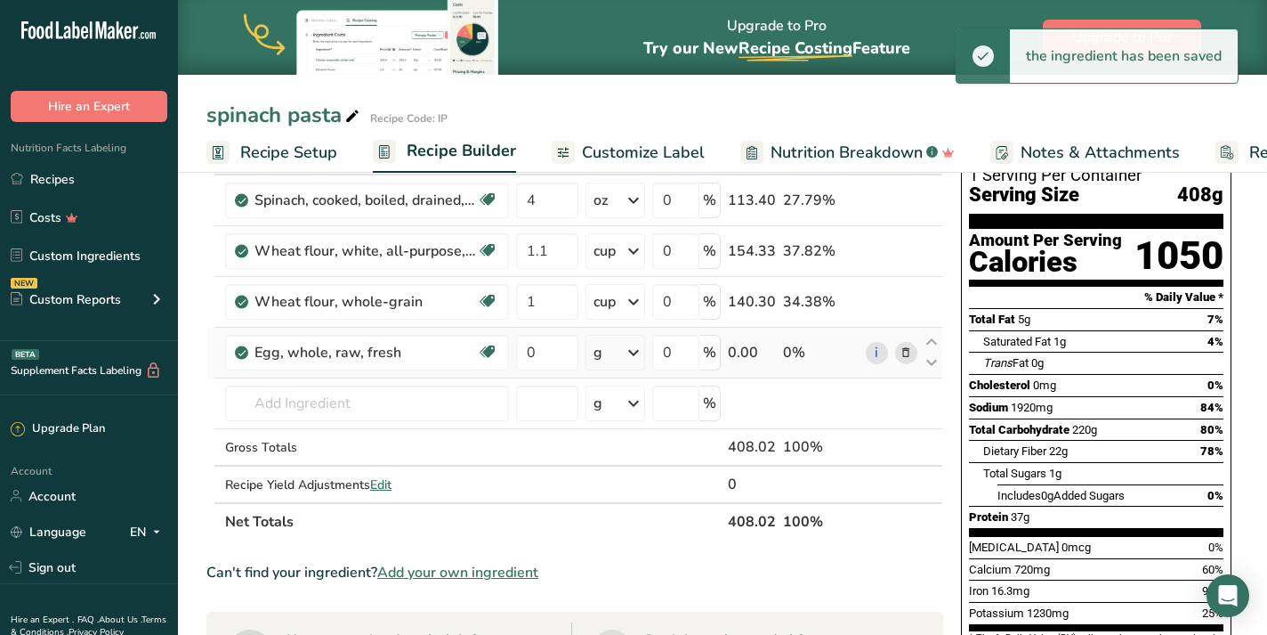
click at [634, 362] on icon at bounding box center [633, 352] width 21 height 32
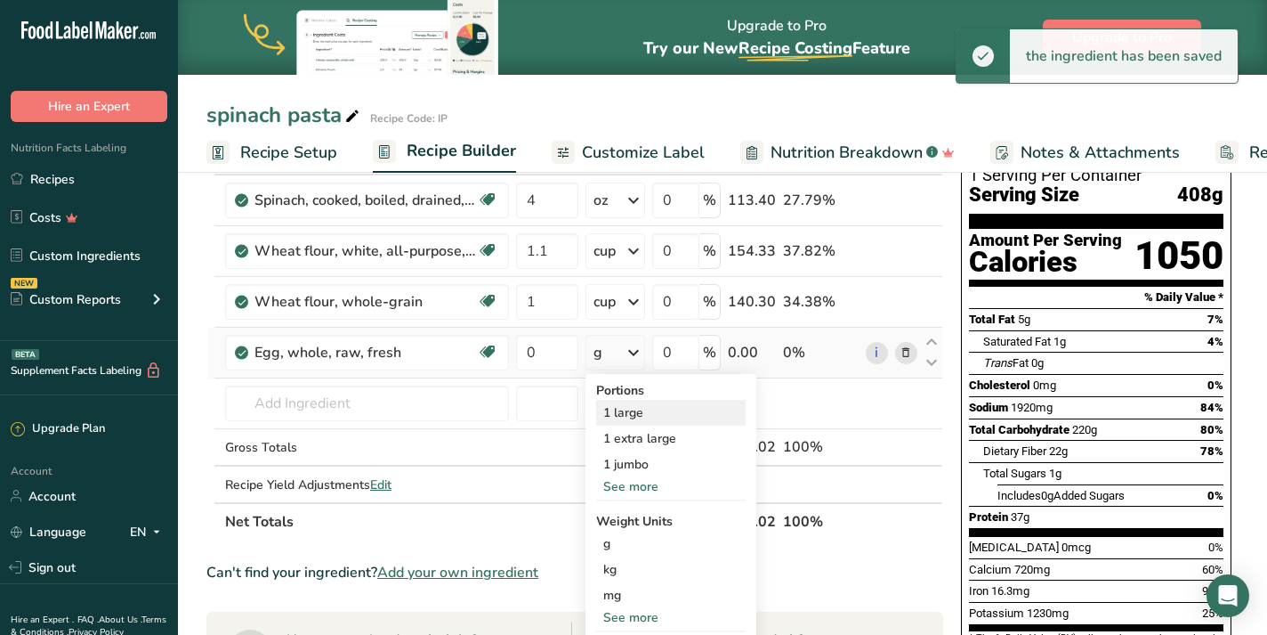
click at [645, 413] on div "1 large" at bounding box center [671, 413] width 150 height 26
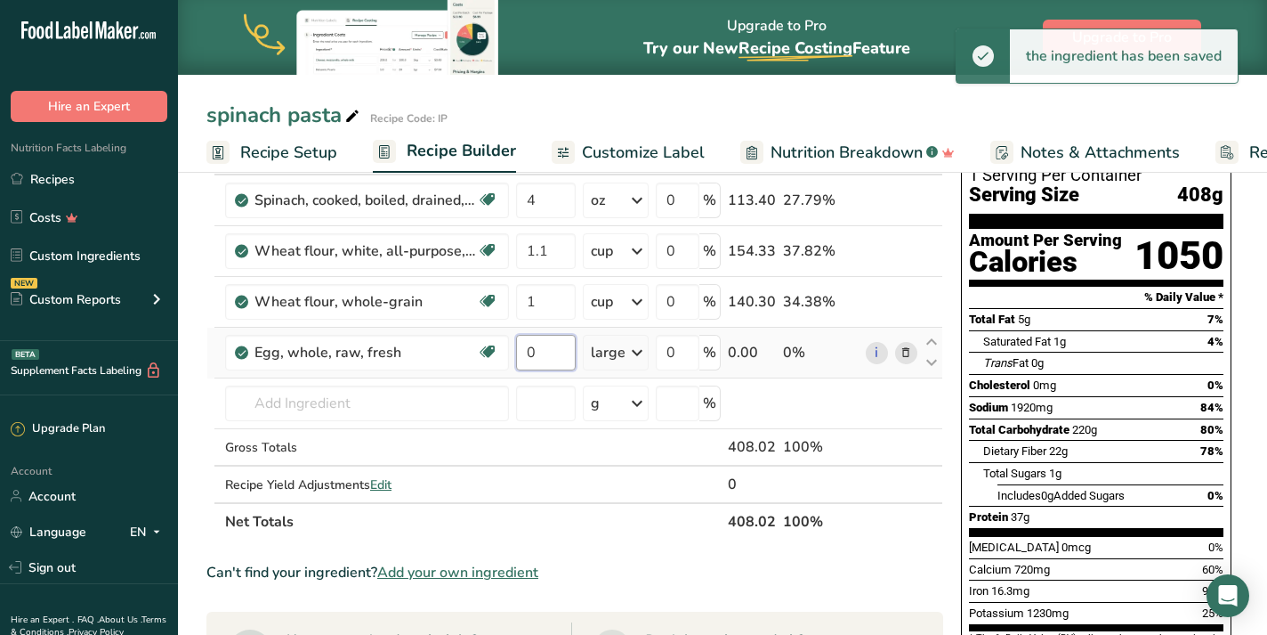
click at [550, 351] on input "0" at bounding box center [546, 353] width 60 height 36
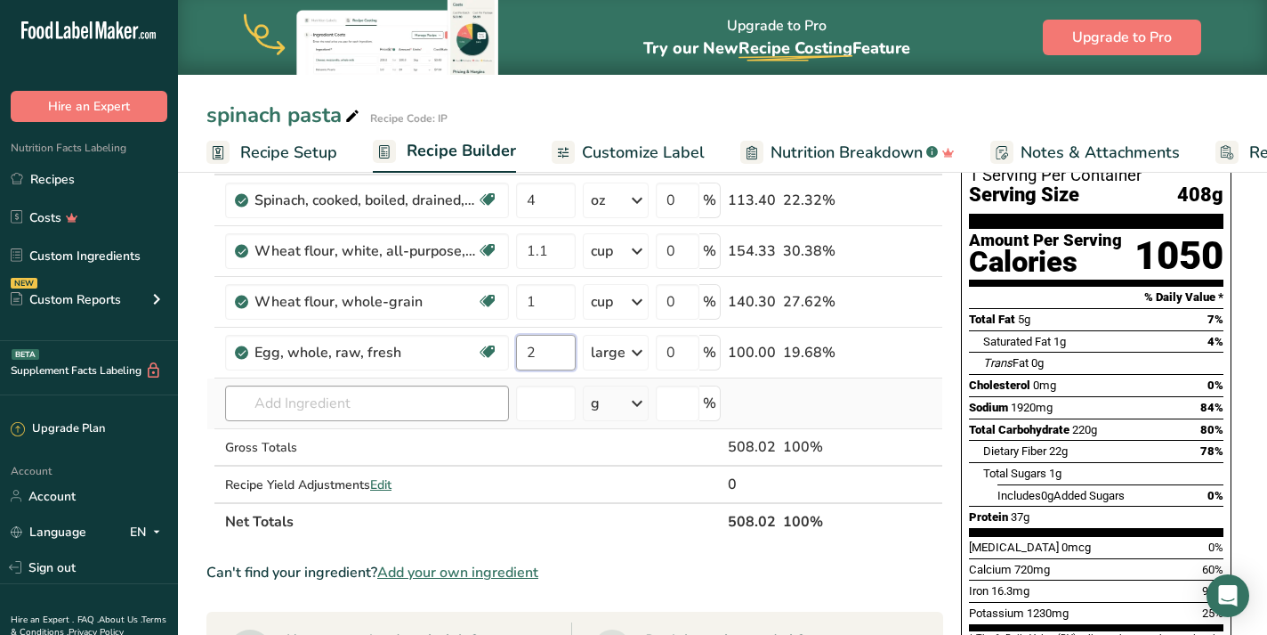
type input "2"
click at [364, 415] on div "Ingredient * Amount * Unit * Waste * .a-a{fill:#347362;}.b-a{fill:#fff;} Grams …" at bounding box center [574, 338] width 737 height 403
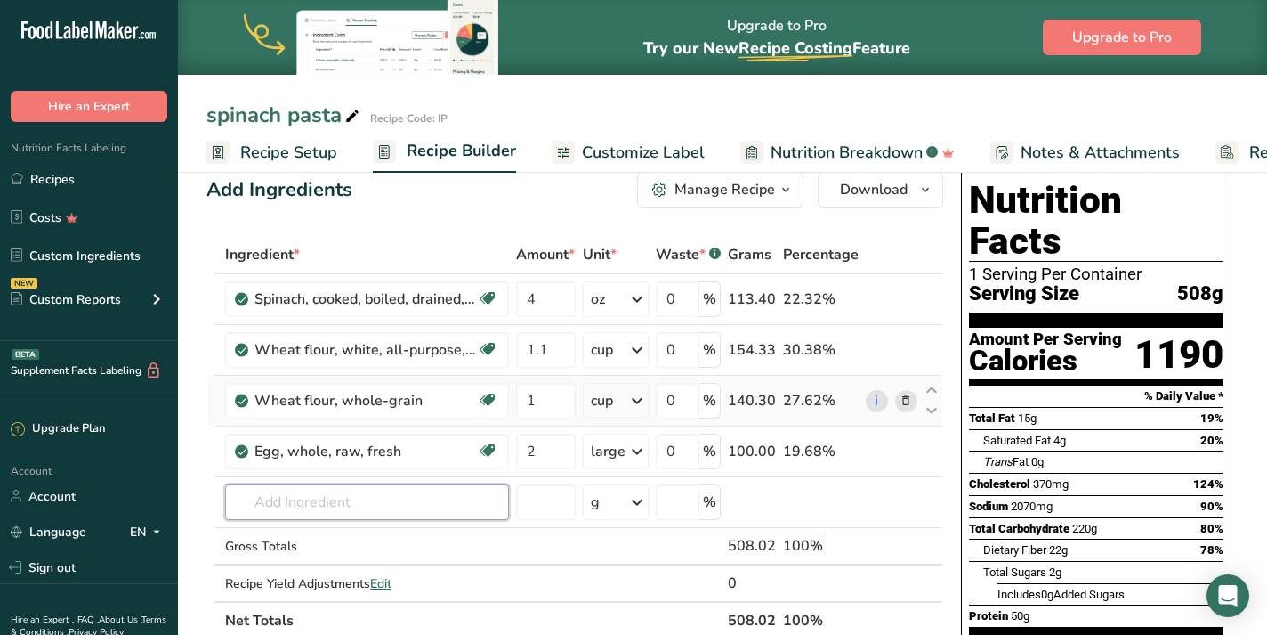
scroll to position [0, 0]
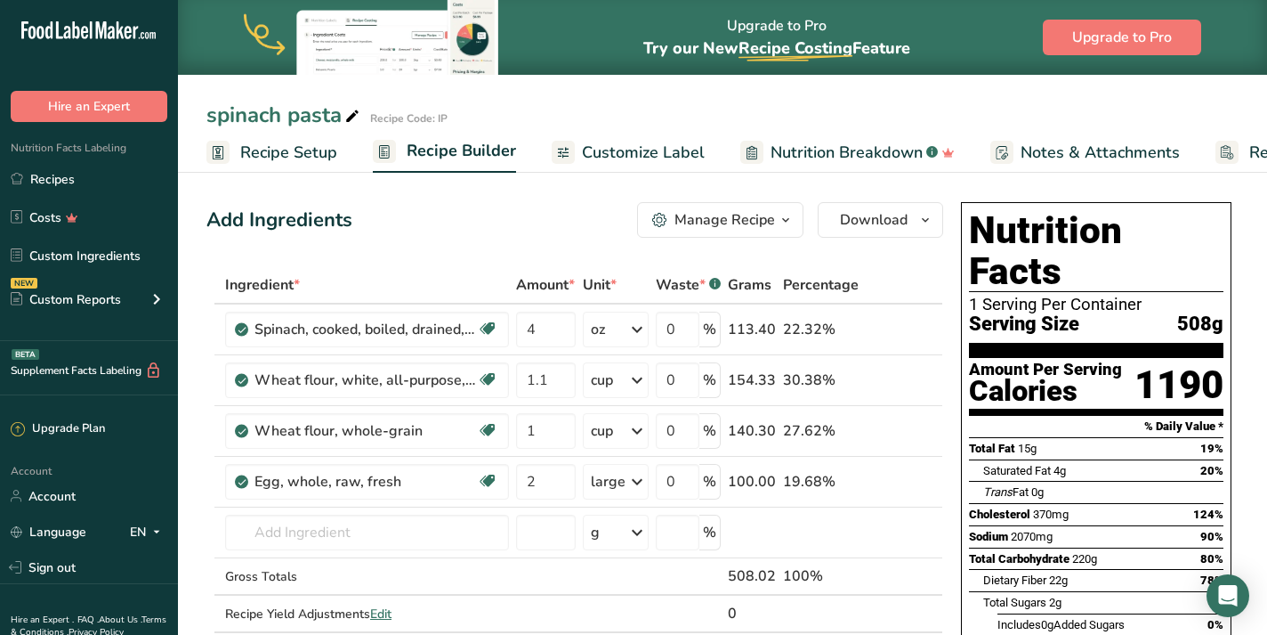
click at [766, 221] on div "Manage Recipe" at bounding box center [725, 219] width 101 height 21
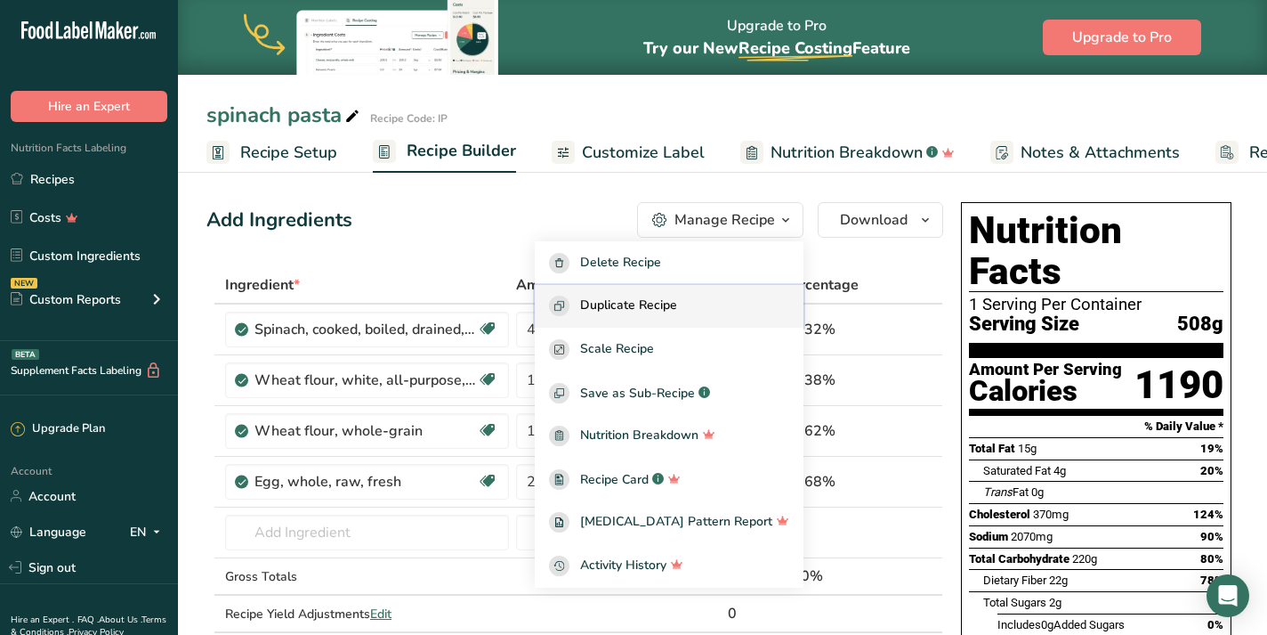
click at [727, 301] on div "Duplicate Recipe" at bounding box center [669, 305] width 240 height 20
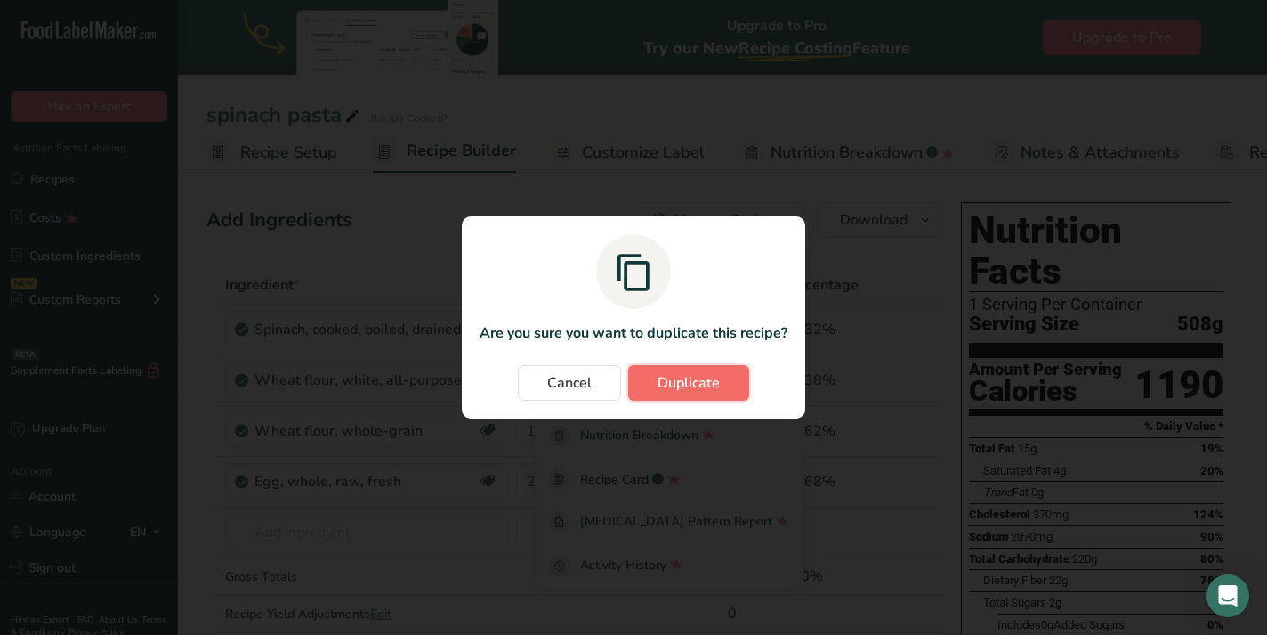
click at [696, 382] on span "Duplicate" at bounding box center [689, 382] width 62 height 21
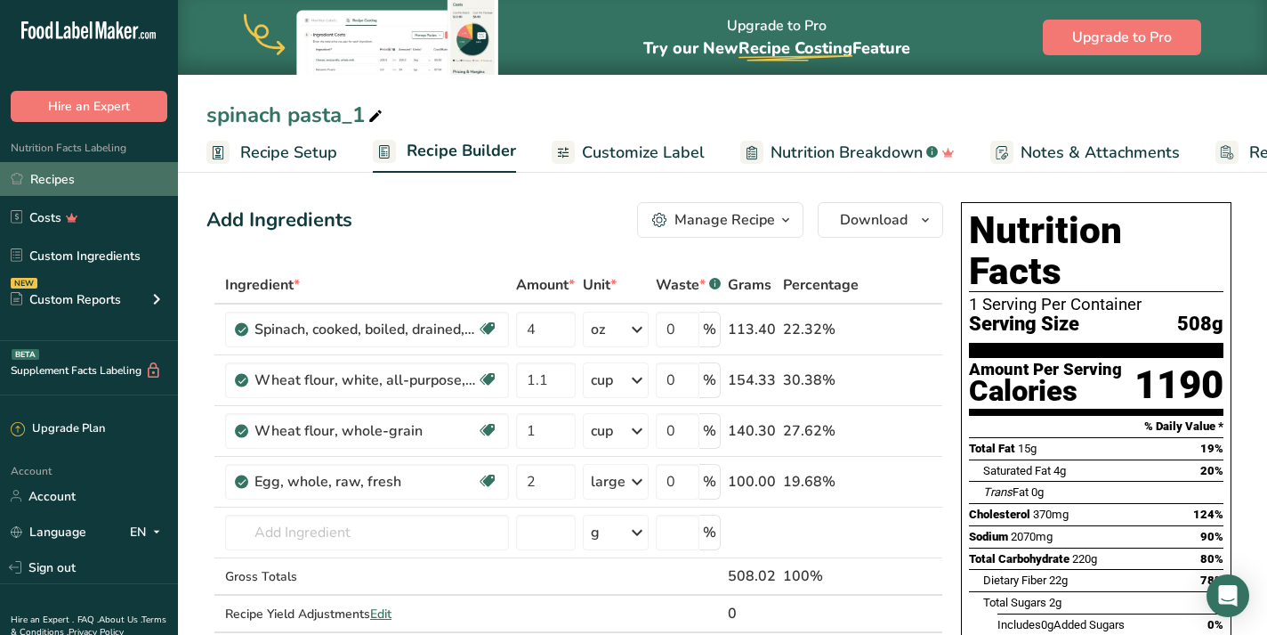
click at [54, 182] on link "Recipes" at bounding box center [89, 179] width 178 height 34
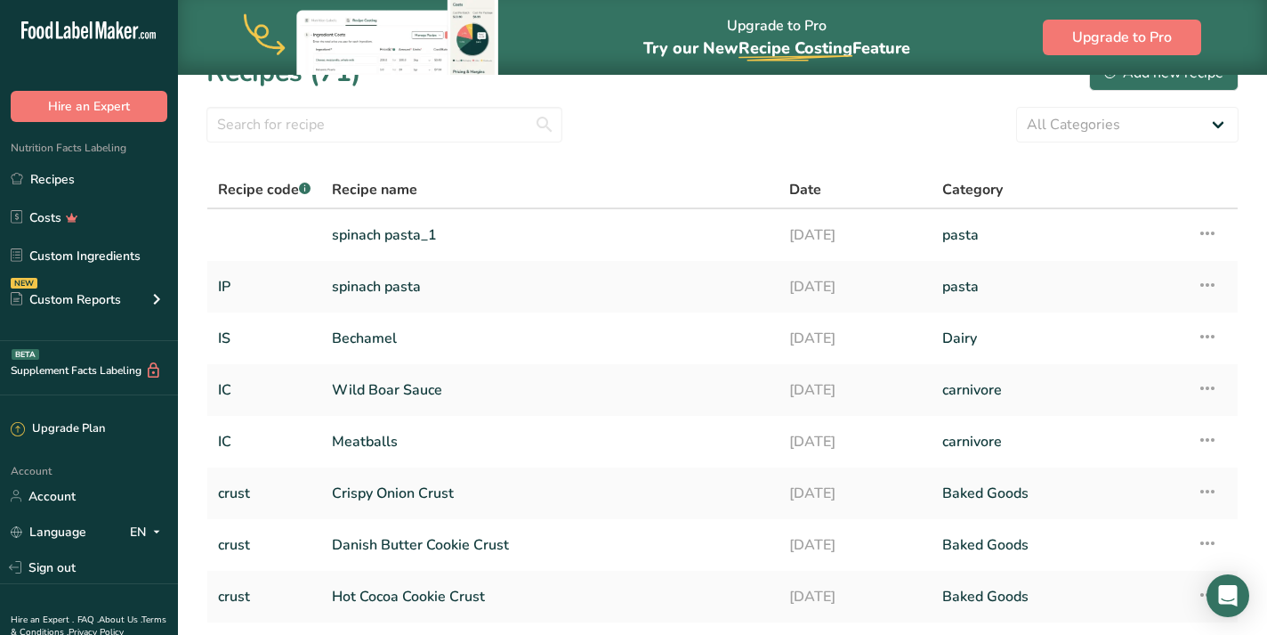
scroll to position [39, 0]
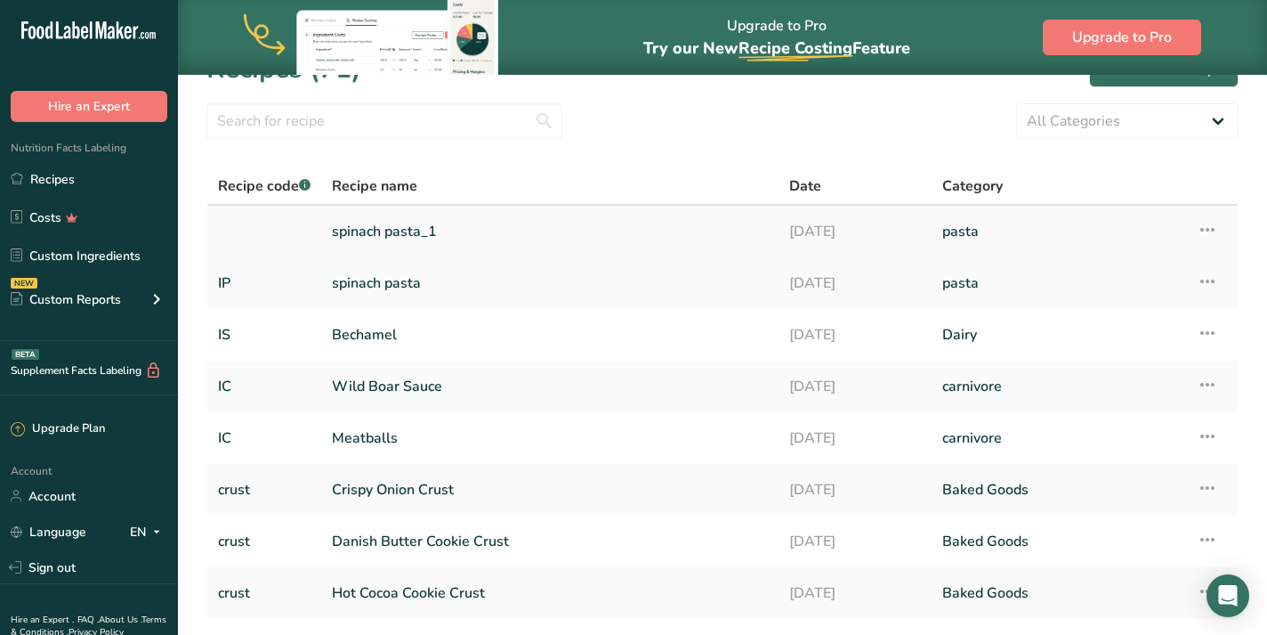
click at [1208, 228] on icon at bounding box center [1207, 230] width 21 height 32
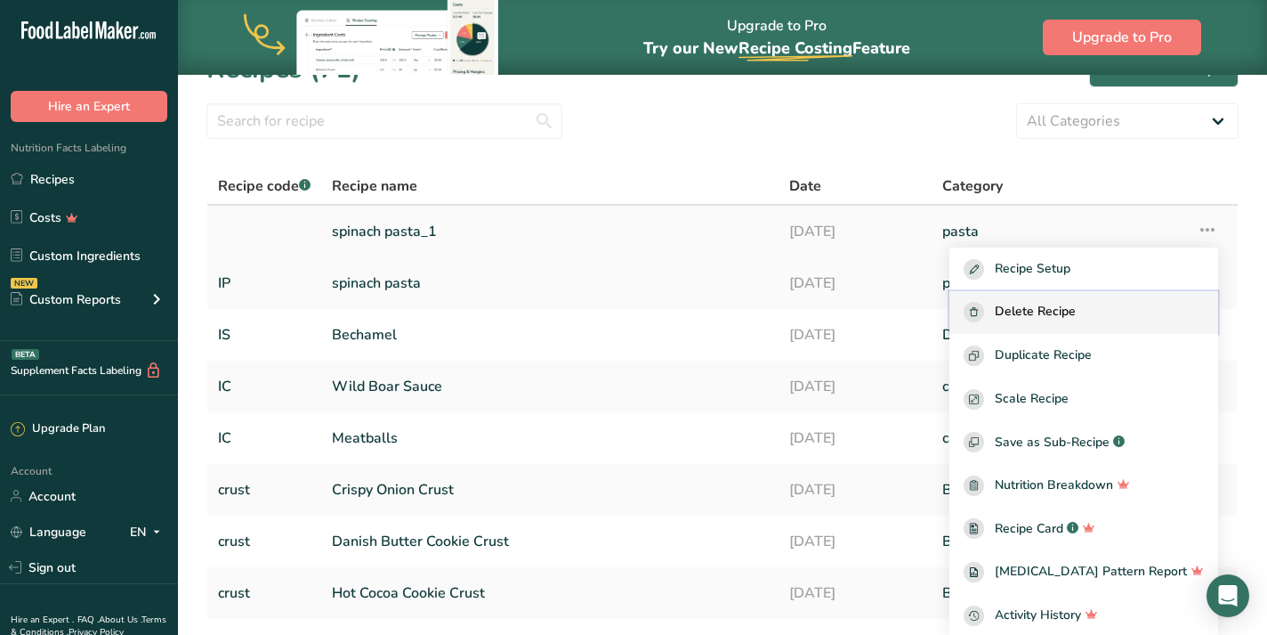
click at [1129, 318] on div "Delete Recipe" at bounding box center [1084, 312] width 240 height 20
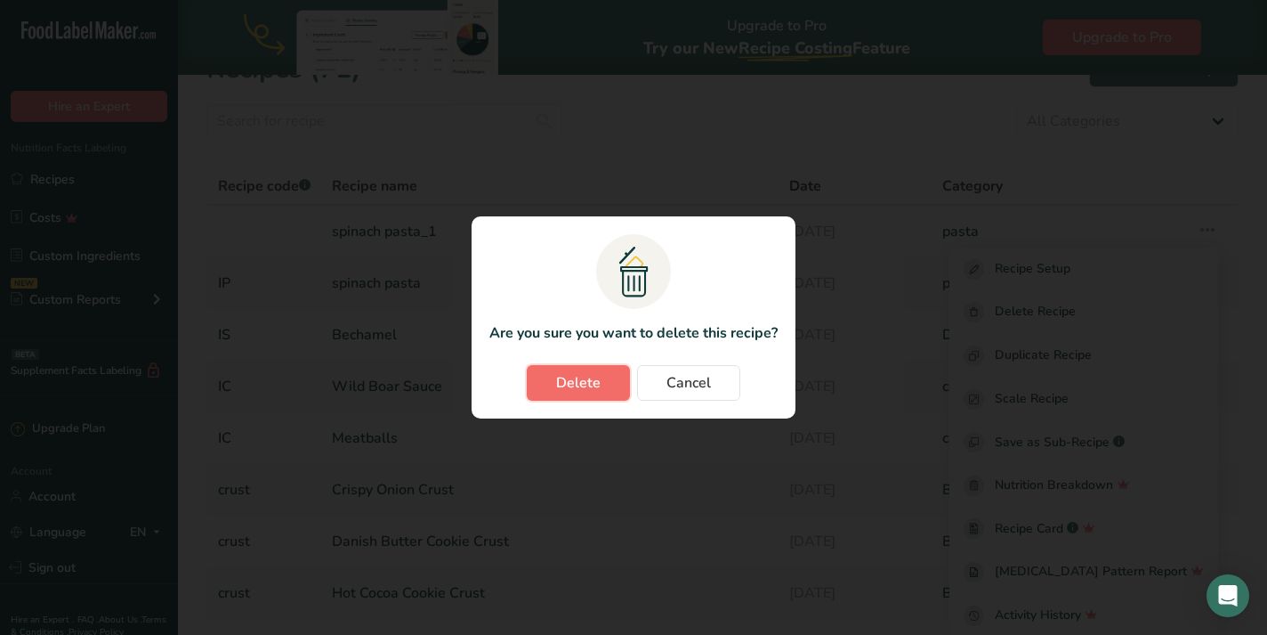
click at [576, 384] on span "Delete" at bounding box center [578, 382] width 44 height 21
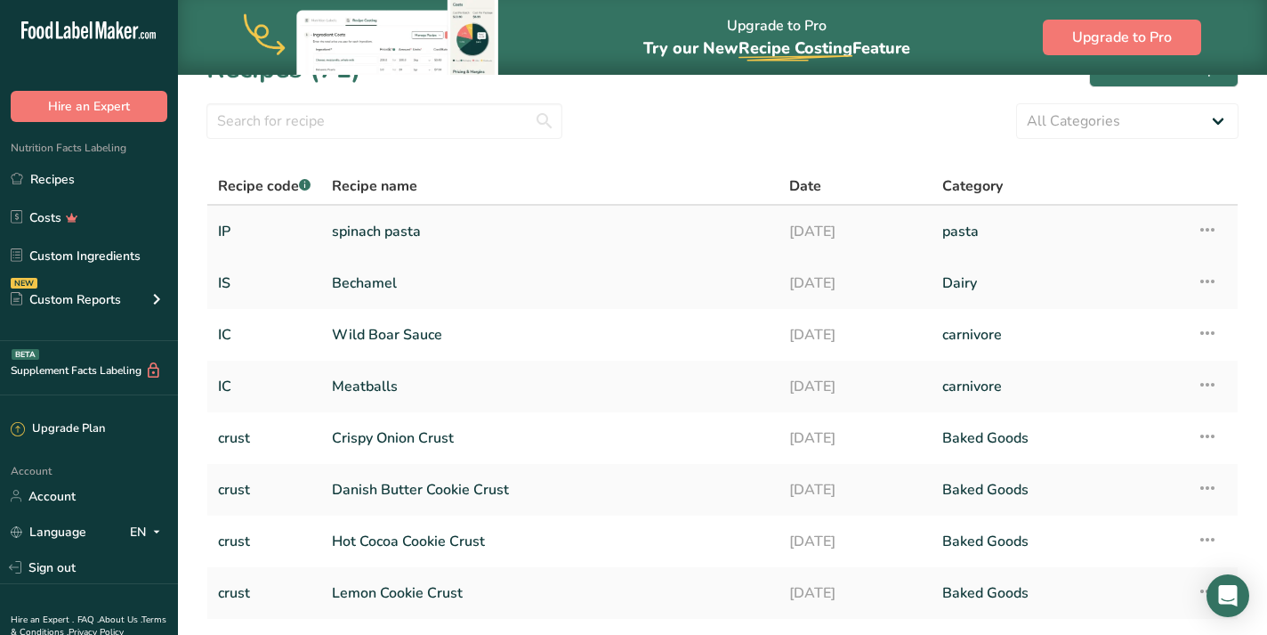
click at [1207, 225] on icon at bounding box center [1207, 230] width 21 height 32
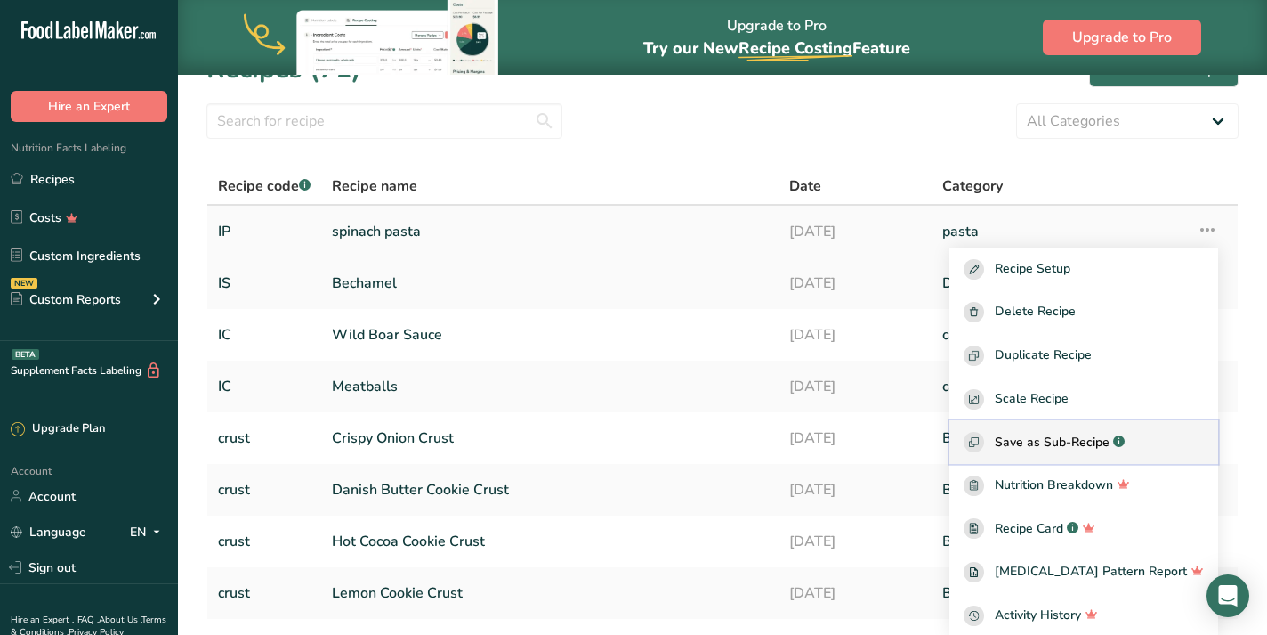
click at [1083, 445] on span "Save as Sub-Recipe" at bounding box center [1052, 442] width 115 height 19
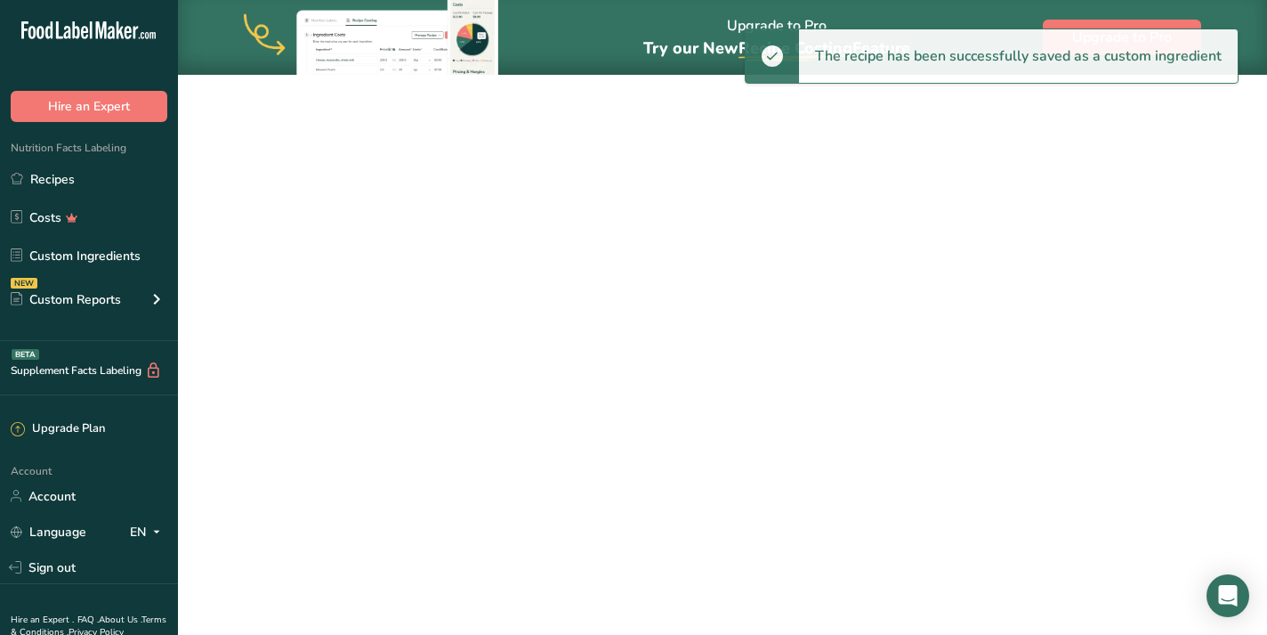
select select "30"
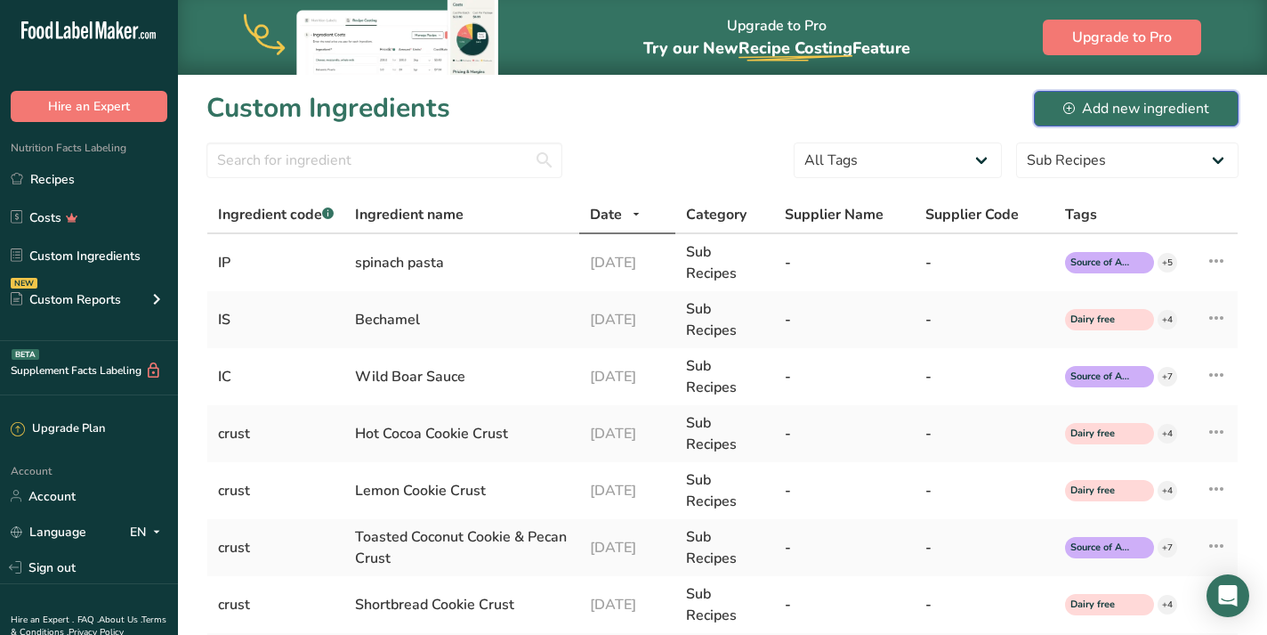
click at [1123, 106] on div "Add new ingredient" at bounding box center [1137, 108] width 146 height 21
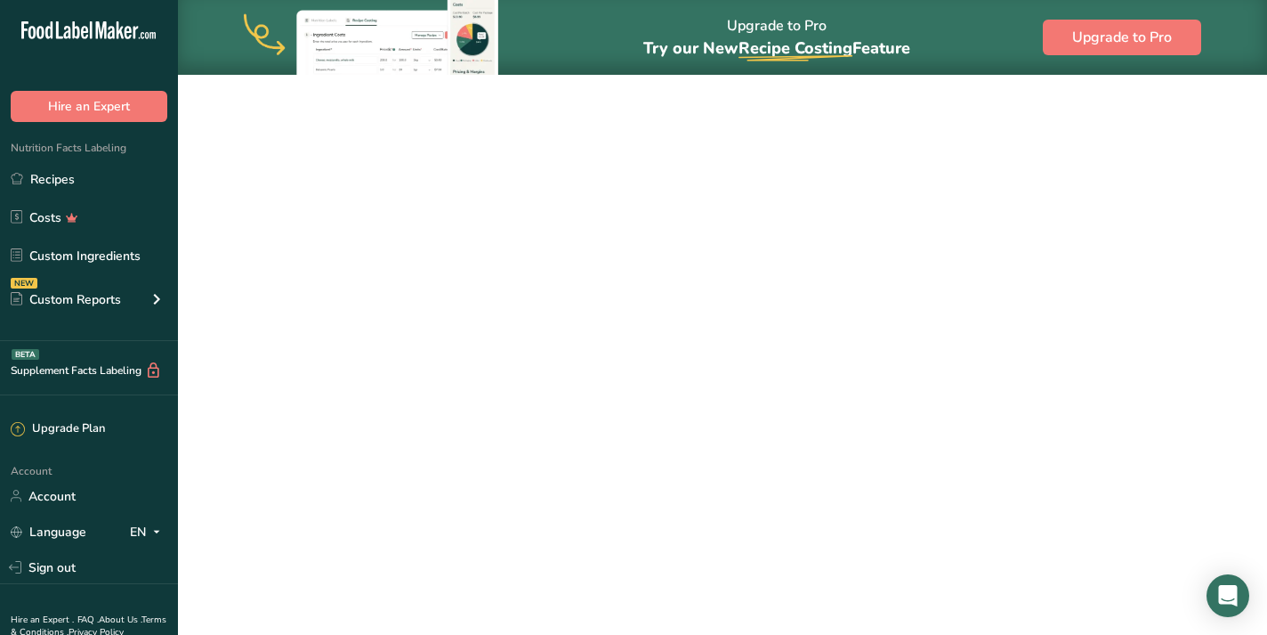
select select "30"
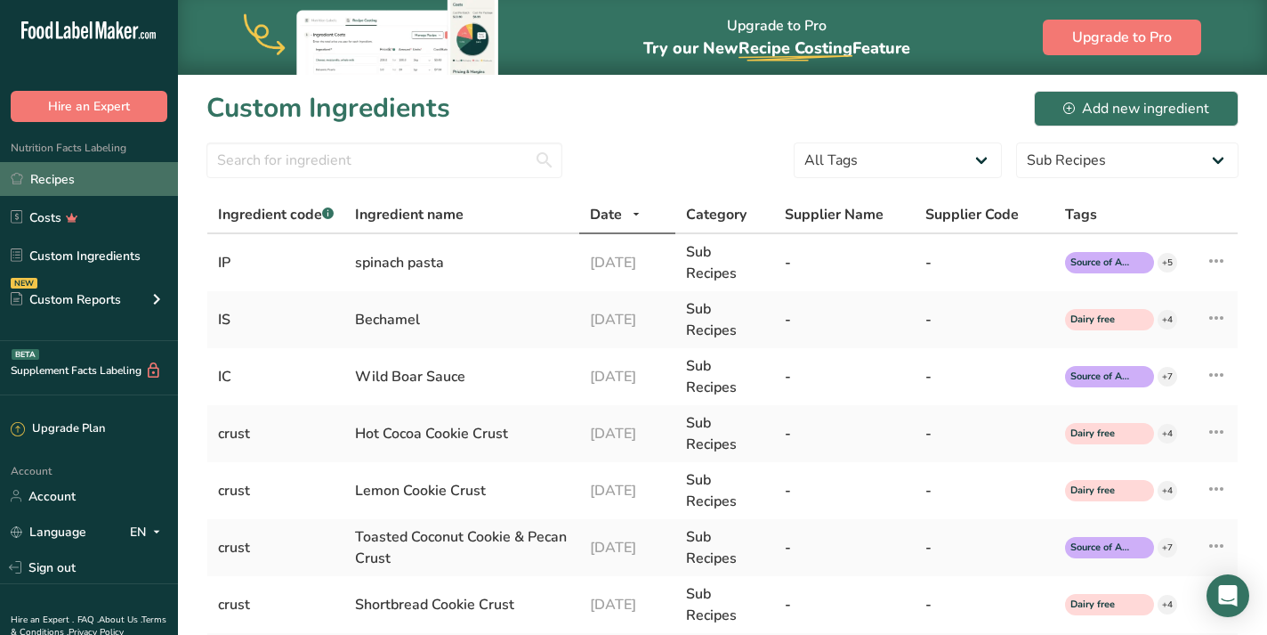
click at [78, 181] on link "Recipes" at bounding box center [89, 179] width 178 height 34
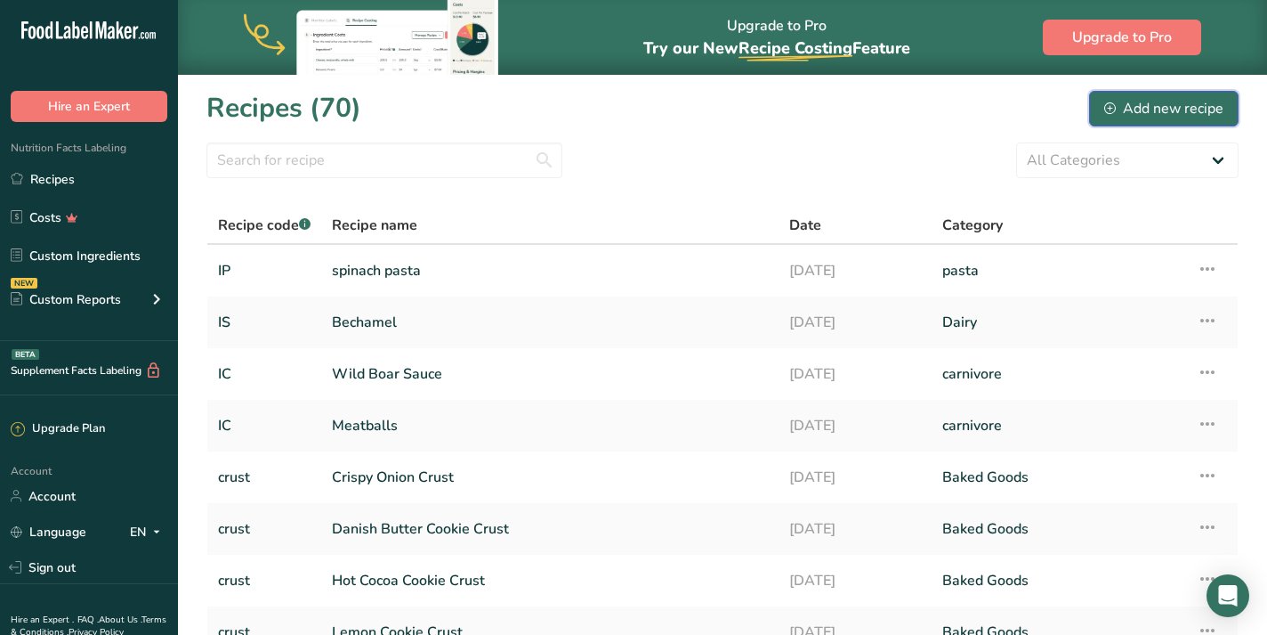
click at [1173, 109] on div "Add new recipe" at bounding box center [1163, 108] width 119 height 21
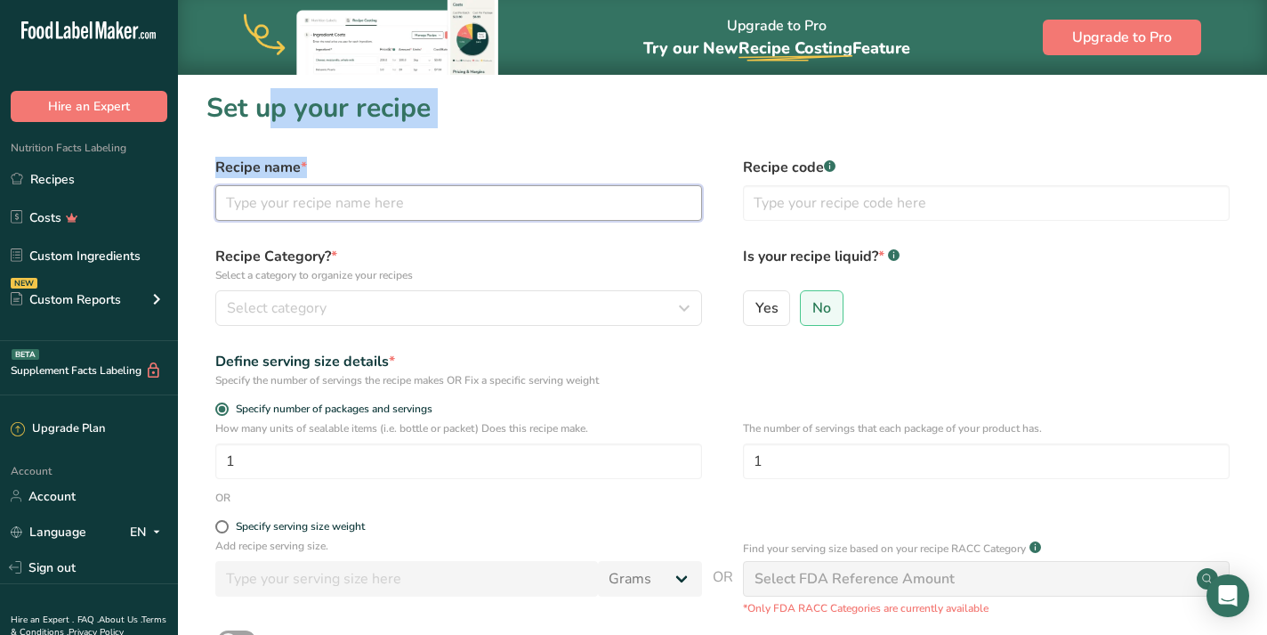
click at [316, 206] on input "text" at bounding box center [458, 203] width 487 height 36
type input "Wild Boar & [PERSON_NAME]"
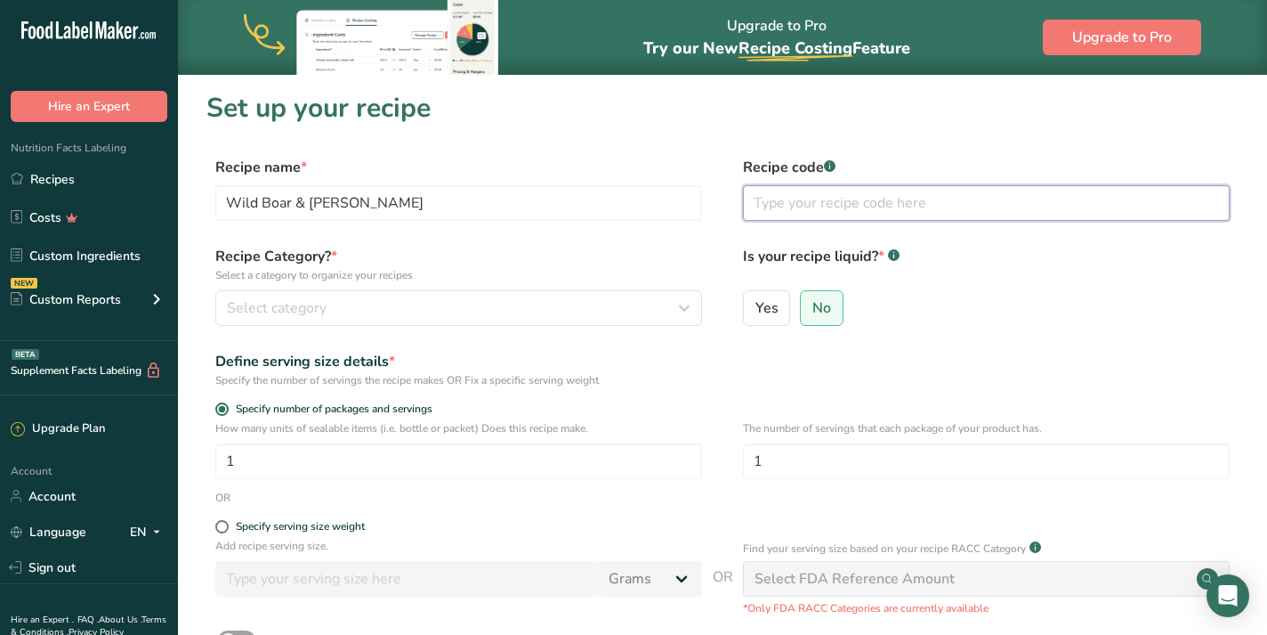
click at [850, 198] on input "text" at bounding box center [986, 203] width 487 height 36
type input "IC"
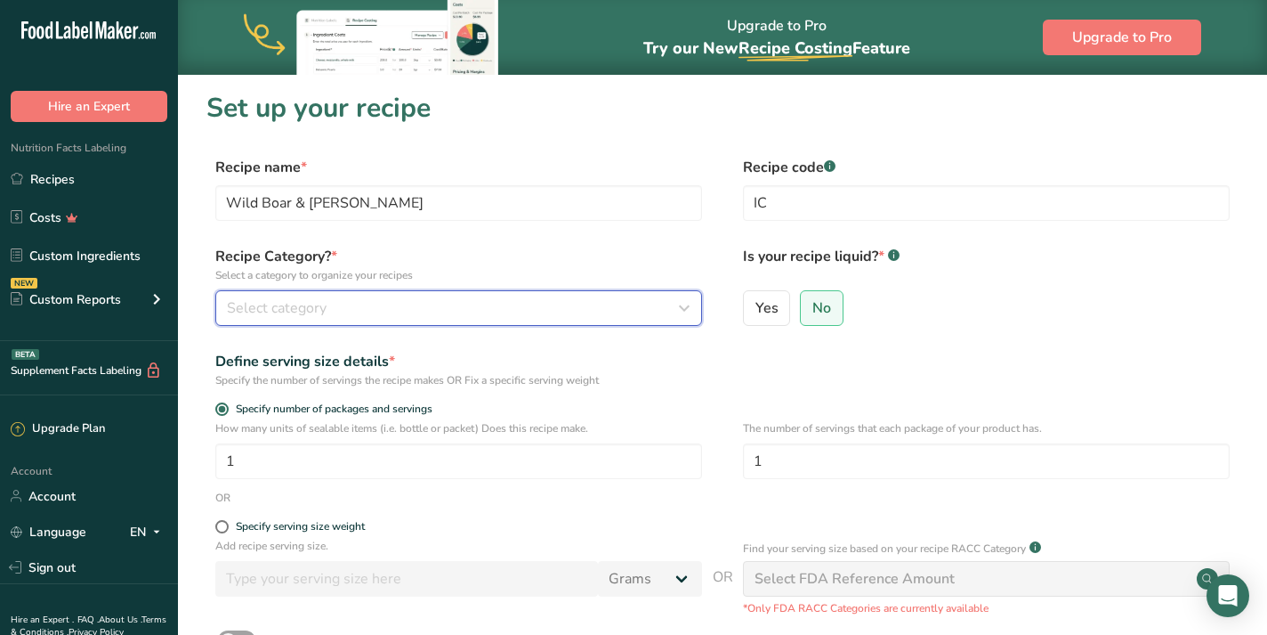
click at [269, 303] on span "Select category" at bounding box center [277, 307] width 100 height 21
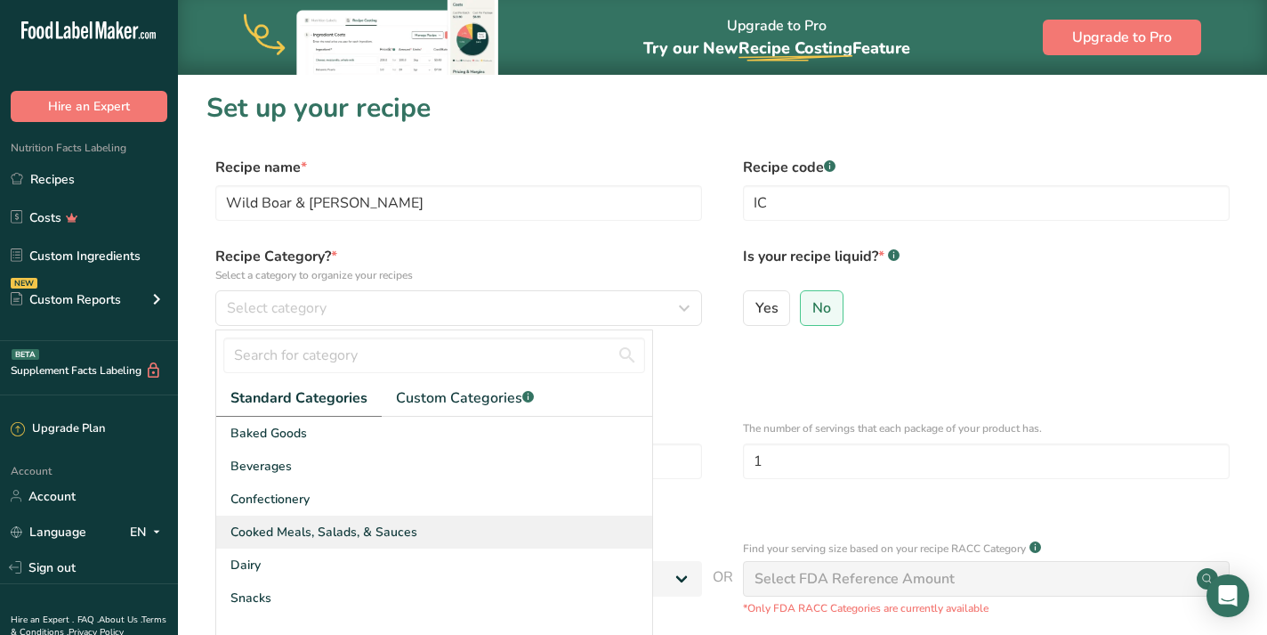
click at [311, 529] on span "Cooked Meals, Salads, & Sauces" at bounding box center [324, 531] width 187 height 19
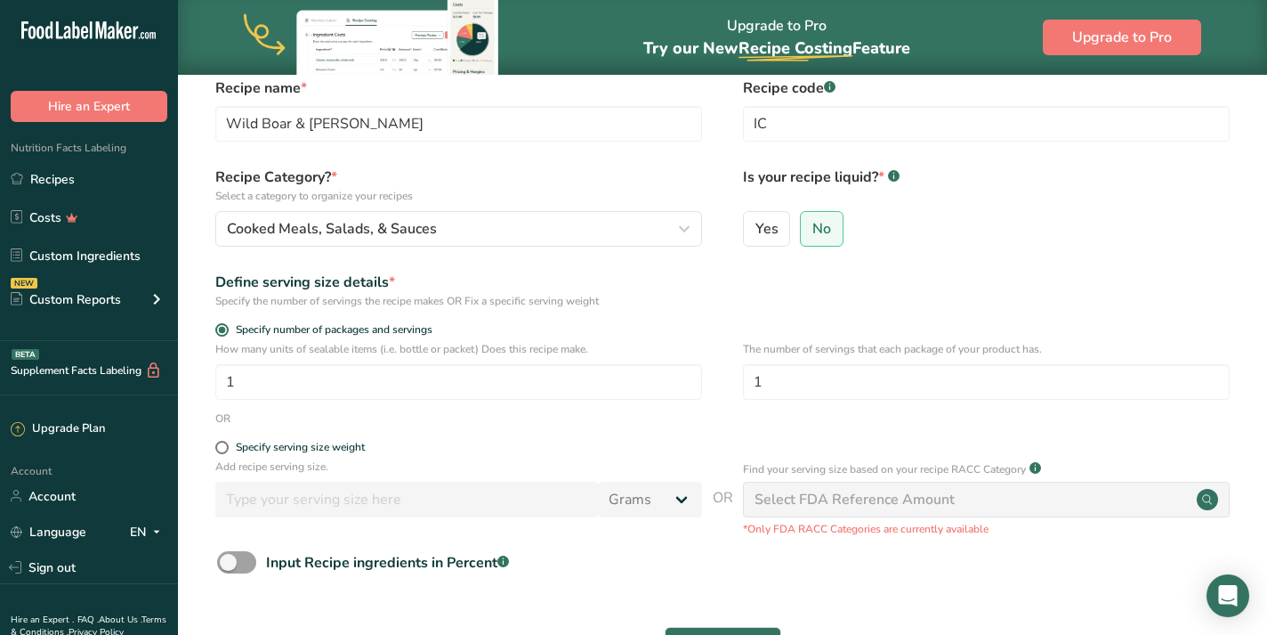
scroll to position [91, 0]
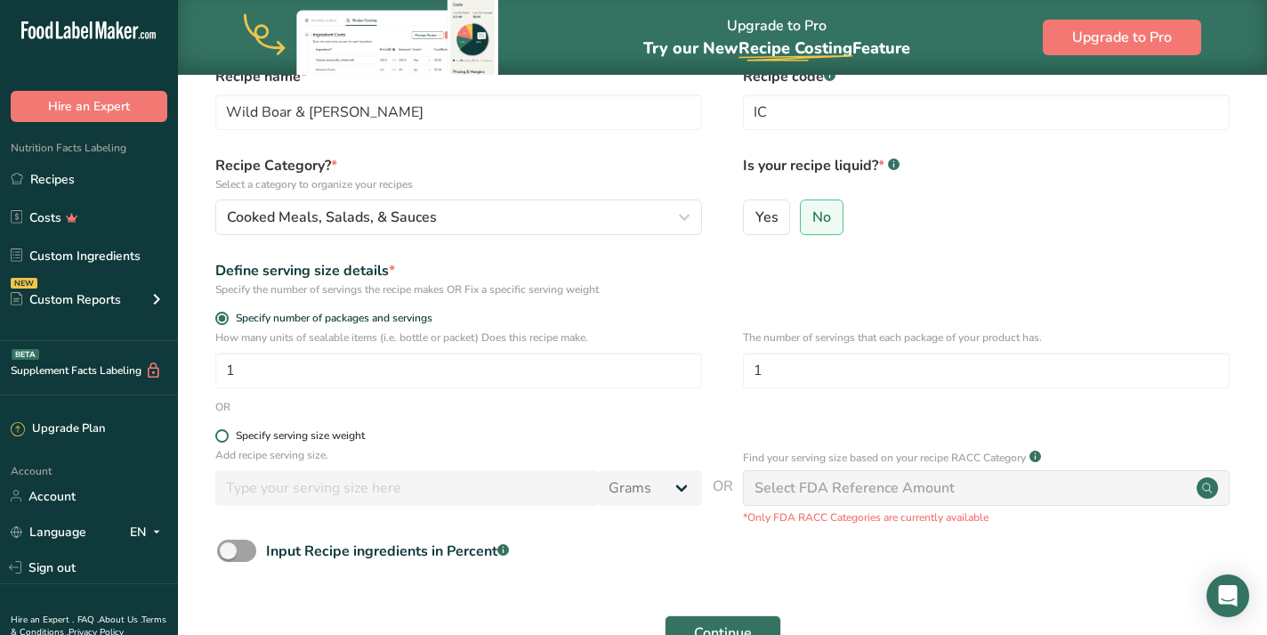
click at [222, 437] on span at bounding box center [221, 435] width 13 height 13
click at [222, 437] on input "Specify serving size weight" at bounding box center [221, 436] width 12 height 12
radio input "true"
radio input "false"
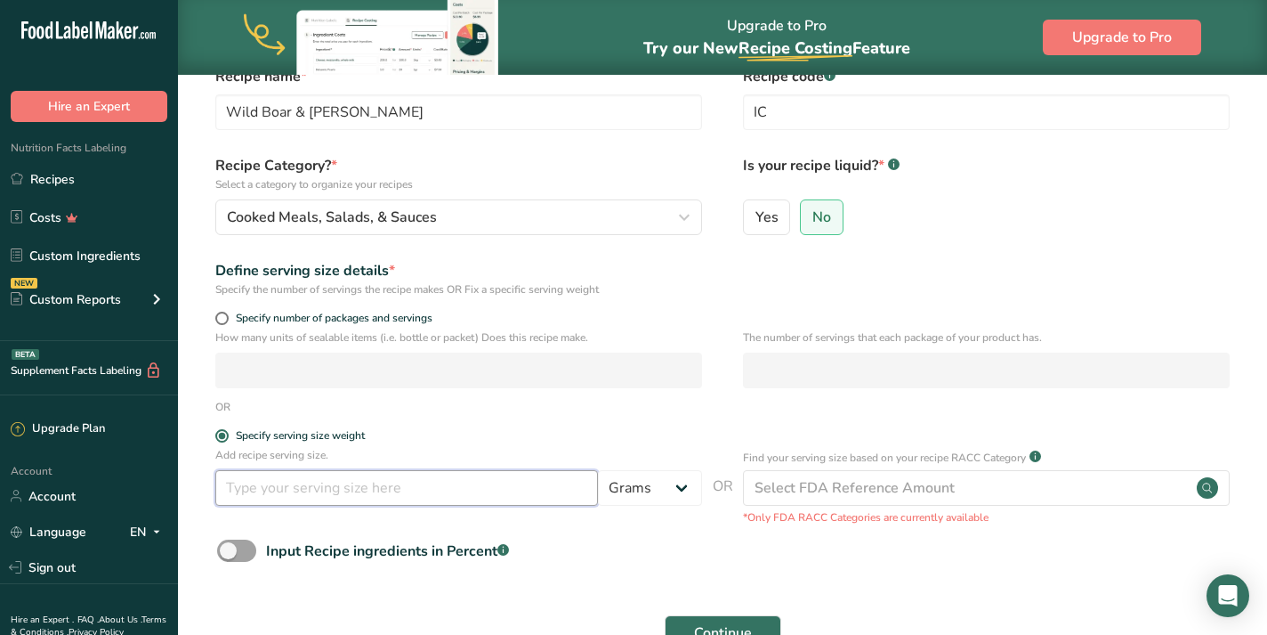
click at [366, 494] on input "number" at bounding box center [406, 488] width 383 height 36
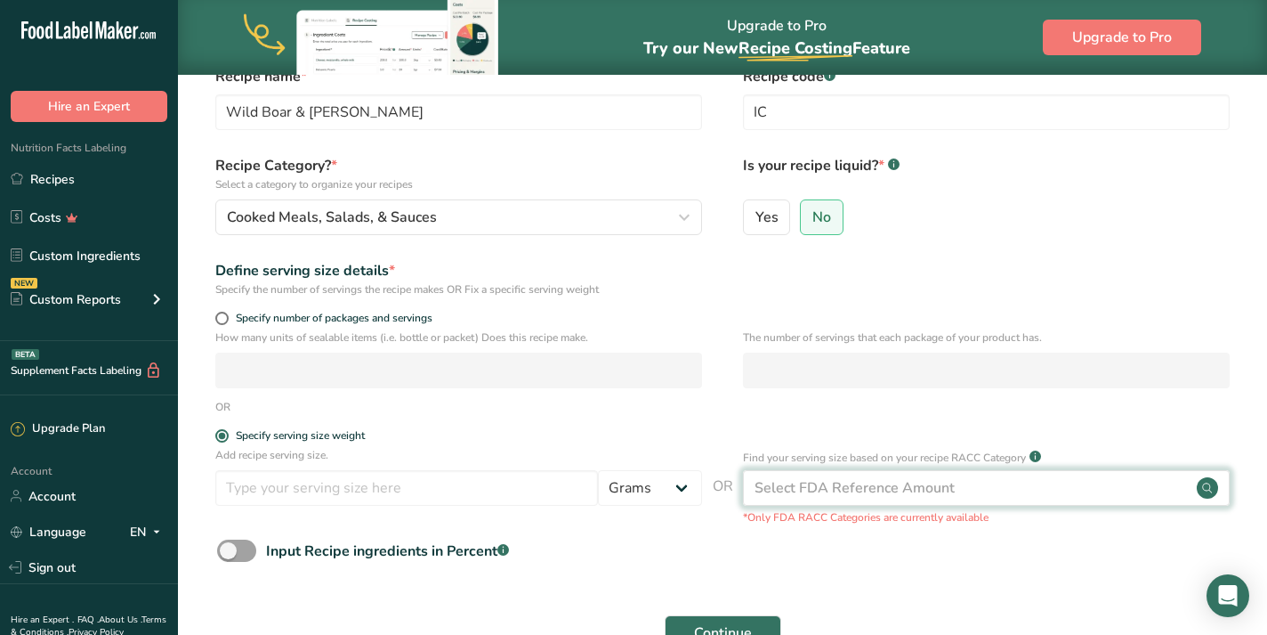
click at [895, 487] on div "Select FDA Reference Amount" at bounding box center [855, 487] width 200 height 21
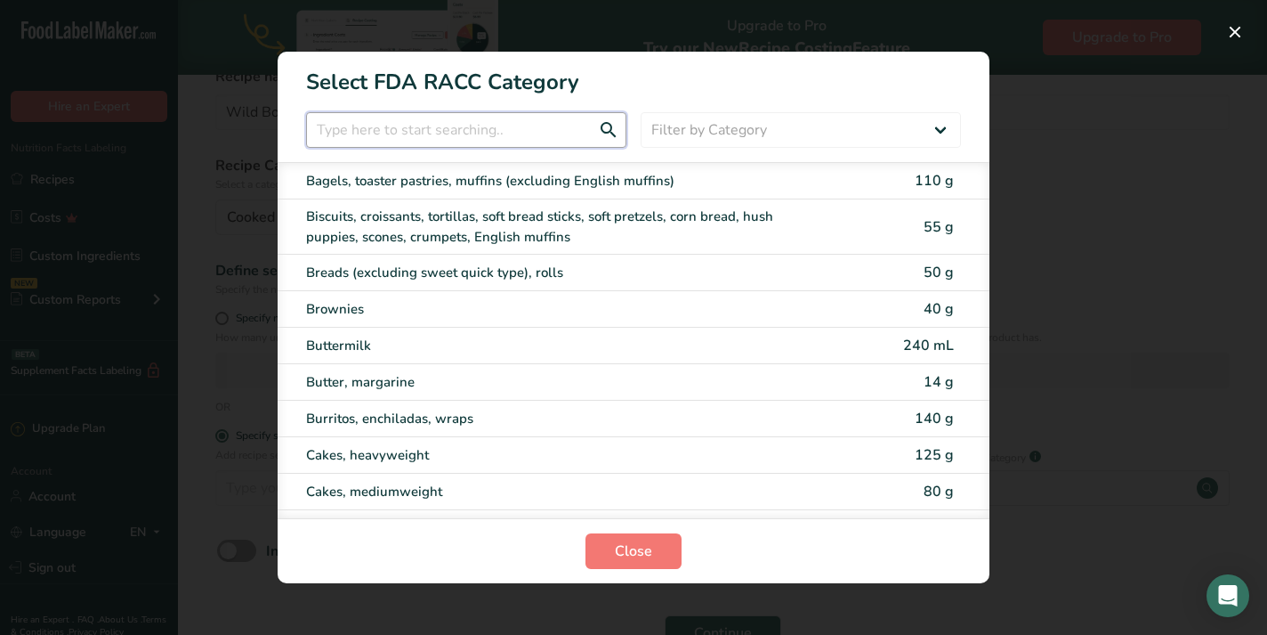
click at [489, 128] on input "RACC Category Selection Modal" at bounding box center [466, 130] width 320 height 36
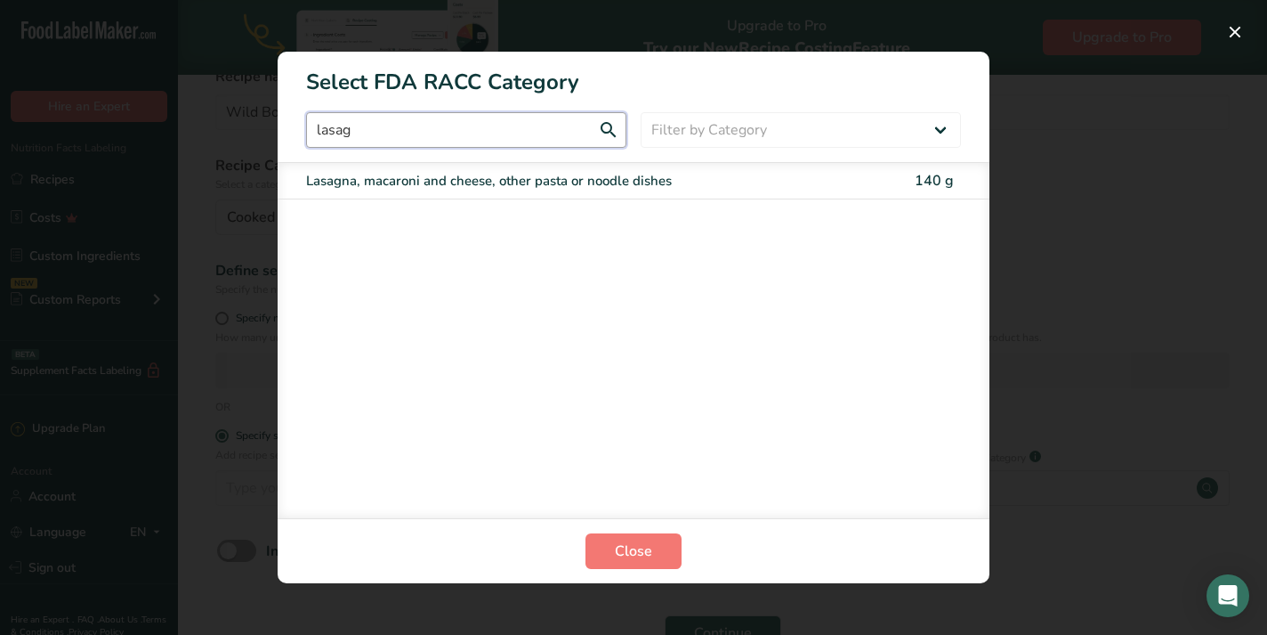
type input "lasag"
click at [643, 190] on div "Lasagna, macaroni and cheese, other pasta or noodle dishes" at bounding box center [559, 181] width 506 height 20
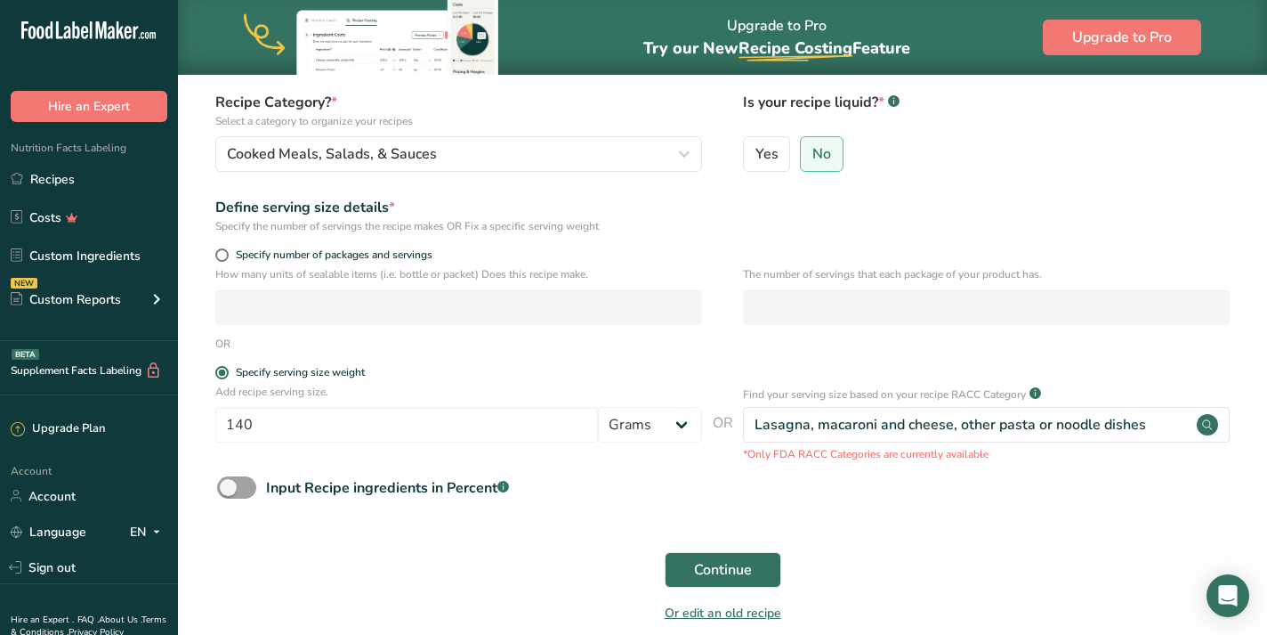
scroll to position [151, 0]
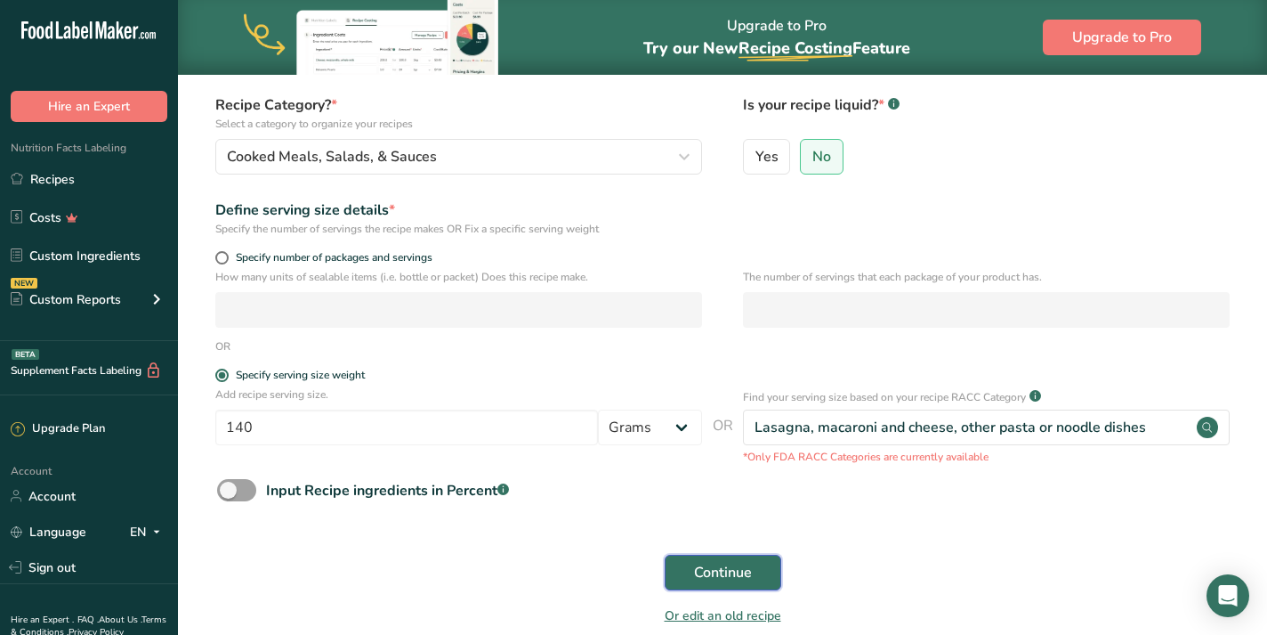
click at [731, 569] on span "Continue" at bounding box center [723, 572] width 58 height 21
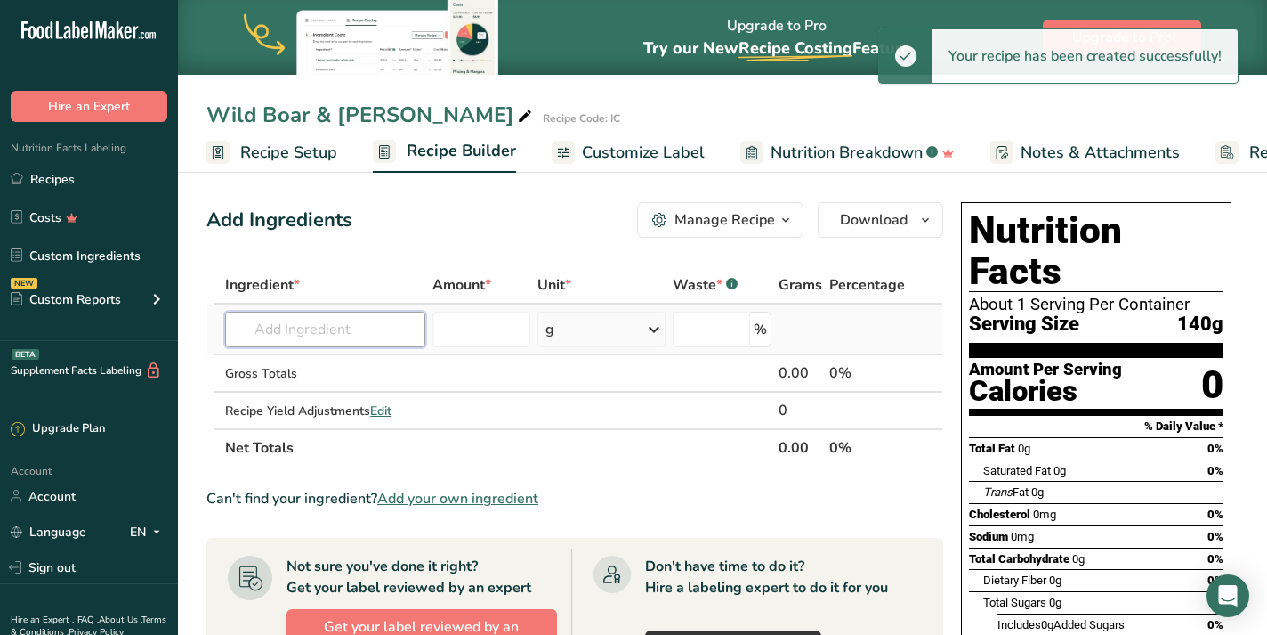
click at [320, 328] on input "text" at bounding box center [324, 329] width 199 height 36
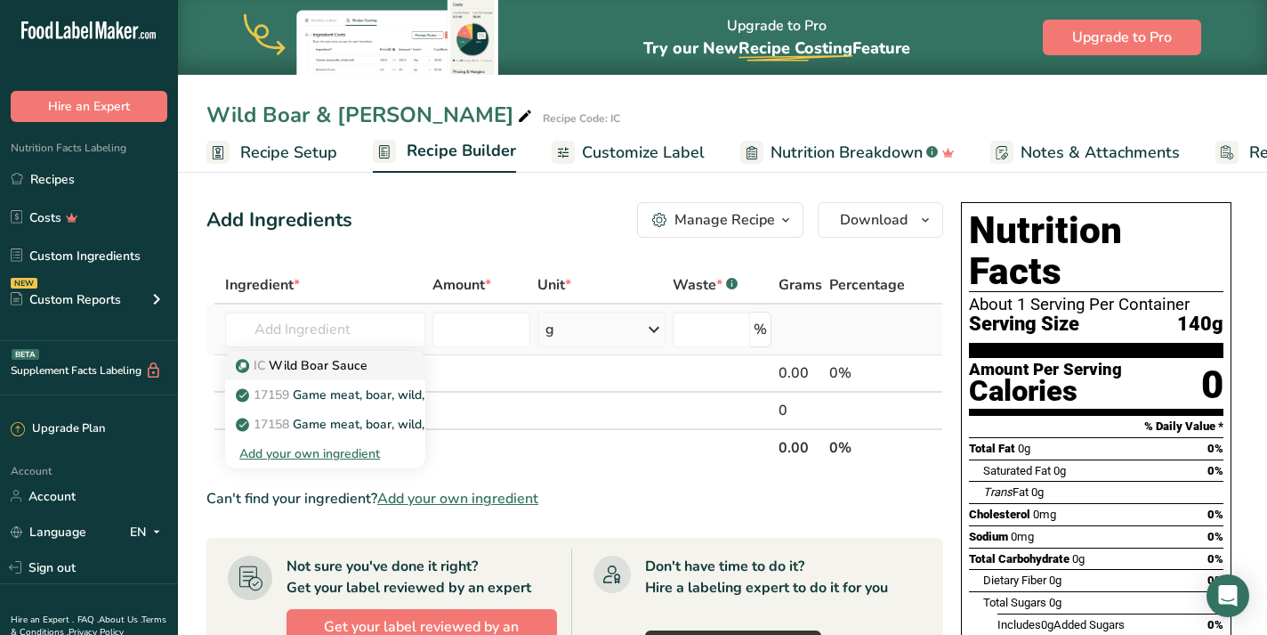
click at [347, 372] on p "IC Wild Boar Sauce" at bounding box center [303, 365] width 128 height 19
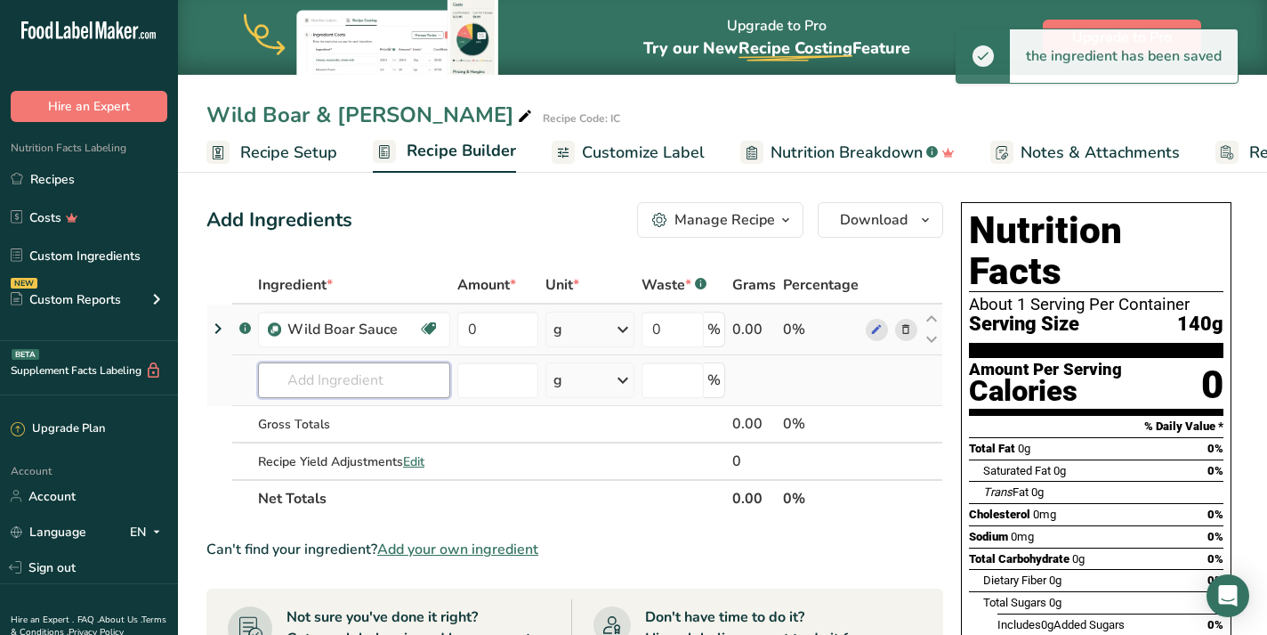
click at [330, 384] on input "text" at bounding box center [354, 380] width 192 height 36
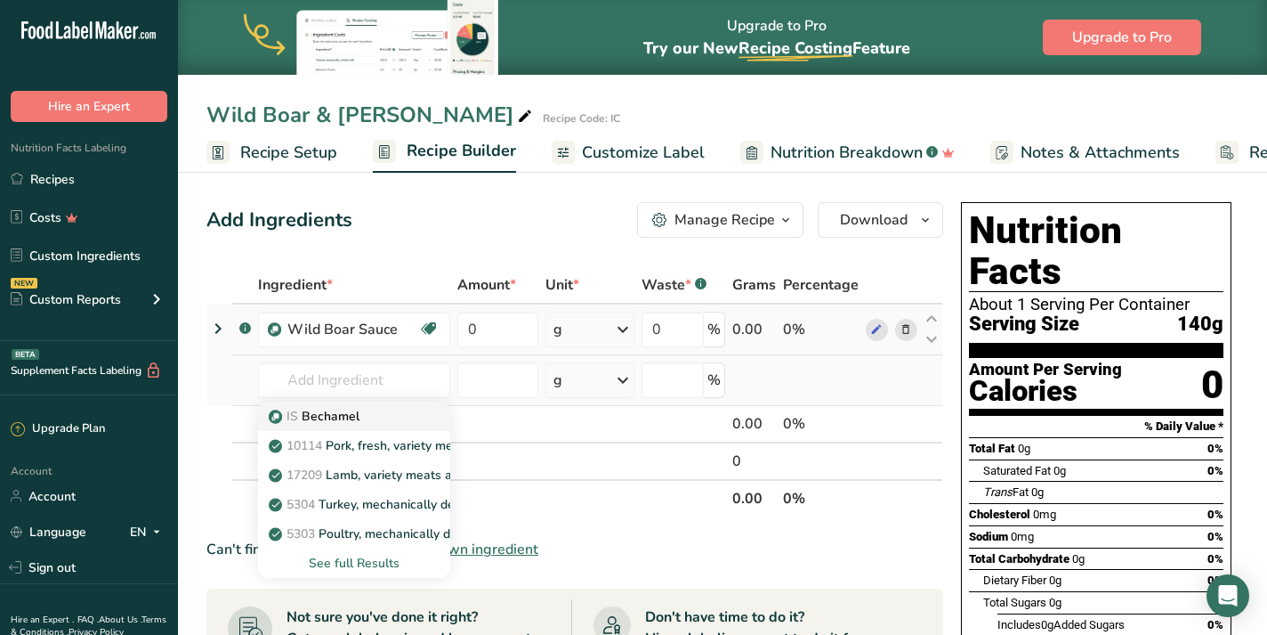
click at [368, 417] on div "IS [GEOGRAPHIC_DATA]" at bounding box center [339, 416] width 135 height 19
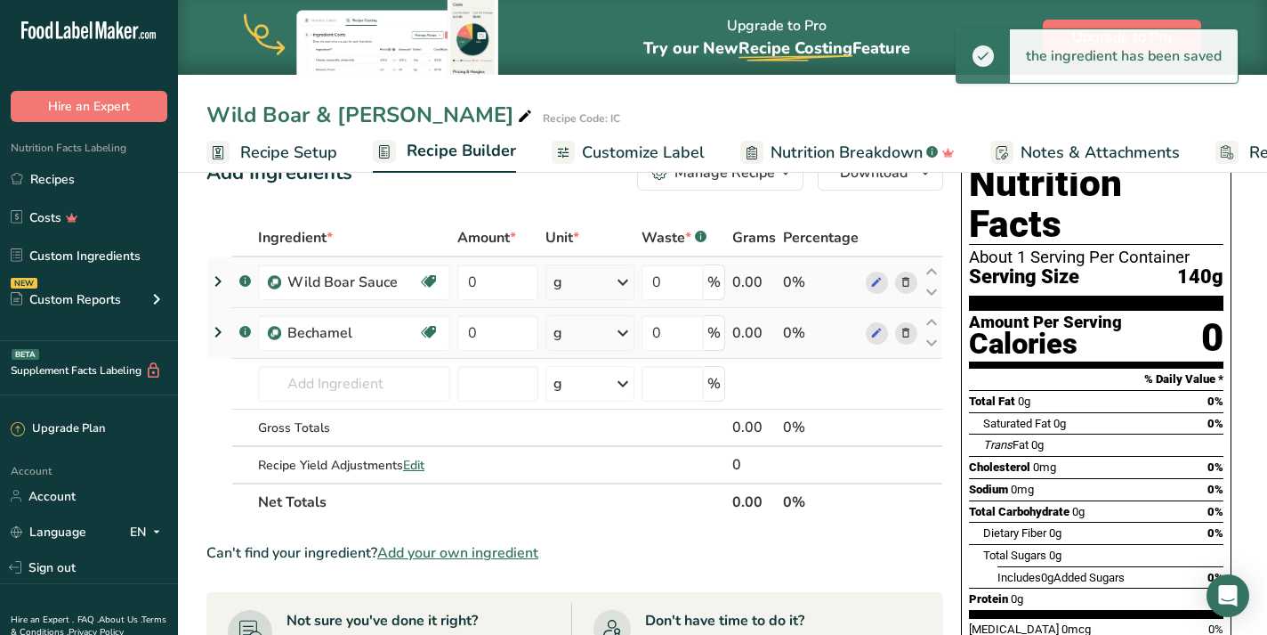
scroll to position [52, 0]
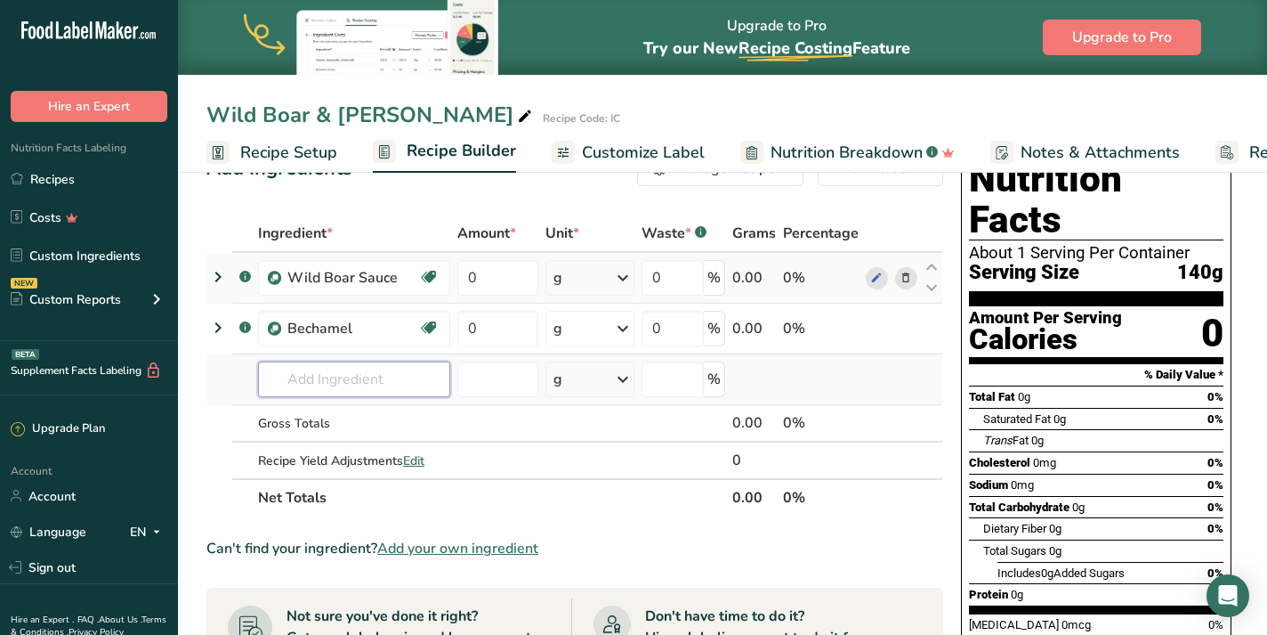
click at [322, 381] on input "text" at bounding box center [354, 379] width 192 height 36
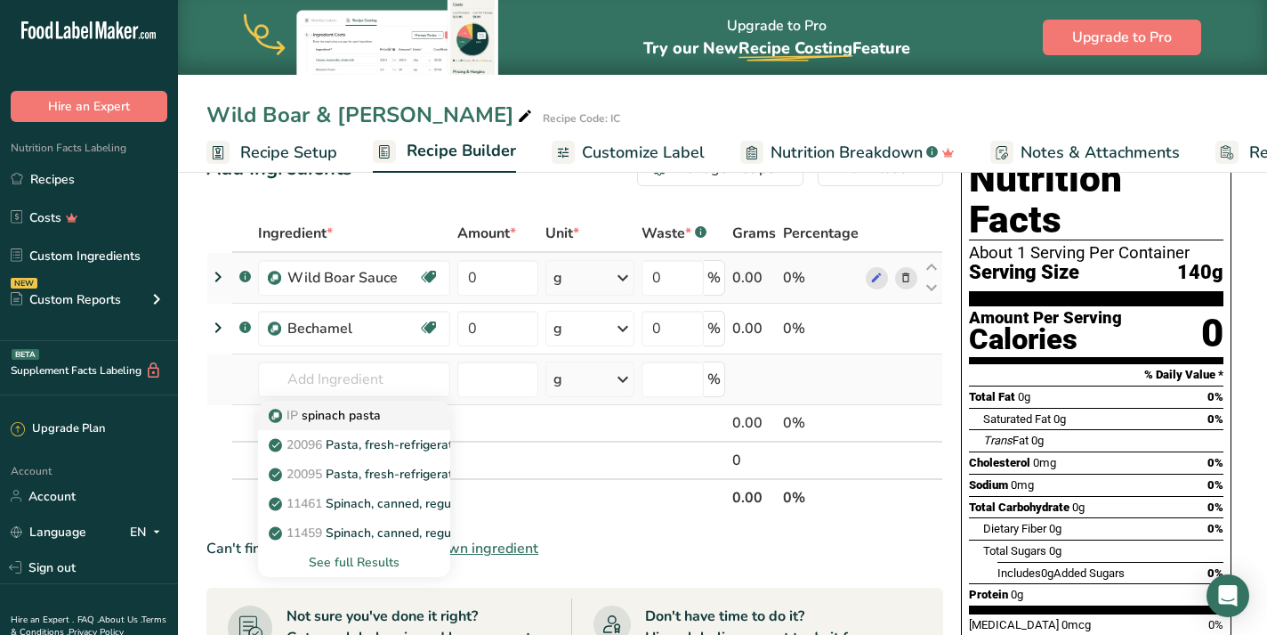
click at [358, 415] on p "IP spinach pasta" at bounding box center [326, 415] width 109 height 19
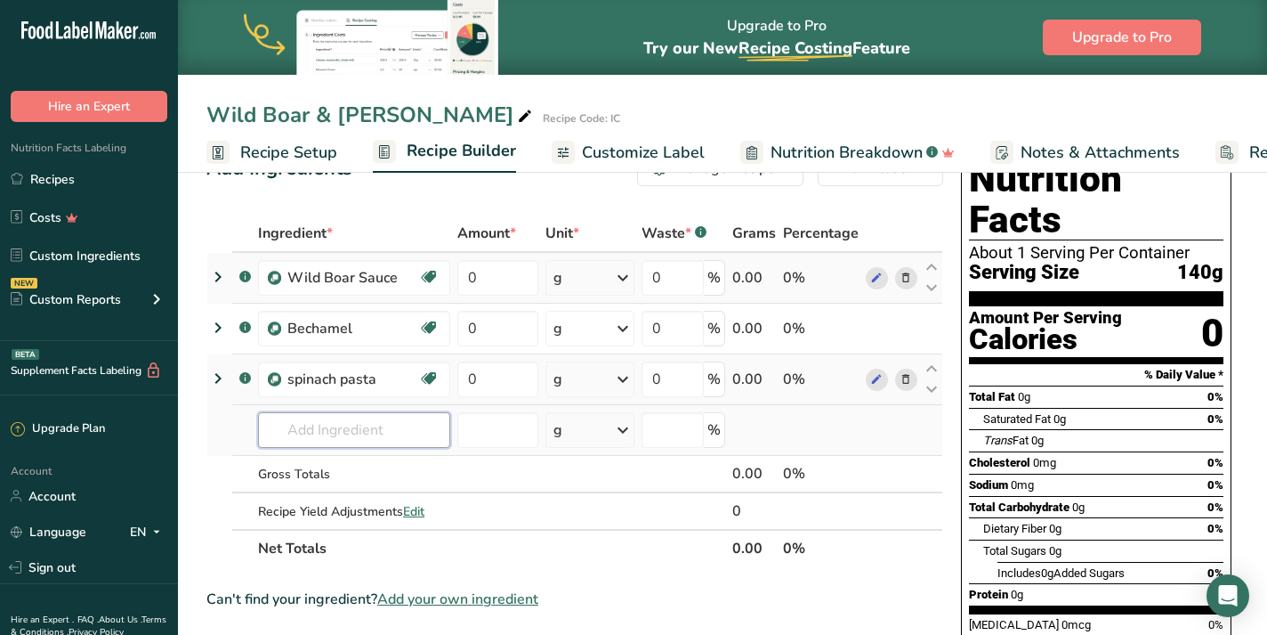
click at [289, 437] on input "text" at bounding box center [354, 430] width 192 height 36
click at [347, 464] on p "cheese [GEOGRAPHIC_DATA]" at bounding box center [321, 466] width 98 height 19
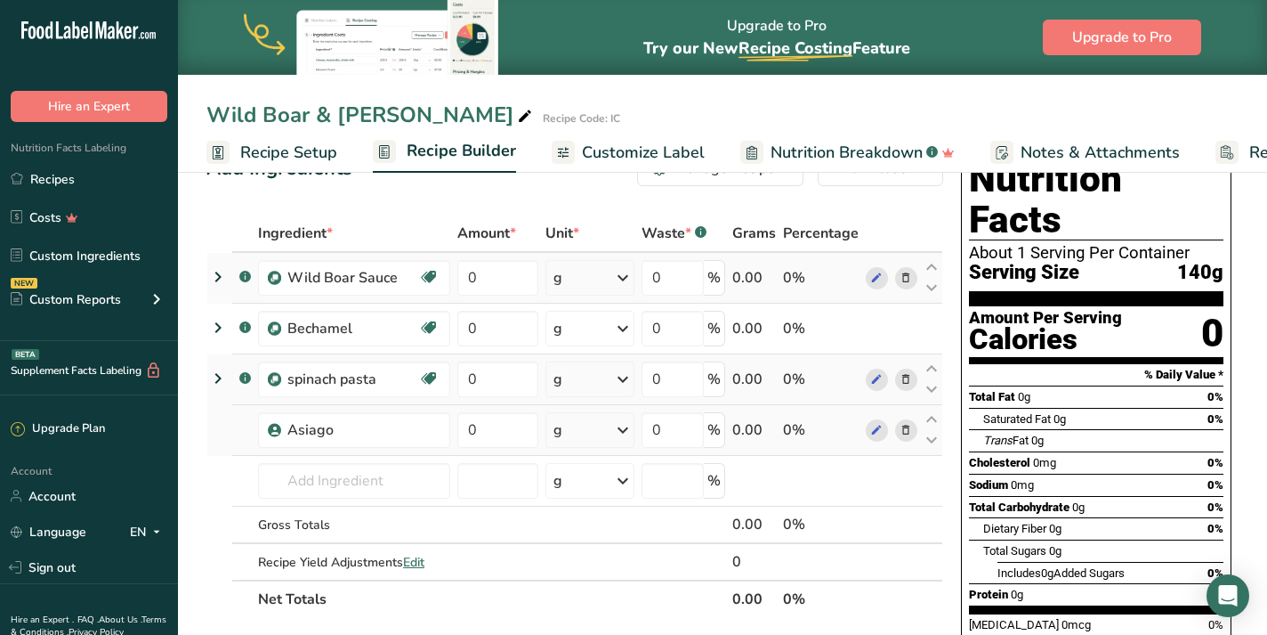
click at [628, 433] on icon at bounding box center [622, 430] width 21 height 32
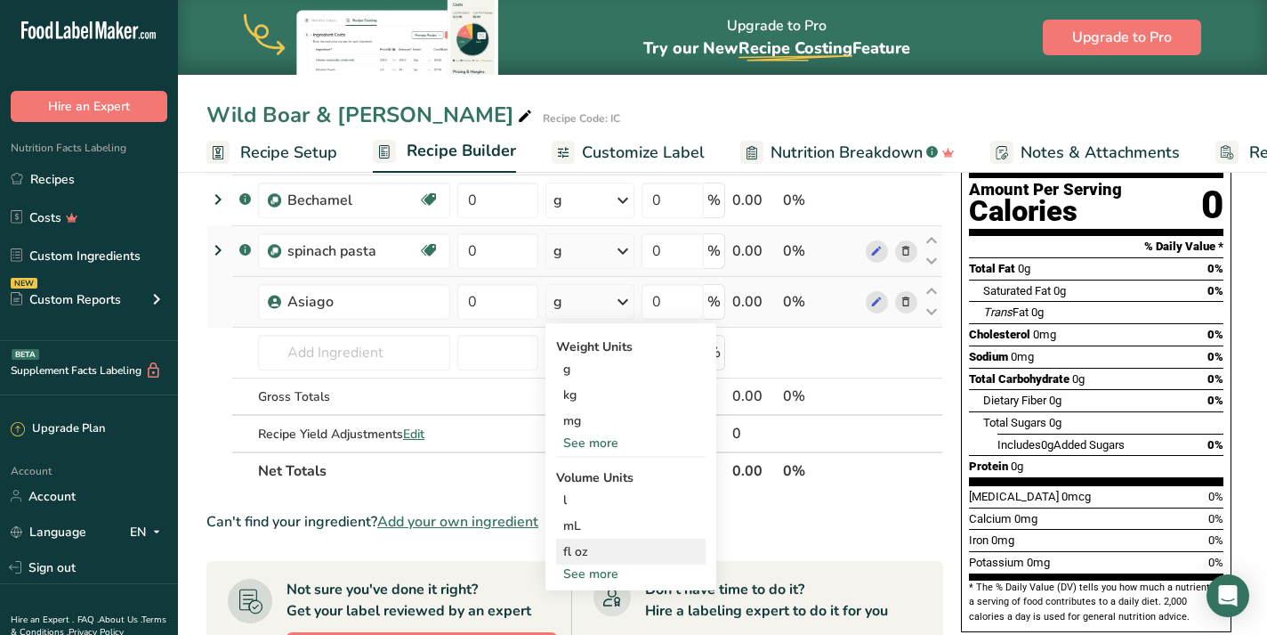
scroll to position [182, 0]
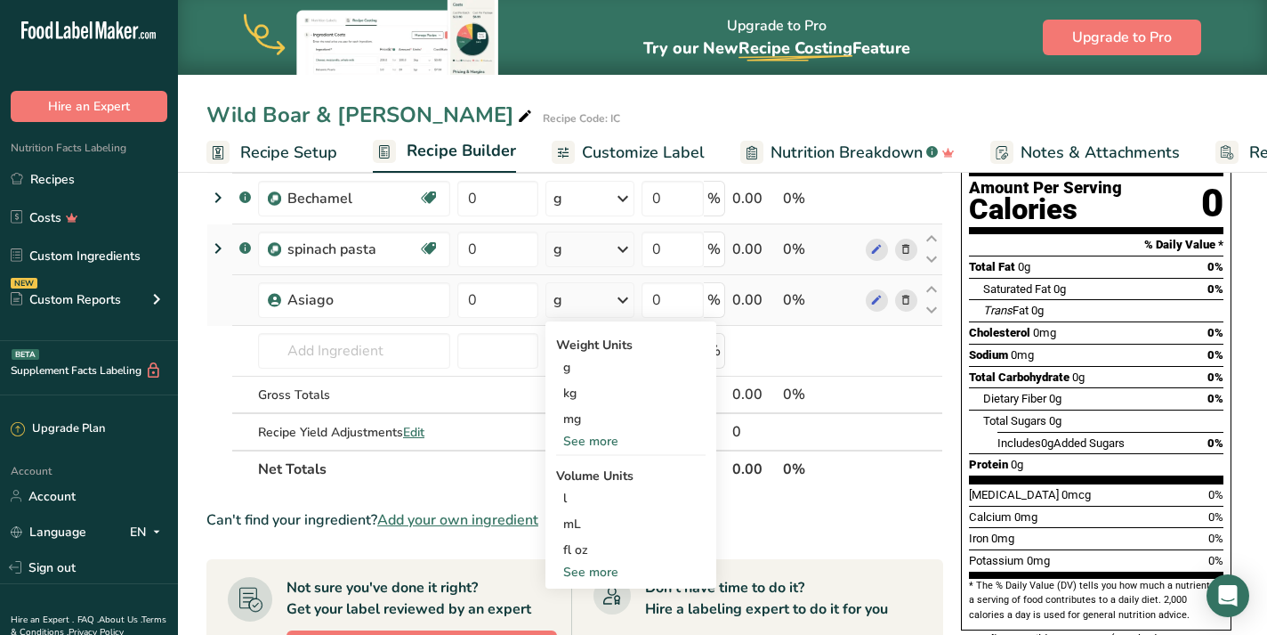
click at [628, 442] on div "See more" at bounding box center [631, 441] width 150 height 19
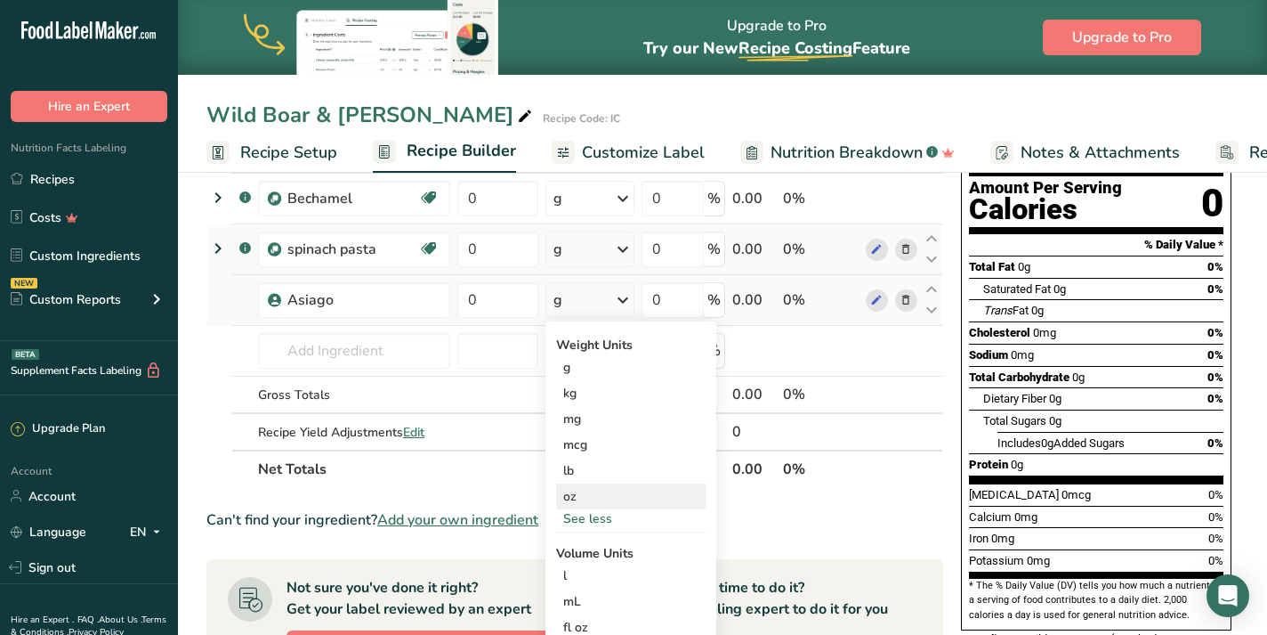
click at [626, 485] on div "oz" at bounding box center [631, 496] width 150 height 26
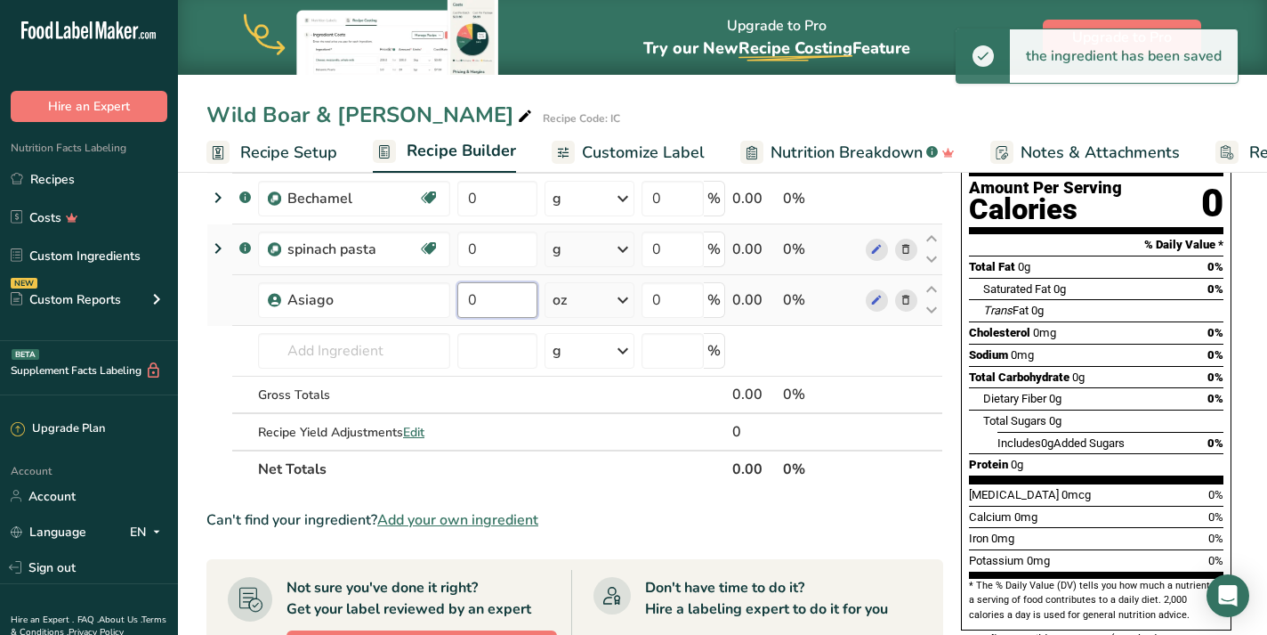
click at [505, 301] on input "0" at bounding box center [497, 300] width 80 height 36
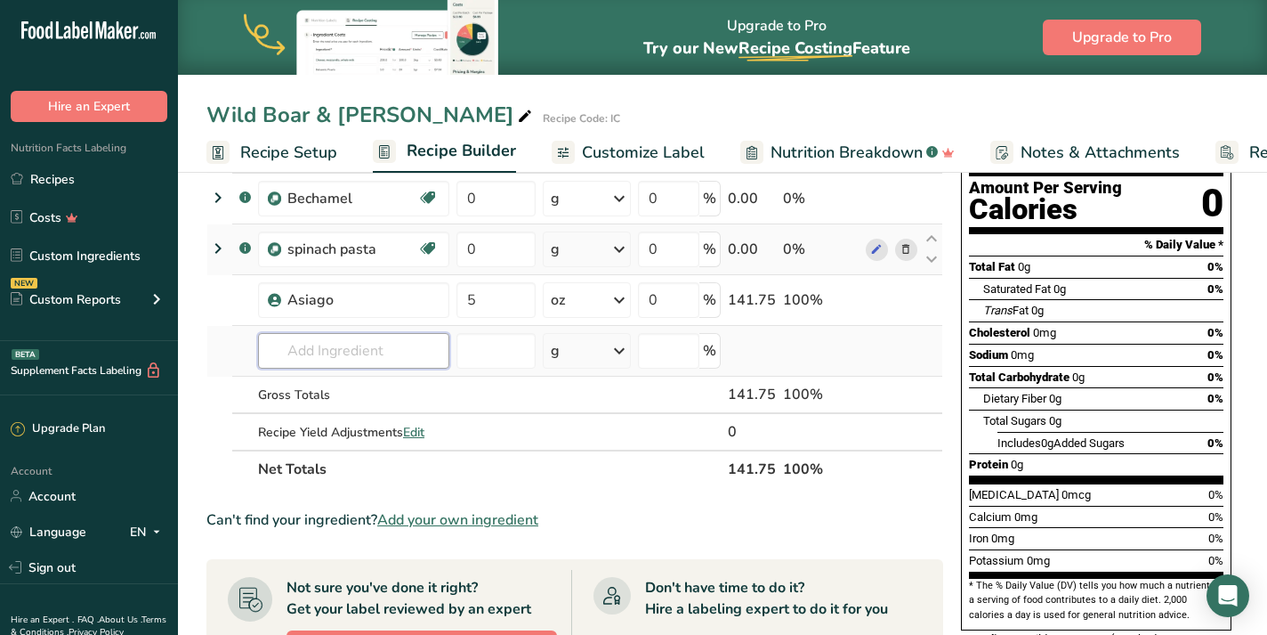
click at [323, 361] on div "Ingredient * Amount * Unit * Waste * .a-a{fill:#347362;}.b-a{fill:#fff;} Grams …" at bounding box center [574, 286] width 737 height 403
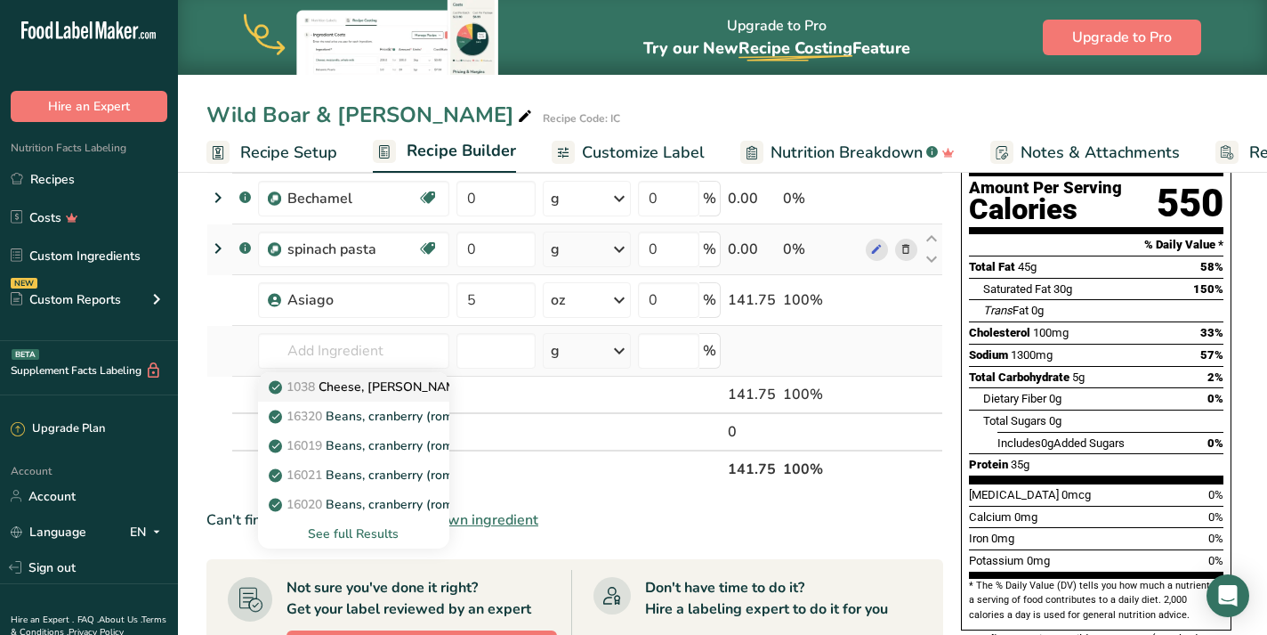
click at [354, 382] on p "1038 [PERSON_NAME]" at bounding box center [370, 386] width 196 height 19
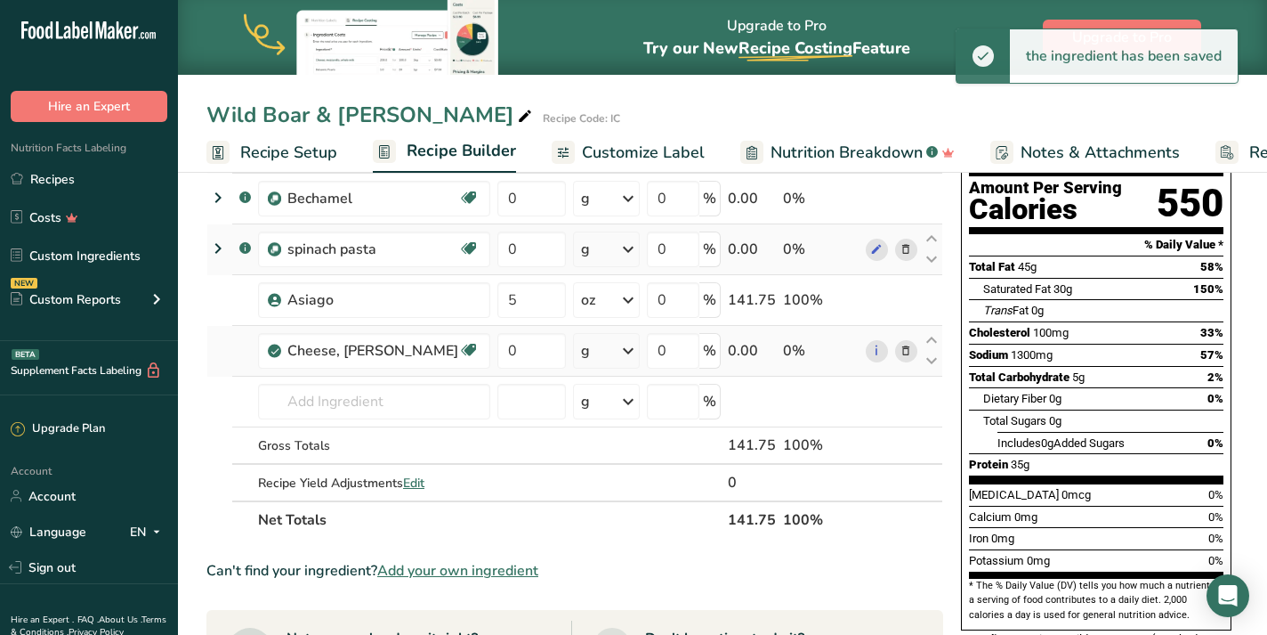
click at [619, 352] on icon at bounding box center [628, 351] width 21 height 32
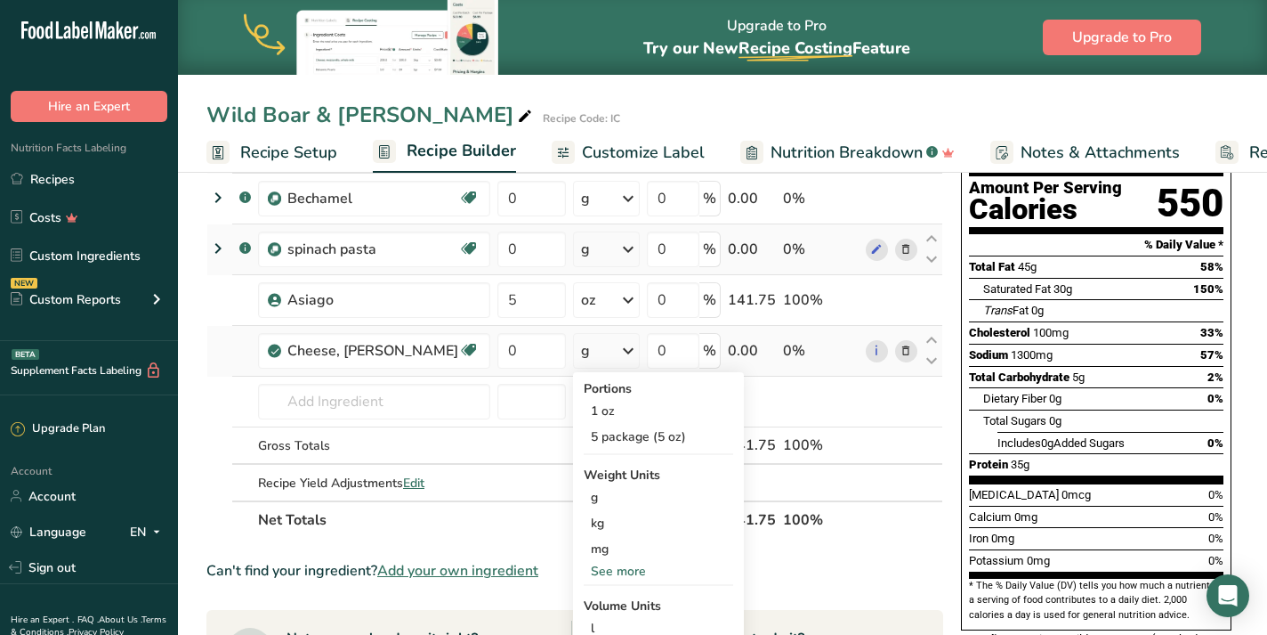
click at [609, 570] on div "See more" at bounding box center [659, 571] width 150 height 19
click at [605, 618] on div "oz" at bounding box center [659, 626] width 150 height 26
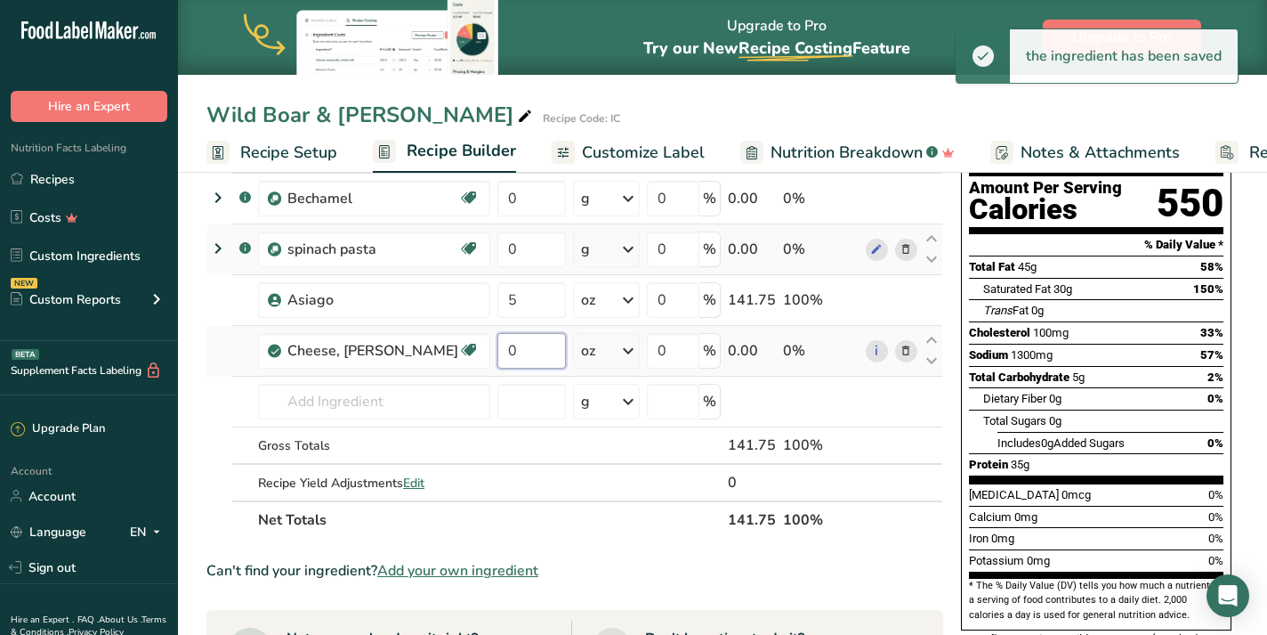
click at [498, 350] on input "0" at bounding box center [532, 351] width 69 height 36
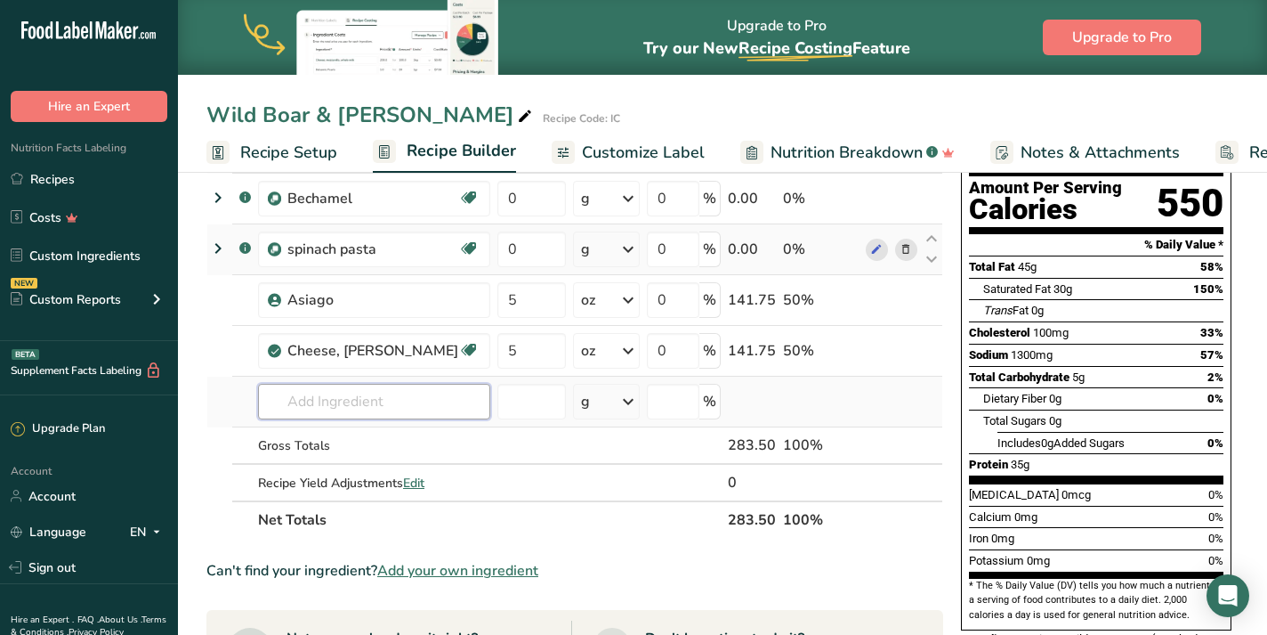
click at [320, 403] on div "Ingredient * Amount * Unit * Waste * .a-a{fill:#347362;}.b-a{fill:#fff;} Grams …" at bounding box center [574, 312] width 737 height 454
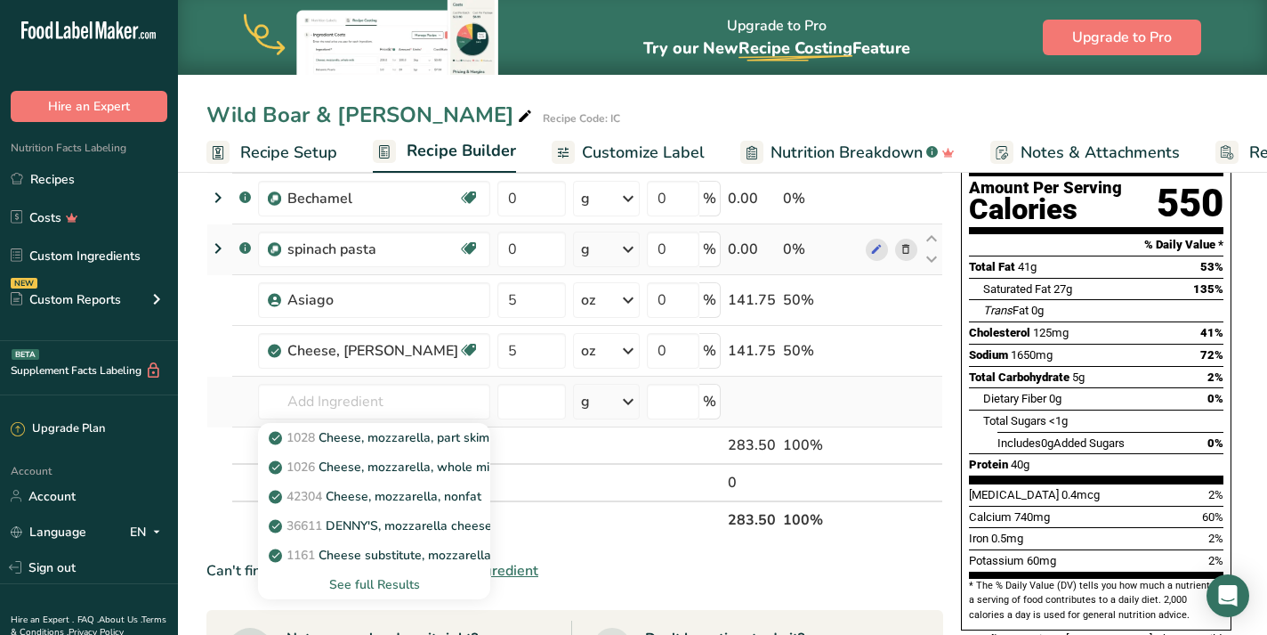
click at [376, 582] on div "See full Results" at bounding box center [374, 584] width 204 height 19
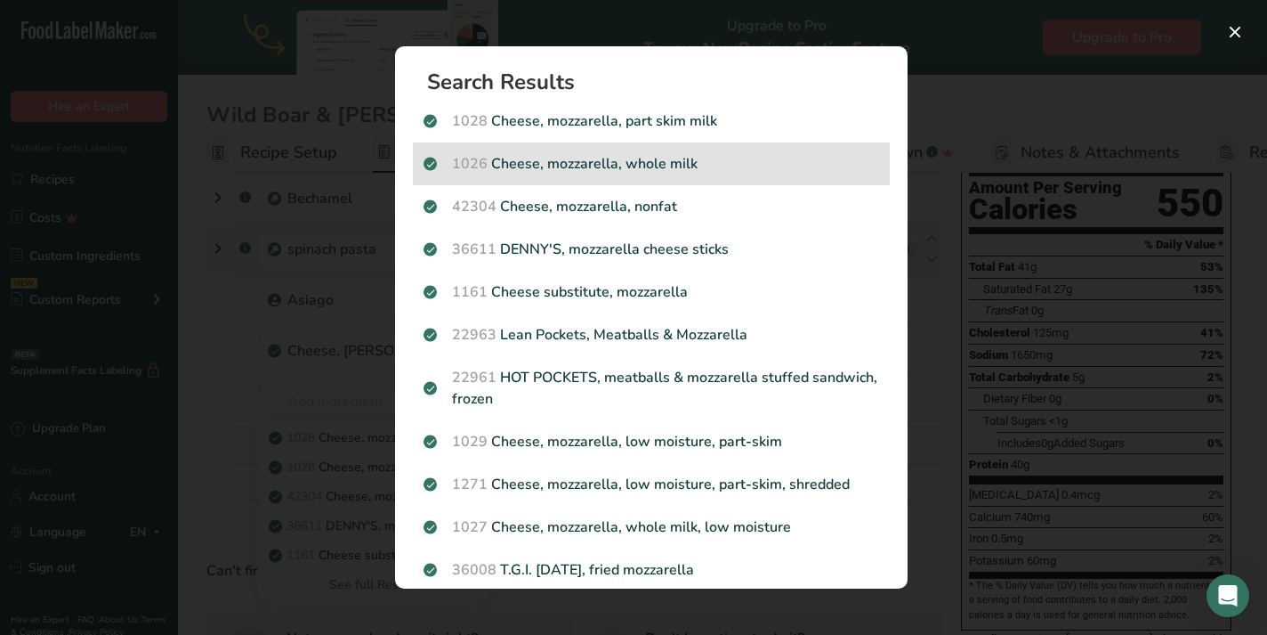
click at [740, 148] on div "1026 Cheese, mozzarella, whole milk" at bounding box center [651, 163] width 477 height 43
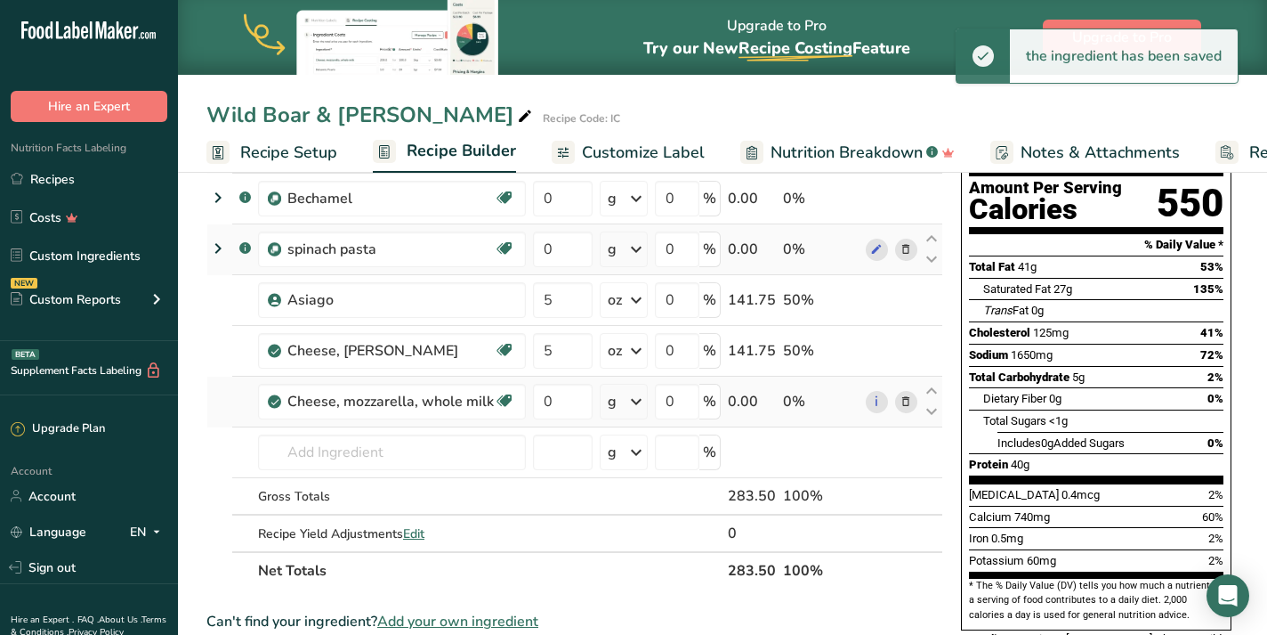
click at [636, 403] on icon at bounding box center [636, 401] width 21 height 32
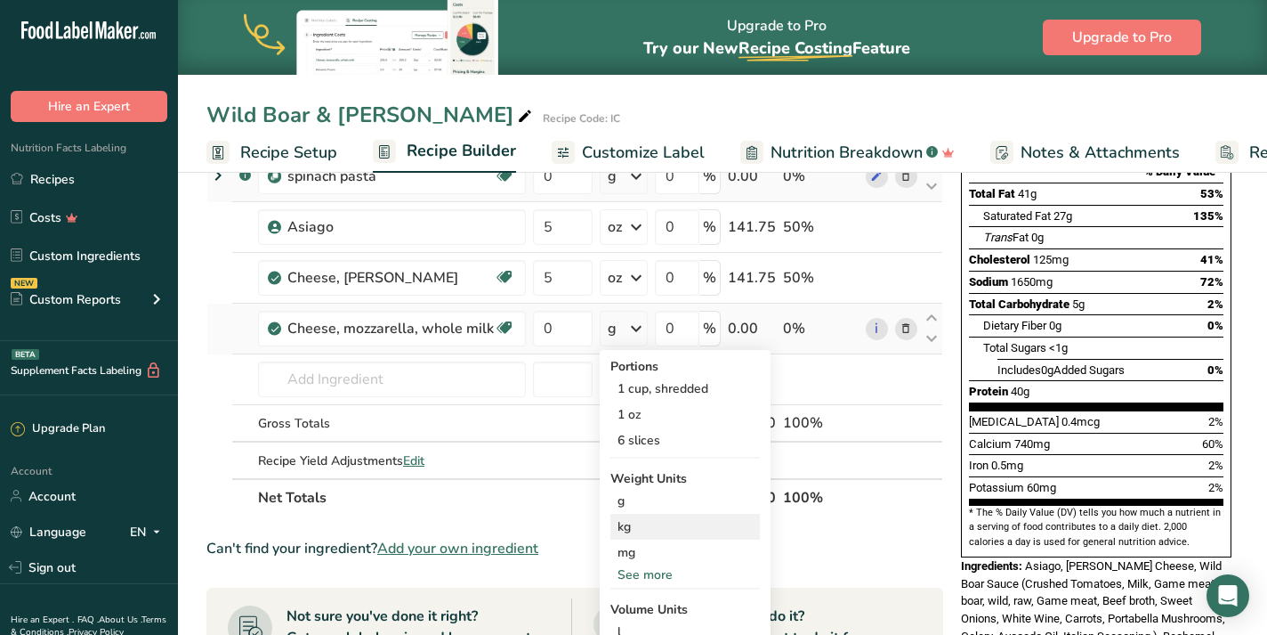
scroll to position [313, 0]
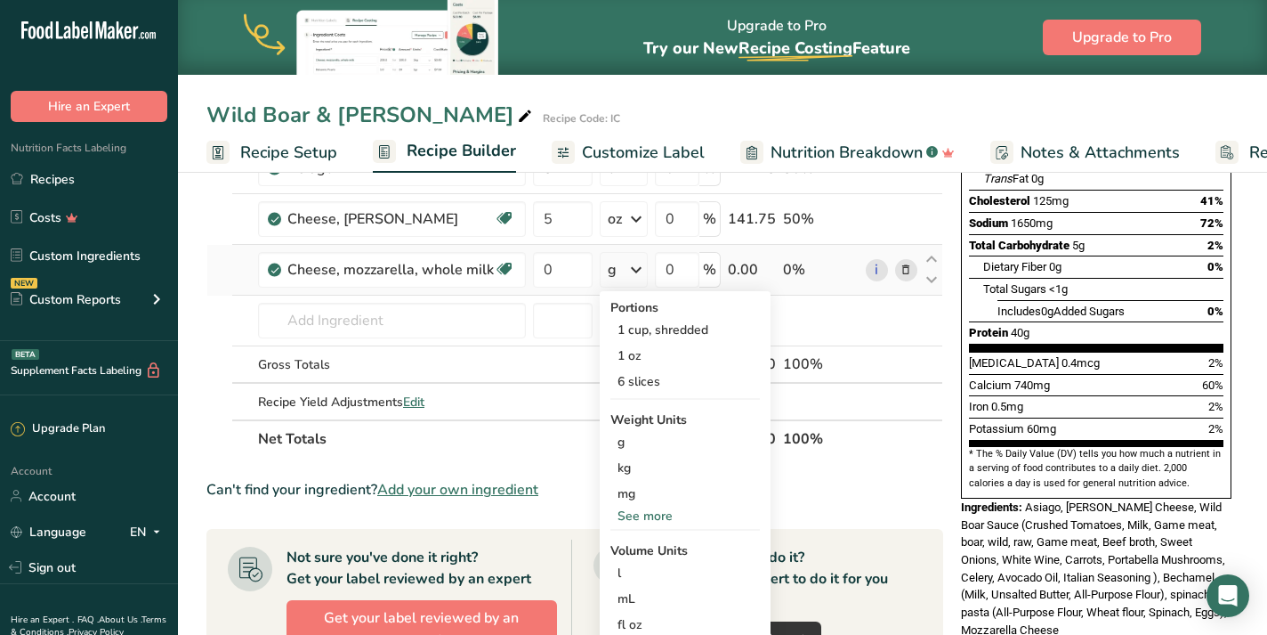
click at [672, 518] on div "See more" at bounding box center [686, 515] width 150 height 19
click at [657, 573] on div "oz" at bounding box center [686, 571] width 150 height 26
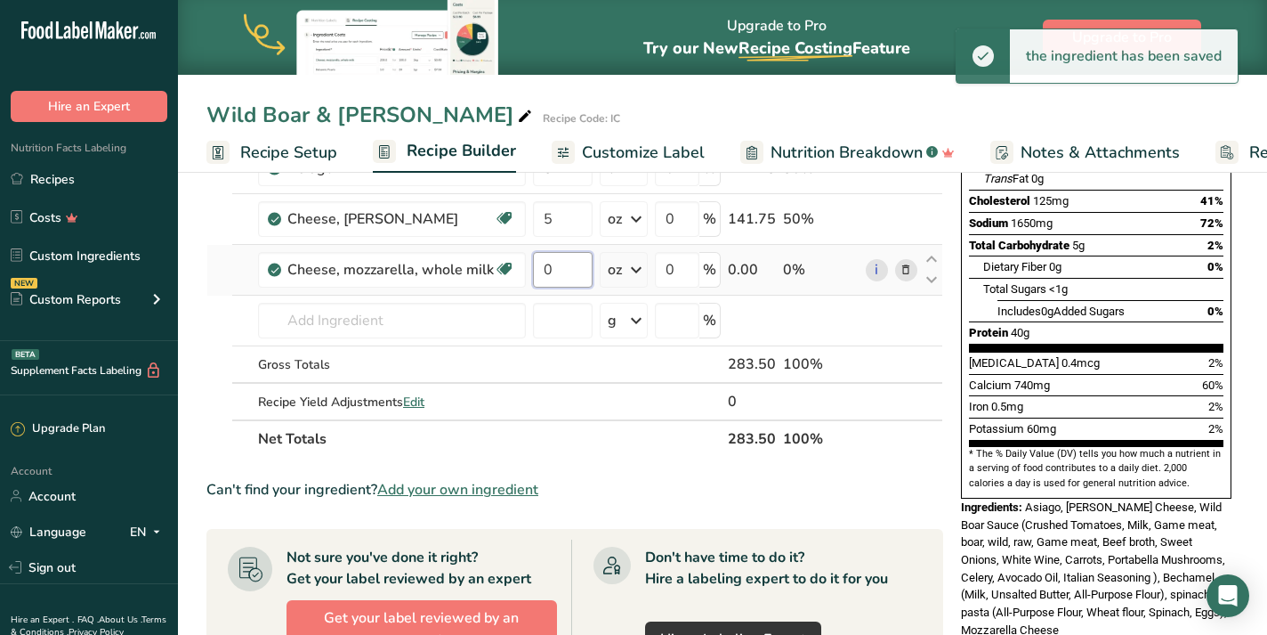
click at [558, 271] on input "0" at bounding box center [563, 270] width 60 height 36
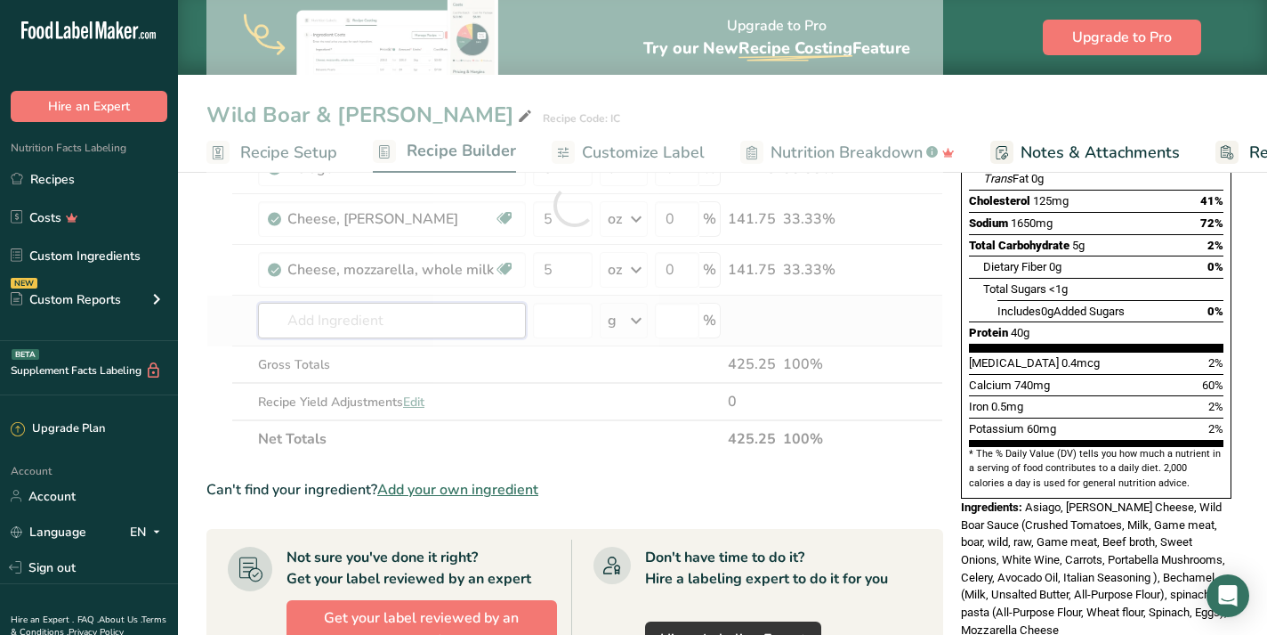
click at [402, 321] on div "Ingredient * Amount * Unit * Waste * .a-a{fill:#347362;}.b-a{fill:#fff;} Grams …" at bounding box center [574, 205] width 737 height 505
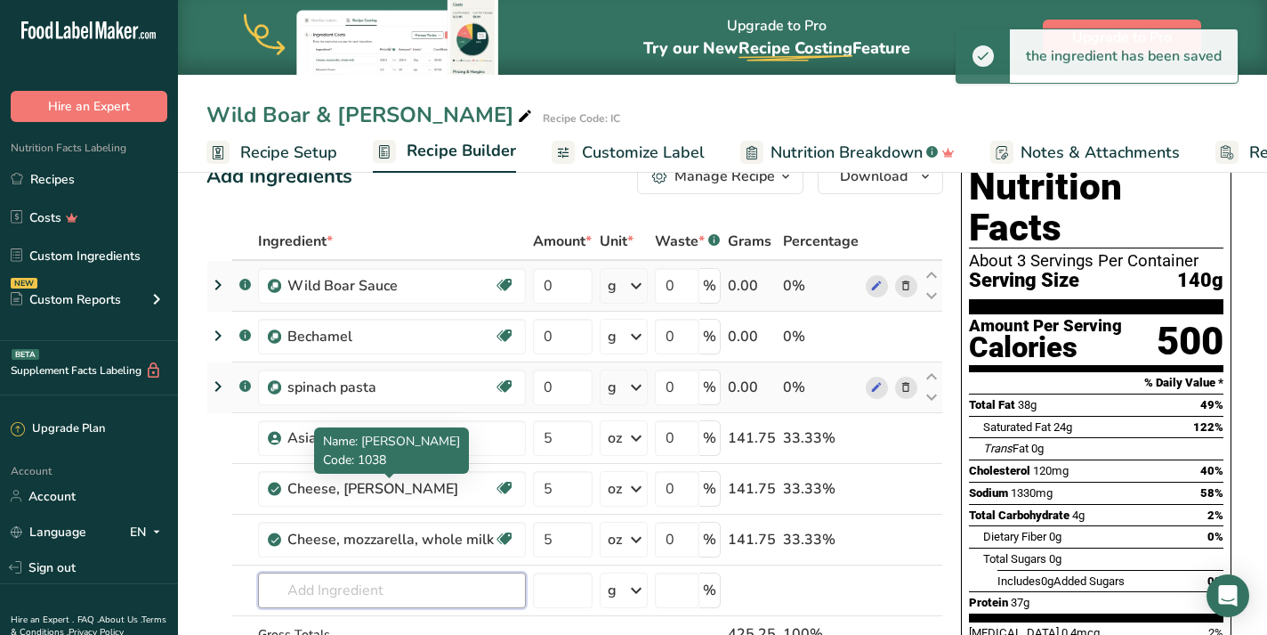
scroll to position [0, 0]
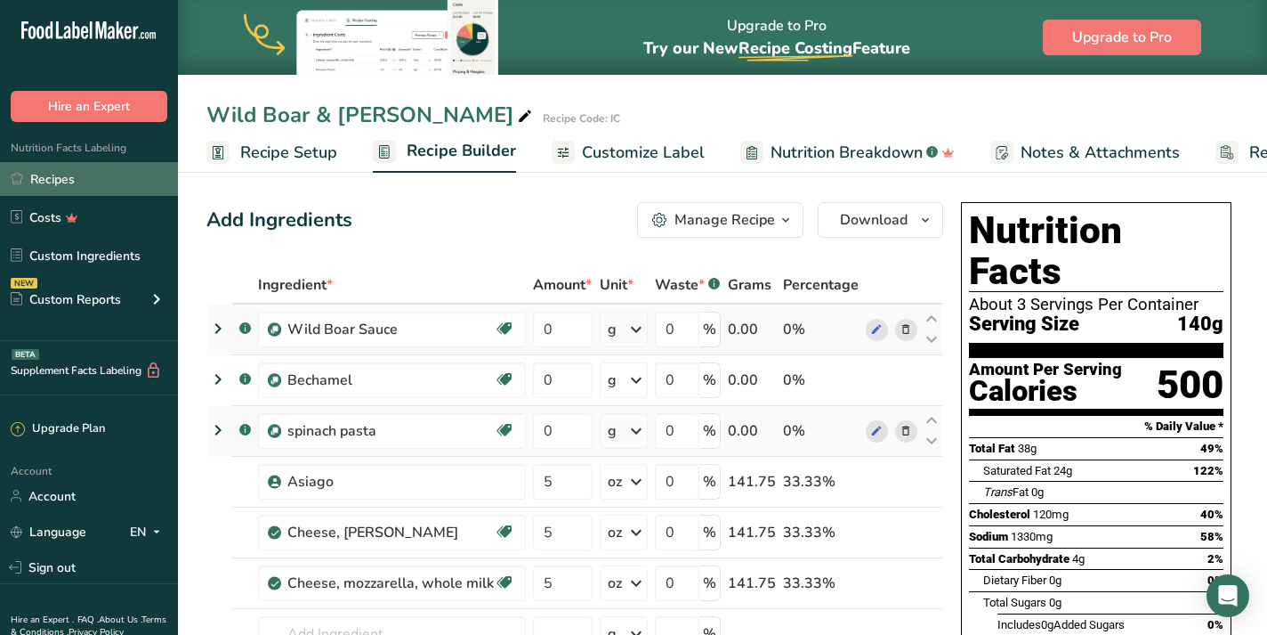
click at [85, 178] on link "Recipes" at bounding box center [89, 179] width 178 height 34
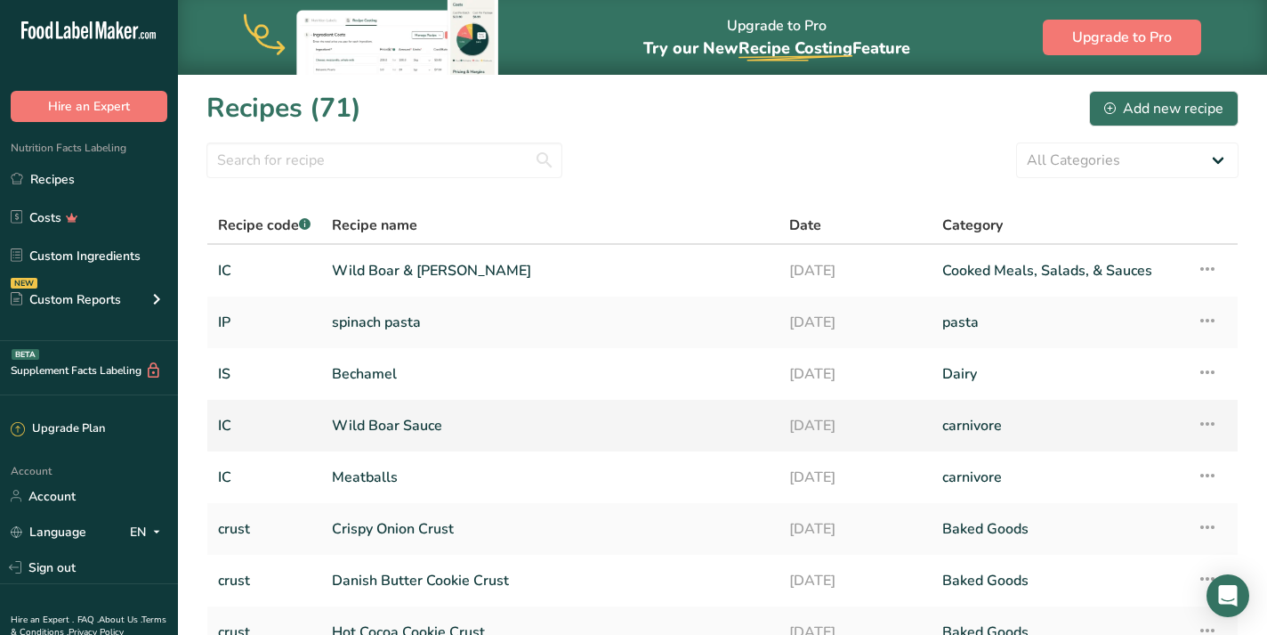
click at [413, 424] on link "Wild Boar Sauce" at bounding box center [550, 425] width 436 height 37
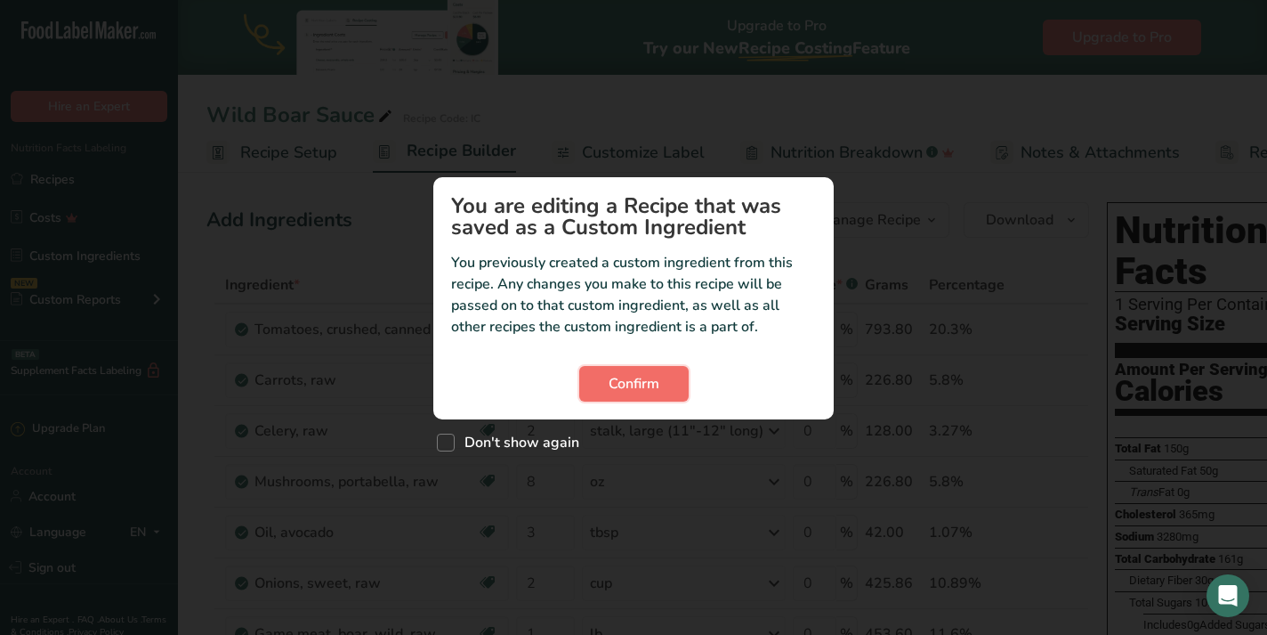
click at [631, 375] on span "Confirm" at bounding box center [634, 383] width 51 height 21
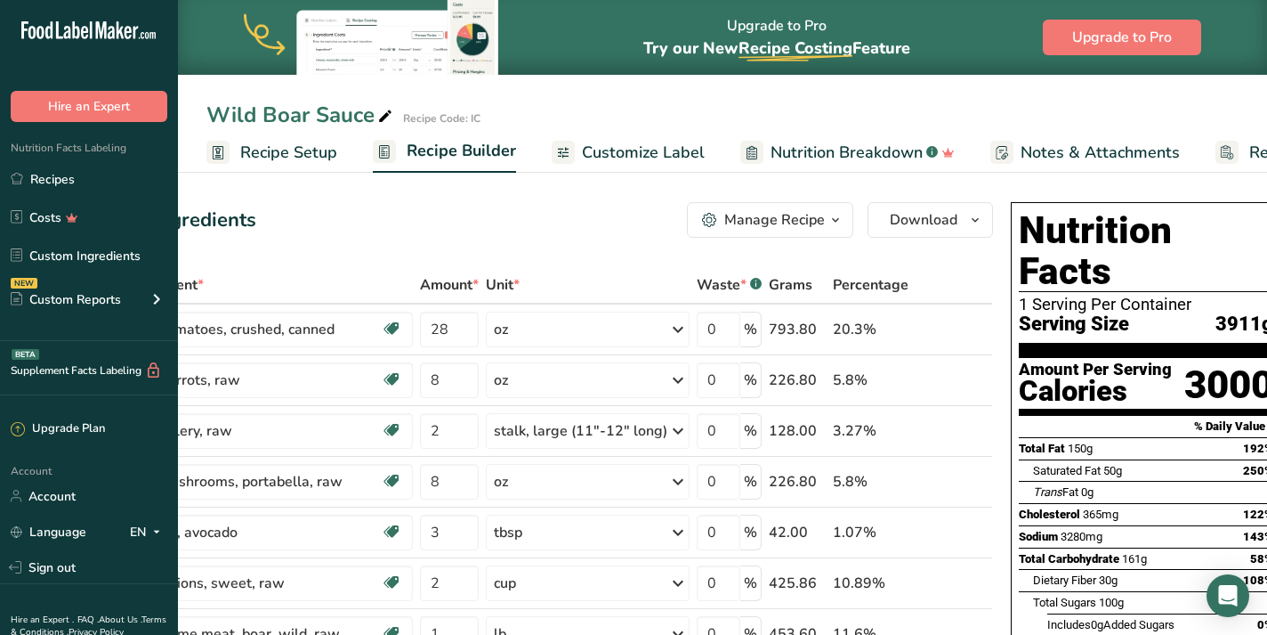
scroll to position [0, 111]
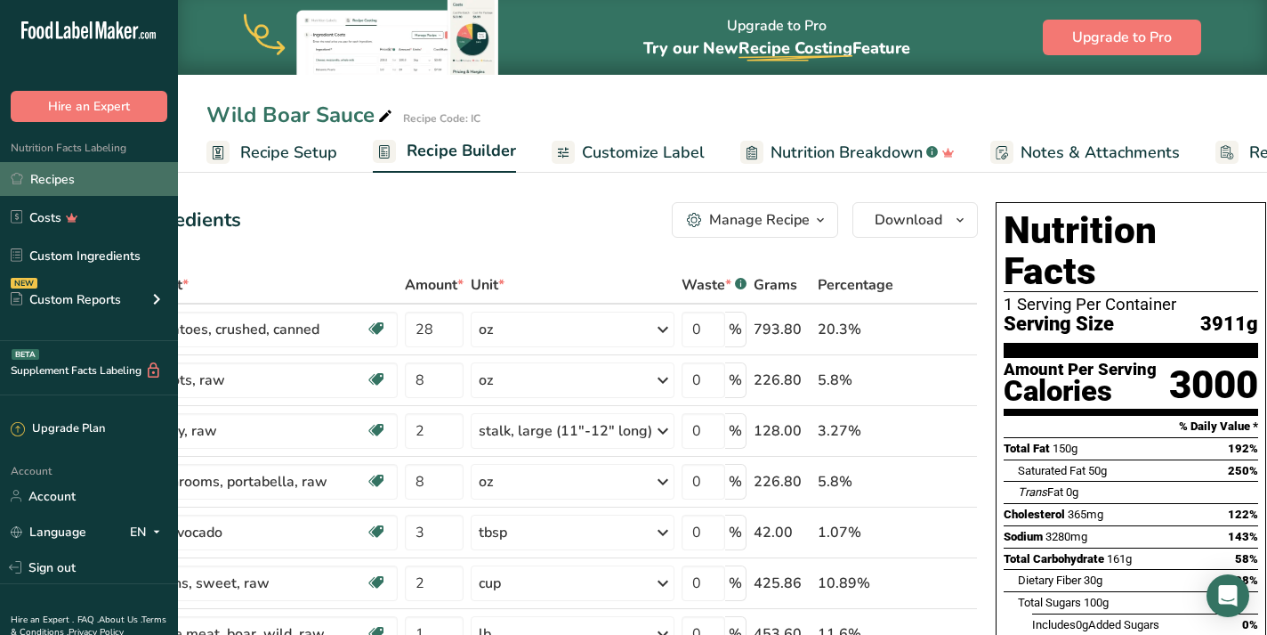
click at [109, 172] on link "Recipes" at bounding box center [89, 179] width 178 height 34
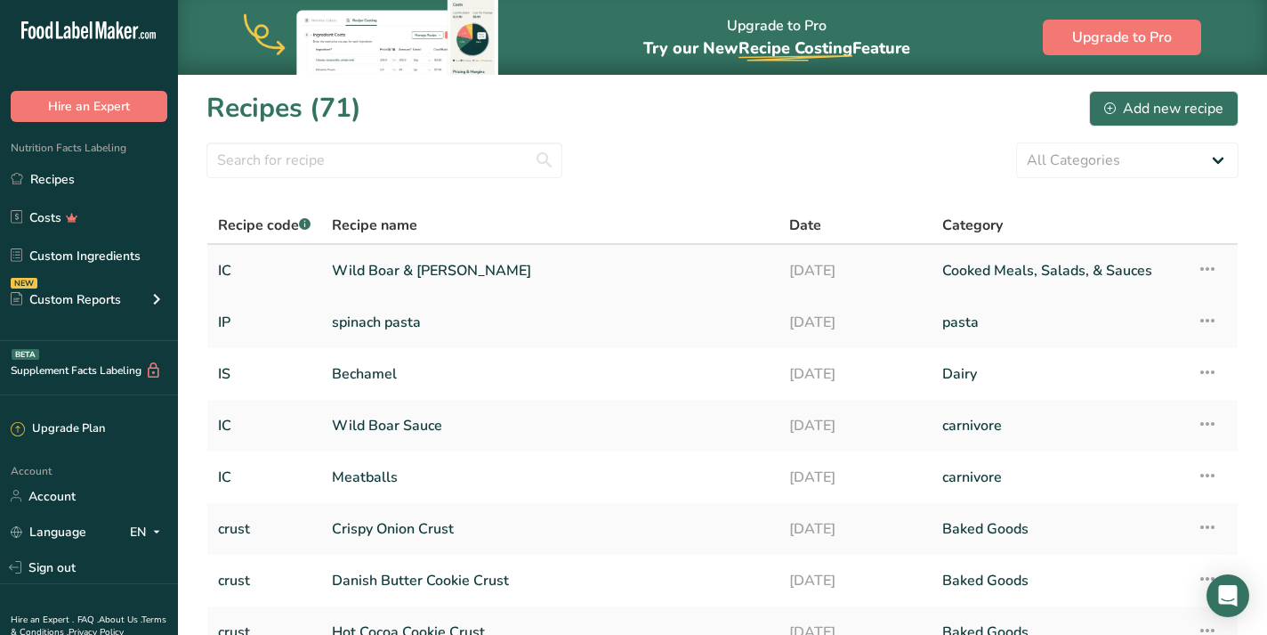
click at [501, 279] on link "Wild Boar & [PERSON_NAME]" at bounding box center [550, 270] width 436 height 37
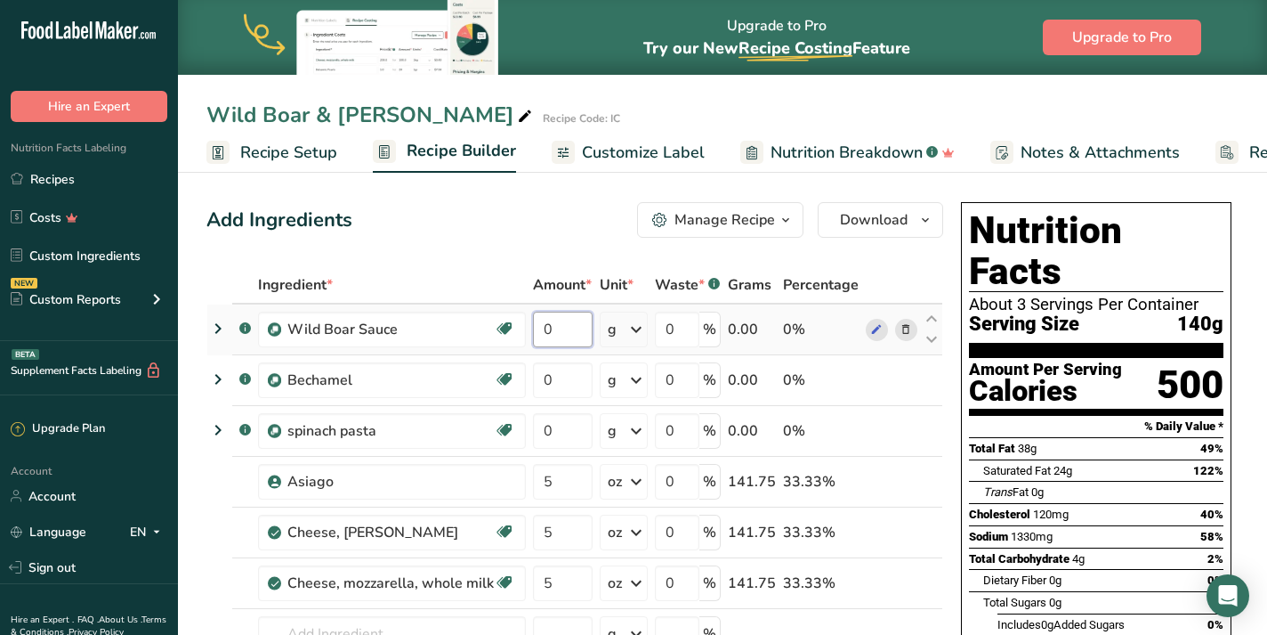
click at [554, 327] on input "0" at bounding box center [563, 329] width 60 height 36
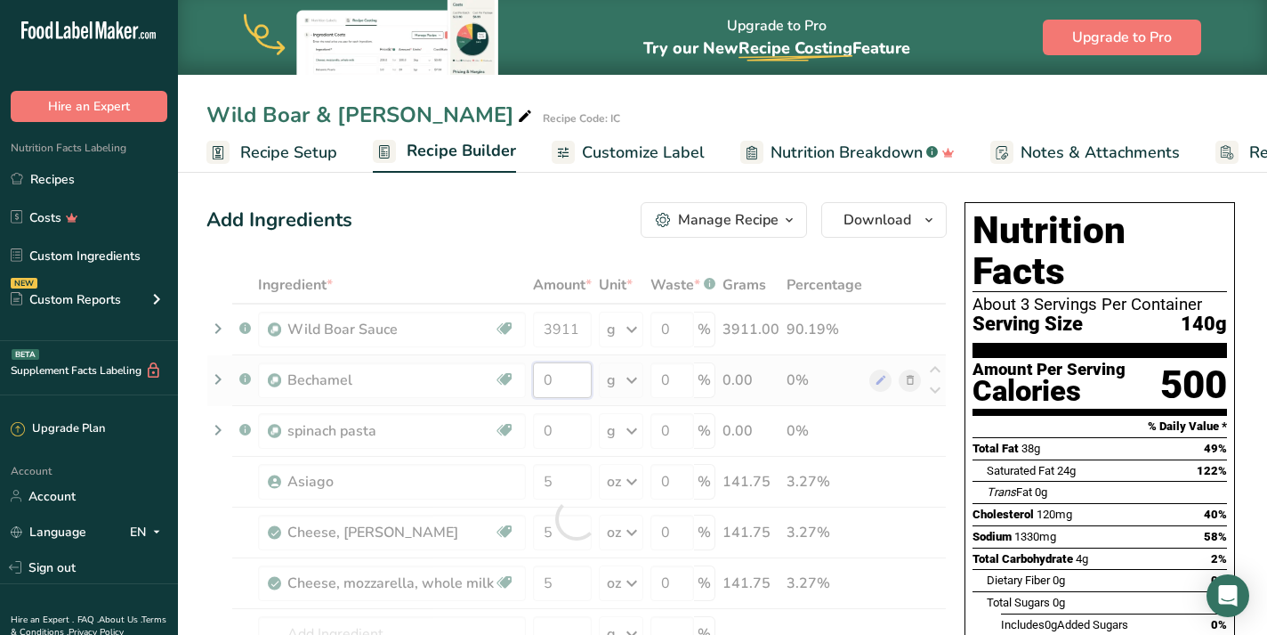
click at [566, 378] on div "Ingredient * Amount * Unit * Waste * .a-a{fill:#347362;}.b-a{fill:#fff;} Grams …" at bounding box center [576, 518] width 740 height 505
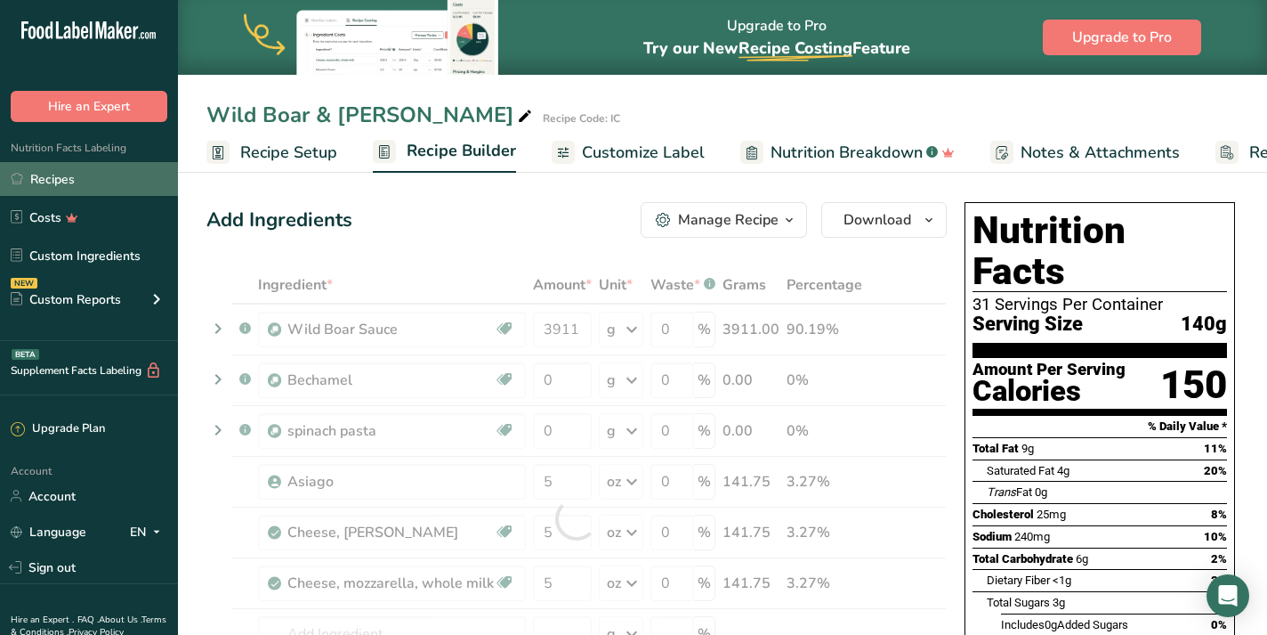
click at [82, 172] on link "Recipes" at bounding box center [89, 179] width 178 height 34
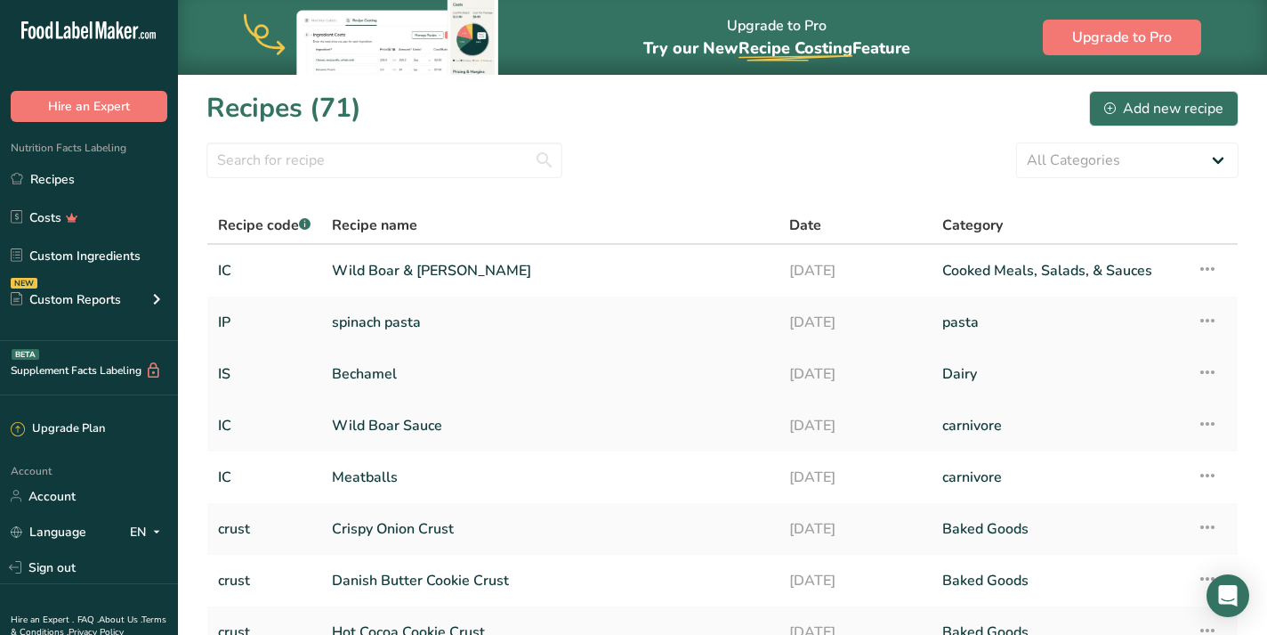
click at [389, 375] on link "Bechamel" at bounding box center [550, 373] width 436 height 37
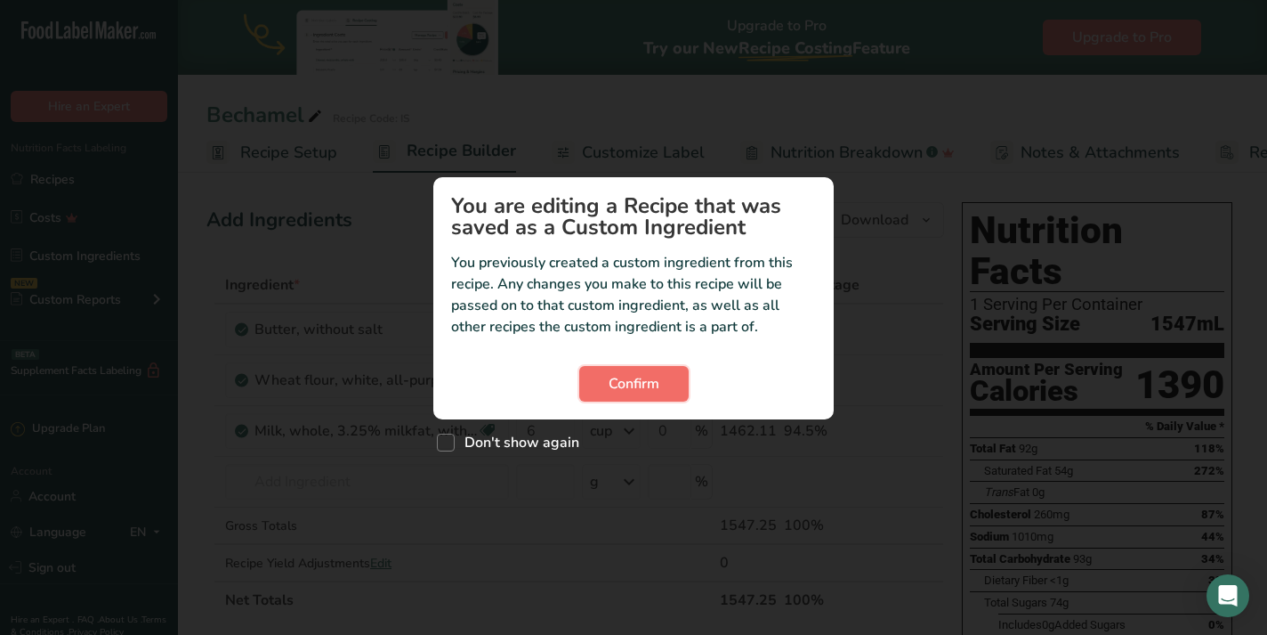
click at [640, 382] on span "Confirm" at bounding box center [634, 383] width 51 height 21
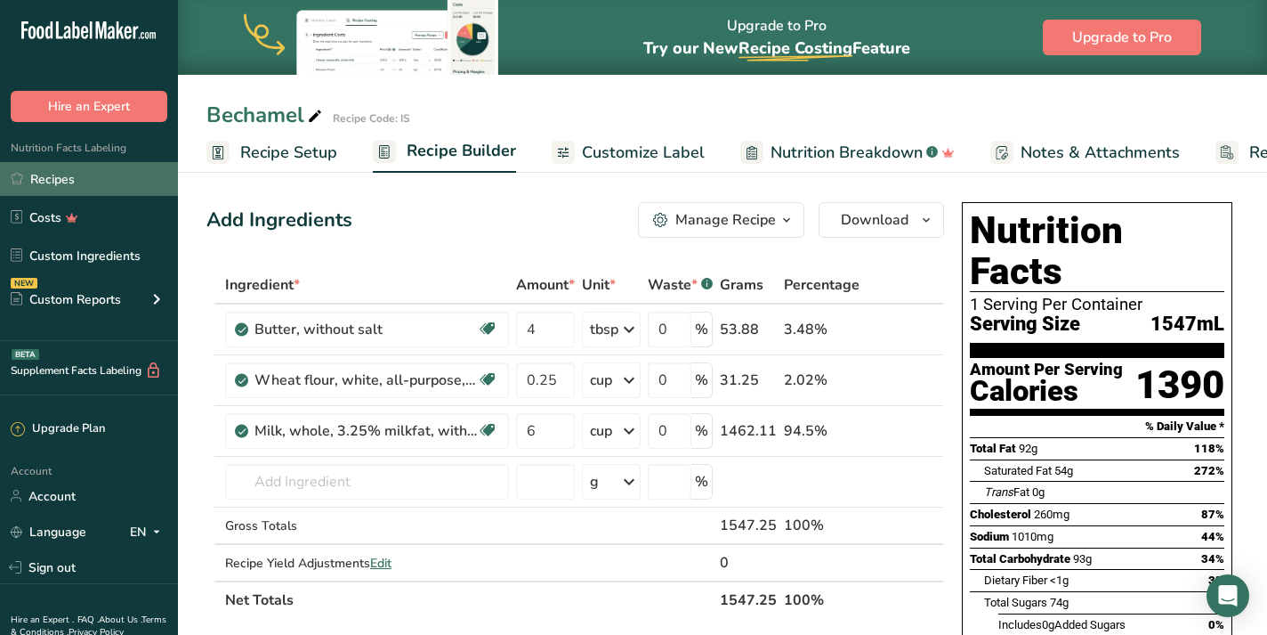
click at [73, 182] on link "Recipes" at bounding box center [89, 179] width 178 height 34
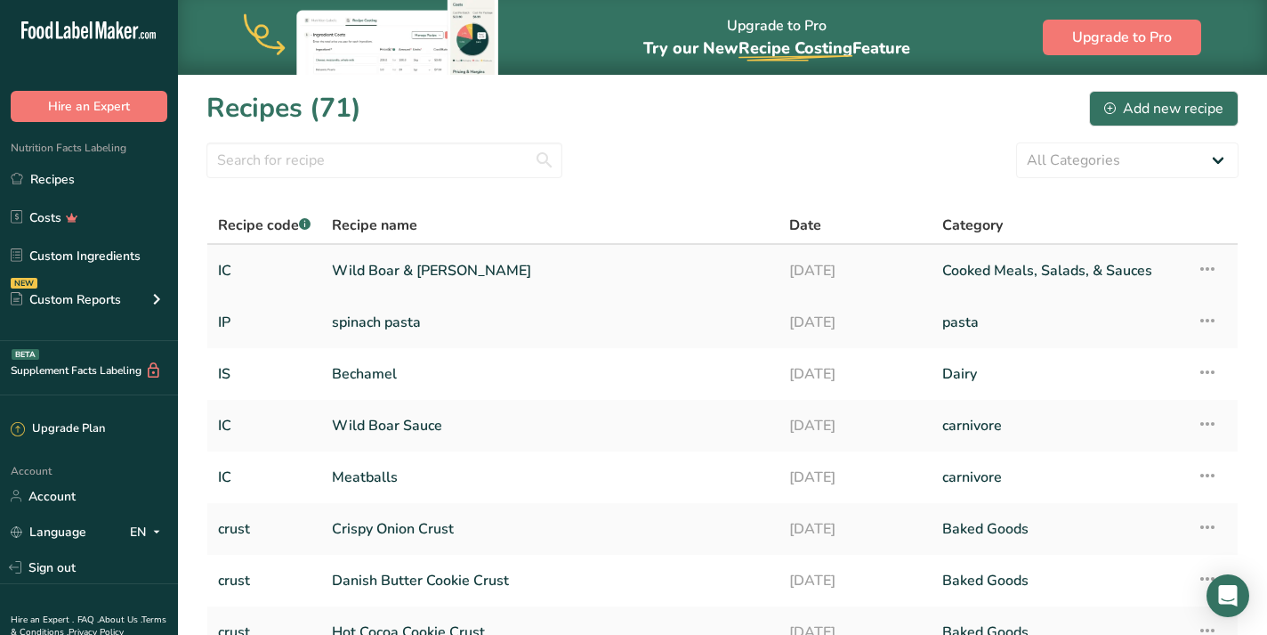
click at [526, 273] on link "Wild Boar & [PERSON_NAME]" at bounding box center [550, 270] width 436 height 37
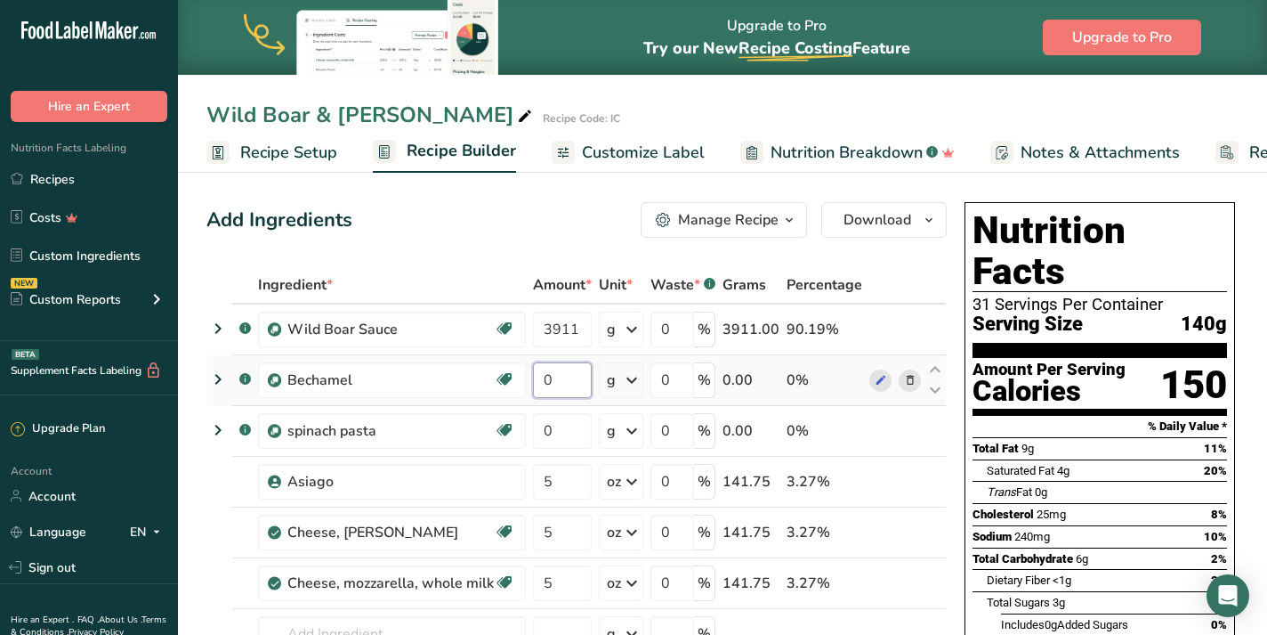
click at [575, 382] on input "0" at bounding box center [562, 380] width 59 height 36
click at [224, 425] on div "Ingredient * Amount * Unit * Waste * .a-a{fill:#347362;}.b-a{fill:#fff;} Grams …" at bounding box center [576, 518] width 740 height 505
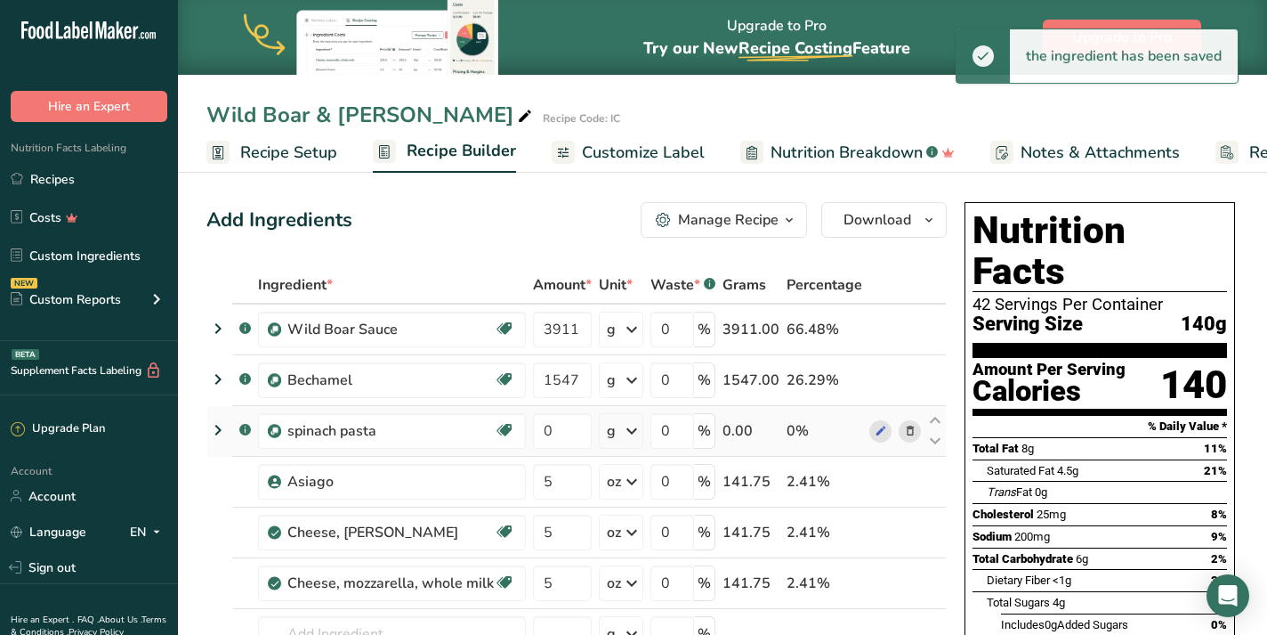
click at [220, 434] on icon at bounding box center [217, 430] width 21 height 32
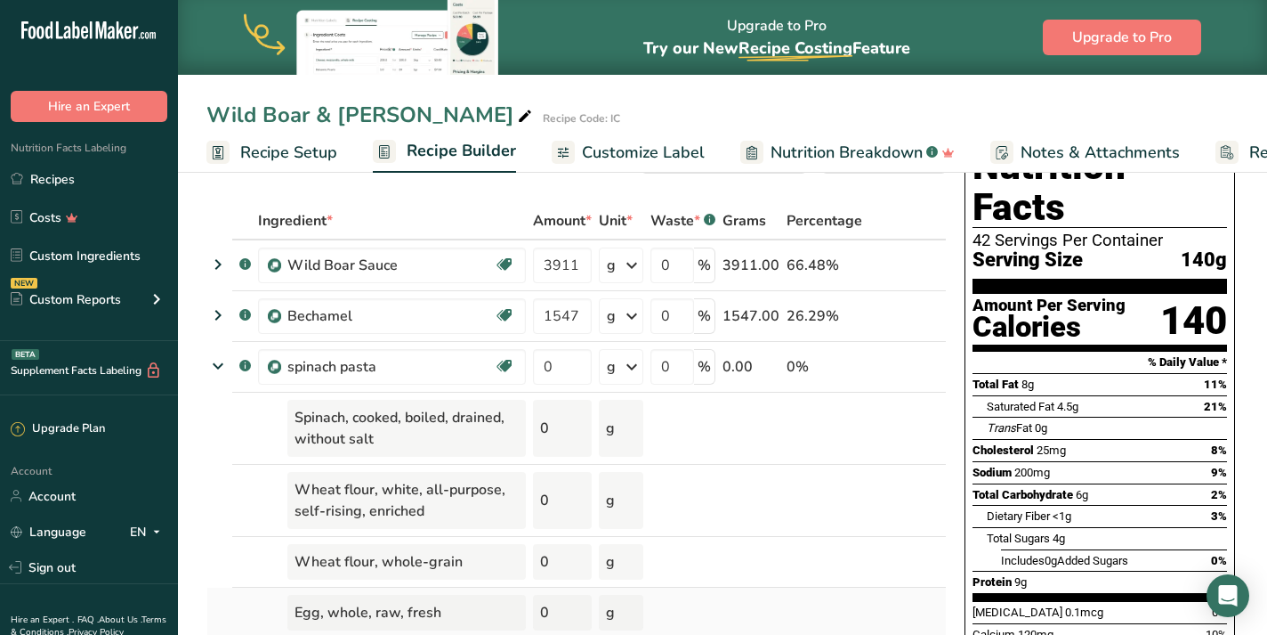
scroll to position [59, 0]
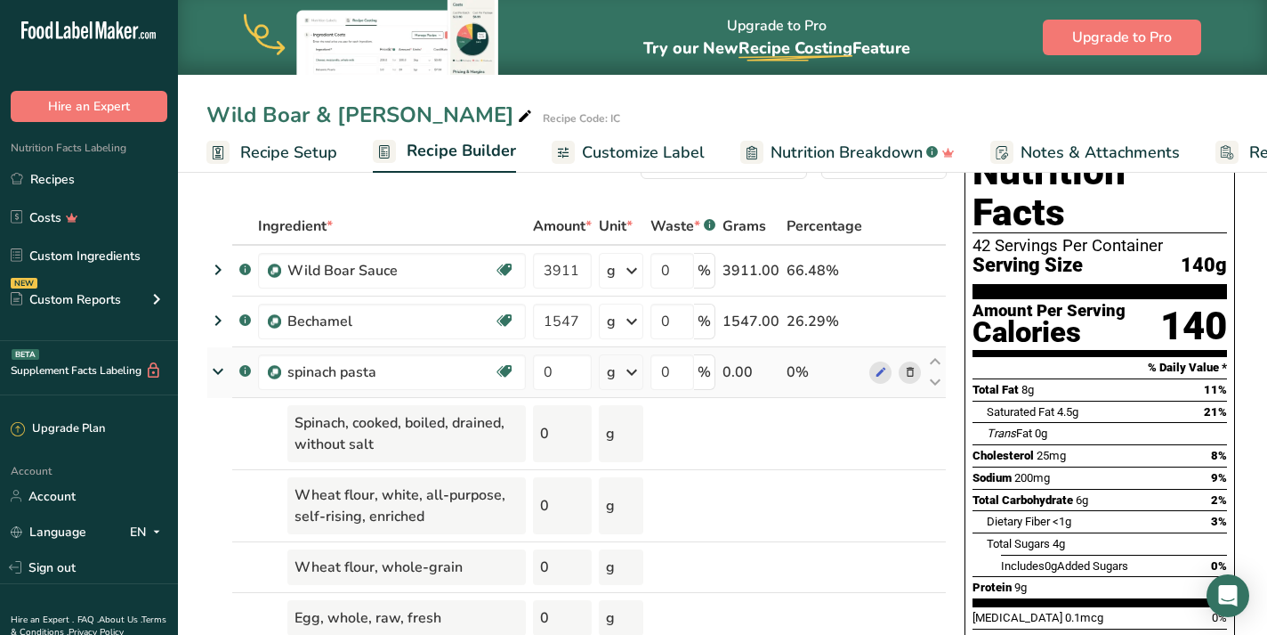
click at [213, 373] on icon at bounding box center [218, 370] width 32 height 21
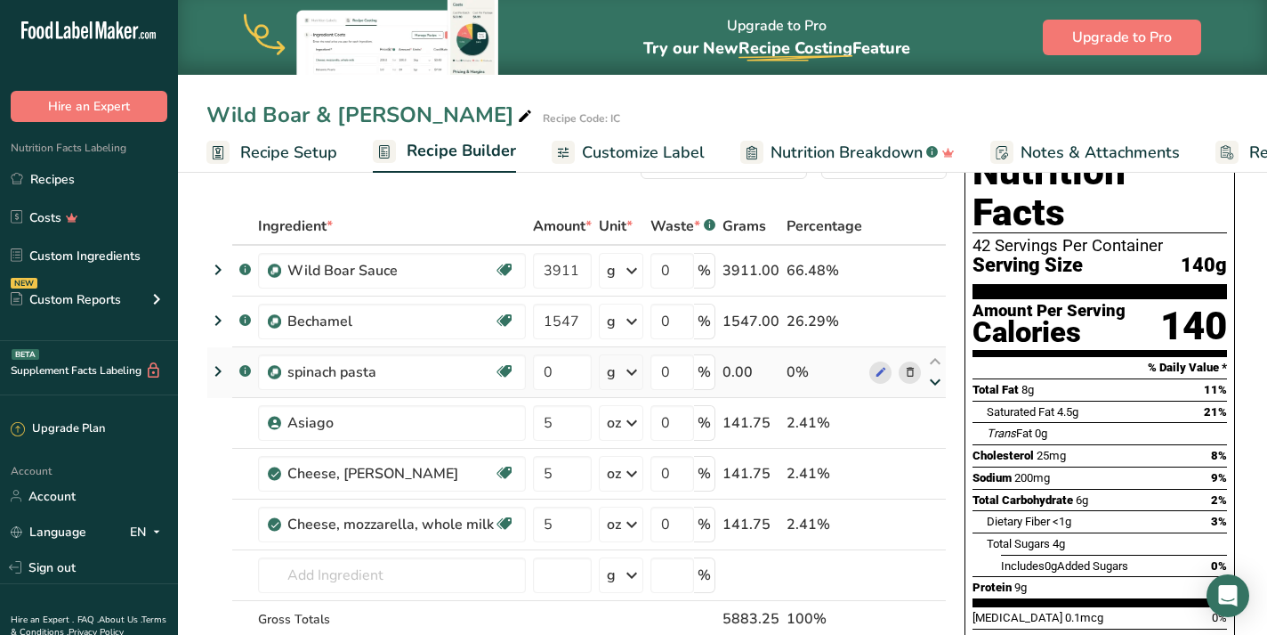
click at [932, 383] on icon at bounding box center [935, 382] width 21 height 13
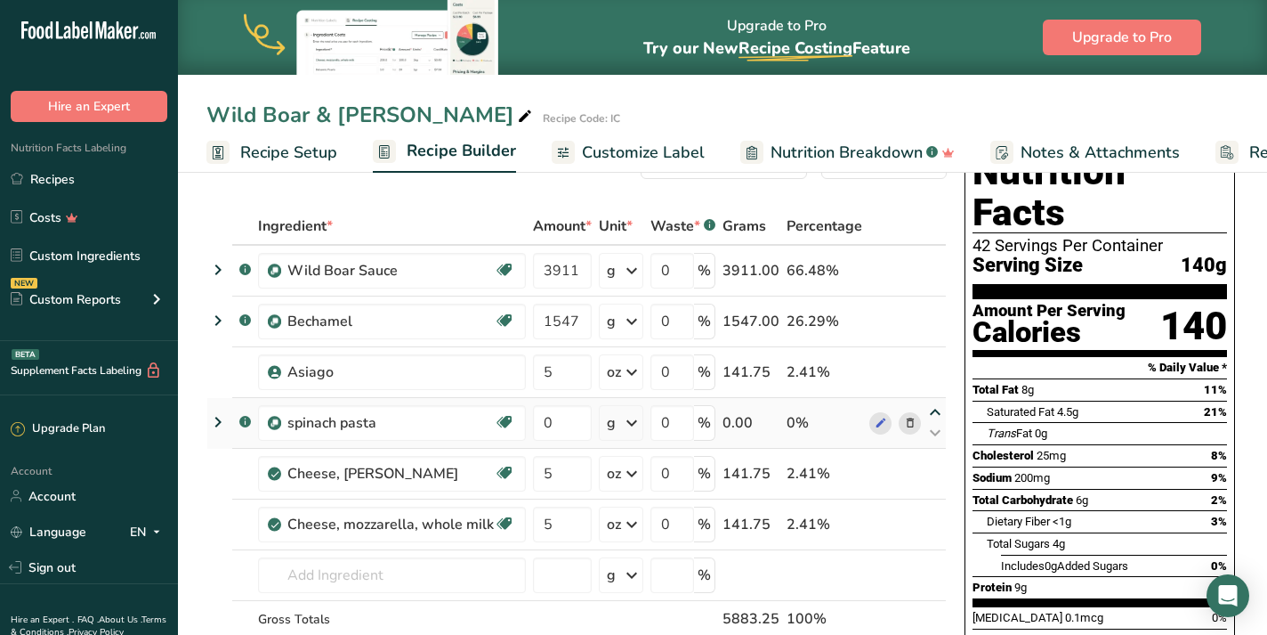
click at [931, 414] on icon at bounding box center [935, 412] width 21 height 13
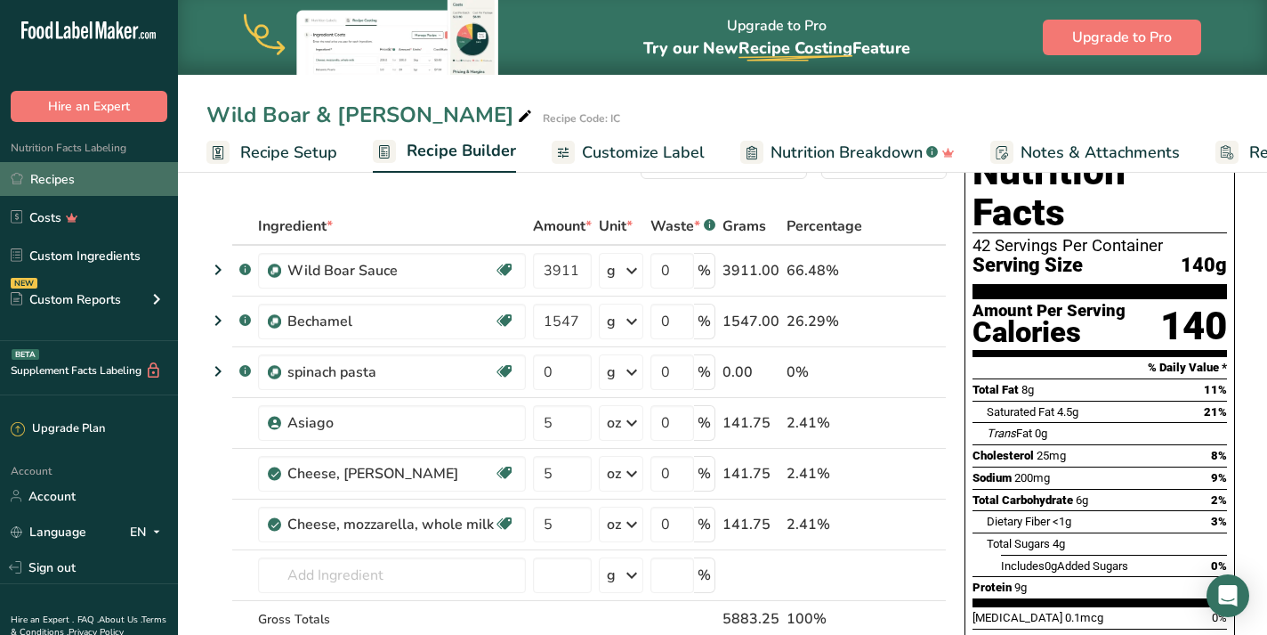
click at [93, 168] on link "Recipes" at bounding box center [89, 179] width 178 height 34
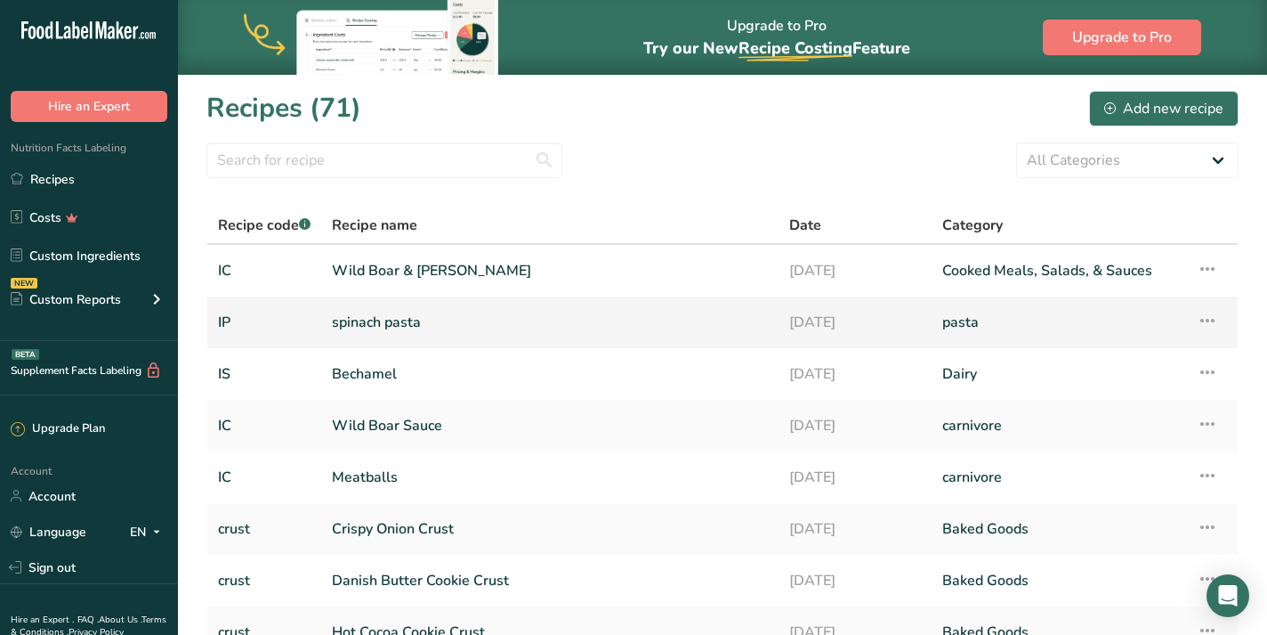
click at [387, 318] on link "spinach pasta" at bounding box center [550, 321] width 436 height 37
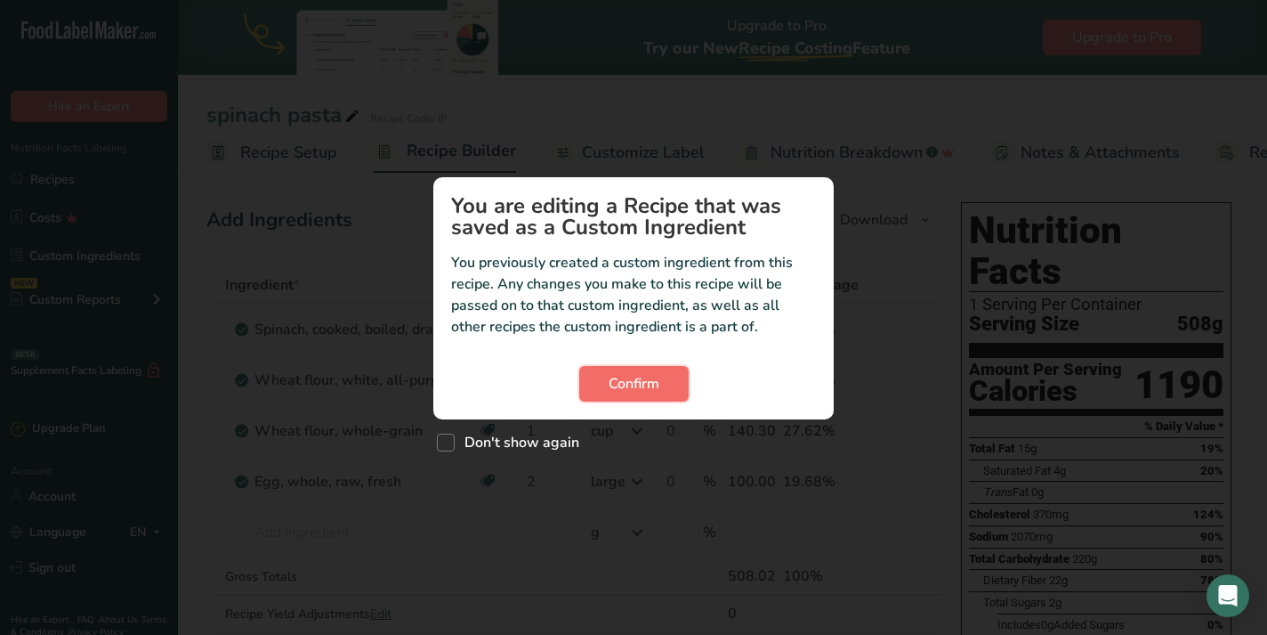
click at [659, 384] on span "Confirm" at bounding box center [634, 383] width 51 height 21
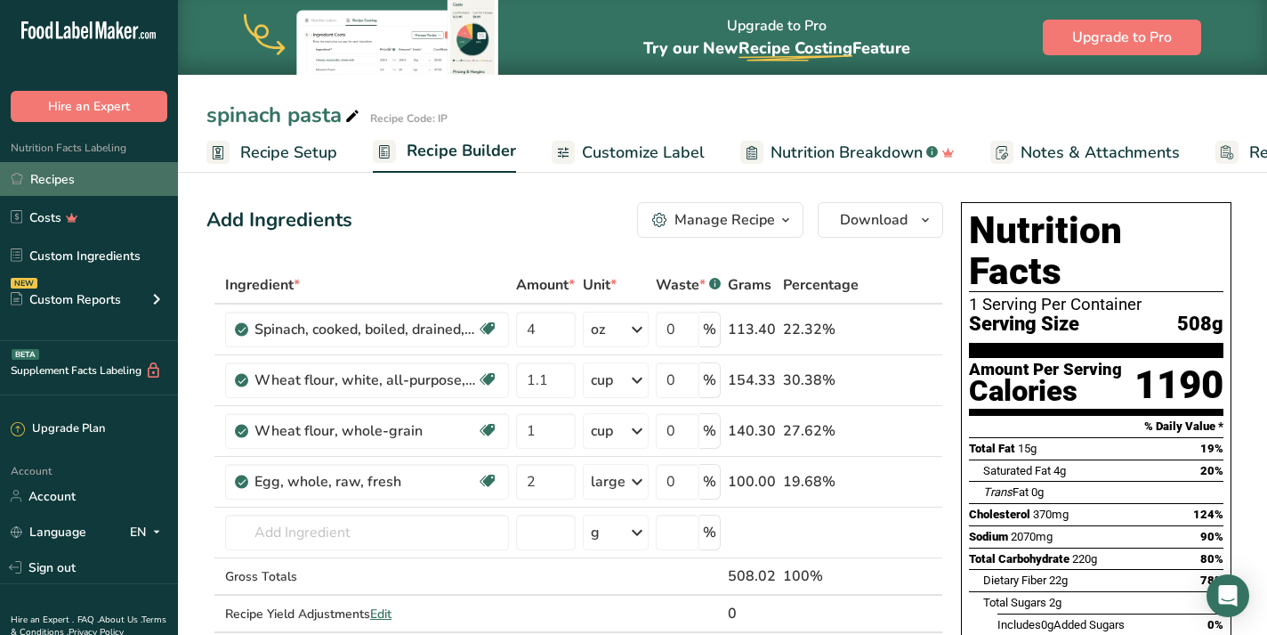
click at [87, 174] on link "Recipes" at bounding box center [89, 179] width 178 height 34
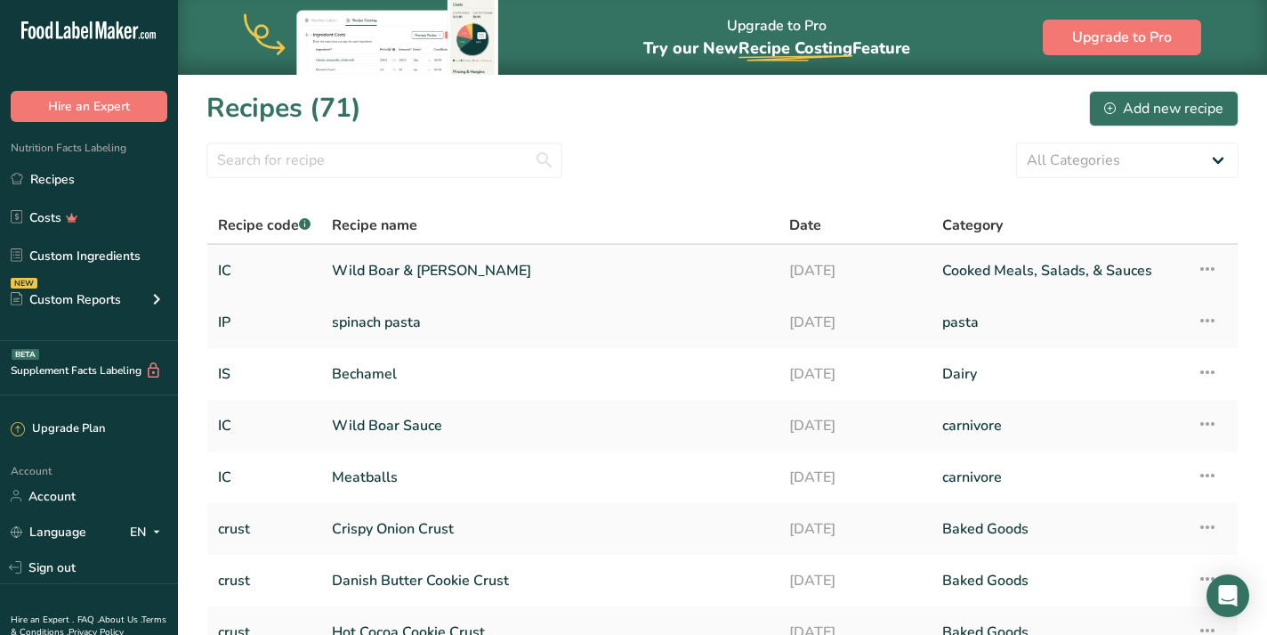
click at [579, 266] on link "Wild Boar & [PERSON_NAME]" at bounding box center [550, 270] width 436 height 37
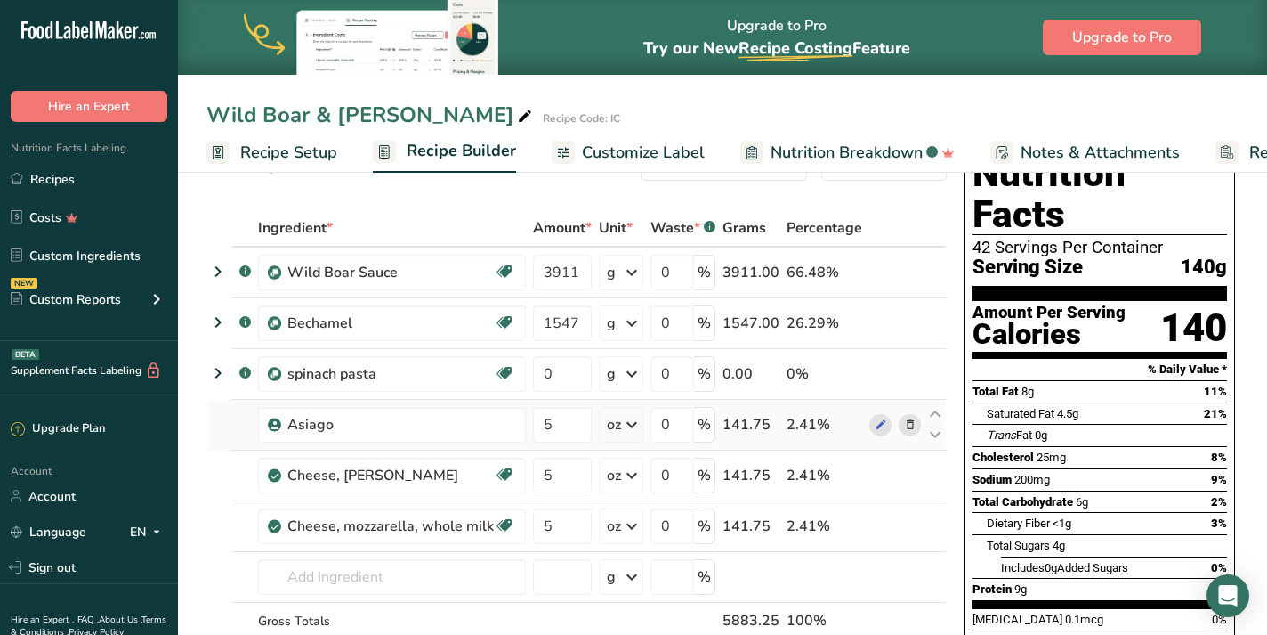
scroll to position [53, 0]
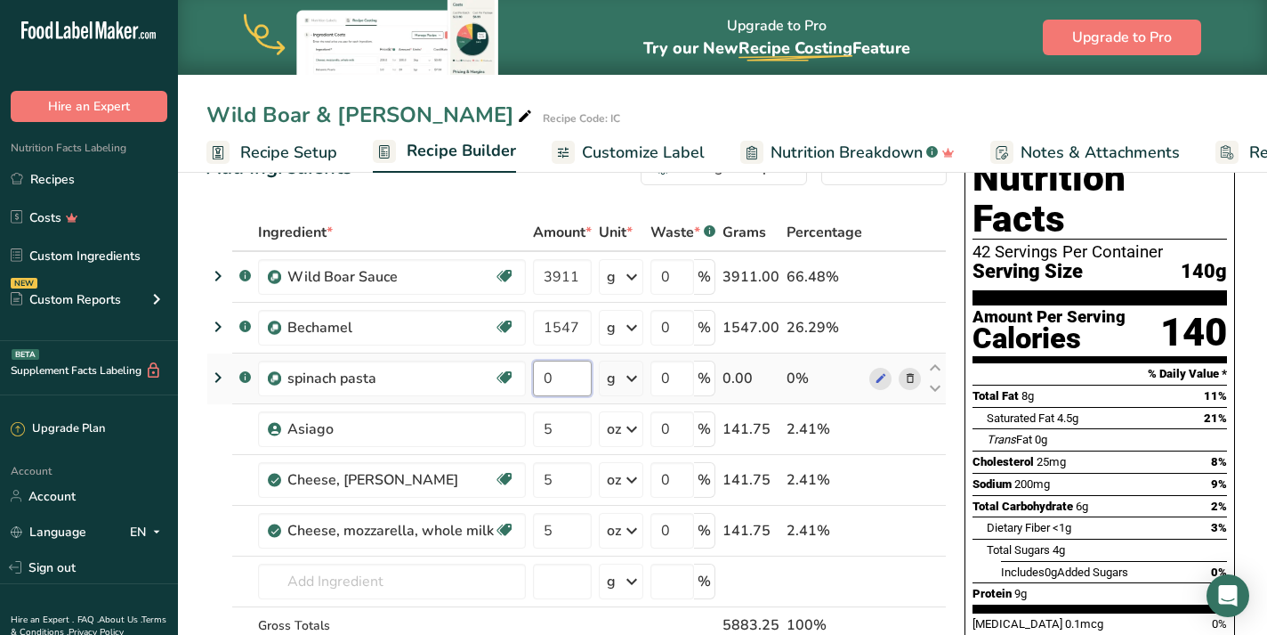
click at [564, 380] on input "0" at bounding box center [562, 378] width 59 height 36
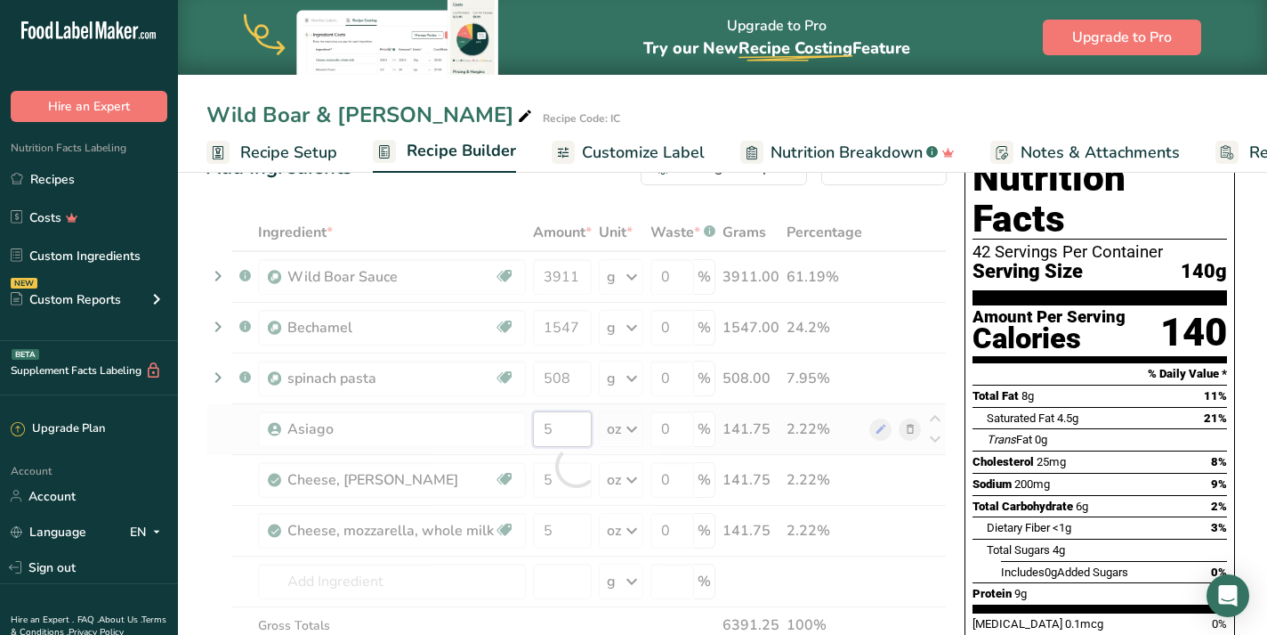
click at [561, 438] on div "Ingredient * Amount * Unit * Waste * .a-a{fill:#347362;}.b-a{fill:#fff;} Grams …" at bounding box center [576, 466] width 740 height 505
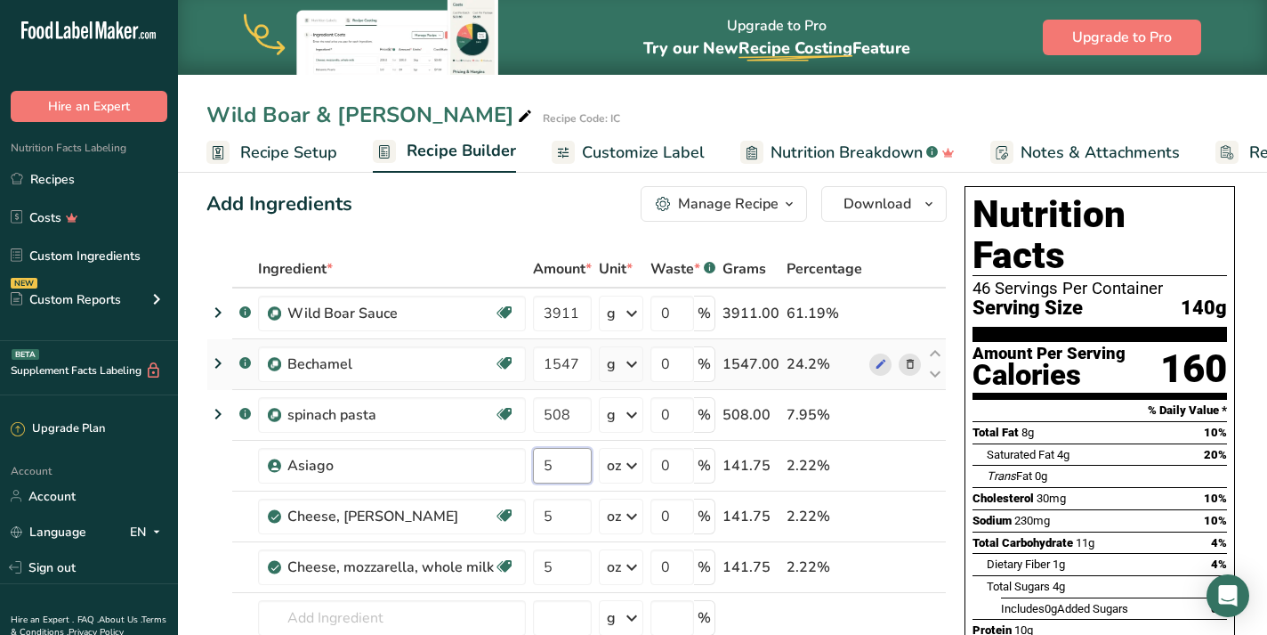
scroll to position [19, 0]
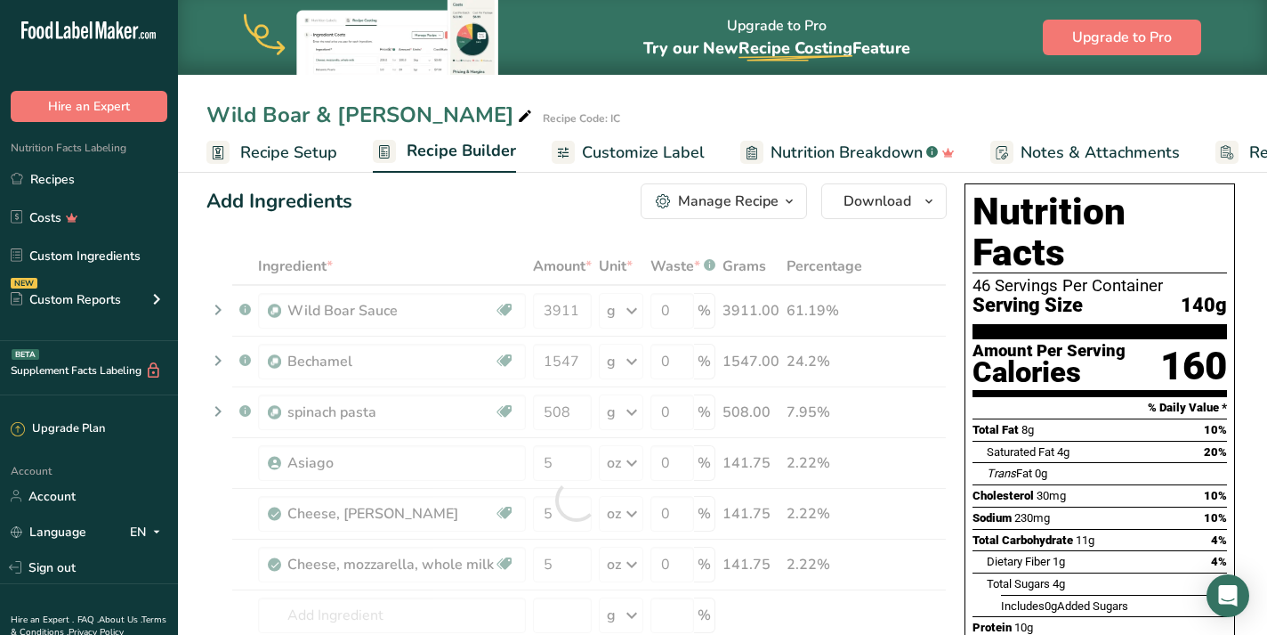
click at [271, 152] on span "Recipe Setup" at bounding box center [288, 153] width 97 height 24
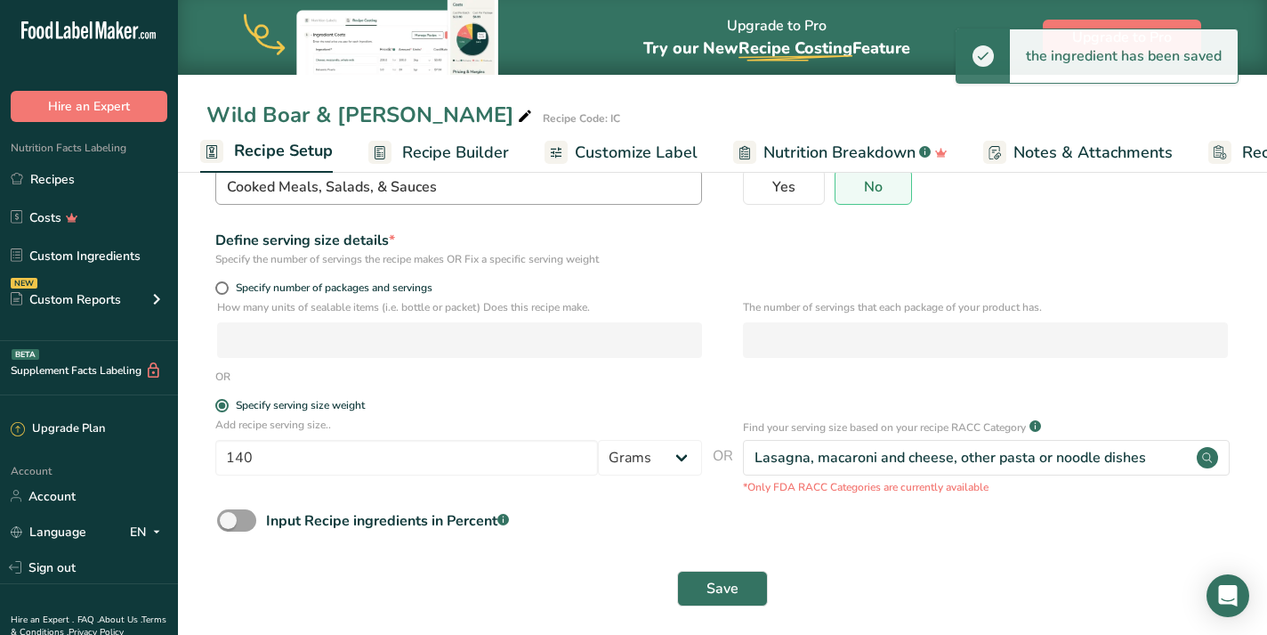
scroll to position [177, 0]
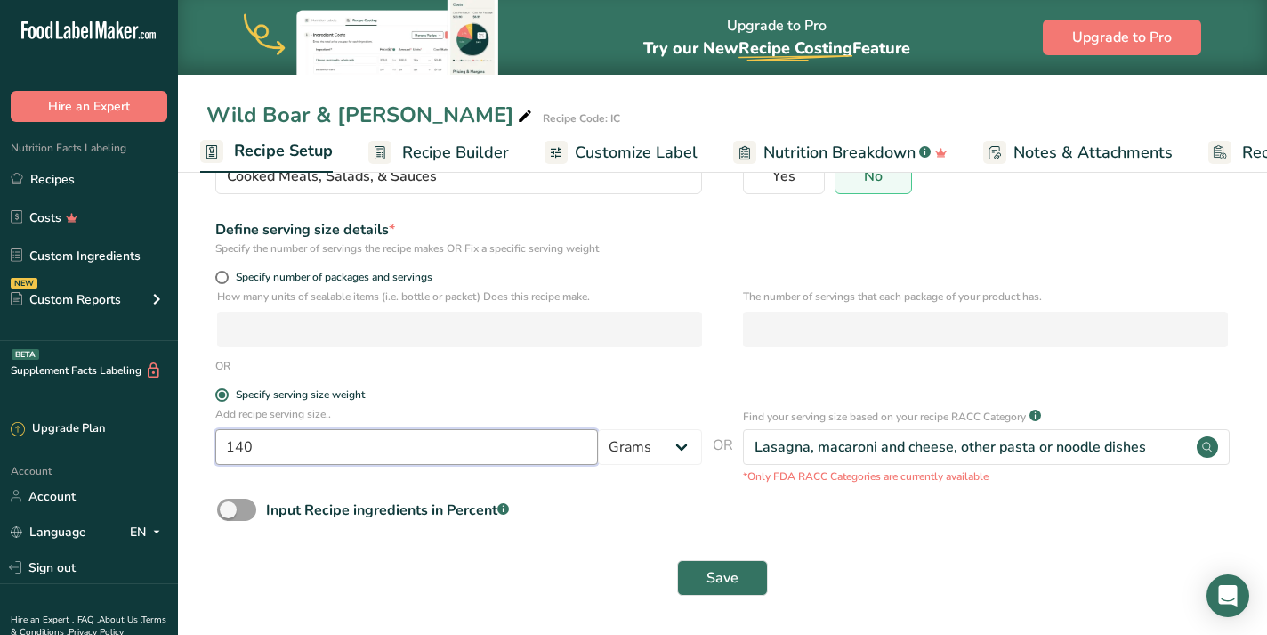
click at [482, 440] on input "140" at bounding box center [406, 447] width 383 height 36
click at [453, 150] on span "Recipe Builder" at bounding box center [455, 153] width 107 height 24
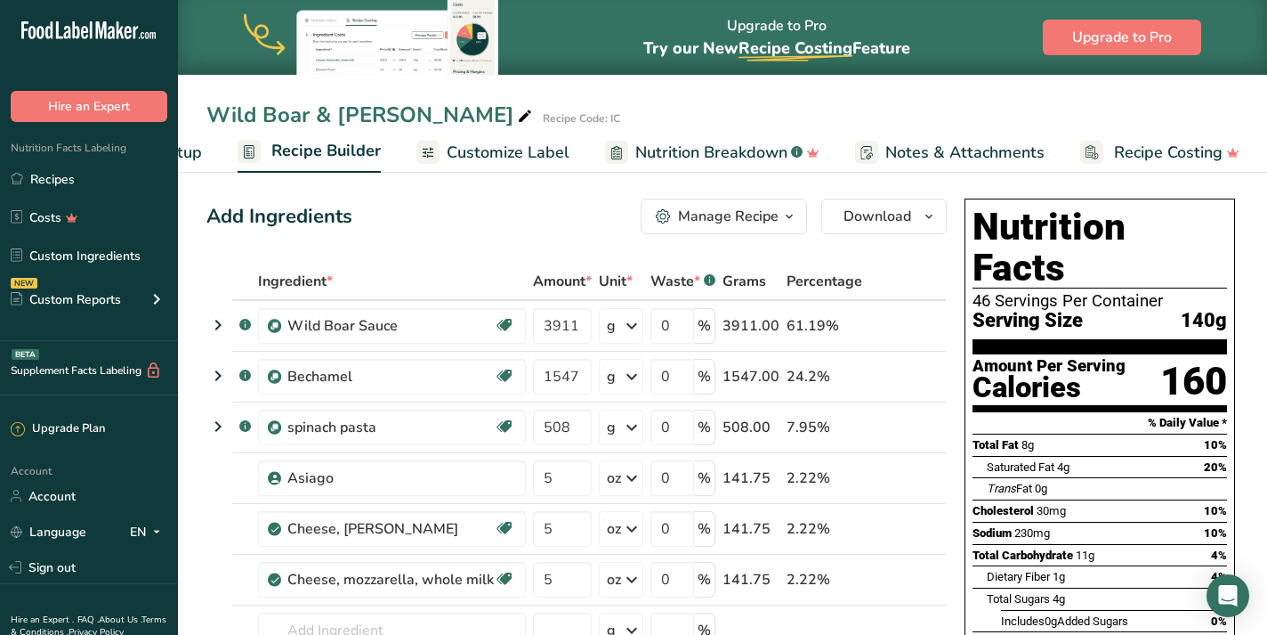
scroll to position [3, 0]
click at [185, 148] on span "Recipe Setup" at bounding box center [153, 153] width 97 height 24
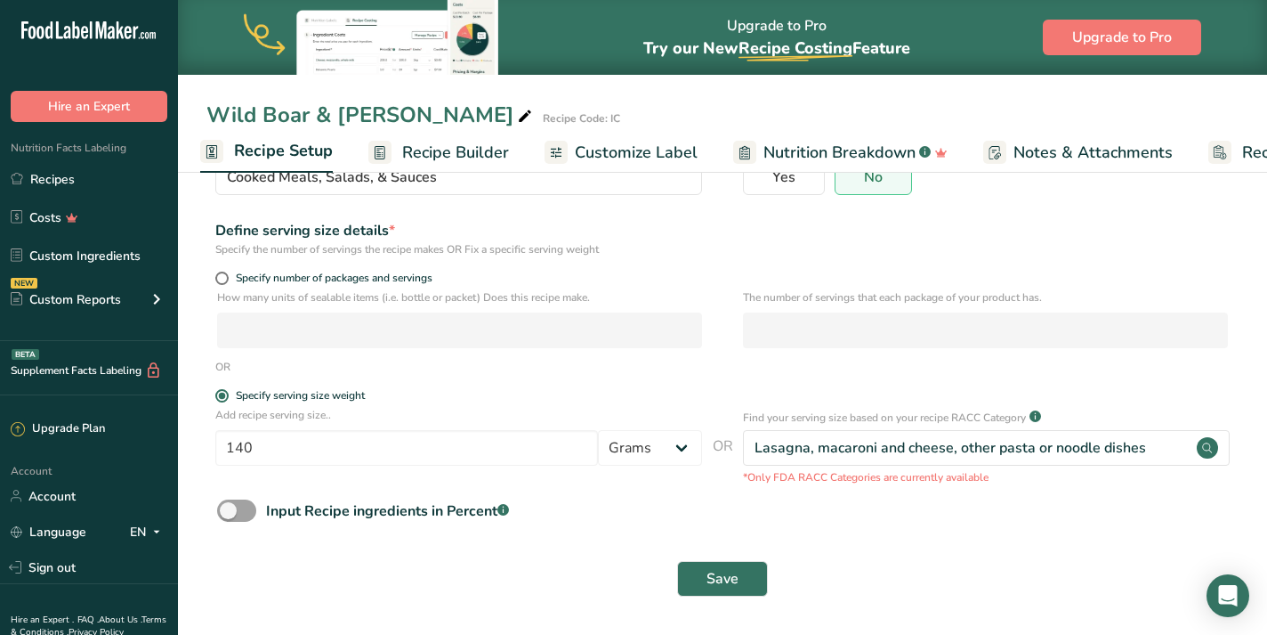
scroll to position [177, 0]
click at [409, 465] on div "Add recipe serving size.. 140 Grams kg mg mcg lb oz l mL fl oz tbsp tsp cup qt …" at bounding box center [458, 440] width 487 height 68
click at [397, 446] on input "140" at bounding box center [406, 447] width 383 height 36
click at [684, 446] on select "Grams kg mg mcg lb oz l mL fl oz tbsp tsp cup qt gallon" at bounding box center [650, 447] width 104 height 36
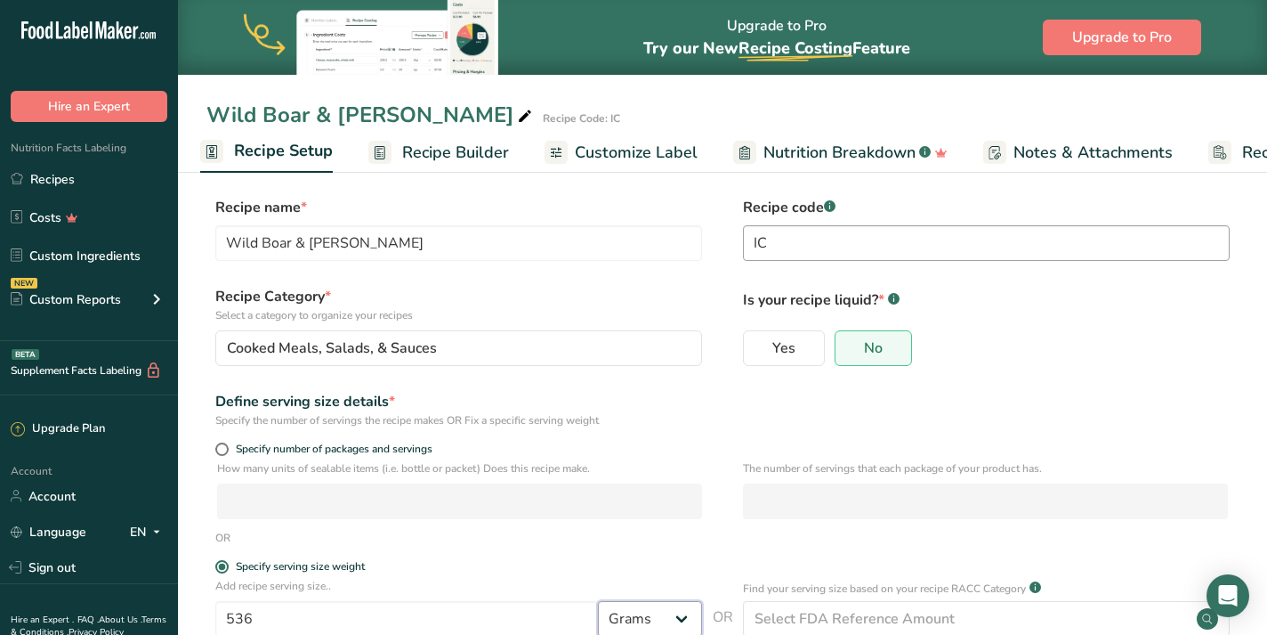
scroll to position [0, 0]
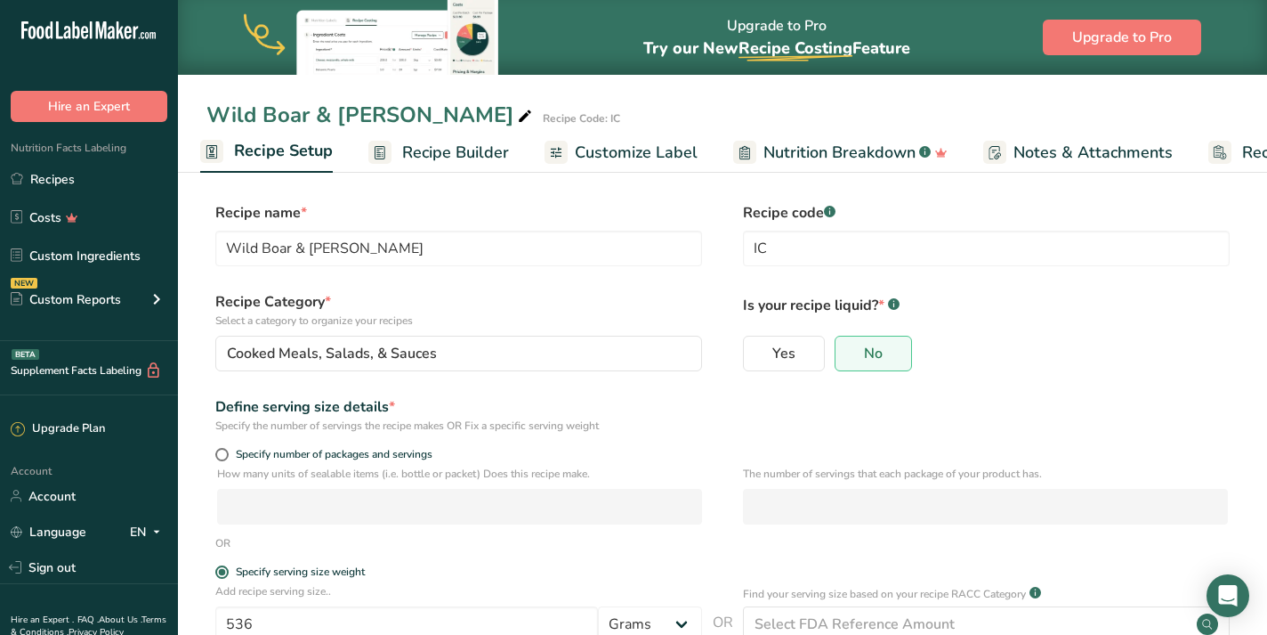
click at [486, 147] on span "Recipe Builder" at bounding box center [455, 153] width 107 height 24
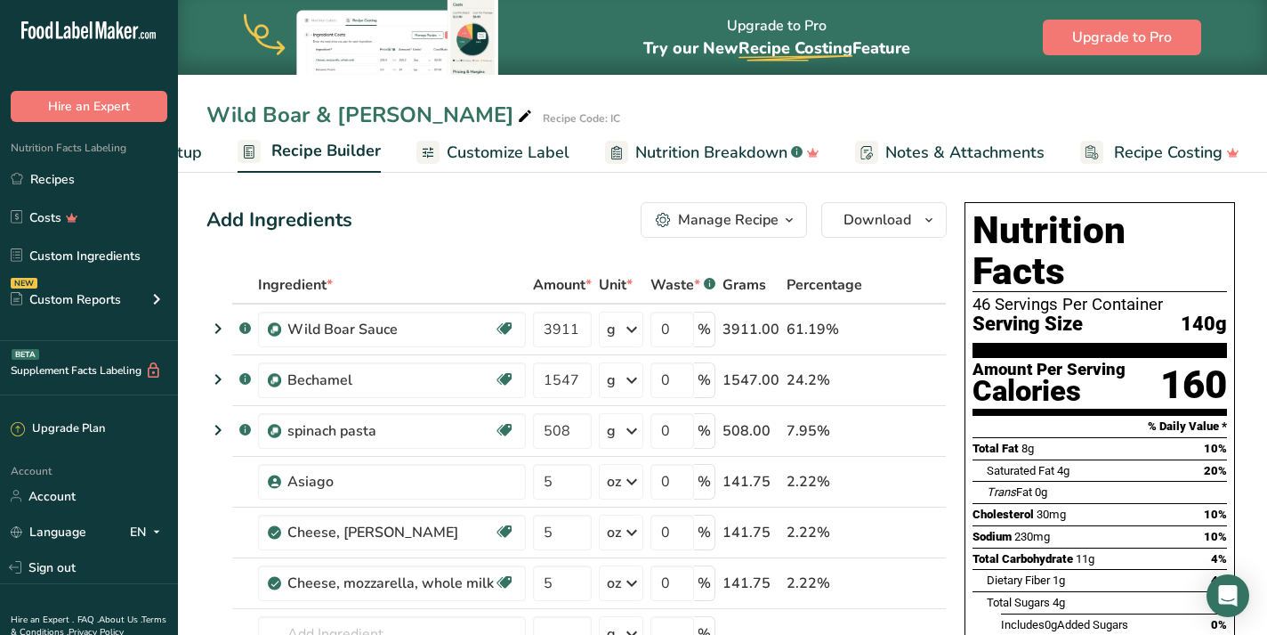
click at [193, 146] on span "Recipe Setup" at bounding box center [153, 153] width 97 height 24
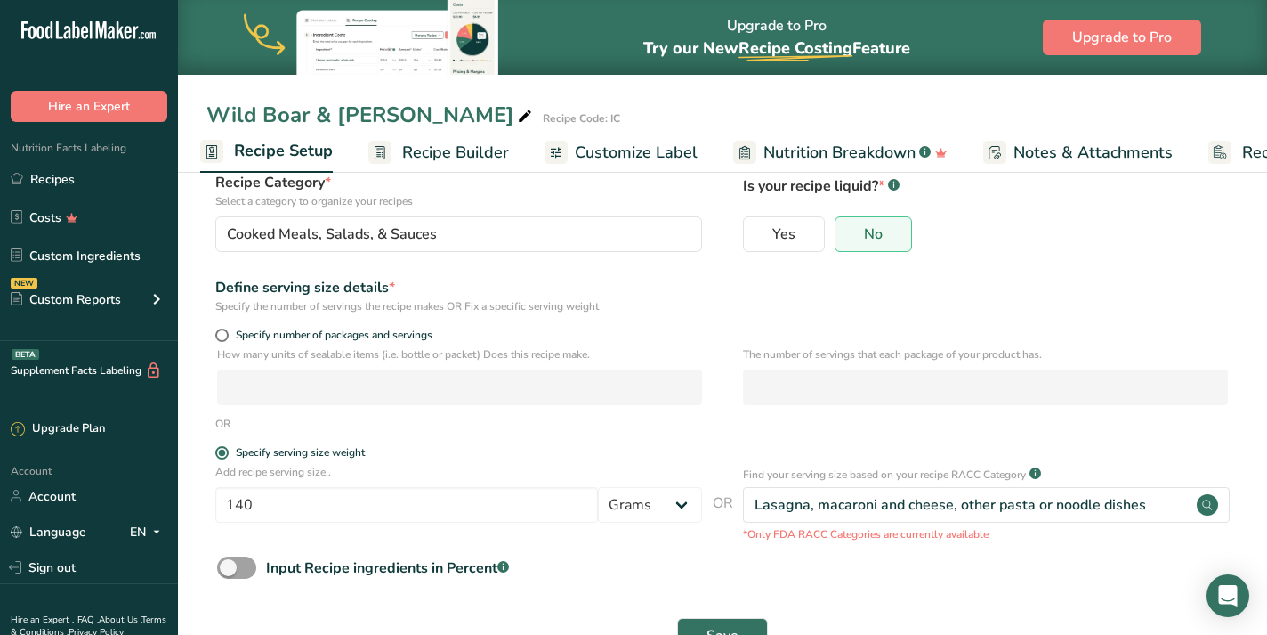
scroll to position [150, 0]
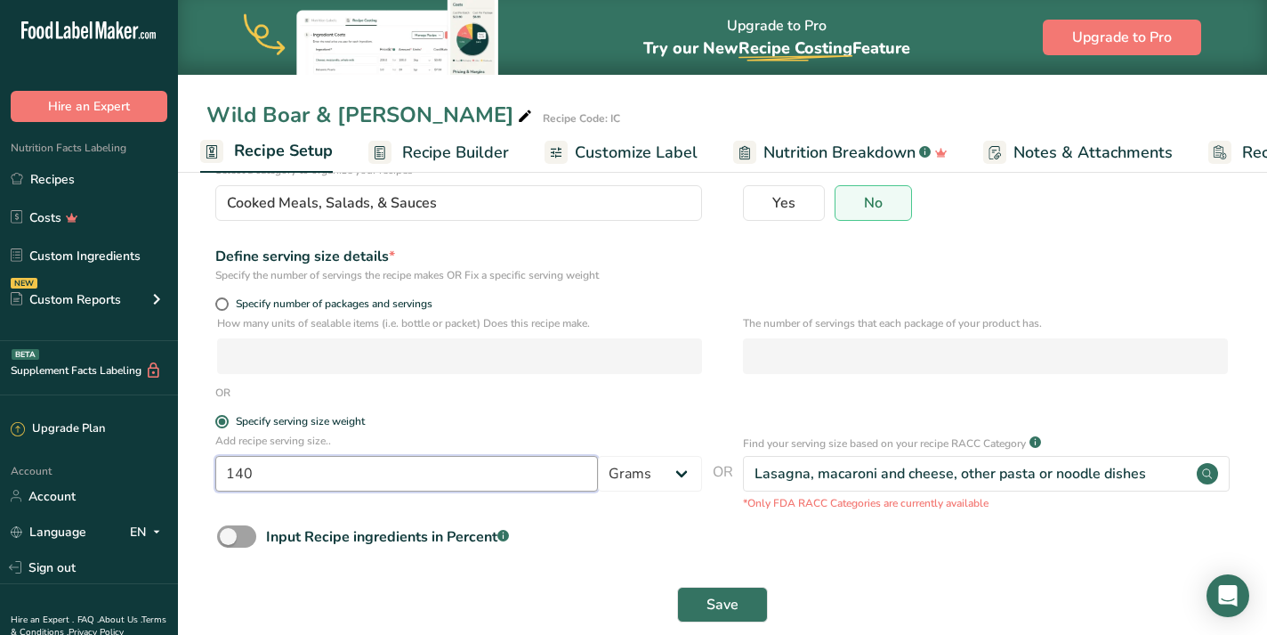
drag, startPoint x: 383, startPoint y: 477, endPoint x: 219, endPoint y: 477, distance: 163.8
click at [219, 477] on input "140" at bounding box center [406, 474] width 383 height 36
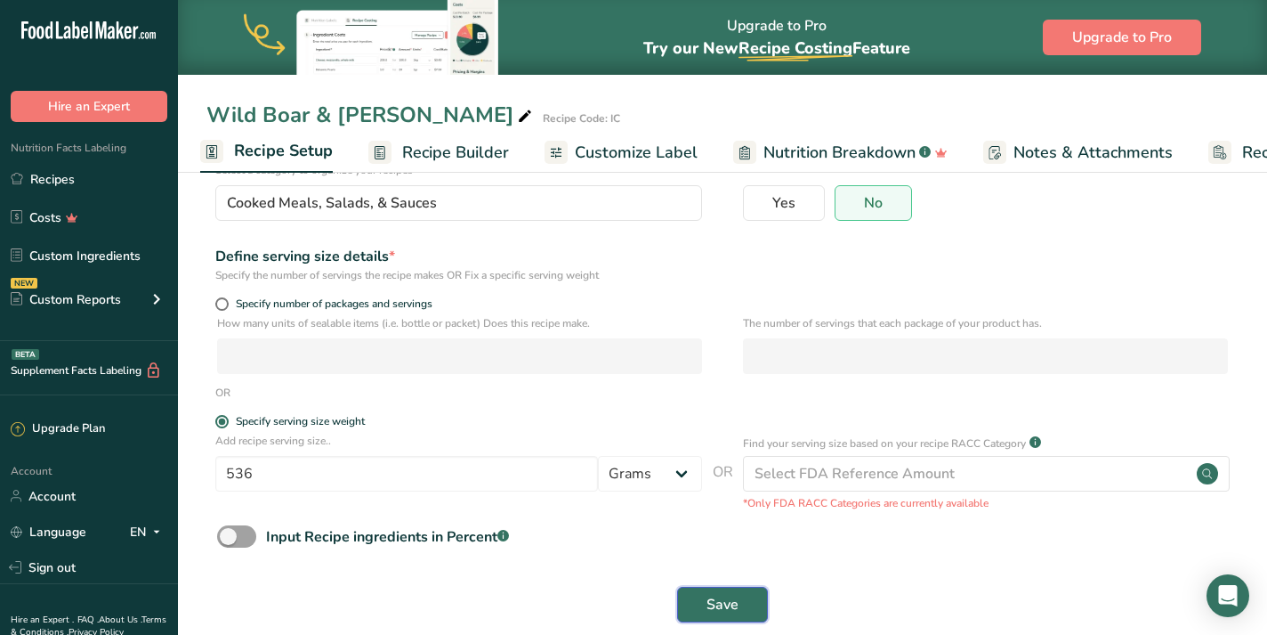
click at [728, 598] on span "Save" at bounding box center [723, 604] width 32 height 21
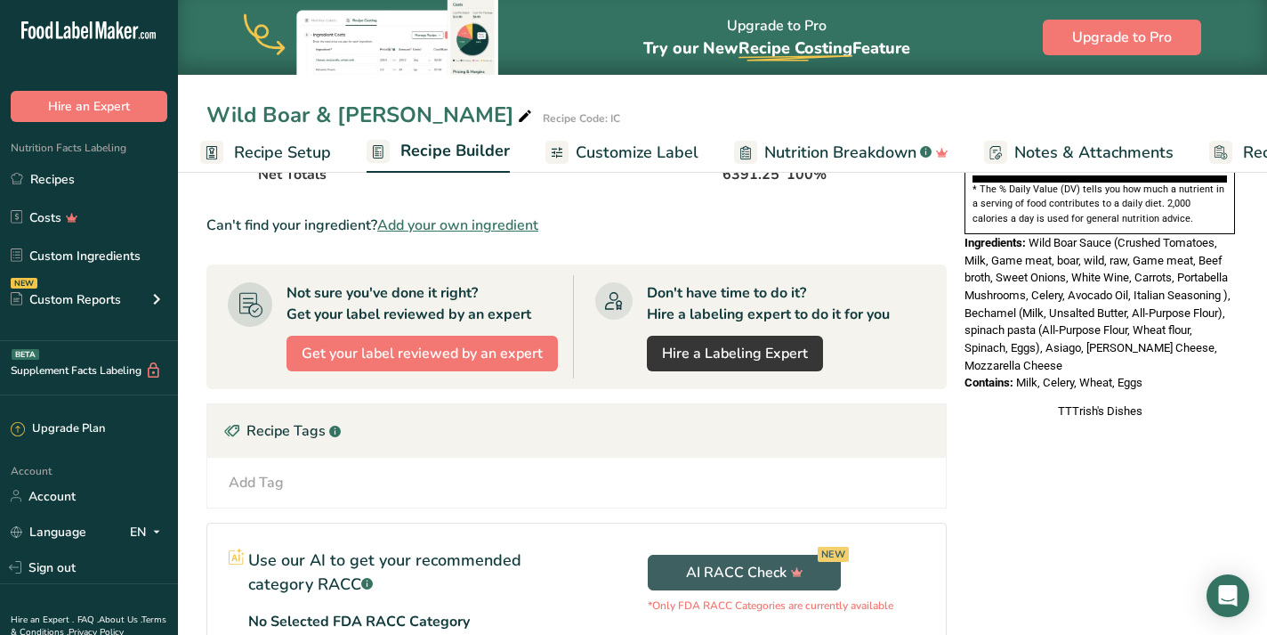
scroll to position [581, 0]
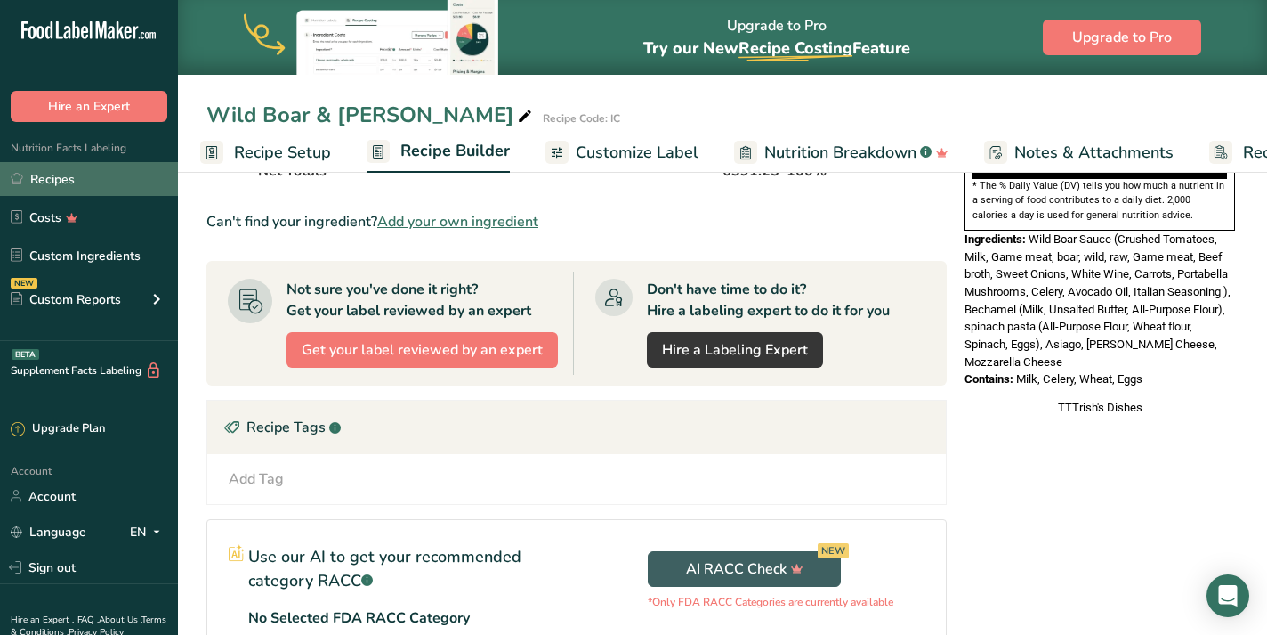
click at [72, 178] on link "Recipes" at bounding box center [89, 179] width 178 height 34
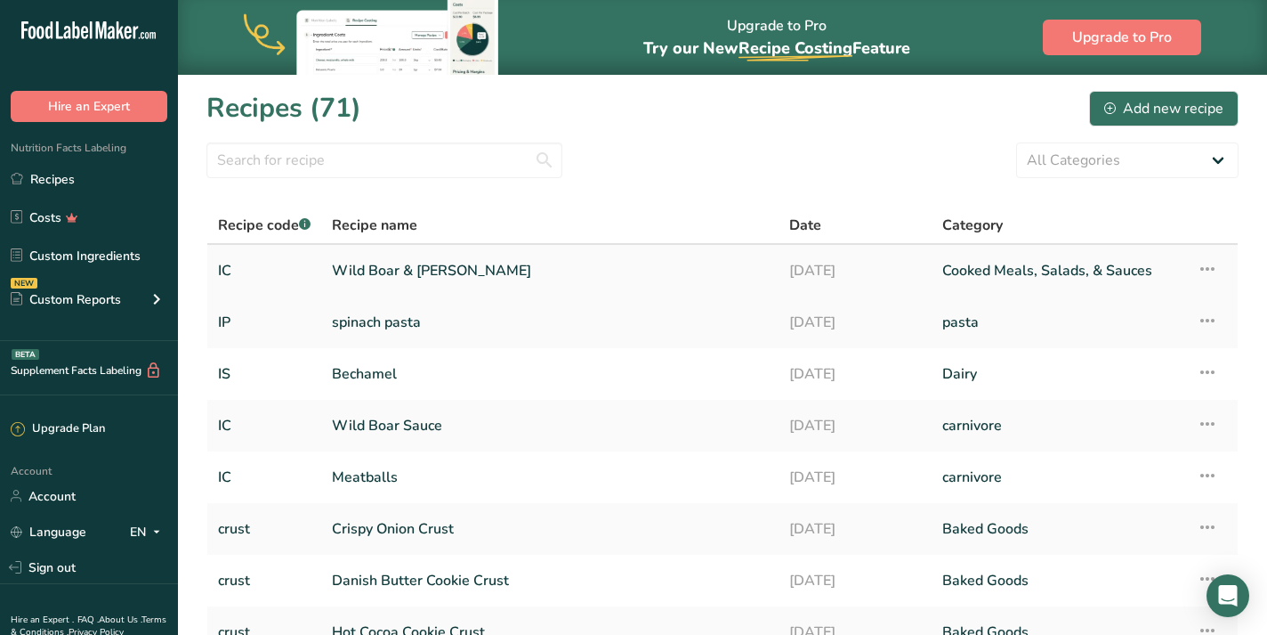
click at [567, 268] on link "Wild Boar & [PERSON_NAME]" at bounding box center [550, 270] width 436 height 37
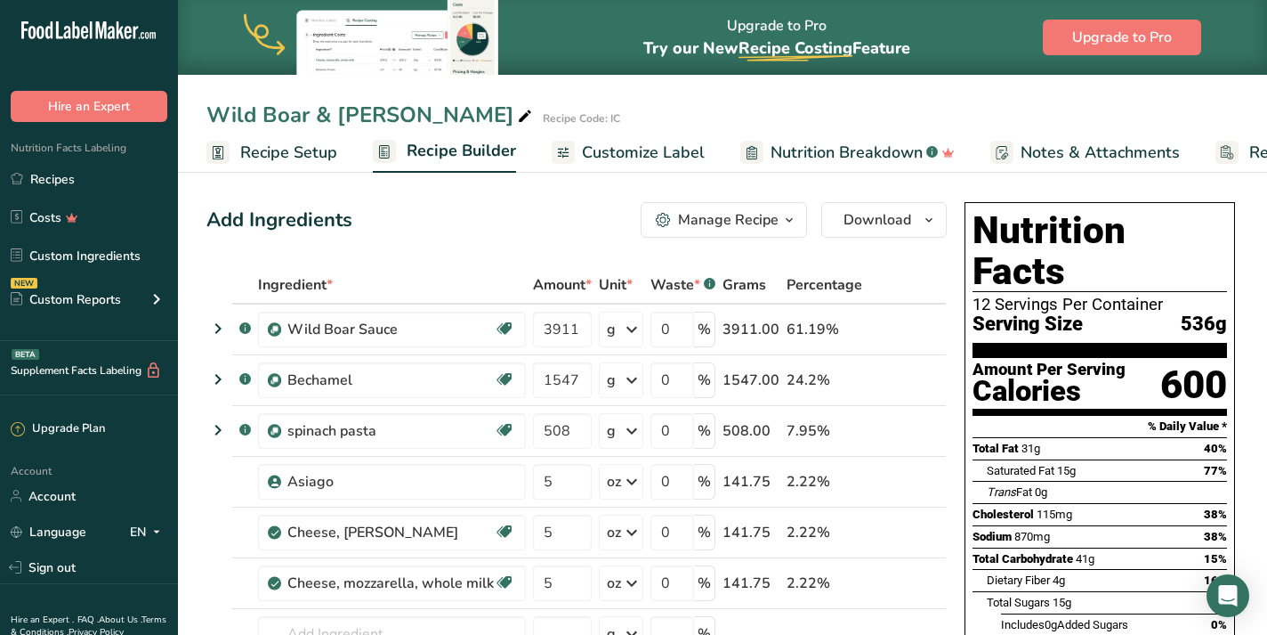
scroll to position [4, 0]
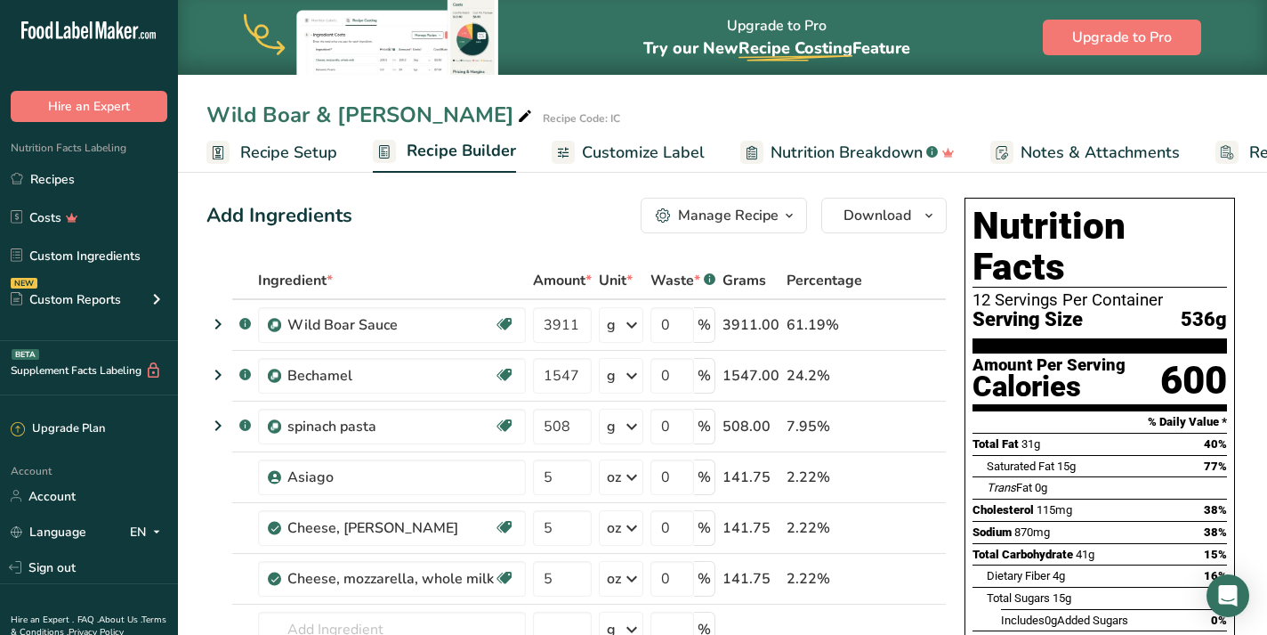
click at [308, 158] on span "Recipe Setup" at bounding box center [288, 153] width 97 height 24
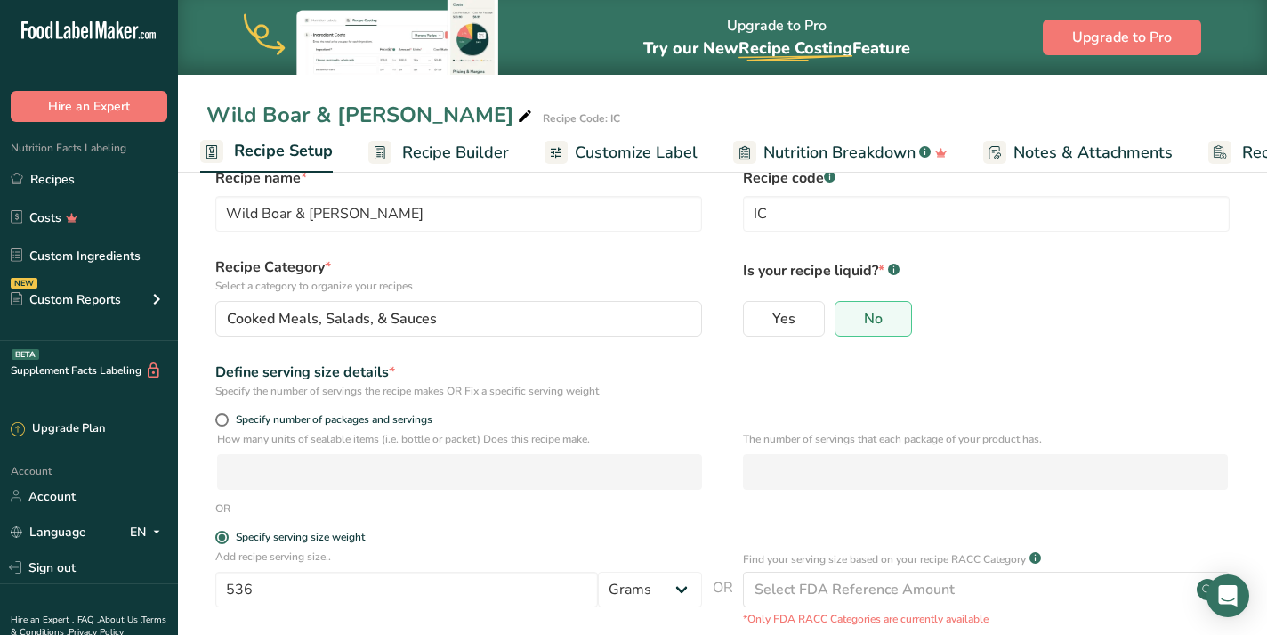
scroll to position [177, 0]
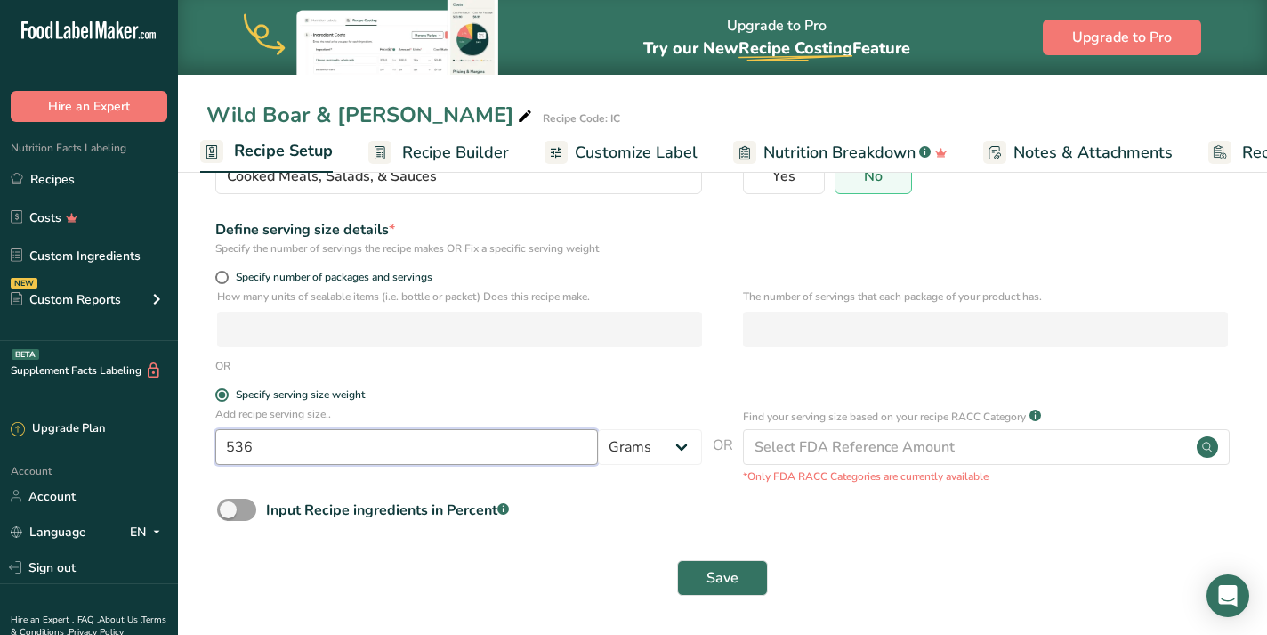
drag, startPoint x: 281, startPoint y: 457, endPoint x: 220, endPoint y: 450, distance: 61.7
click at [220, 450] on input "536" at bounding box center [406, 447] width 383 height 36
click at [715, 569] on span "Save" at bounding box center [723, 577] width 32 height 21
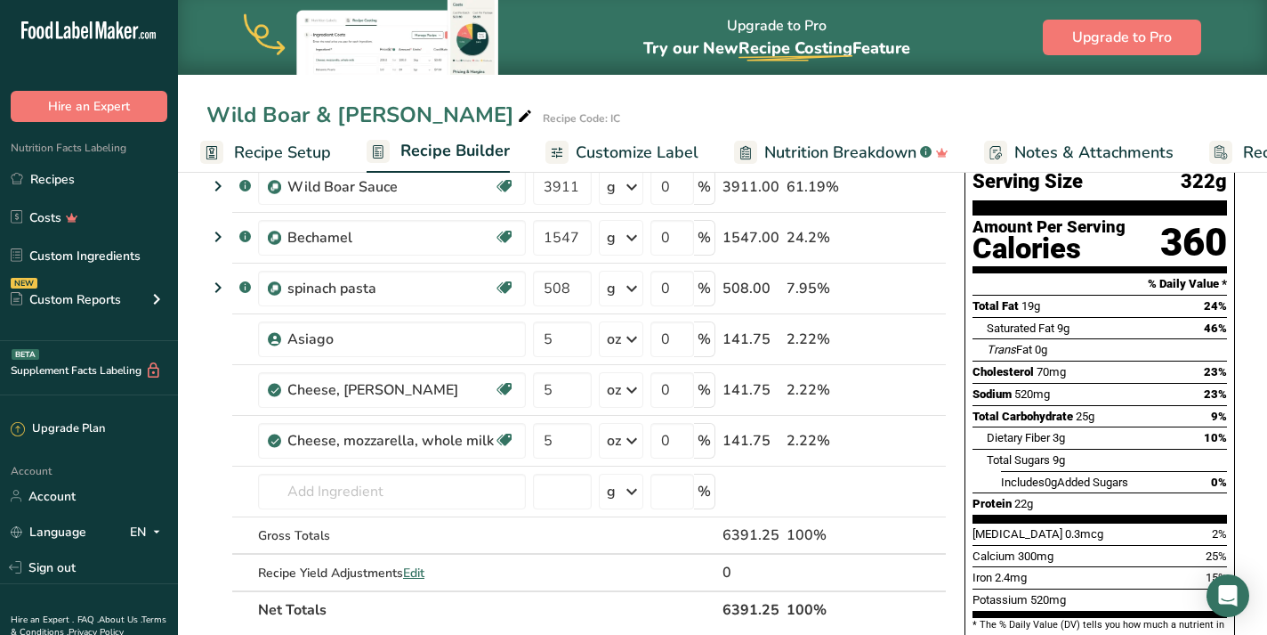
scroll to position [130, 0]
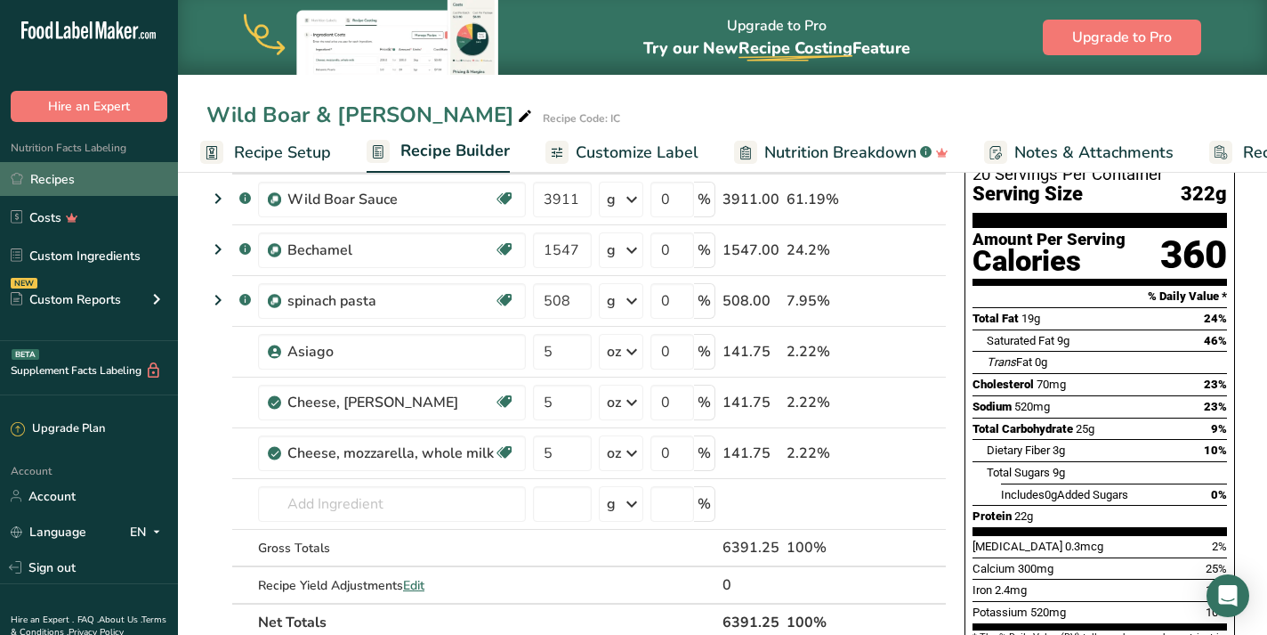
click at [107, 189] on link "Recipes" at bounding box center [89, 179] width 178 height 34
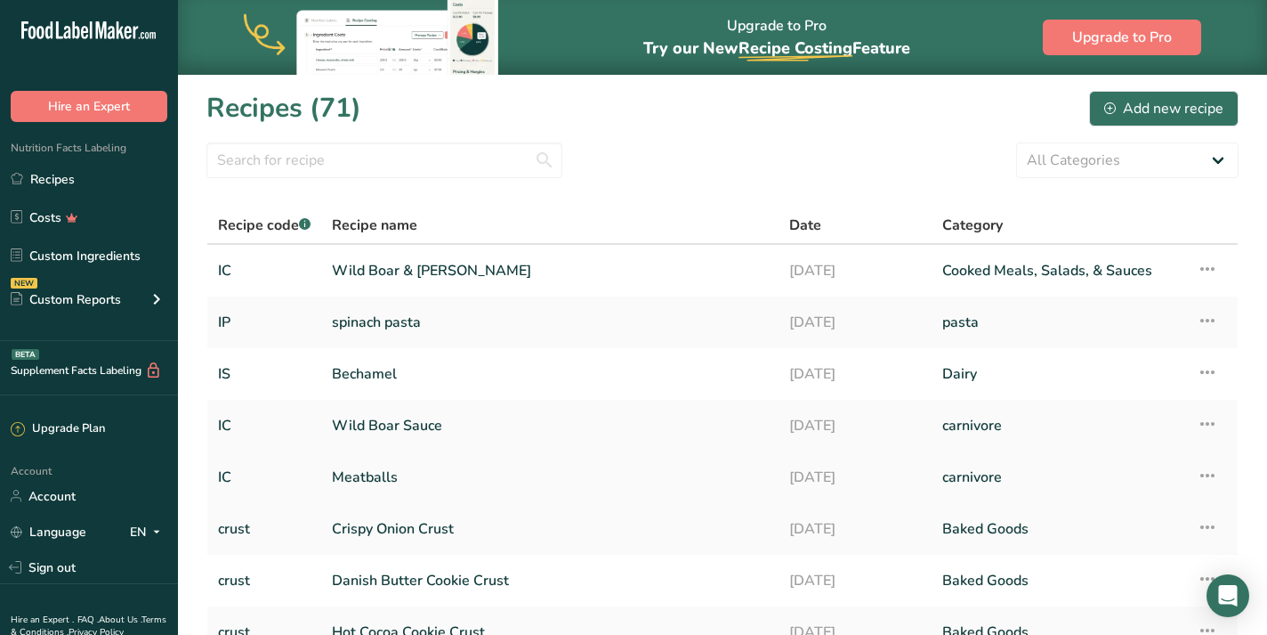
click at [522, 468] on link "Meatballs" at bounding box center [550, 476] width 436 height 37
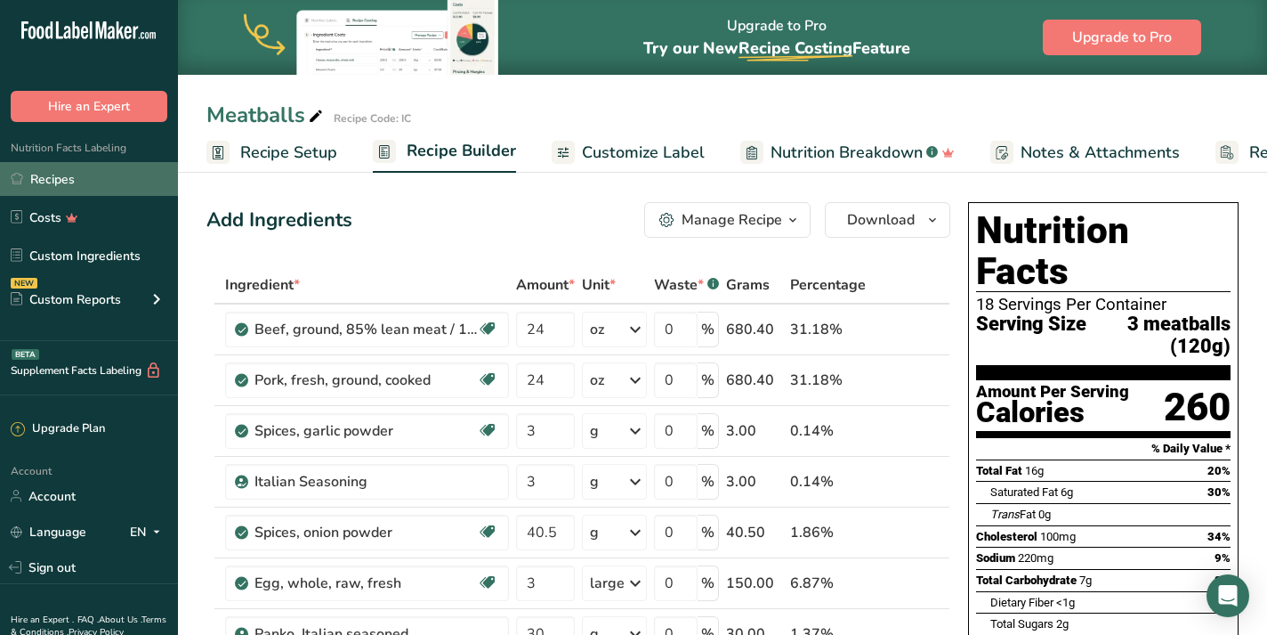
click at [75, 173] on link "Recipes" at bounding box center [89, 179] width 178 height 34
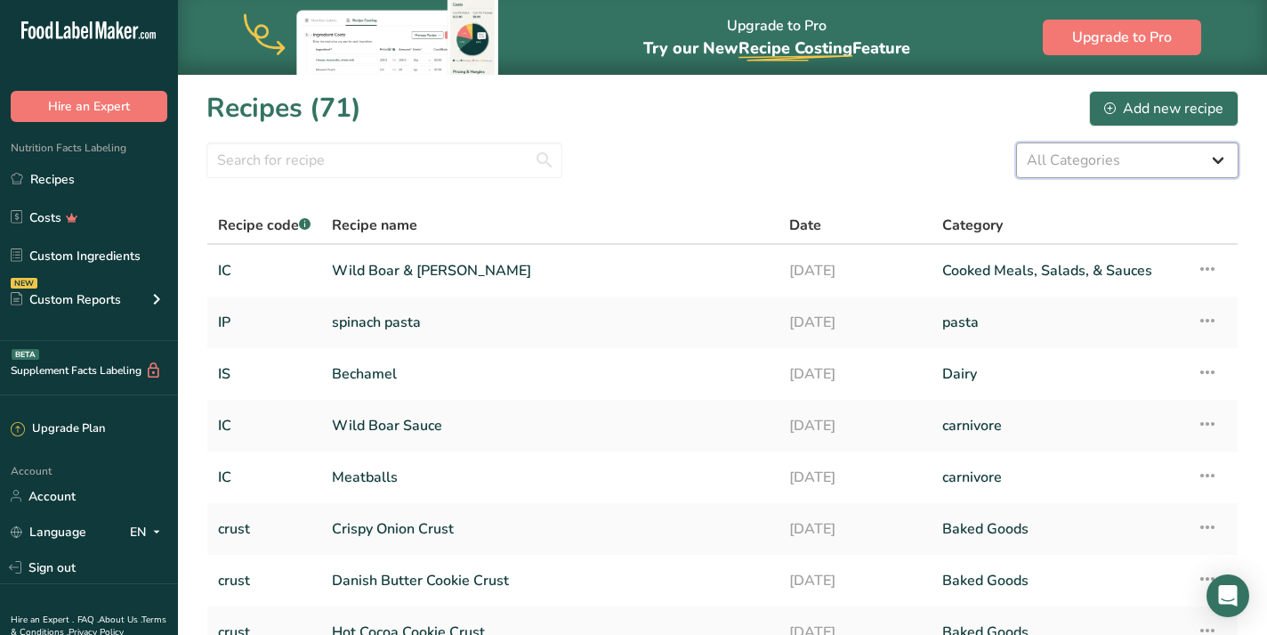
click at [1176, 171] on select "All Categories Baked Goods [GEOGRAPHIC_DATA] [GEOGRAPHIC_DATA] Confectionery Co…" at bounding box center [1127, 160] width 222 height 36
click at [1016, 142] on select "All Categories Baked Goods [GEOGRAPHIC_DATA] [GEOGRAPHIC_DATA] Confectionery Co…" at bounding box center [1127, 160] width 222 height 36
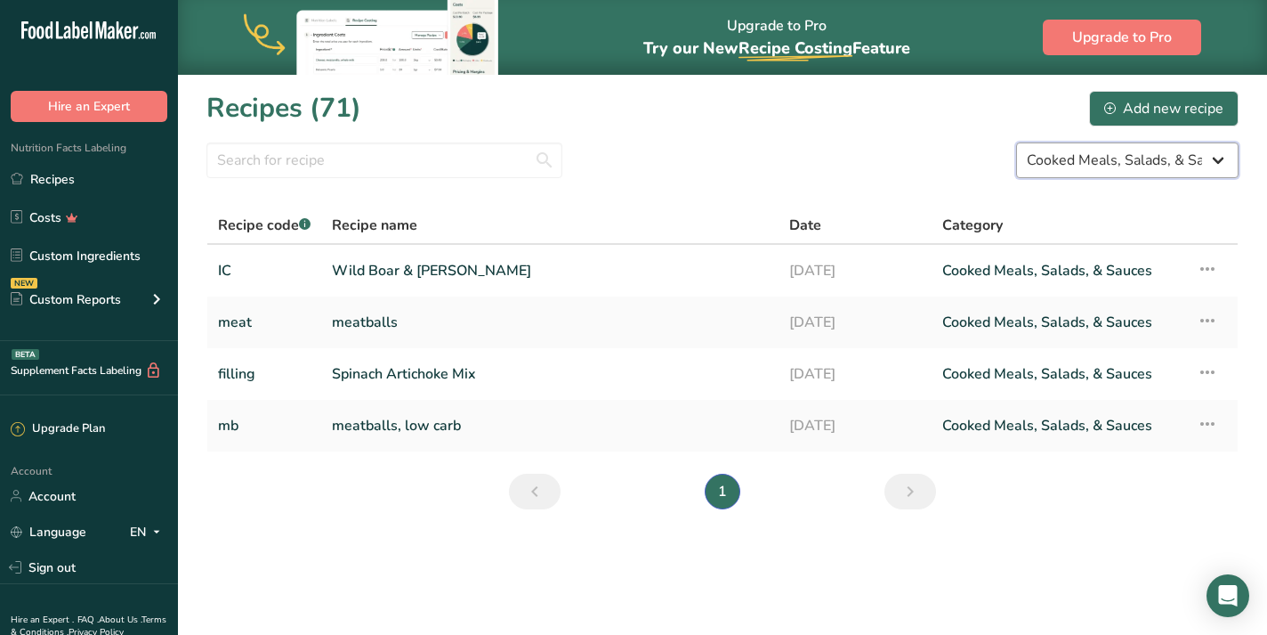
click at [1081, 158] on select "All Categories Baked Goods [GEOGRAPHIC_DATA] [GEOGRAPHIC_DATA] Confectionery Co…" at bounding box center [1127, 160] width 222 height 36
click at [1016, 142] on select "All Categories Baked Goods [GEOGRAPHIC_DATA] [GEOGRAPHIC_DATA] Confectionery Co…" at bounding box center [1127, 160] width 222 height 36
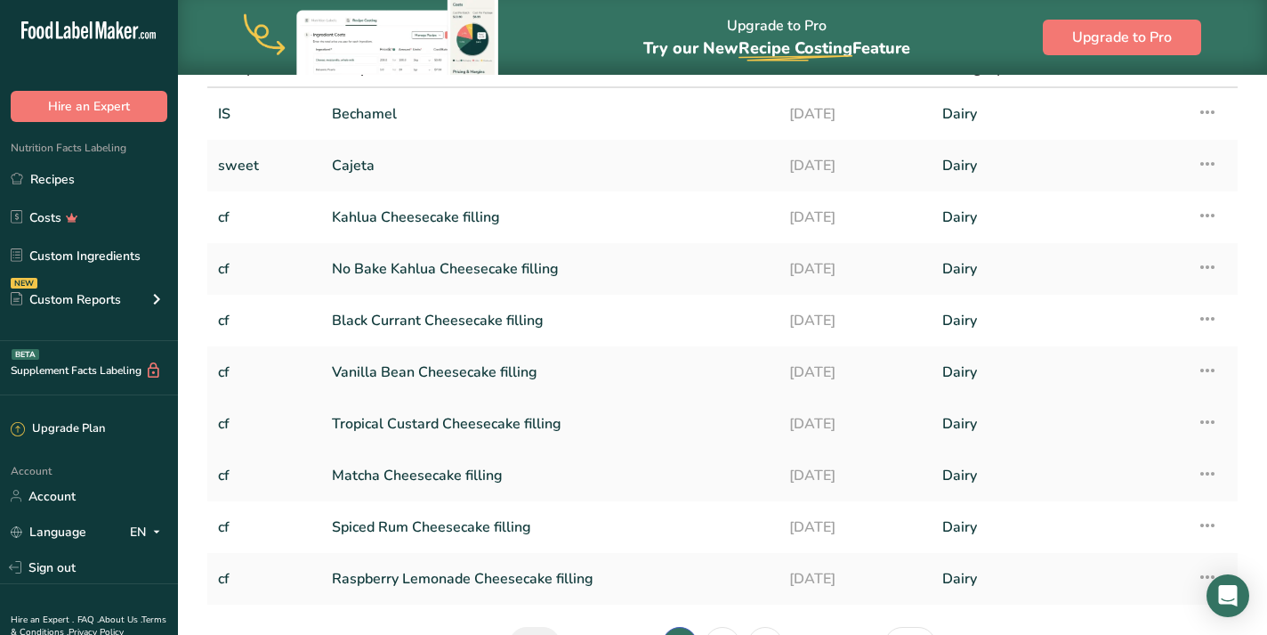
scroll to position [270, 0]
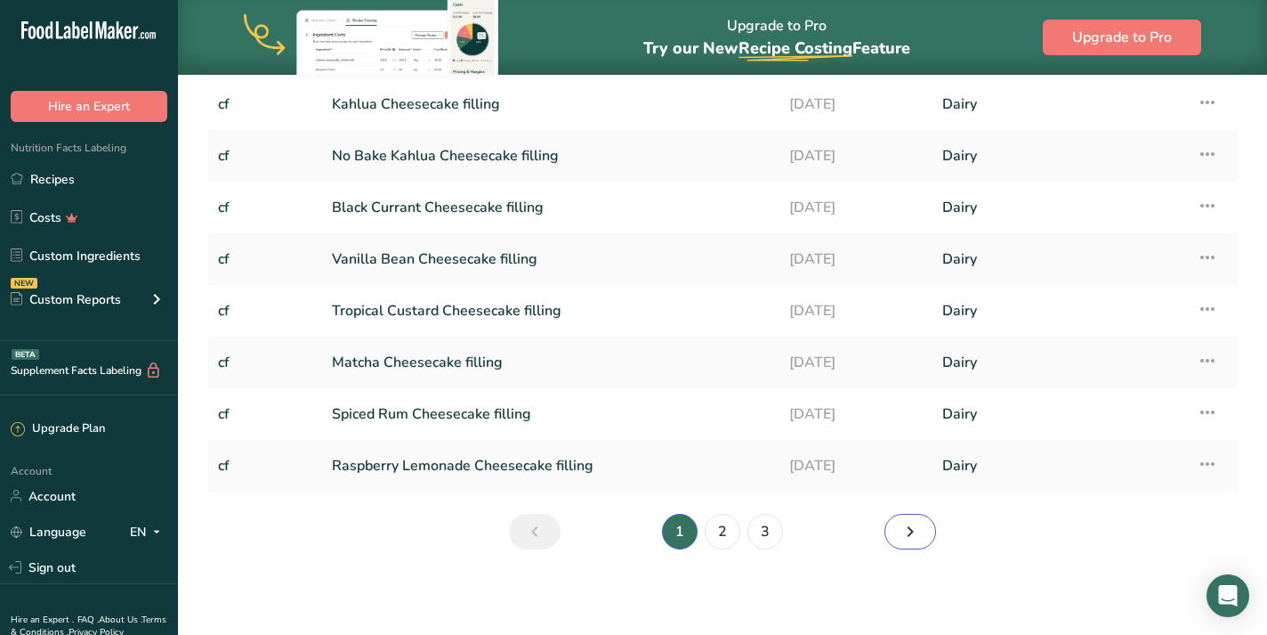
click at [908, 531] on icon "Next page" at bounding box center [910, 531] width 21 height 32
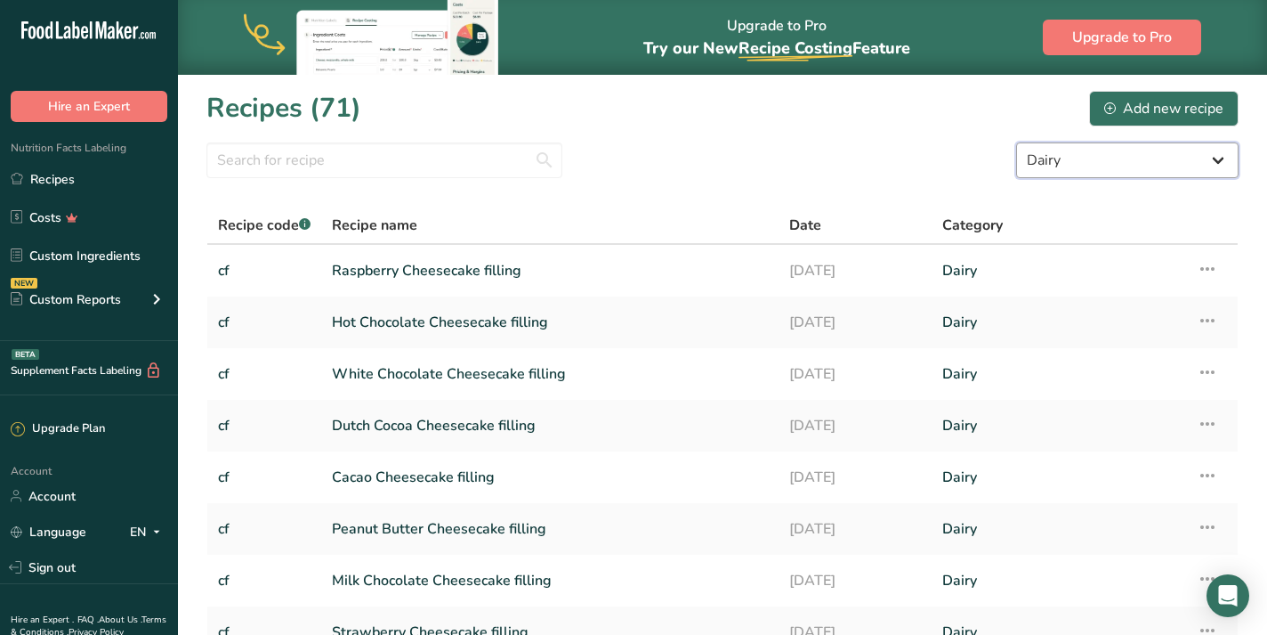
click at [1152, 161] on select "All Categories Baked Goods [GEOGRAPHIC_DATA] [GEOGRAPHIC_DATA] Confectionery Co…" at bounding box center [1127, 160] width 222 height 36
click at [1016, 142] on select "All Categories Baked Goods [GEOGRAPHIC_DATA] [GEOGRAPHIC_DATA] Confectionery Co…" at bounding box center [1127, 160] width 222 height 36
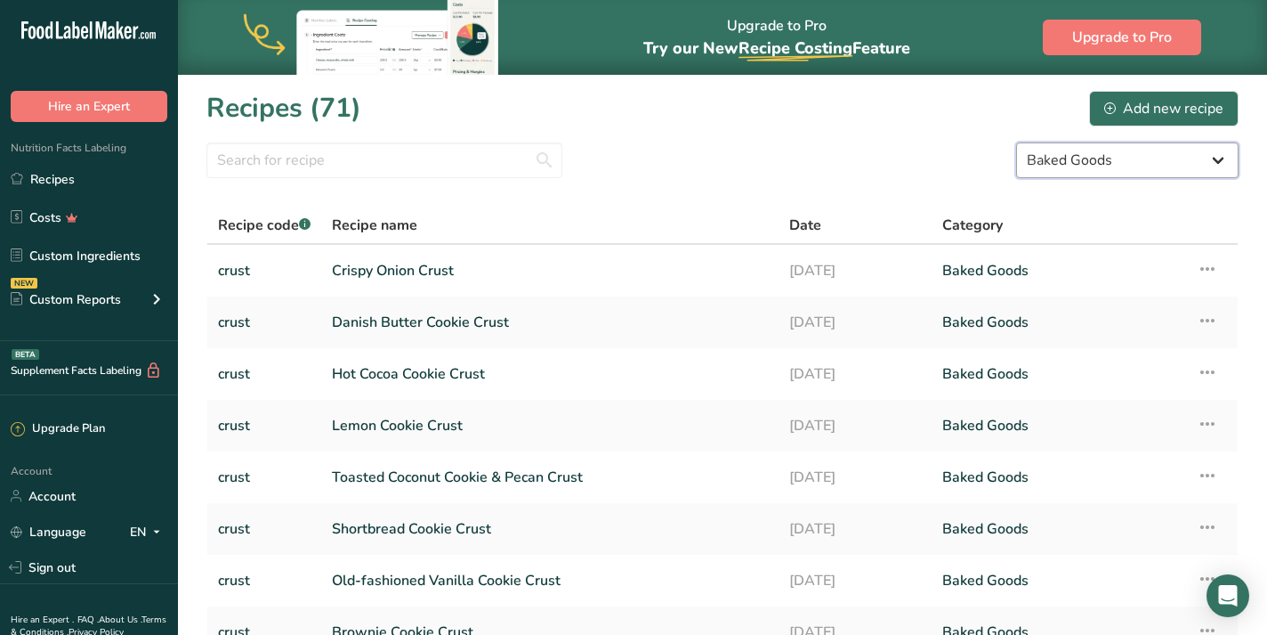
click at [1062, 169] on select "All Categories Baked Goods [GEOGRAPHIC_DATA] [GEOGRAPHIC_DATA] Confectionery Co…" at bounding box center [1127, 160] width 222 height 36
click at [1016, 142] on select "All Categories Baked Goods [GEOGRAPHIC_DATA] [GEOGRAPHIC_DATA] Confectionery Co…" at bounding box center [1127, 160] width 222 height 36
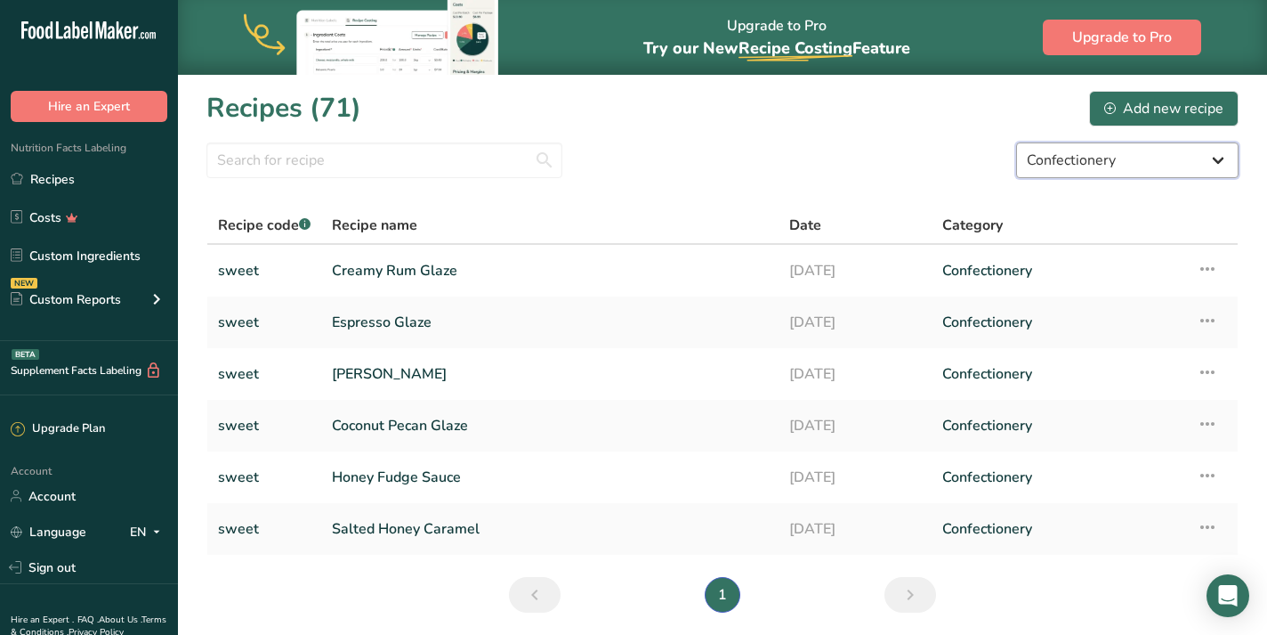
click at [1121, 156] on select "All Categories Baked Goods [GEOGRAPHIC_DATA] [GEOGRAPHIC_DATA] Confectionery Co…" at bounding box center [1127, 160] width 222 height 36
click at [1016, 142] on select "All Categories Baked Goods [GEOGRAPHIC_DATA] [GEOGRAPHIC_DATA] Confectionery Co…" at bounding box center [1127, 160] width 222 height 36
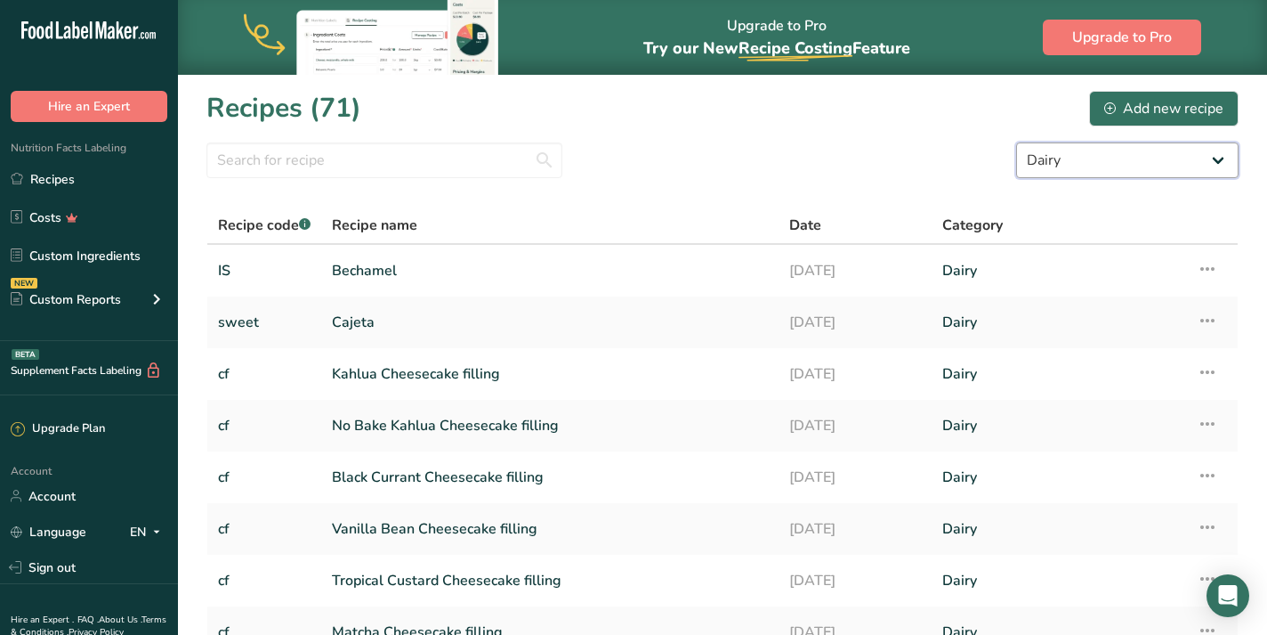
scroll to position [7, 0]
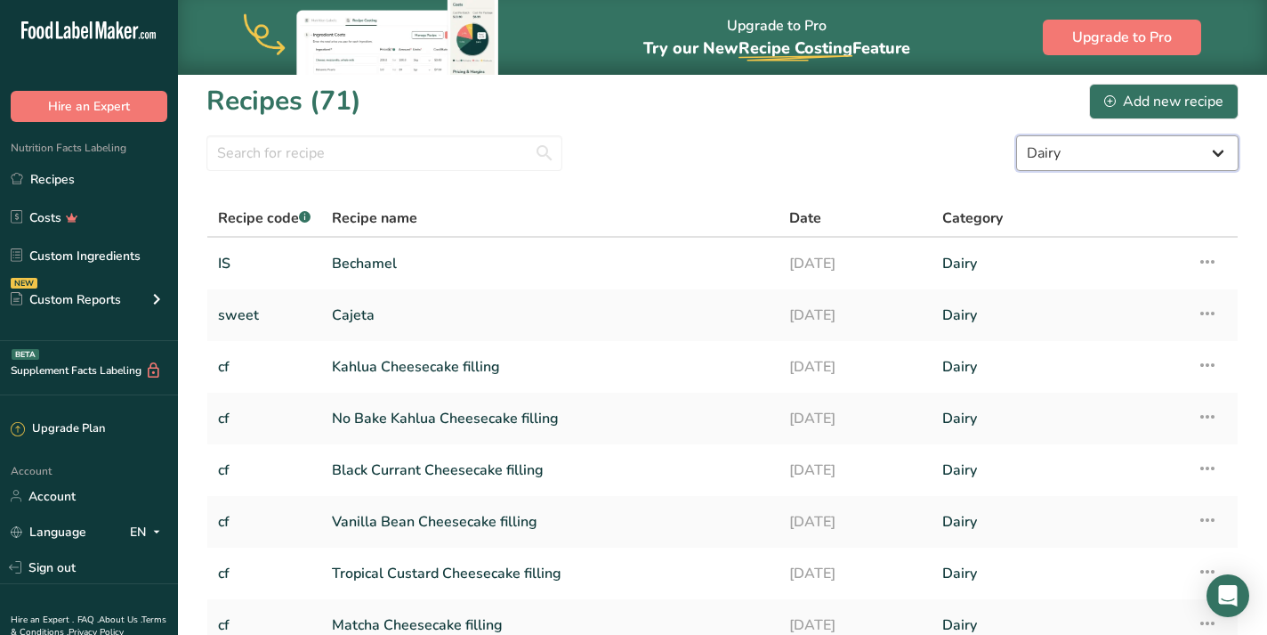
click at [1137, 156] on select "All Categories Baked Goods [GEOGRAPHIC_DATA] [GEOGRAPHIC_DATA] Confectionery Co…" at bounding box center [1127, 153] width 222 height 36
click at [1016, 135] on select "All Categories Baked Goods [GEOGRAPHIC_DATA] [GEOGRAPHIC_DATA] Confectionery Co…" at bounding box center [1127, 153] width 222 height 36
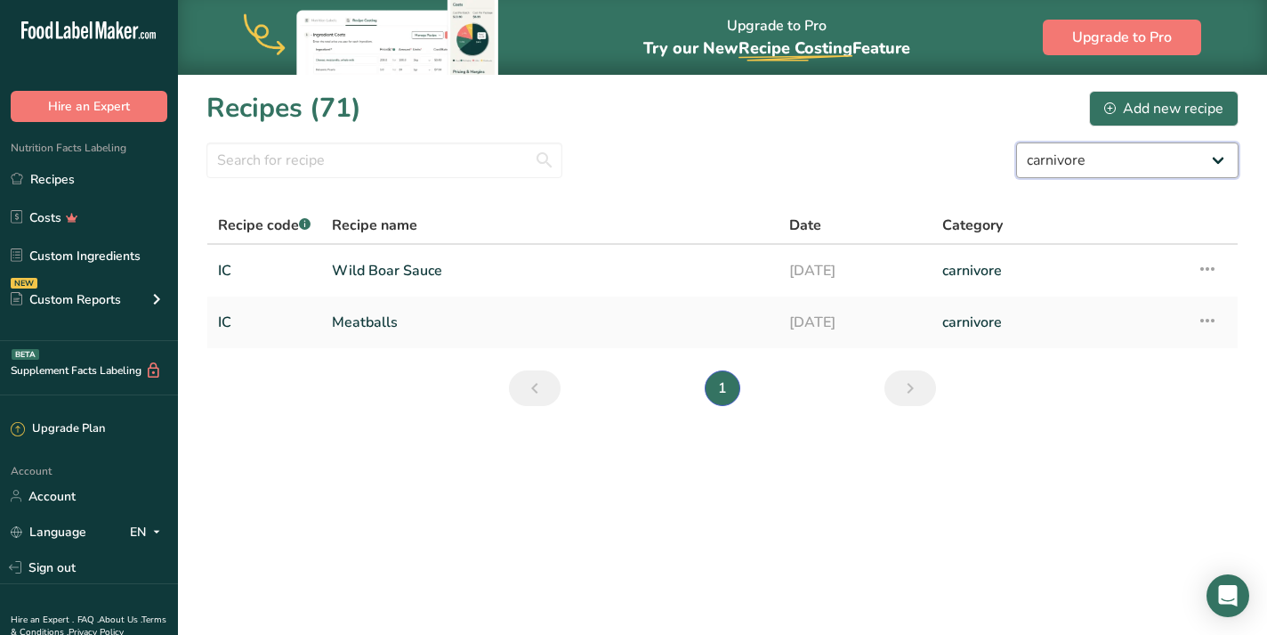
scroll to position [0, 0]
